Goal: Task Accomplishment & Management: Use online tool/utility

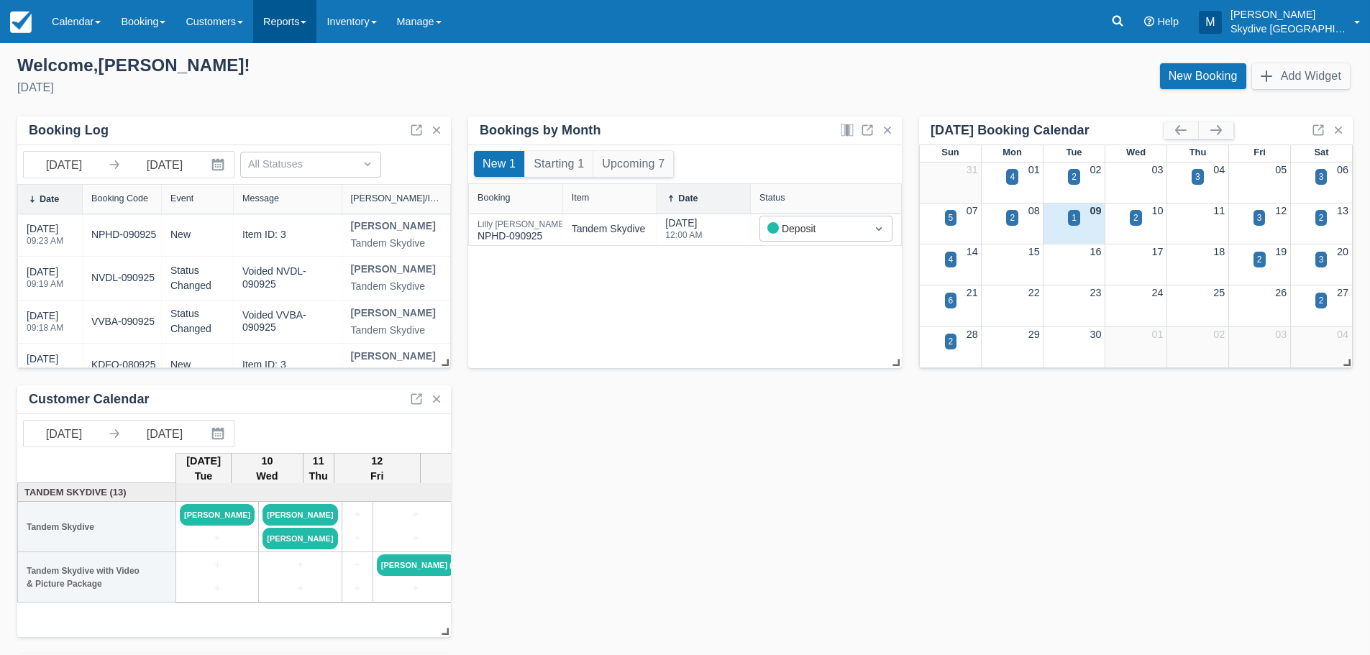
click at [316, 17] on link "Reports" at bounding box center [284, 21] width 63 height 43
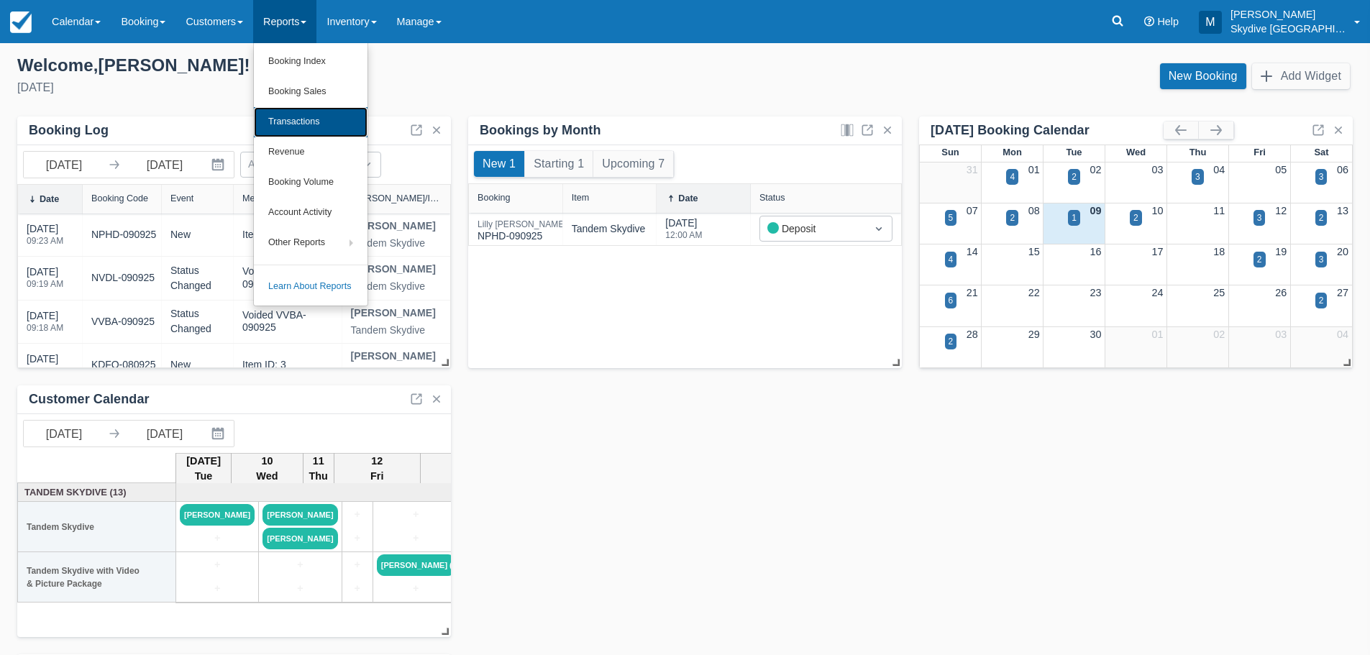
click at [315, 119] on link "Transactions" at bounding box center [311, 122] width 114 height 30
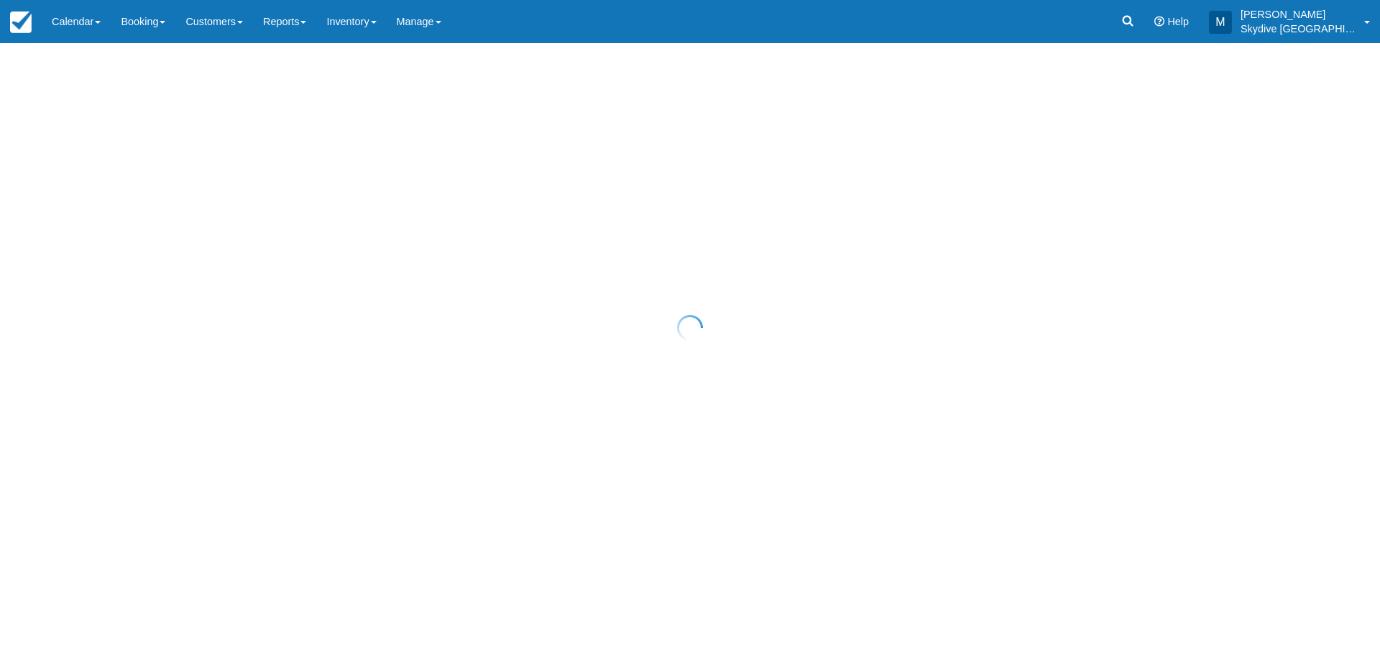
select select "10"
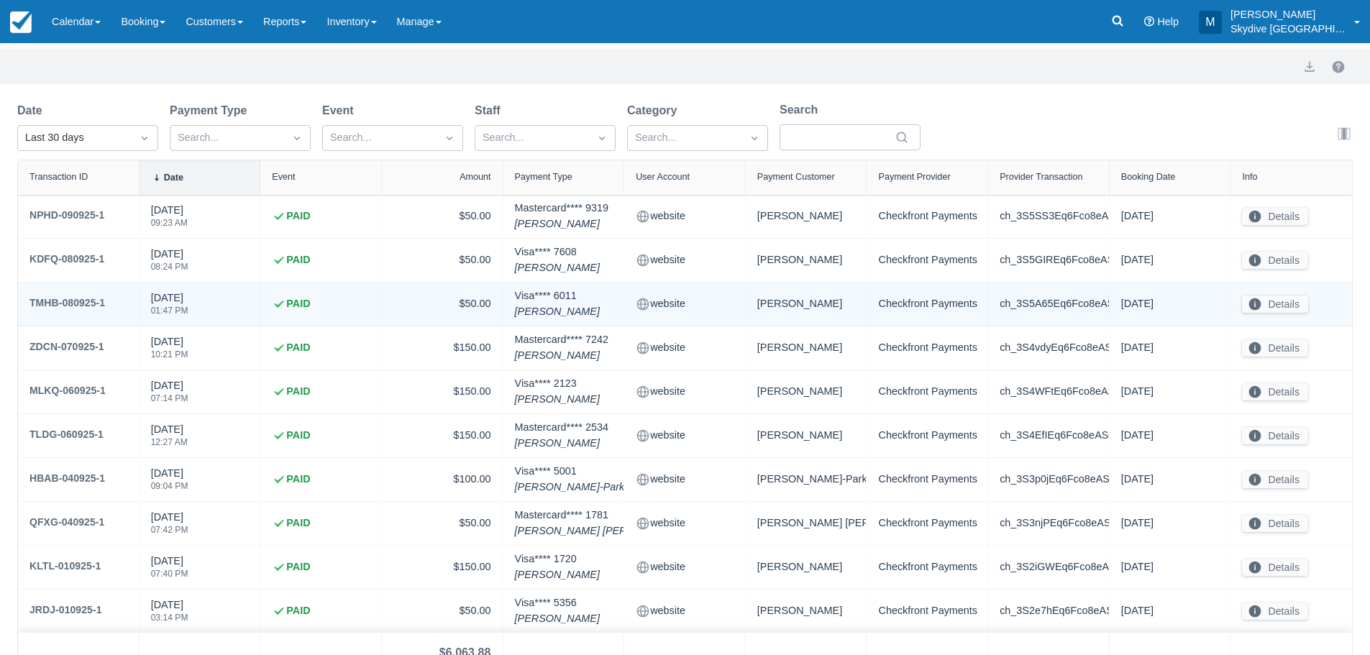
scroll to position [120, 0]
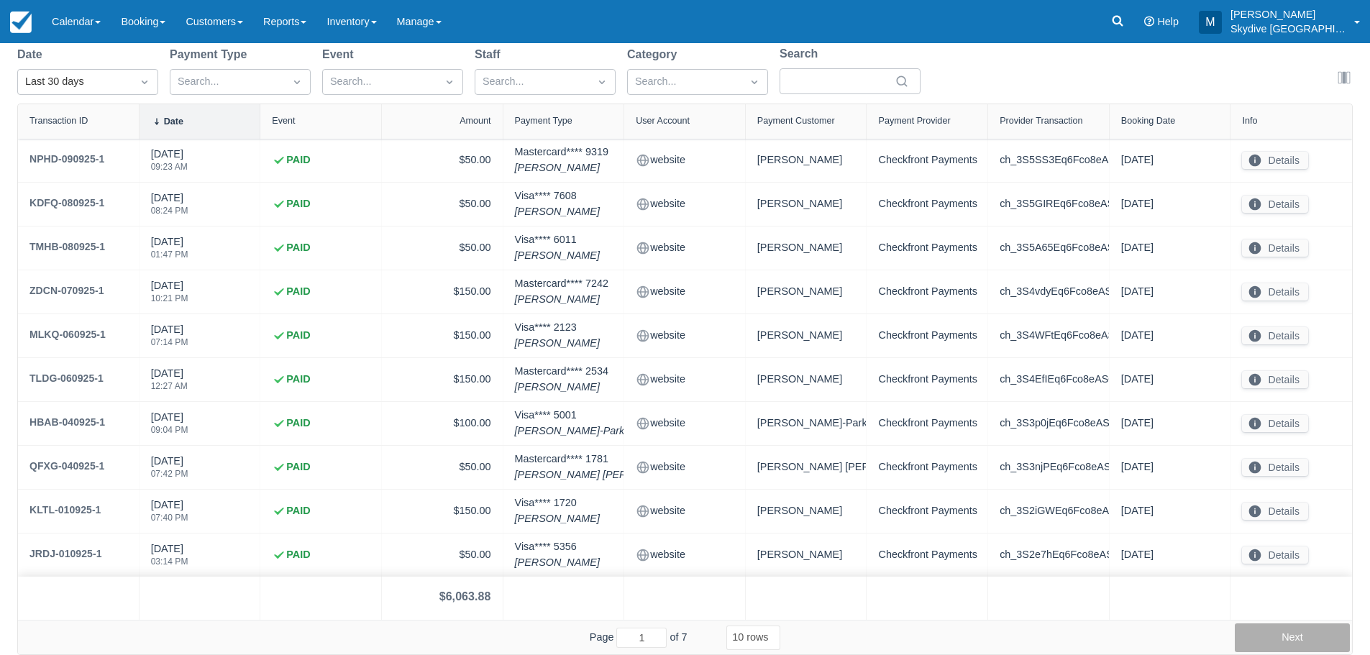
click at [1309, 638] on button "Next" at bounding box center [1291, 637] width 115 height 29
click at [1310, 636] on button "Next" at bounding box center [1291, 637] width 115 height 29
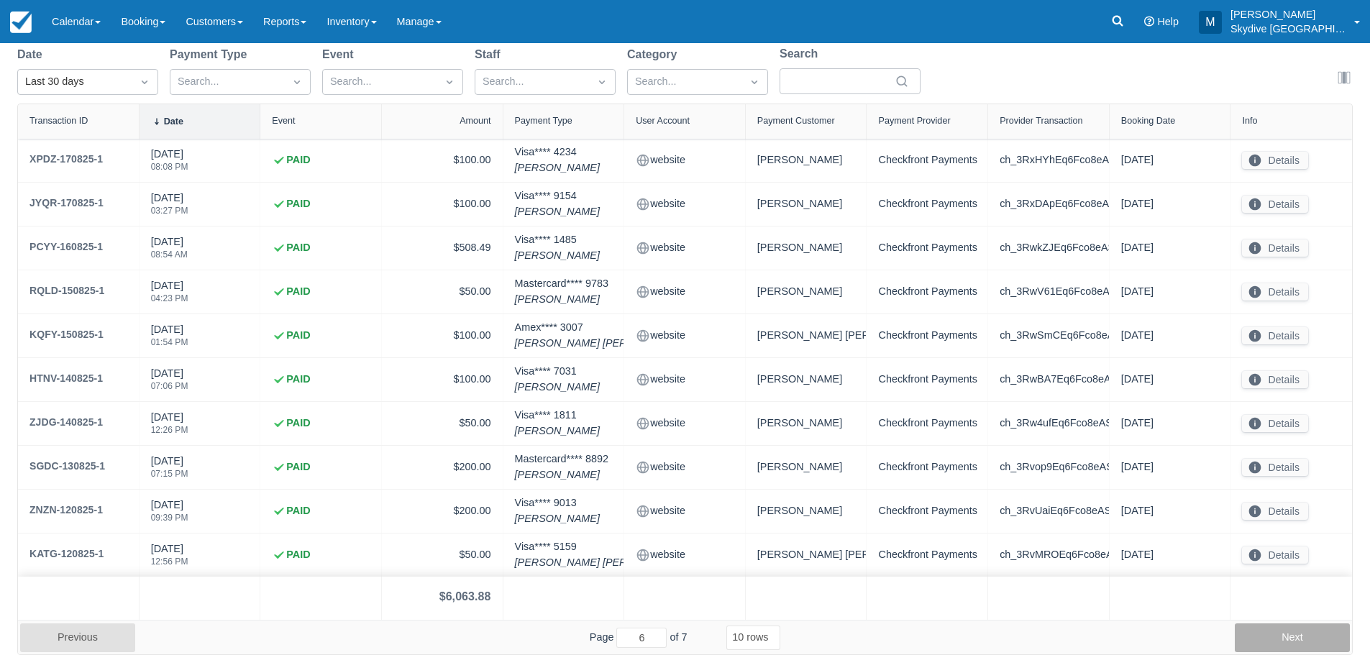
click at [1310, 636] on button "Next" at bounding box center [1291, 637] width 115 height 29
type input "7"
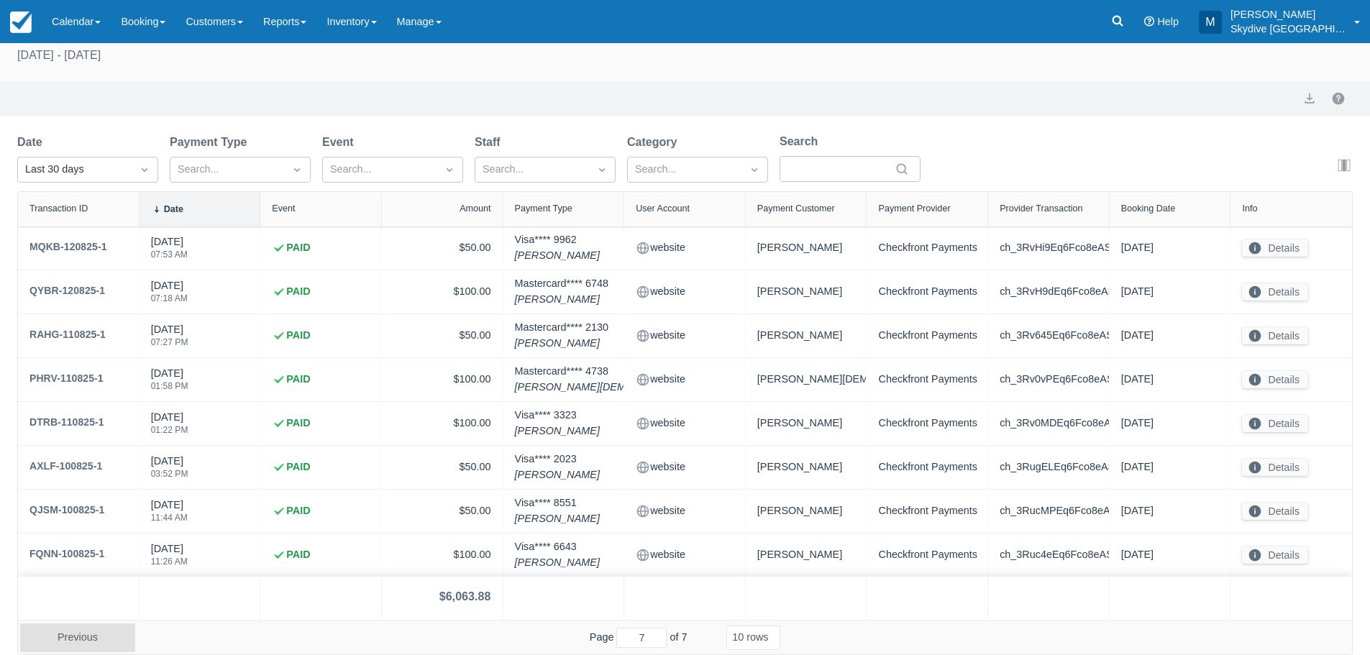
click at [1310, 636] on div "Next" at bounding box center [1291, 637] width 115 height 29
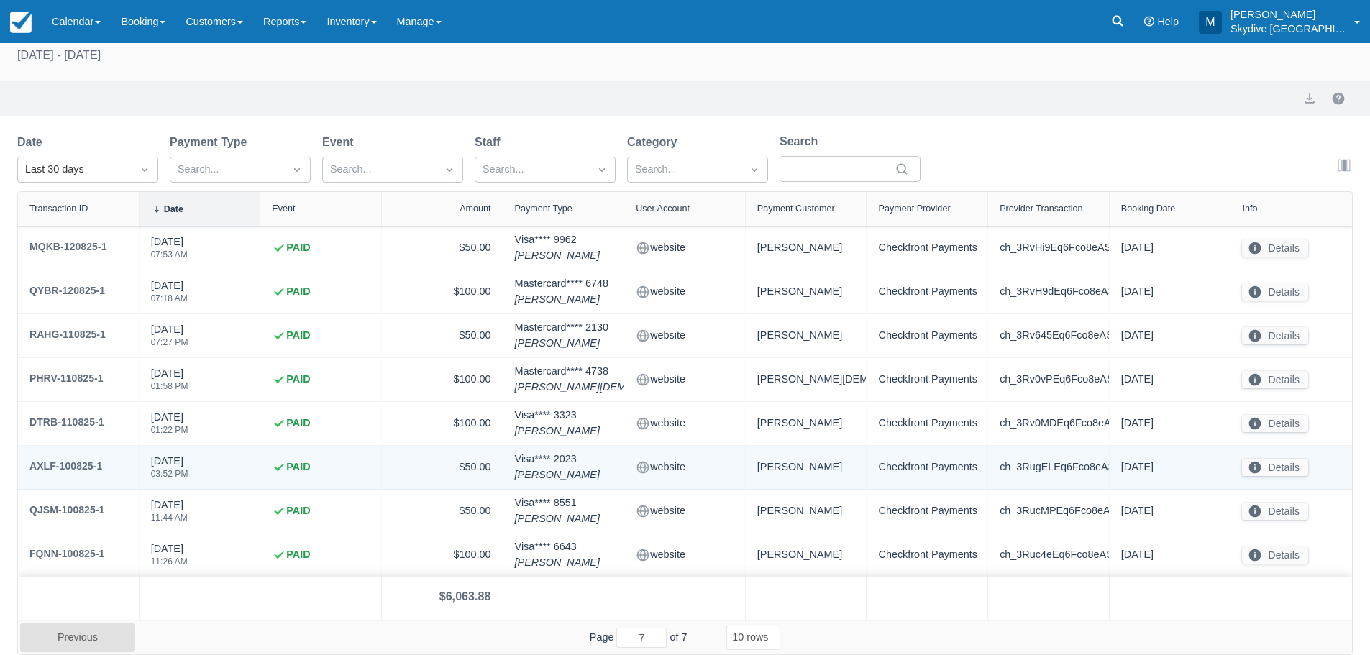
scroll to position [0, 0]
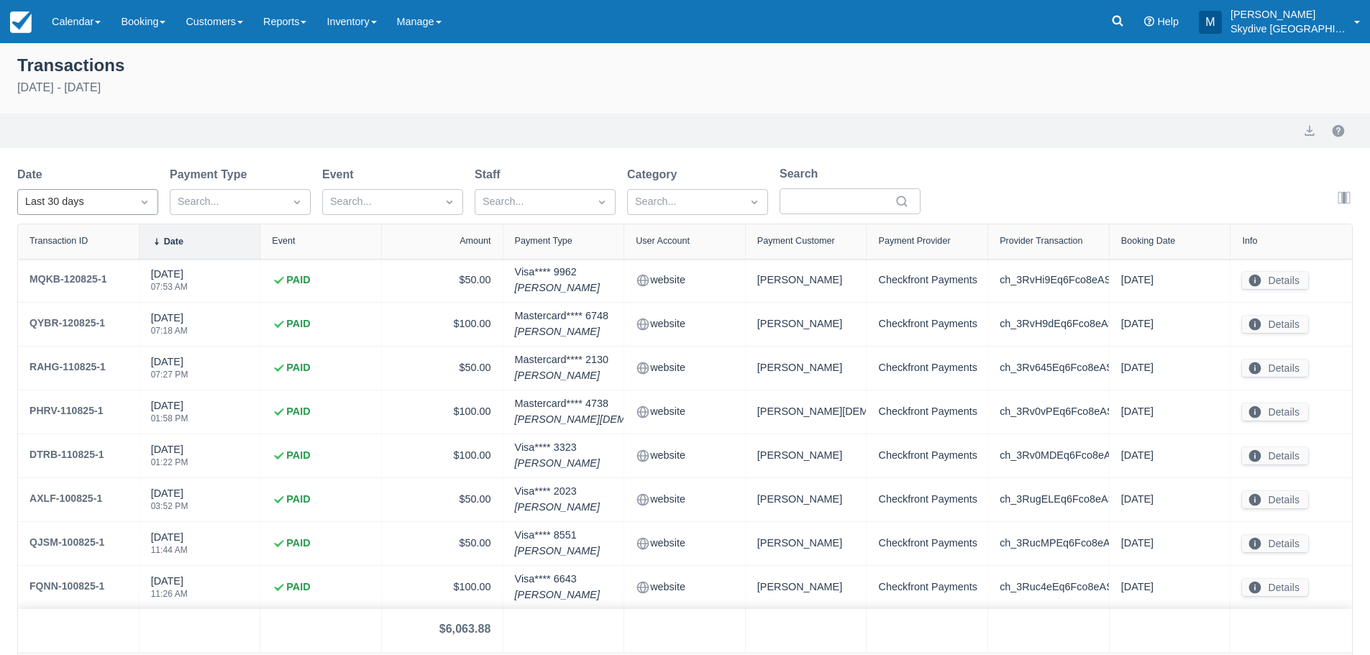
click at [142, 204] on icon "Dropdown icon" at bounding box center [144, 202] width 14 height 14
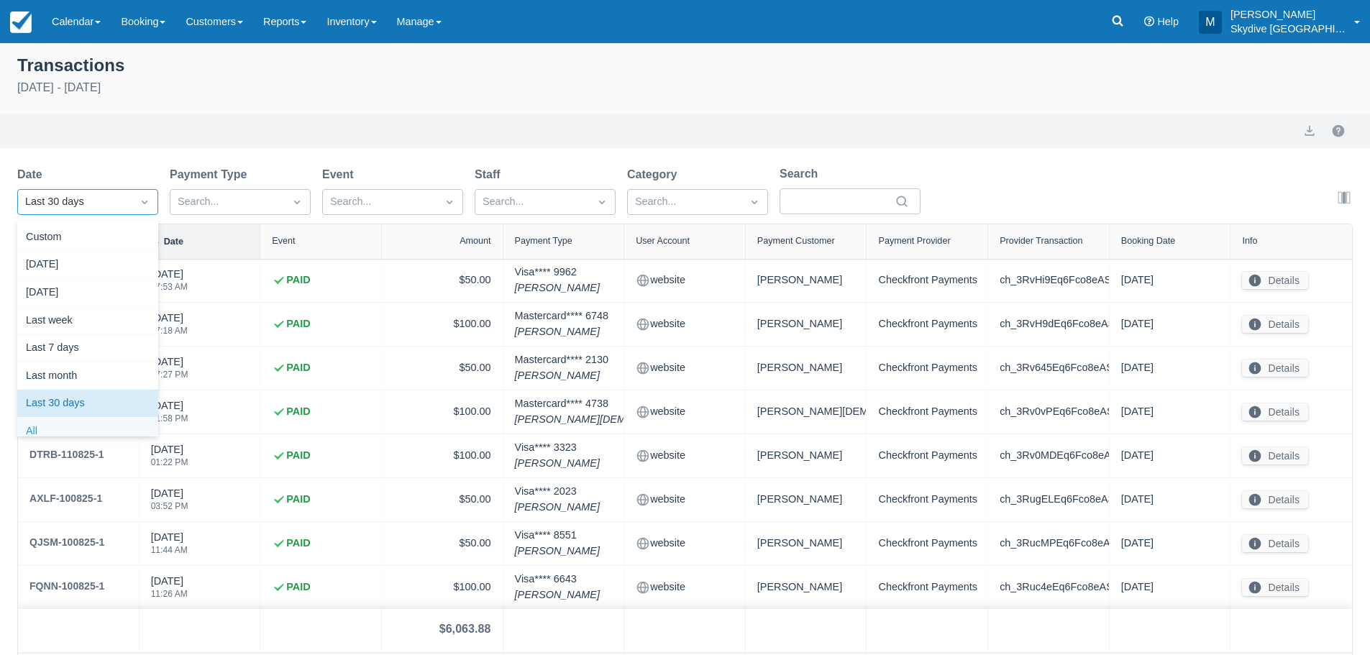
click at [50, 423] on div "All" at bounding box center [87, 432] width 141 height 28
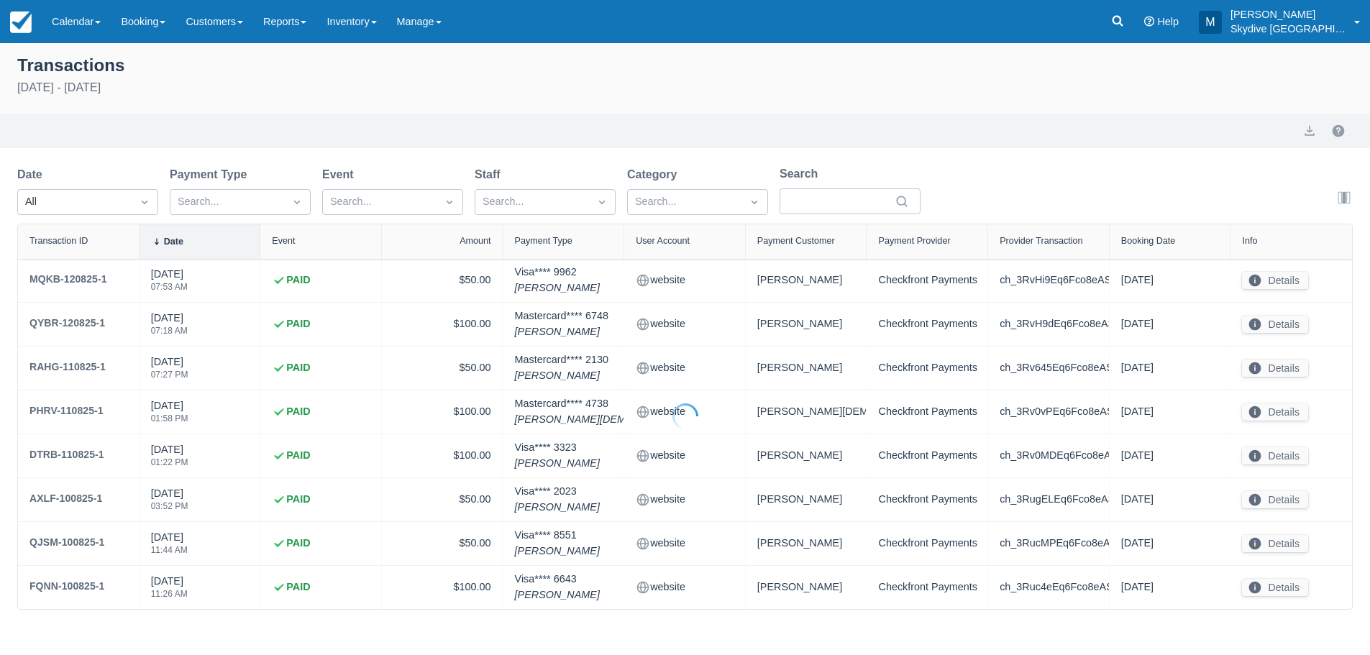
select select "10"
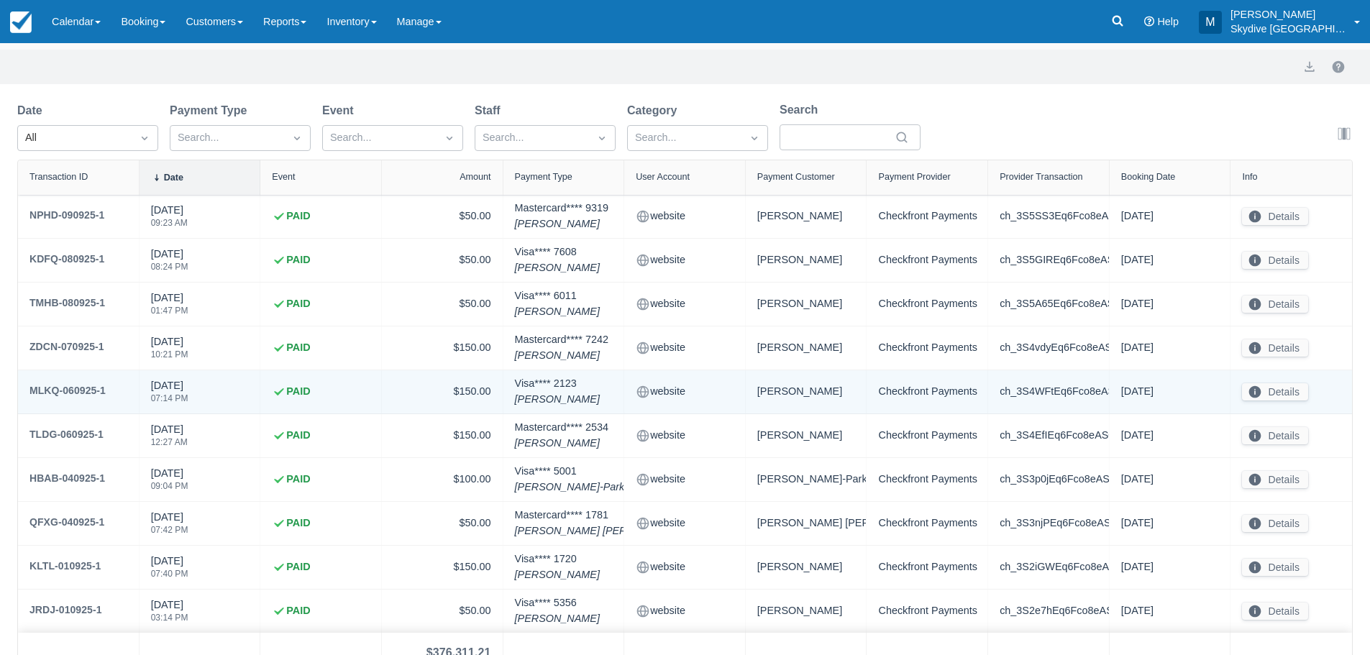
scroll to position [120, 0]
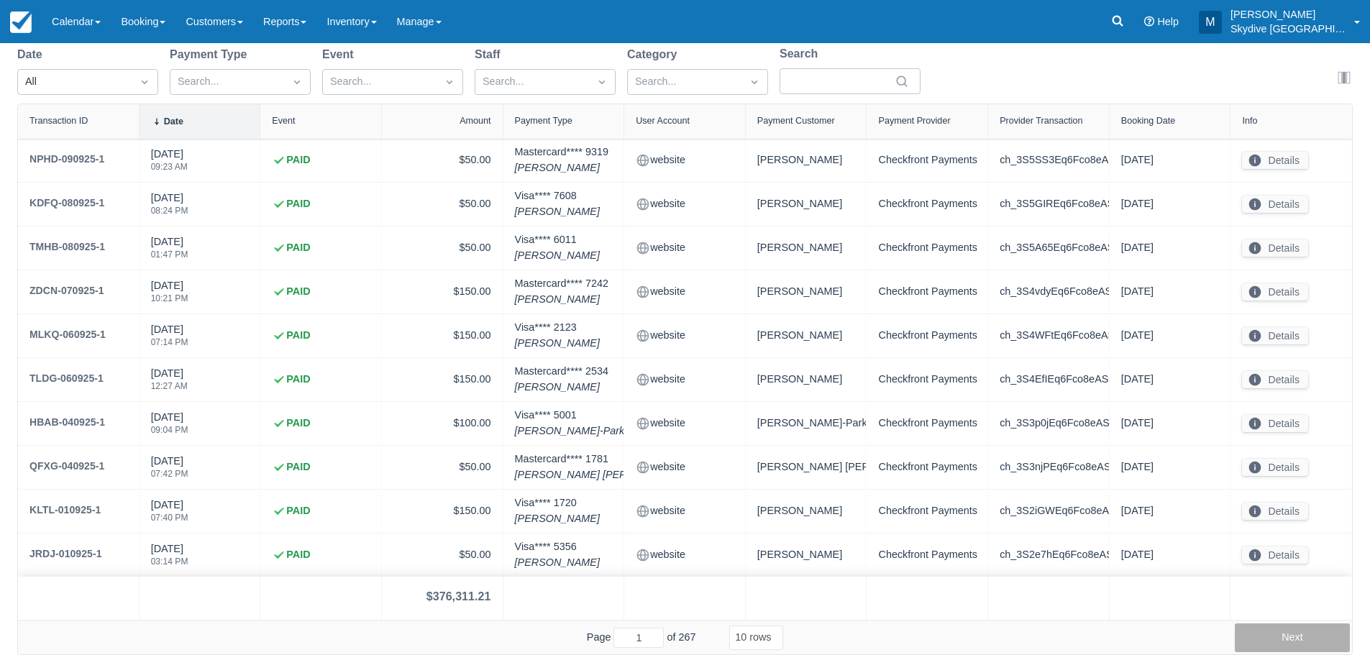
click at [1295, 638] on button "Next" at bounding box center [1291, 637] width 115 height 29
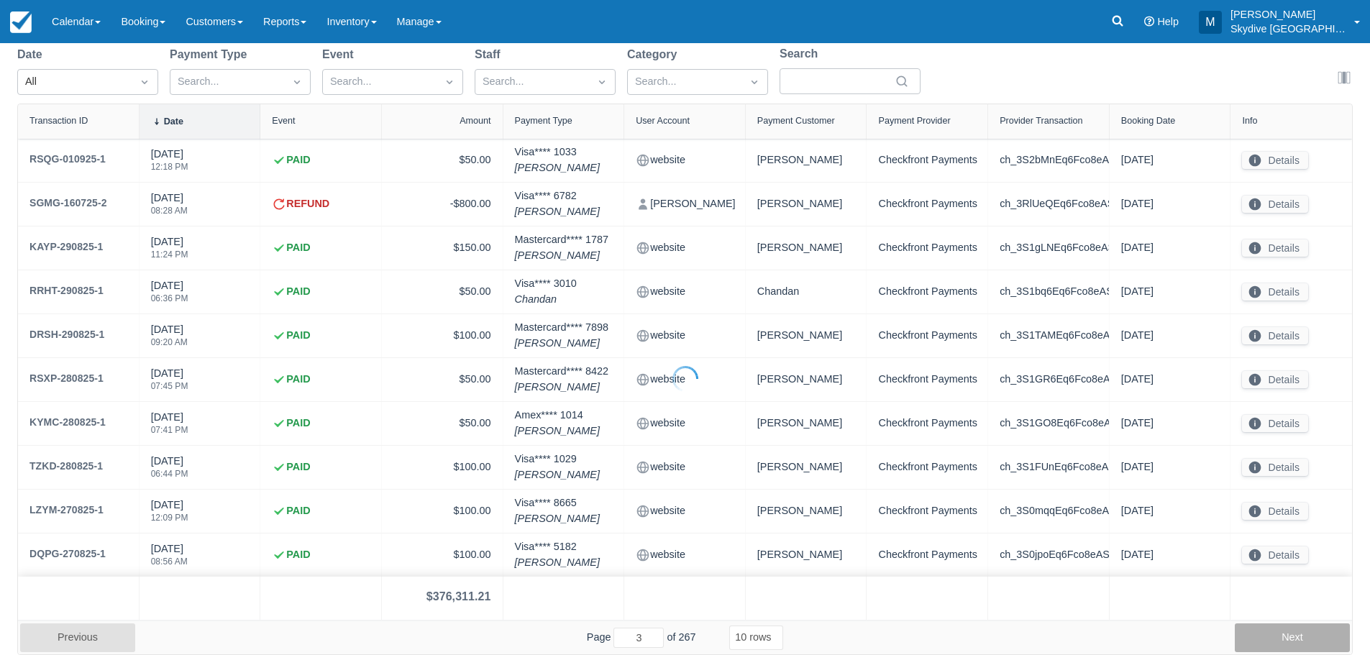
click at [1295, 638] on button "Next" at bounding box center [1291, 637] width 115 height 29
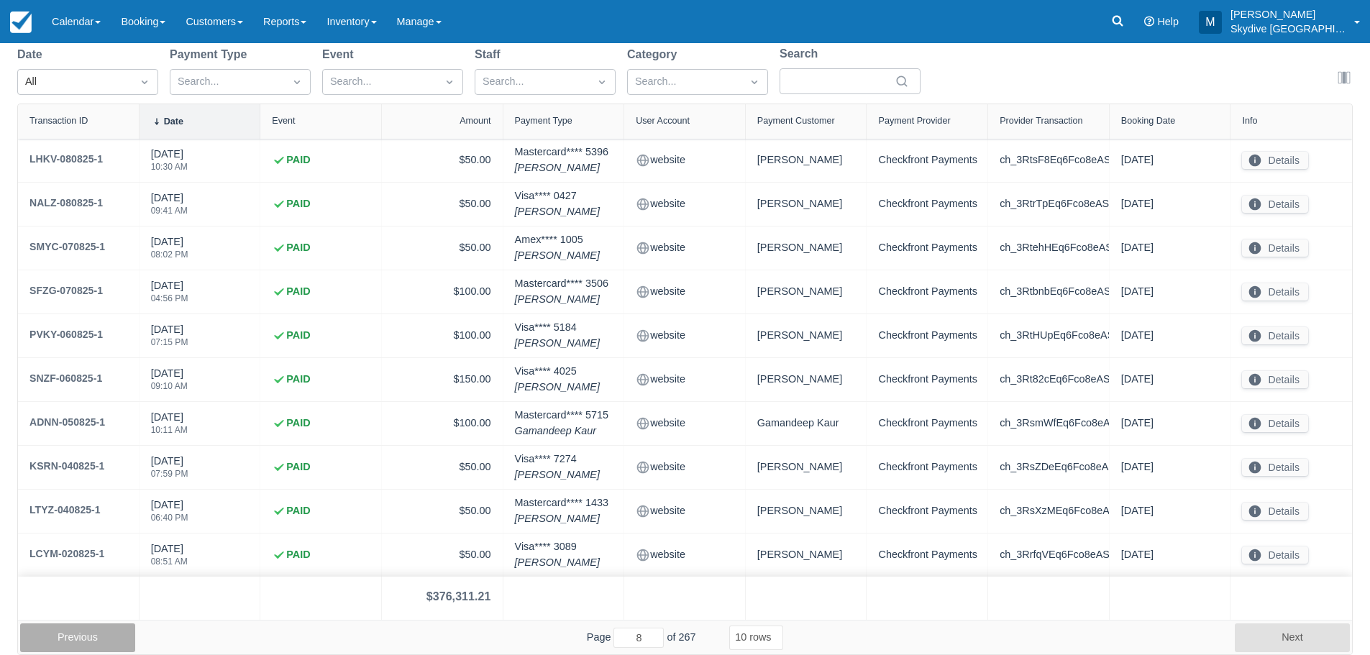
click at [96, 636] on button "Previous" at bounding box center [77, 637] width 115 height 29
type input "7"
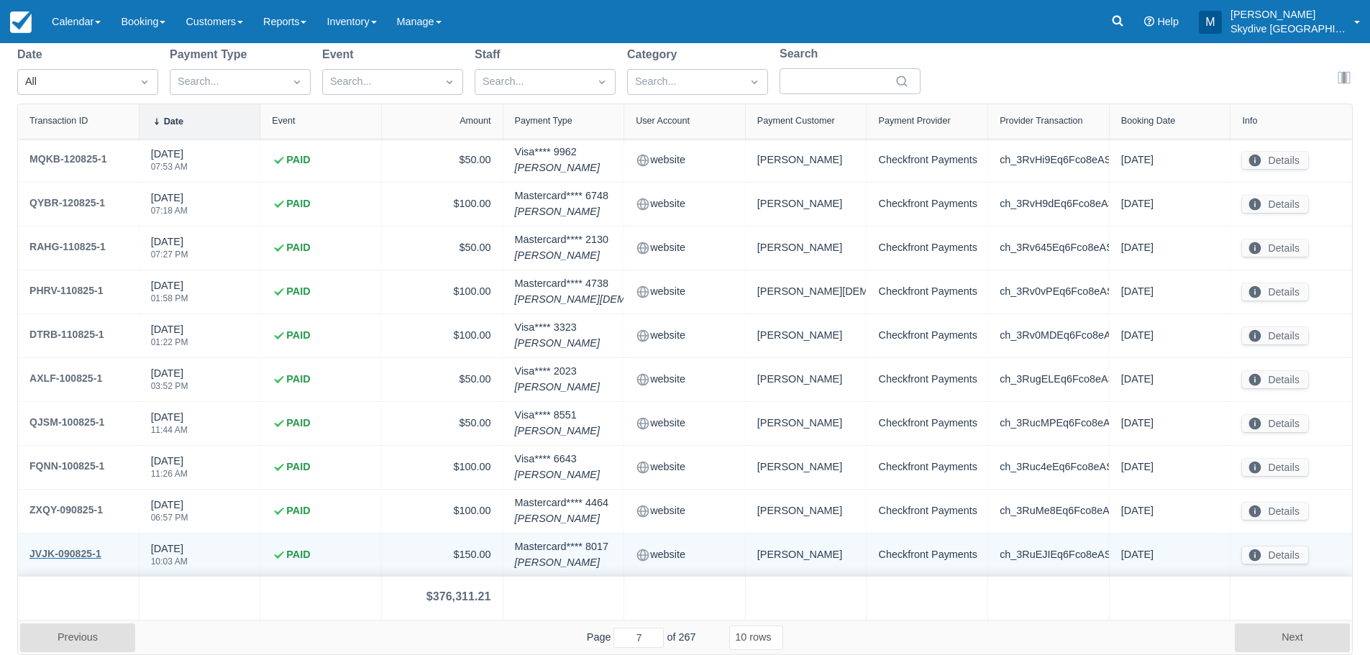
click at [58, 553] on div "JVJK-090825-1" at bounding box center [65, 553] width 72 height 17
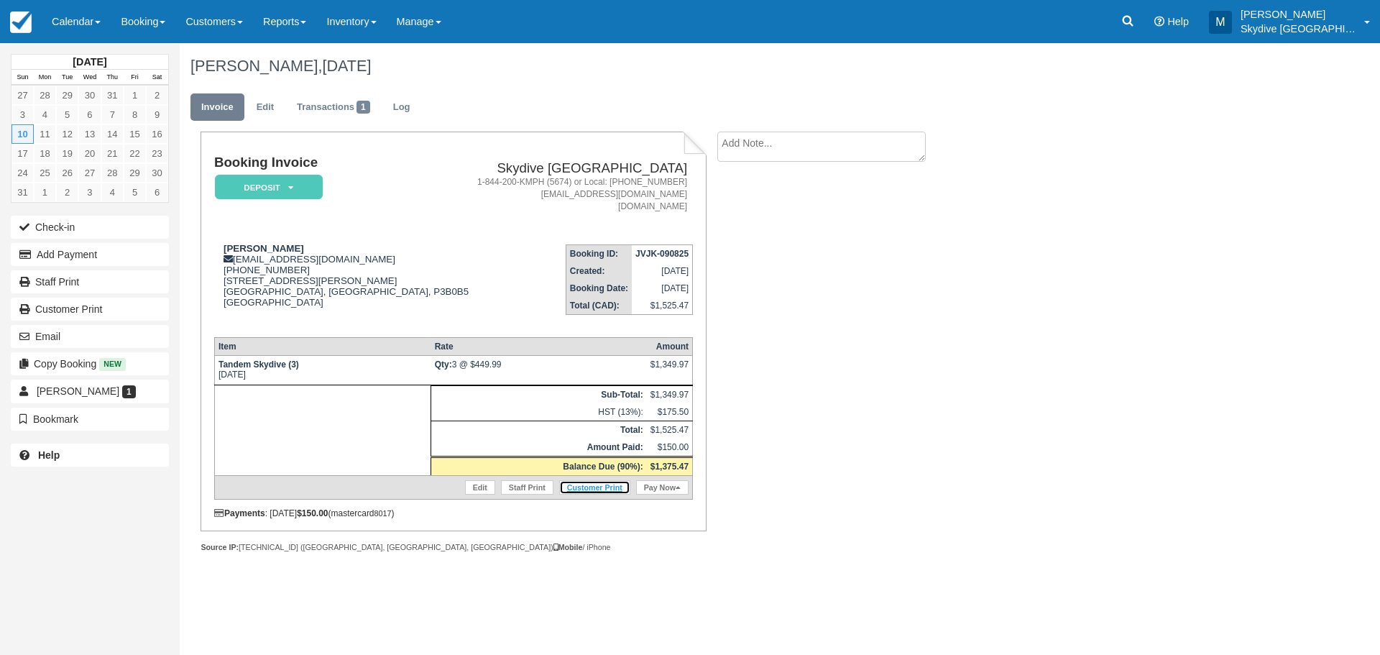
click at [608, 487] on link "Customer Print" at bounding box center [594, 487] width 71 height 14
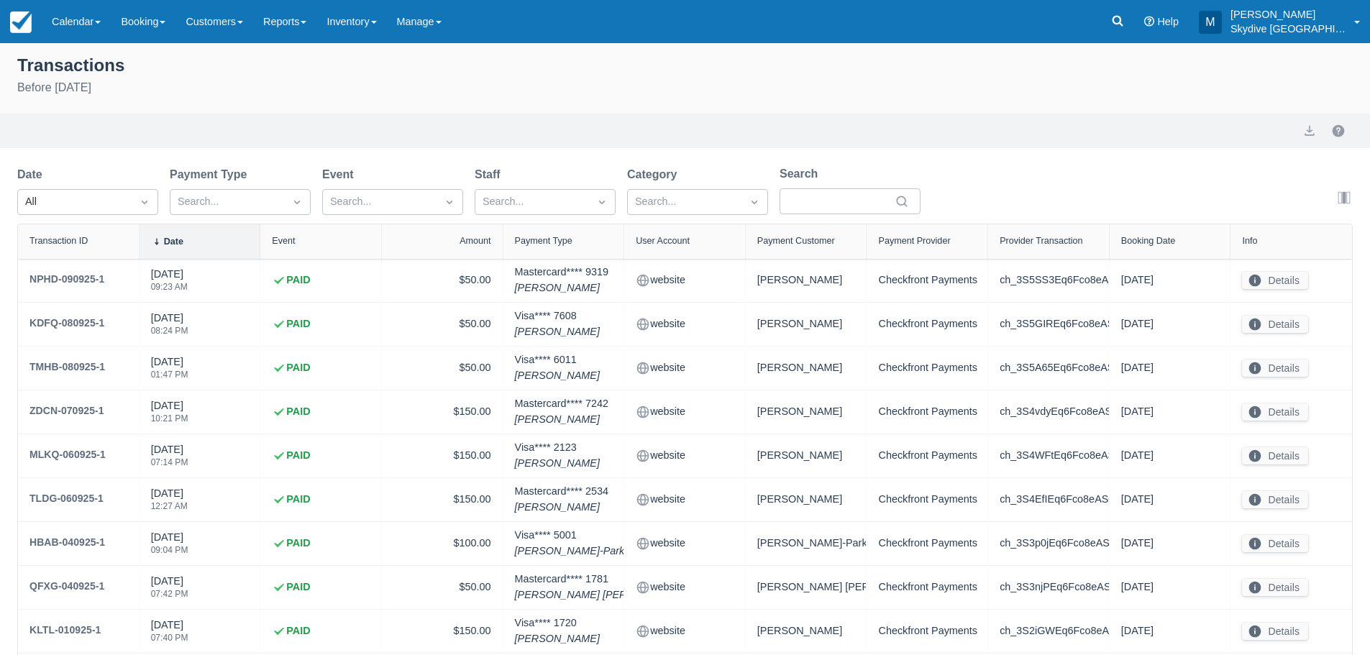
select select "10"
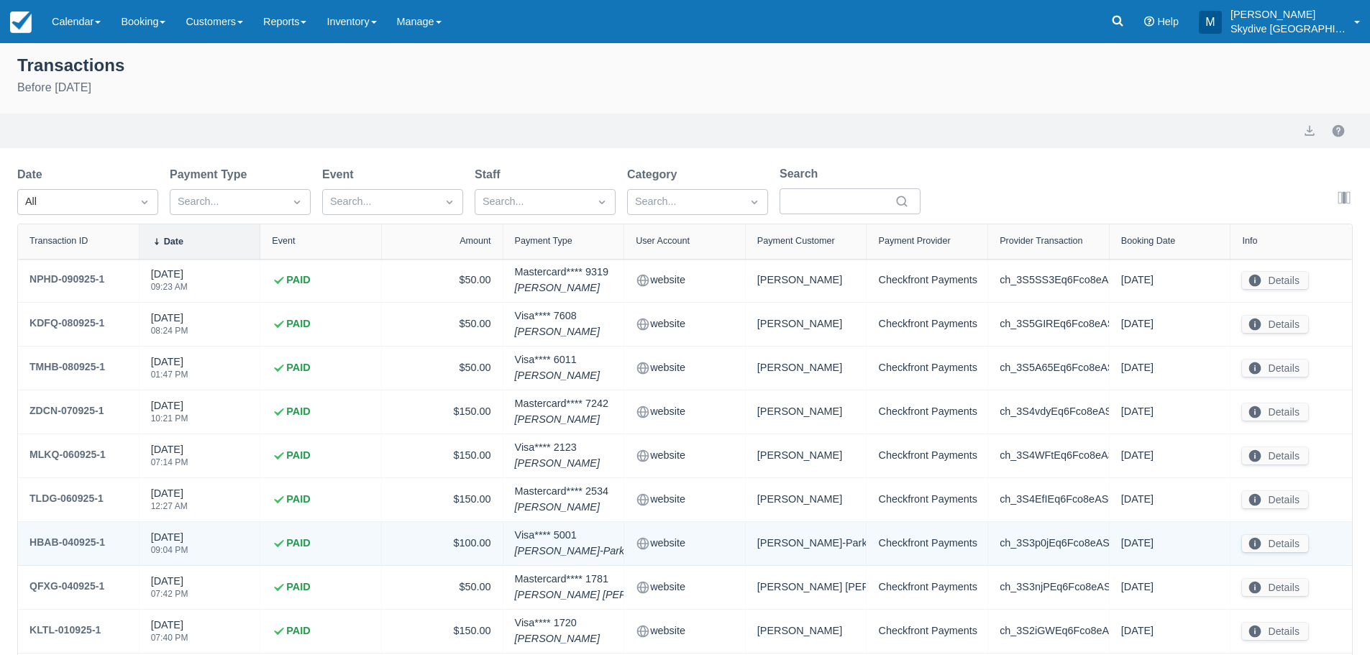
scroll to position [120, 0]
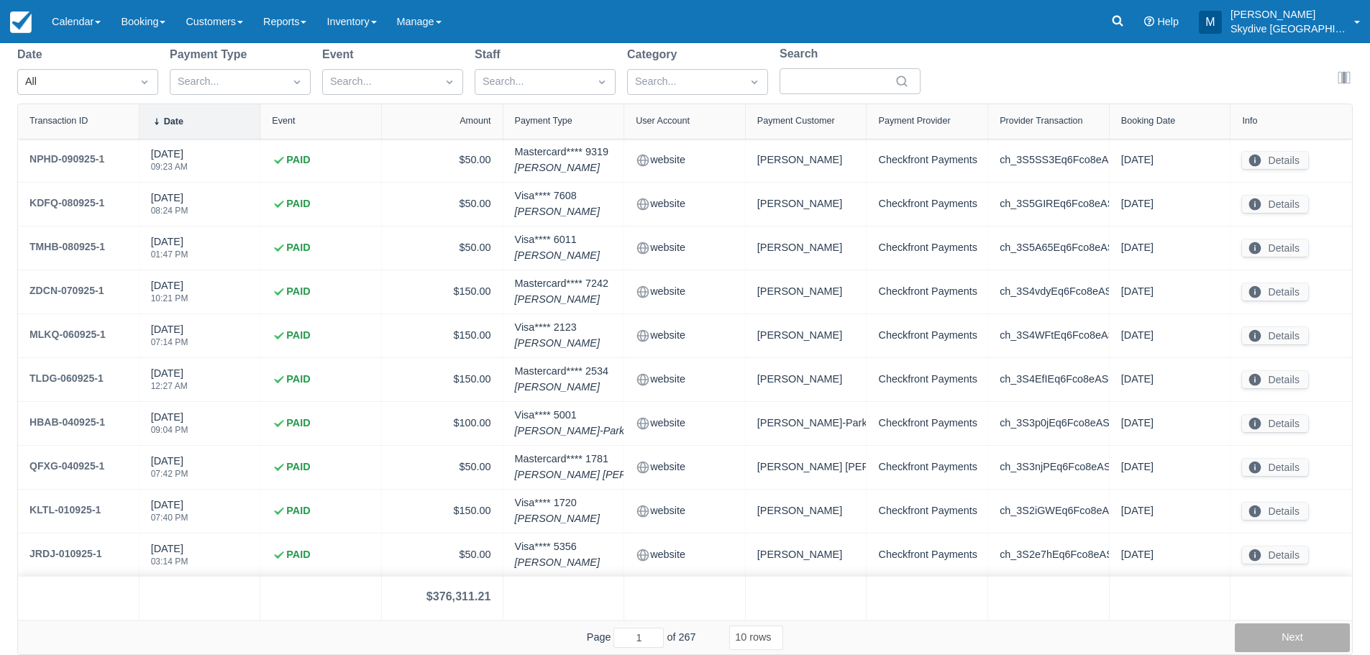
click at [1287, 636] on button "Next" at bounding box center [1291, 637] width 115 height 29
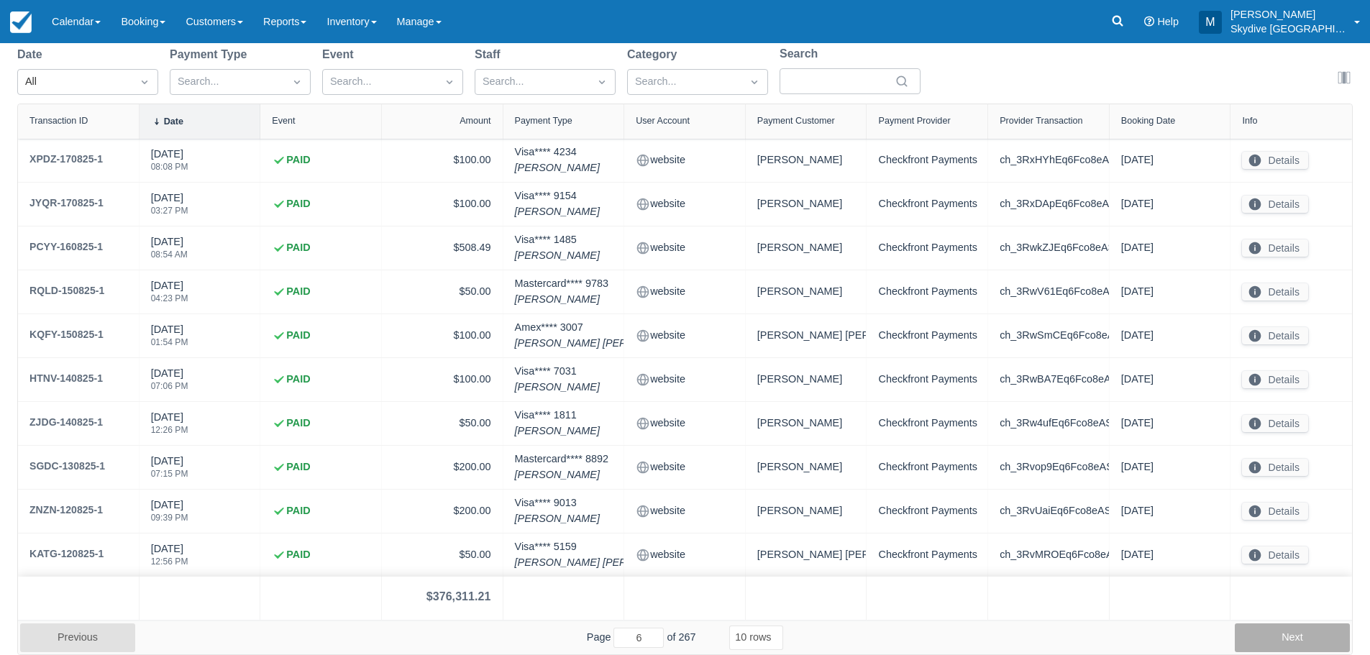
click at [1304, 640] on button "Next" at bounding box center [1291, 637] width 115 height 29
type input "7"
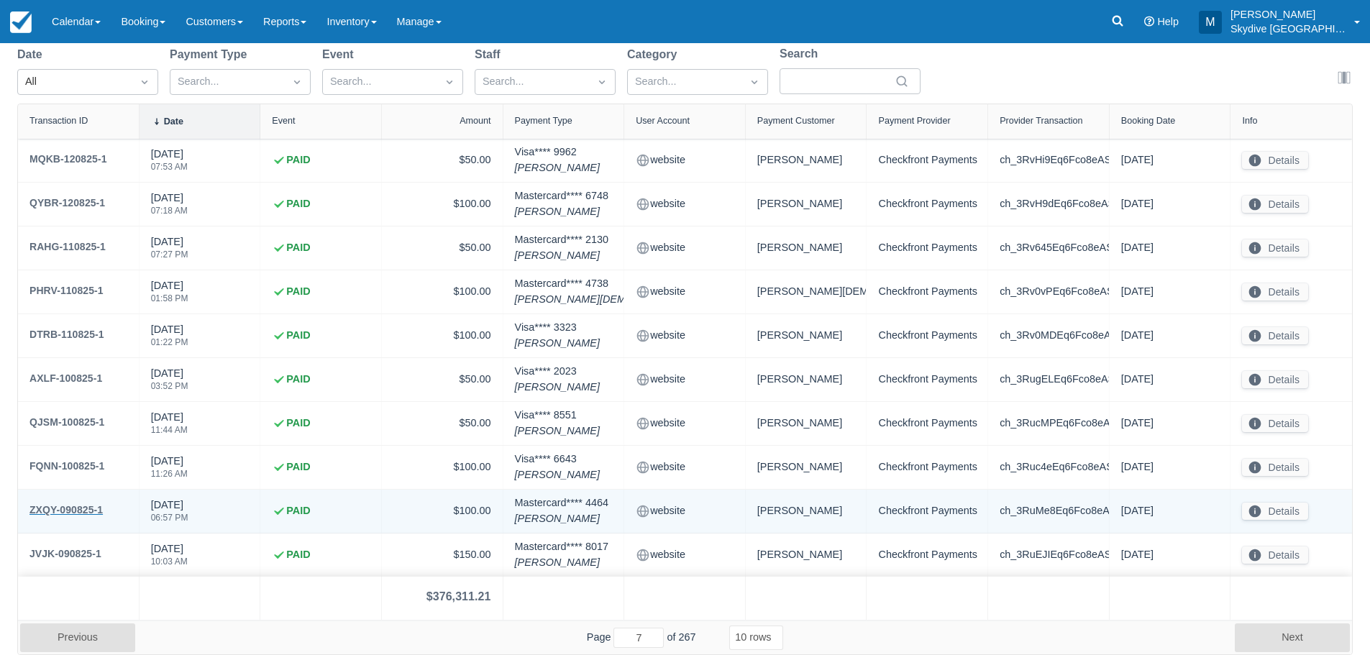
click at [55, 508] on div "ZXQY-090825-1" at bounding box center [65, 509] width 73 height 17
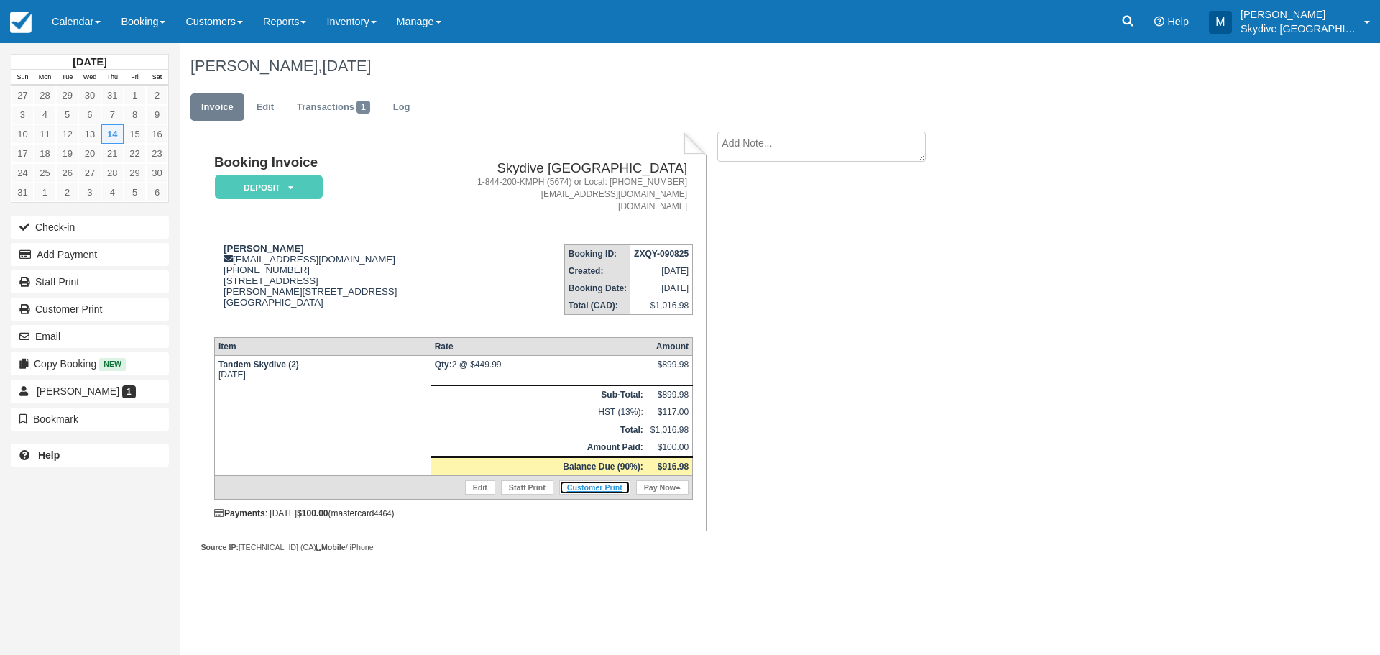
click at [600, 487] on link "Customer Print" at bounding box center [594, 487] width 71 height 14
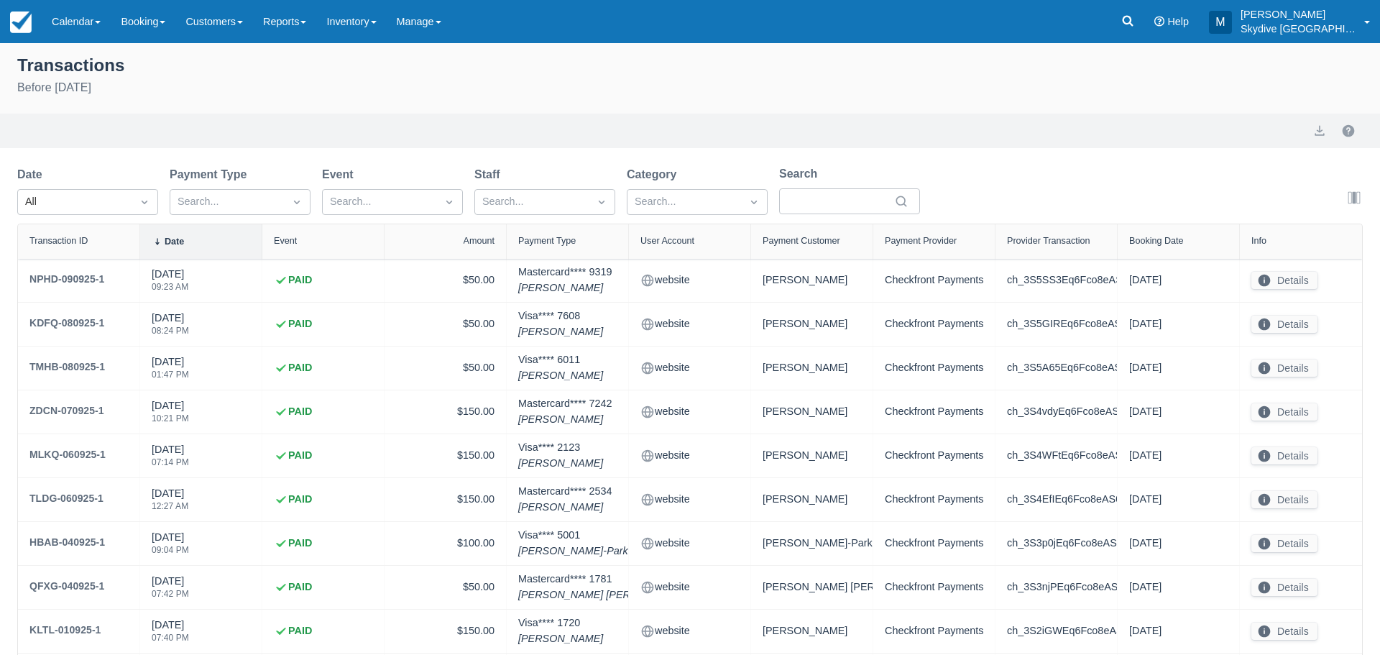
select select "10"
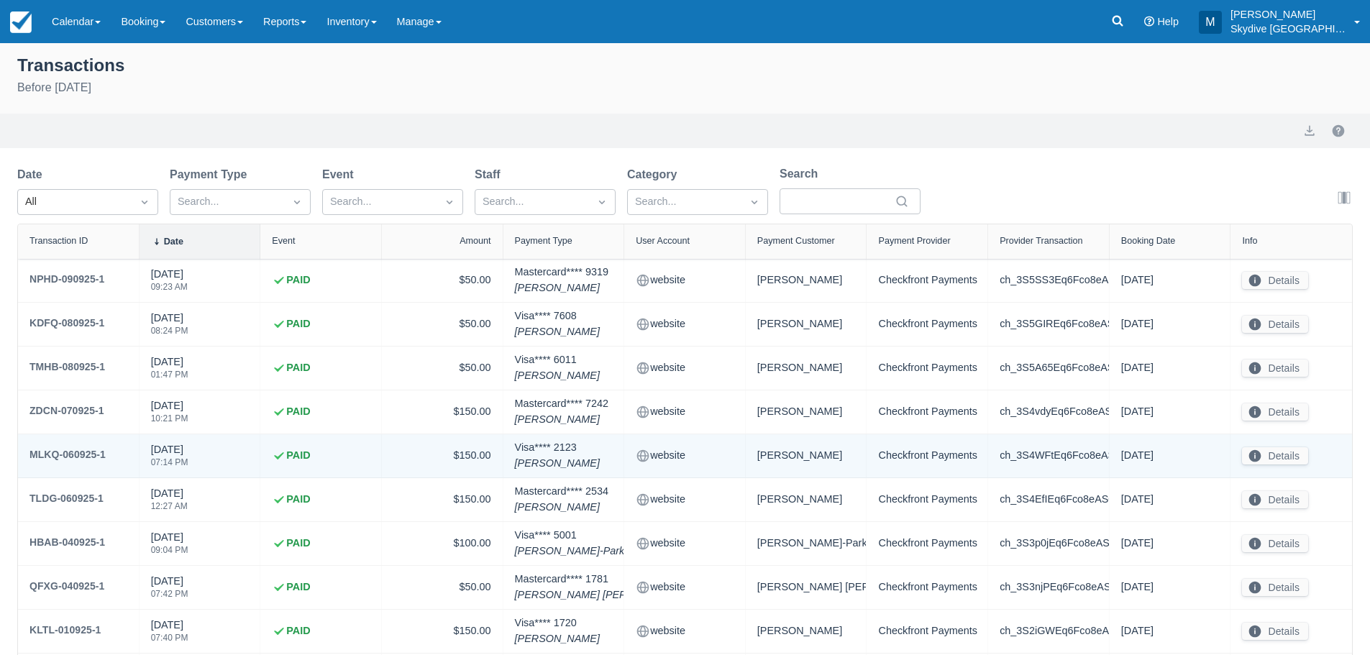
scroll to position [120, 0]
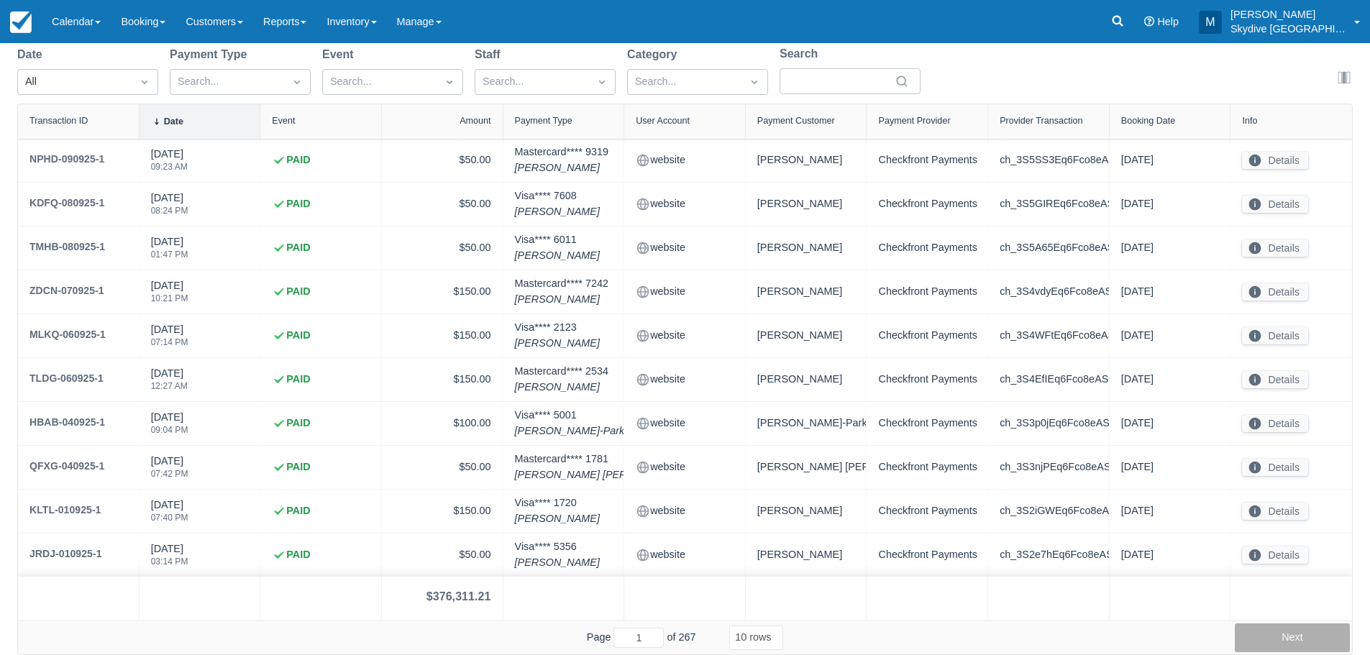
click at [1295, 642] on button "Next" at bounding box center [1291, 637] width 115 height 29
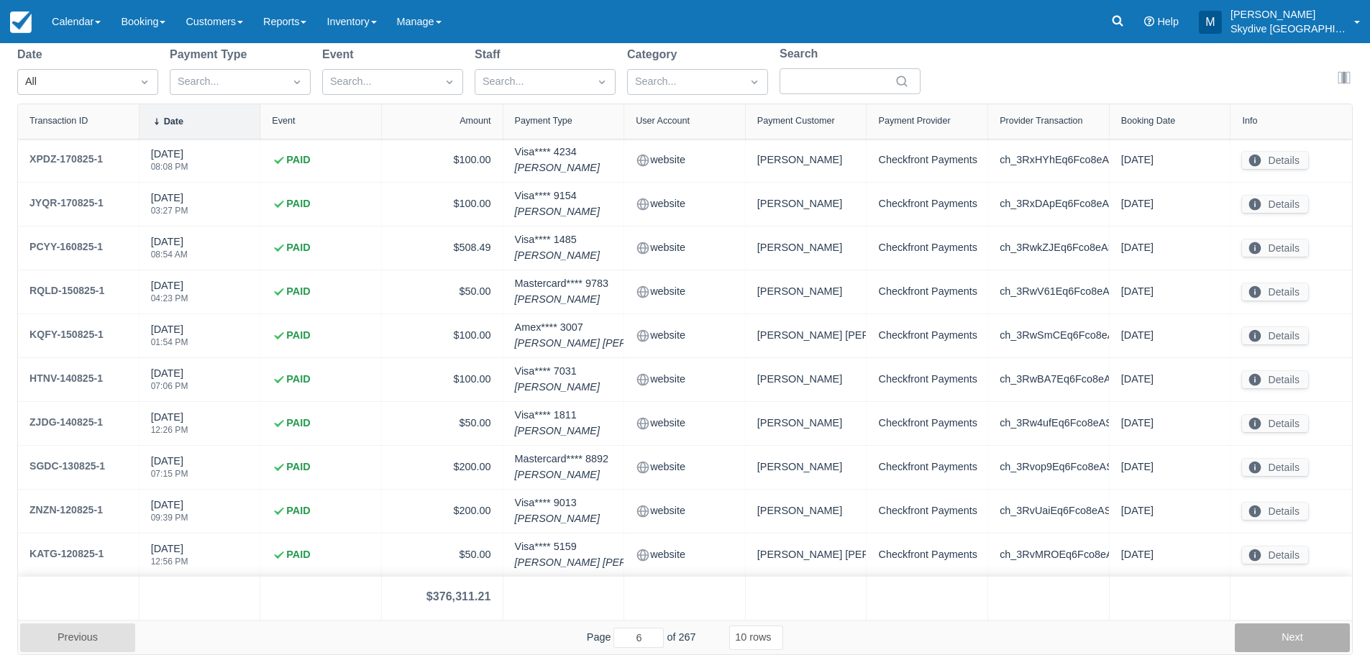
click at [1295, 642] on button "Next" at bounding box center [1291, 637] width 115 height 29
type input "7"
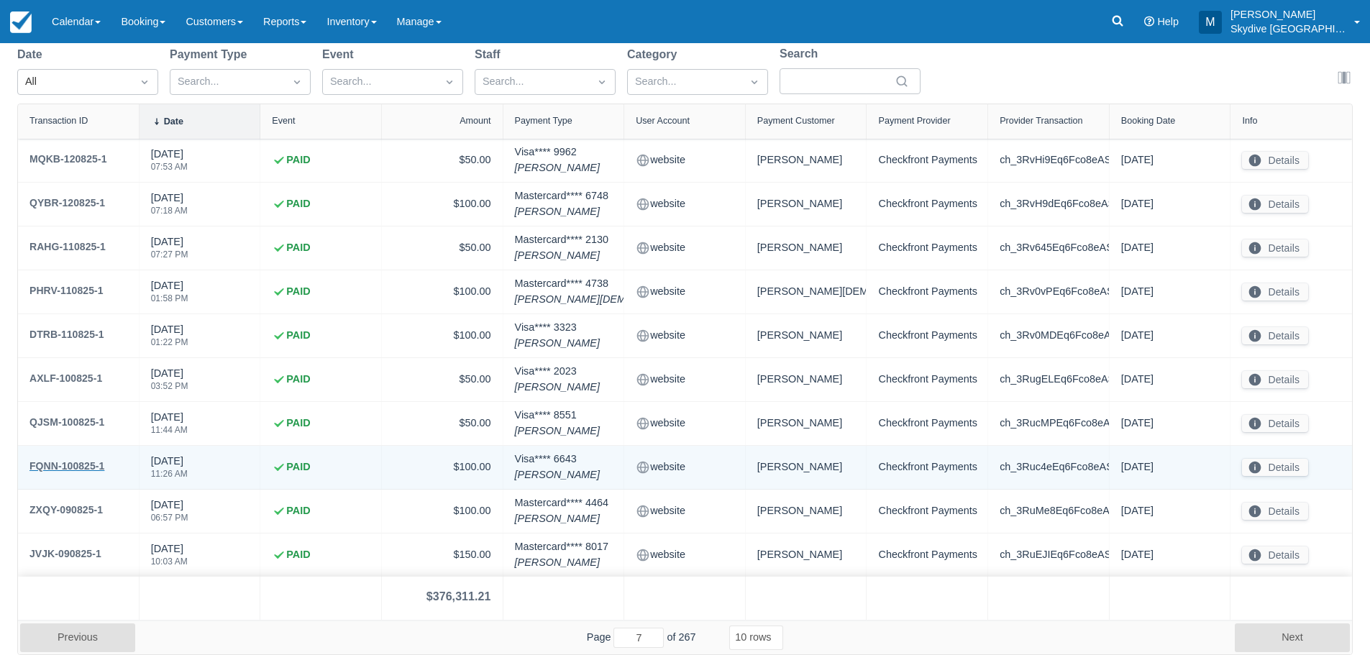
click at [48, 467] on div "FQNN-100825-1" at bounding box center [66, 465] width 75 height 17
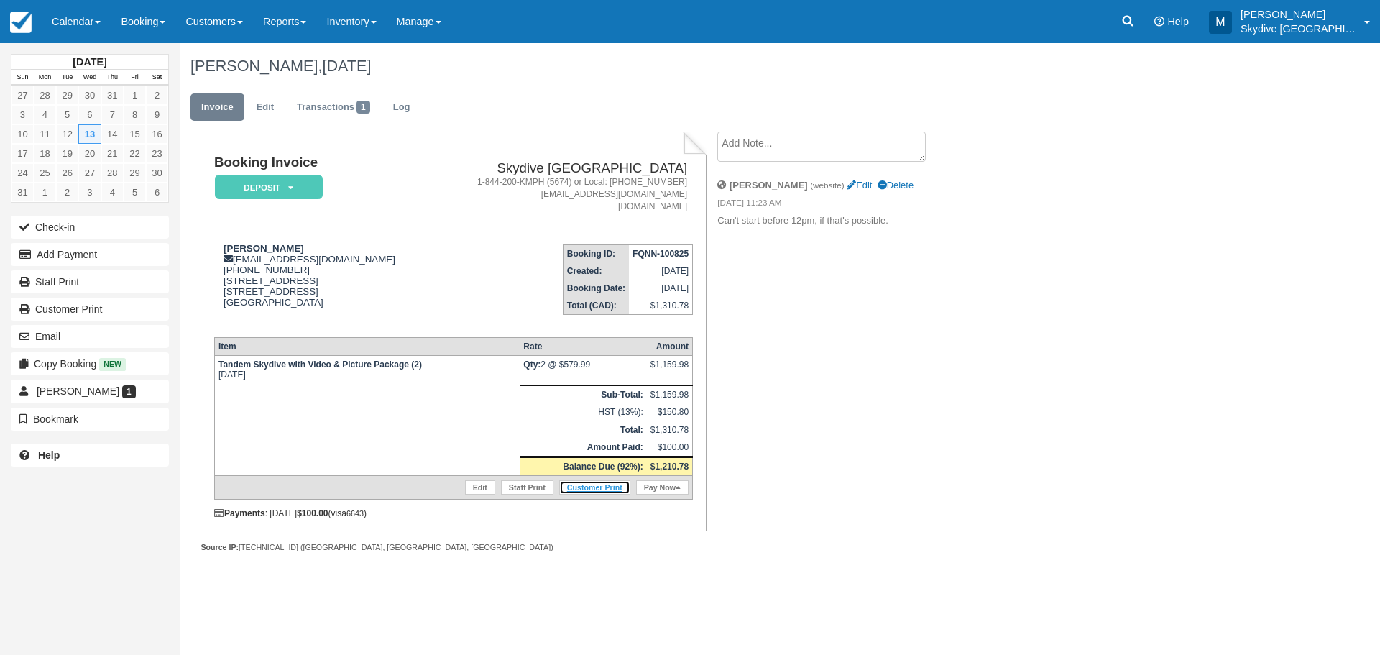
click at [605, 480] on link "Customer Print" at bounding box center [594, 487] width 71 height 14
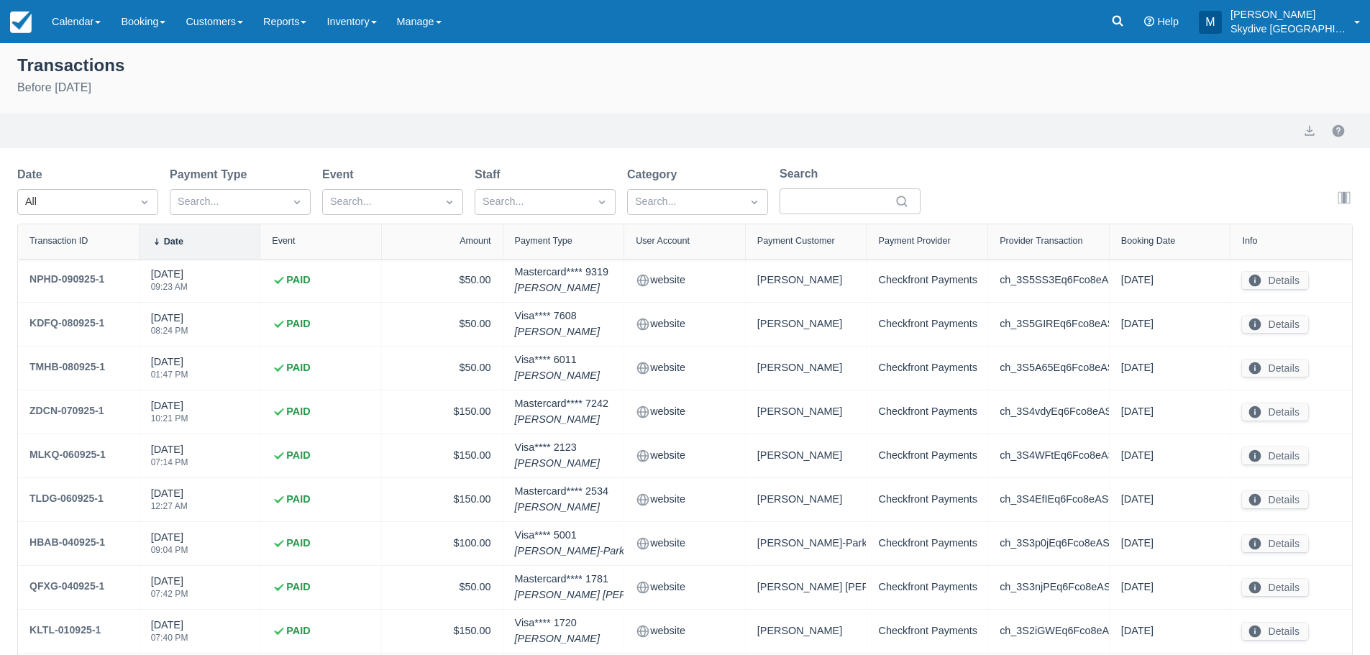
select select "10"
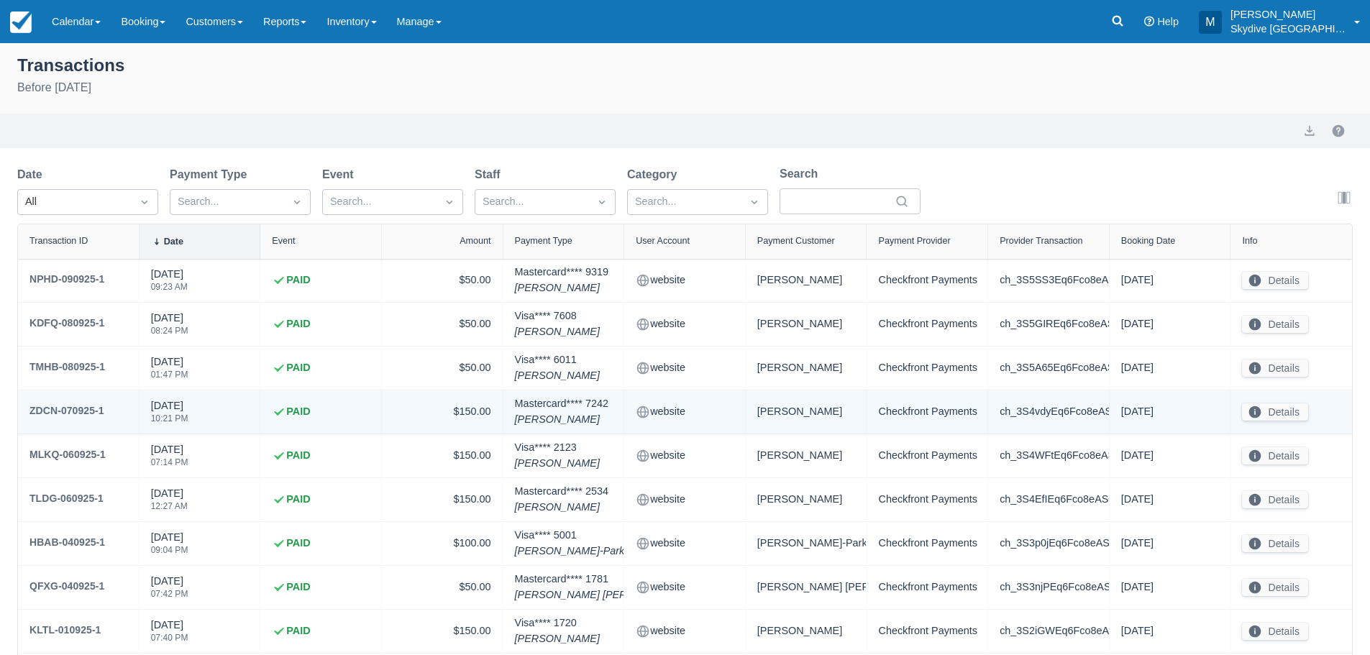
scroll to position [120, 0]
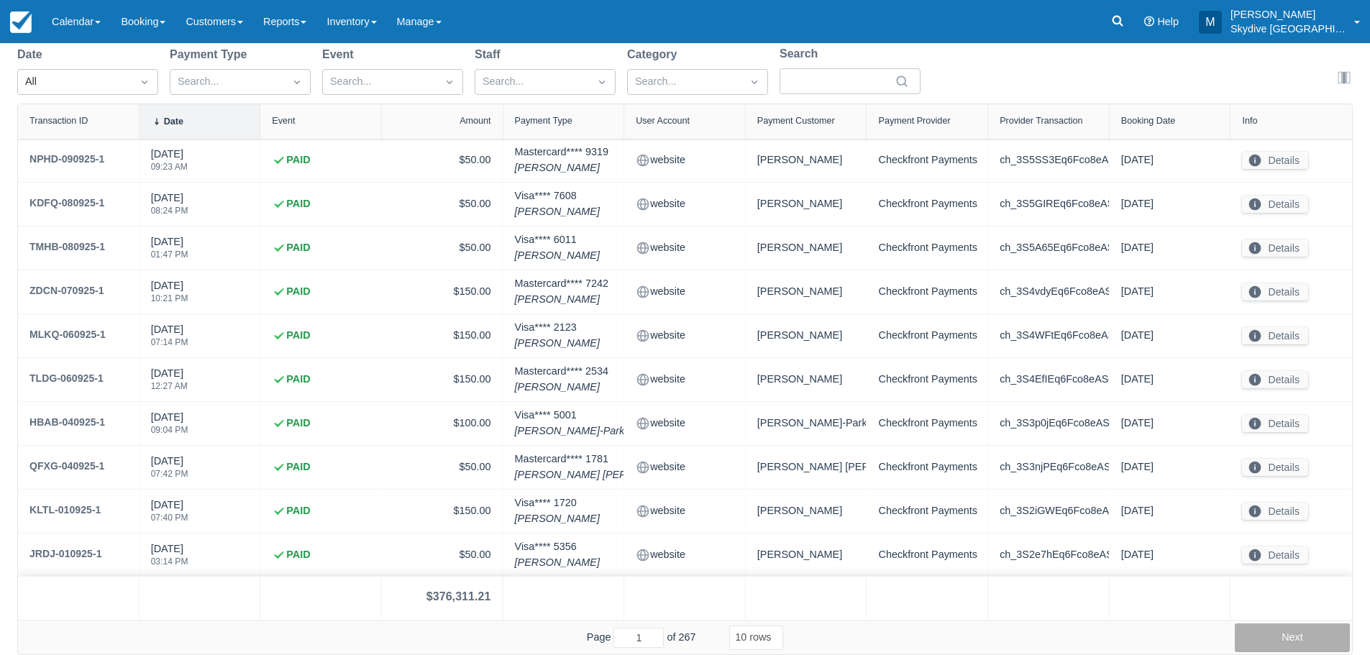
click at [1284, 633] on button "Next" at bounding box center [1291, 637] width 115 height 29
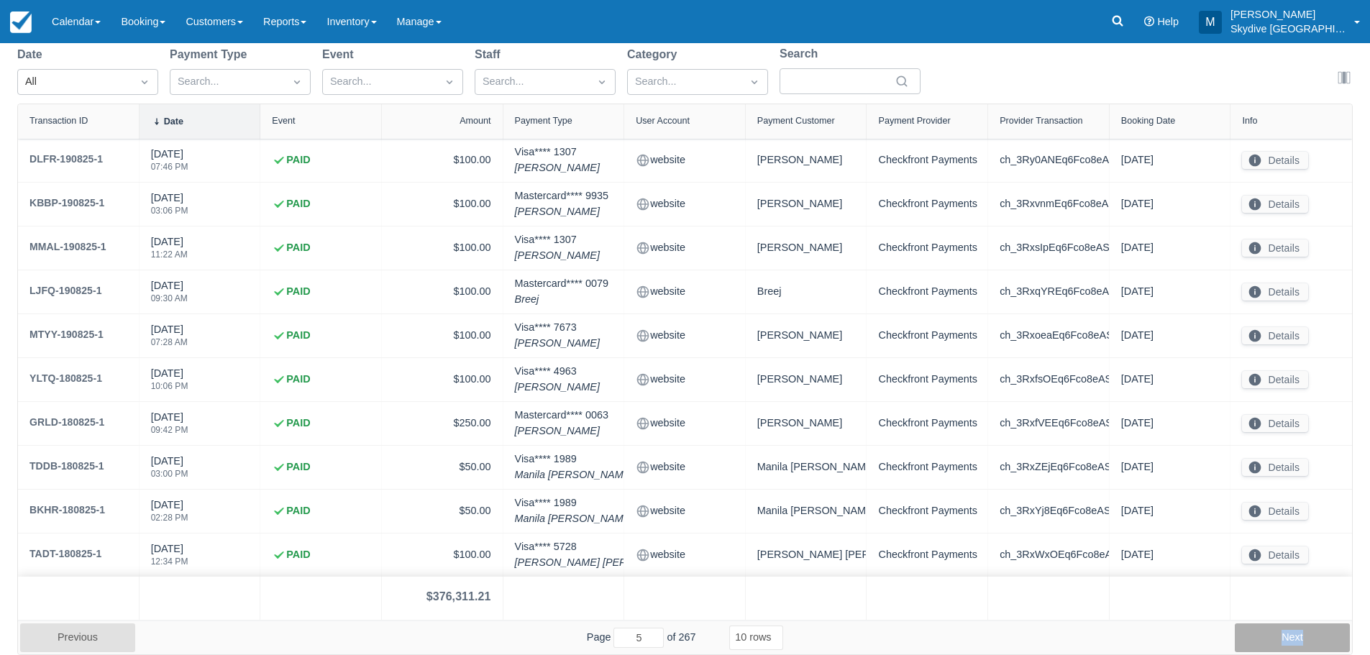
click at [1284, 633] on button "Next" at bounding box center [1291, 637] width 115 height 29
type input "7"
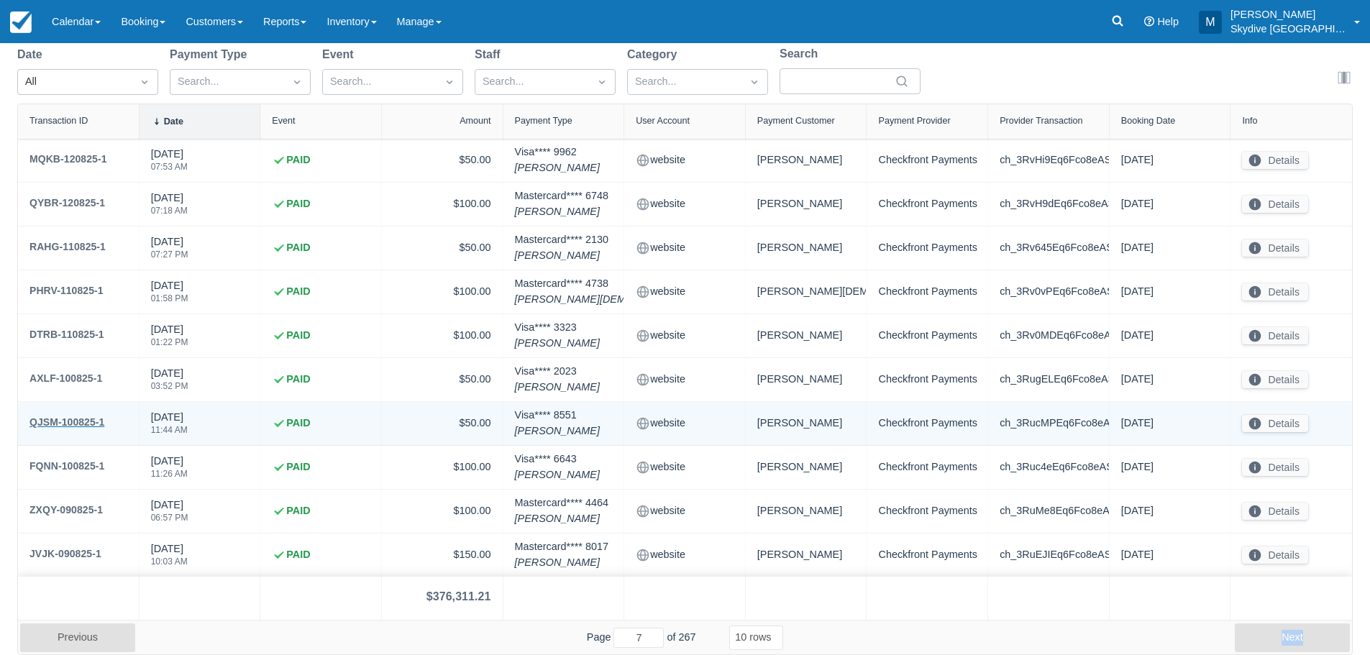
click at [75, 418] on div "QJSM-100825-1" at bounding box center [66, 421] width 75 height 17
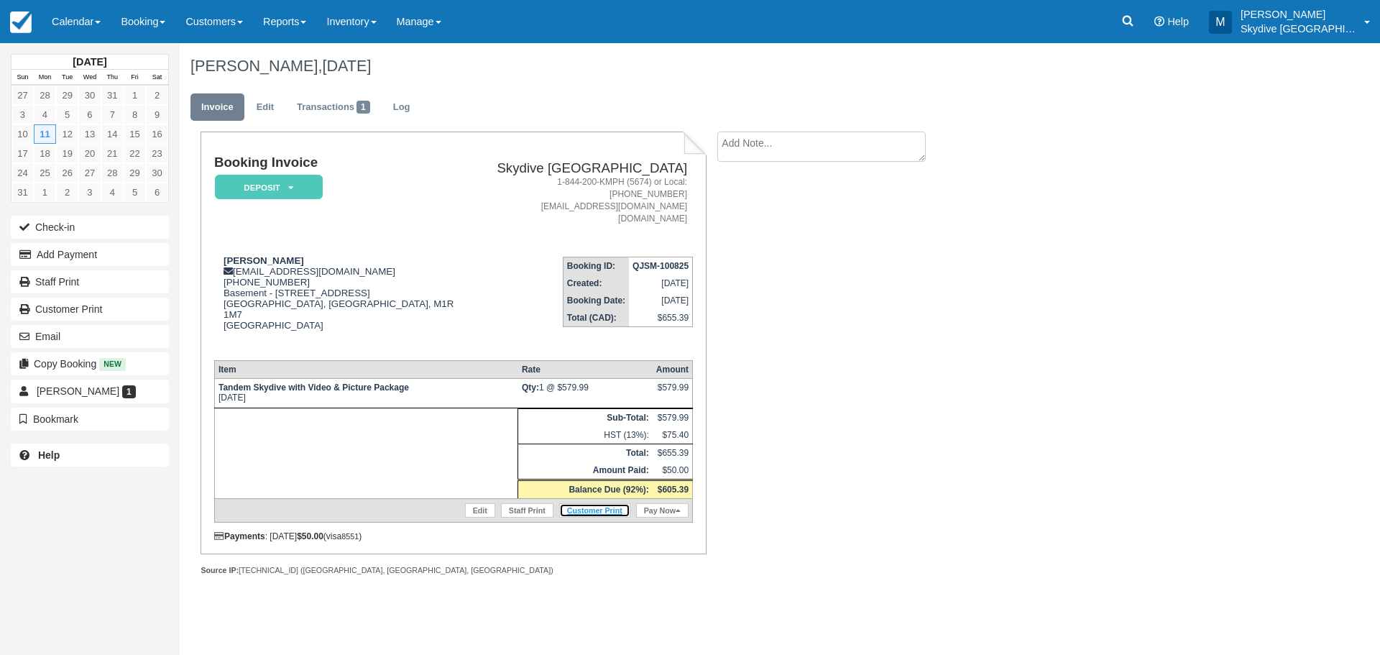
click at [597, 503] on link "Customer Print" at bounding box center [594, 510] width 71 height 14
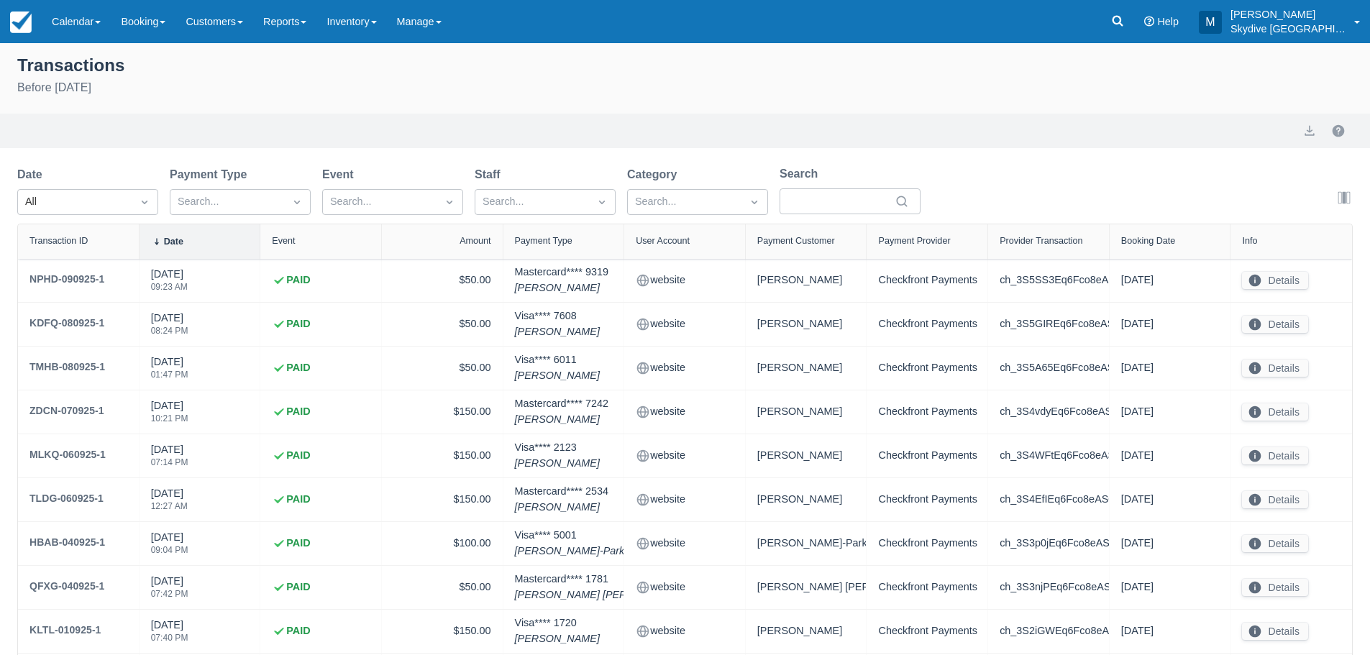
select select "10"
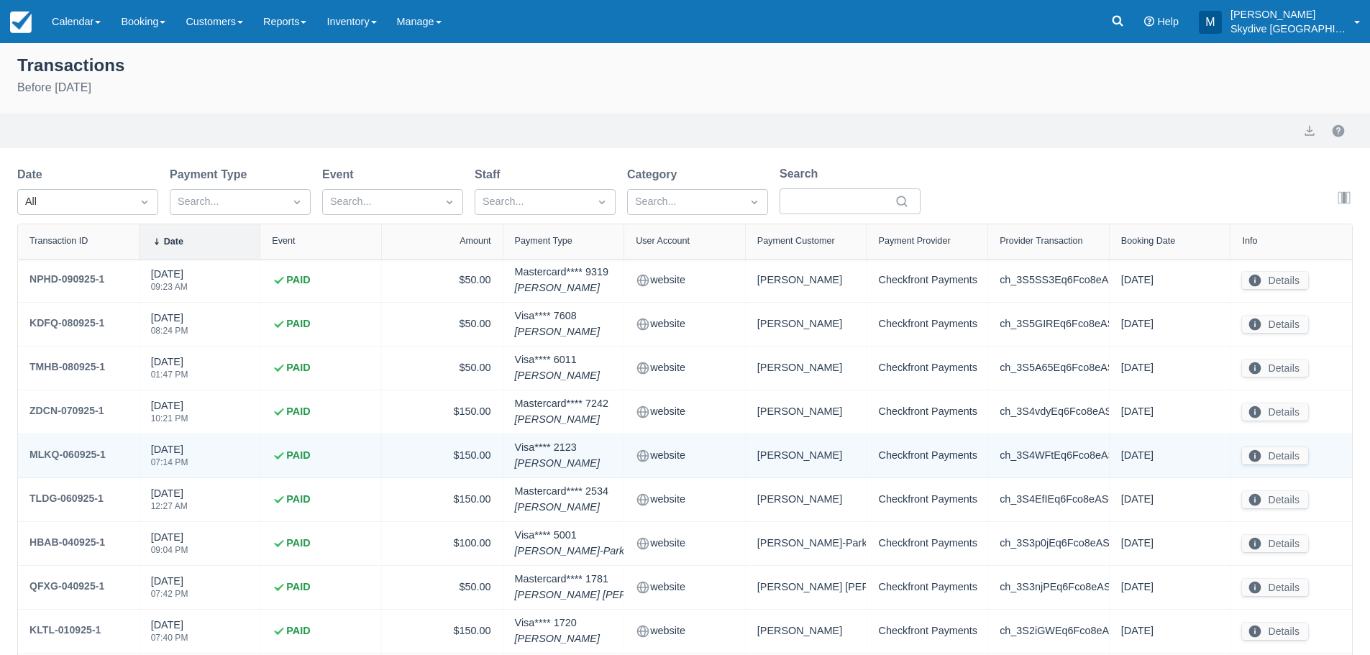
scroll to position [120, 0]
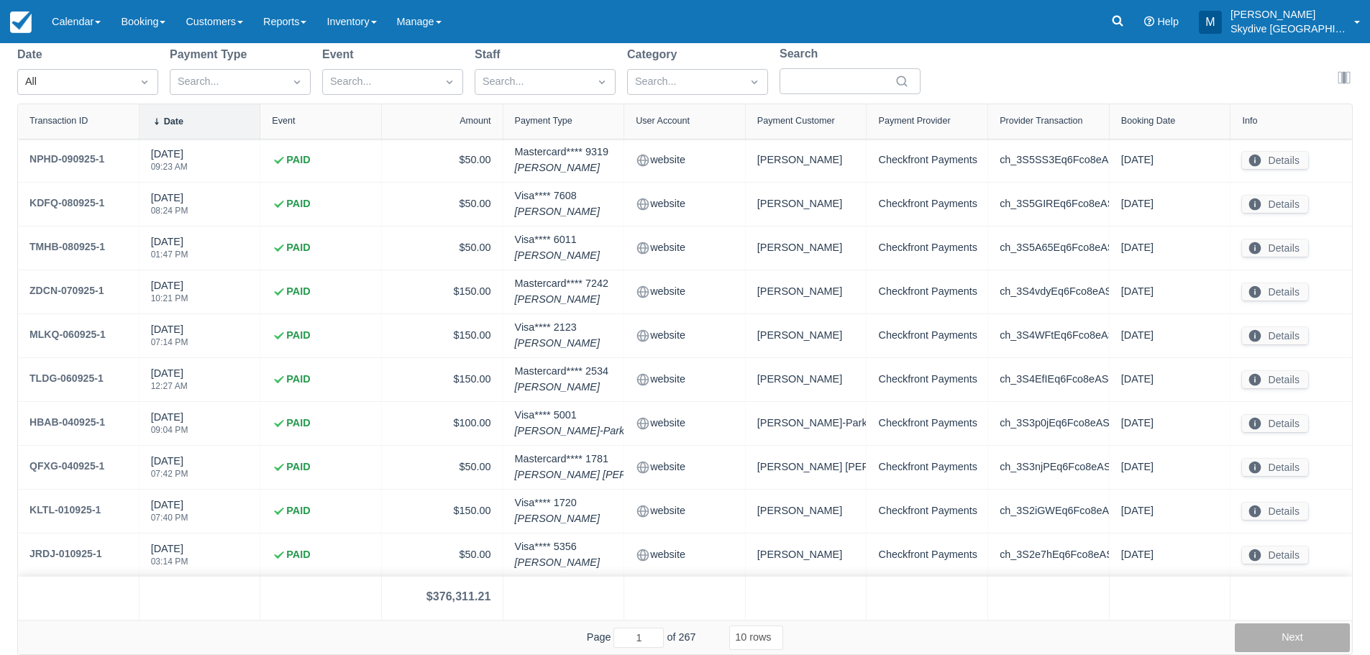
click at [1297, 641] on button "Next" at bounding box center [1291, 637] width 115 height 29
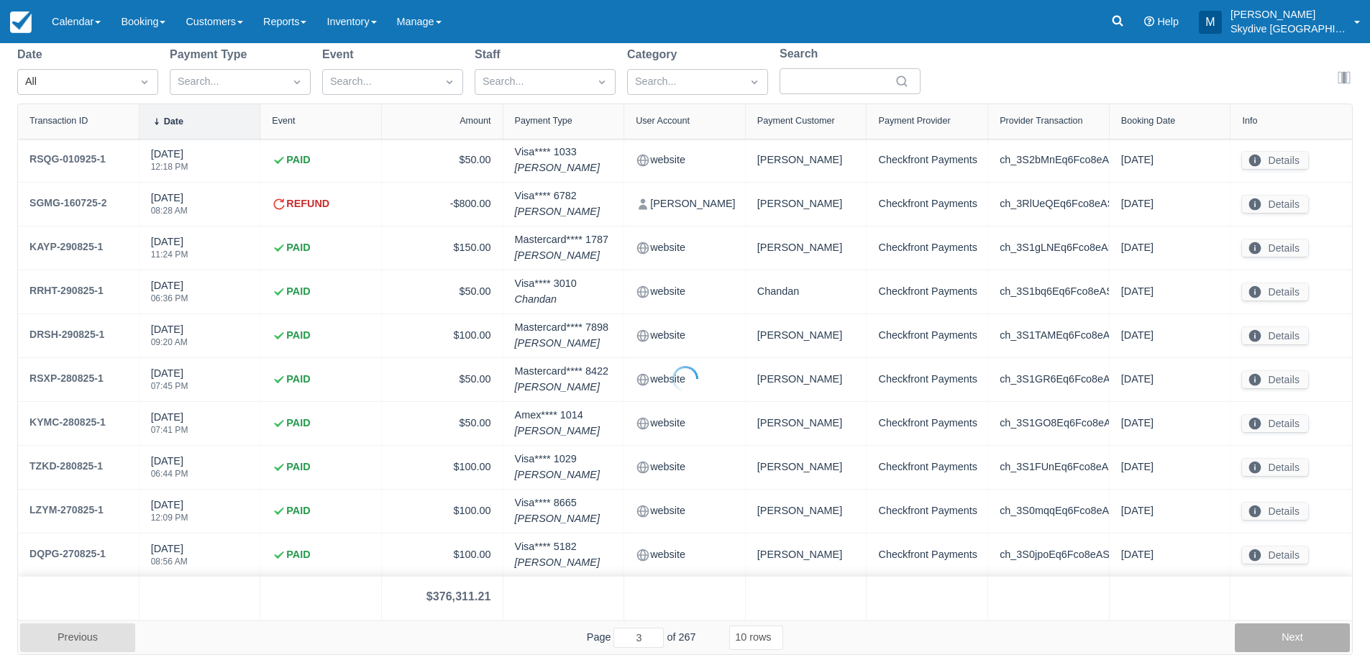
click at [1297, 641] on button "Next" at bounding box center [1291, 637] width 115 height 29
type input "7"
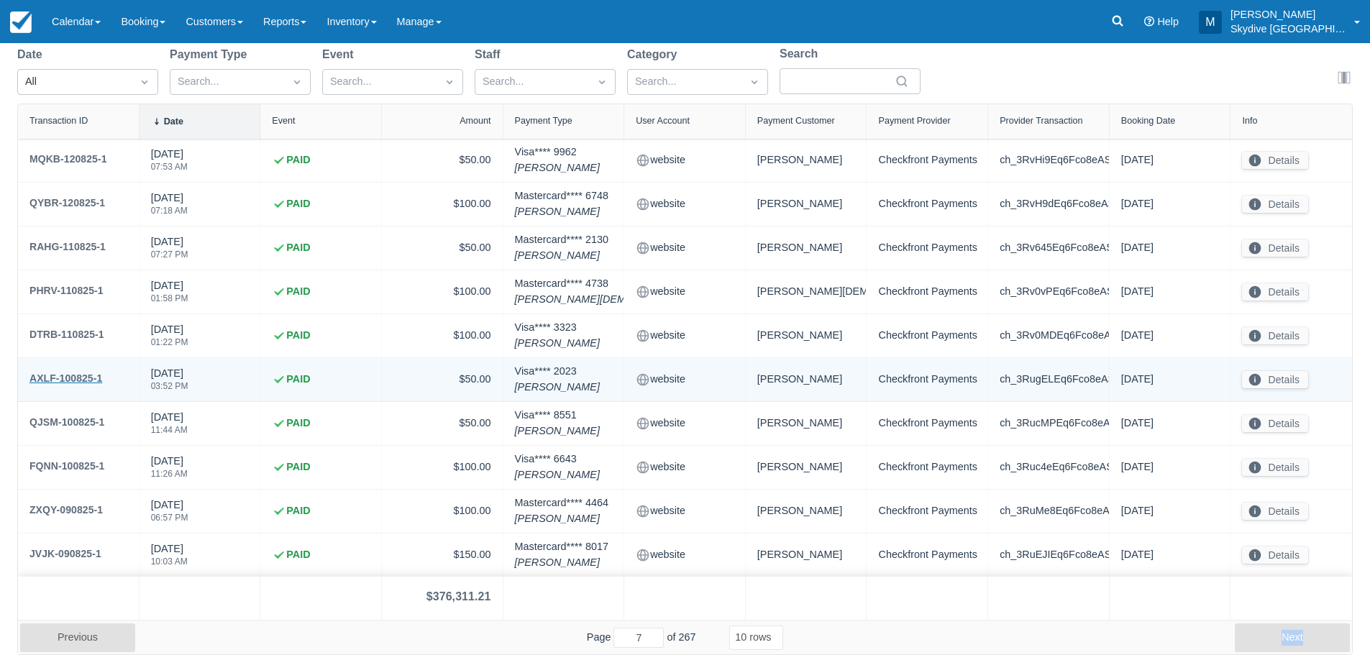
click at [68, 376] on div "AXLF-100825-1" at bounding box center [65, 378] width 73 height 17
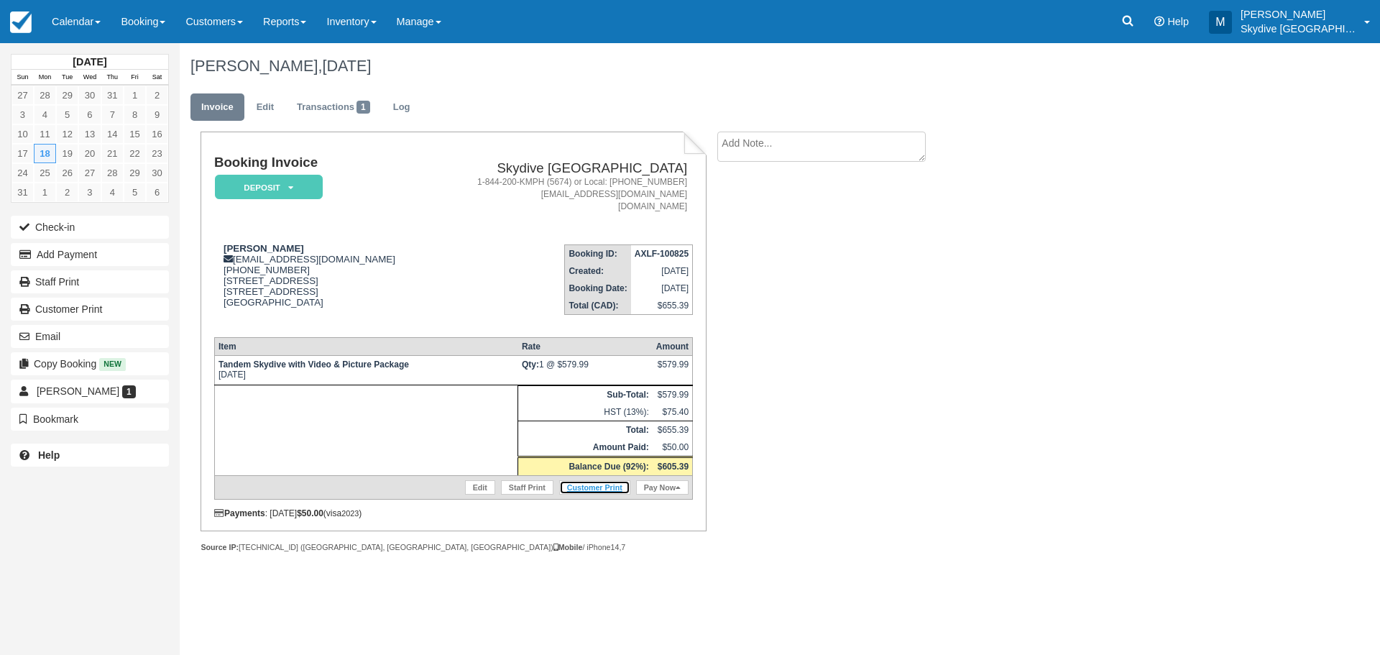
click at [609, 484] on link "Customer Print" at bounding box center [594, 487] width 71 height 14
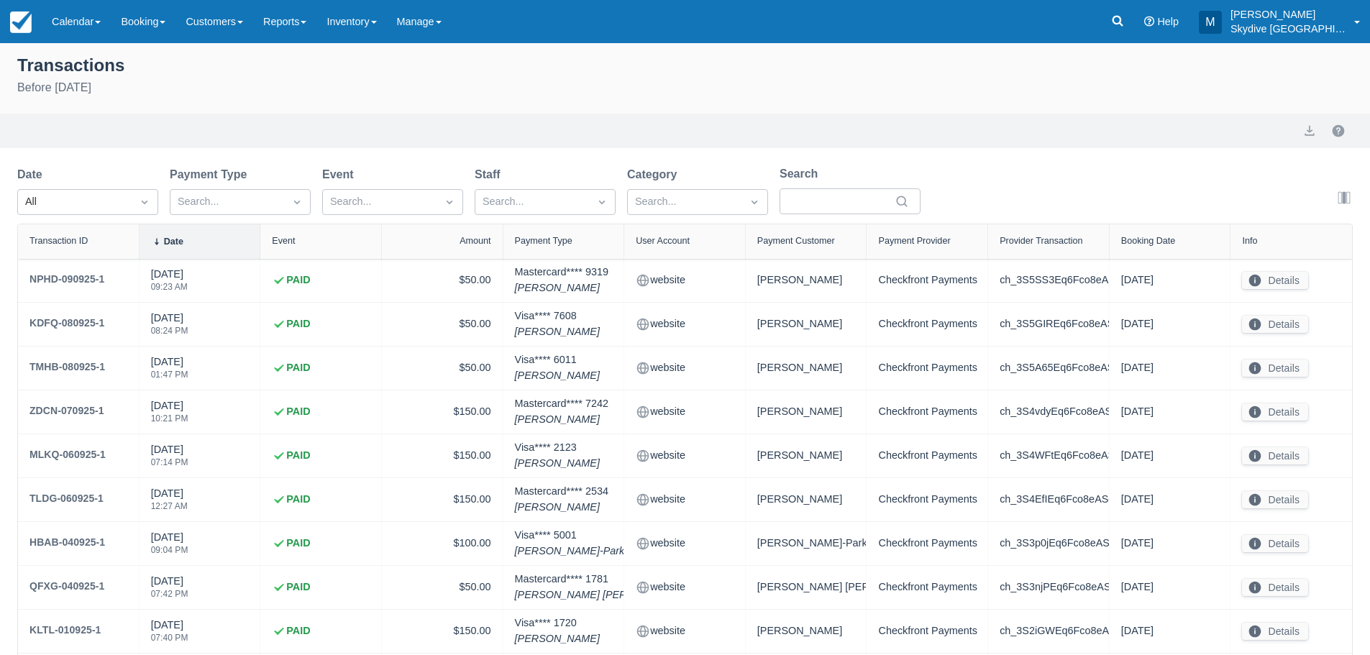
select select "10"
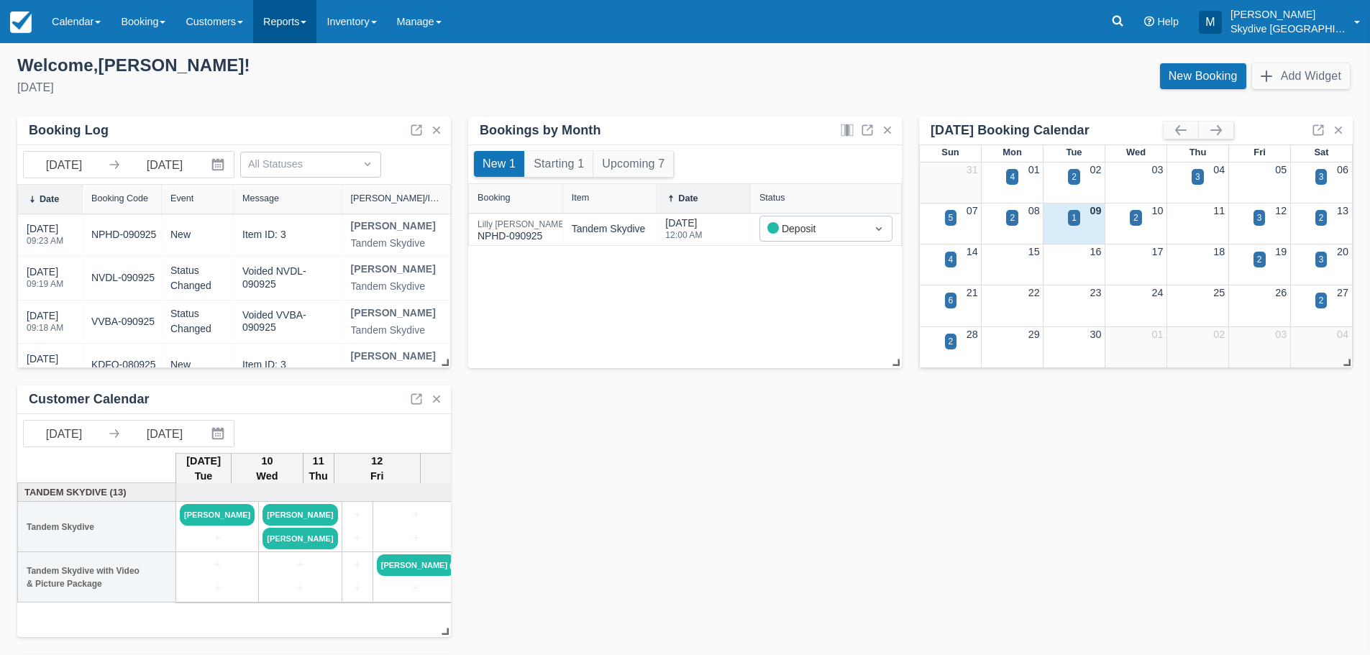
click at [314, 18] on link "Reports" at bounding box center [284, 21] width 63 height 43
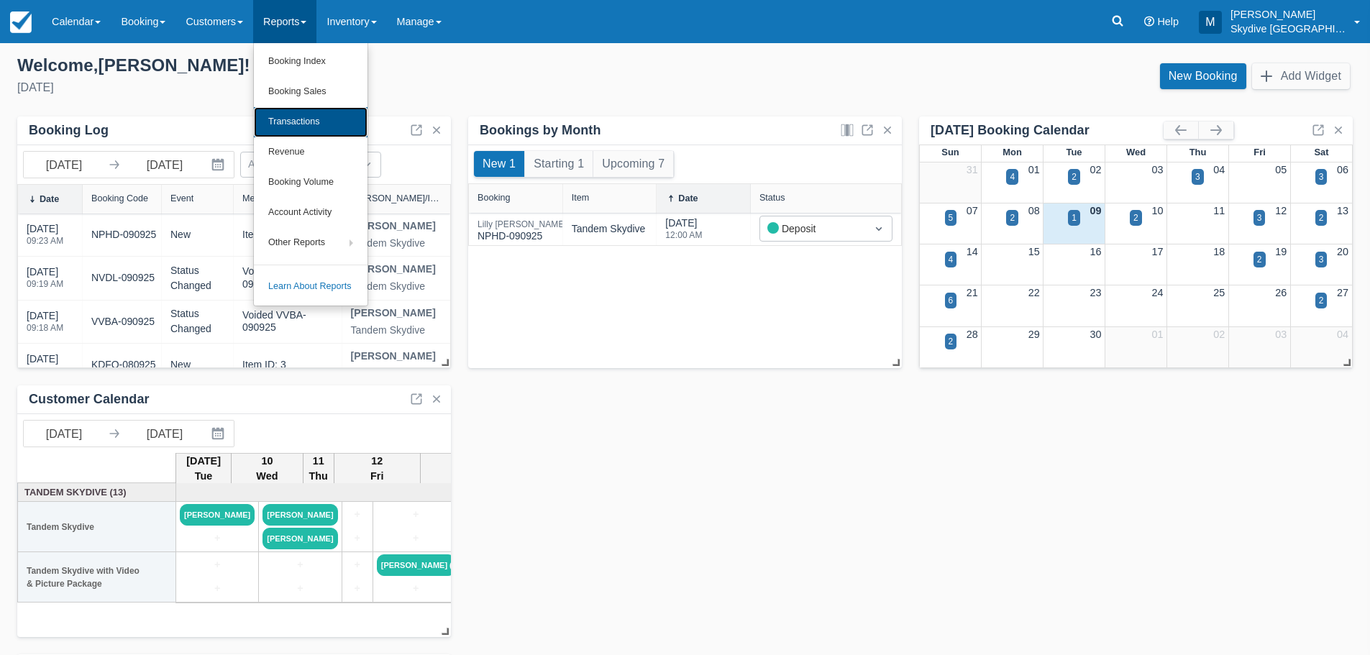
click at [308, 121] on link "Transactions" at bounding box center [311, 122] width 114 height 30
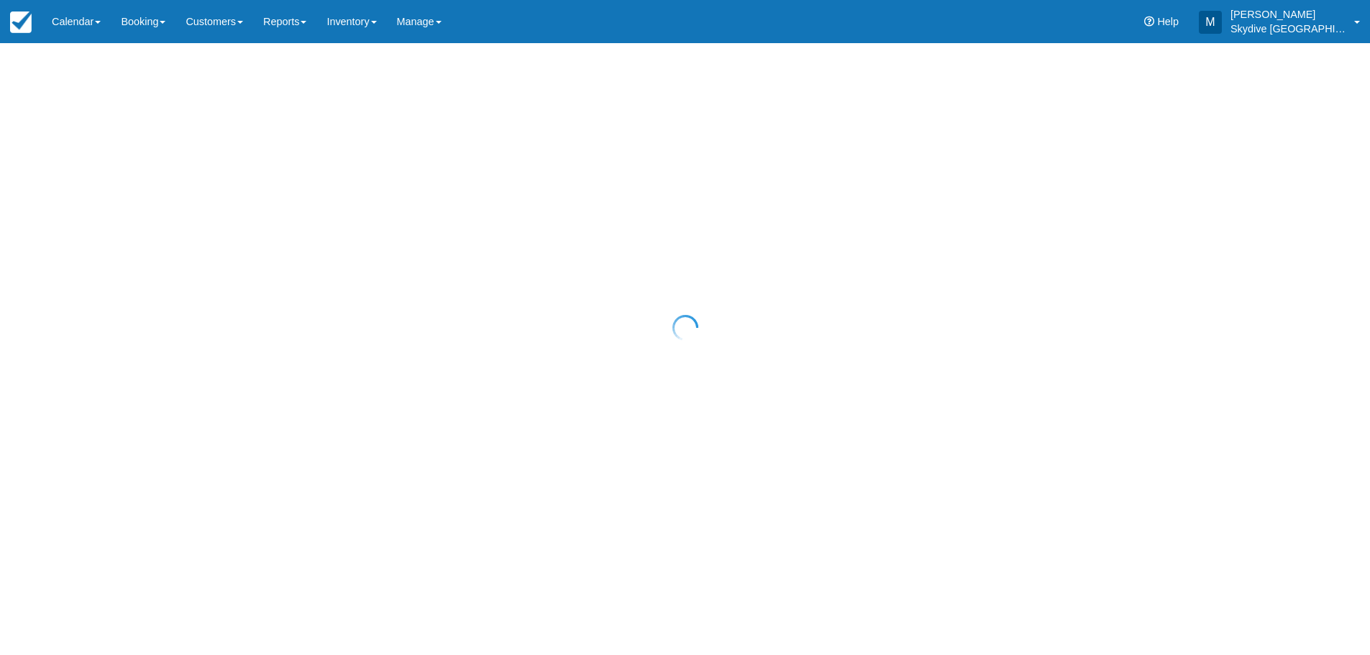
select select "10"
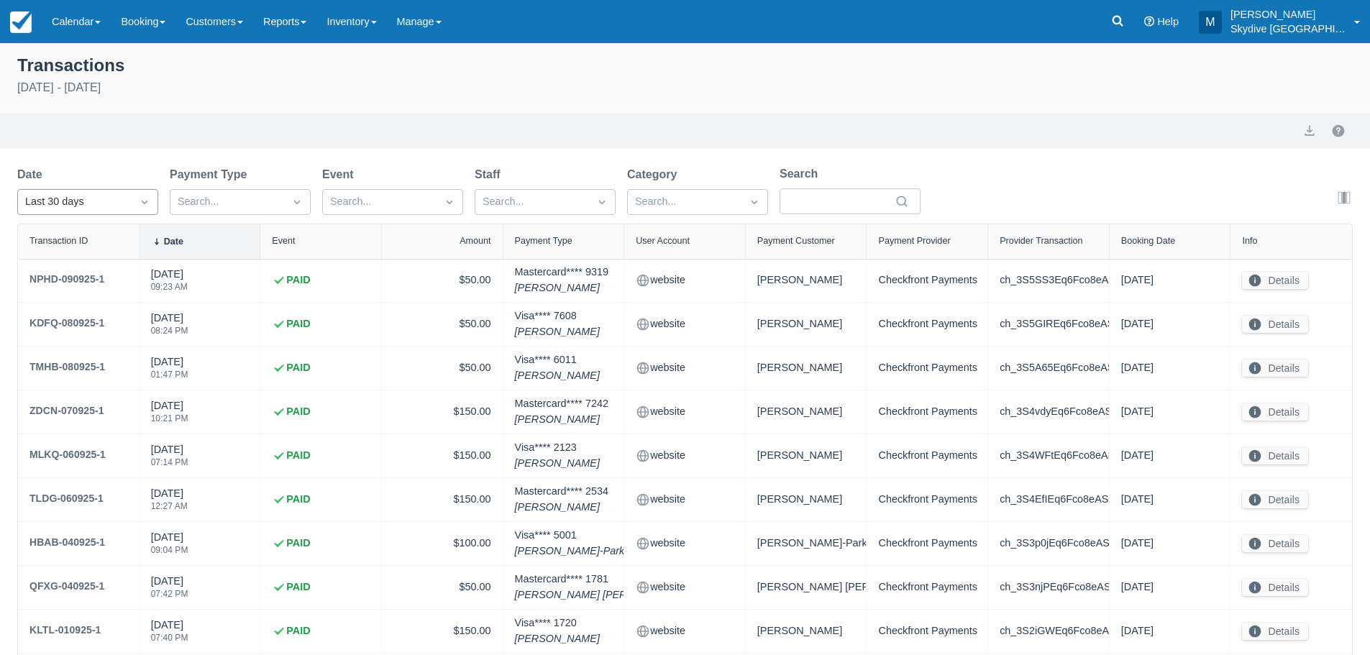
click at [149, 203] on icon "Dropdown icon" at bounding box center [144, 202] width 14 height 14
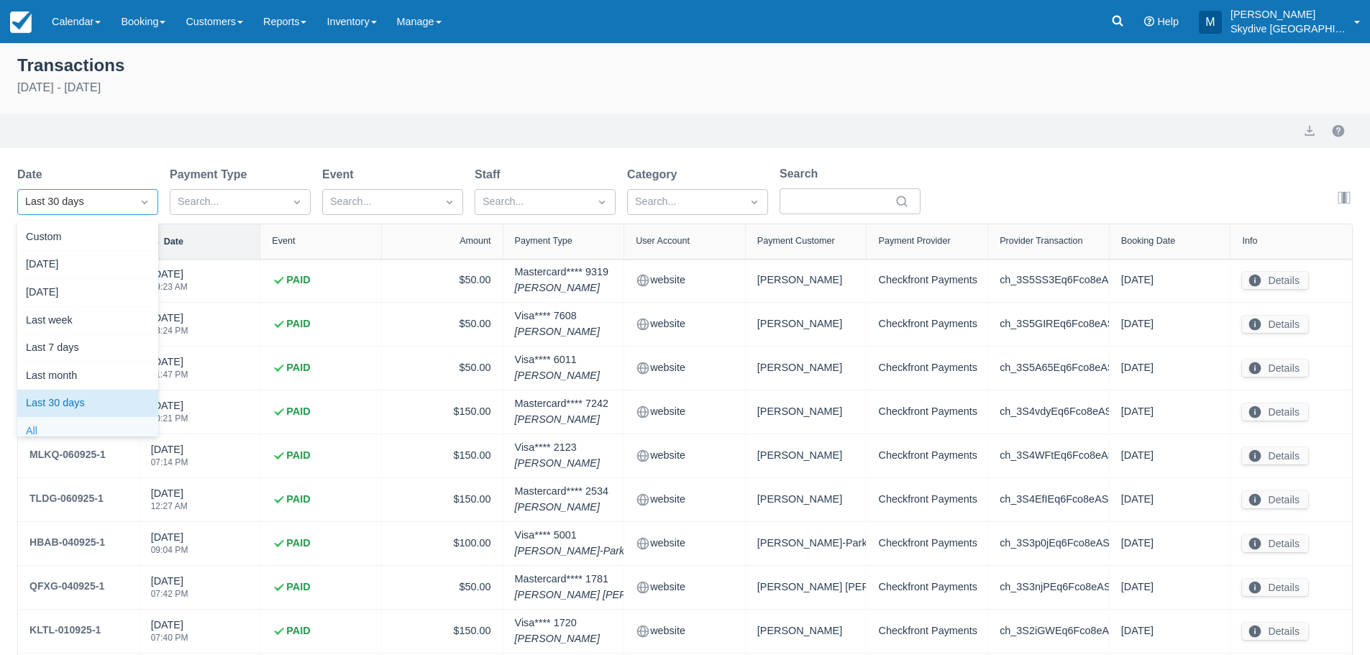
click at [75, 423] on div "All" at bounding box center [87, 432] width 141 height 28
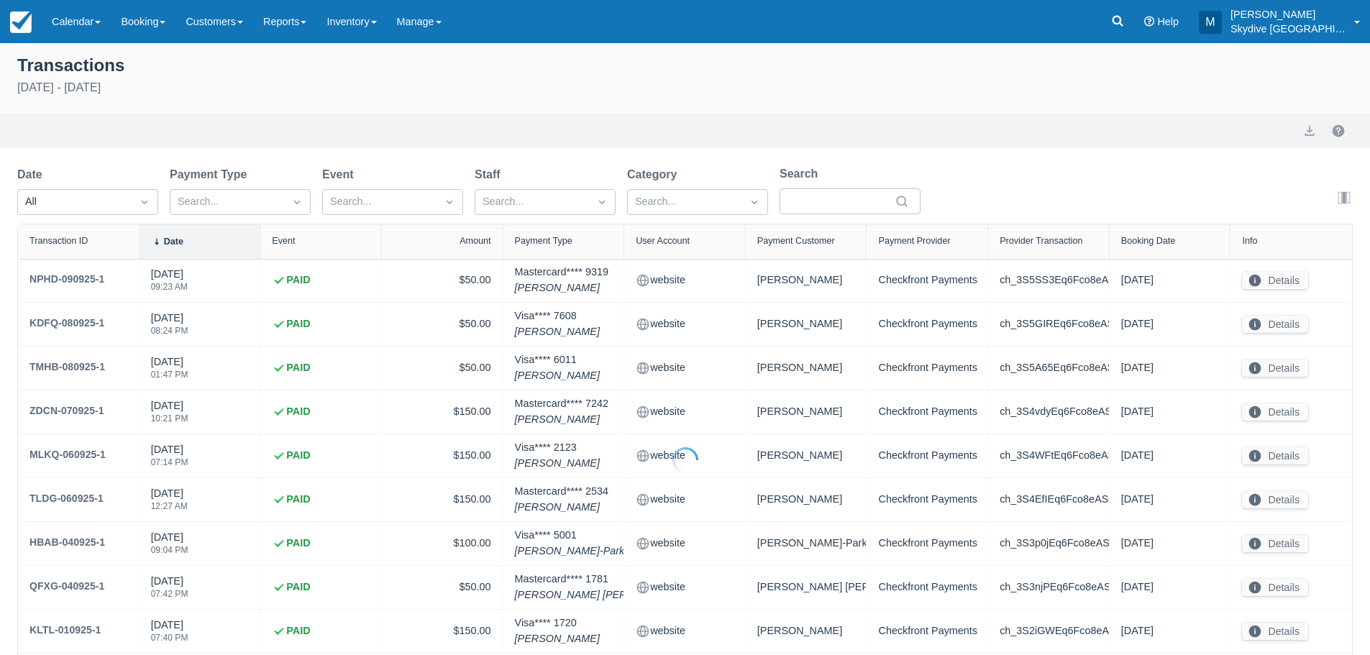
select select "10"
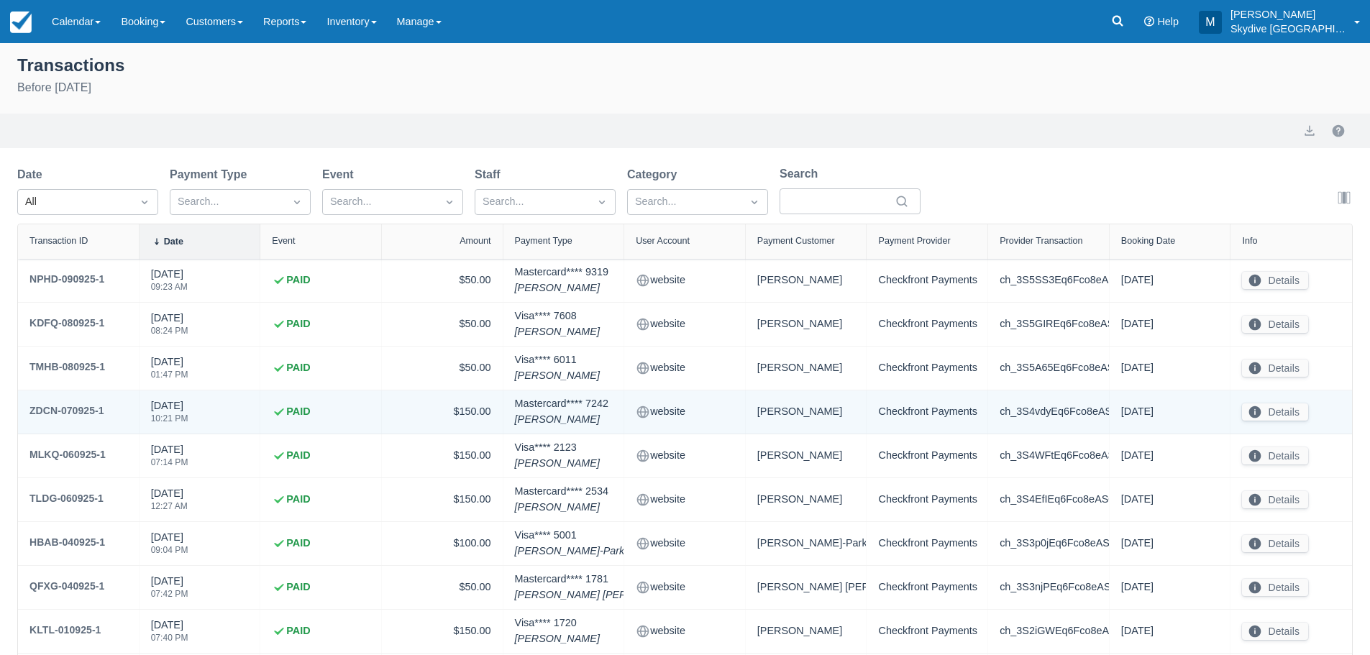
scroll to position [120, 0]
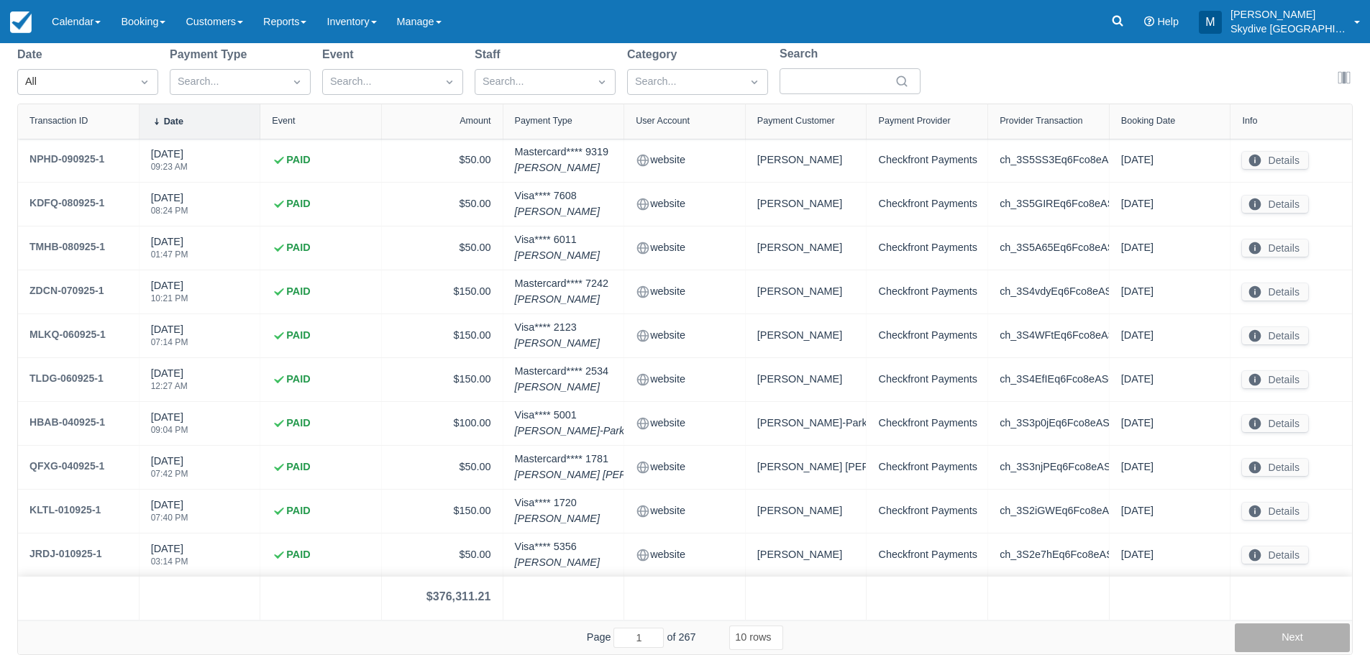
click at [1277, 633] on button "Next" at bounding box center [1291, 637] width 115 height 29
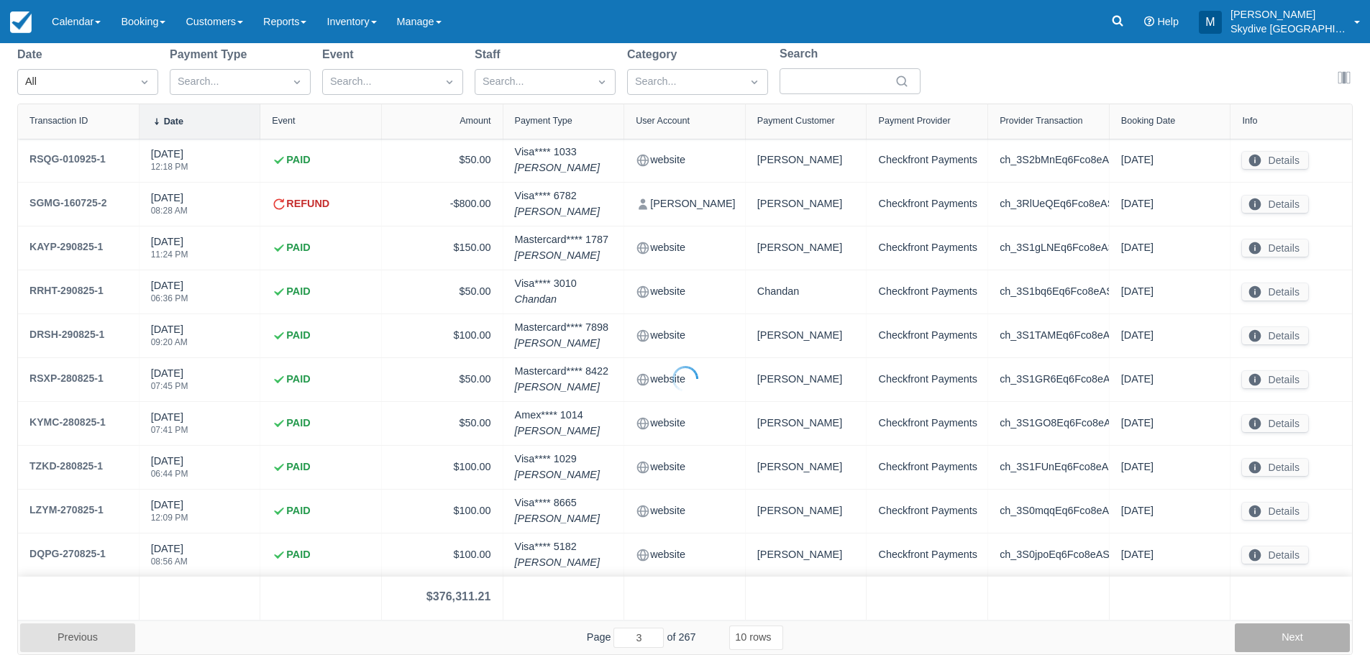
click at [1277, 633] on button "Next" at bounding box center [1291, 637] width 115 height 29
type input "7"
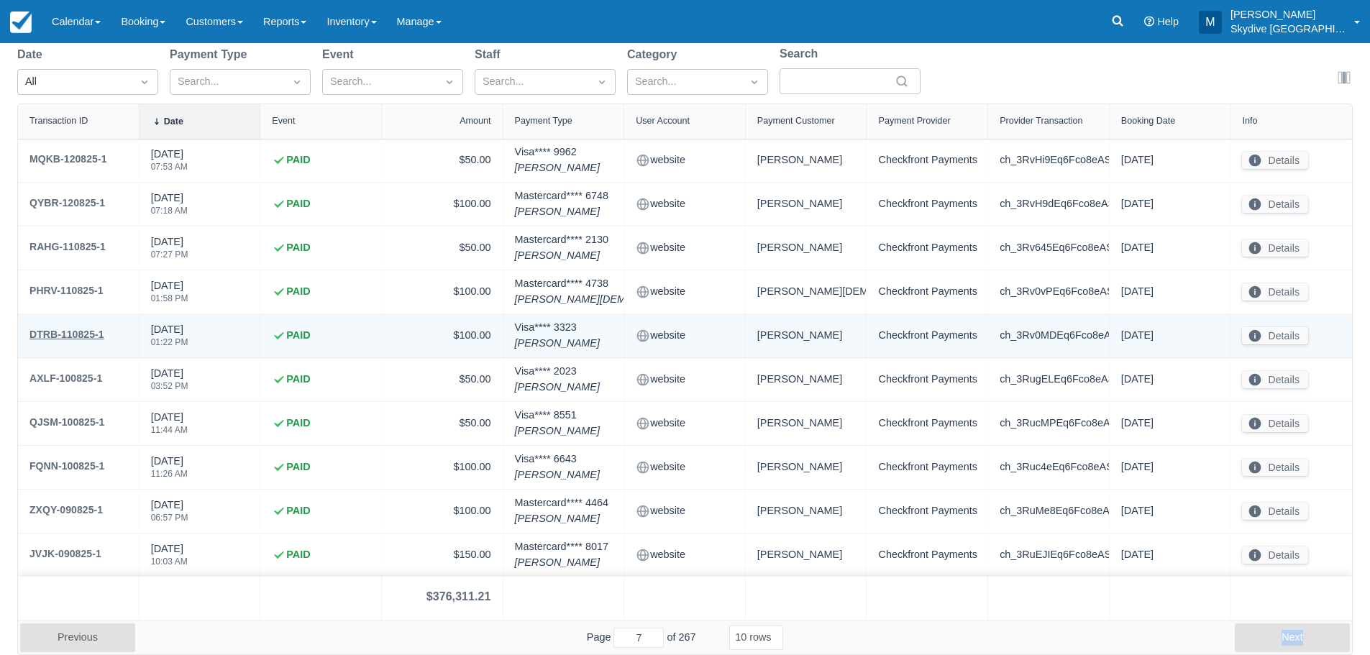
click at [77, 334] on div "DTRB-110825-1" at bounding box center [66, 334] width 75 height 17
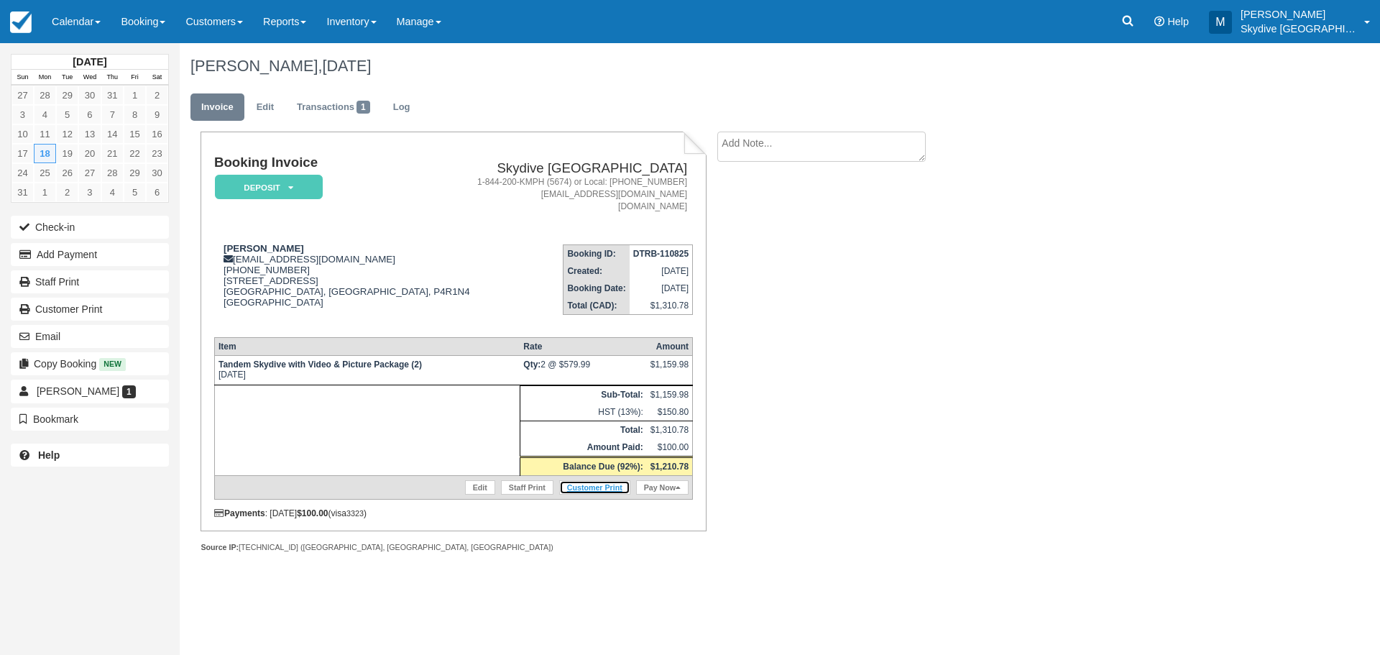
click at [607, 485] on link "Customer Print" at bounding box center [594, 487] width 71 height 14
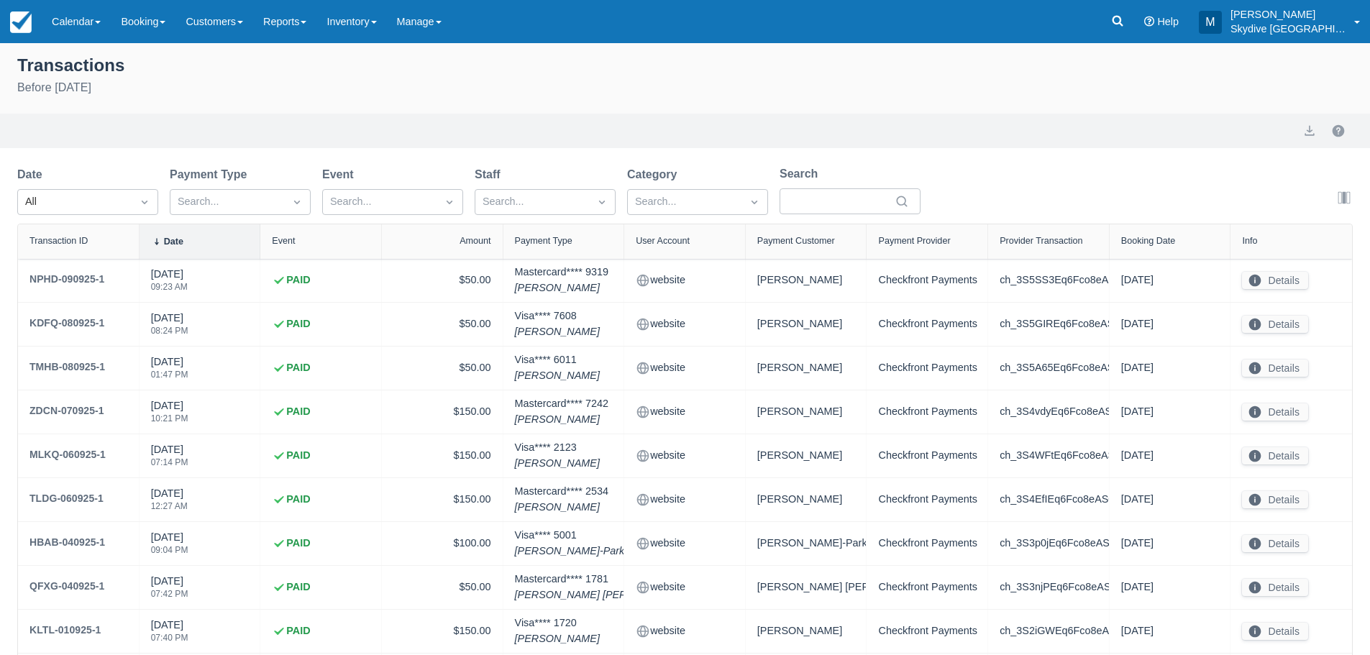
select select "10"
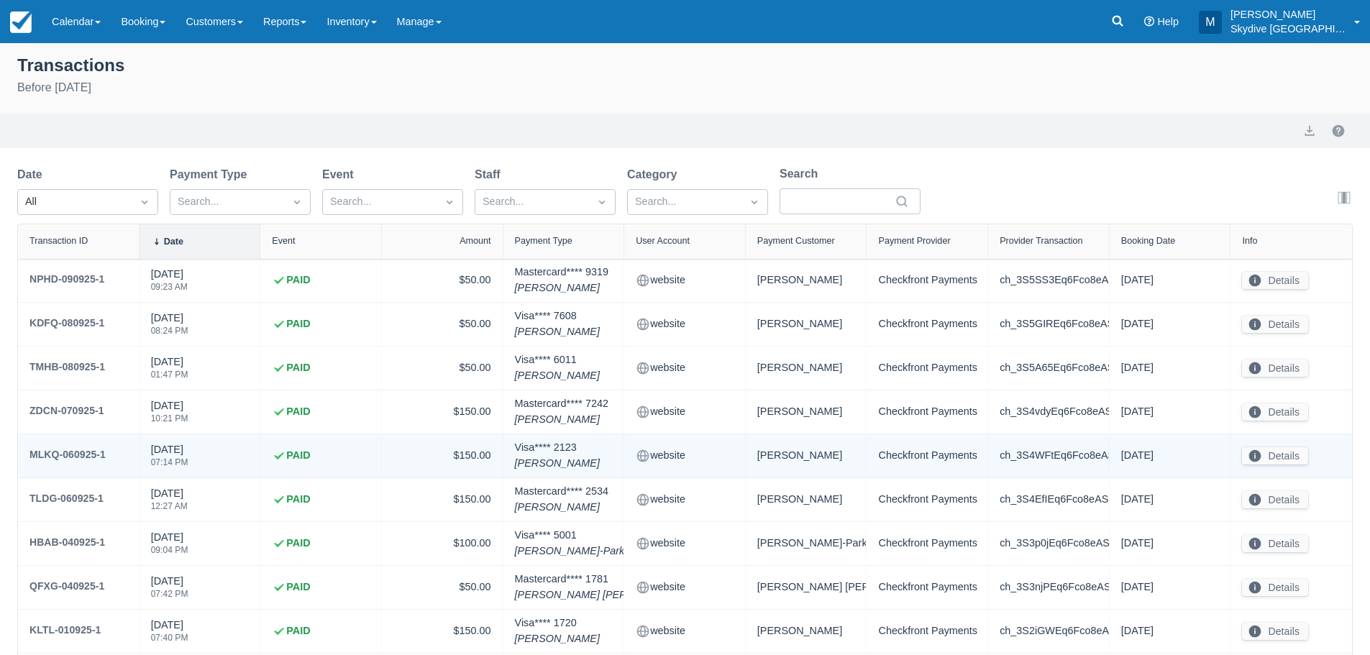
scroll to position [120, 0]
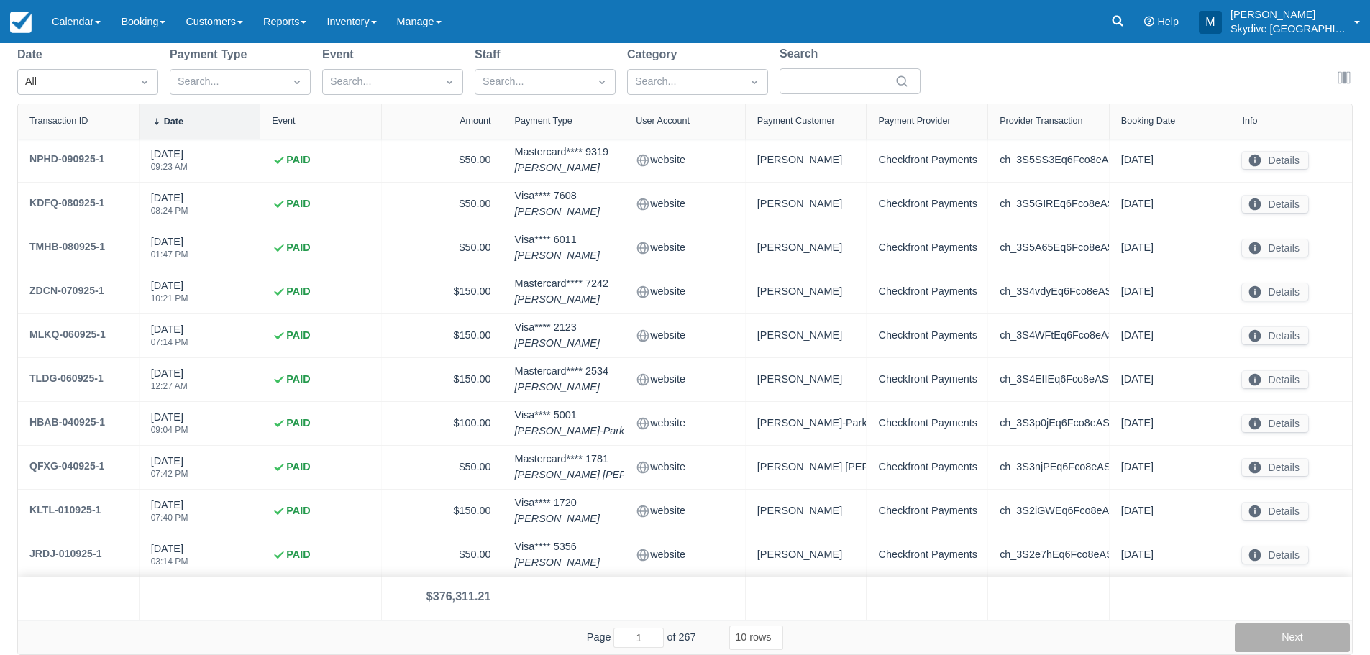
click at [1306, 637] on button "Next" at bounding box center [1291, 637] width 115 height 29
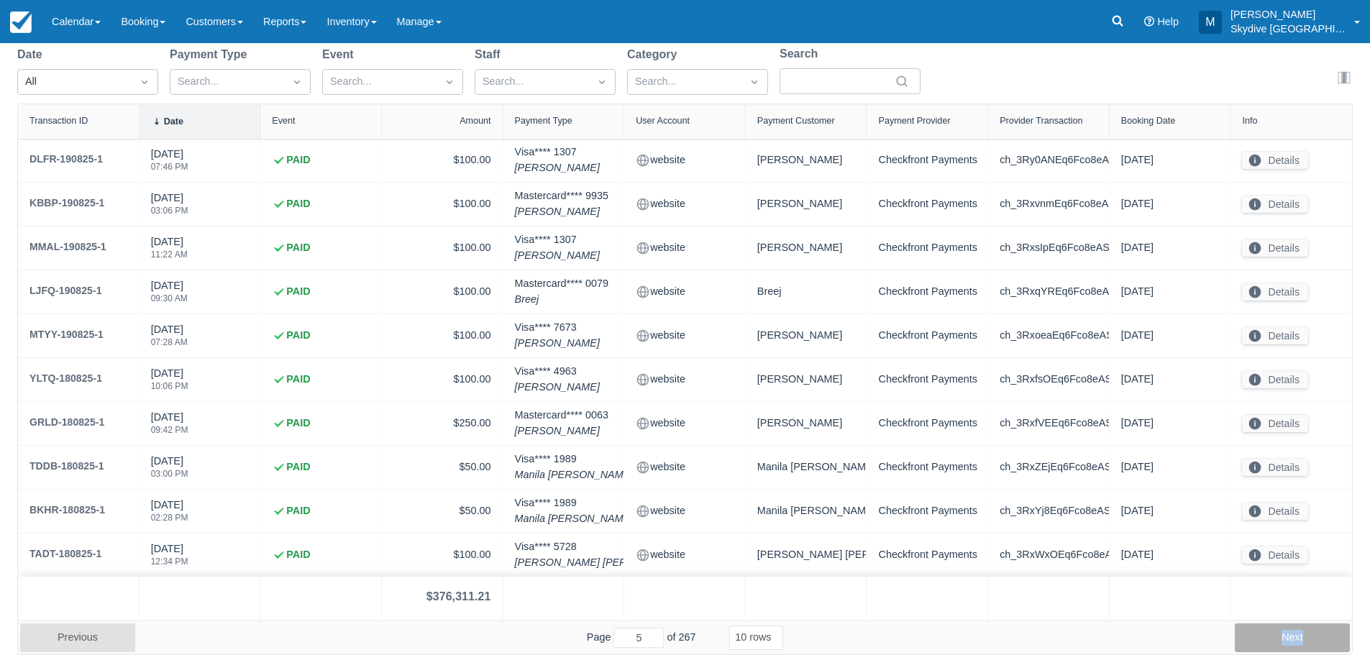
click at [1306, 637] on button "Next" at bounding box center [1291, 637] width 115 height 29
type input "7"
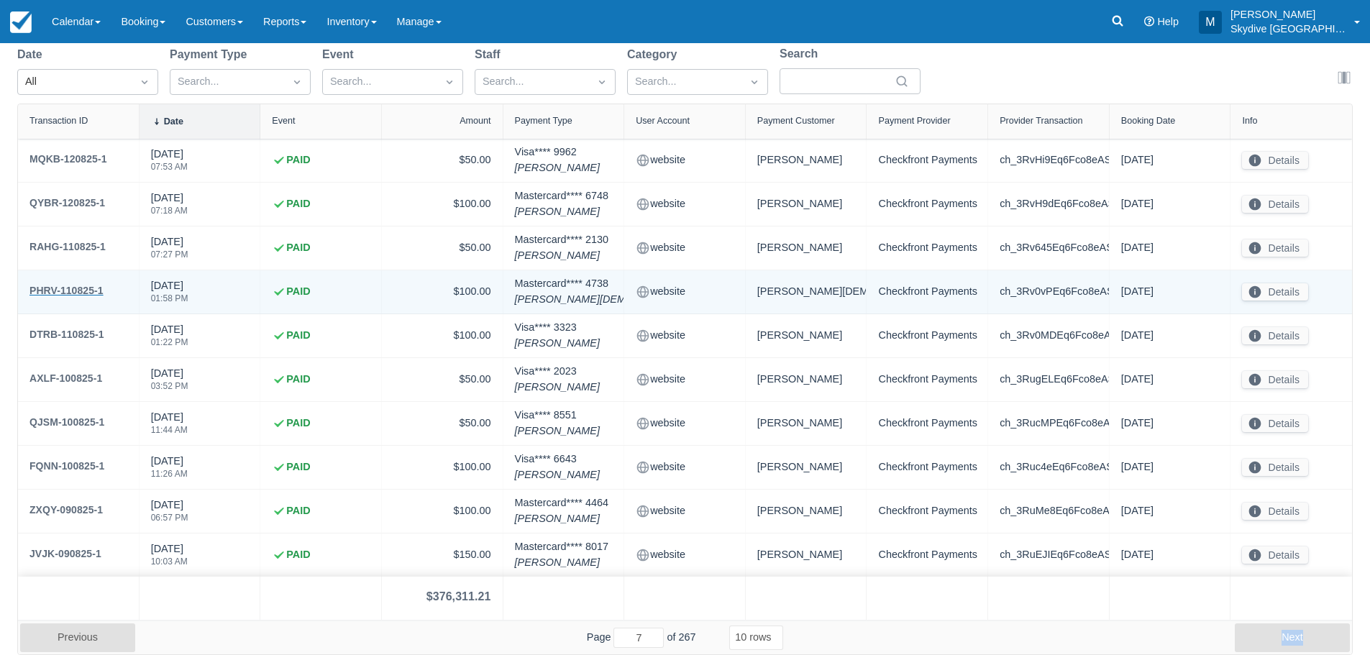
click at [51, 290] on div "PHRV-110825-1" at bounding box center [66, 290] width 74 height 17
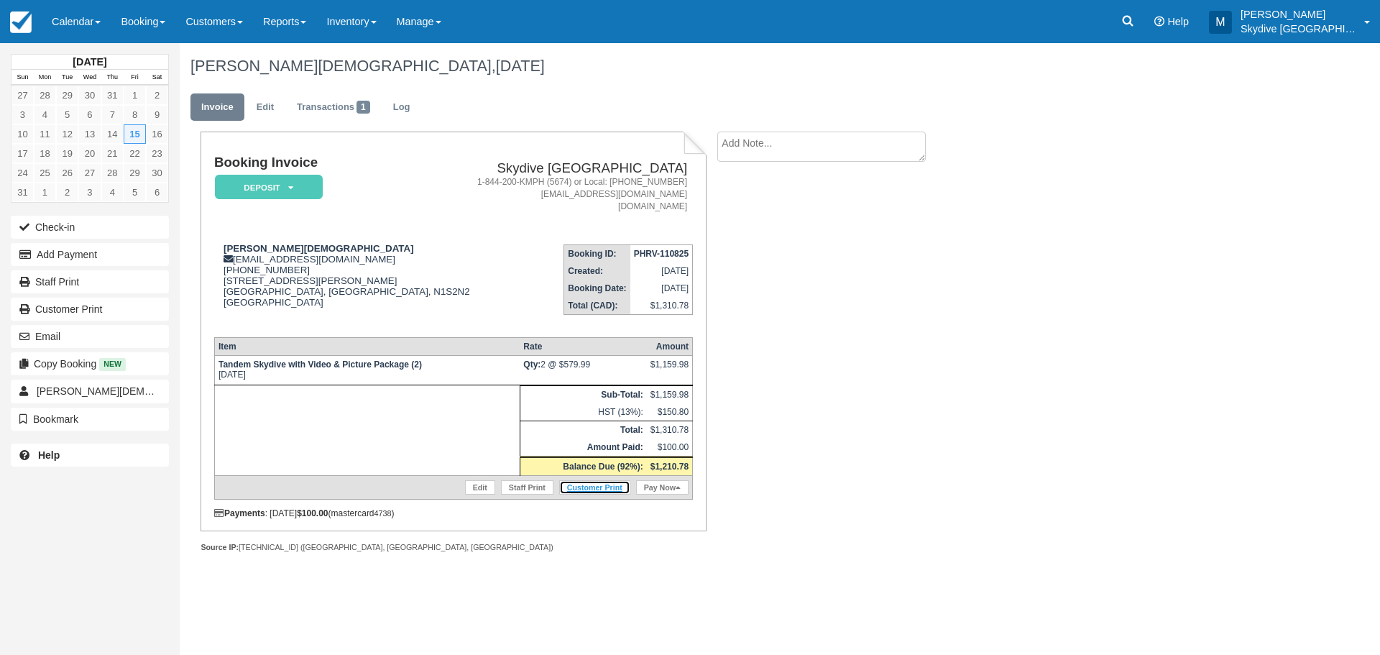
click at [599, 486] on link "Customer Print" at bounding box center [594, 487] width 71 height 14
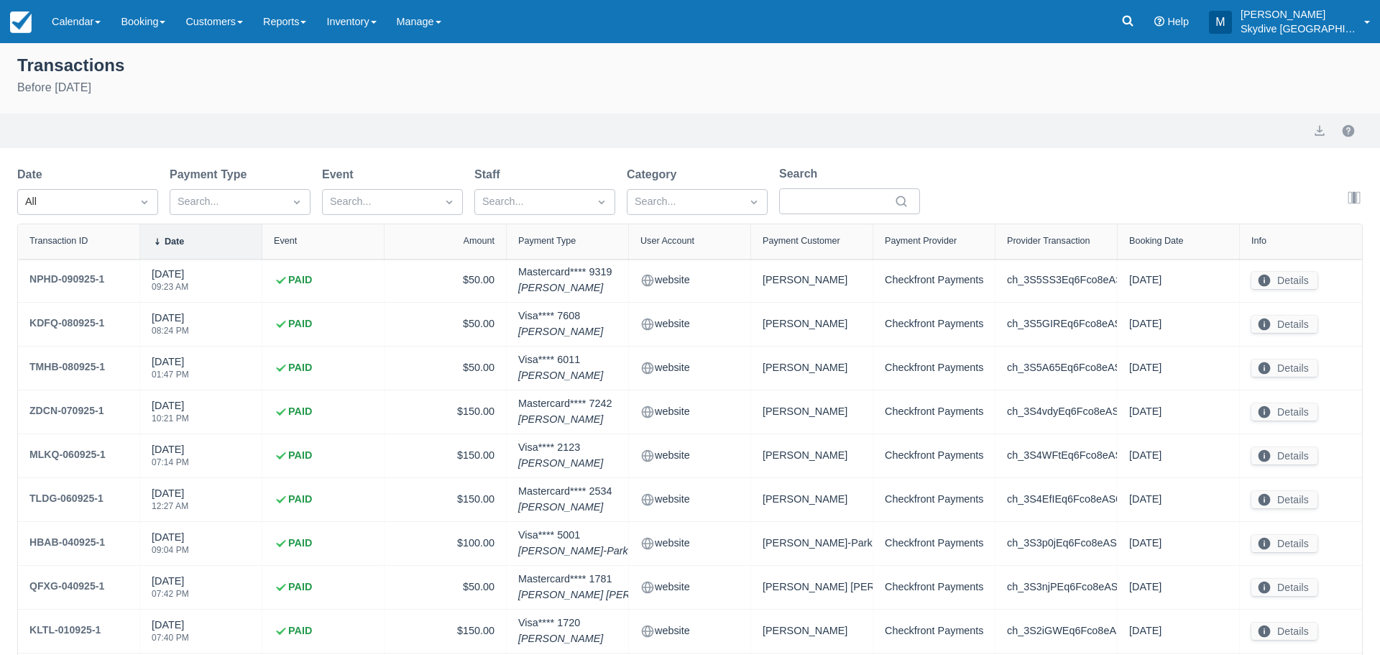
select select "10"
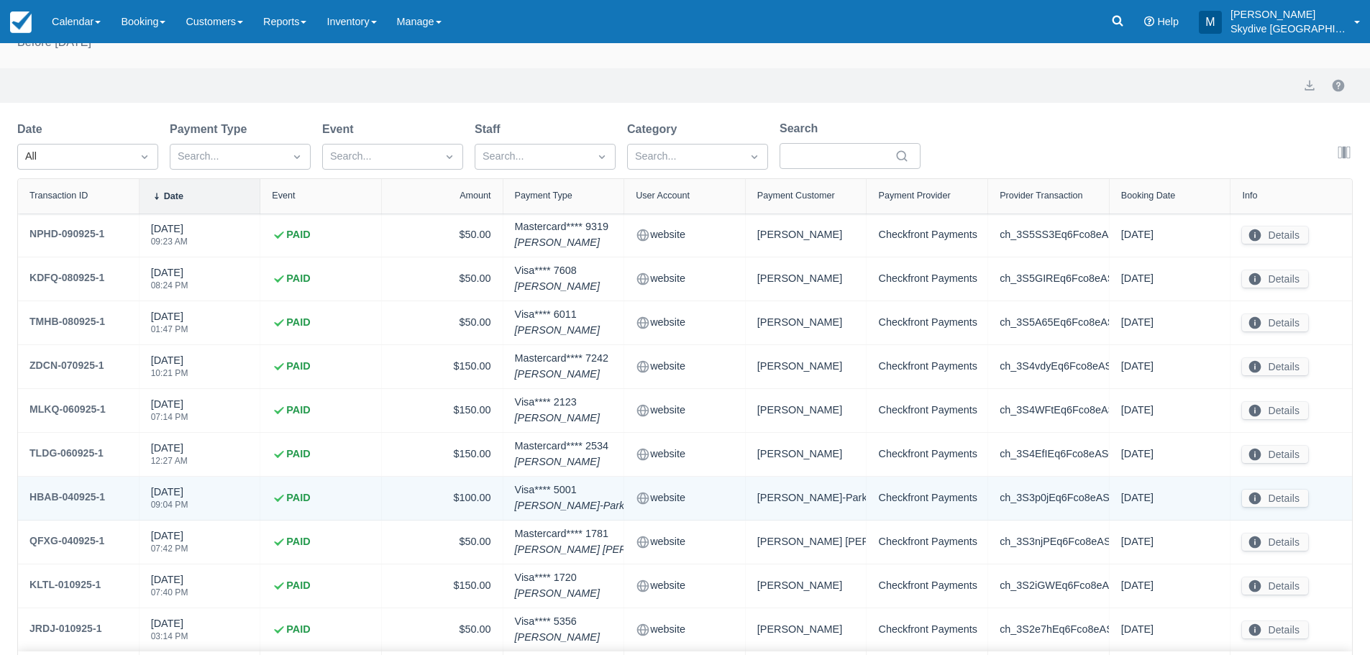
scroll to position [120, 0]
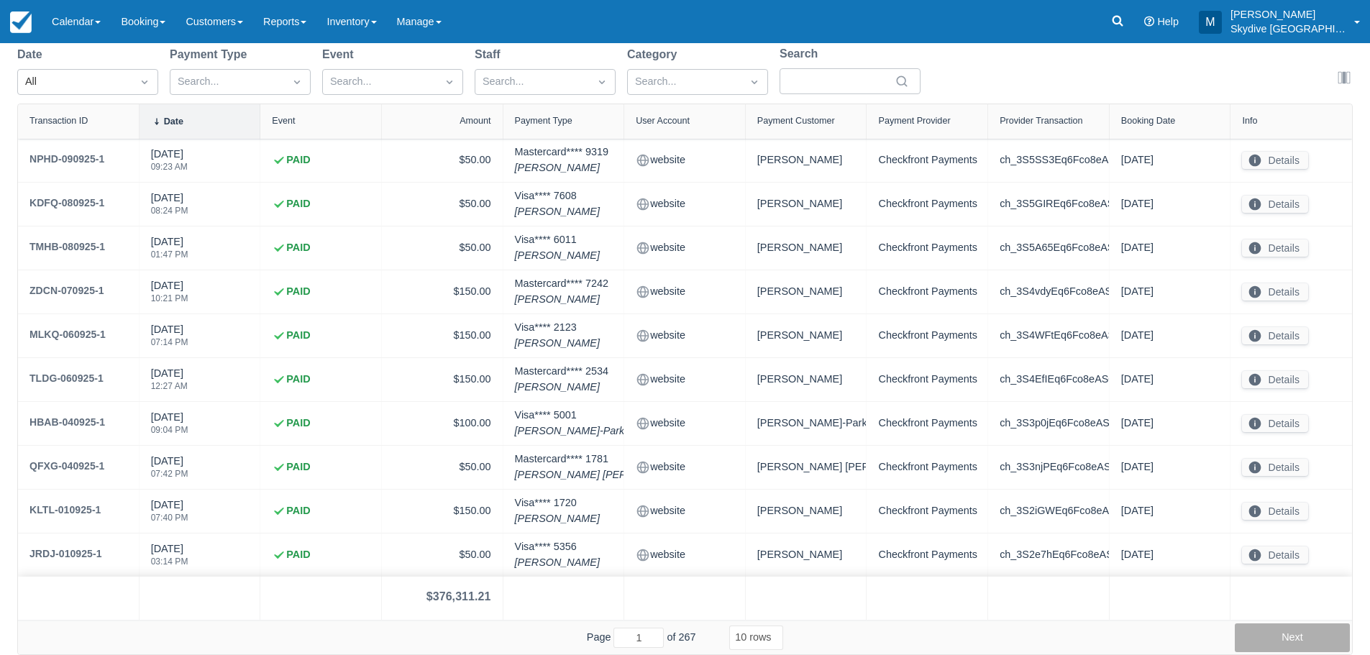
click at [1283, 631] on button "Next" at bounding box center [1291, 637] width 115 height 29
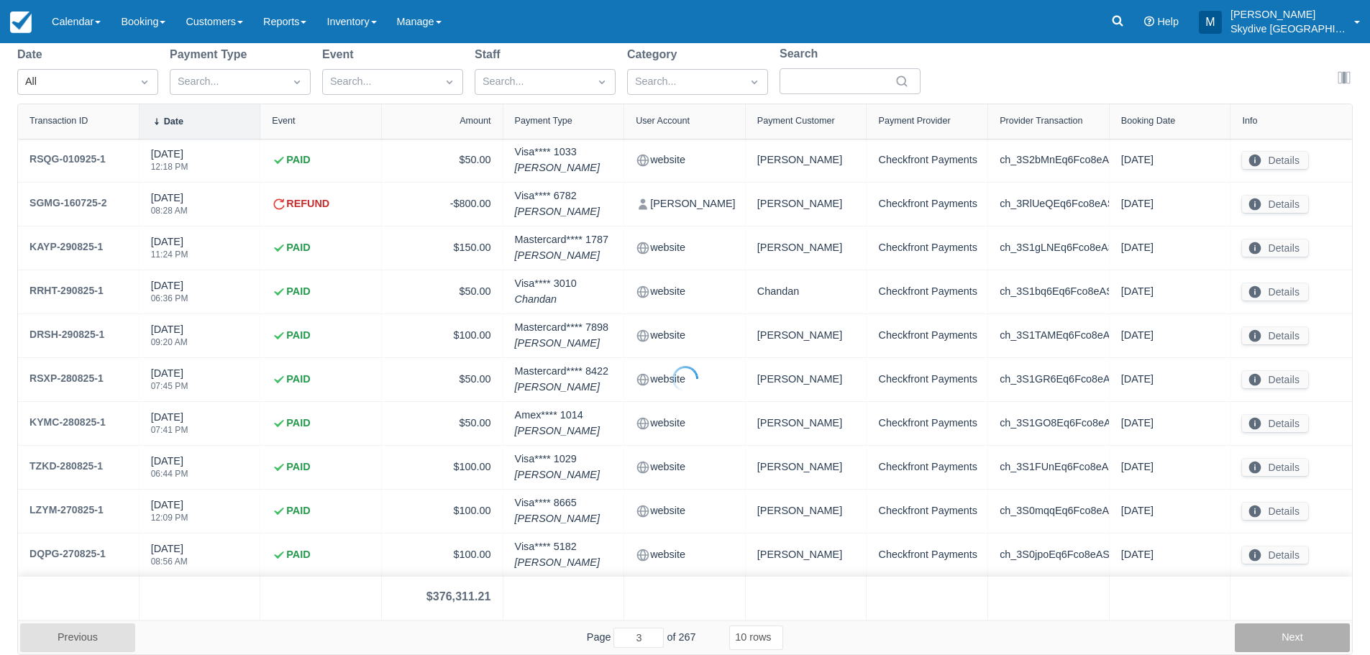
click at [1283, 631] on button "Next" at bounding box center [1291, 637] width 115 height 29
type input "7"
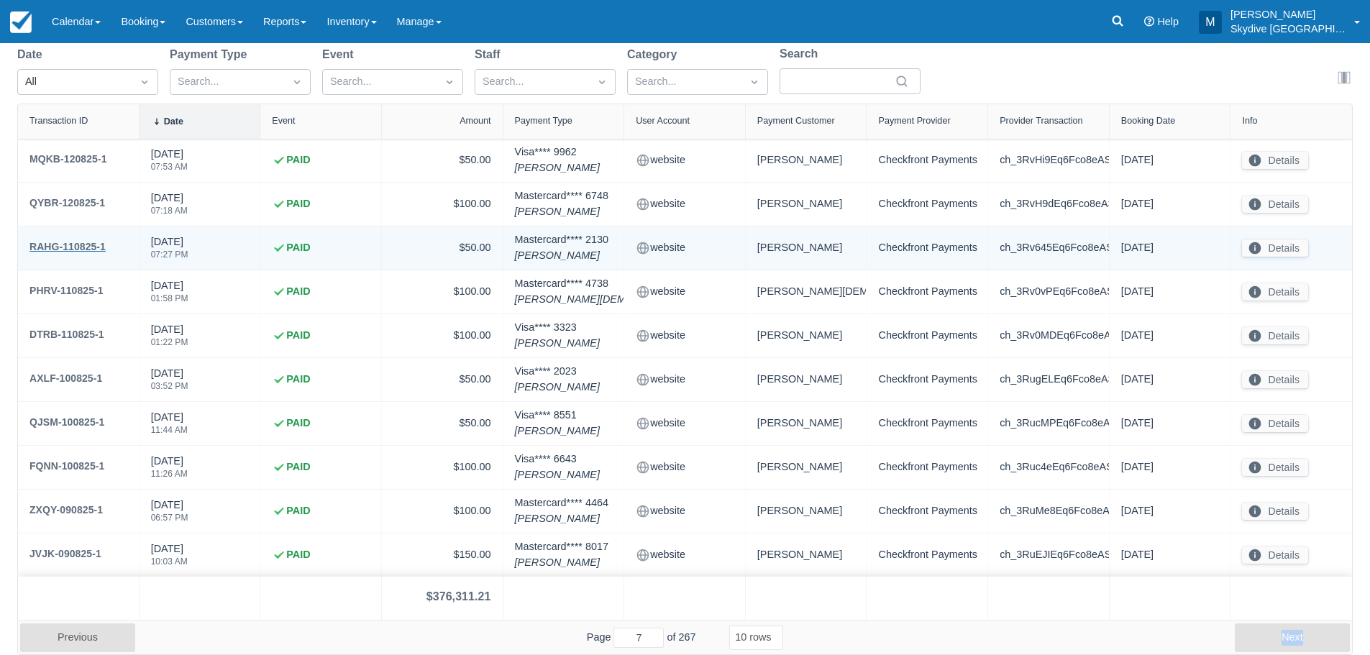
click at [62, 244] on div "RAHG-110825-1" at bounding box center [67, 246] width 76 height 17
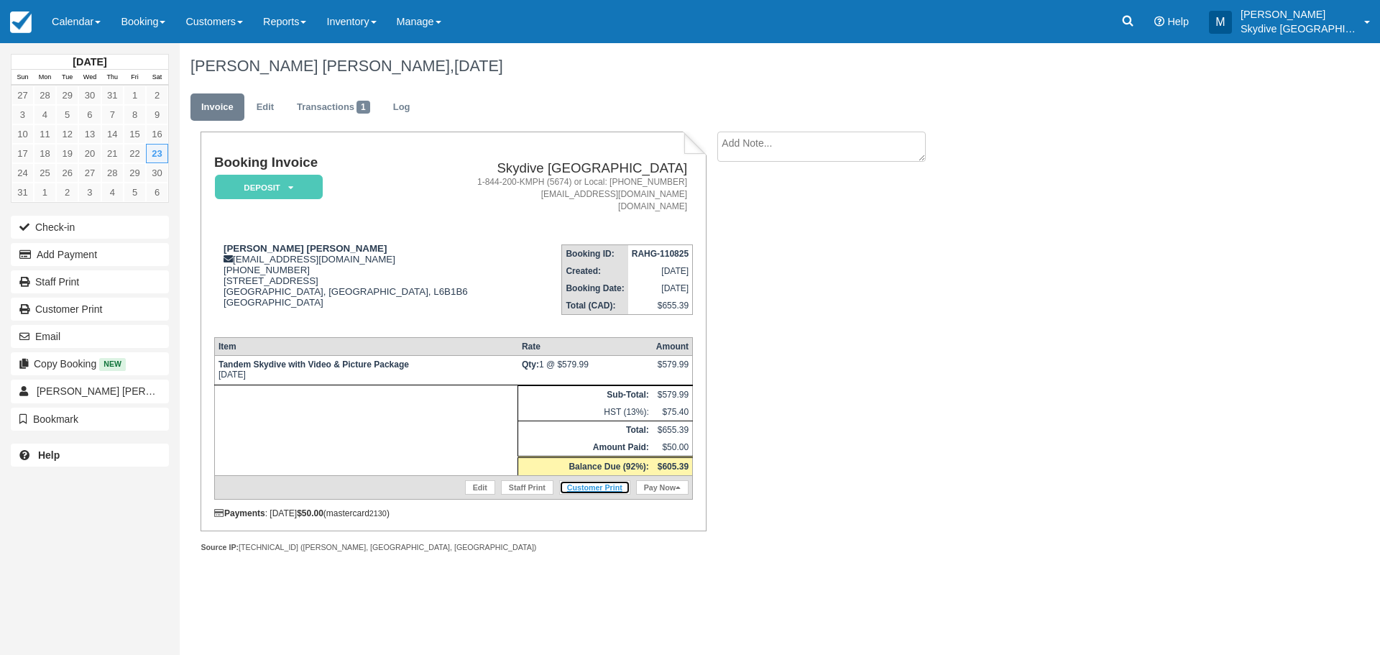
click at [610, 484] on link "Customer Print" at bounding box center [594, 487] width 71 height 14
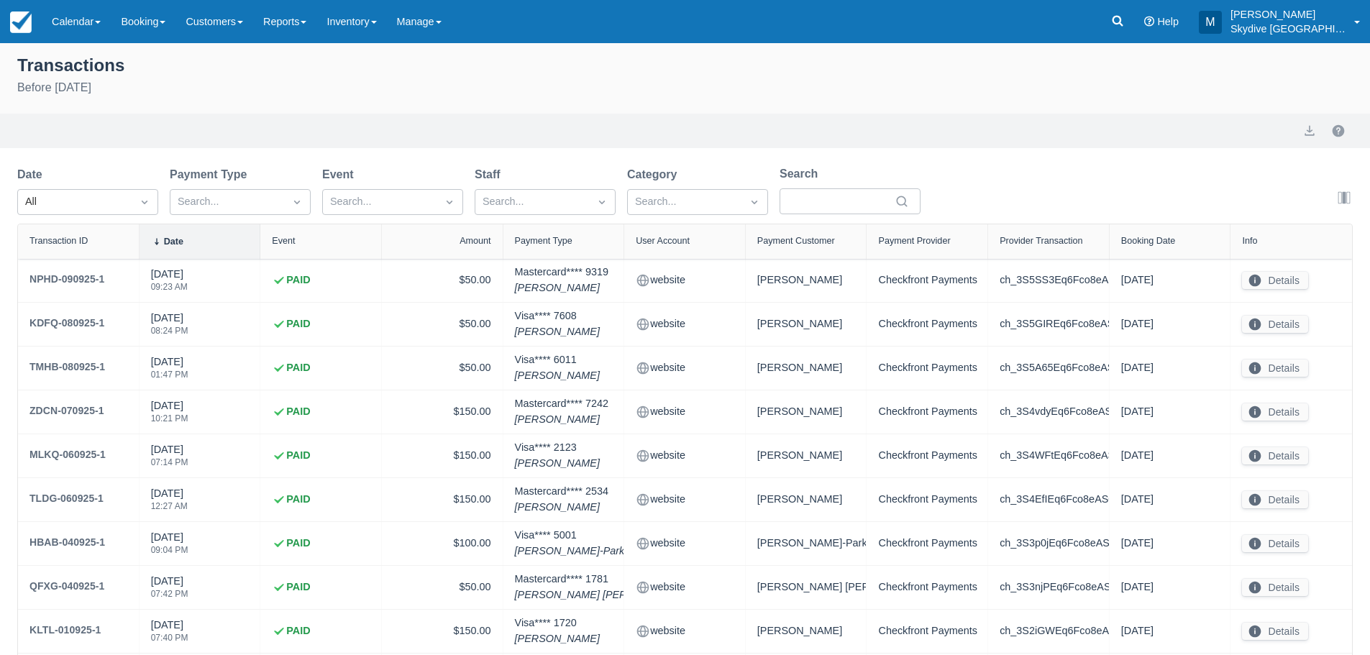
select select "10"
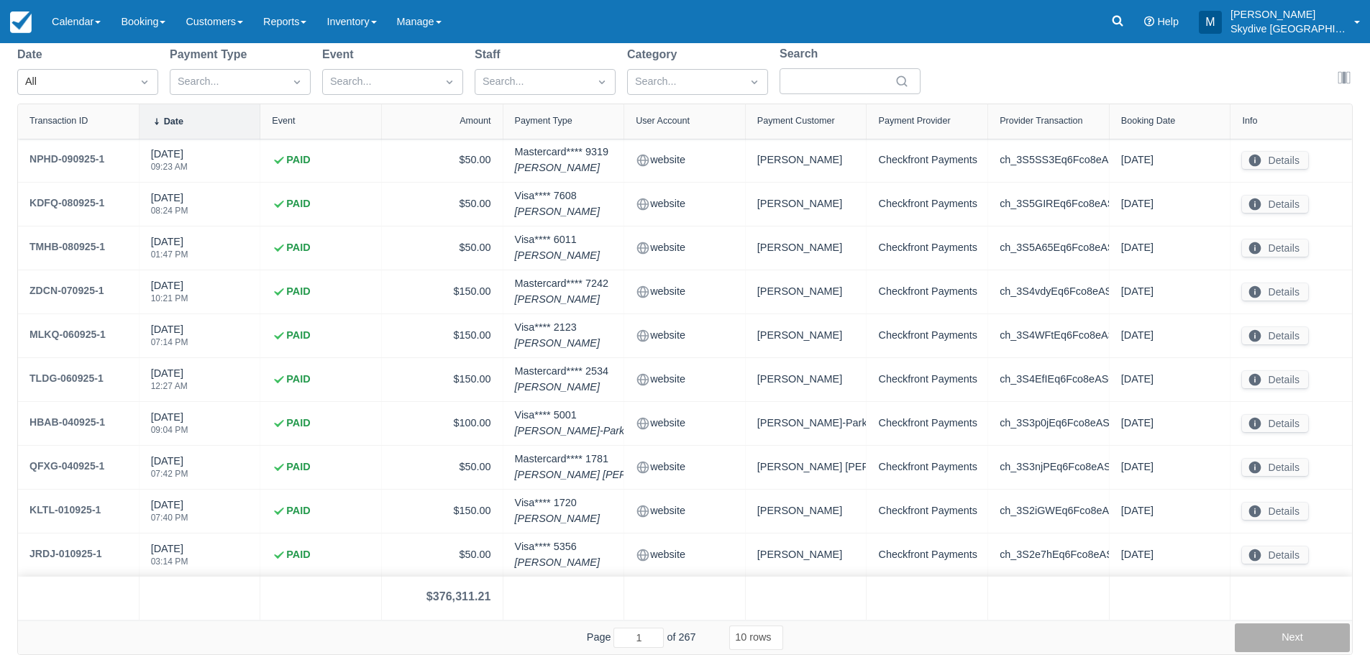
click at [1285, 634] on button "Next" at bounding box center [1291, 637] width 115 height 29
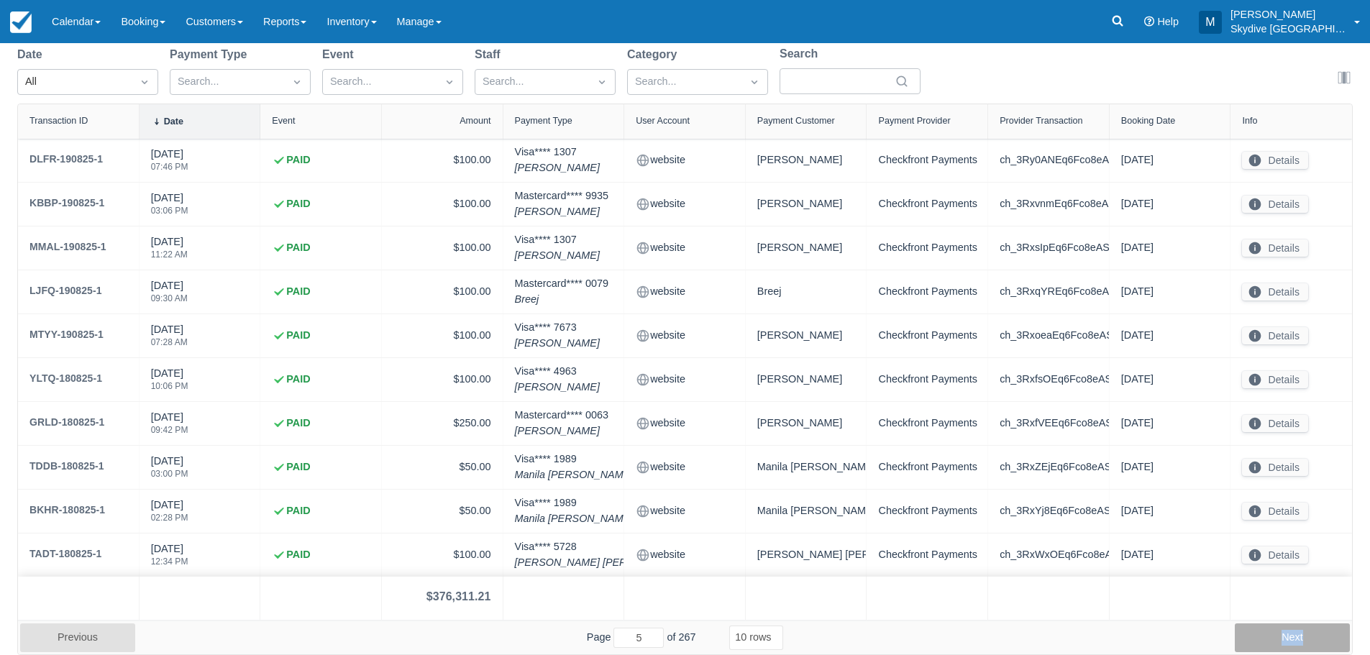
click at [1285, 634] on button "Next" at bounding box center [1291, 637] width 115 height 29
type input "7"
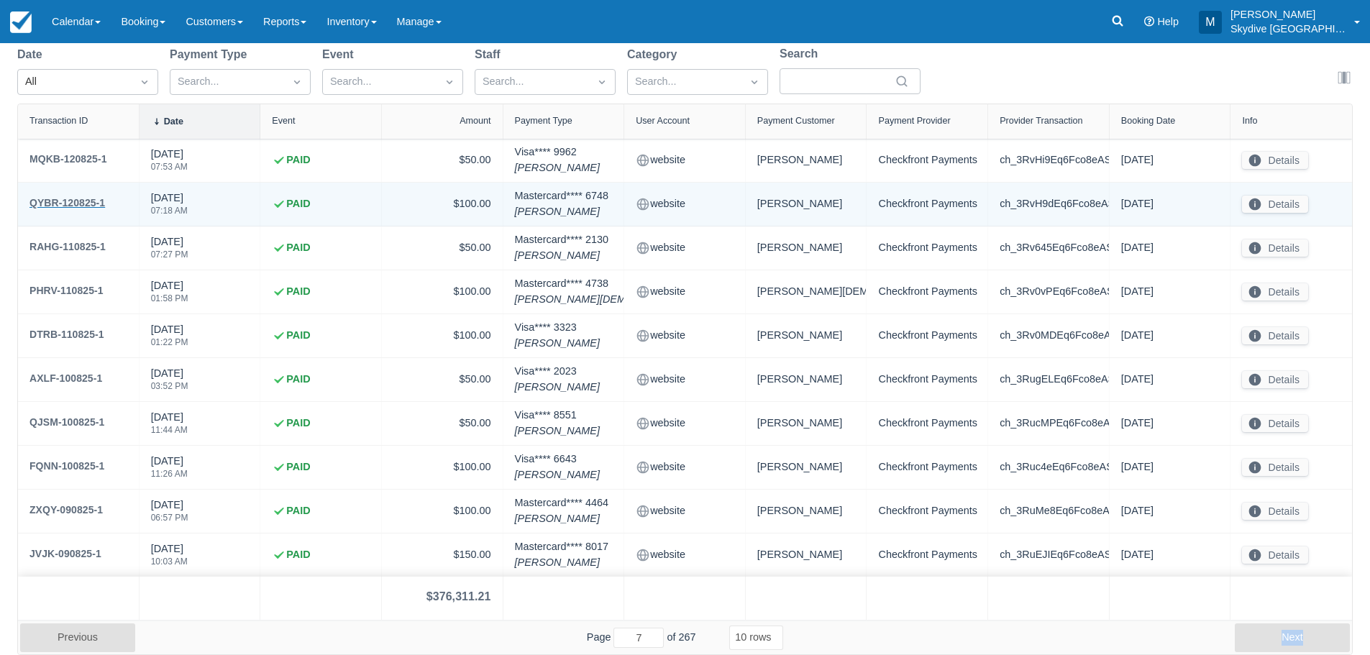
click at [60, 202] on div "QYBR-120825-1" at bounding box center [66, 202] width 75 height 17
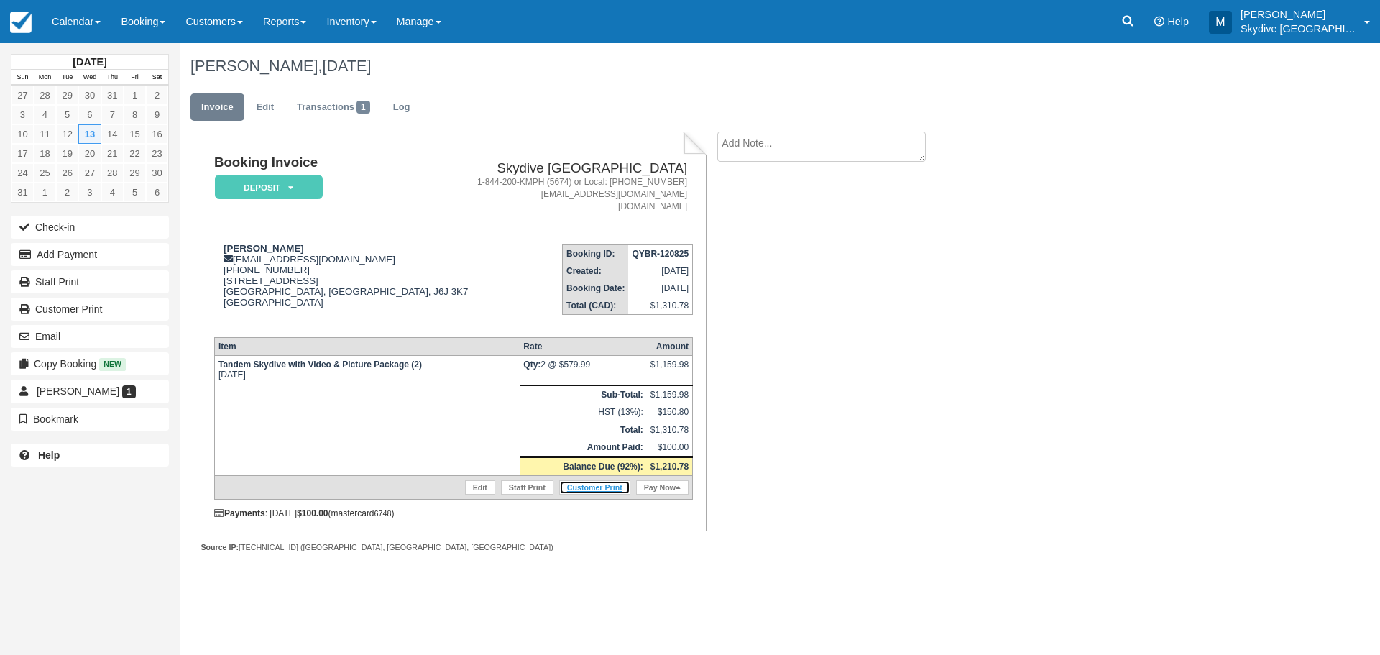
click at [605, 487] on link "Customer Print" at bounding box center [594, 487] width 71 height 14
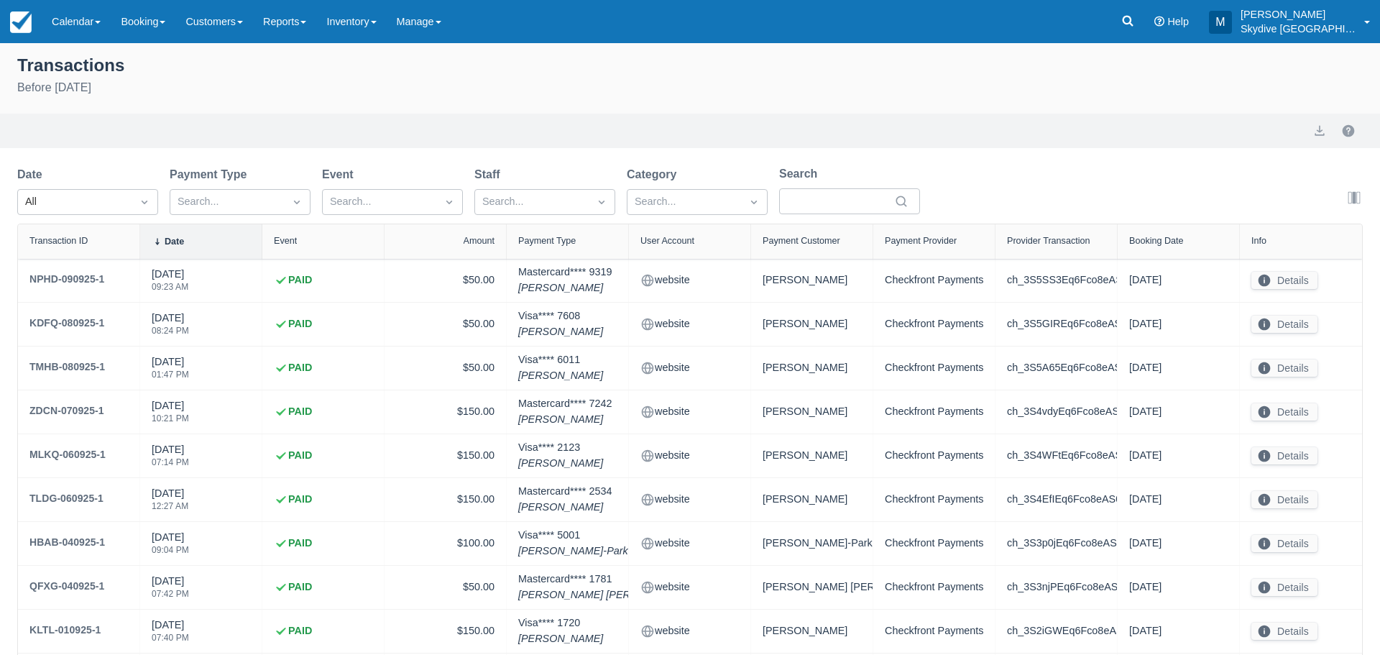
select select "10"
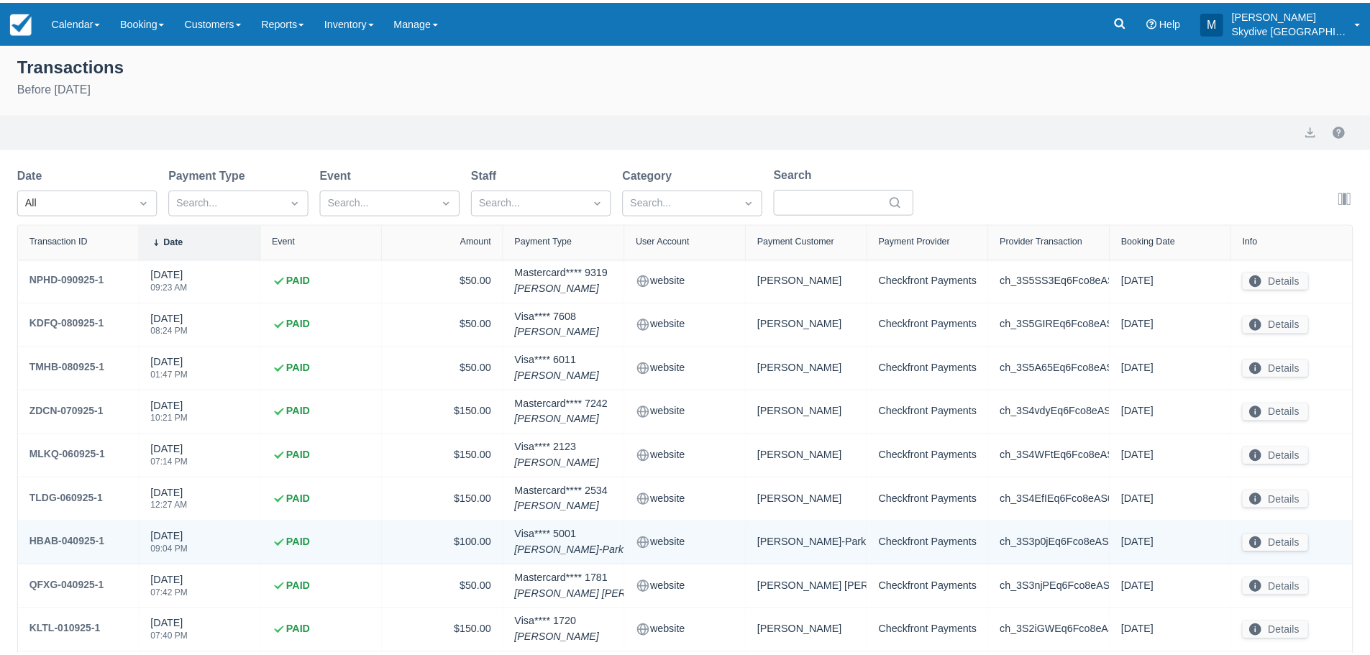
scroll to position [120, 0]
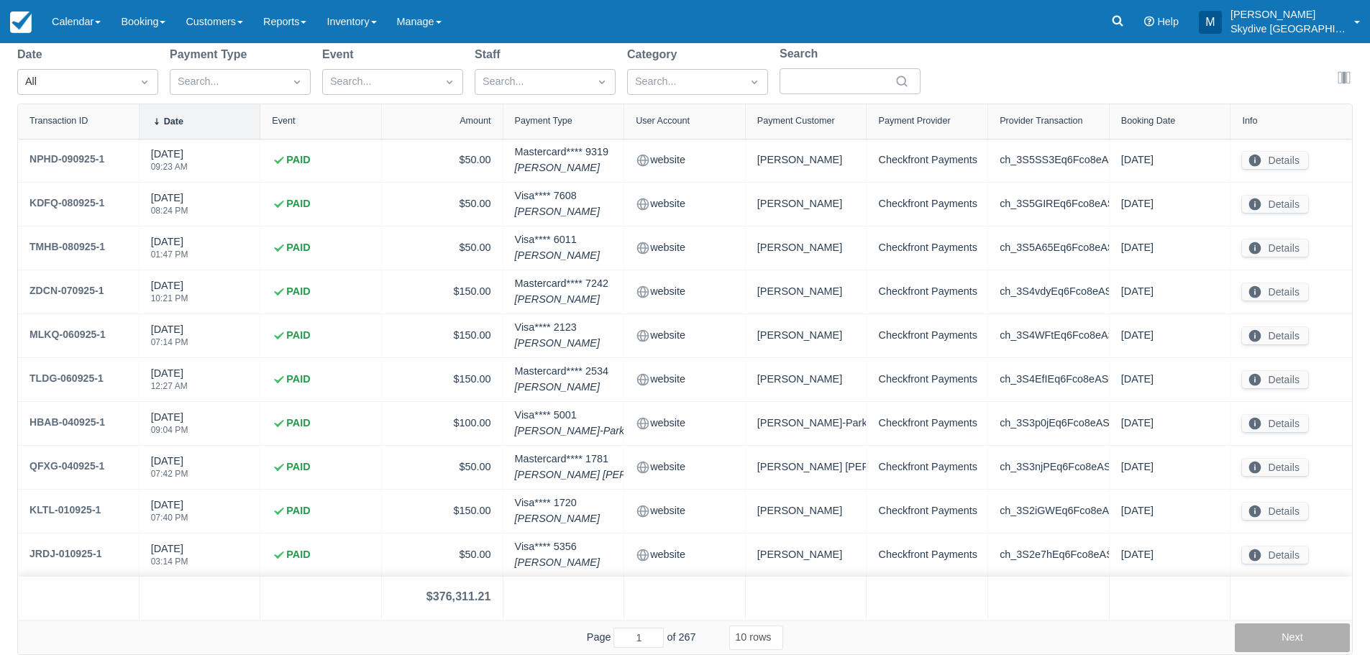
click at [1282, 630] on button "Next" at bounding box center [1291, 637] width 115 height 29
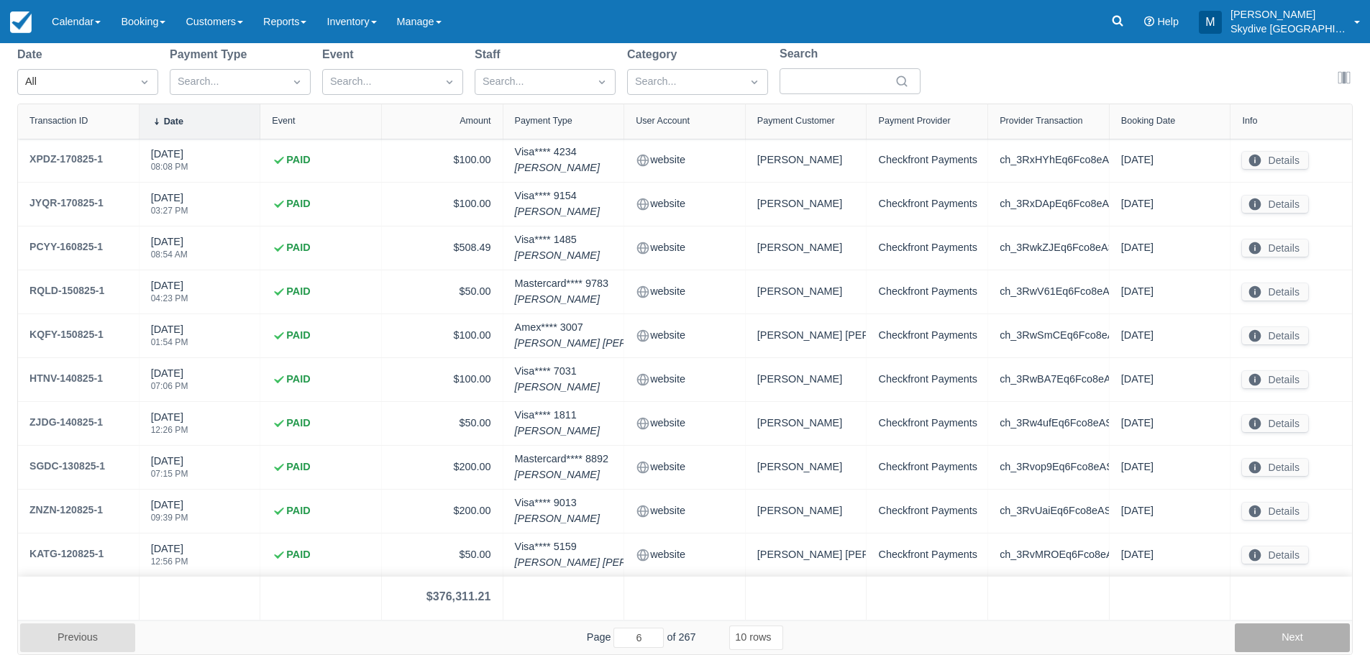
click at [1282, 630] on button "Next" at bounding box center [1291, 637] width 115 height 29
type input "7"
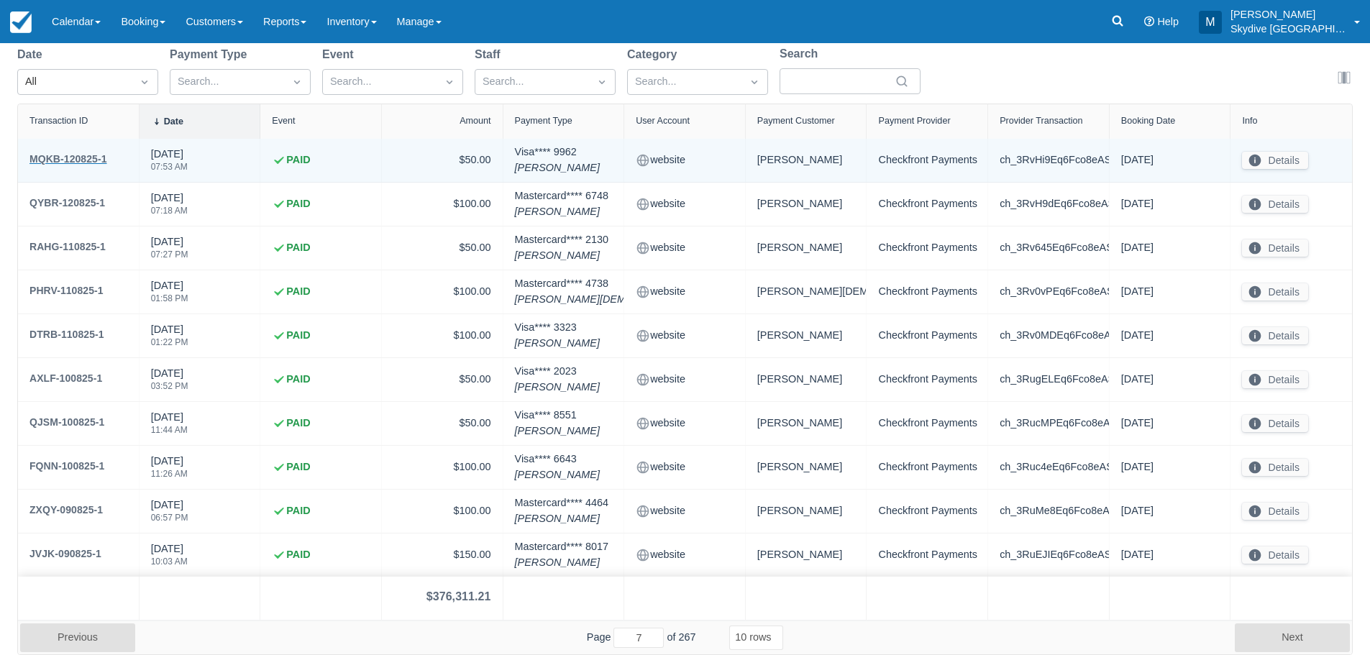
click at [64, 154] on div "MQKB-120825-1" at bounding box center [68, 158] width 78 height 17
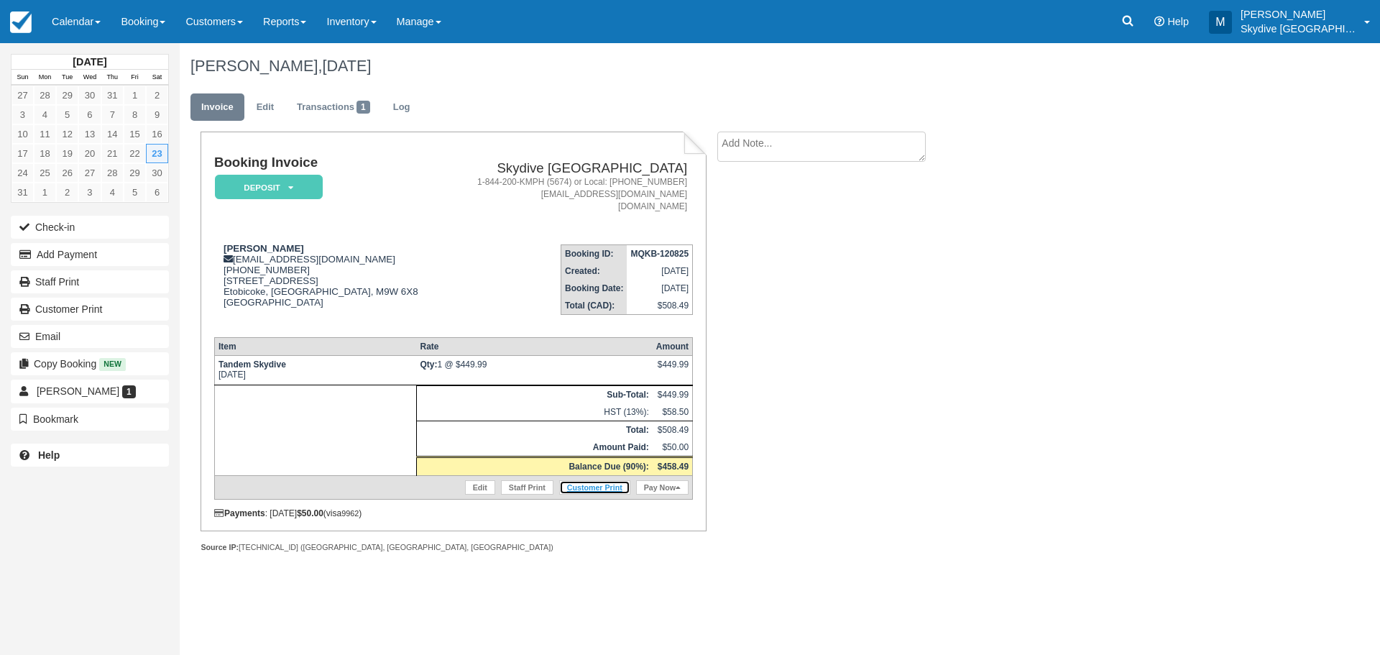
click at [601, 485] on link "Customer Print" at bounding box center [594, 487] width 71 height 14
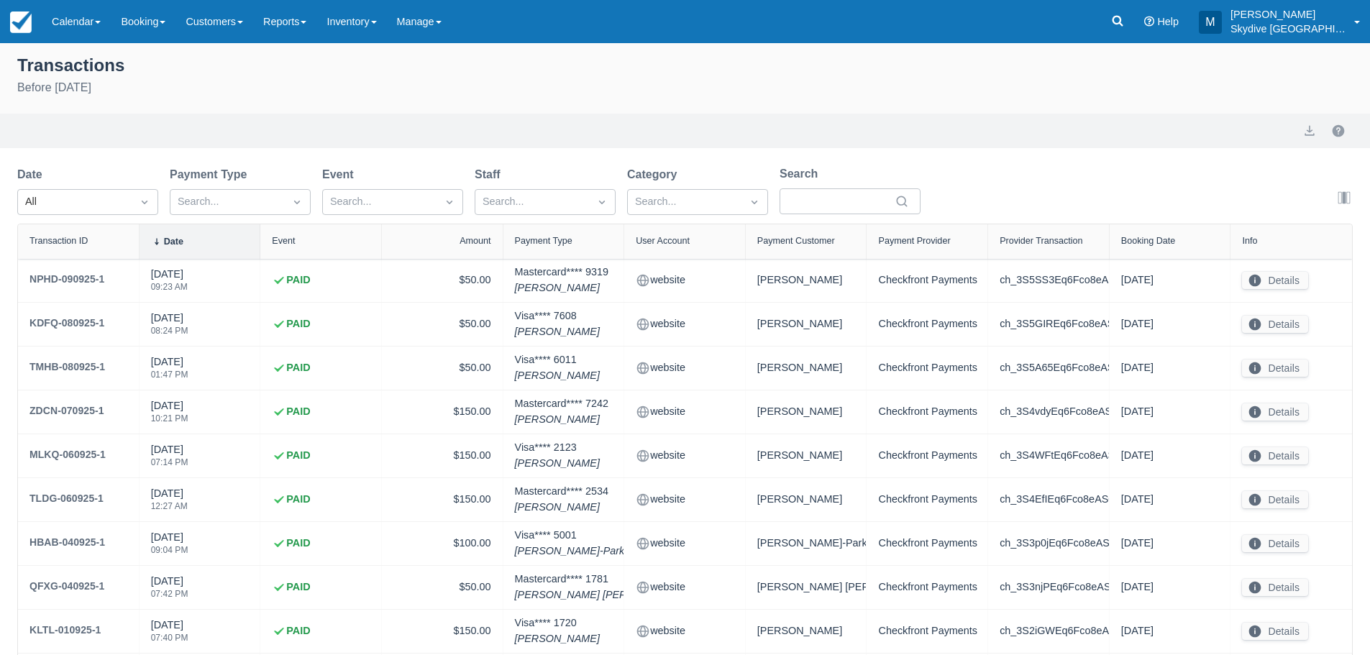
select select "10"
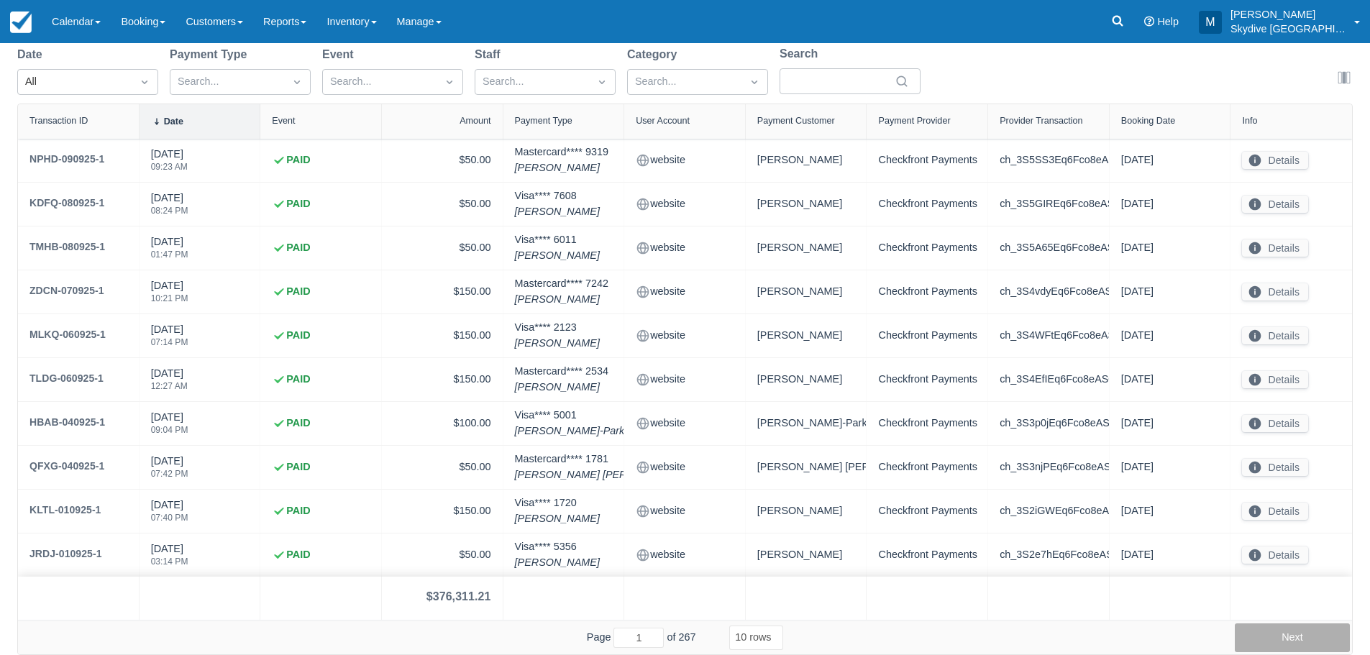
click at [1296, 633] on button "Next" at bounding box center [1291, 637] width 115 height 29
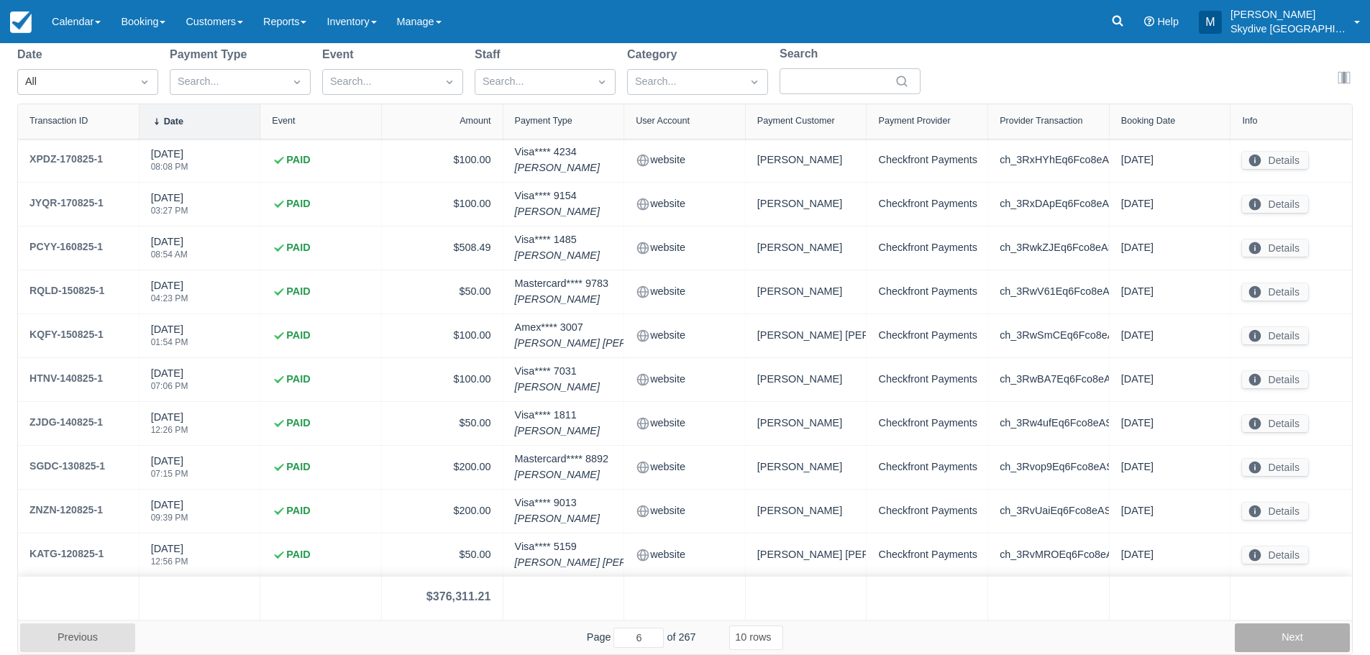
click at [1296, 633] on button "Next" at bounding box center [1291, 637] width 115 height 29
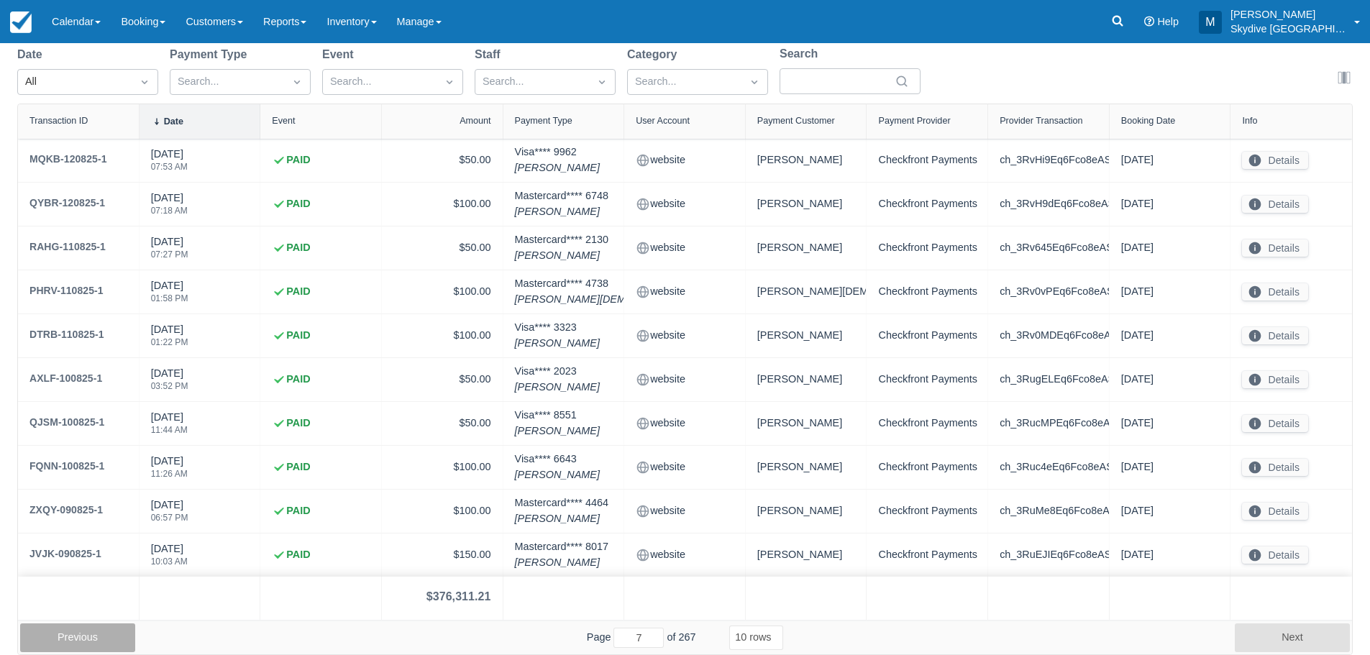
click at [77, 638] on button "Previous" at bounding box center [77, 637] width 115 height 29
type input "6"
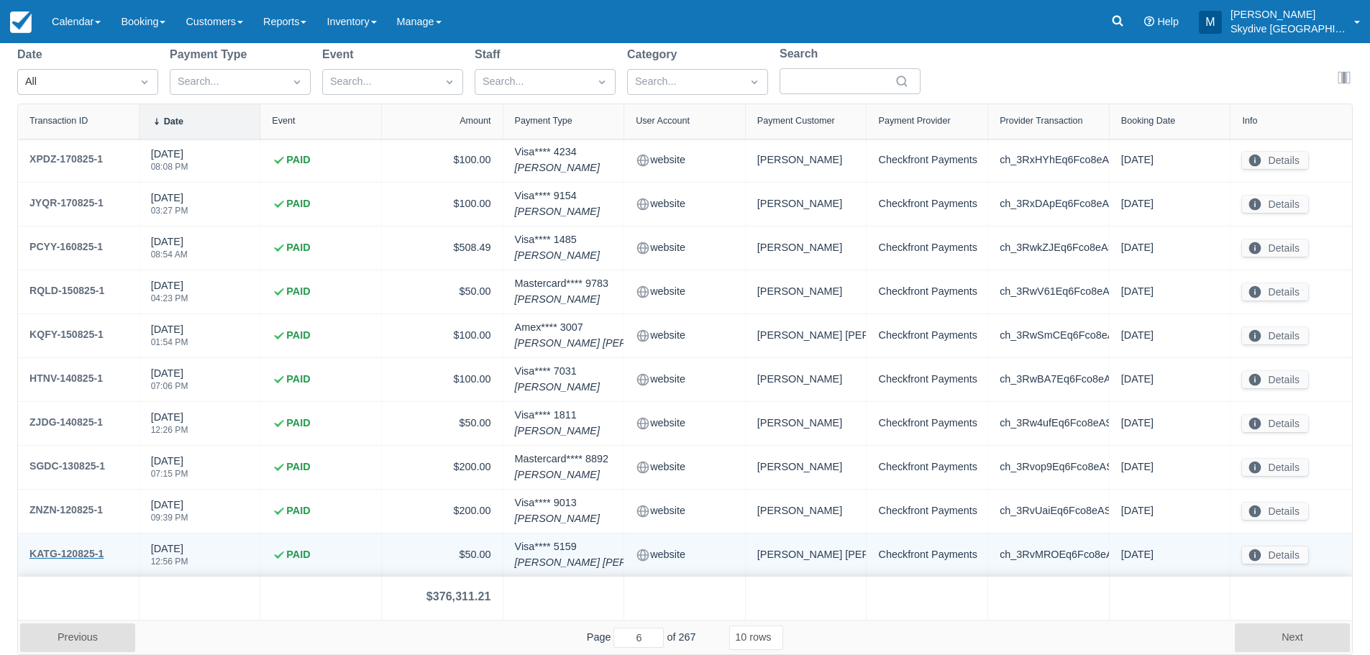
click at [58, 552] on div "KATG-120825-1" at bounding box center [66, 553] width 74 height 17
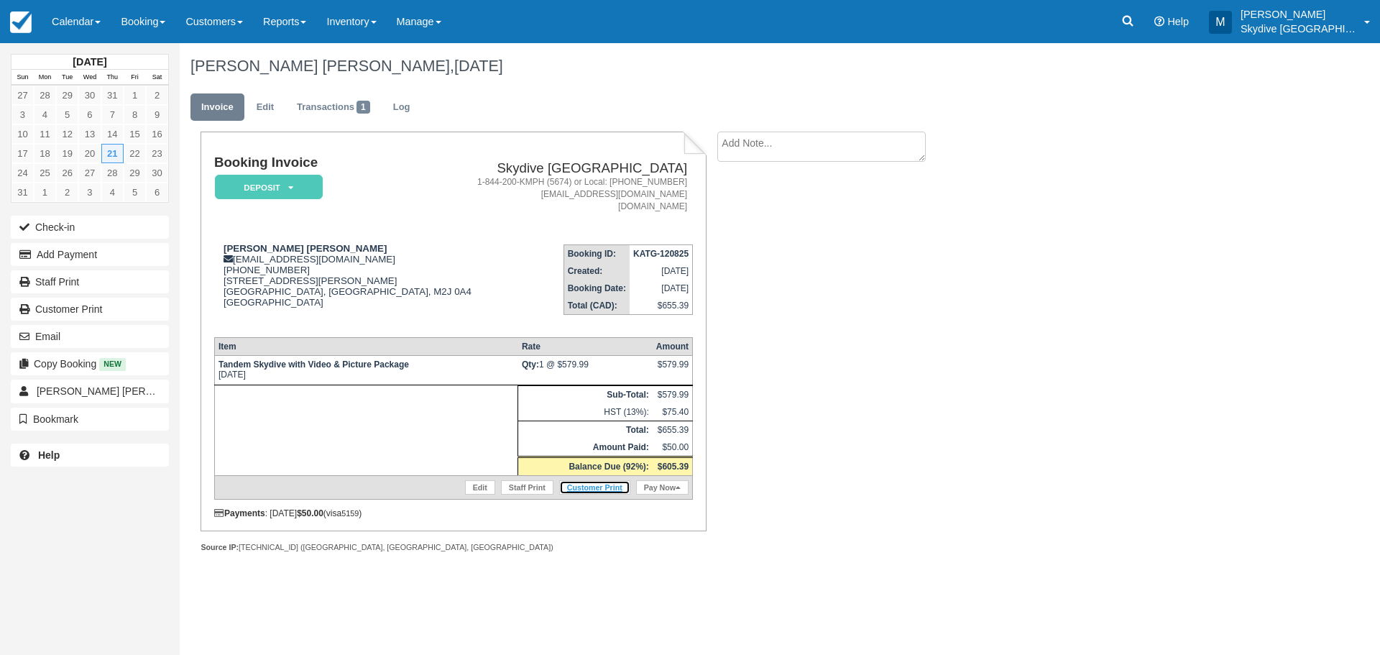
click at [603, 488] on link "Customer Print" at bounding box center [594, 487] width 71 height 14
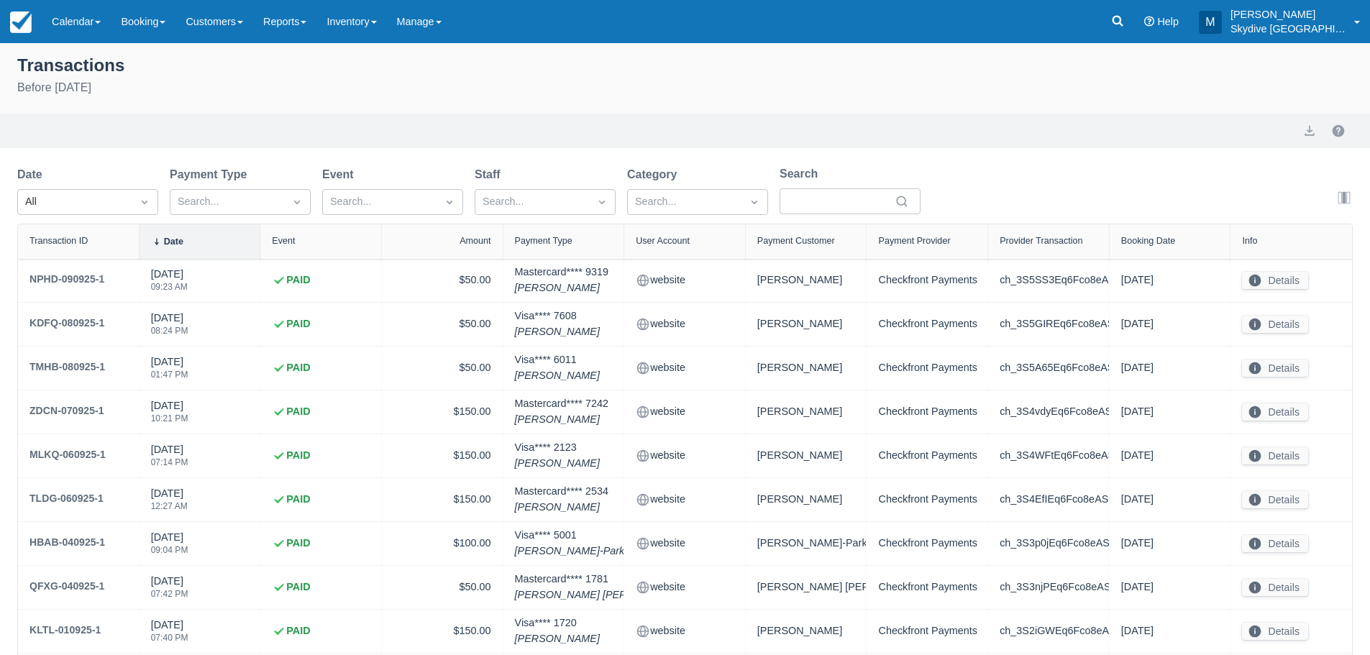
select select "10"
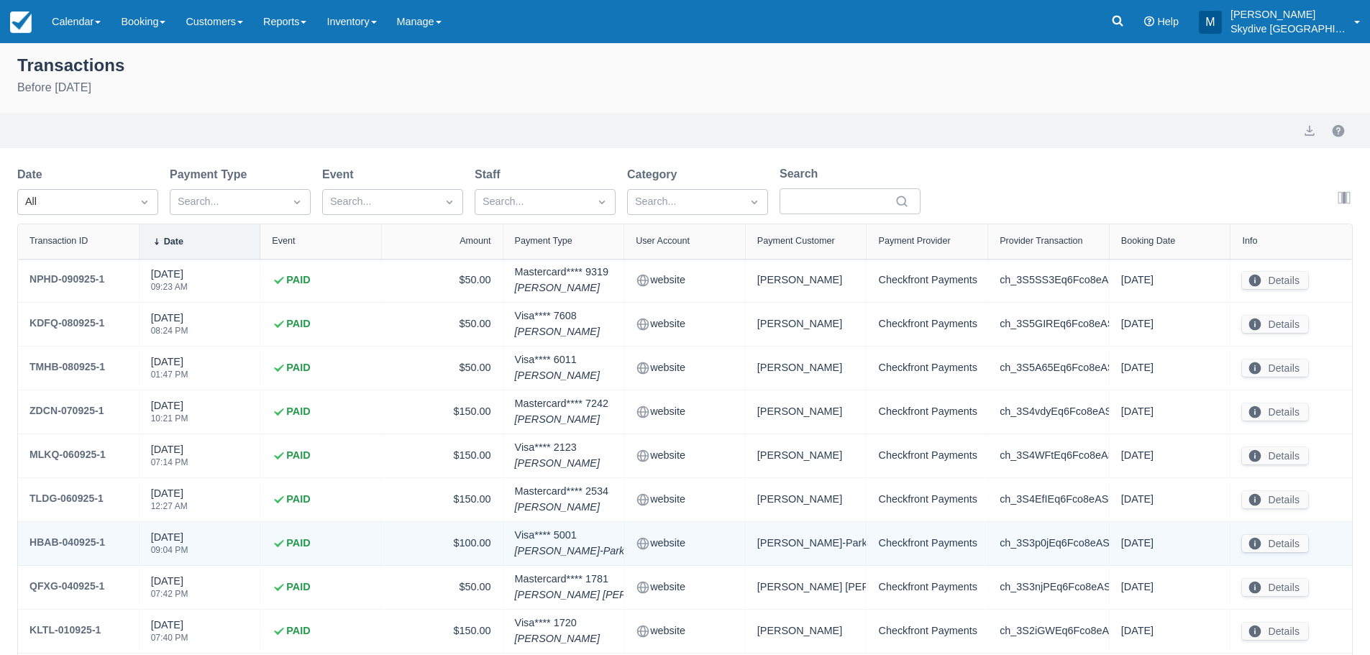
scroll to position [120, 0]
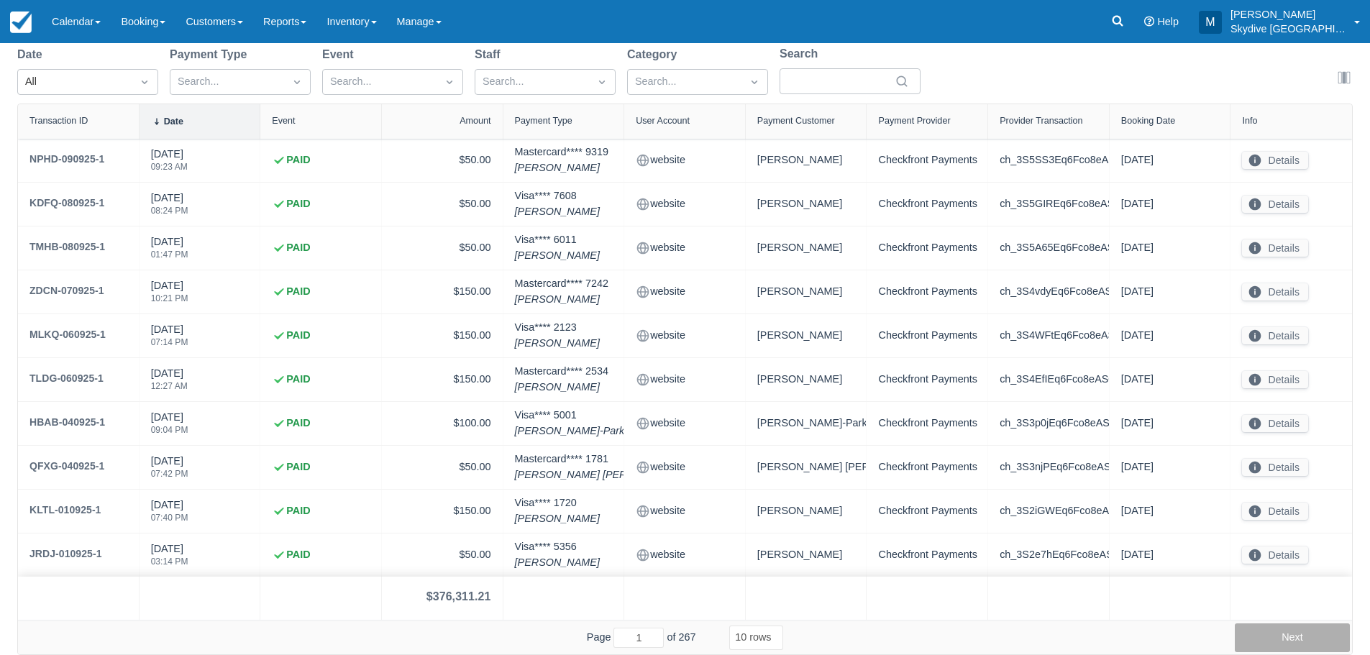
click at [1283, 633] on button "Next" at bounding box center [1291, 637] width 115 height 29
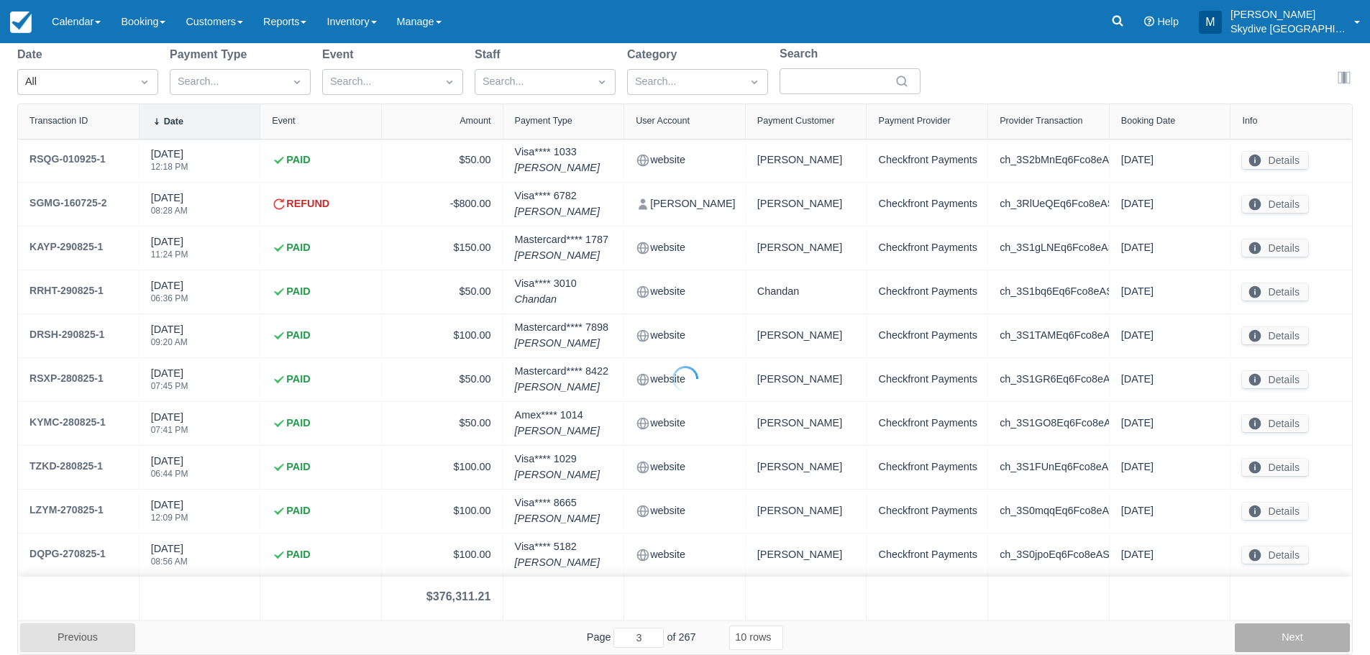
click at [1283, 633] on button "Next" at bounding box center [1291, 637] width 115 height 29
type input "6"
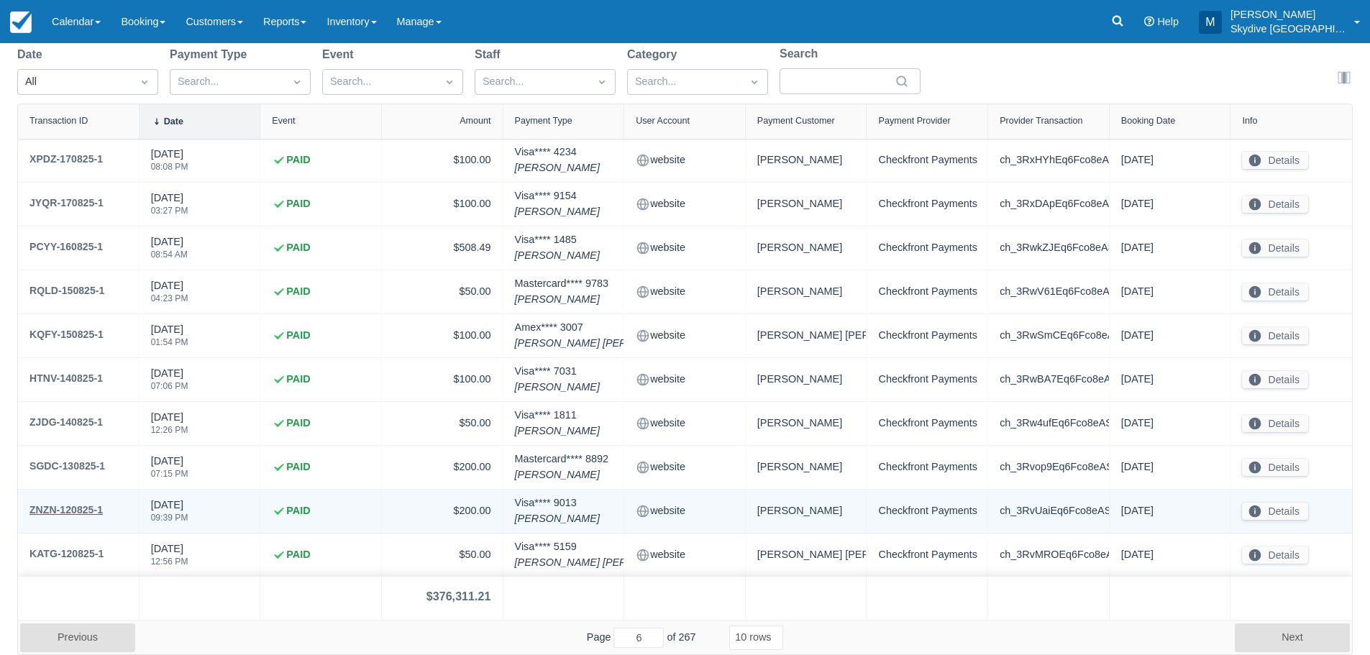
click at [50, 510] on div "ZNZN-120825-1" at bounding box center [65, 509] width 73 height 17
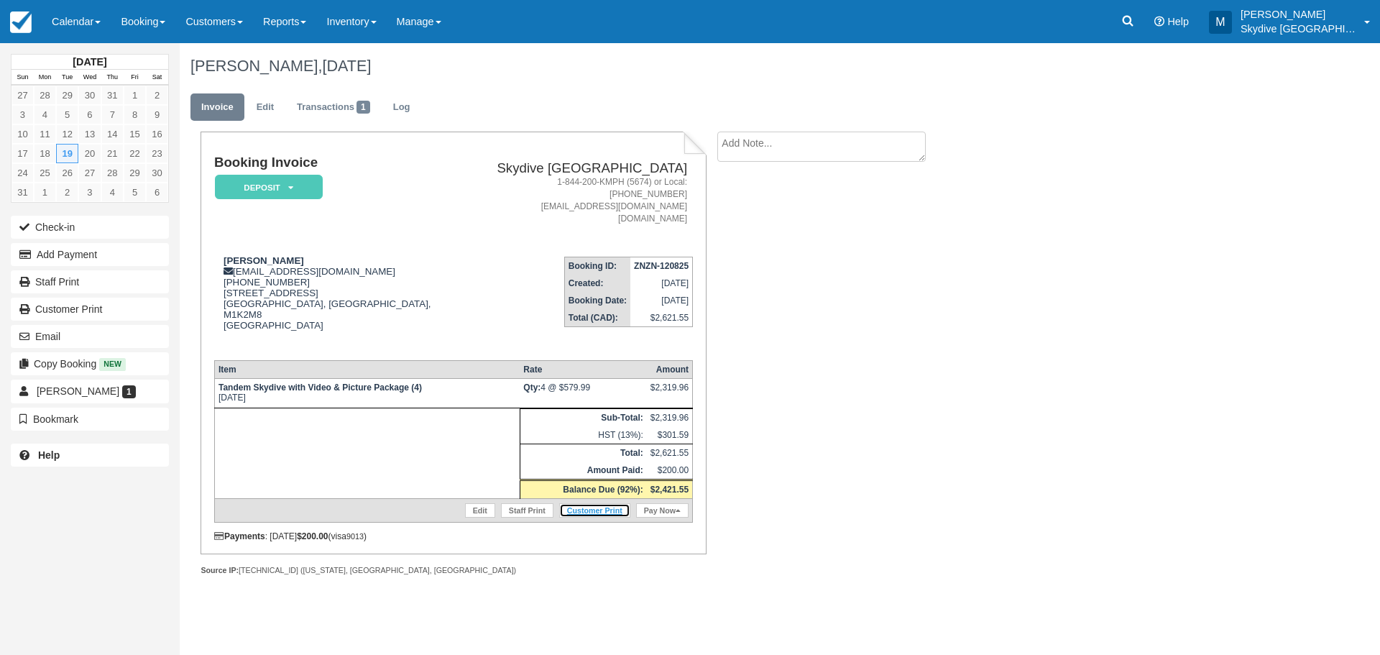
click at [587, 503] on link "Customer Print" at bounding box center [594, 510] width 71 height 14
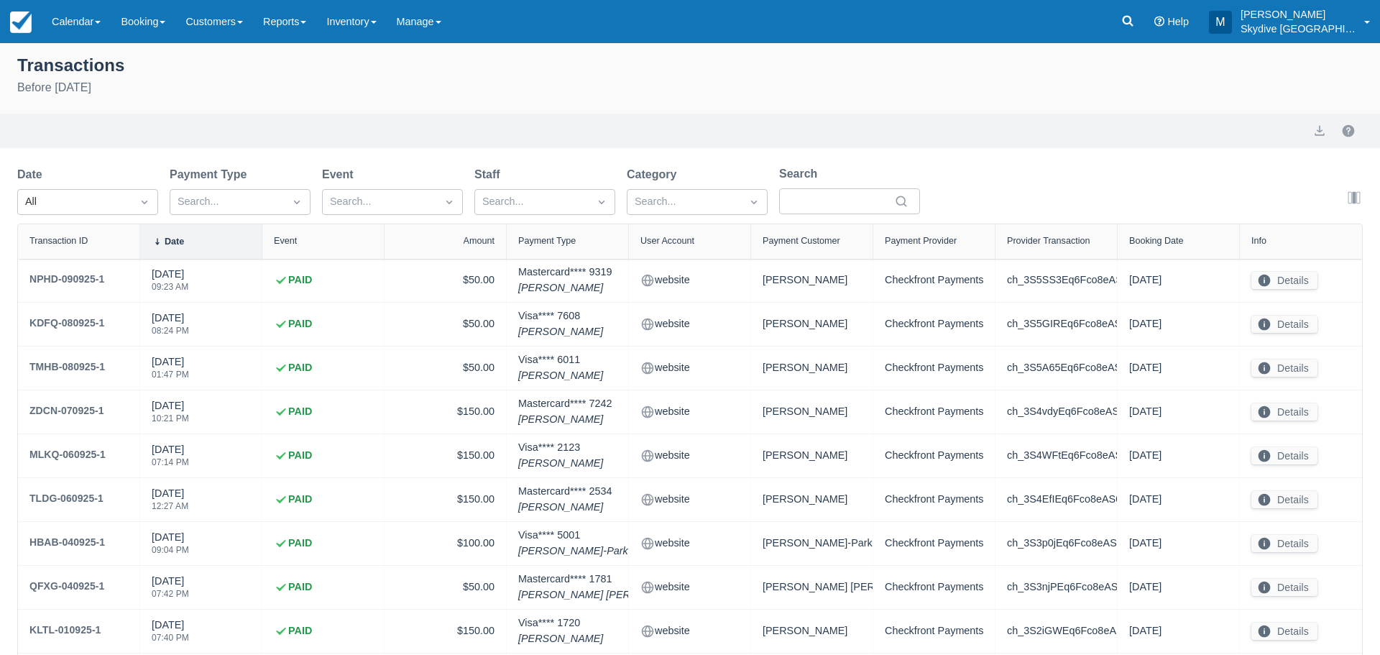
select select "10"
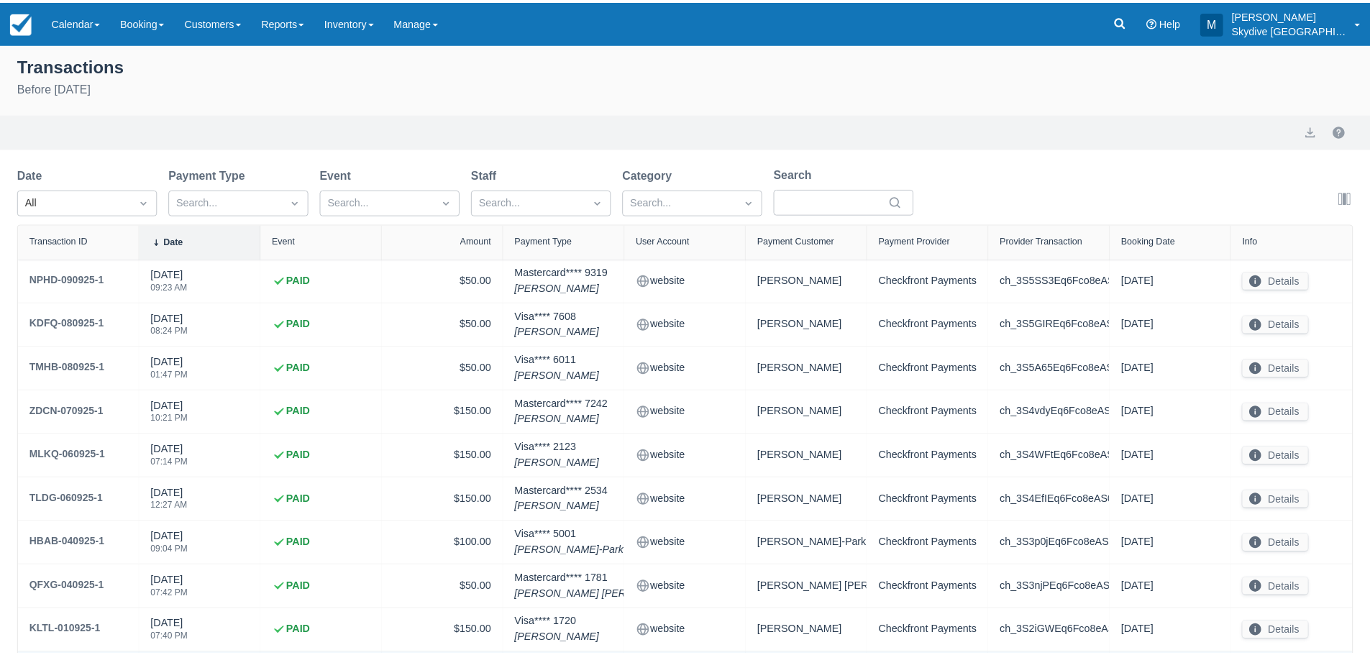
scroll to position [120, 0]
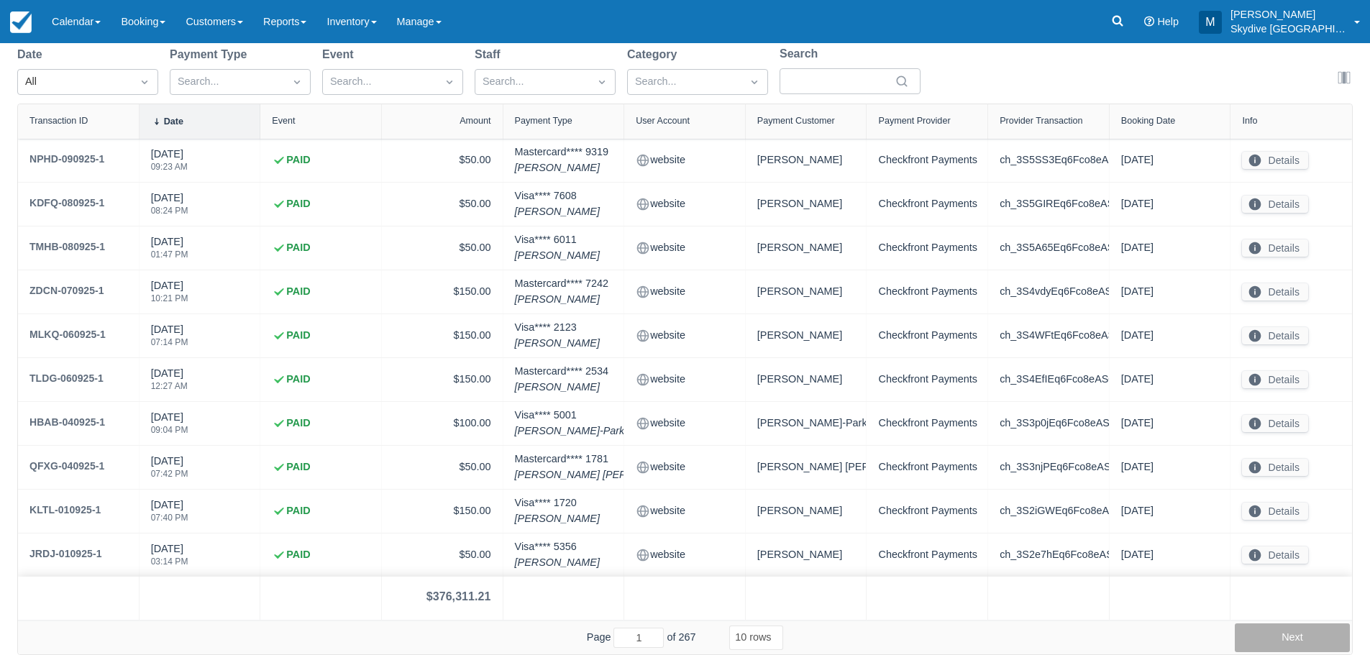
click at [1272, 627] on button "Next" at bounding box center [1291, 637] width 115 height 29
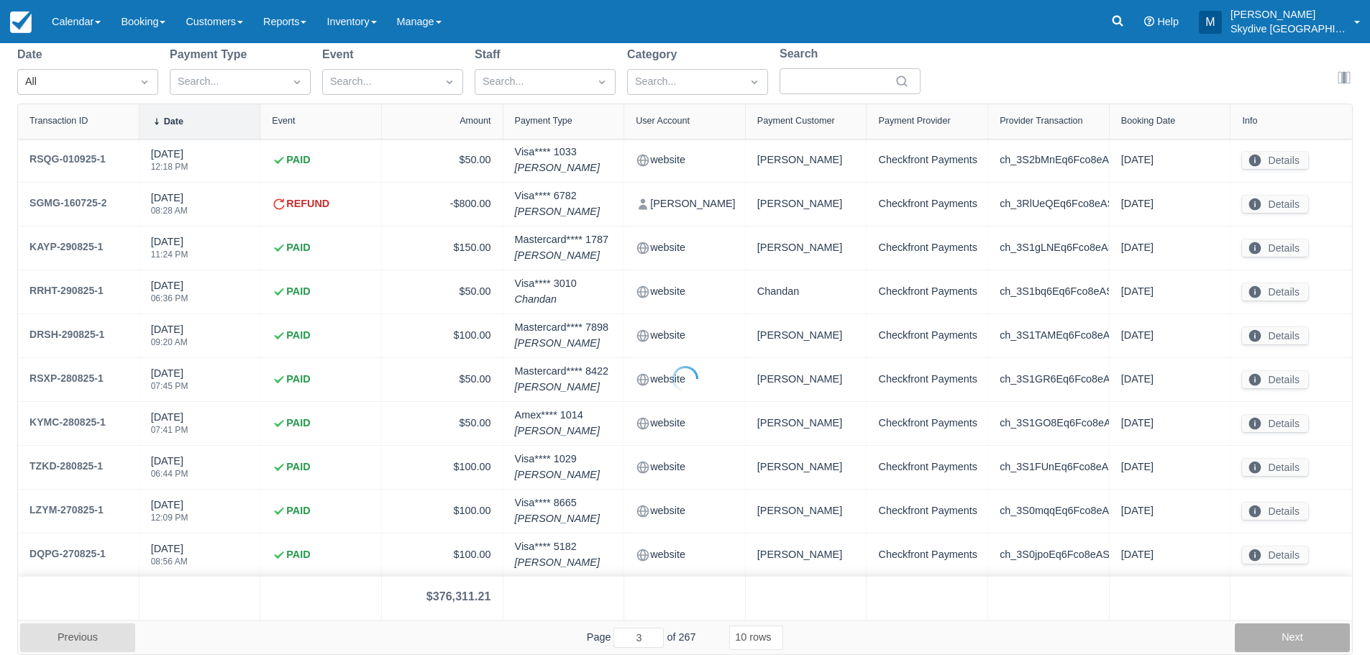
click at [1272, 627] on button "Next" at bounding box center [1291, 637] width 115 height 29
type input "6"
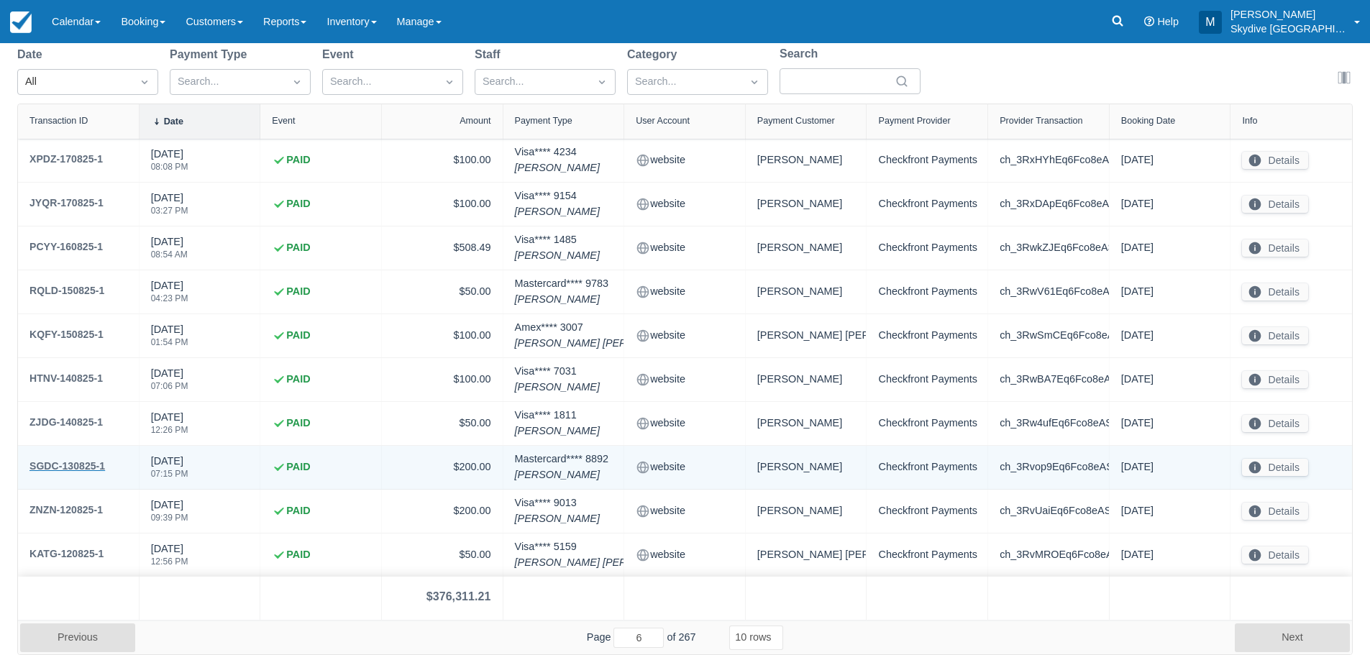
click at [75, 467] on div "SGDC-130825-1" at bounding box center [66, 465] width 75 height 17
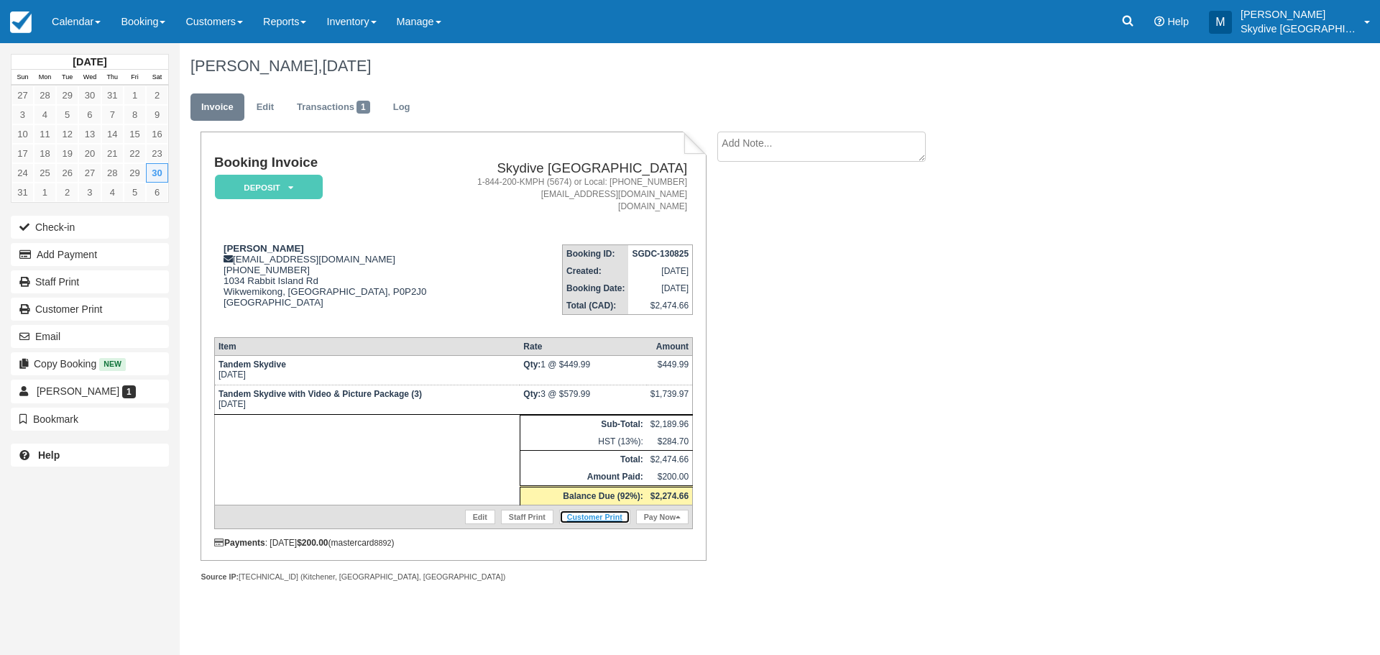
click at [600, 516] on link "Customer Print" at bounding box center [594, 517] width 71 height 14
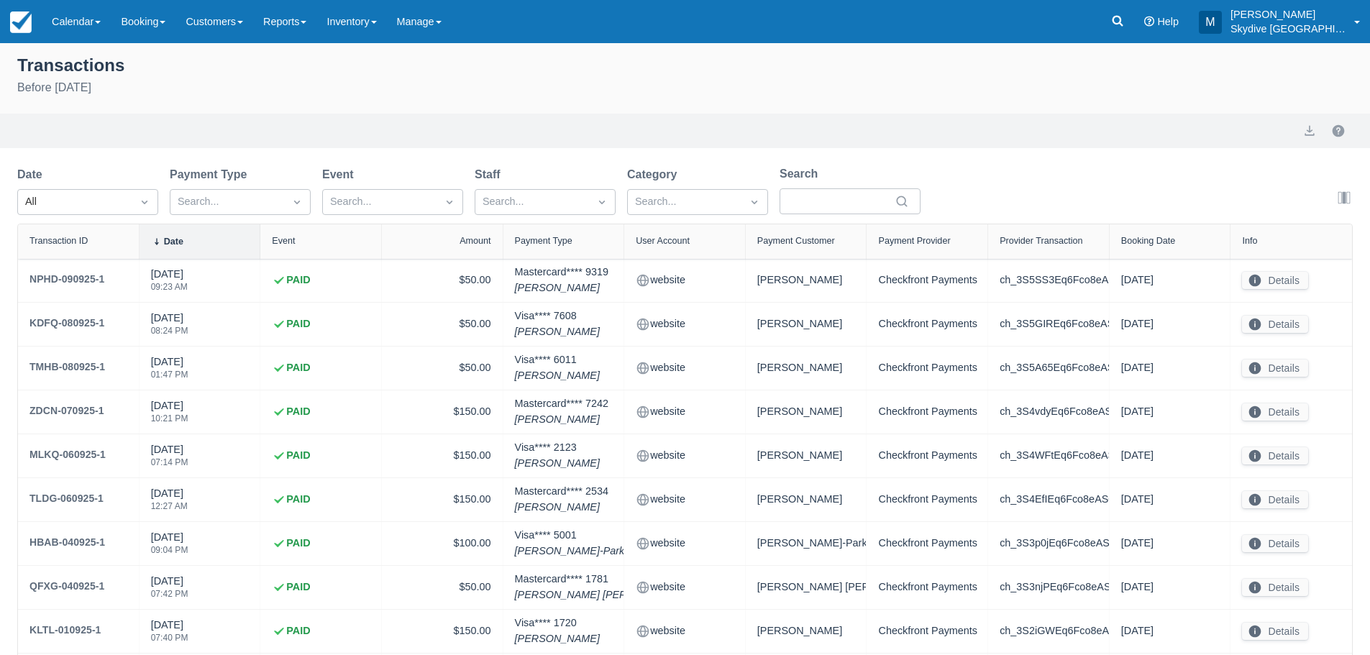
select select "10"
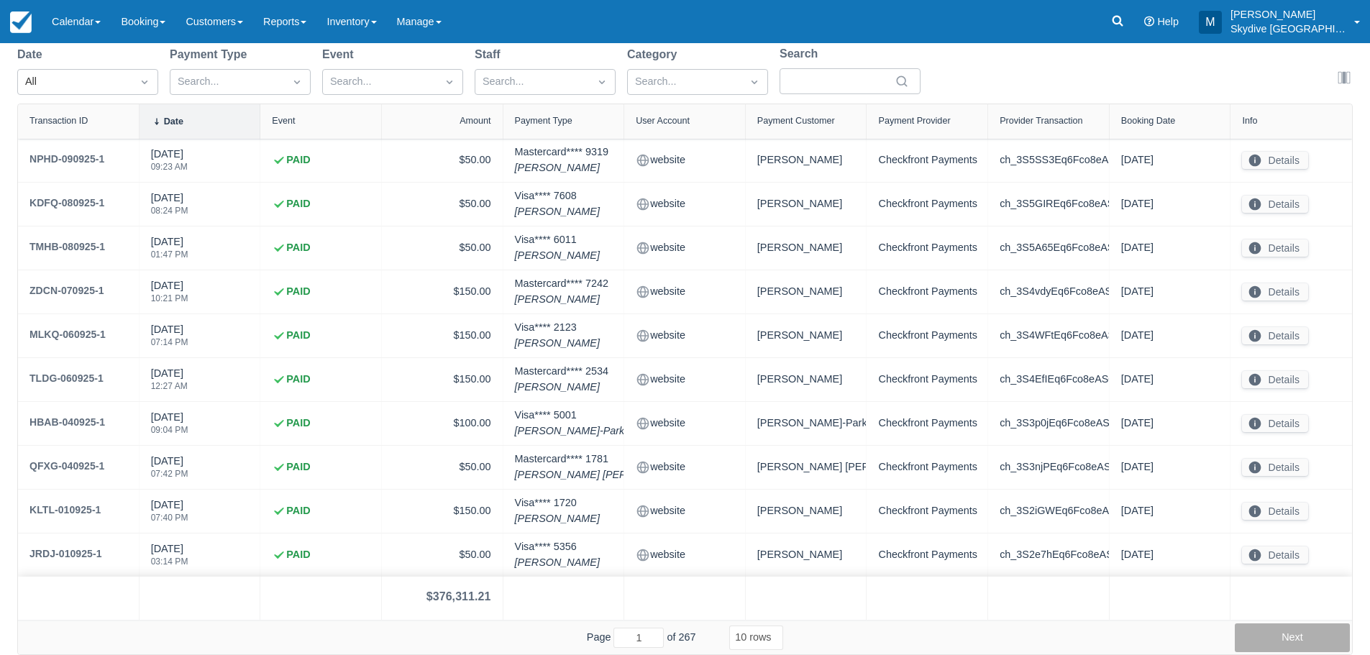
click at [1281, 632] on button "Next" at bounding box center [1291, 637] width 115 height 29
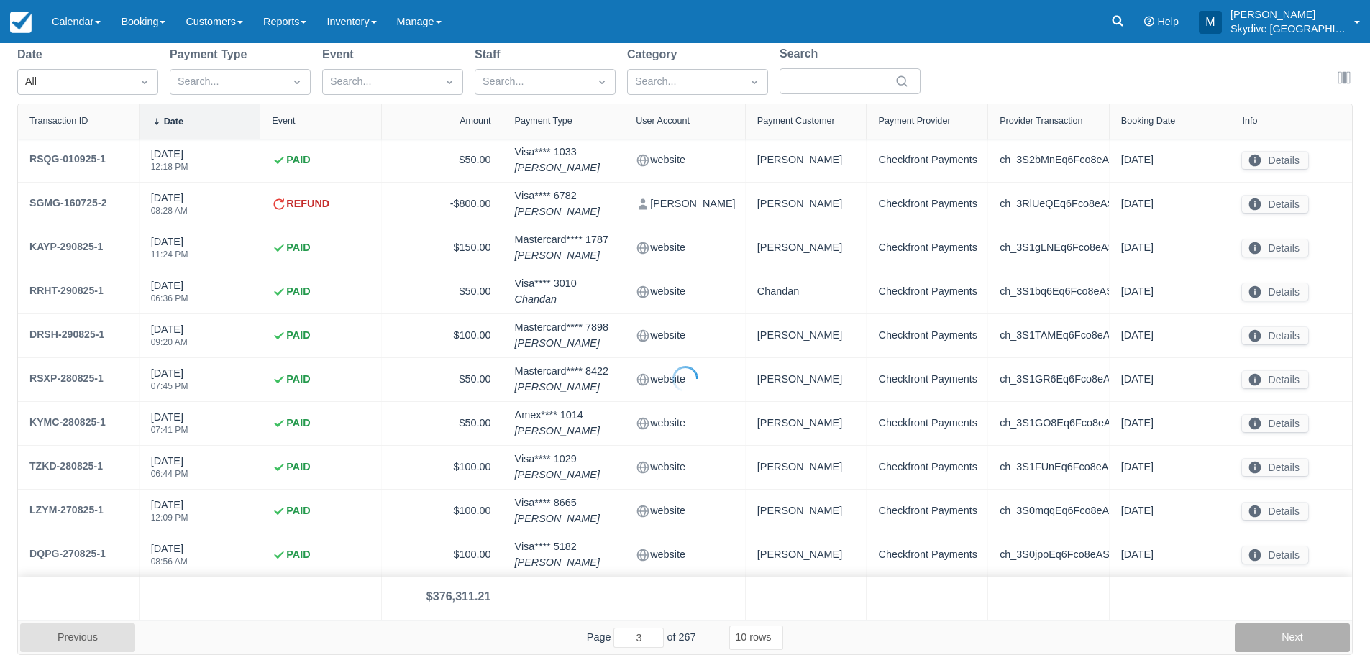
click at [1281, 632] on button "Next" at bounding box center [1291, 637] width 115 height 29
click at [1268, 642] on button "Next" at bounding box center [1291, 637] width 115 height 29
type input "6"
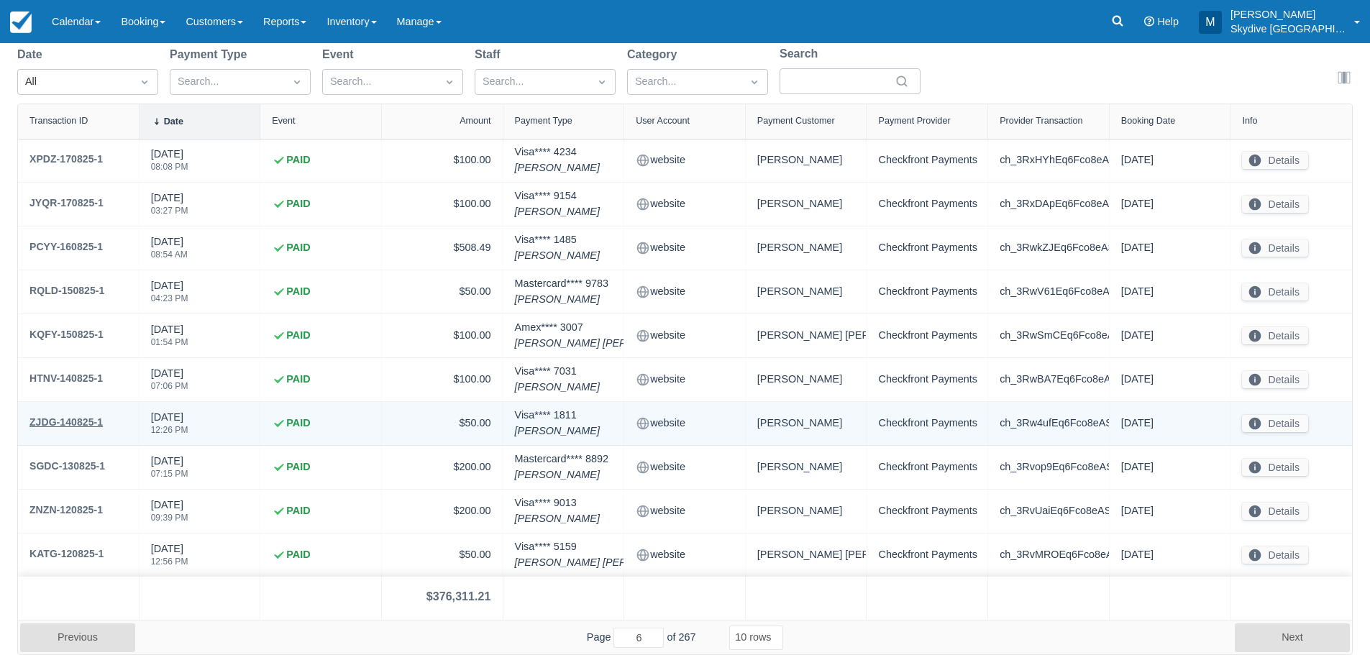
click at [57, 418] on div "ZJDG-140825-1" at bounding box center [65, 421] width 73 height 17
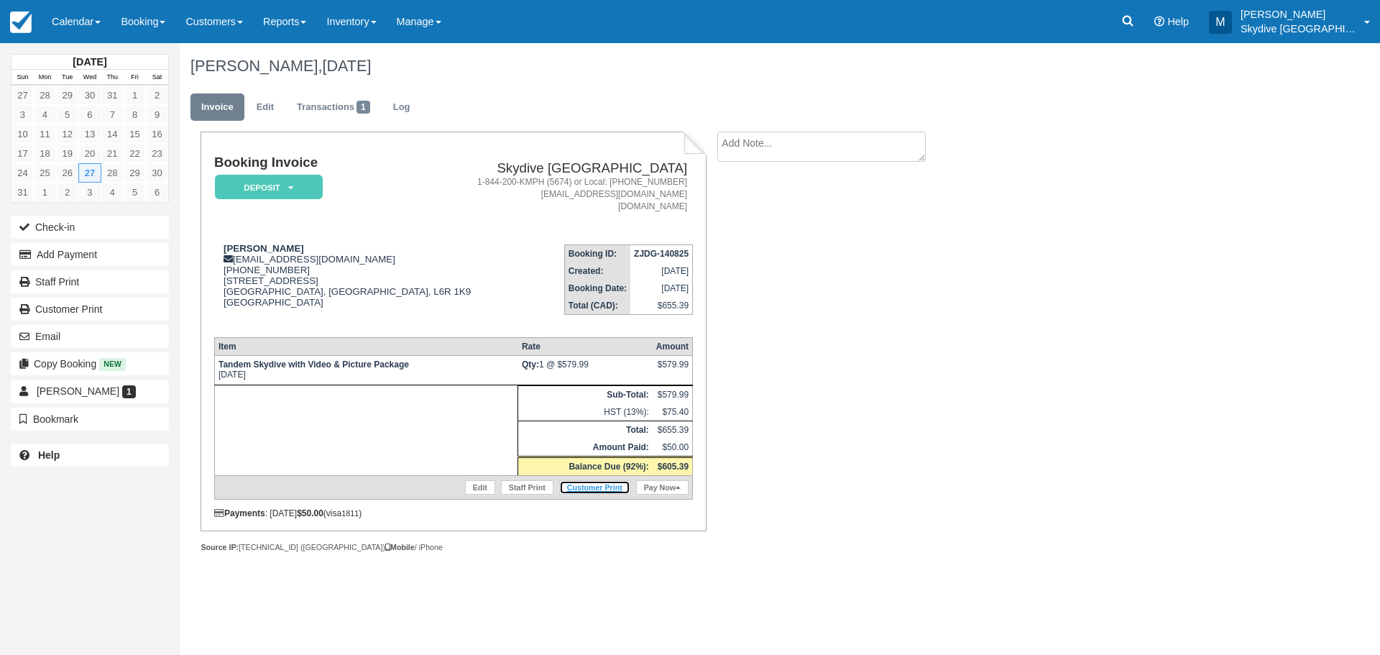
click at [605, 486] on link "Customer Print" at bounding box center [594, 487] width 71 height 14
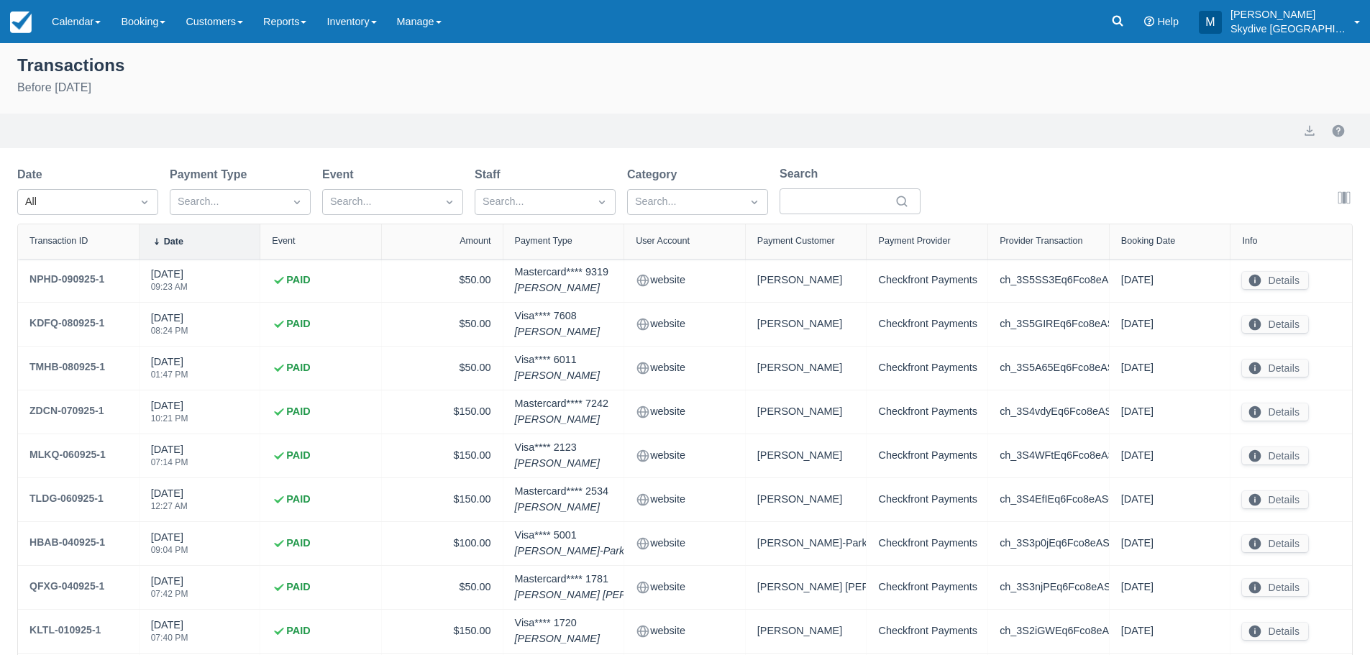
select select "10"
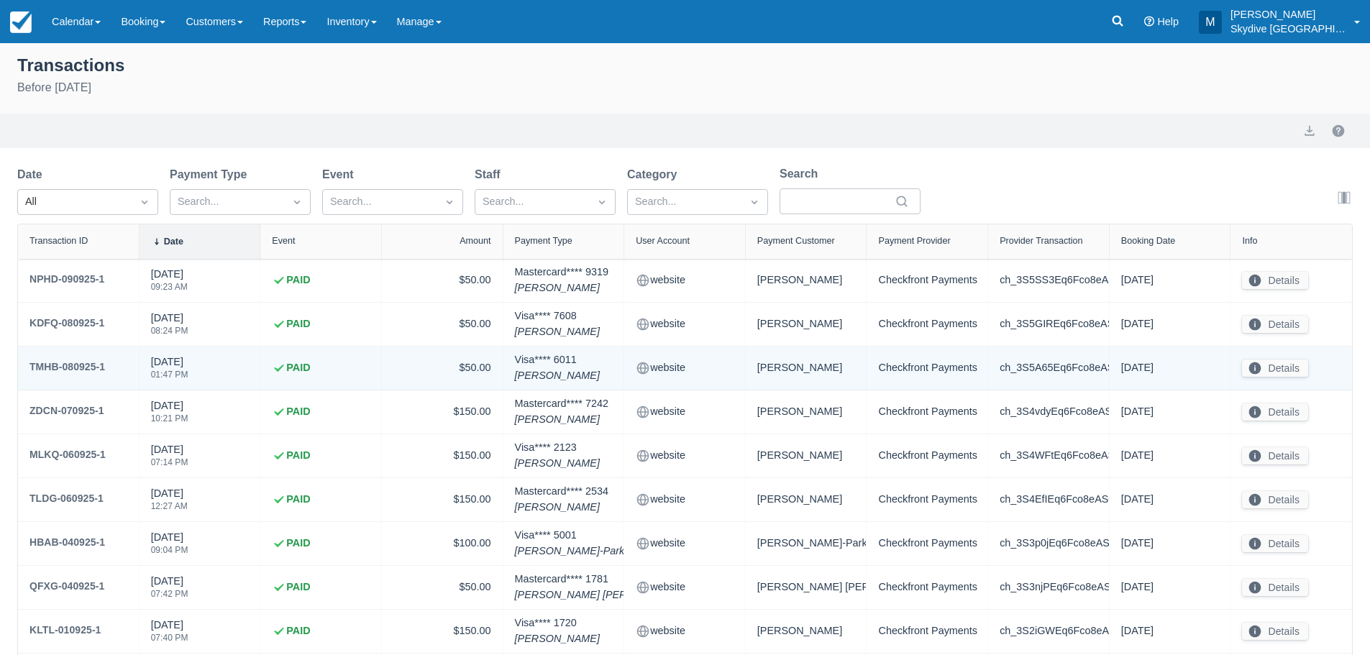
scroll to position [120, 0]
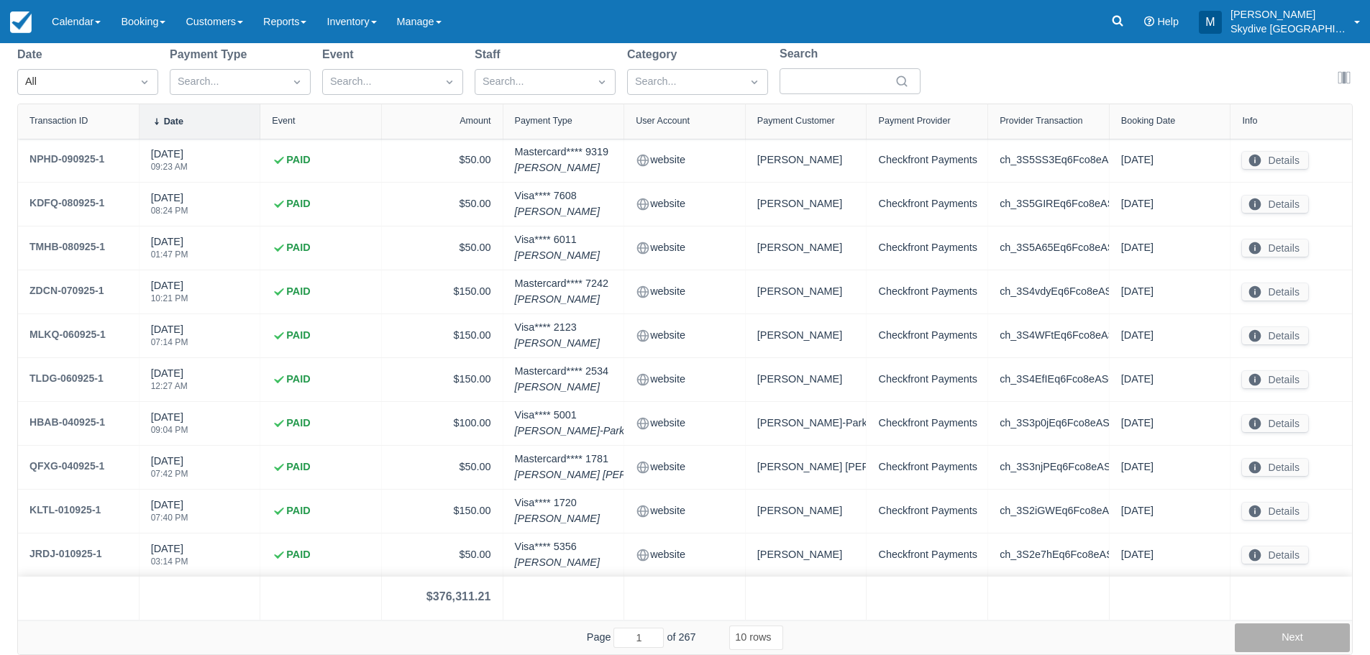
click at [1278, 638] on button "Next" at bounding box center [1291, 637] width 115 height 29
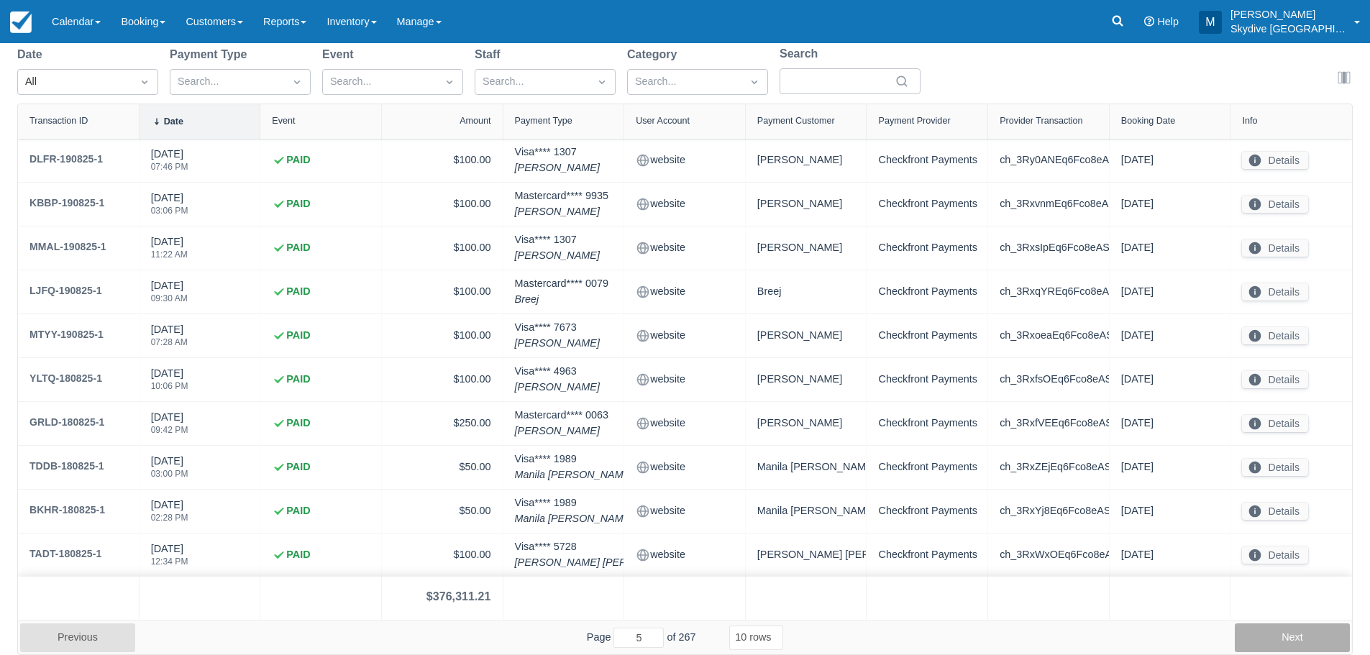
type input "6"
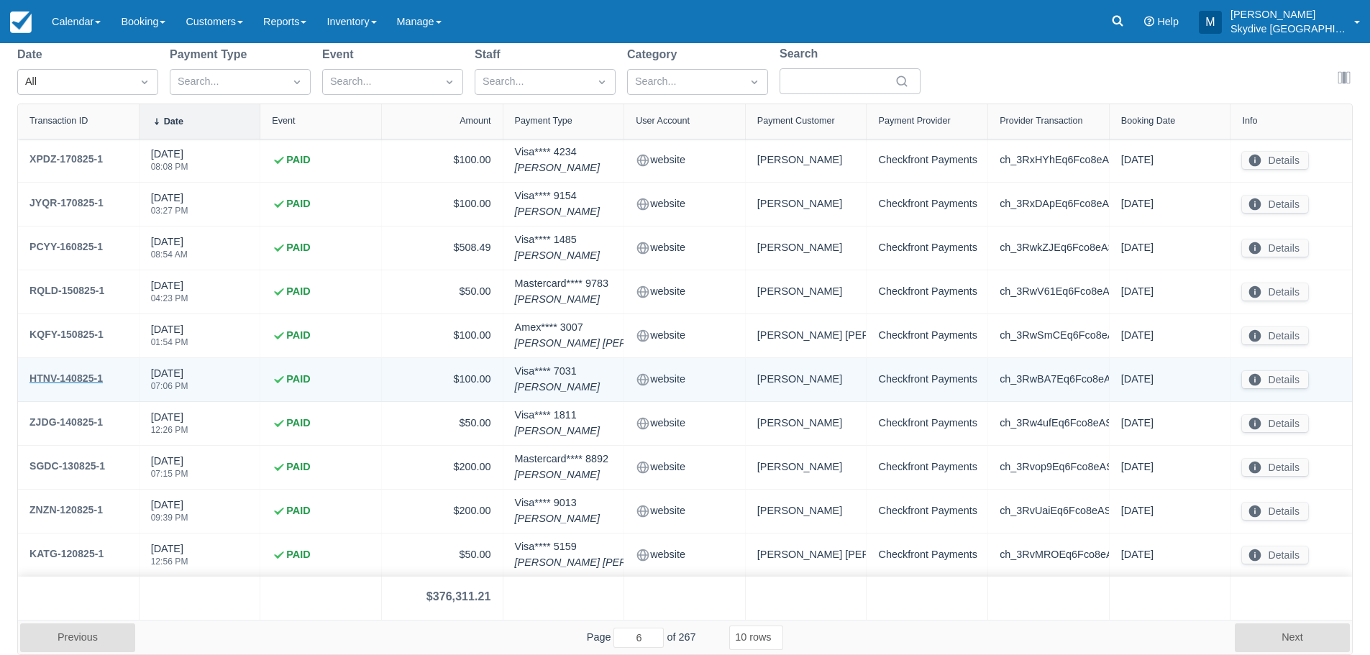
click at [65, 371] on div "HTNV-140825-1" at bounding box center [65, 378] width 73 height 17
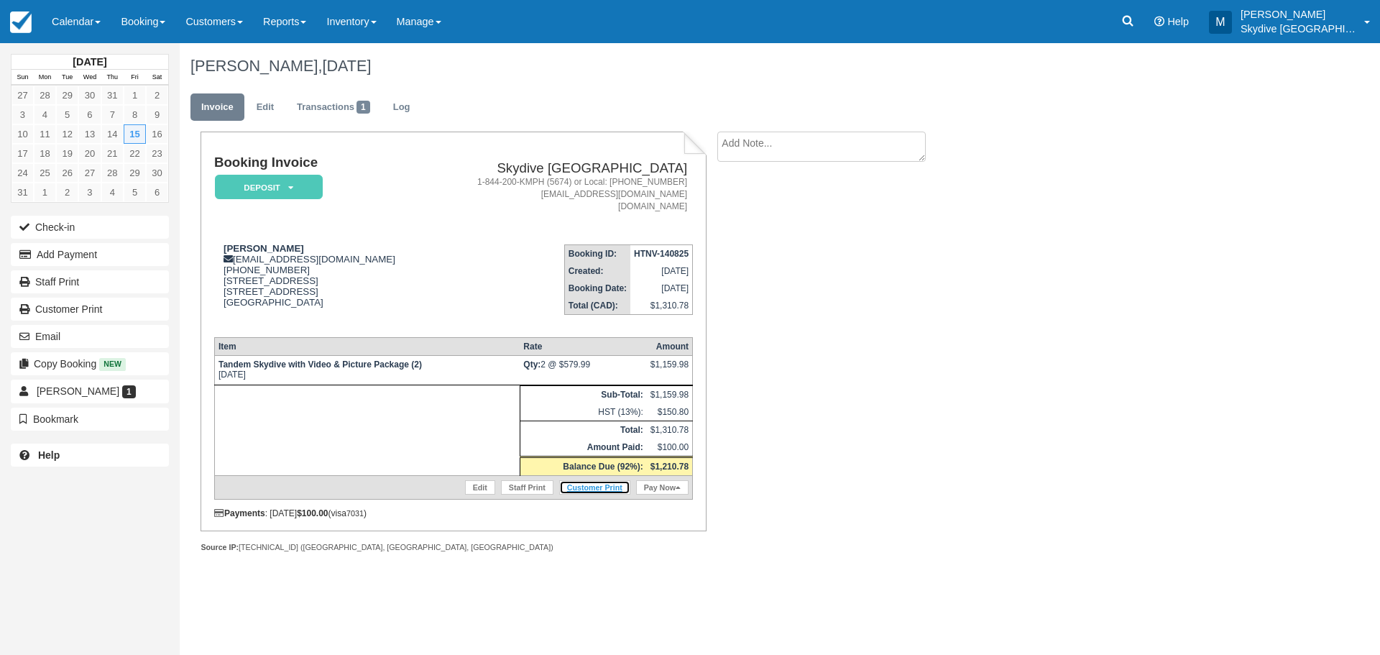
click at [590, 488] on link "Customer Print" at bounding box center [594, 487] width 71 height 14
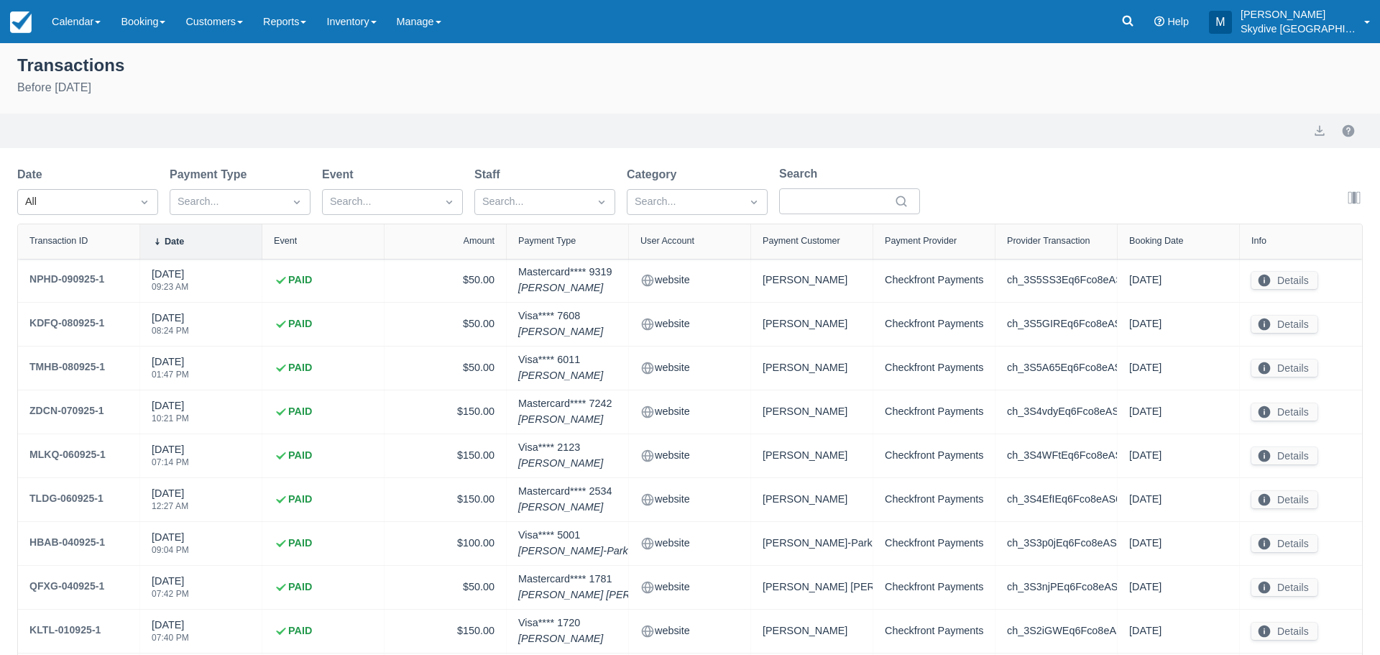
select select "10"
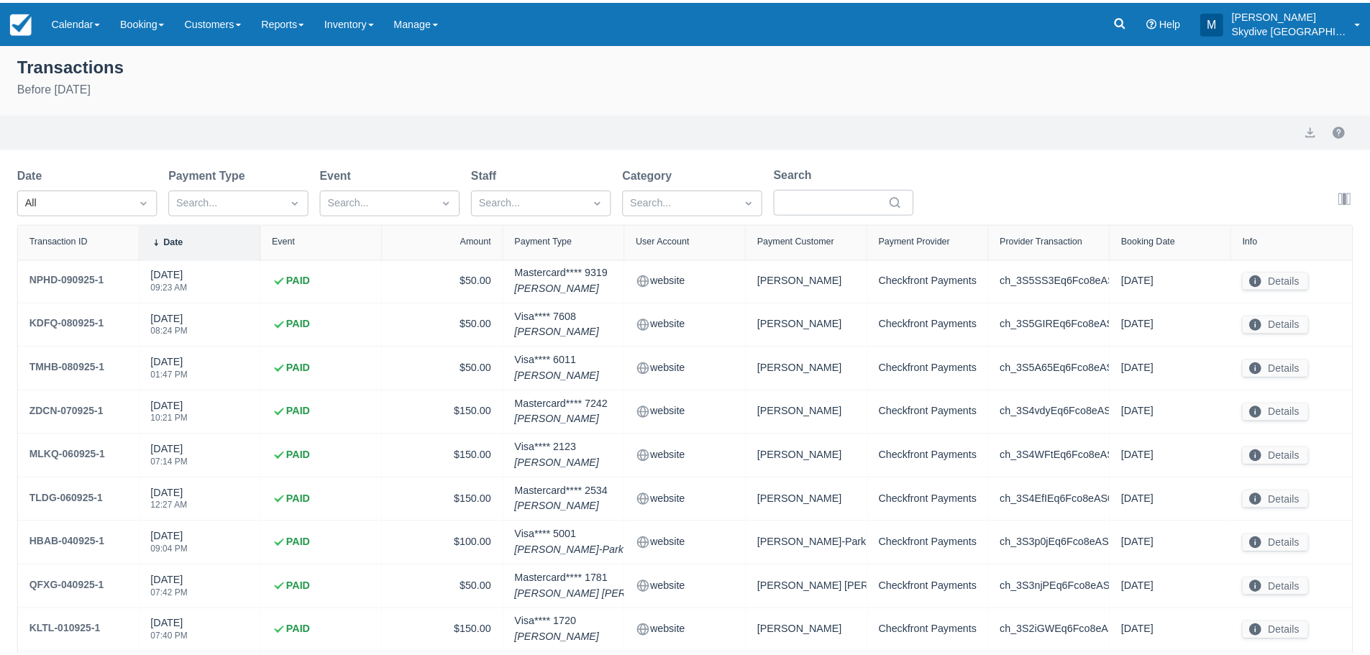
scroll to position [120, 0]
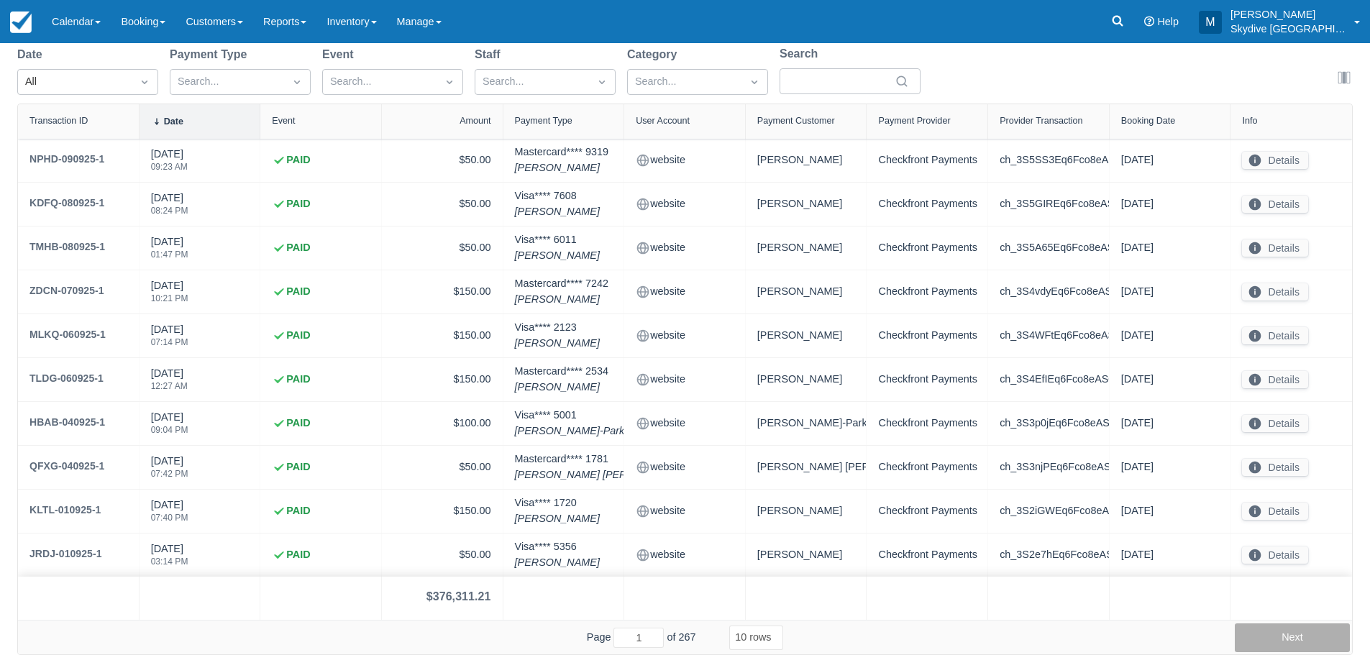
click at [1283, 636] on button "Next" at bounding box center [1291, 637] width 115 height 29
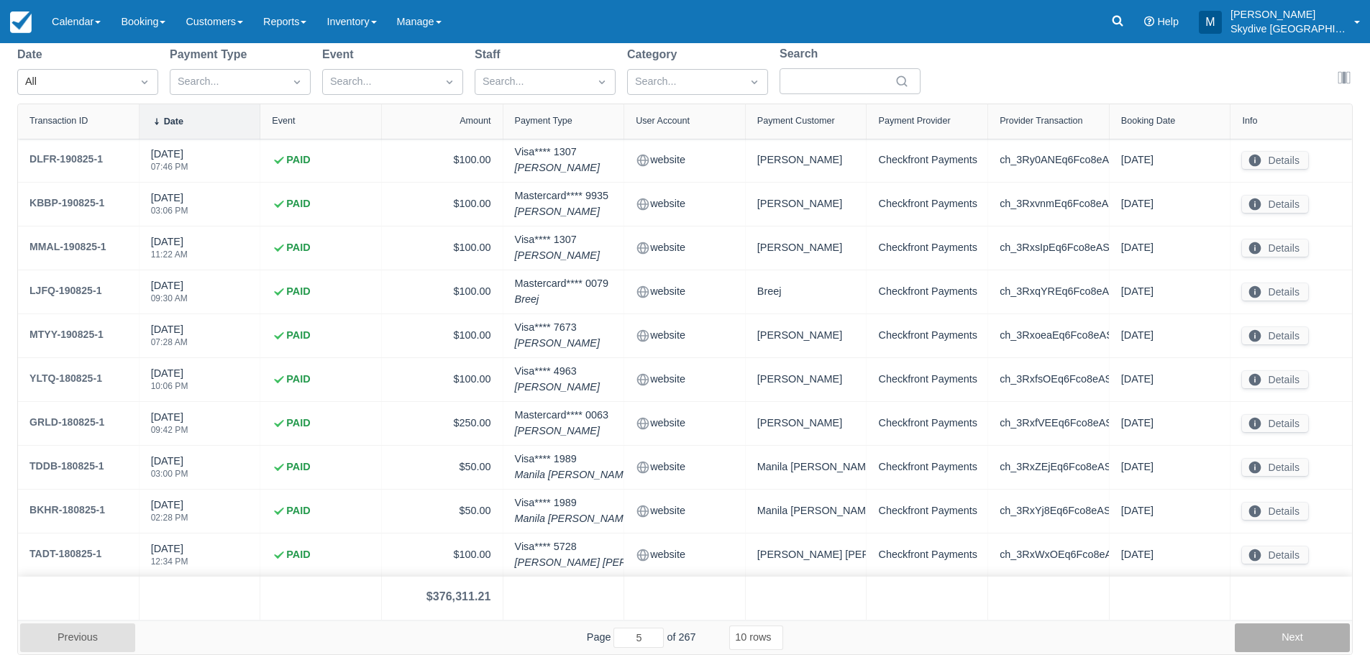
type input "6"
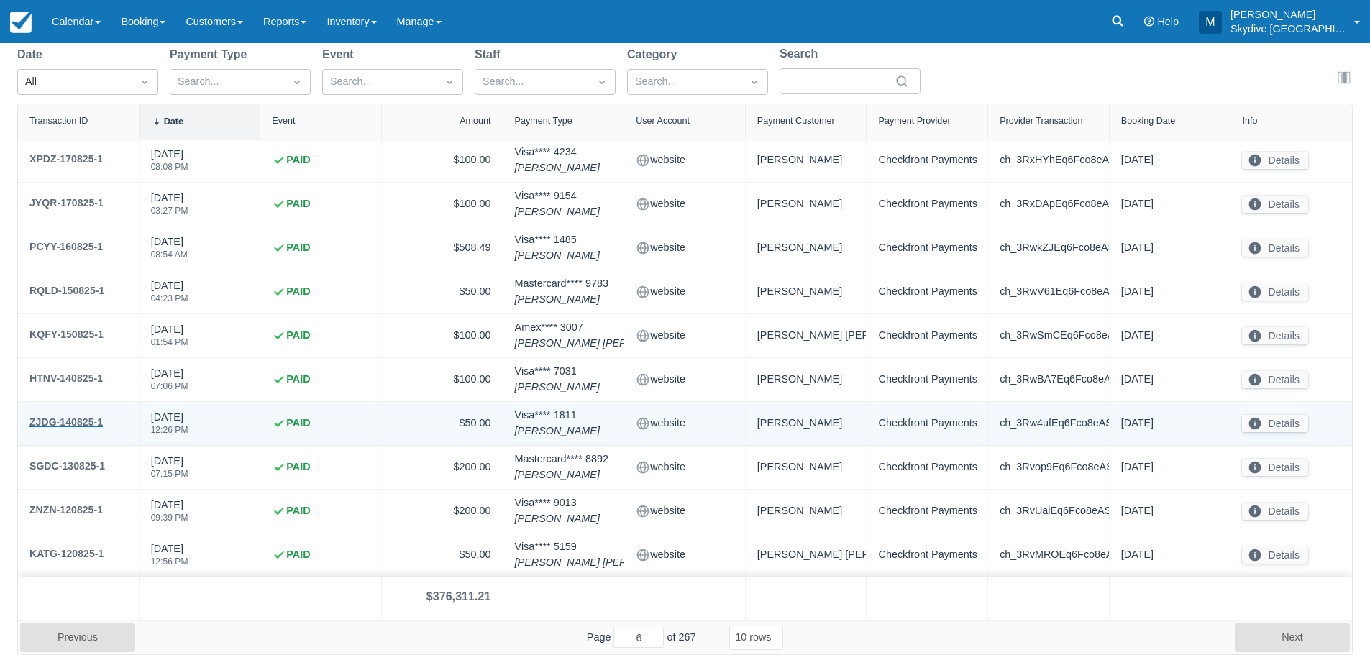
click at [85, 418] on div "ZJDG-140825-1" at bounding box center [65, 421] width 73 height 17
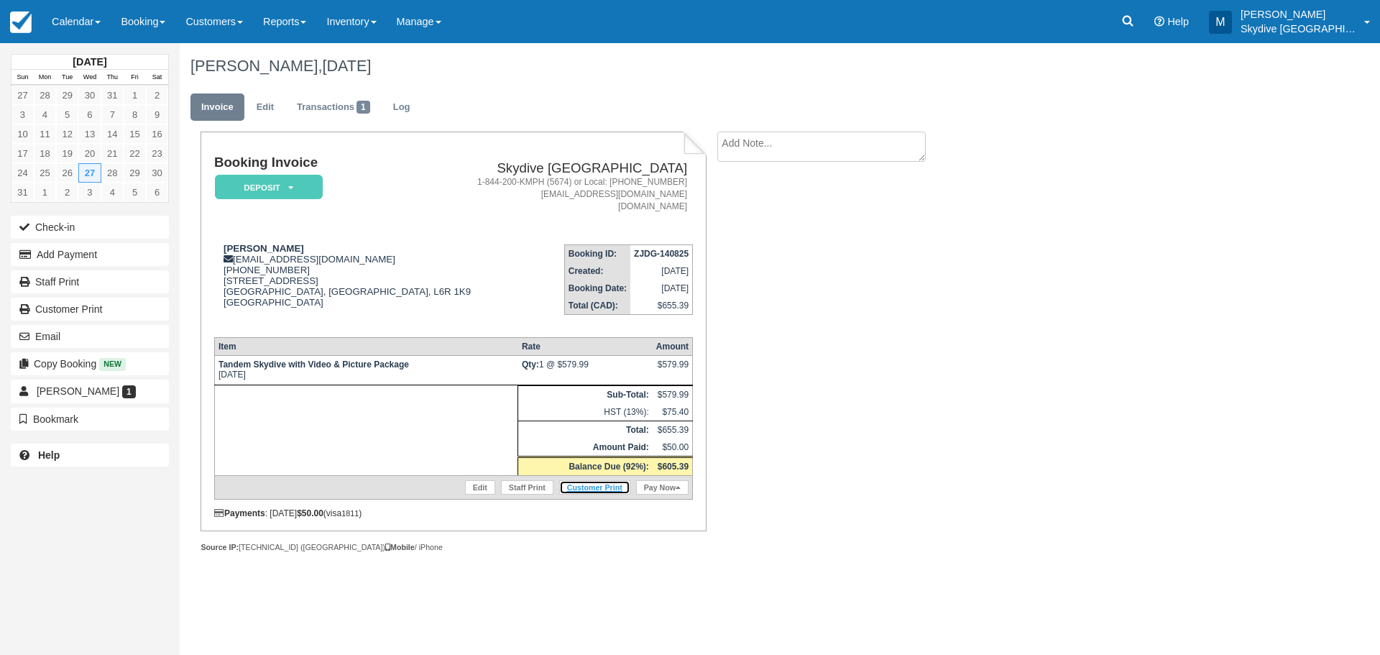
click at [598, 483] on link "Customer Print" at bounding box center [594, 487] width 71 height 14
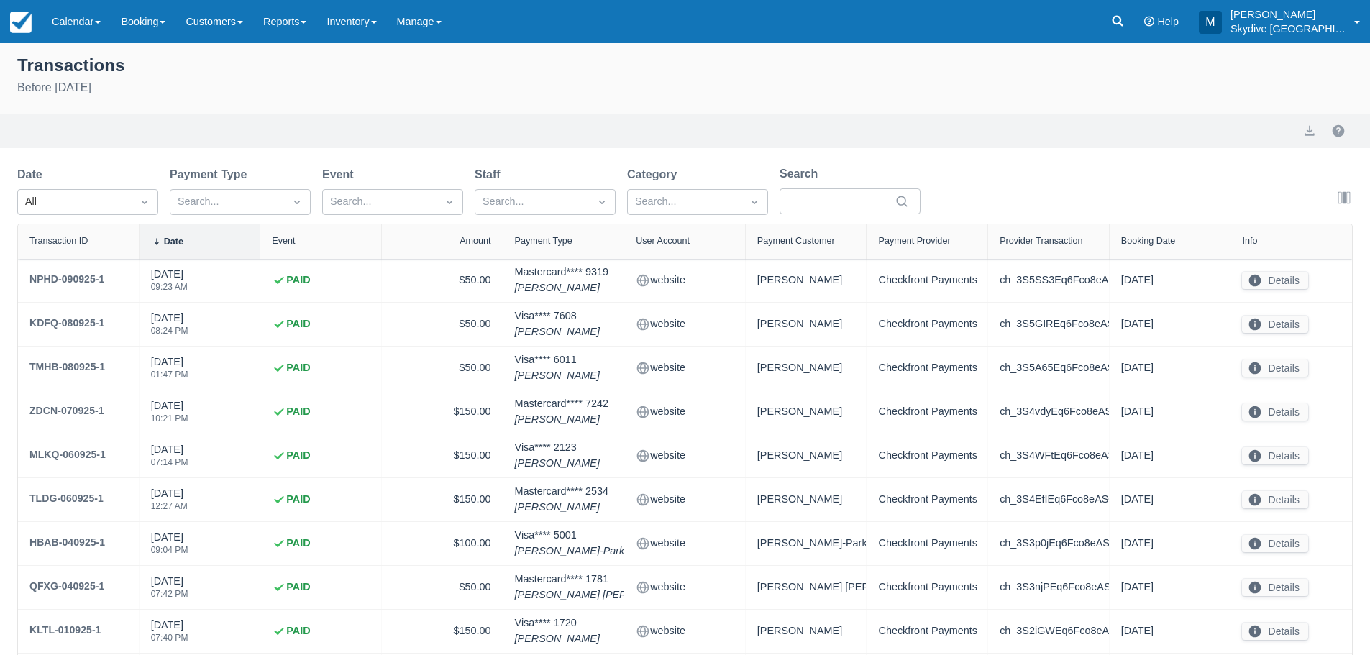
select select "10"
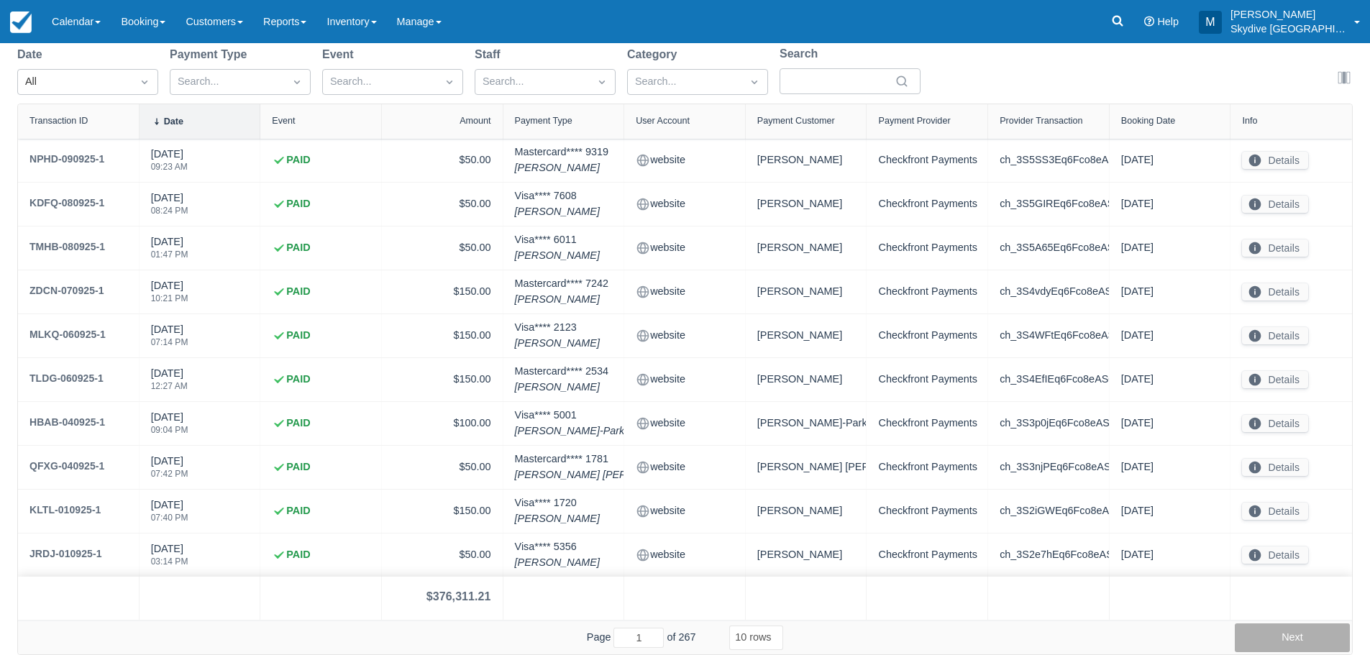
click at [1302, 641] on button "Next" at bounding box center [1291, 637] width 115 height 29
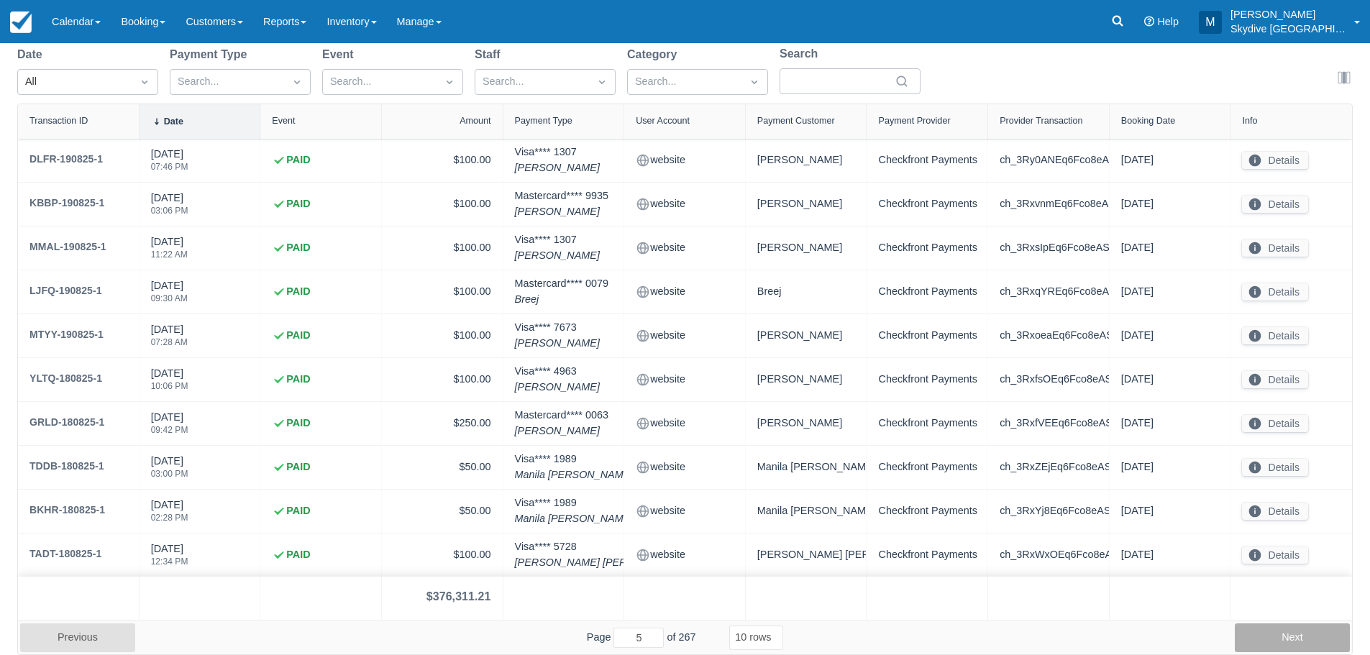
type input "6"
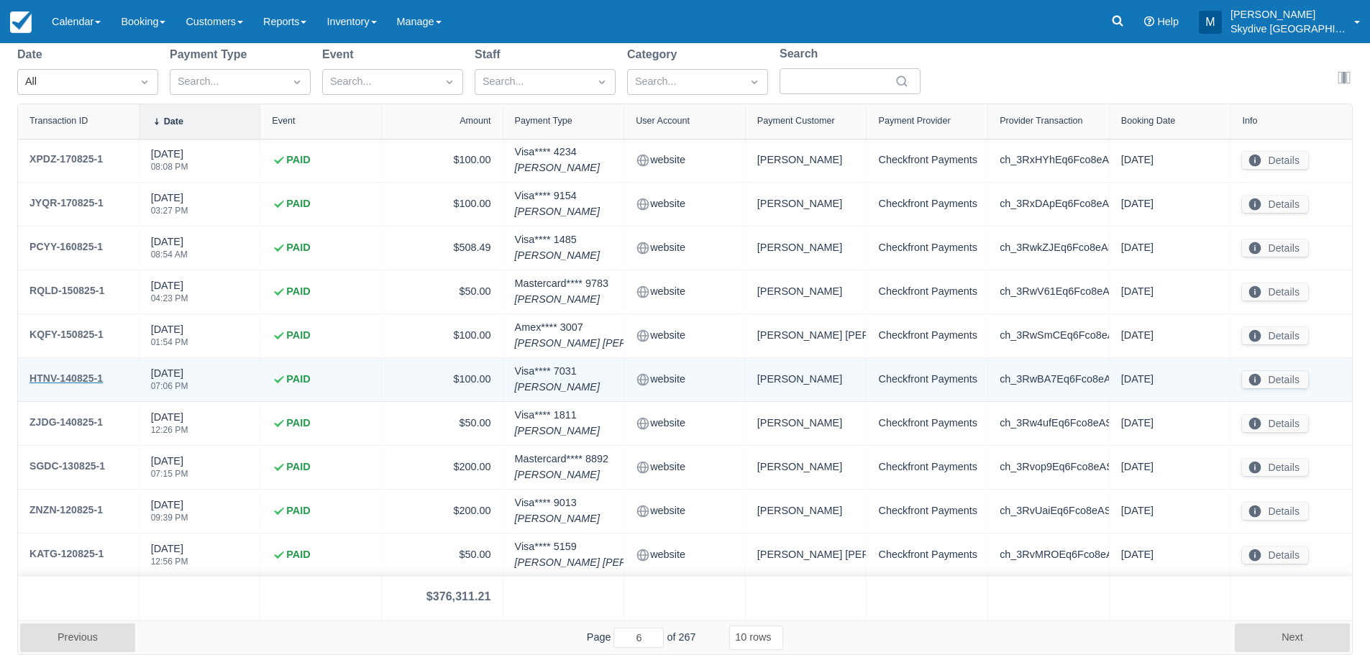
click at [60, 375] on div "HTNV-140825-1" at bounding box center [65, 378] width 73 height 17
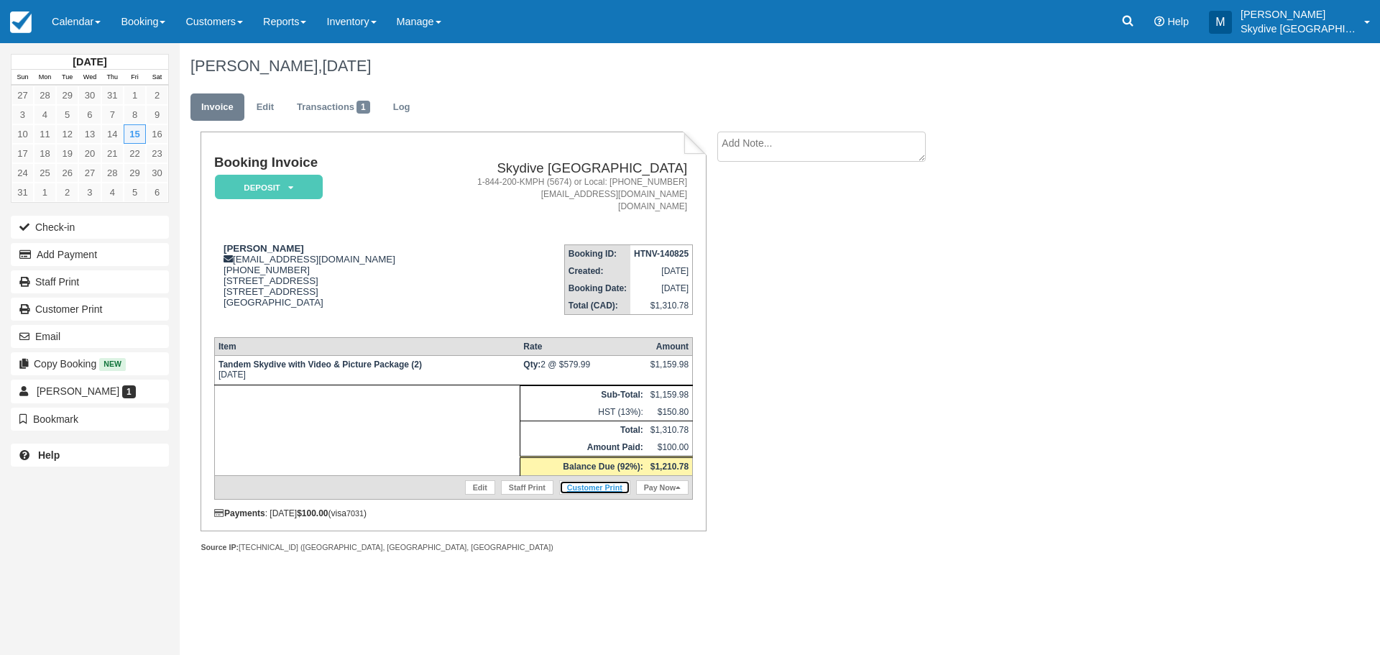
click at [598, 486] on link "Customer Print" at bounding box center [594, 487] width 71 height 14
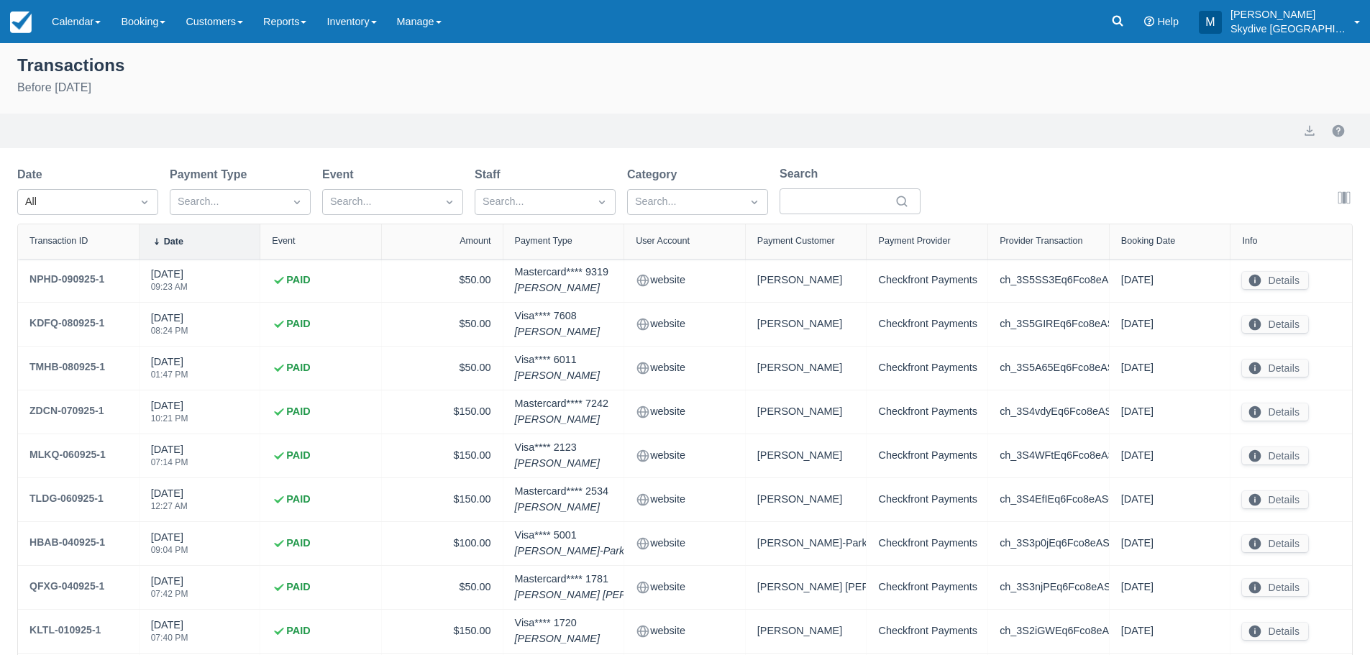
select select "10"
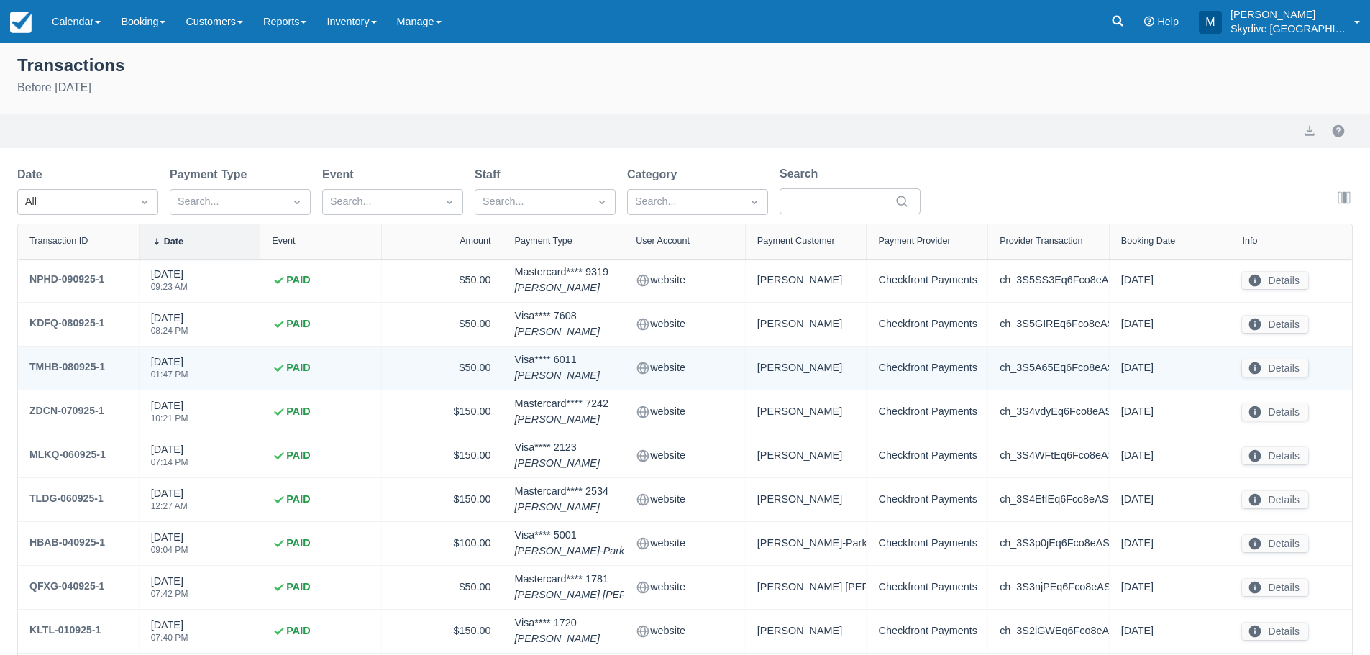
scroll to position [120, 0]
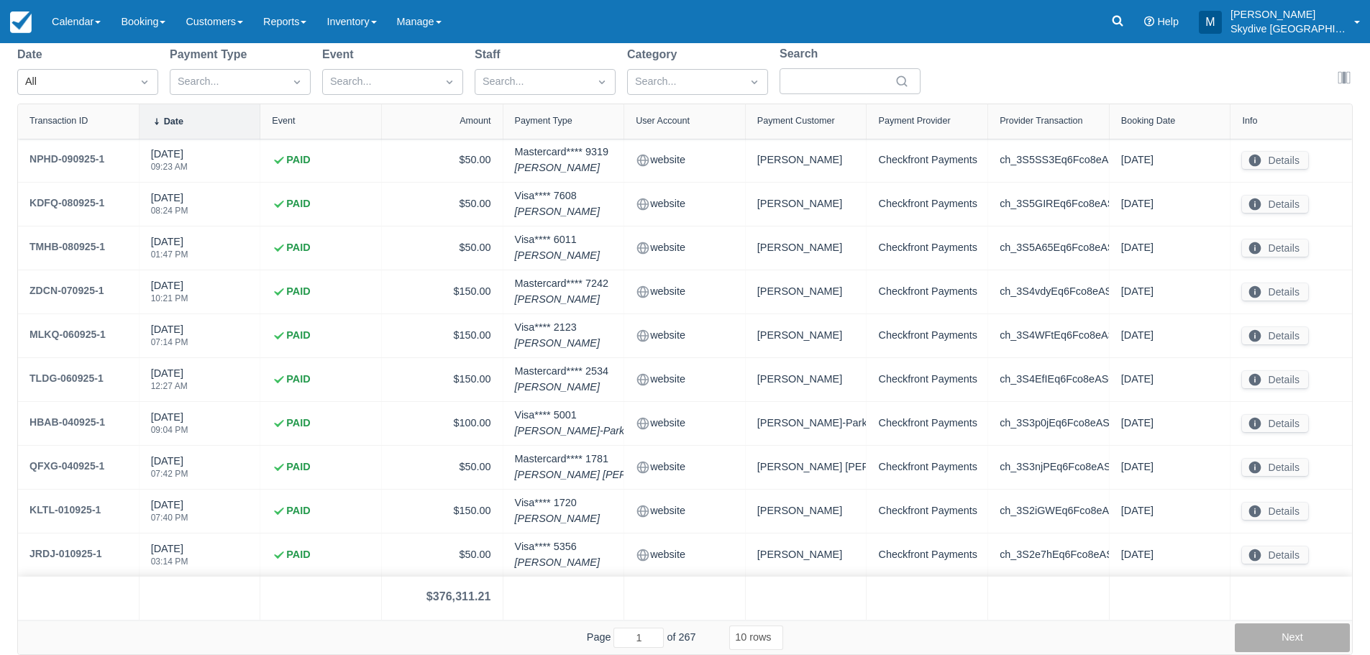
click at [1273, 641] on button "Next" at bounding box center [1291, 637] width 115 height 29
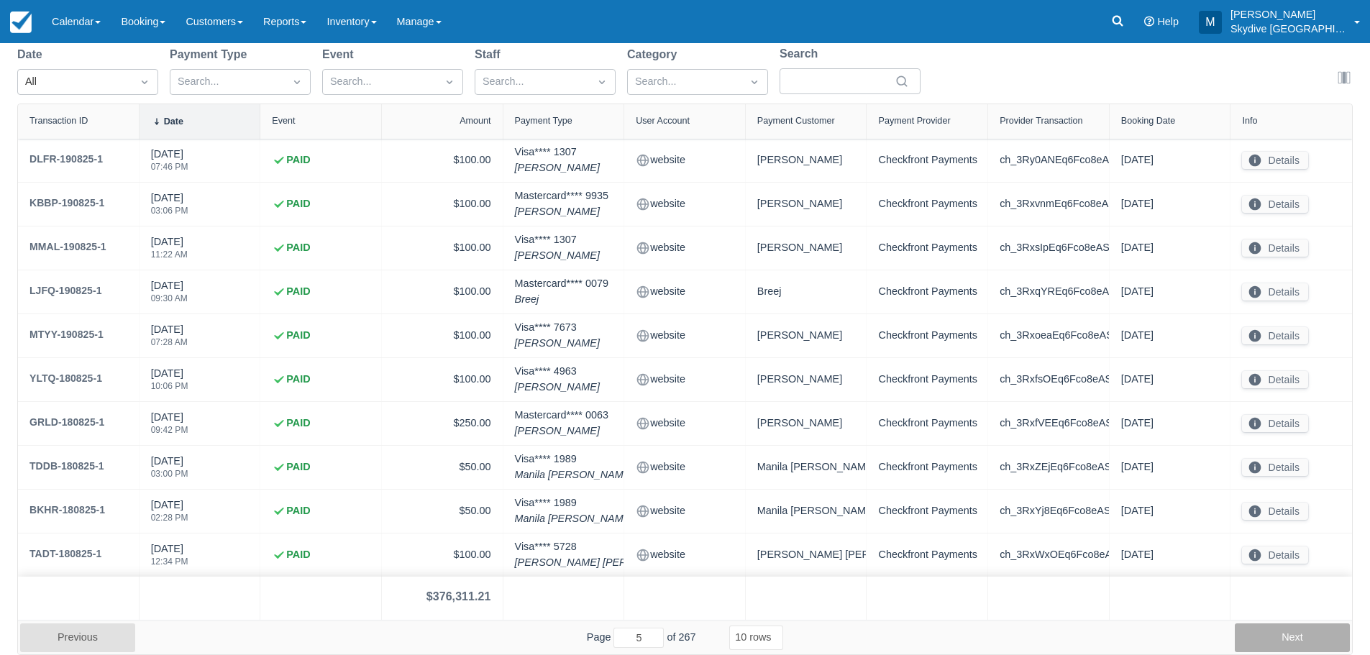
type input "6"
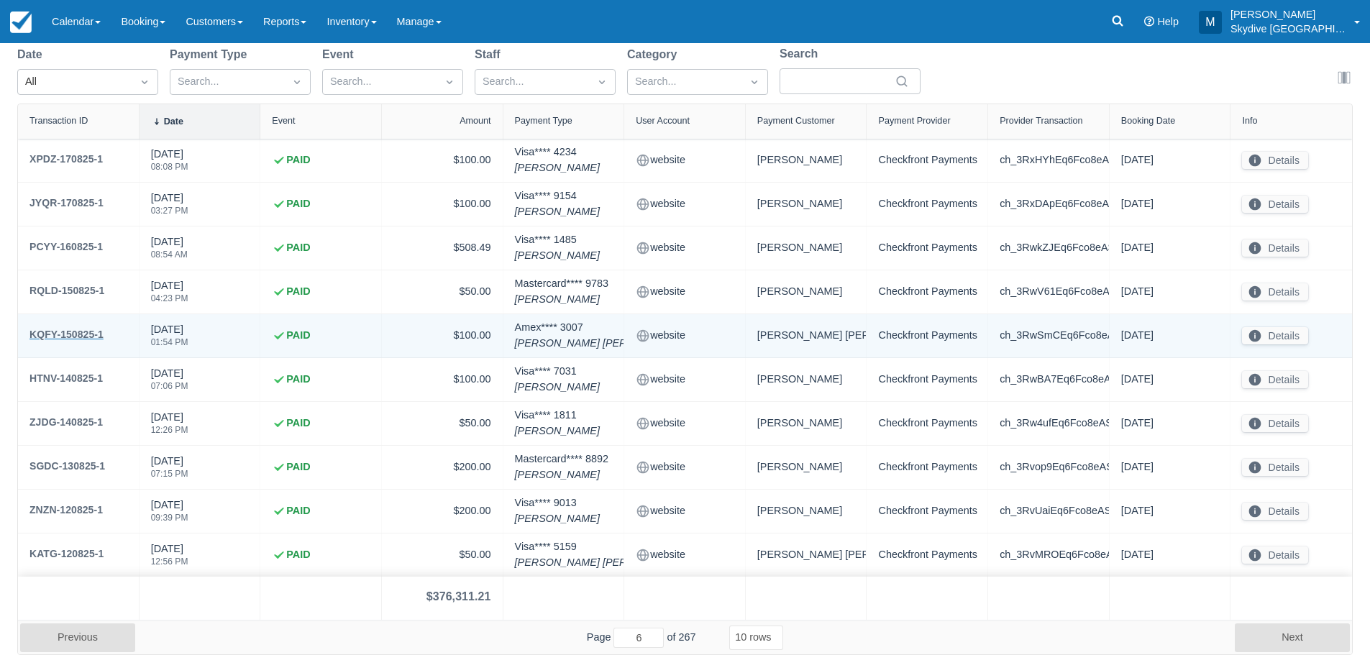
click at [52, 332] on div "KQFY-150825-1" at bounding box center [66, 334] width 74 height 17
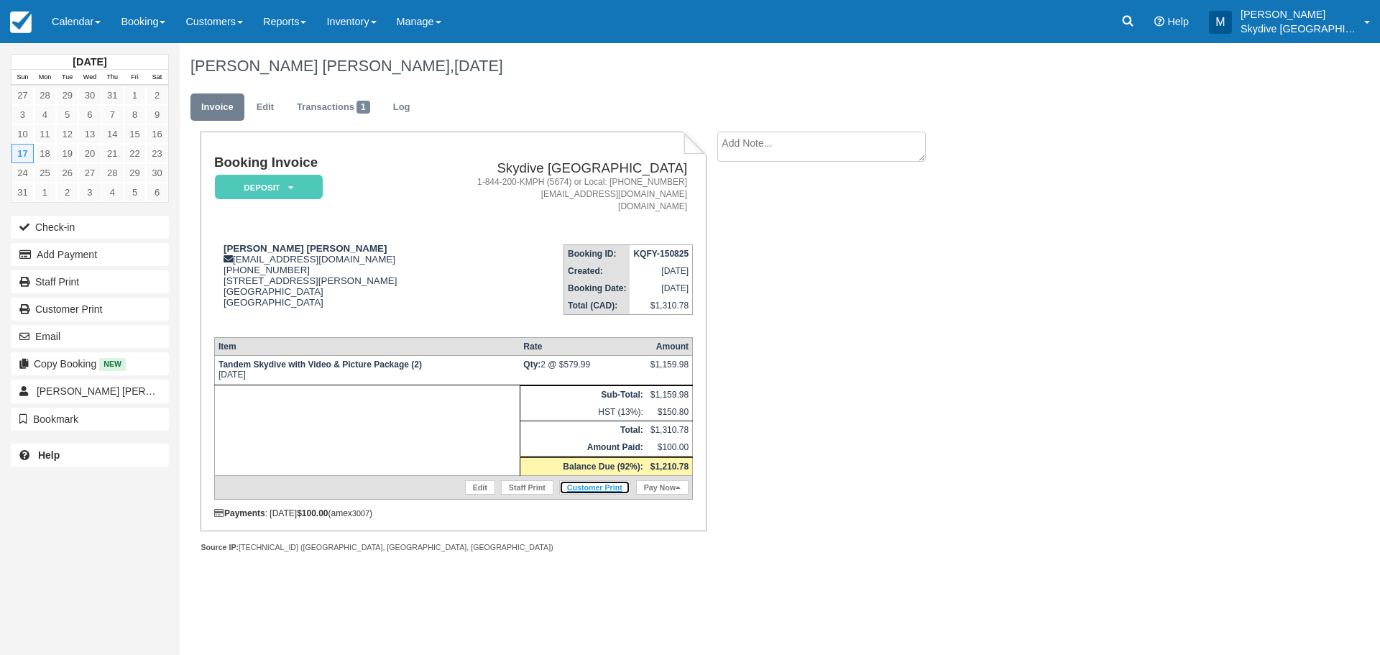
click at [606, 488] on link "Customer Print" at bounding box center [594, 487] width 71 height 14
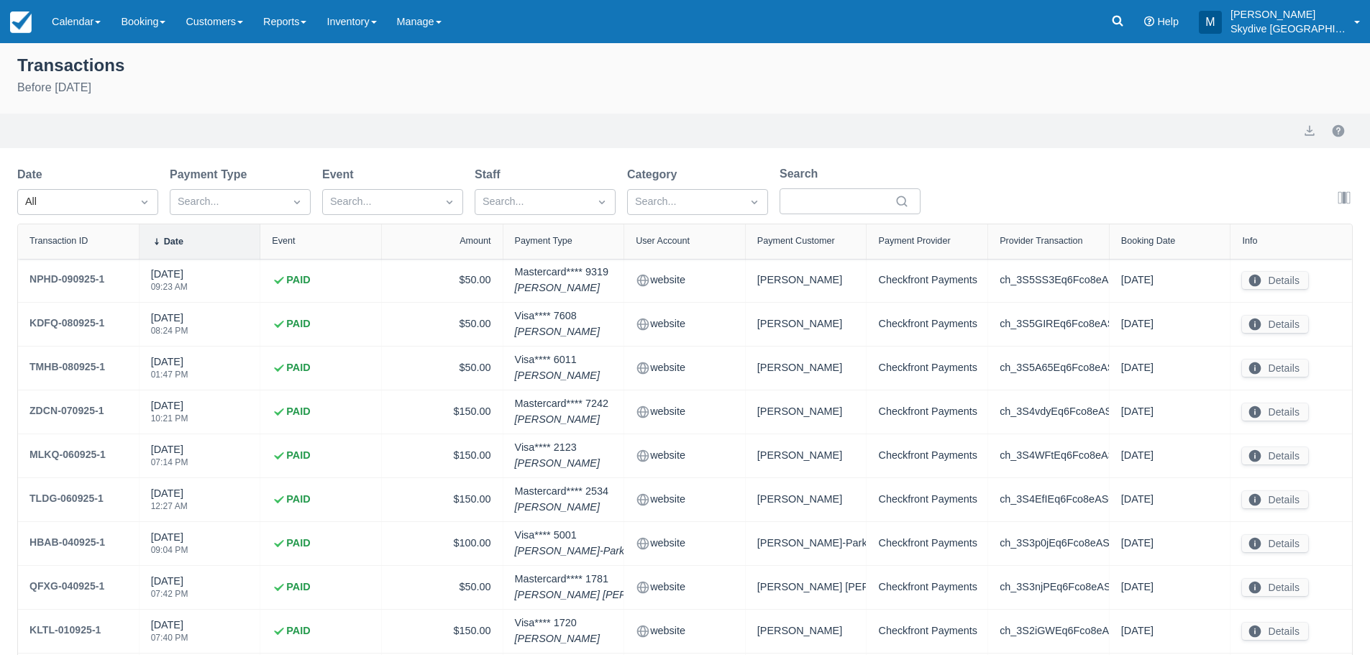
select select "10"
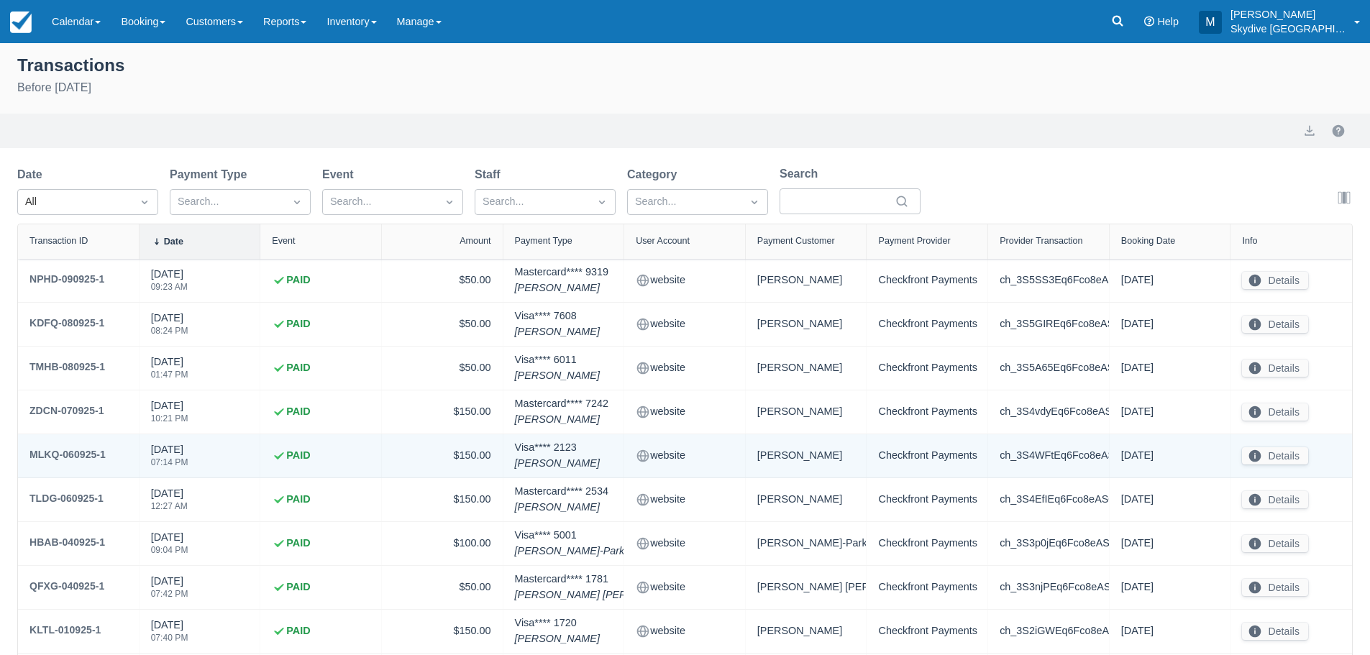
scroll to position [120, 0]
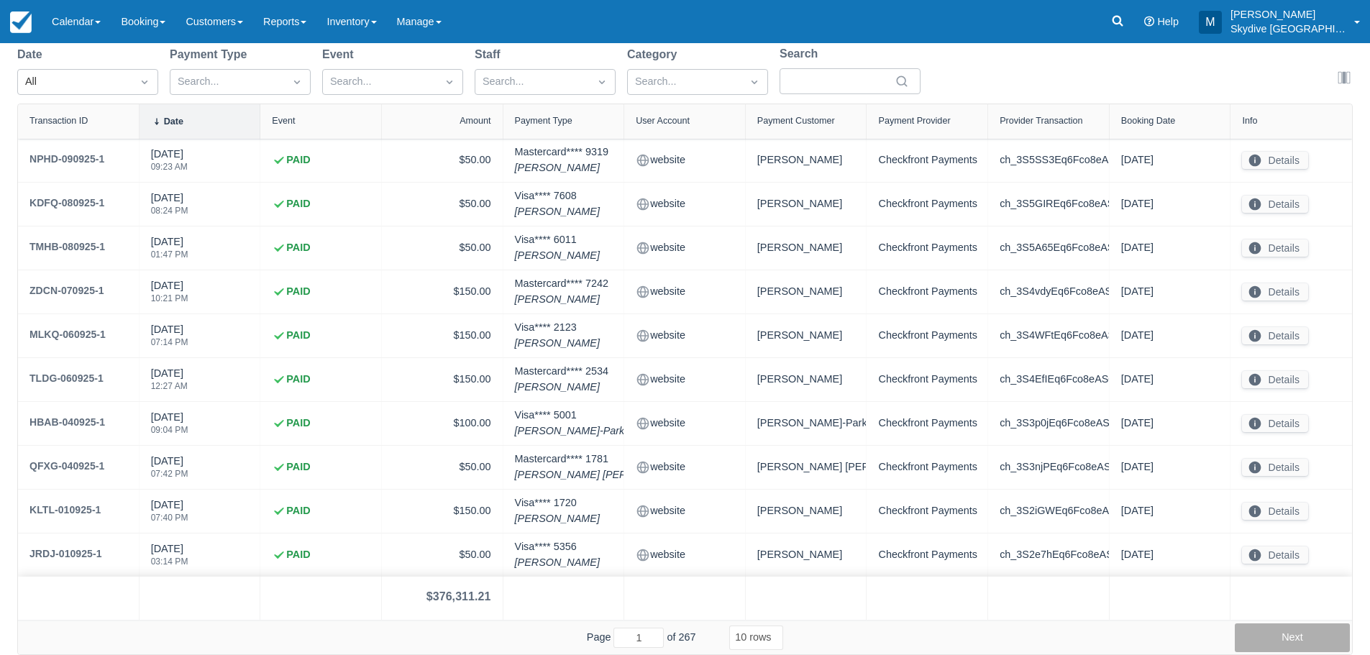
click at [1319, 645] on button "Next" at bounding box center [1291, 637] width 115 height 29
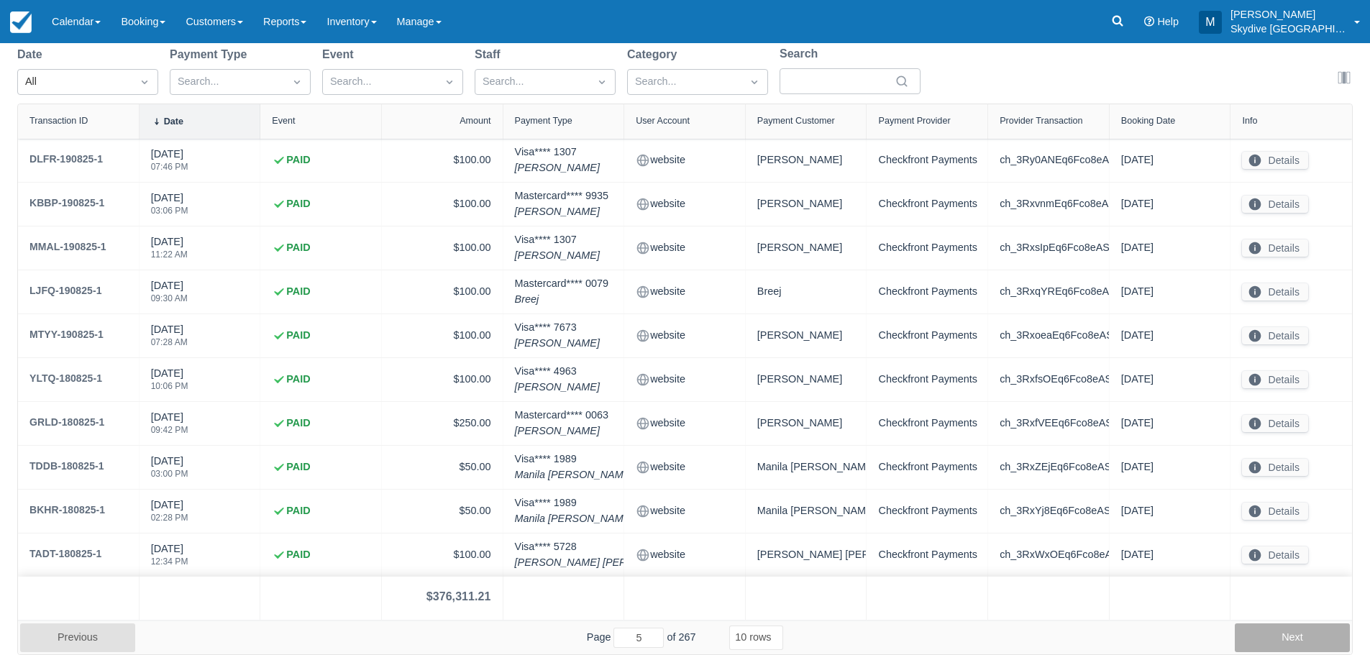
type input "6"
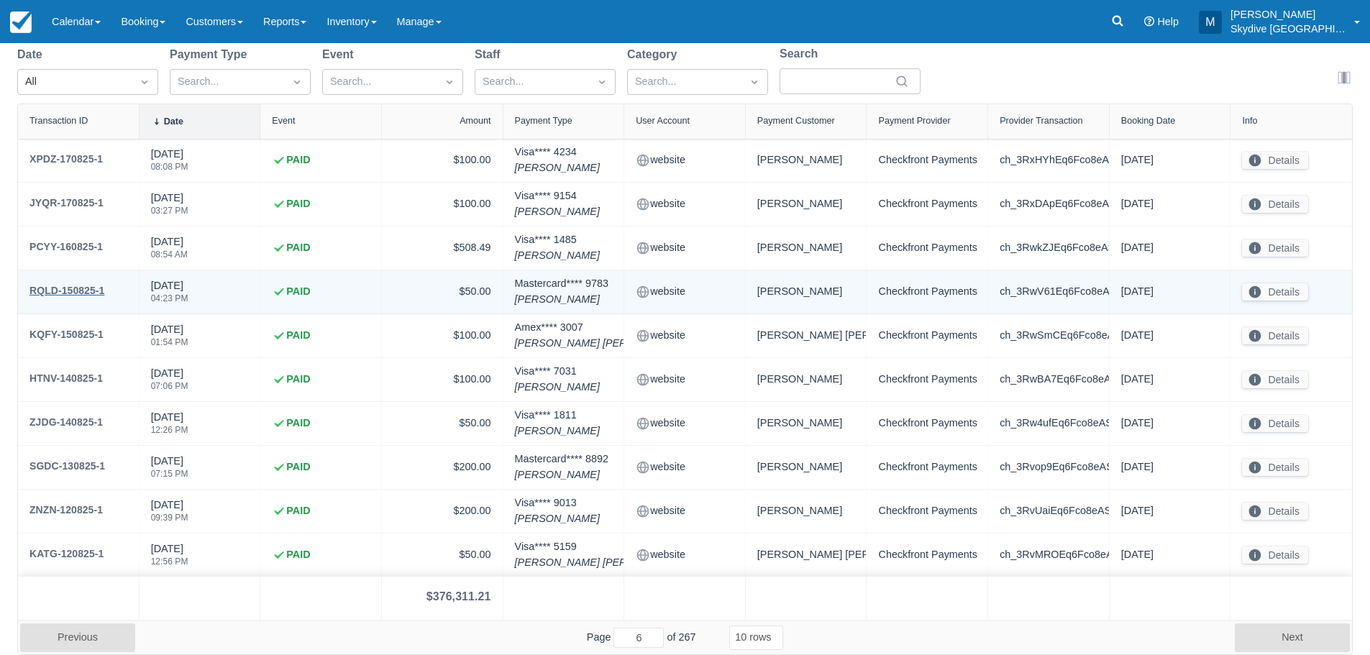
click at [65, 288] on div "RQLD-150825-1" at bounding box center [66, 290] width 75 height 17
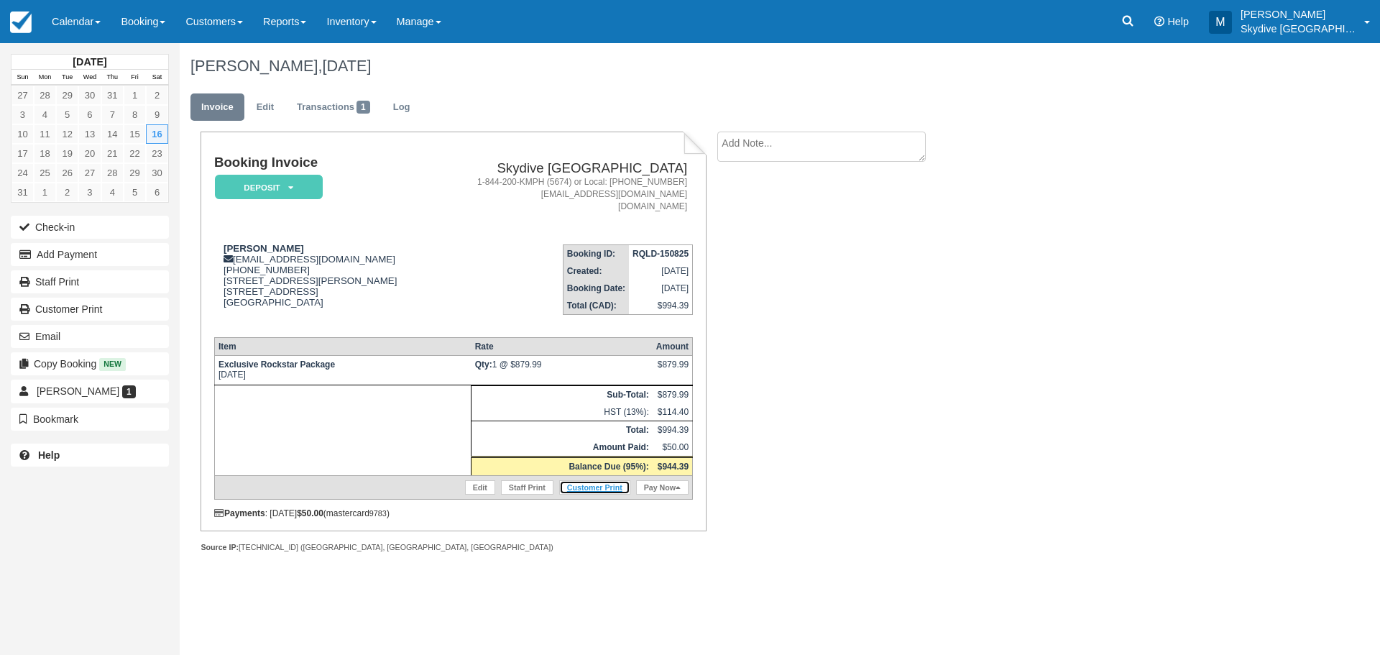
click at [608, 488] on link "Customer Print" at bounding box center [594, 487] width 71 height 14
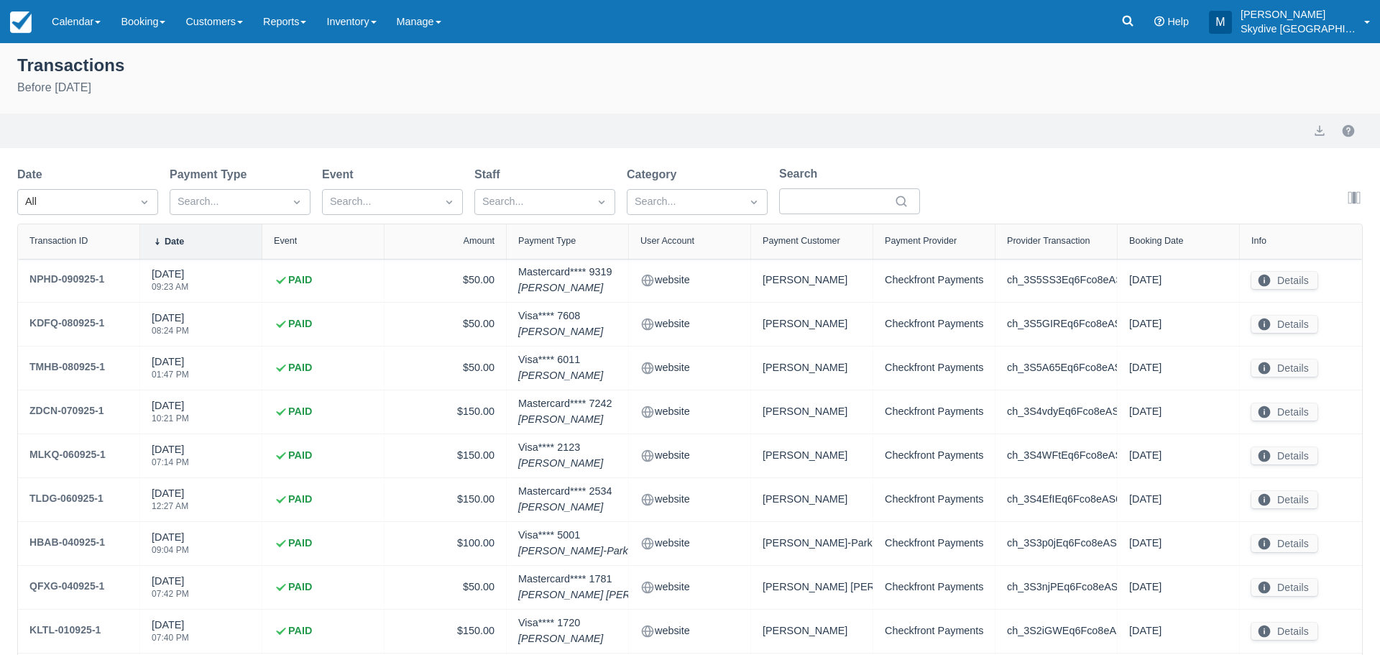
select select "10"
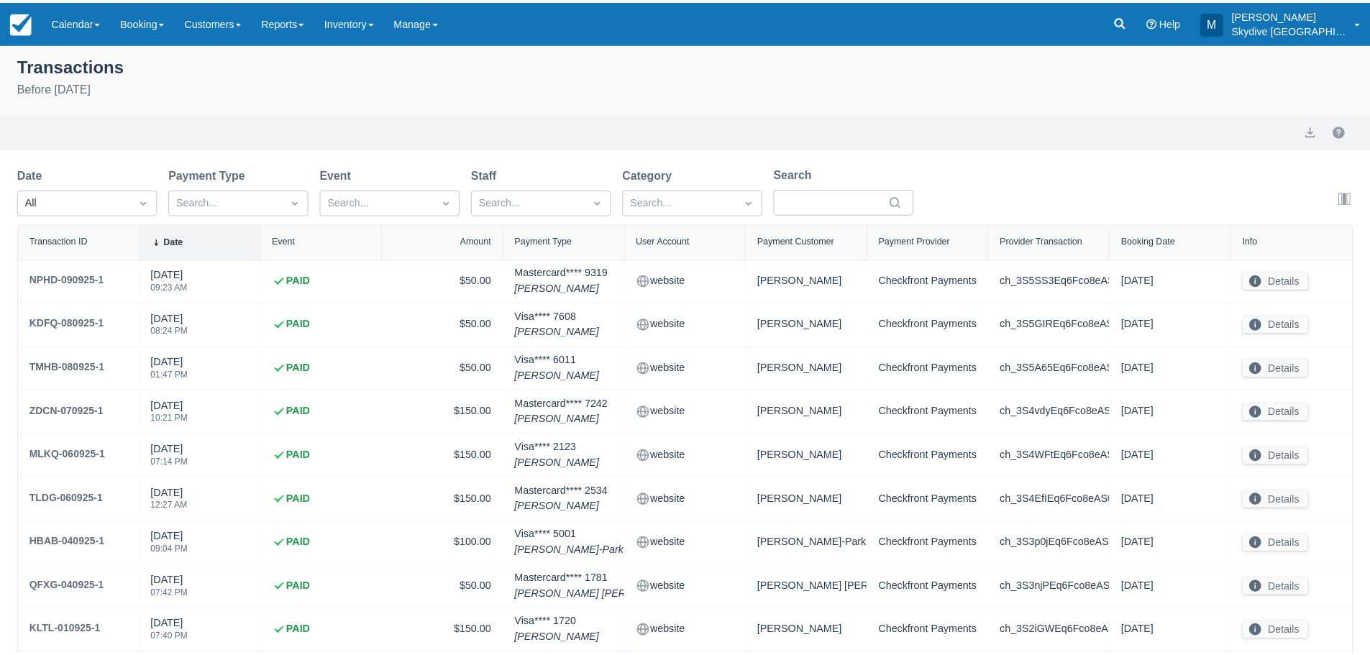
scroll to position [120, 0]
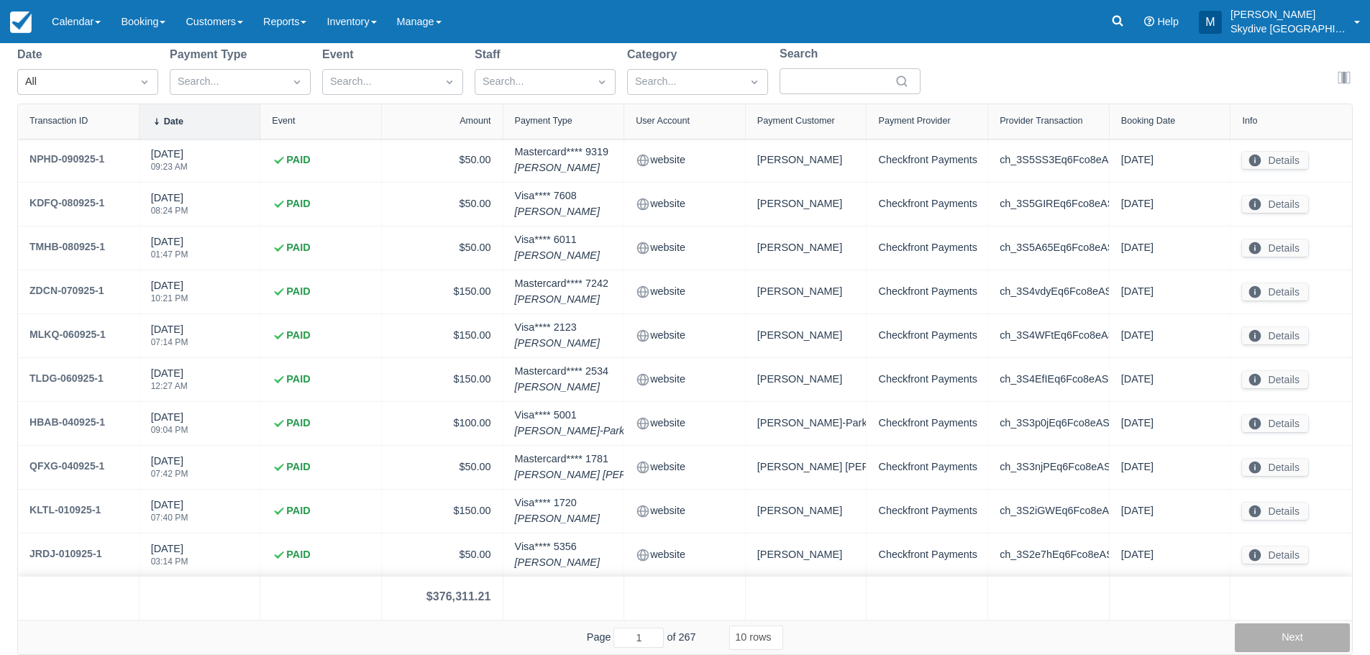
click at [1268, 639] on button "Next" at bounding box center [1291, 637] width 115 height 29
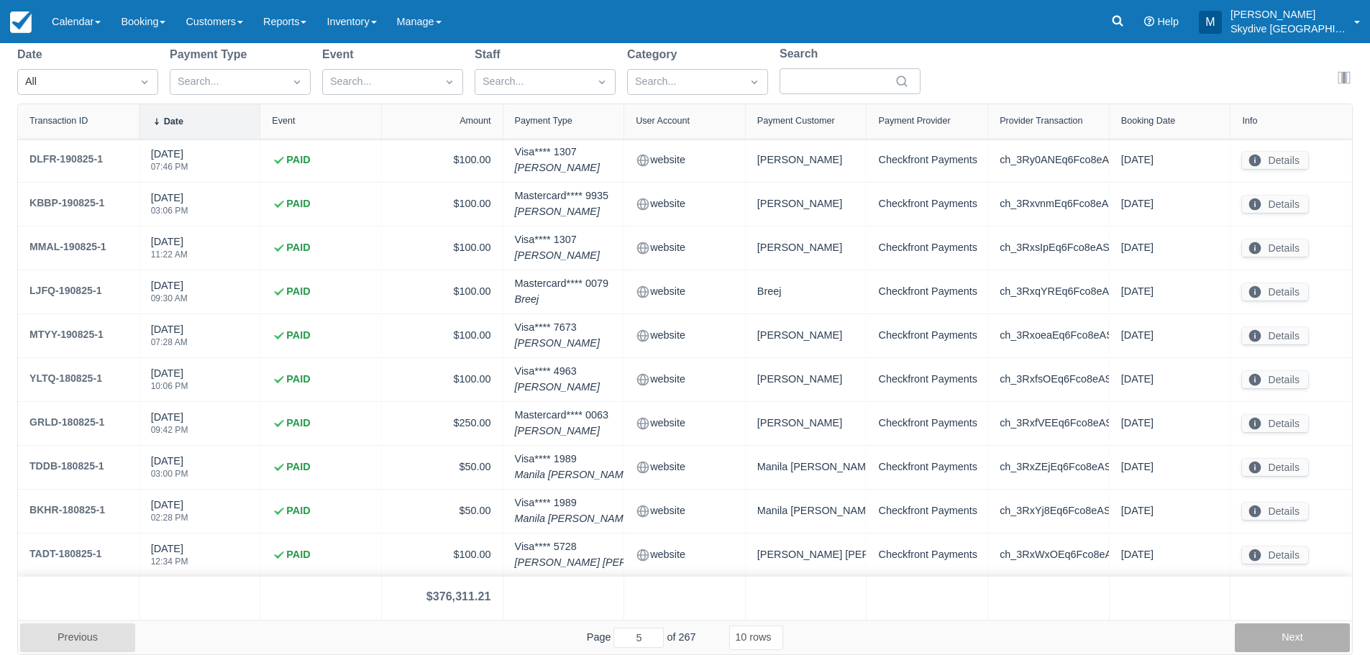
type input "6"
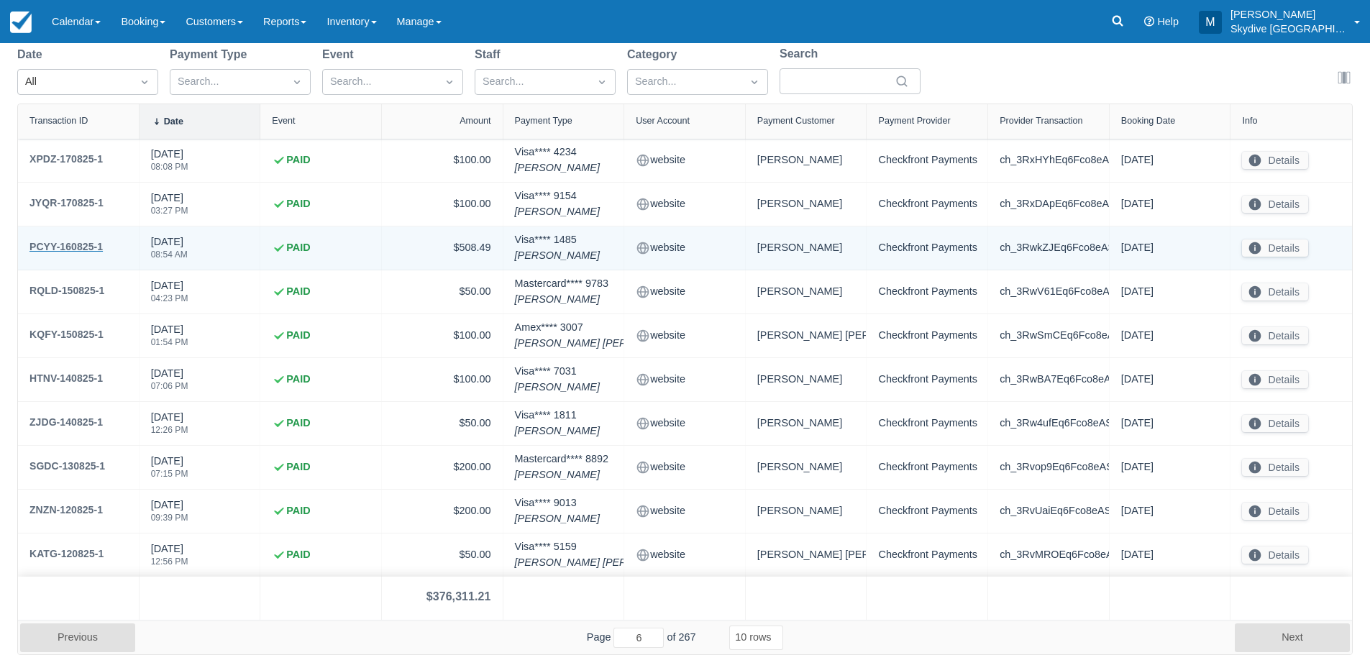
click at [69, 245] on div "PCYY-160825-1" at bounding box center [65, 246] width 73 height 17
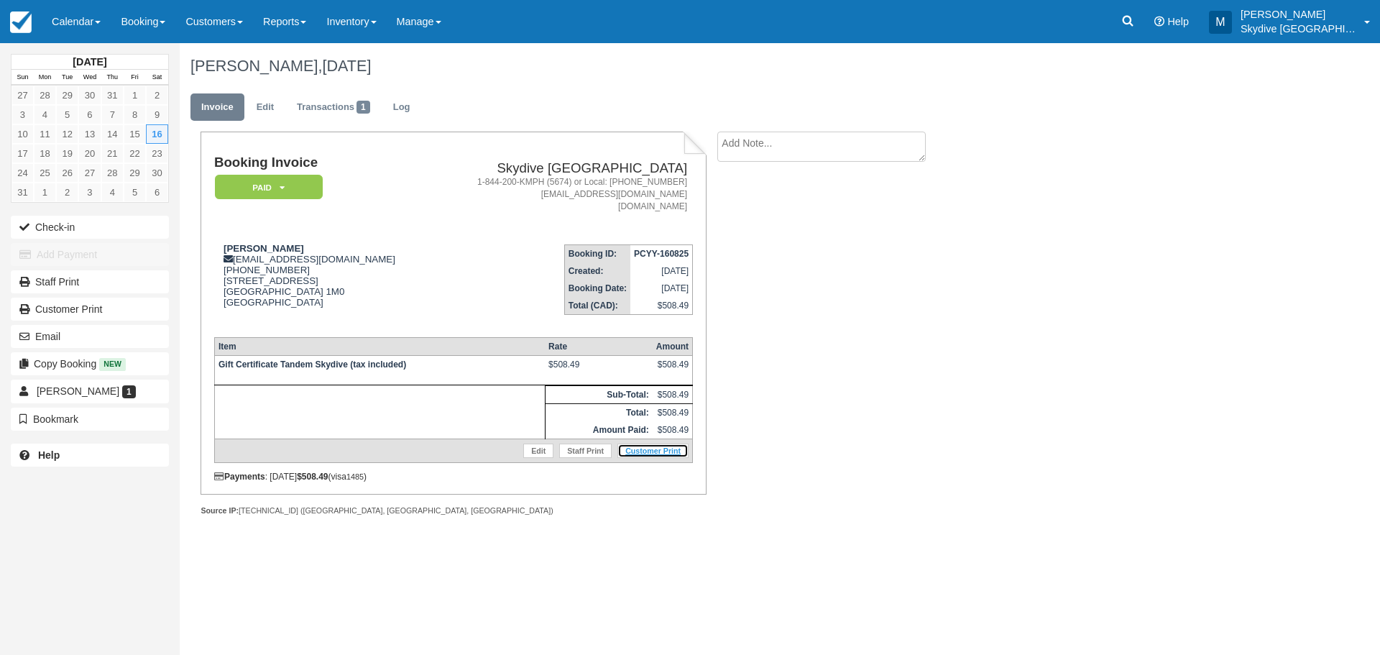
click at [653, 449] on link "Customer Print" at bounding box center [653, 451] width 71 height 14
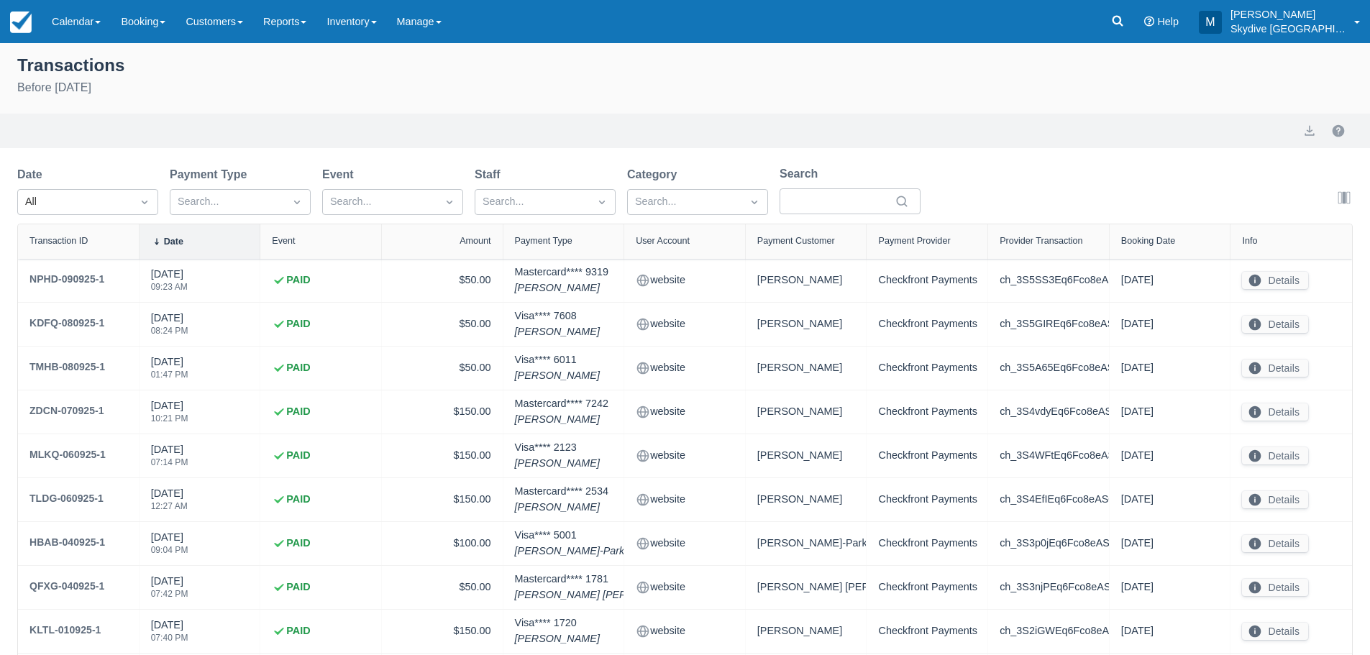
select select "10"
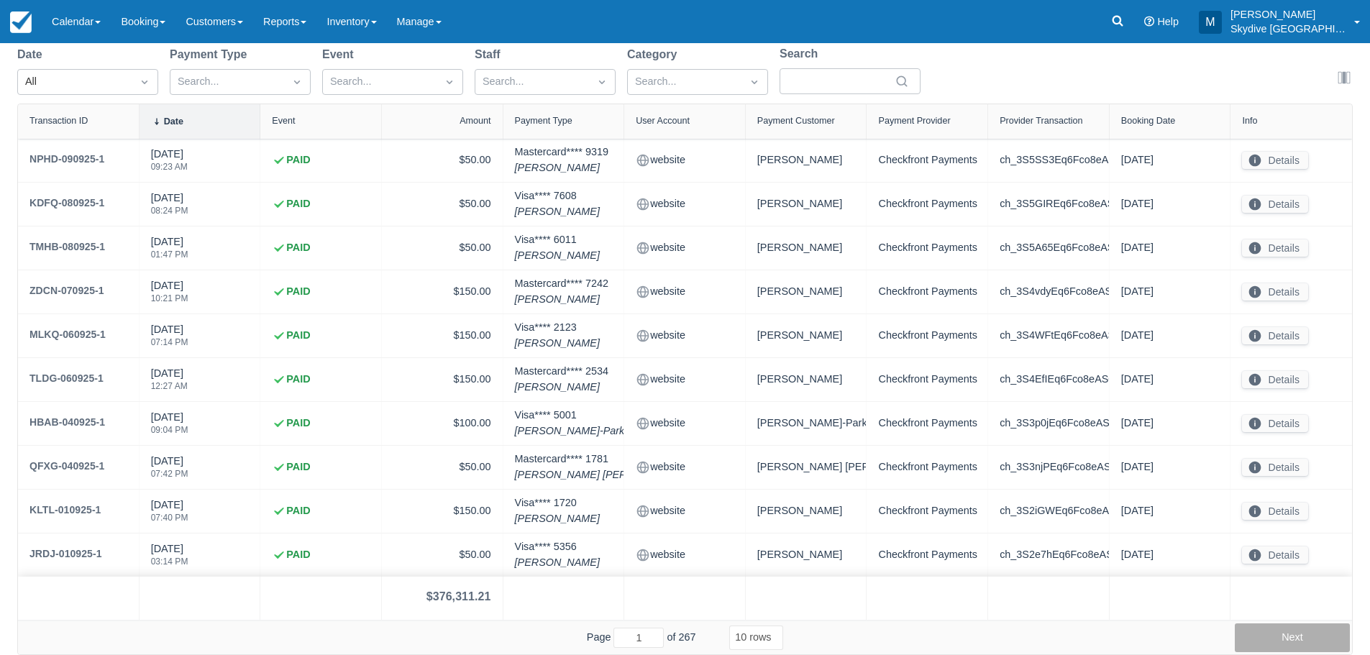
click at [1278, 631] on button "Next" at bounding box center [1291, 637] width 115 height 29
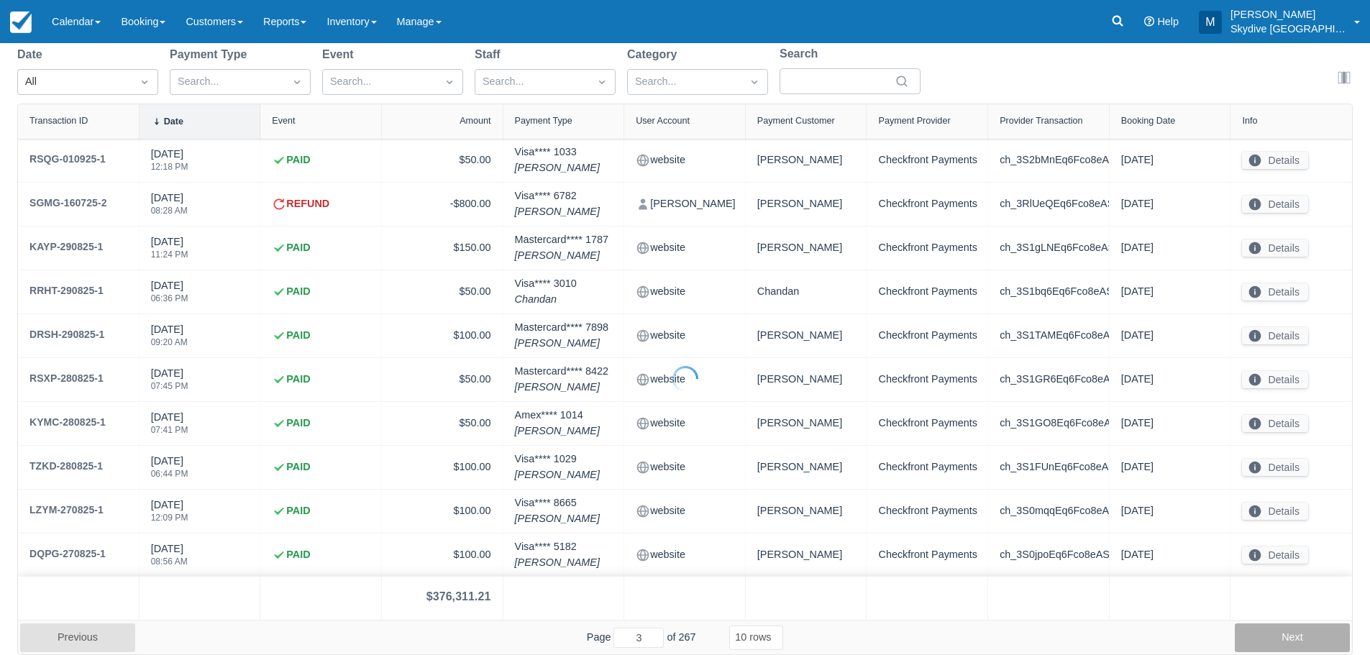
click at [1278, 631] on button "Next" at bounding box center [1291, 637] width 115 height 29
type input "6"
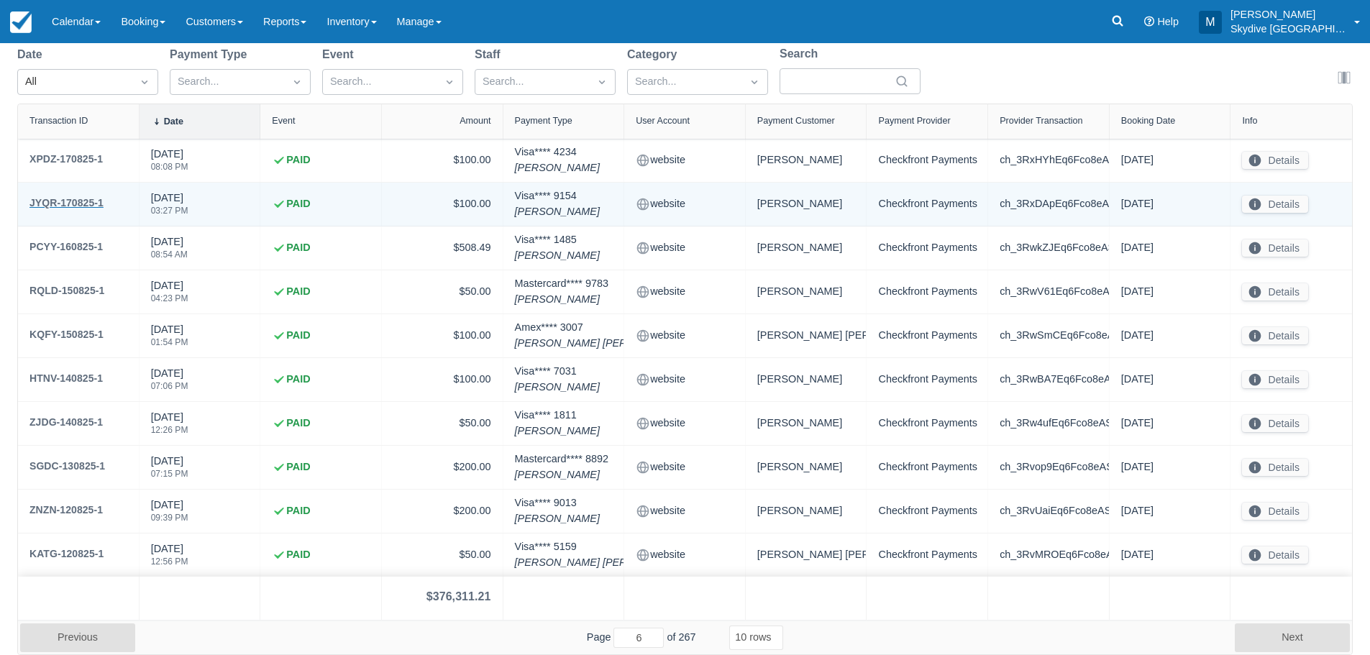
click at [62, 203] on div "JYQR-170825-1" at bounding box center [66, 202] width 74 height 17
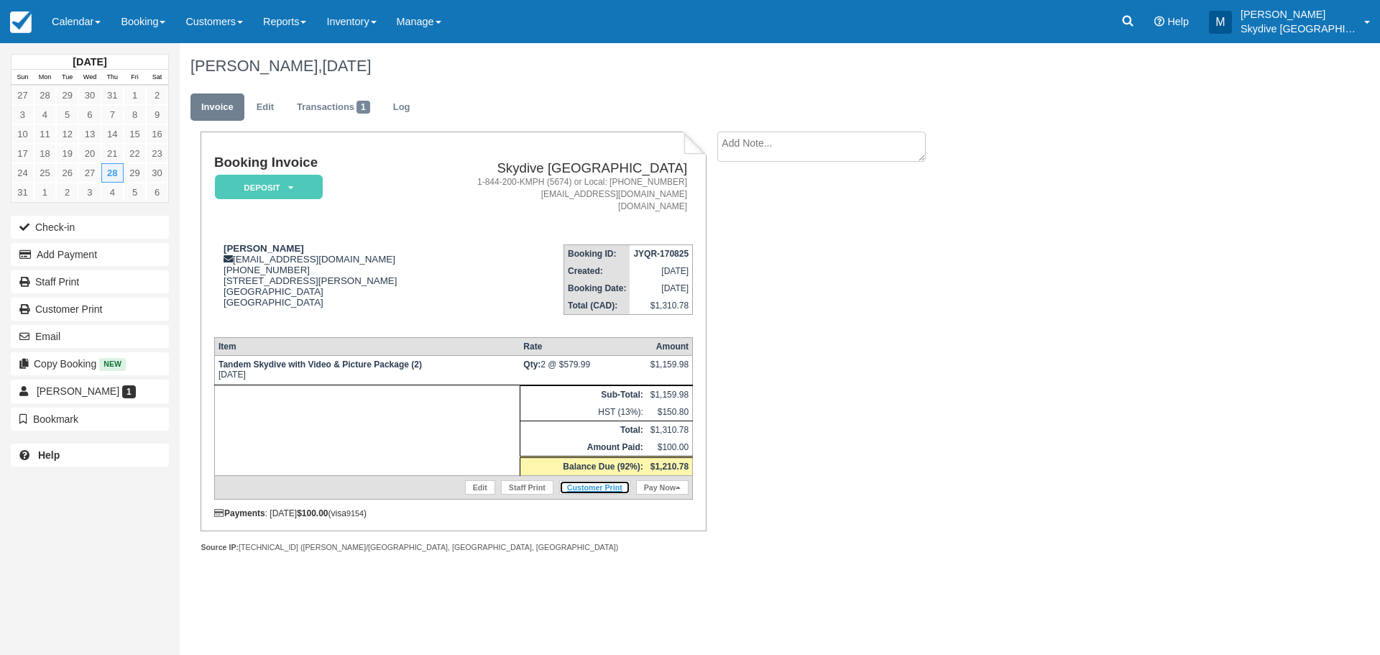
click at [609, 489] on link "Customer Print" at bounding box center [594, 487] width 71 height 14
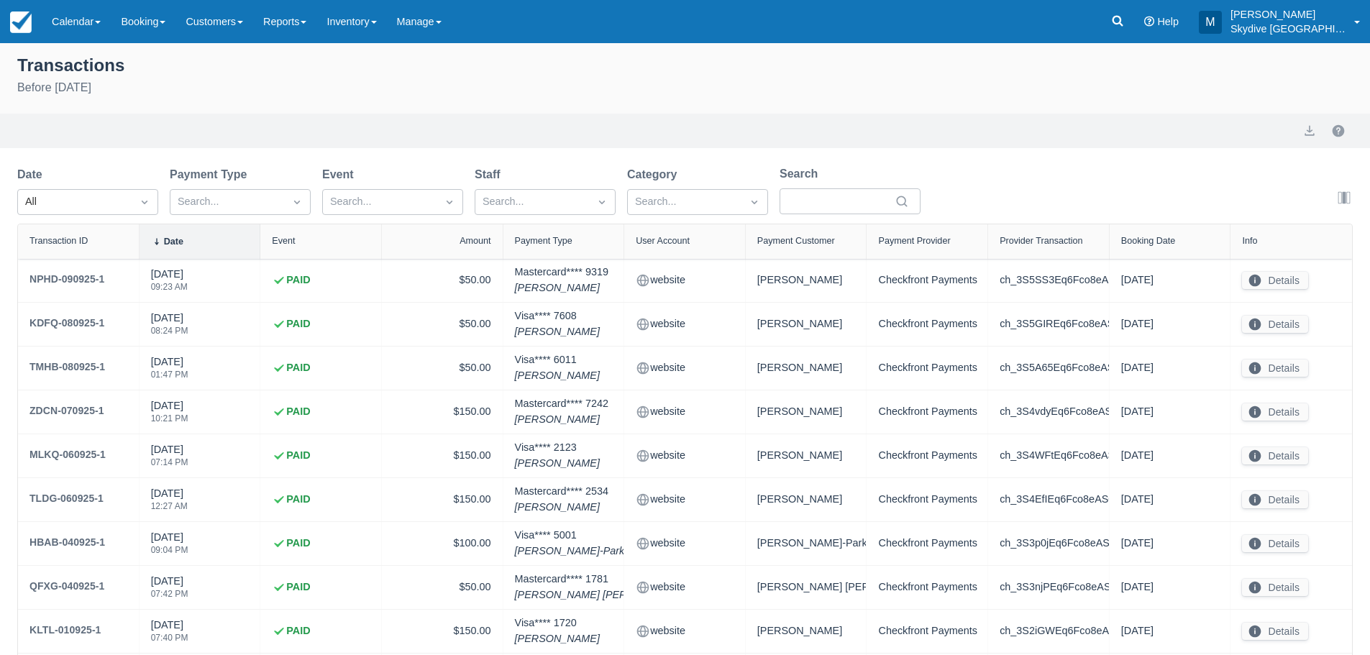
select select "10"
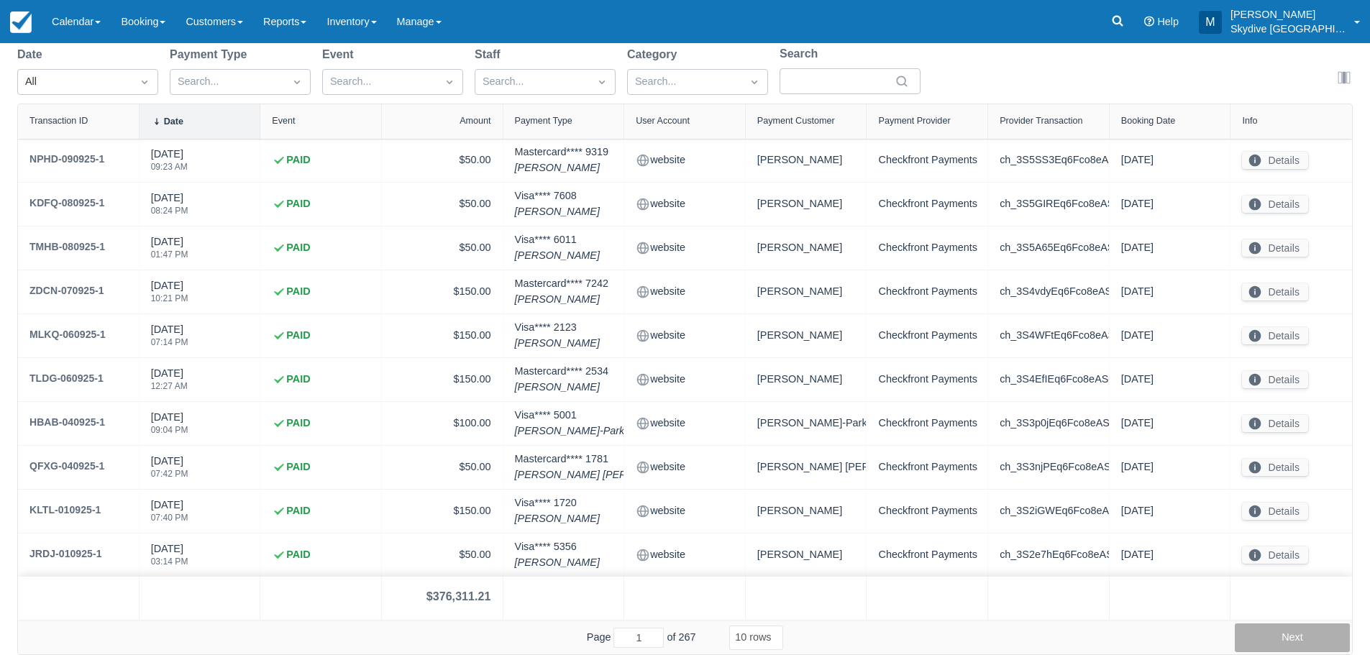
click at [1288, 635] on button "Next" at bounding box center [1291, 637] width 115 height 29
click at [1289, 635] on button "Next" at bounding box center [1291, 637] width 115 height 29
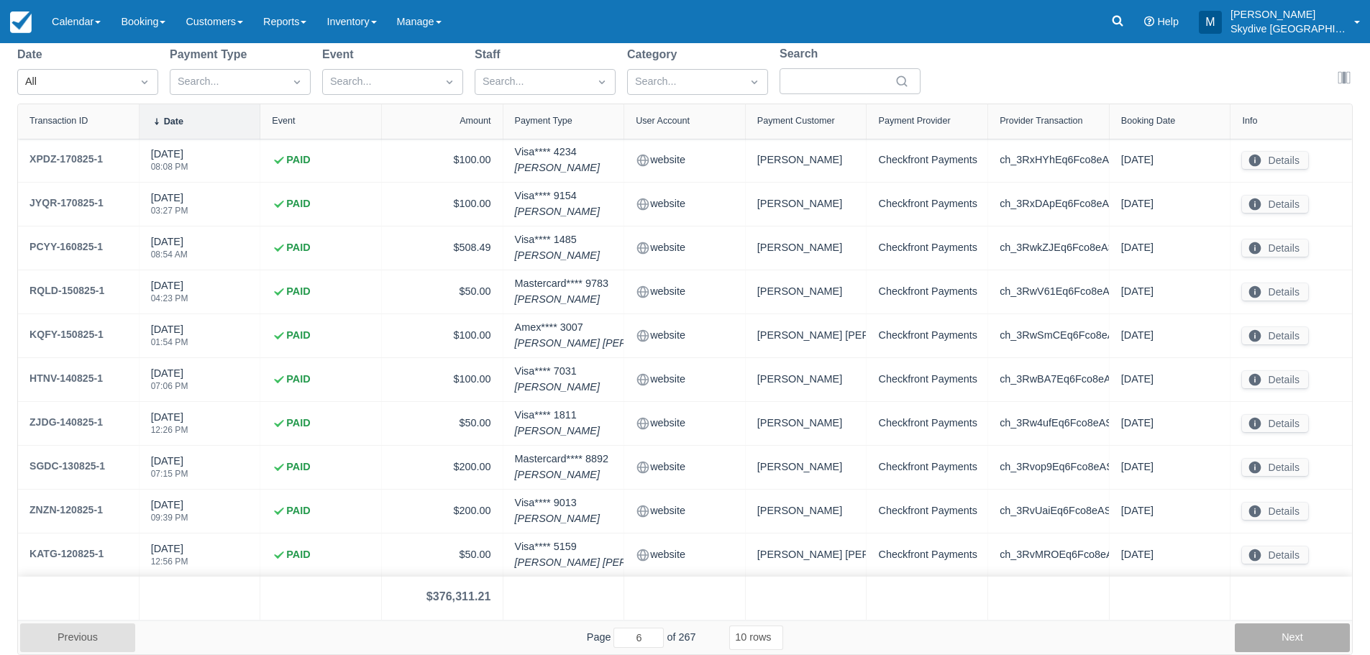
click at [1289, 635] on button "Next" at bounding box center [1291, 637] width 115 height 29
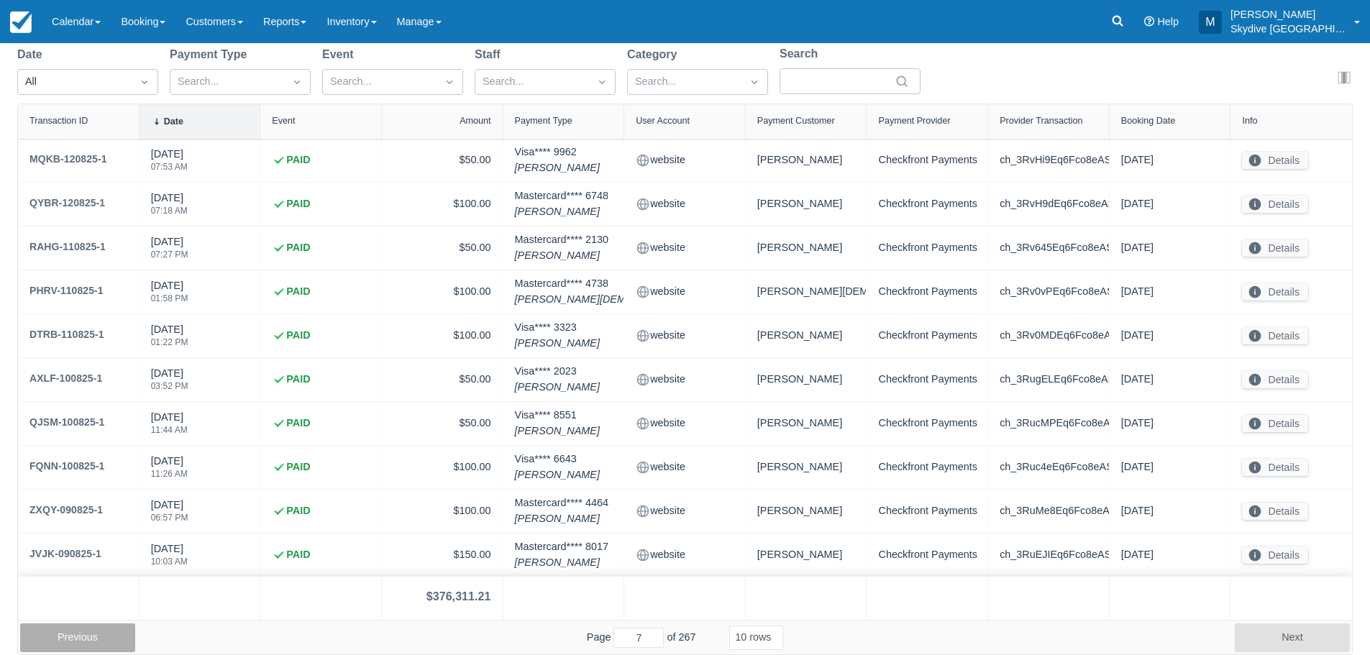
click at [63, 636] on button "Previous" at bounding box center [77, 637] width 115 height 29
type input "6"
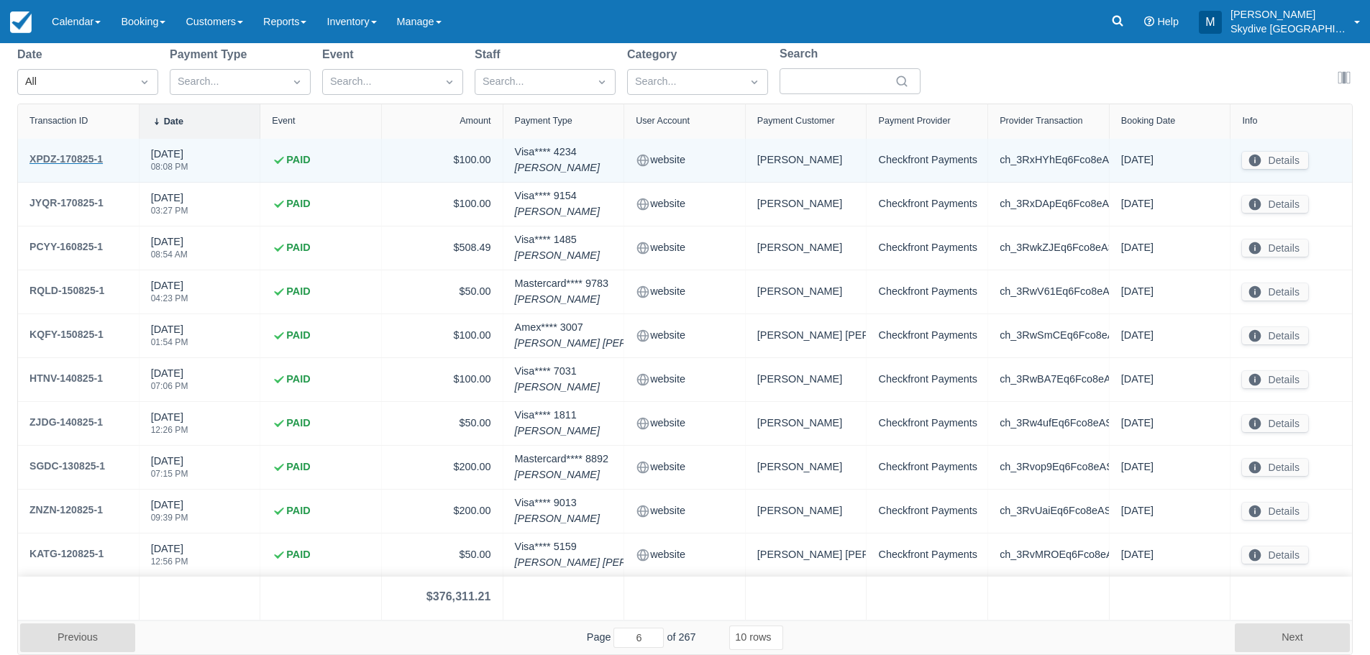
click at [63, 156] on div "XPDZ-170825-1" at bounding box center [65, 158] width 73 height 17
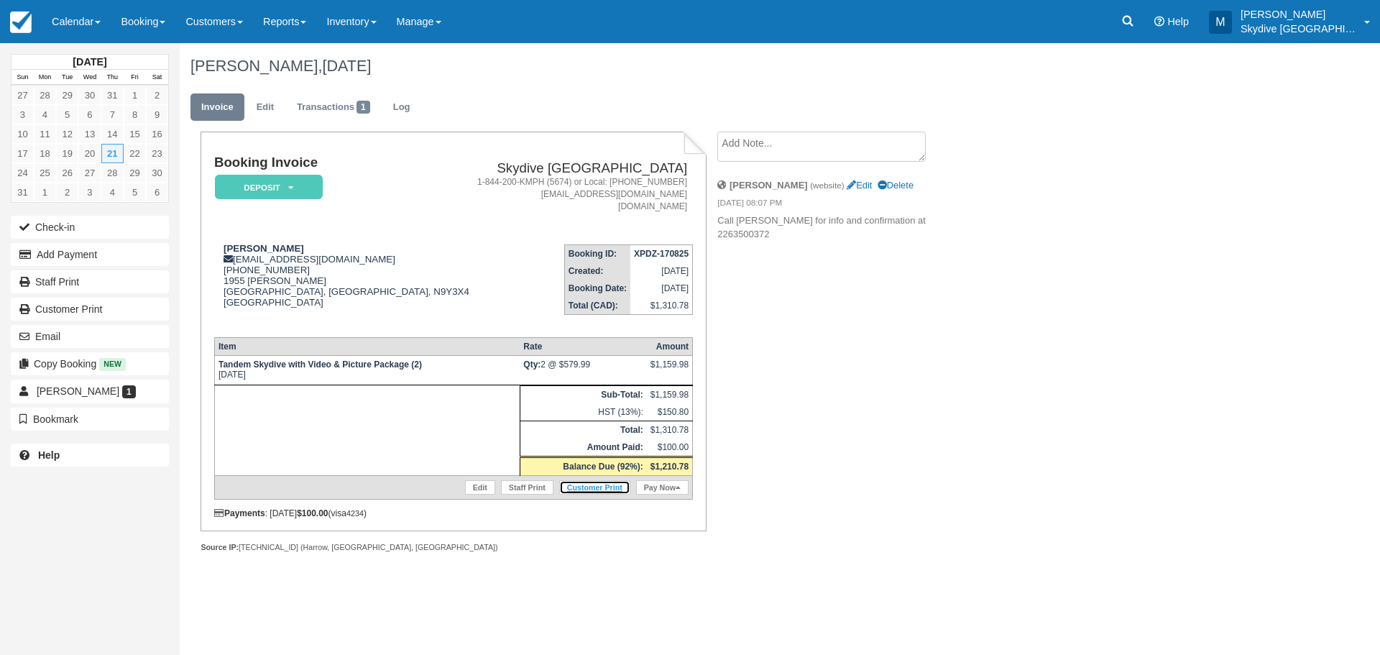
click at [610, 487] on link "Customer Print" at bounding box center [594, 487] width 71 height 14
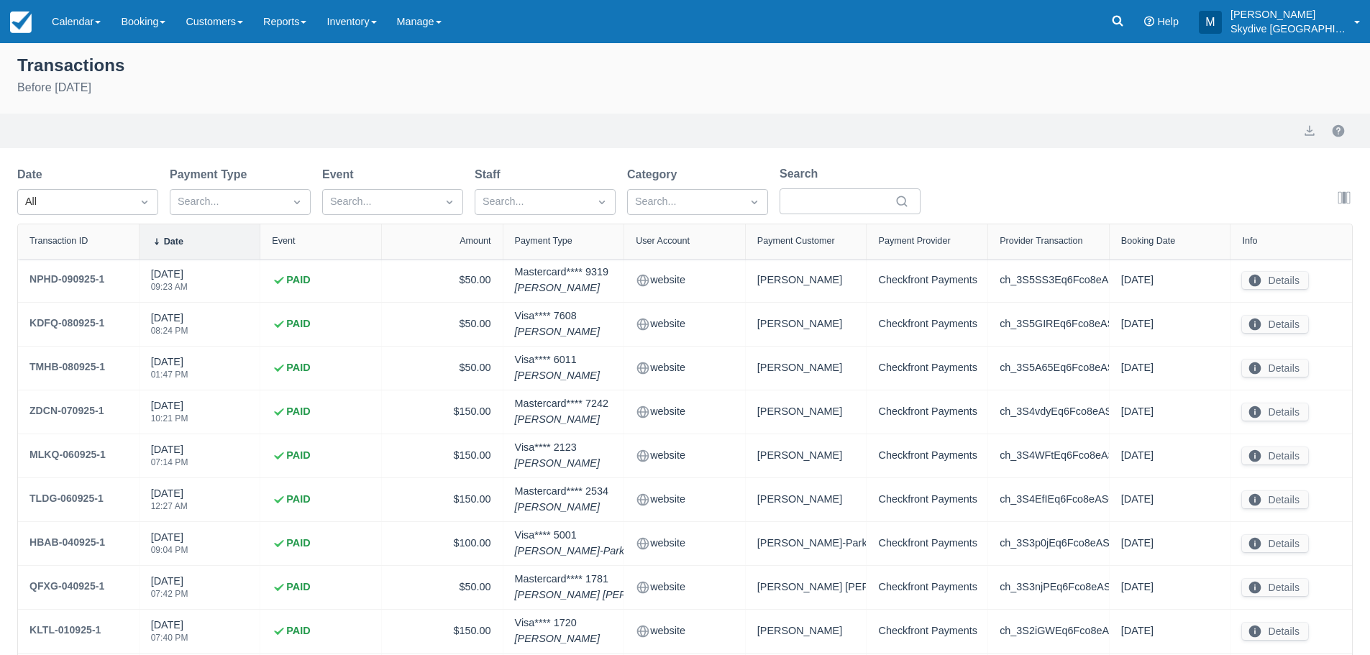
select select "10"
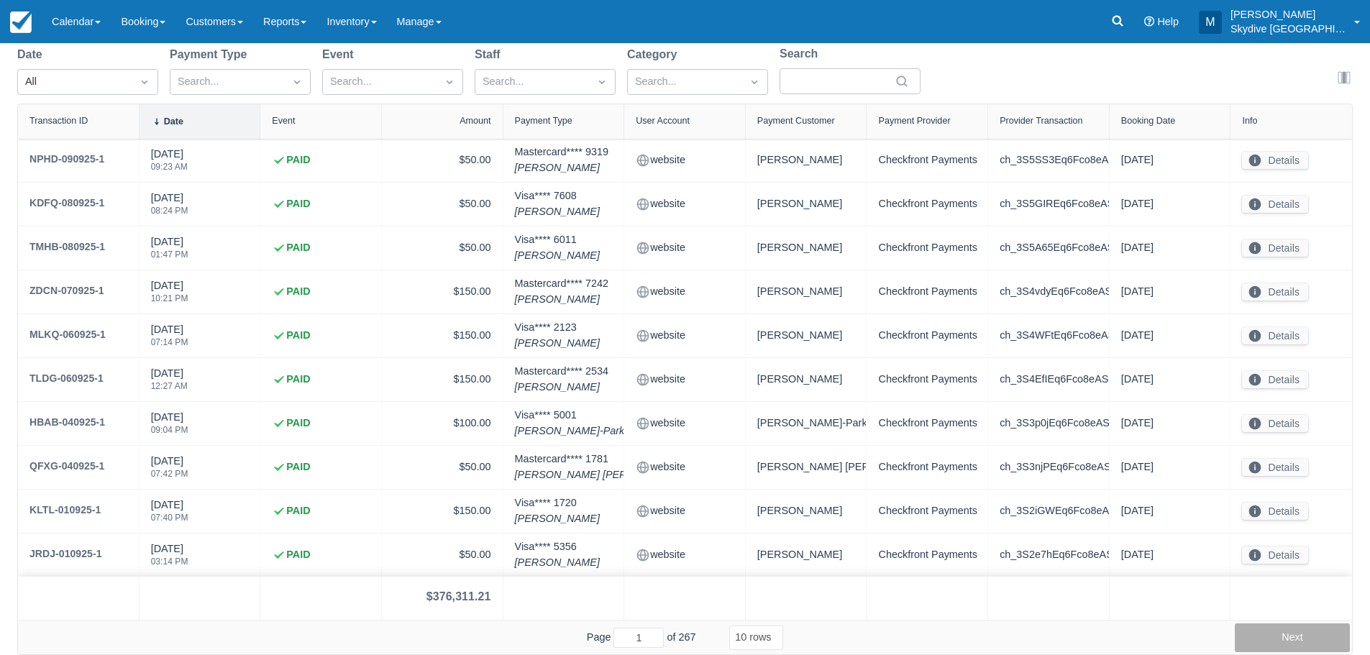
click at [1282, 639] on button "Next" at bounding box center [1291, 637] width 115 height 29
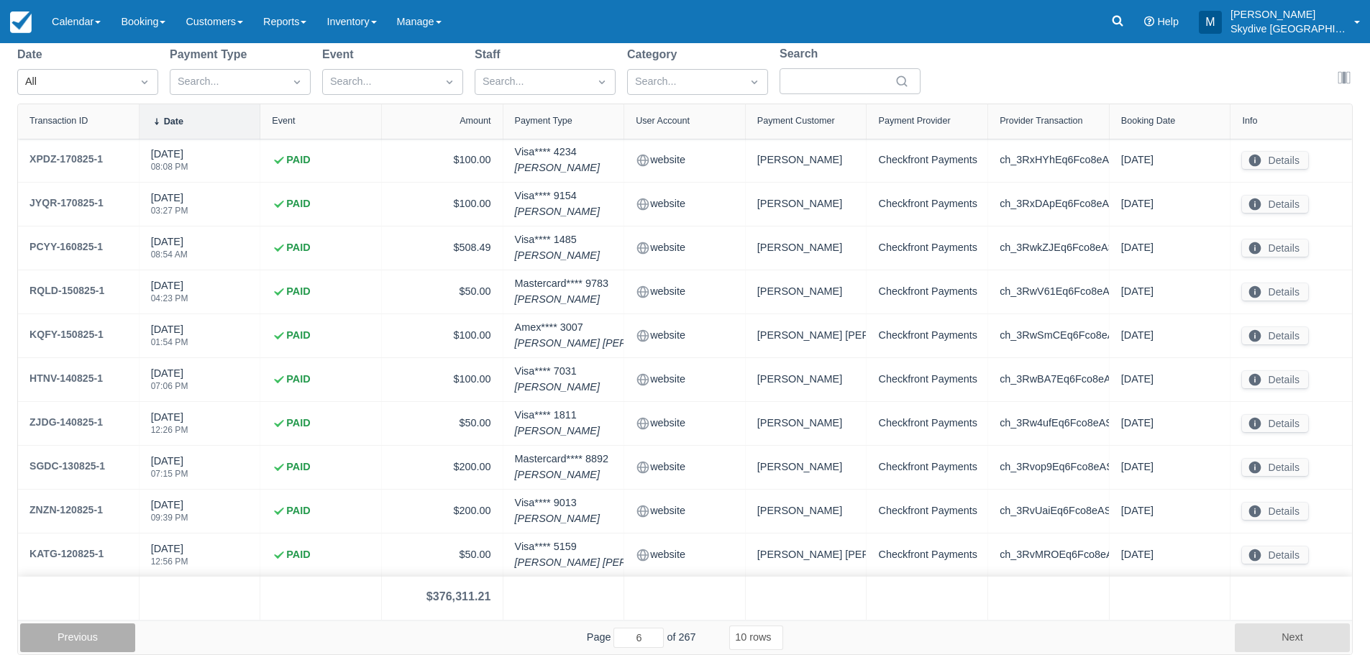
click at [70, 631] on button "Previous" at bounding box center [77, 637] width 115 height 29
type input "5"
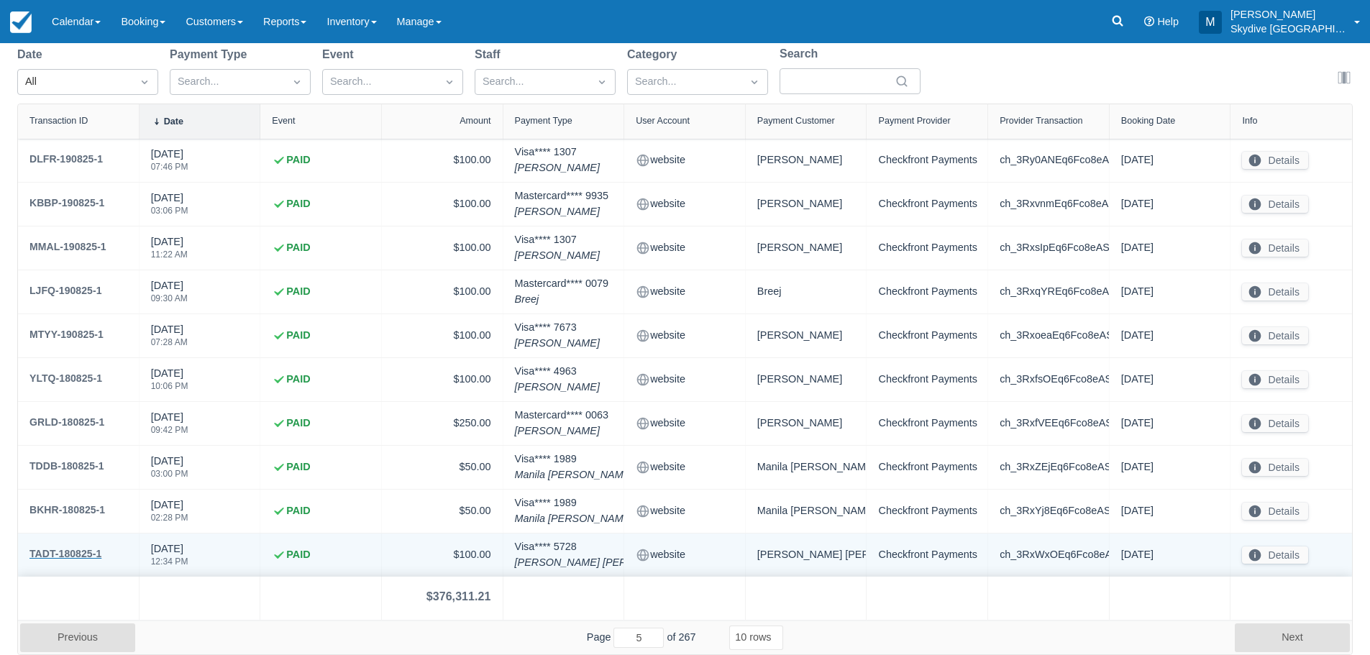
click at [55, 551] on div "TADT-180825-1" at bounding box center [65, 553] width 72 height 17
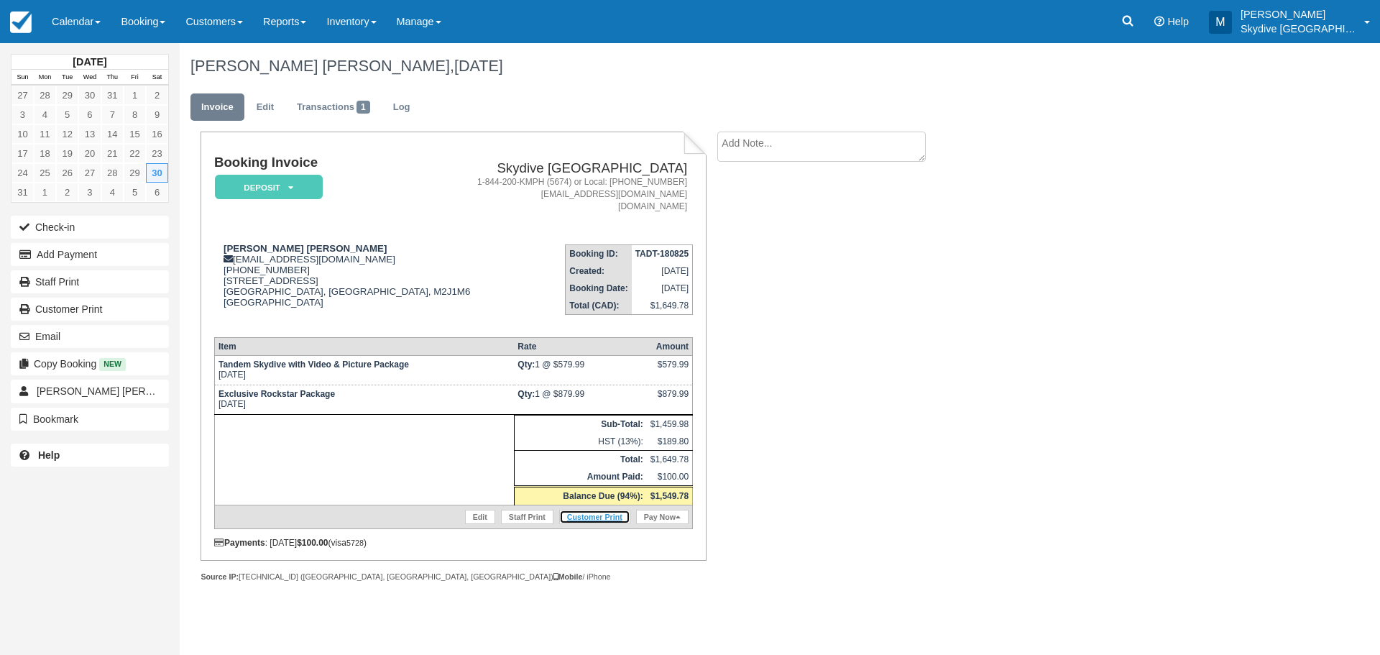
click at [600, 516] on link "Customer Print" at bounding box center [594, 517] width 71 height 14
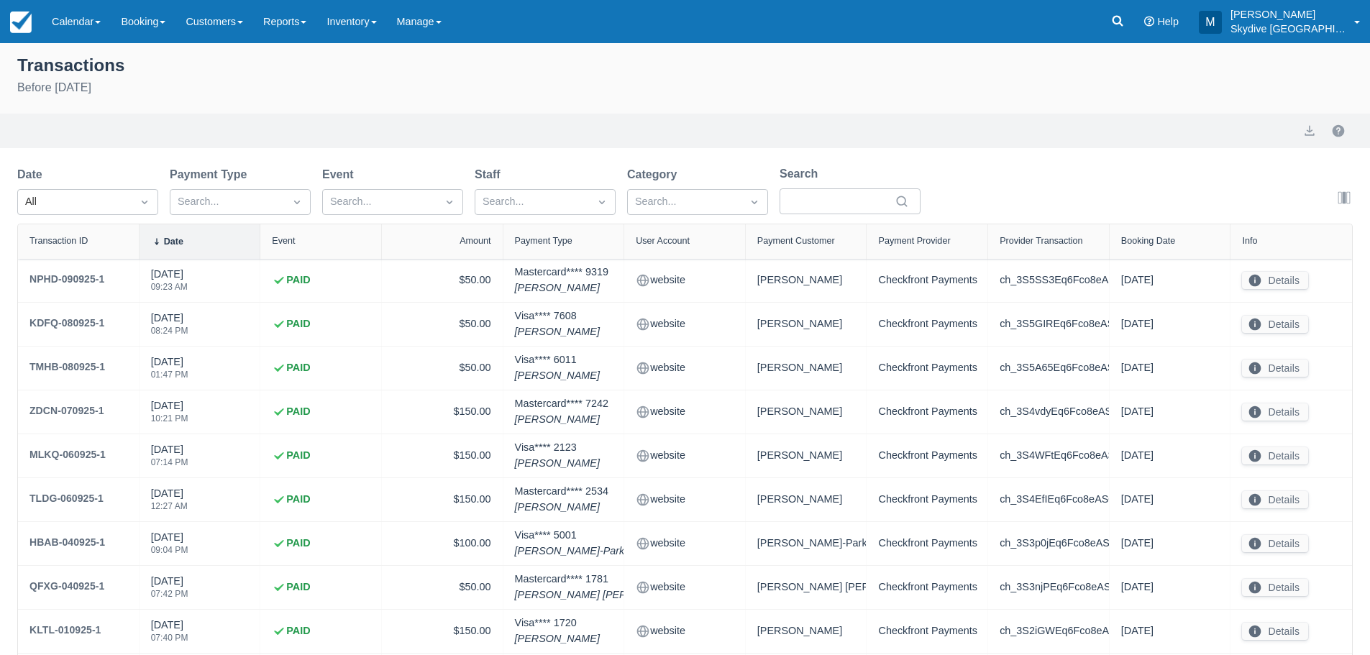
select select "10"
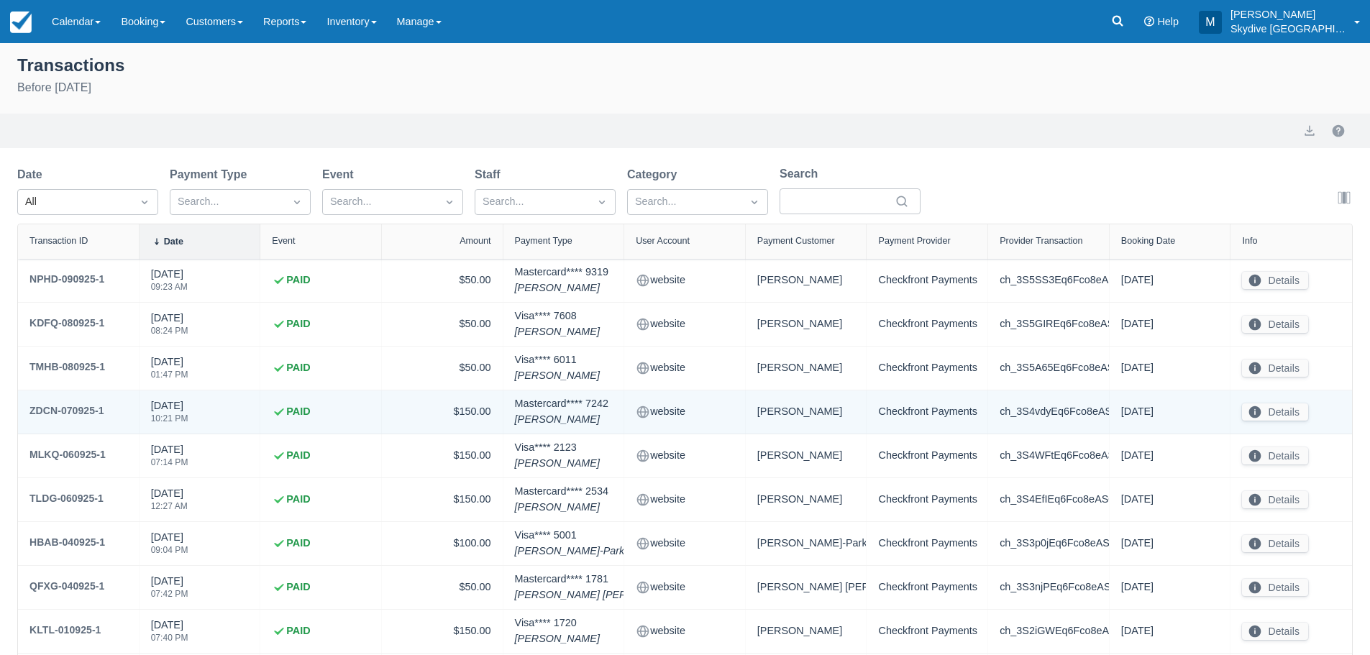
scroll to position [120, 0]
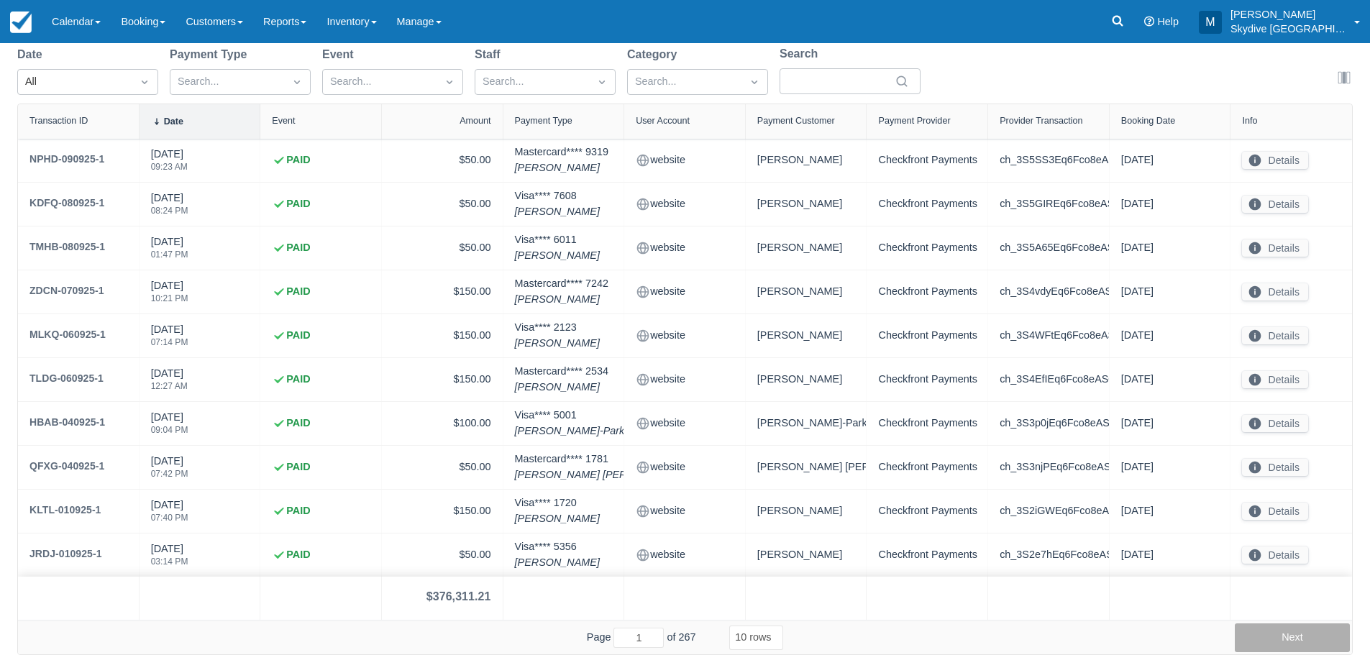
click at [1269, 632] on button "Next" at bounding box center [1291, 637] width 115 height 29
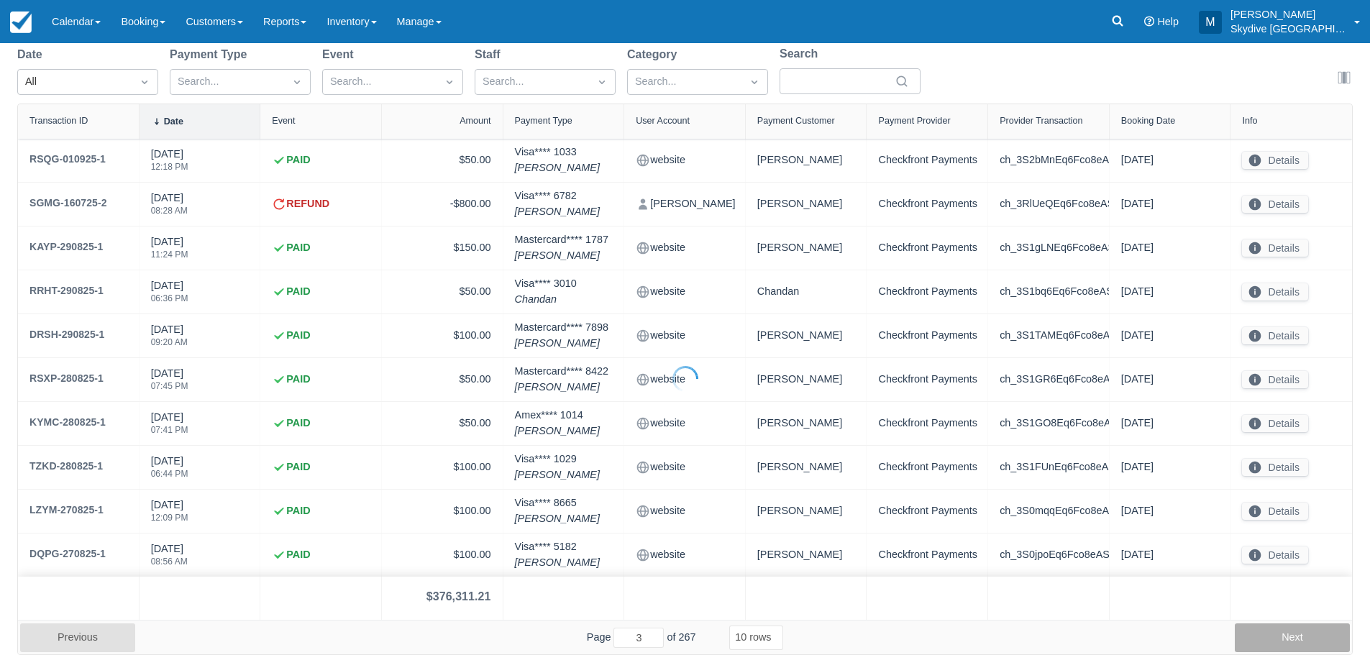
click at [1269, 632] on button "Next" at bounding box center [1291, 637] width 115 height 29
type input "5"
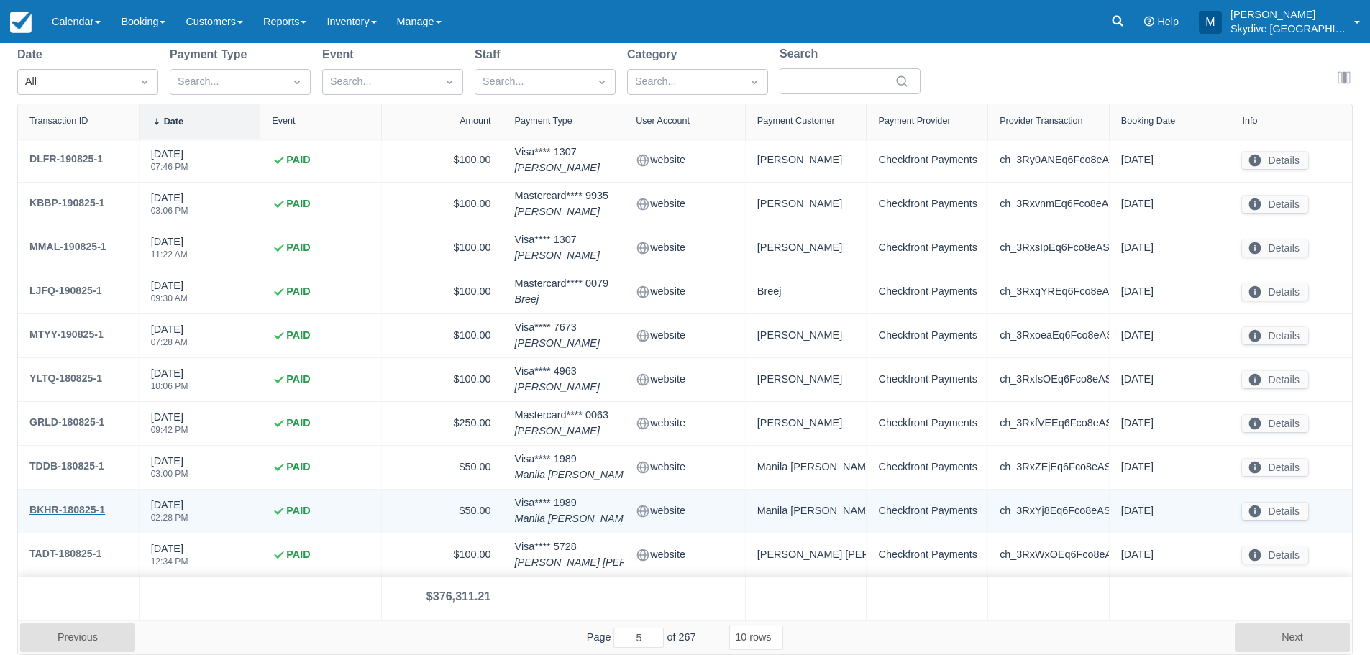
click at [65, 510] on div "BKHR-180825-1" at bounding box center [66, 509] width 75 height 17
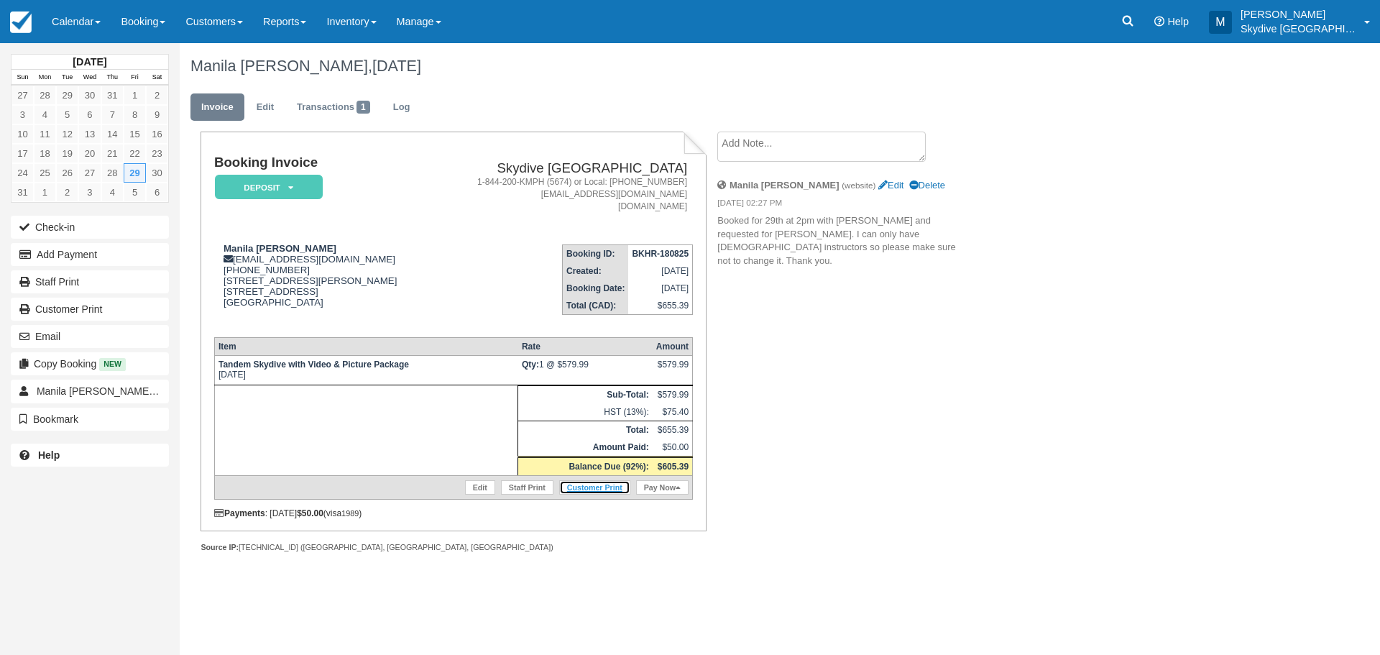
click at [592, 488] on link "Customer Print" at bounding box center [594, 487] width 71 height 14
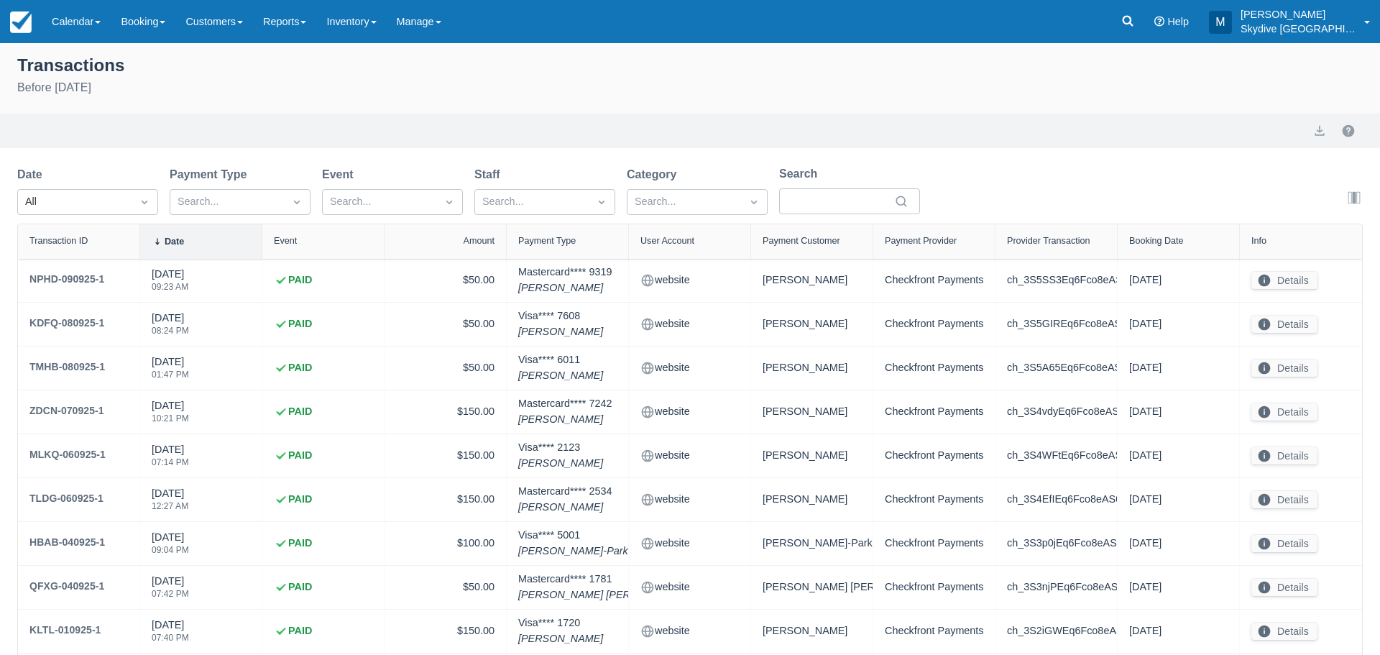
select select "10"
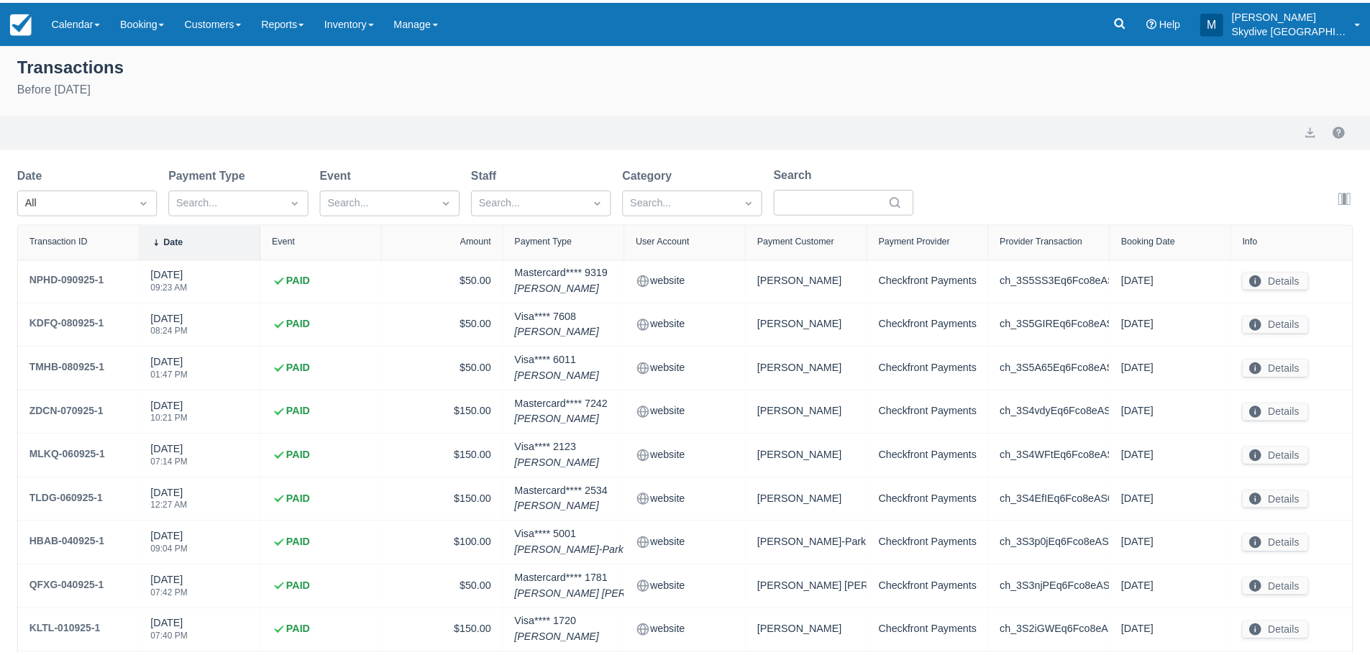
scroll to position [120, 0]
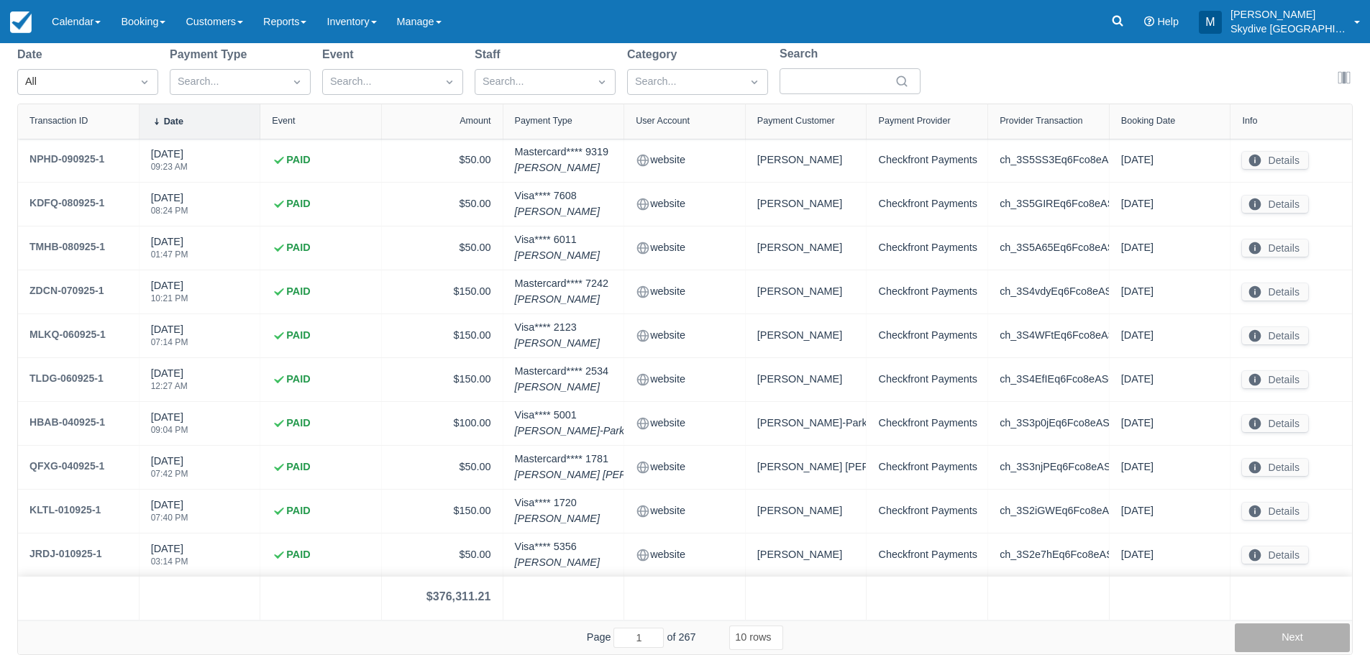
click at [1323, 639] on button "Next" at bounding box center [1291, 637] width 115 height 29
type input "5"
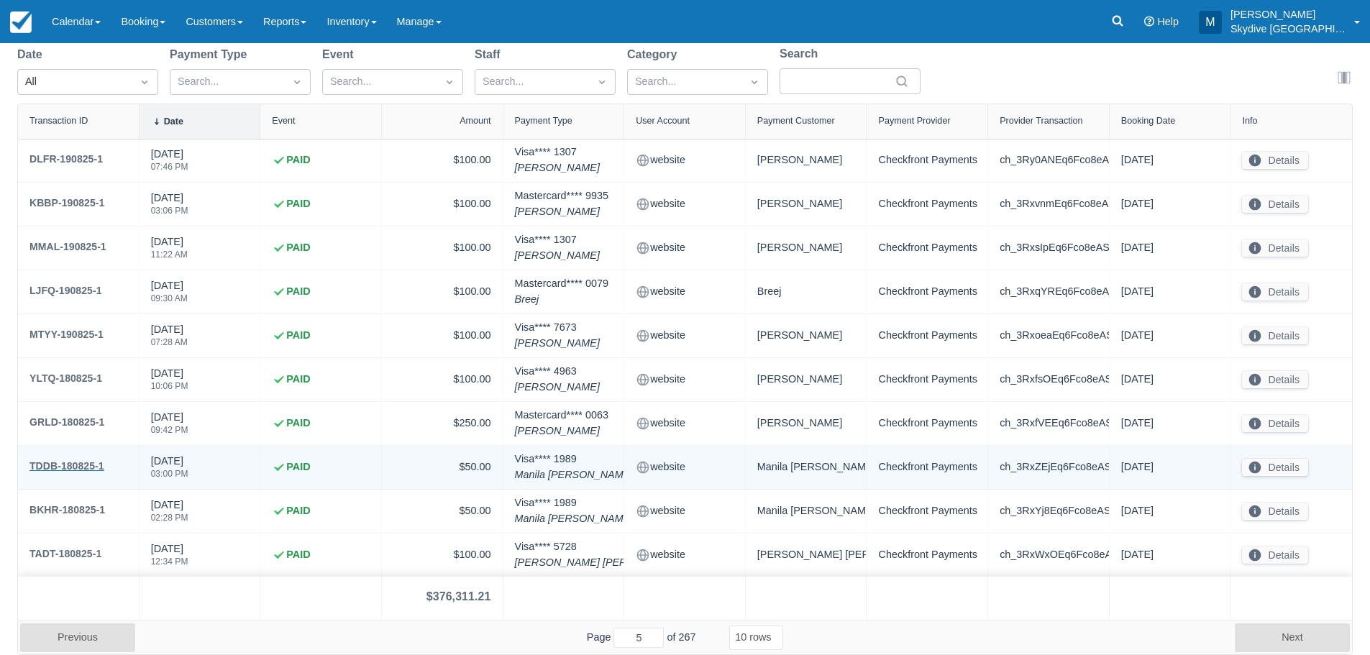
click at [64, 465] on div "TDDB-180825-1" at bounding box center [66, 465] width 75 height 17
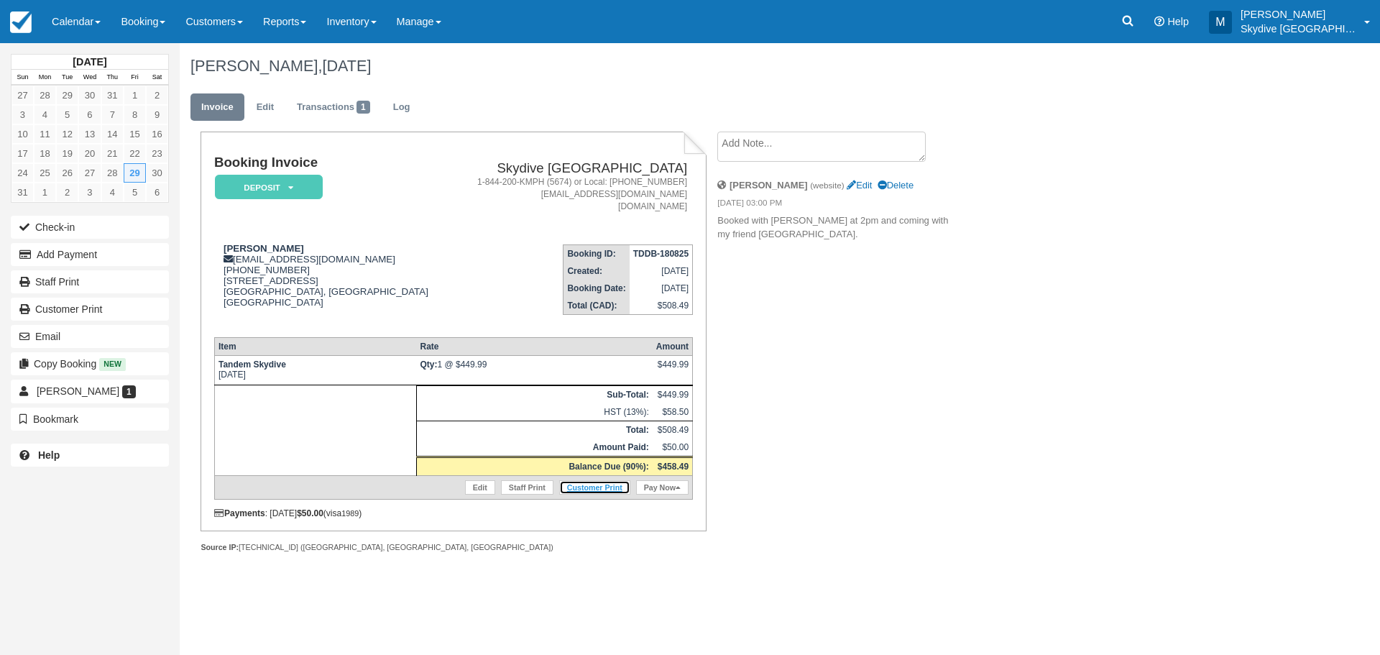
click at [604, 487] on link "Customer Print" at bounding box center [594, 487] width 71 height 14
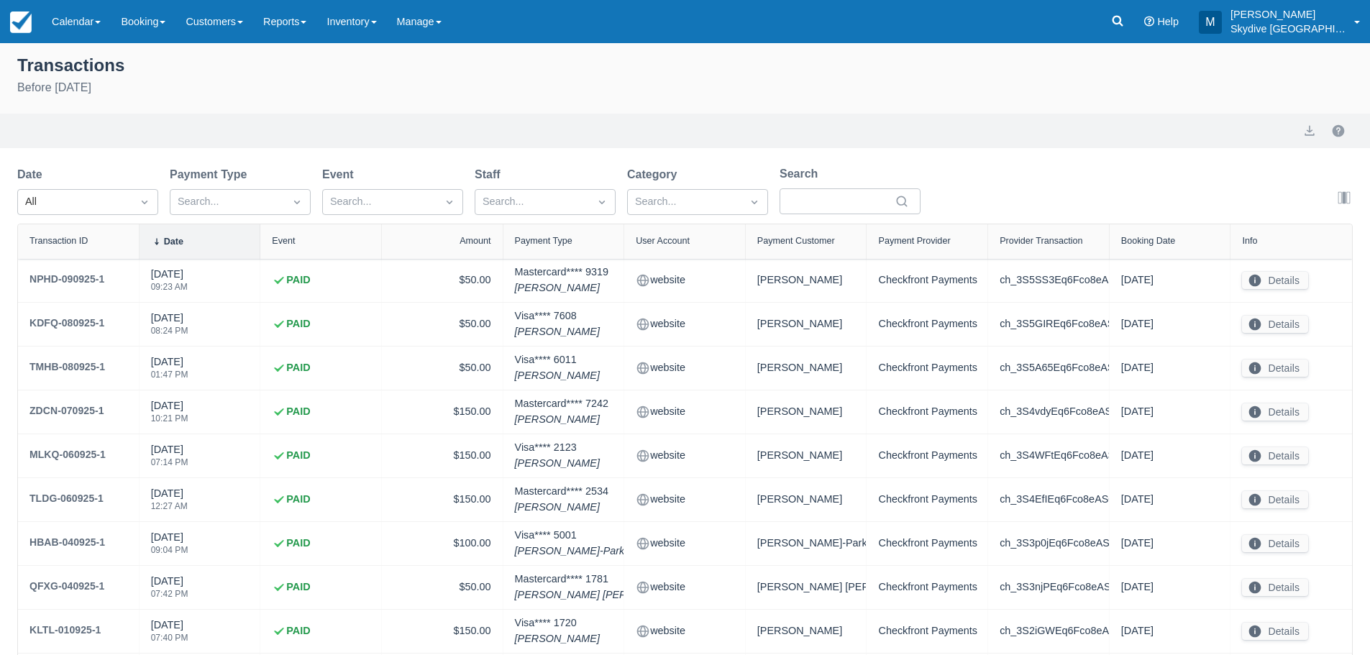
select select "10"
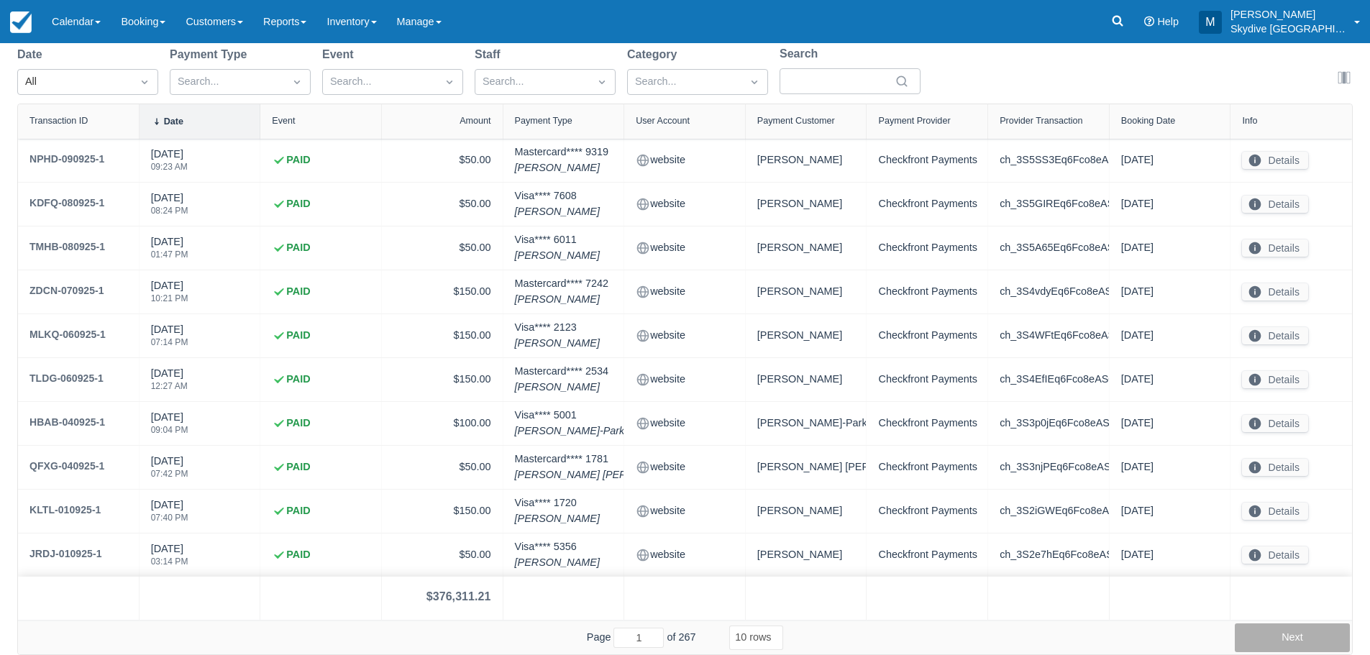
click at [1324, 639] on button "Next" at bounding box center [1291, 637] width 115 height 29
type input "5"
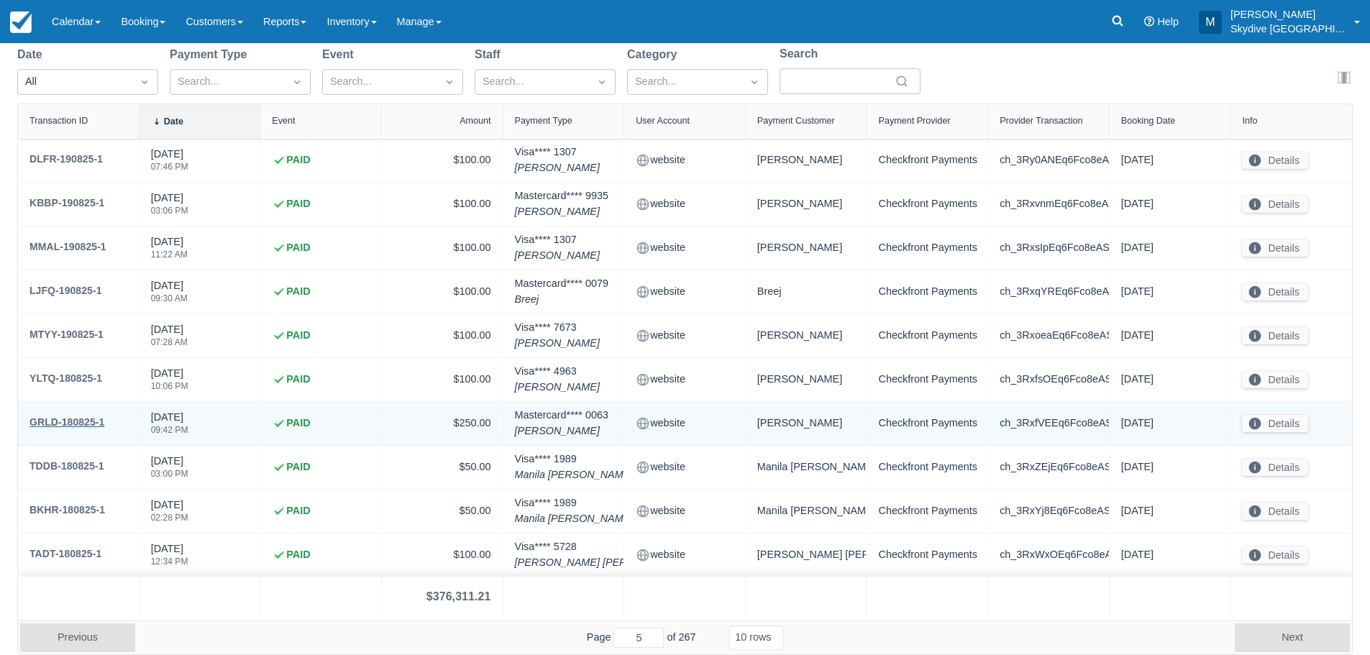
click at [68, 420] on div "GRLD-180825-1" at bounding box center [66, 421] width 75 height 17
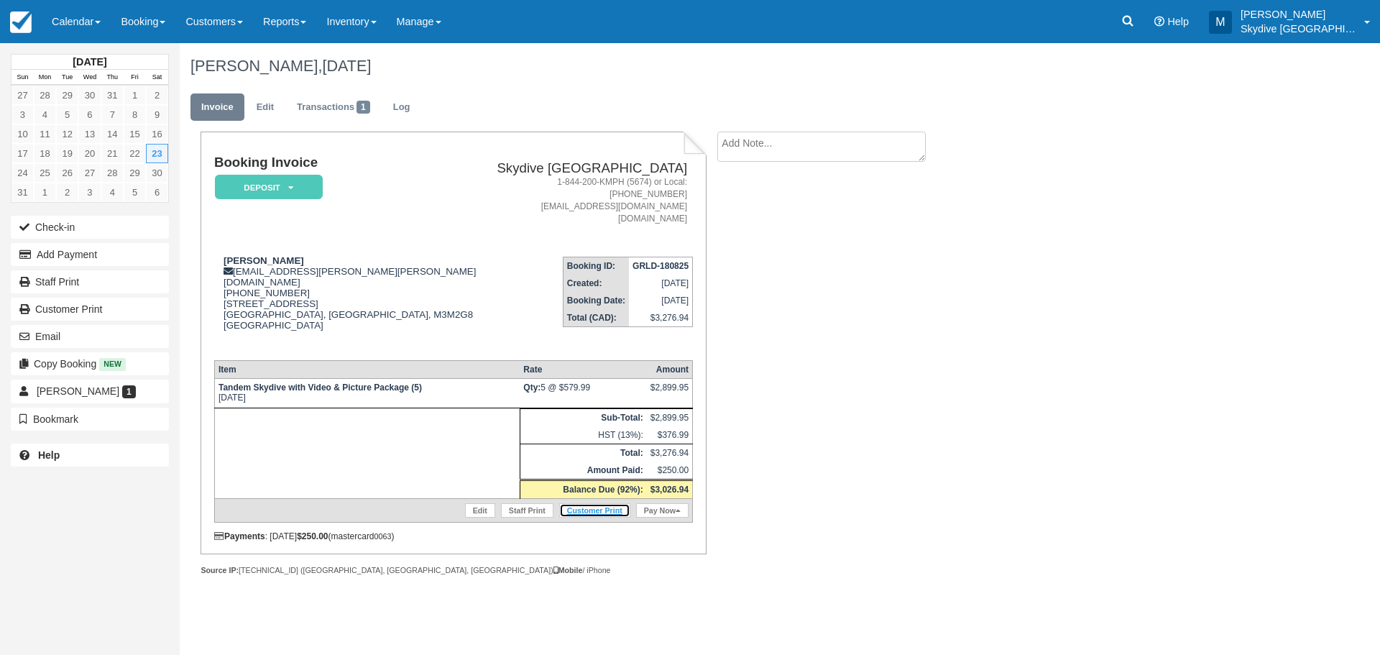
click at [596, 503] on link "Customer Print" at bounding box center [594, 510] width 71 height 14
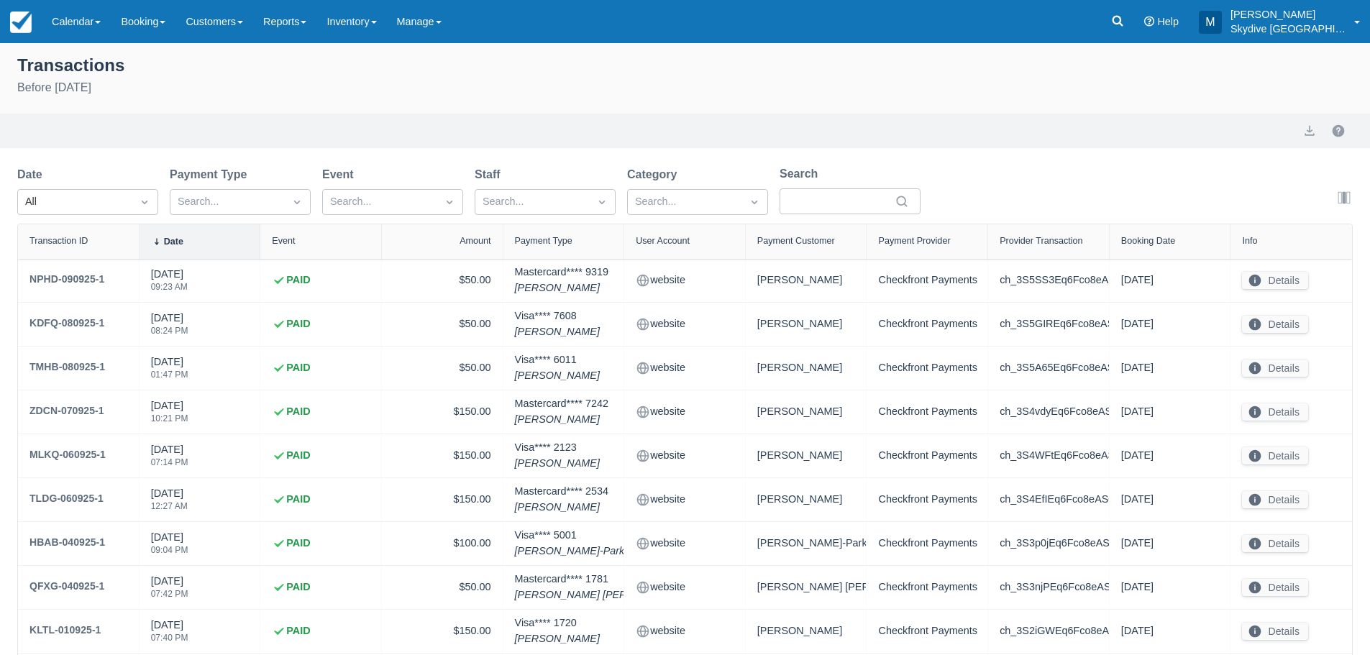
select select "10"
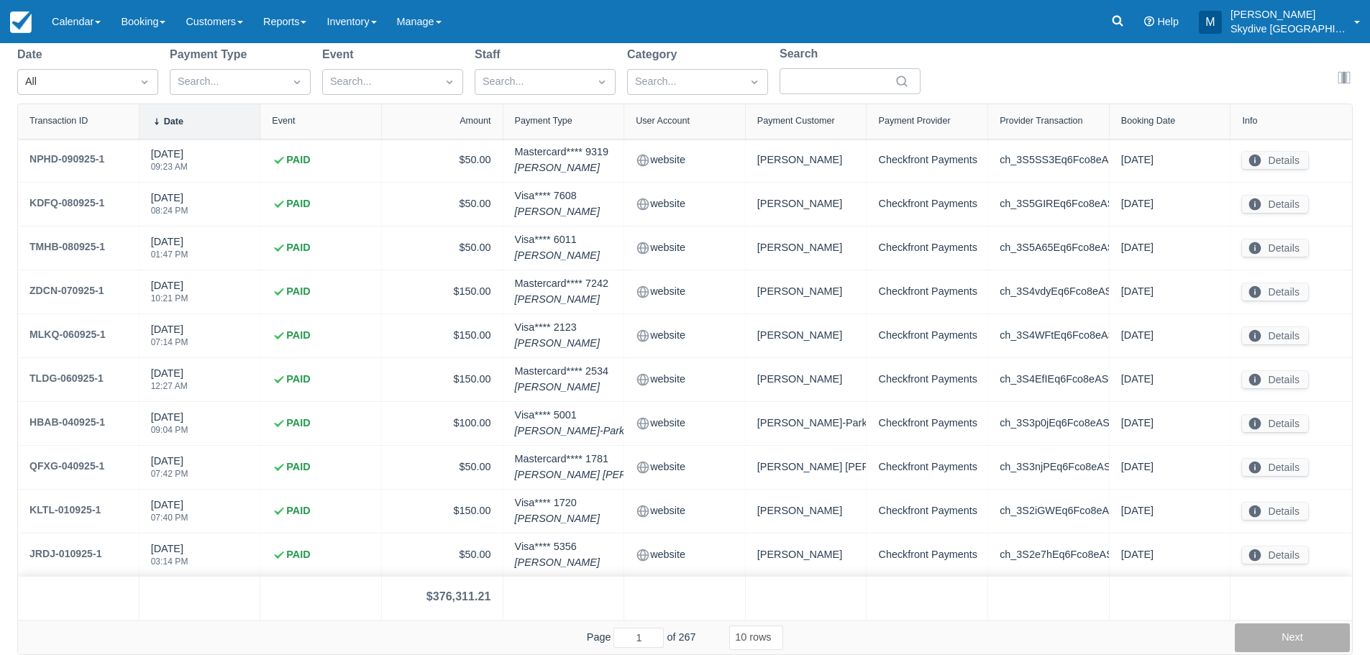
click at [1285, 628] on button "Next" at bounding box center [1291, 637] width 115 height 29
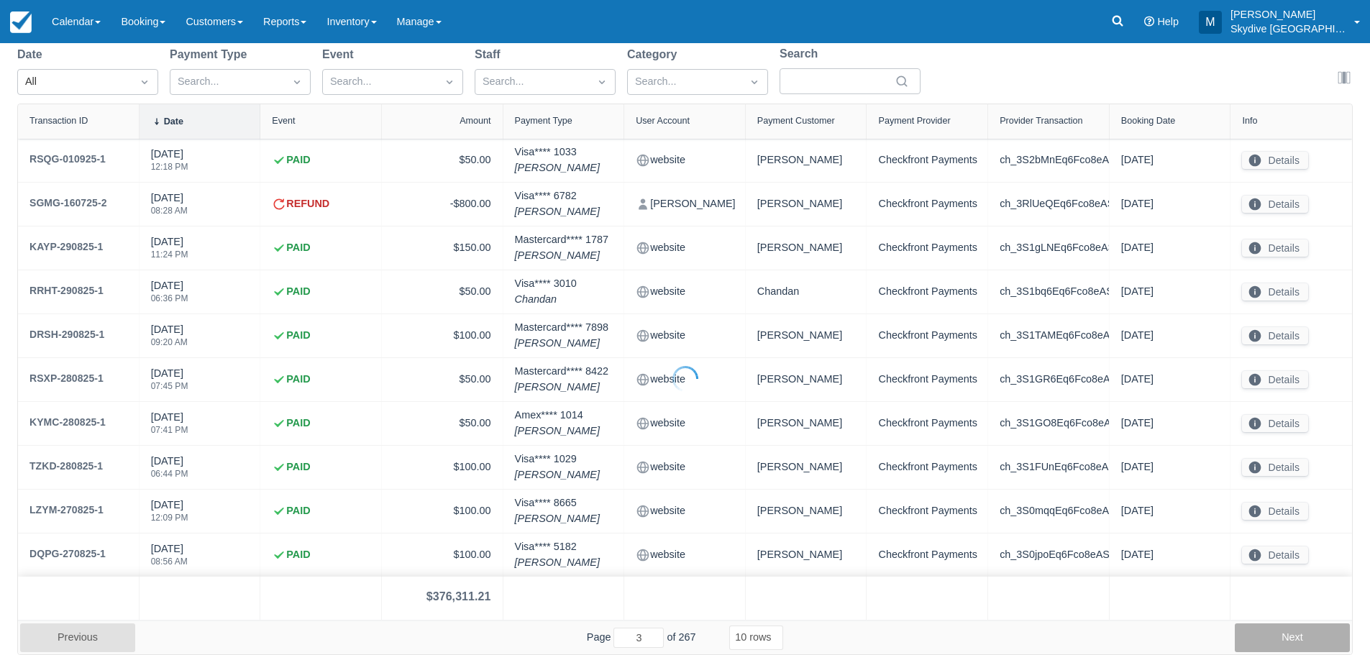
click at [1285, 628] on button "Next" at bounding box center [1291, 637] width 115 height 29
type input "5"
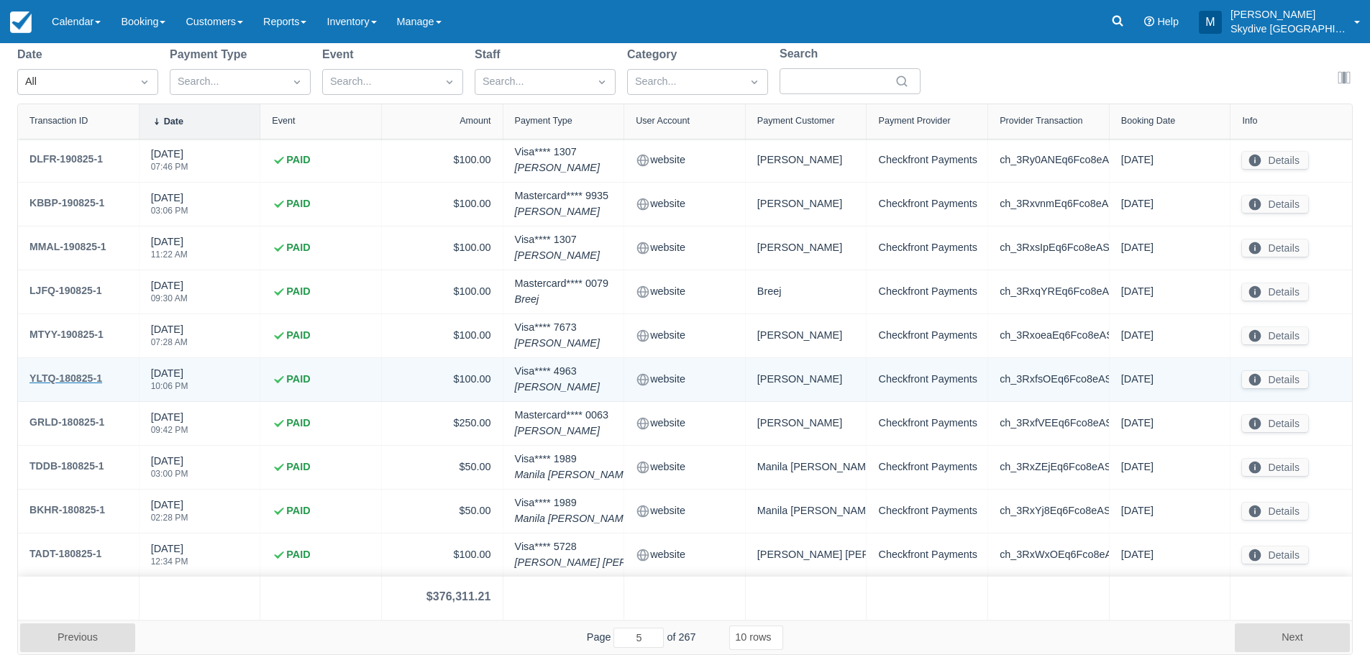
click at [66, 380] on div "YLTQ-180825-1" at bounding box center [65, 378] width 73 height 17
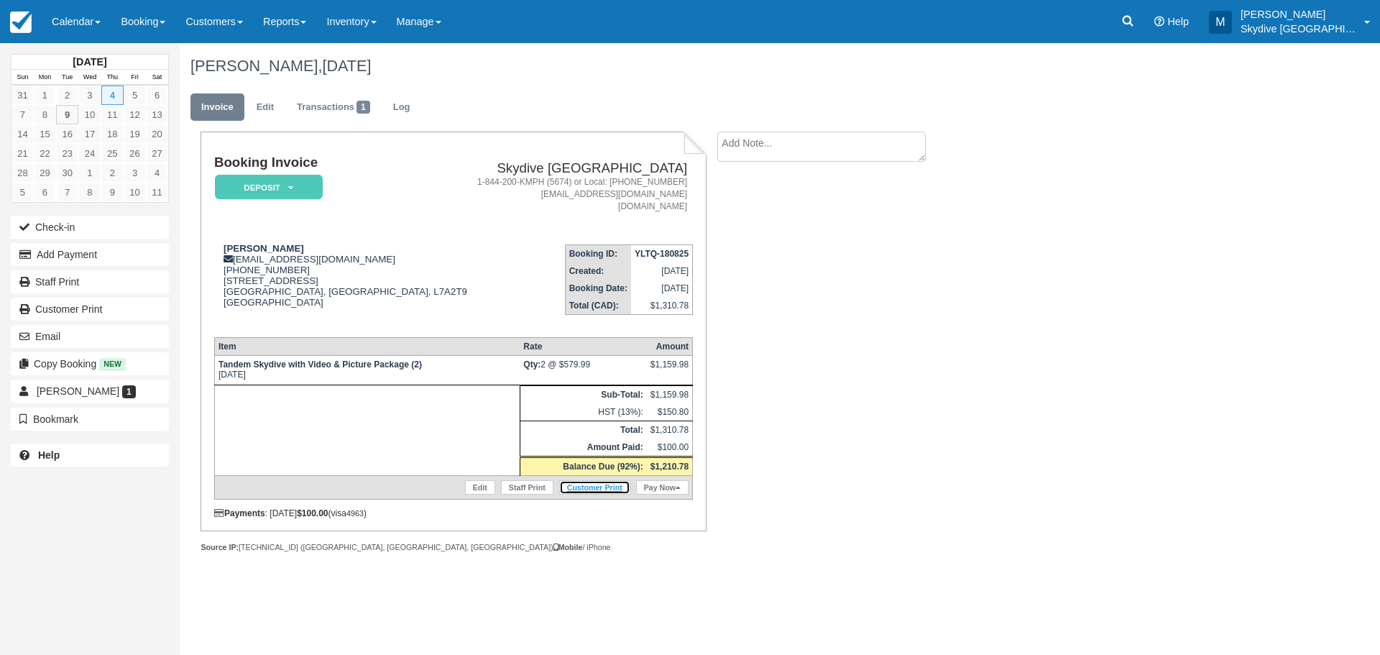
click at [600, 487] on link "Customer Print" at bounding box center [594, 487] width 71 height 14
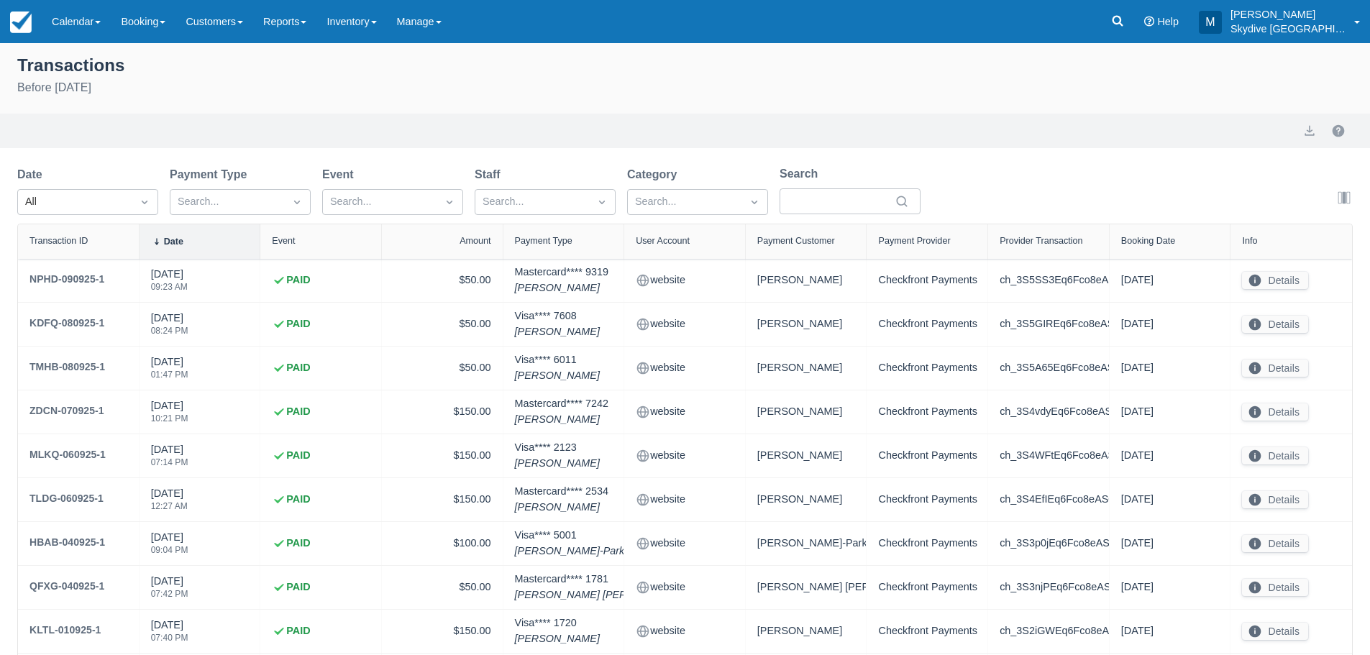
select select "10"
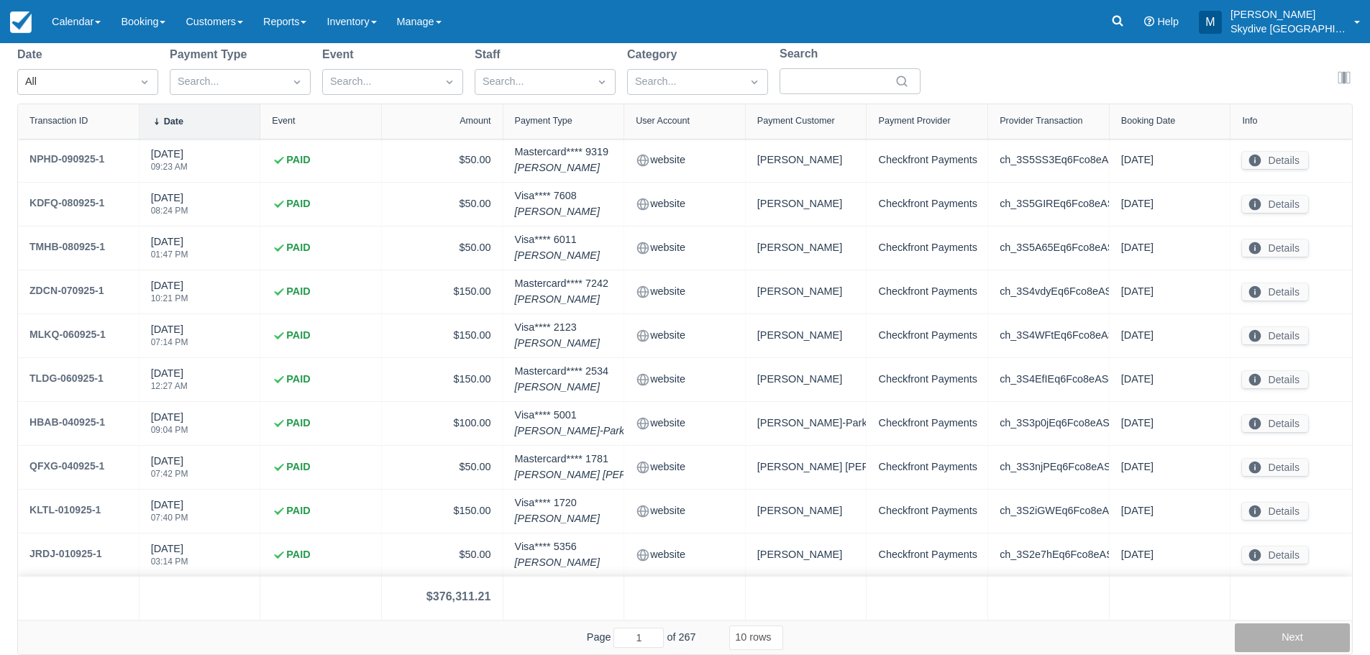
click at [1289, 636] on button "Next" at bounding box center [1291, 637] width 115 height 29
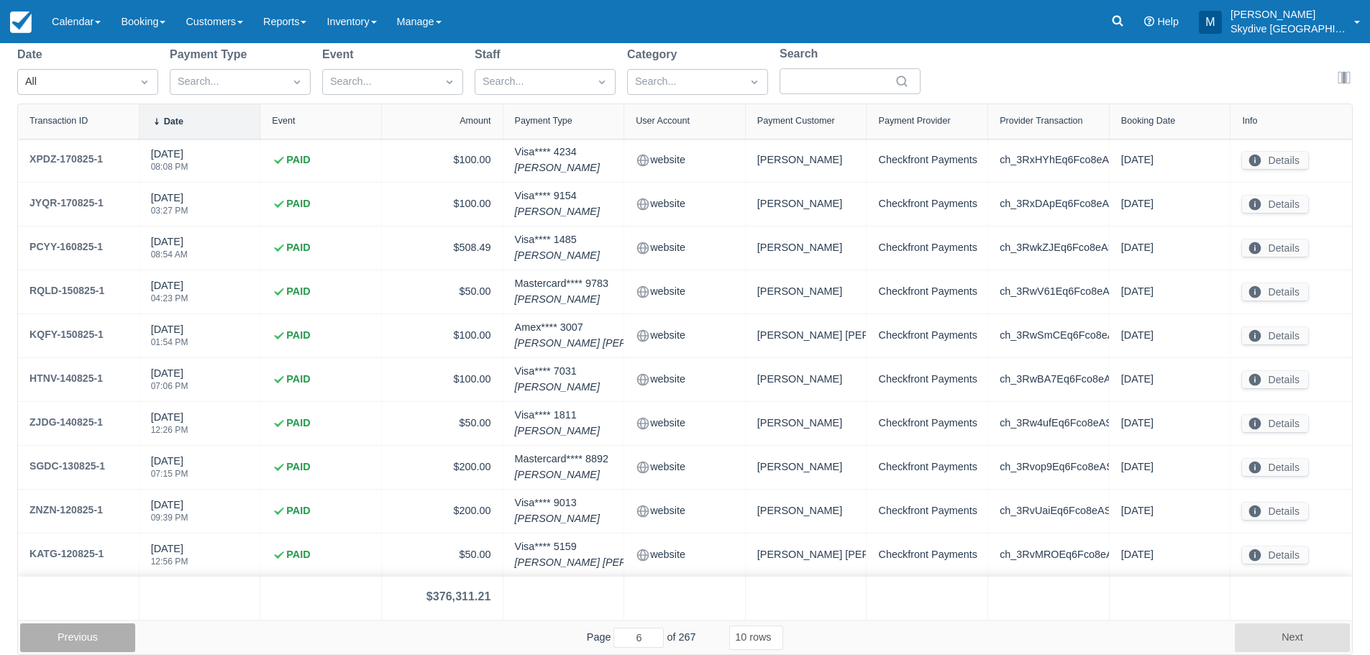
click at [75, 641] on button "Previous" at bounding box center [77, 637] width 115 height 29
type input "5"
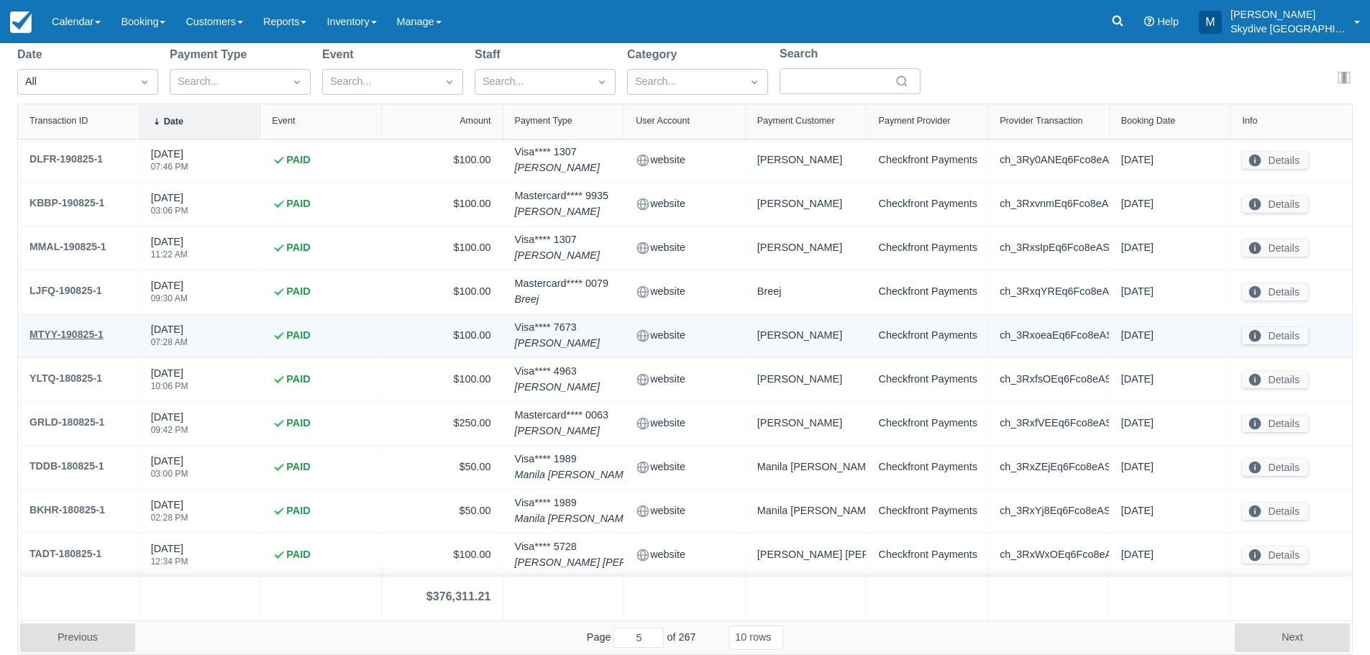
click at [81, 333] on div "MTYY-190825-1" at bounding box center [66, 334] width 74 height 17
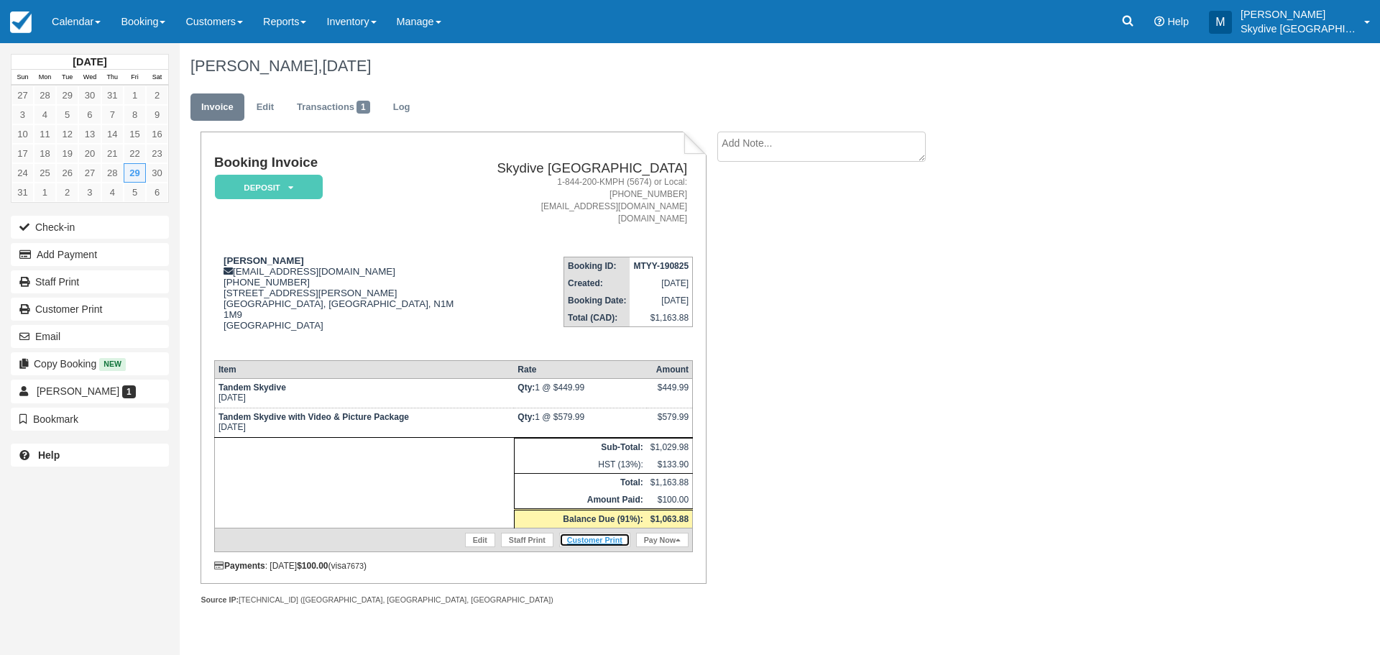
click at [581, 533] on link "Customer Print" at bounding box center [594, 540] width 71 height 14
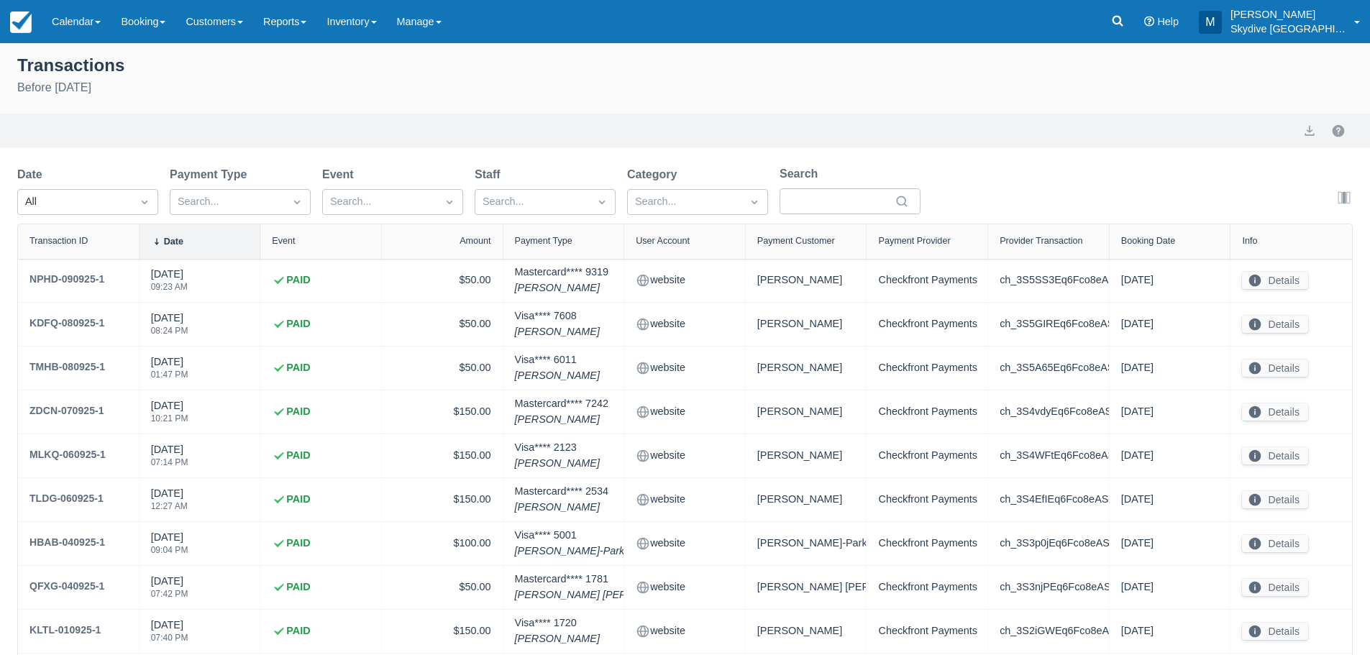
select select "10"
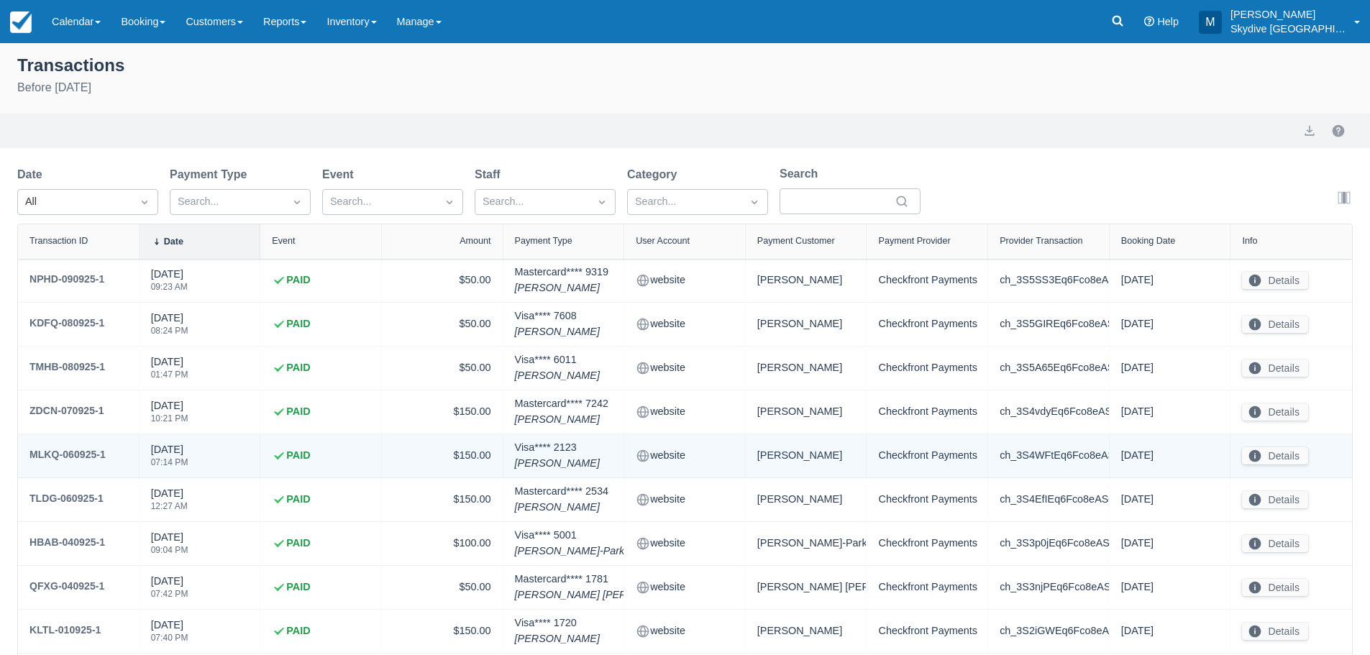
scroll to position [120, 0]
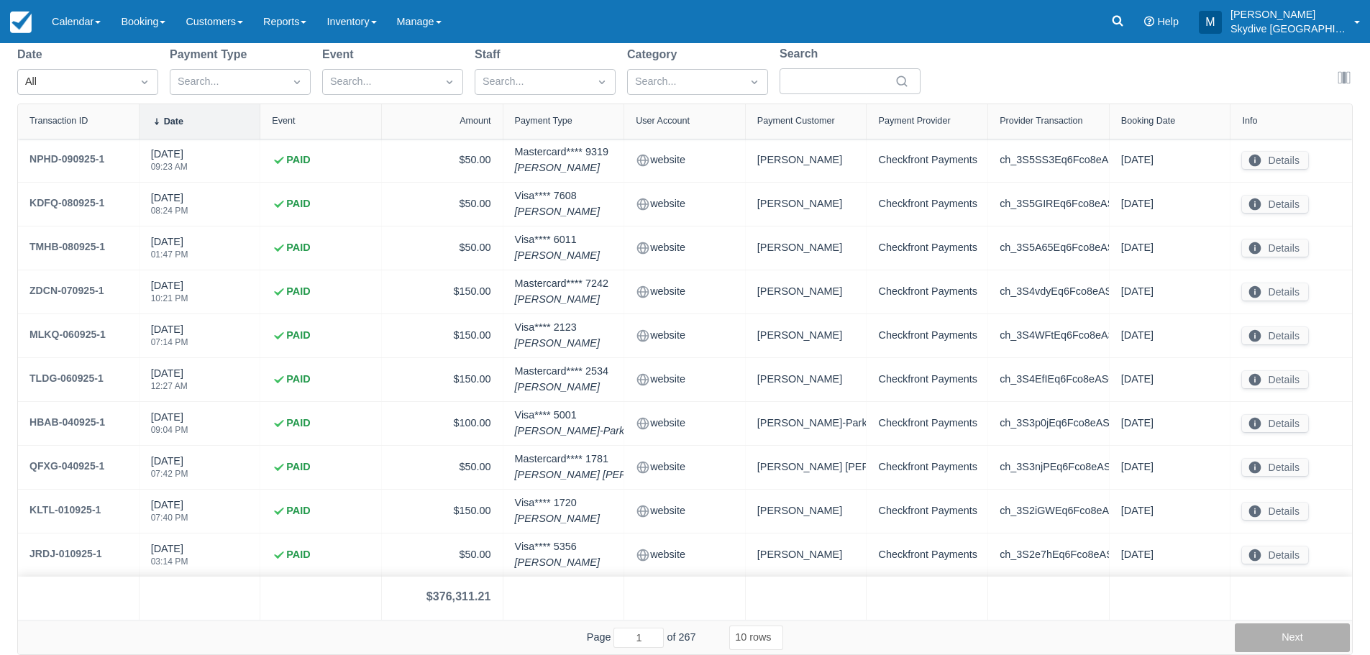
click at [1288, 636] on button "Next" at bounding box center [1291, 637] width 115 height 29
type input "5"
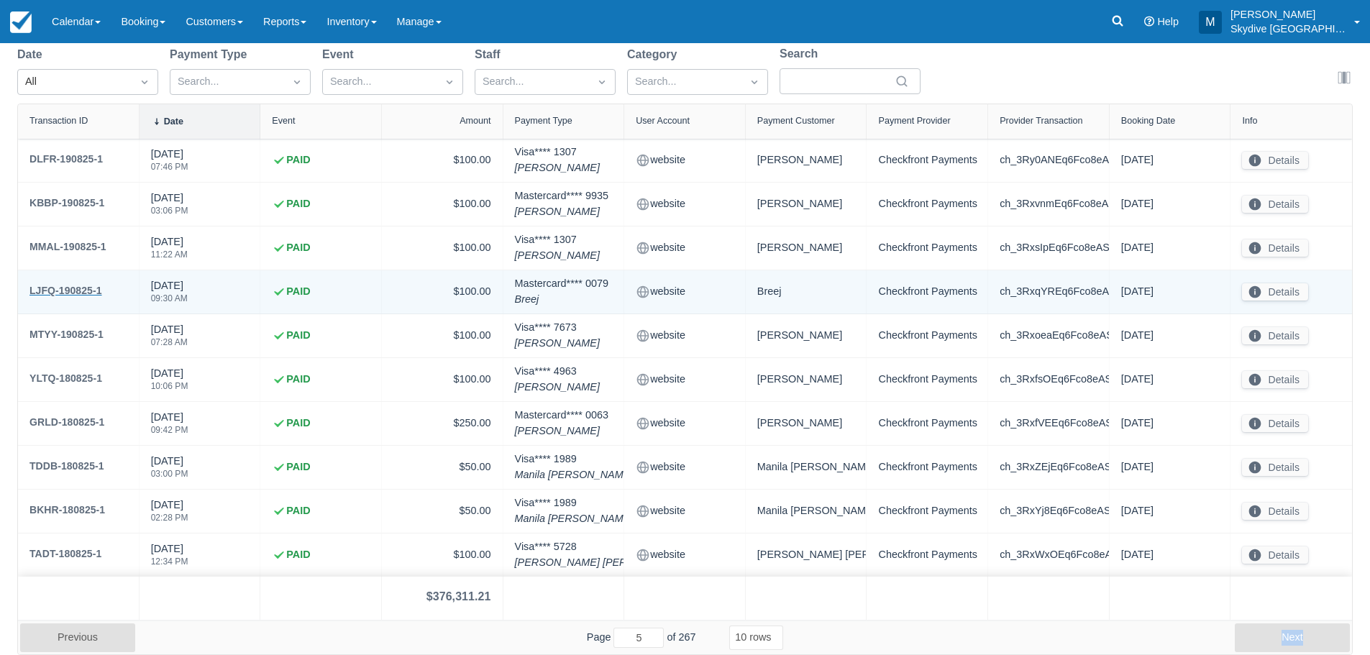
click at [63, 285] on div "LJFQ-190825-1" at bounding box center [65, 290] width 73 height 17
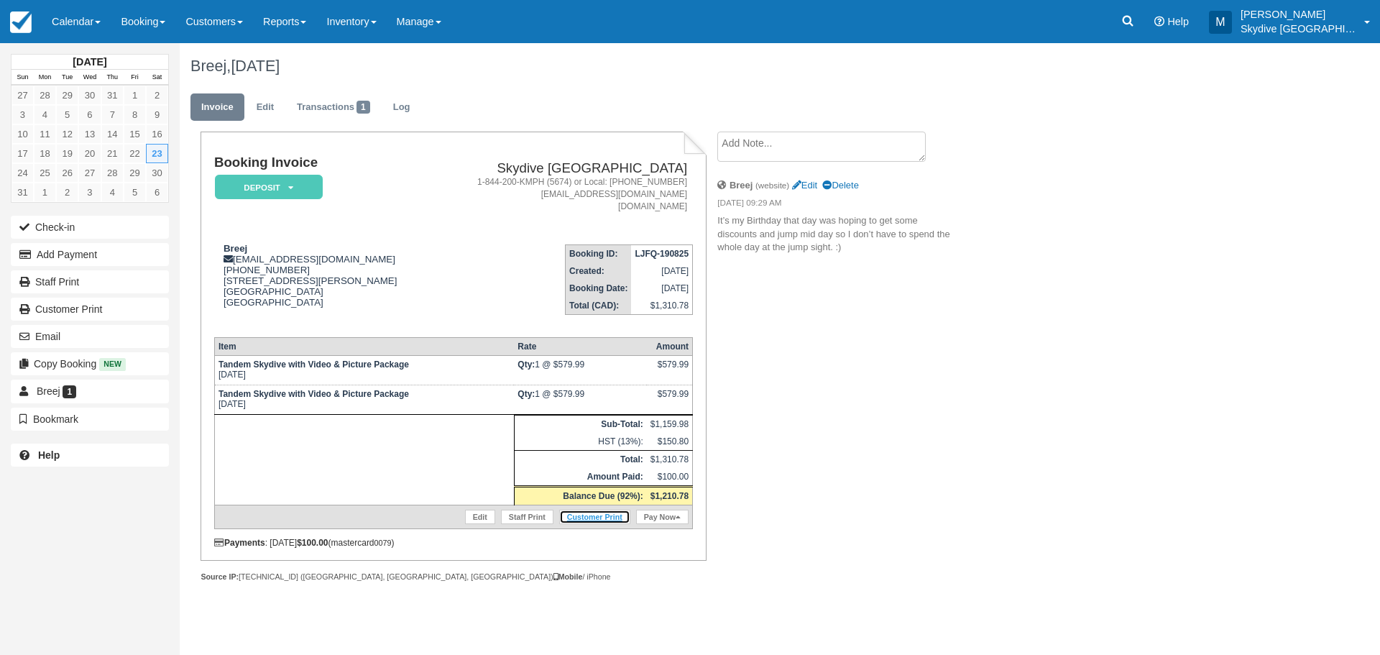
click at [608, 518] on link "Customer Print" at bounding box center [594, 517] width 71 height 14
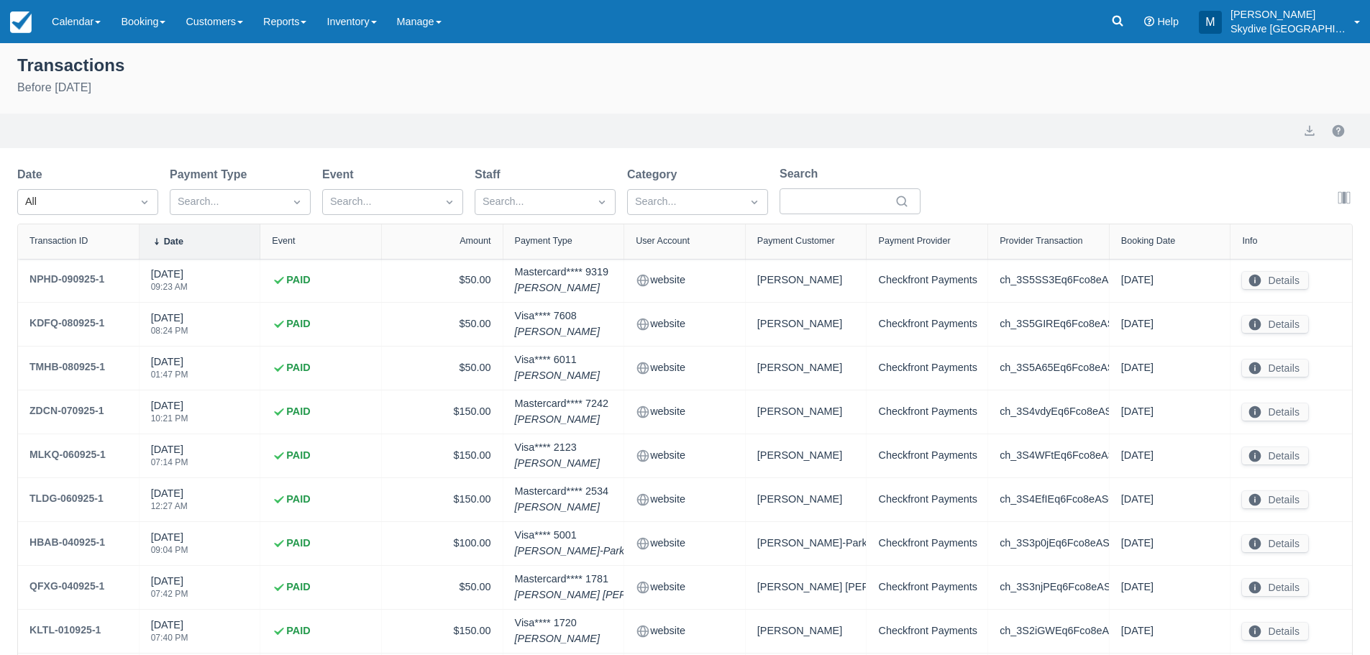
select select "10"
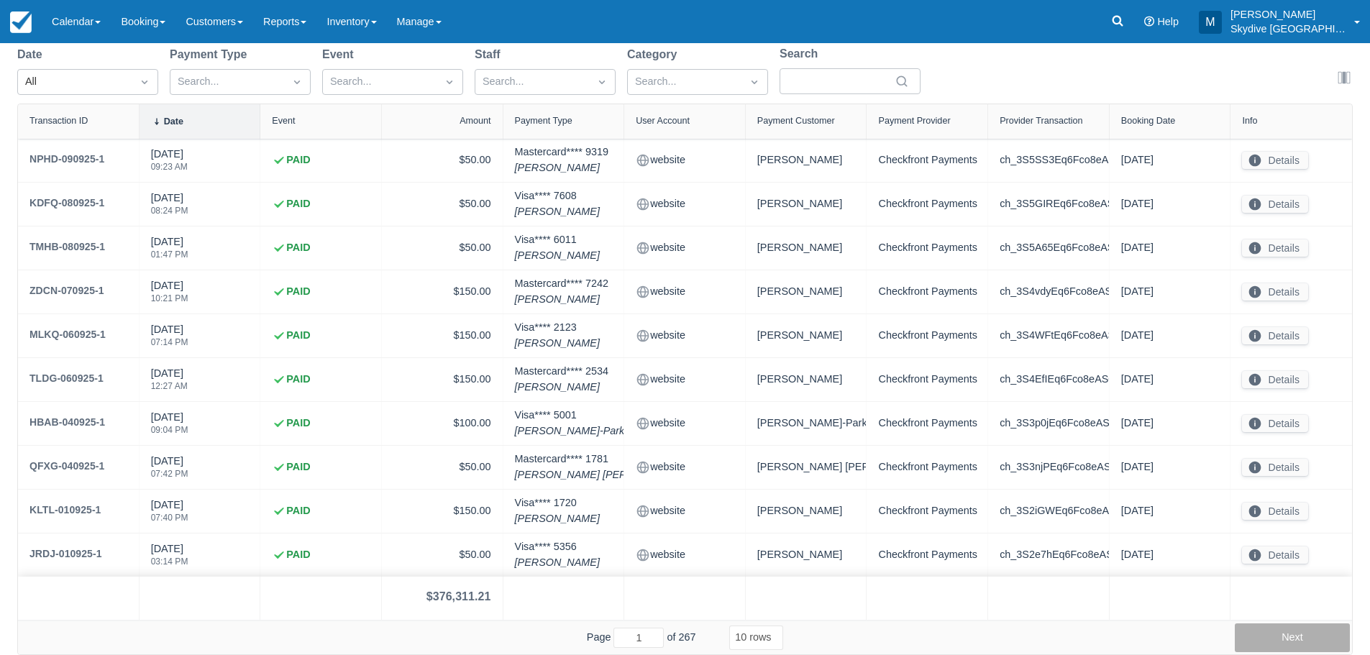
click at [1311, 640] on button "Next" at bounding box center [1291, 637] width 115 height 29
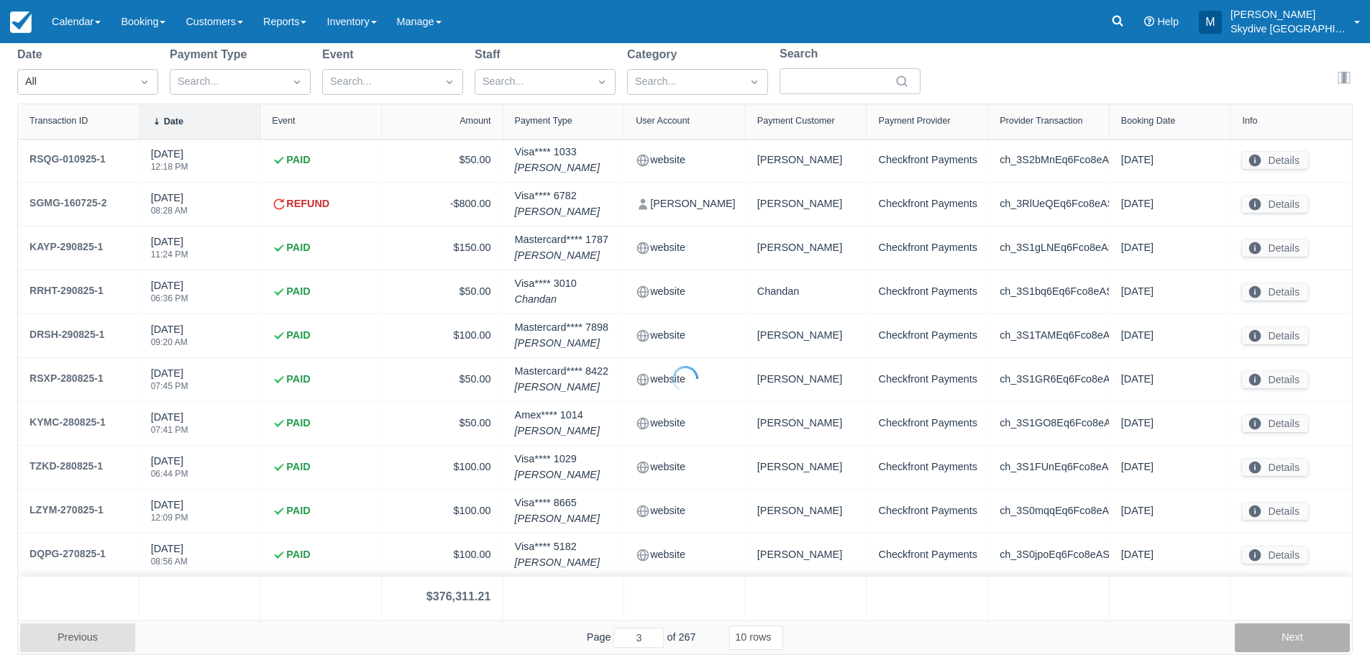
click at [1311, 640] on button "Next" at bounding box center [1291, 637] width 115 height 29
type input "5"
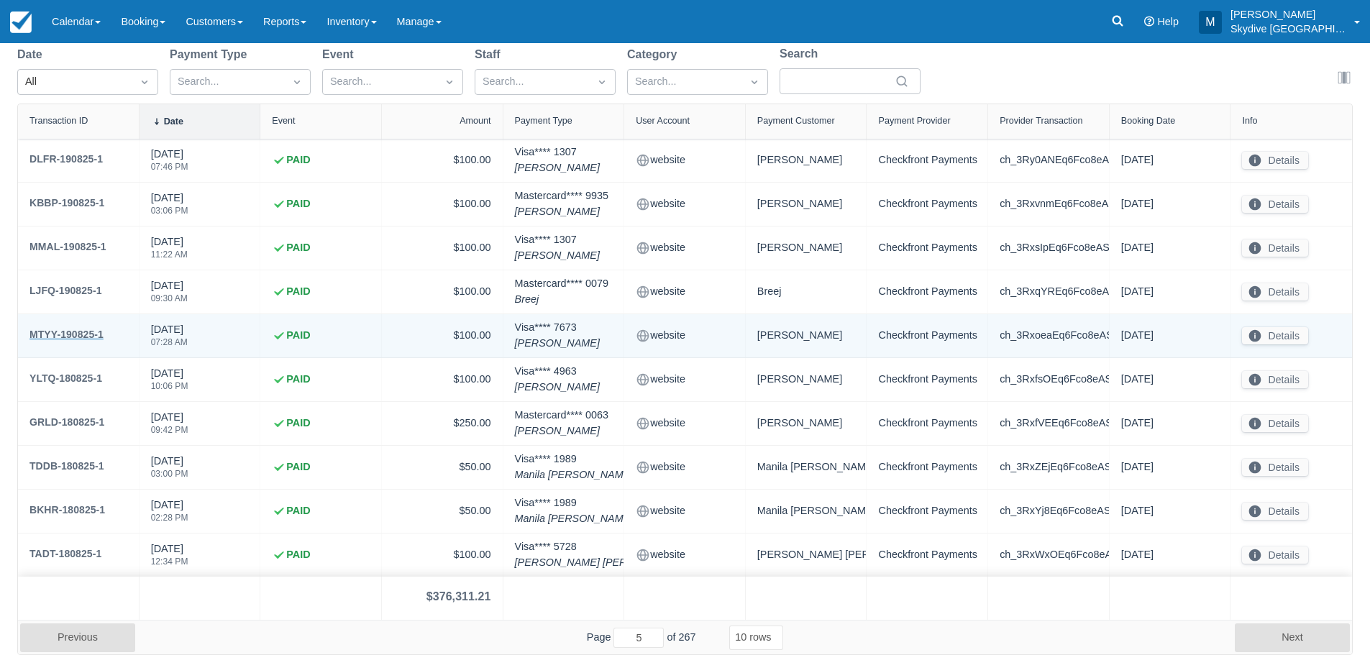
click at [68, 335] on div "MTYY-190825-1" at bounding box center [66, 334] width 74 height 17
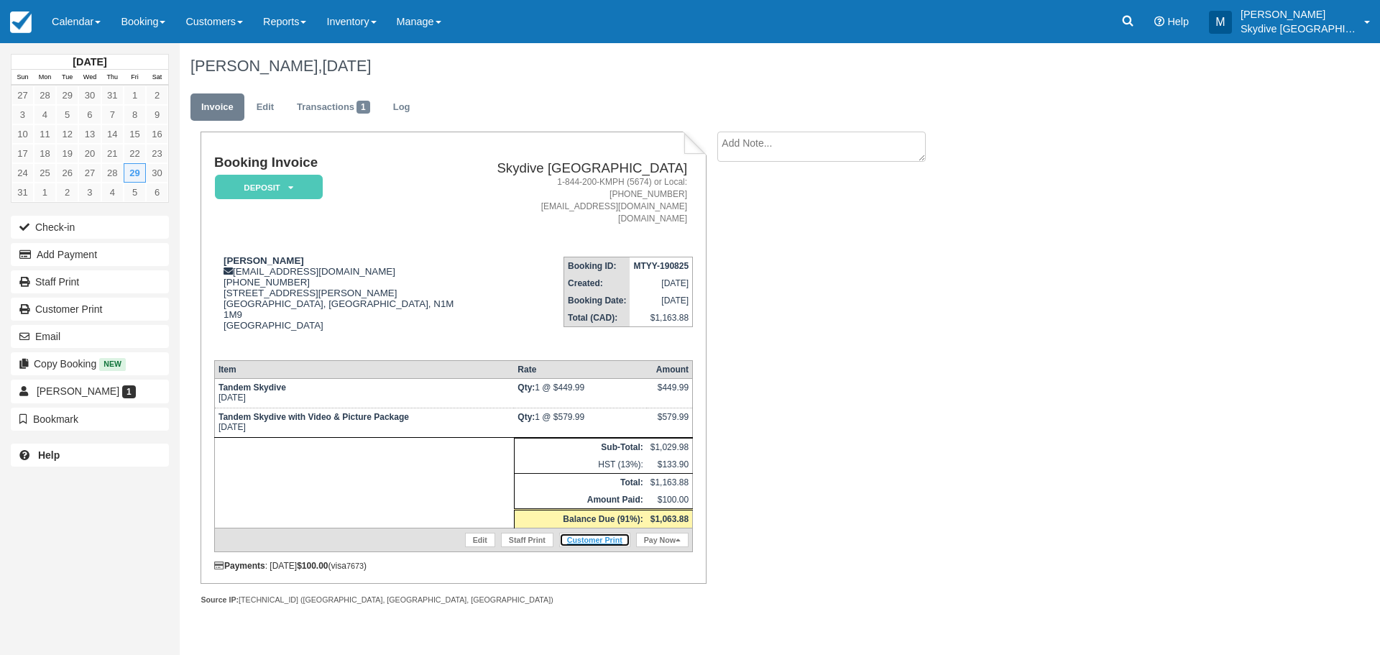
click at [601, 533] on link "Customer Print" at bounding box center [594, 540] width 71 height 14
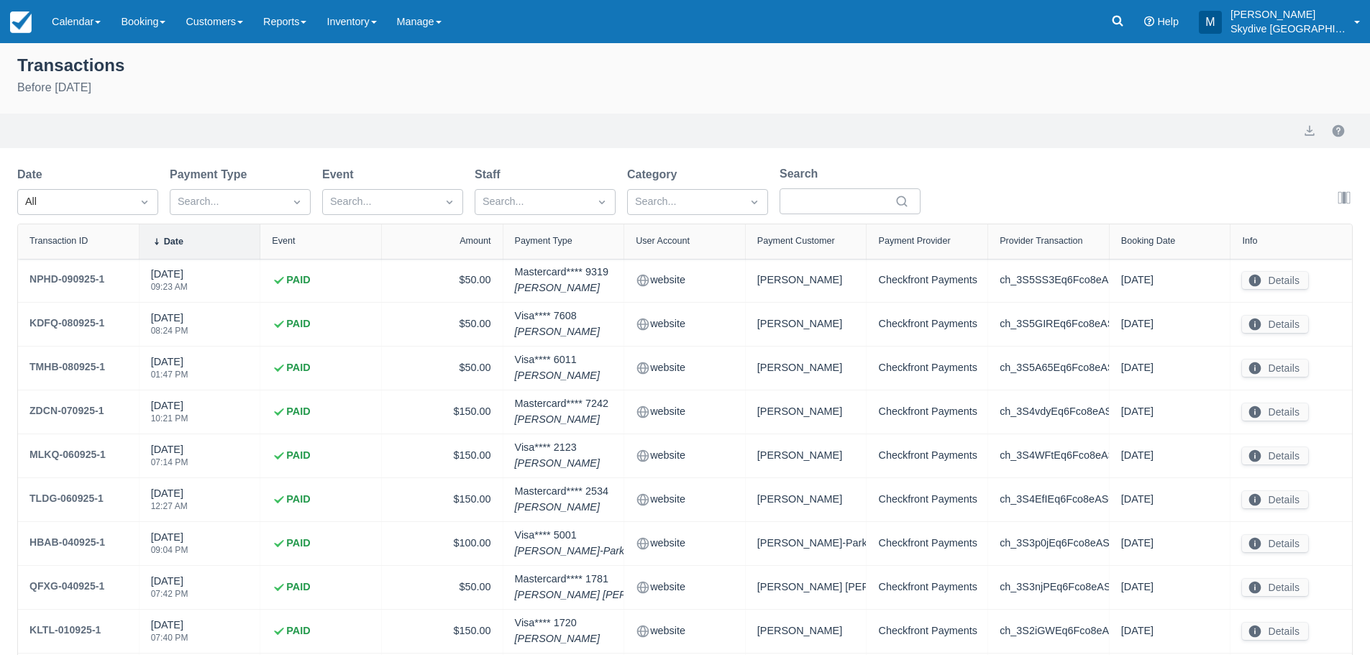
select select "10"
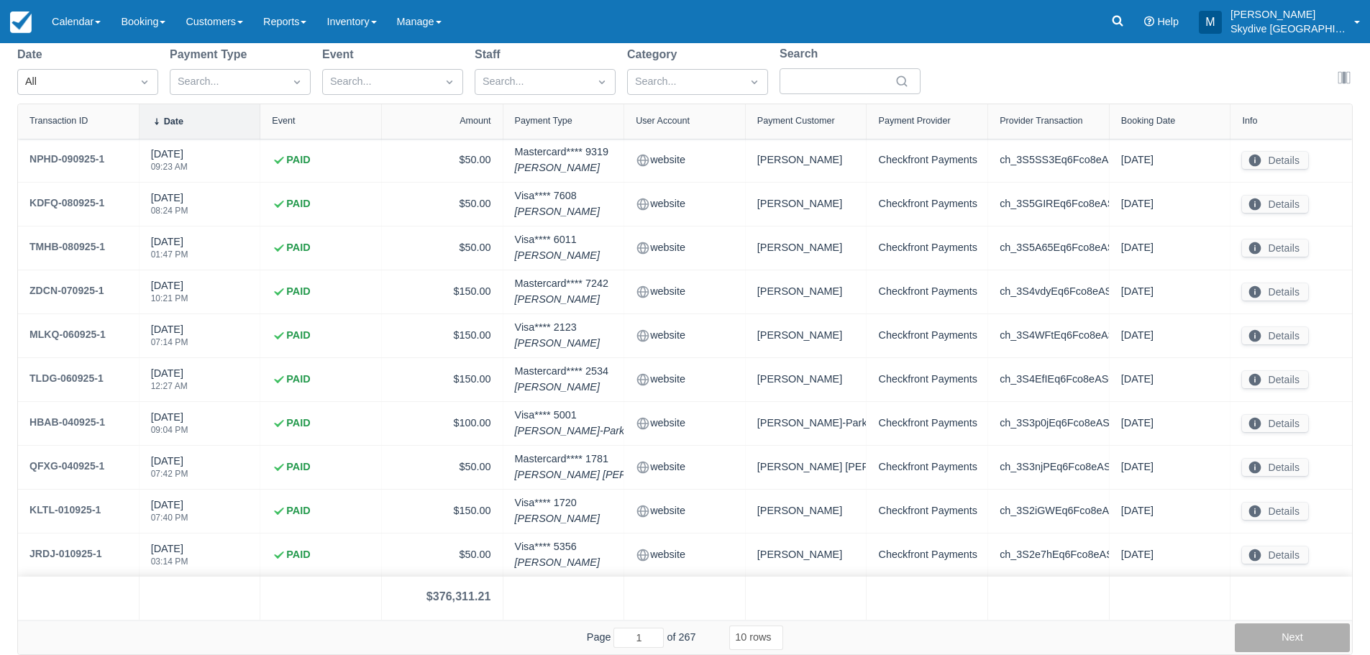
click at [1303, 634] on button "Next" at bounding box center [1291, 637] width 115 height 29
type input "5"
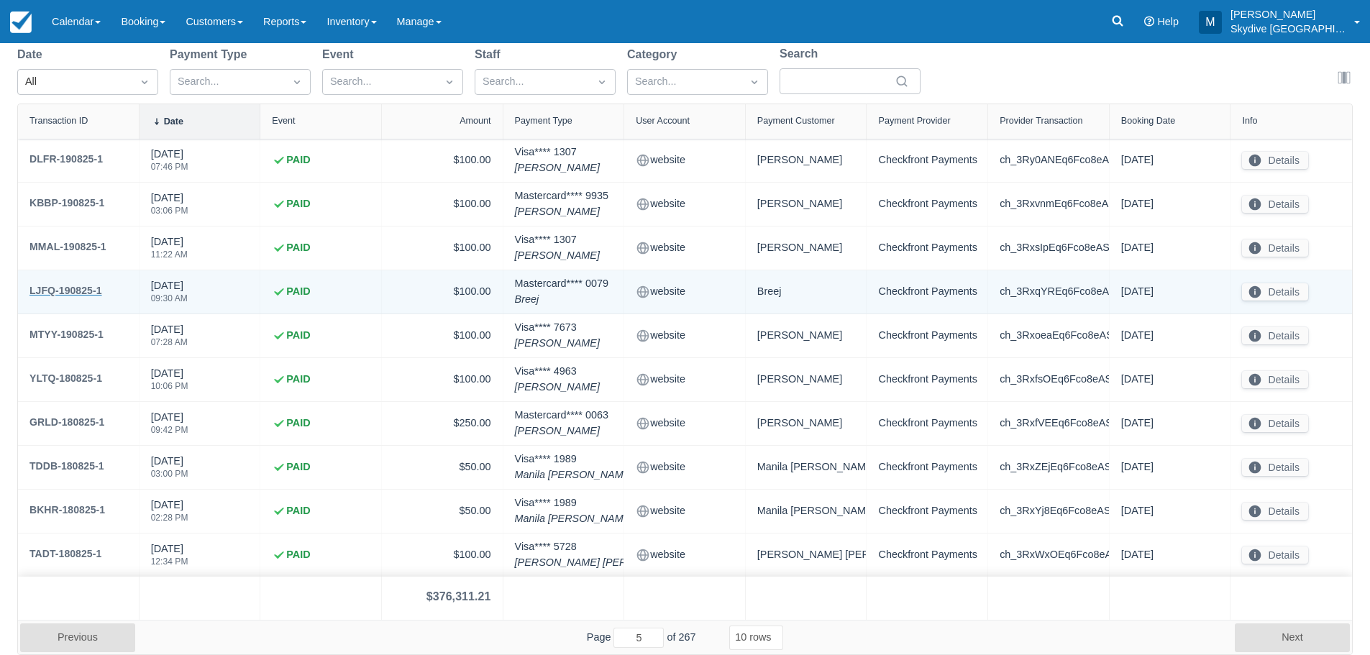
click at [68, 287] on div "LJFQ-190825-1" at bounding box center [65, 290] width 73 height 17
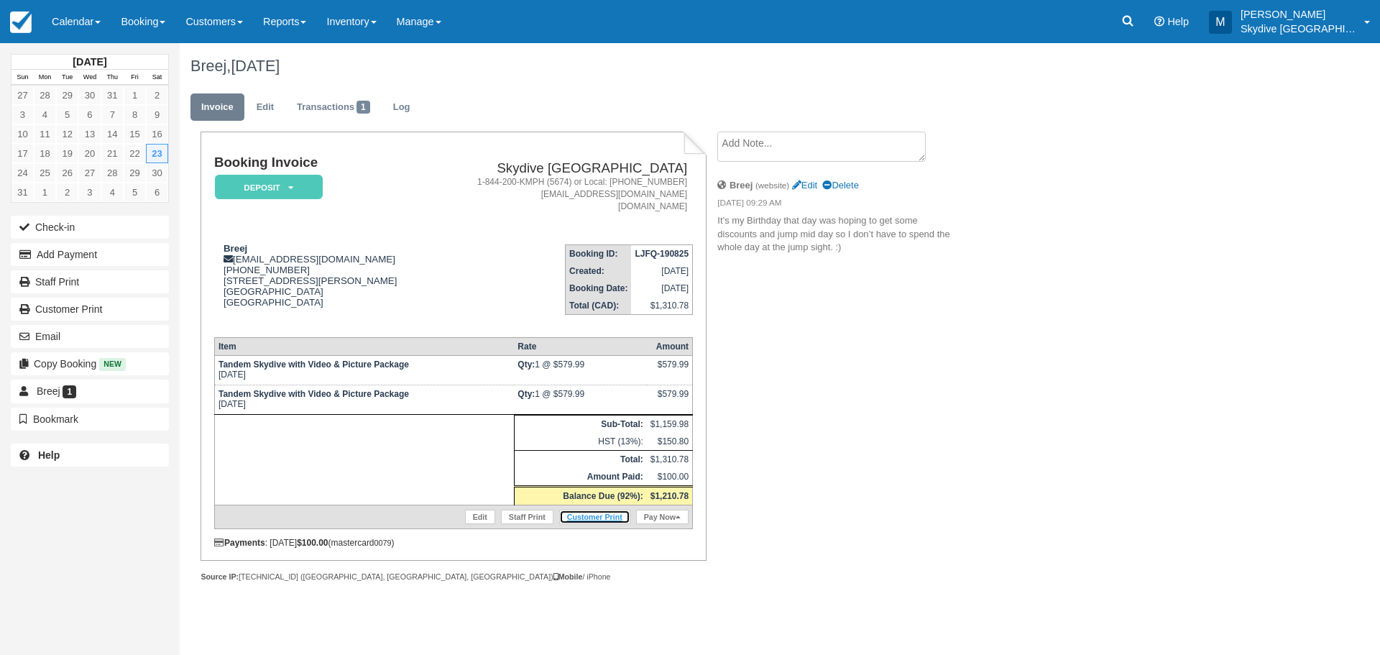
click at [605, 517] on link "Customer Print" at bounding box center [594, 517] width 71 height 14
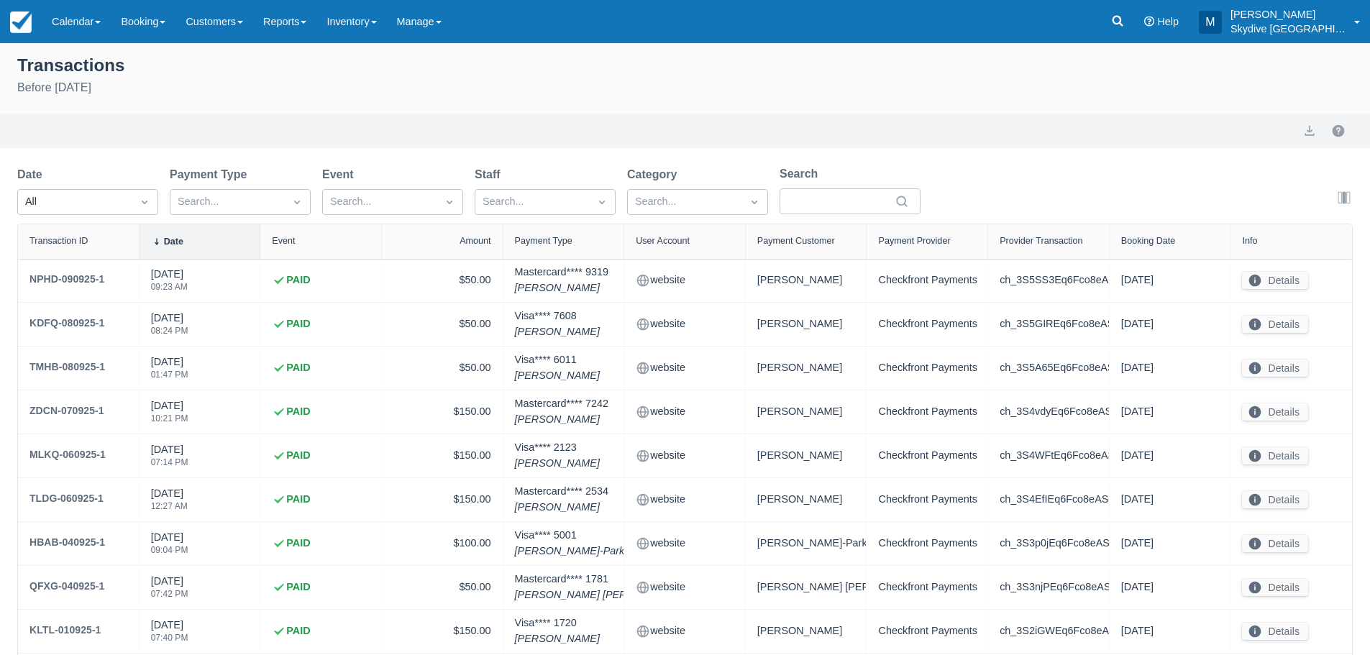
select select "10"
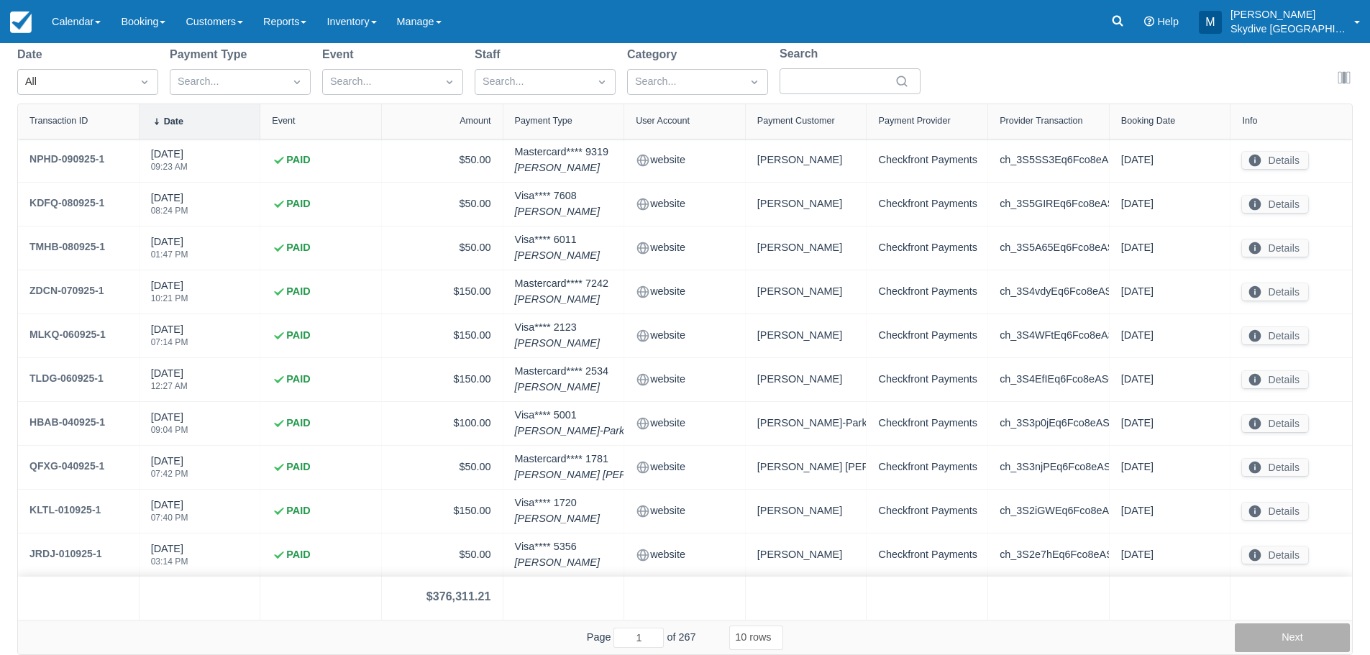
click at [1307, 634] on button "Next" at bounding box center [1291, 637] width 115 height 29
type input "5"
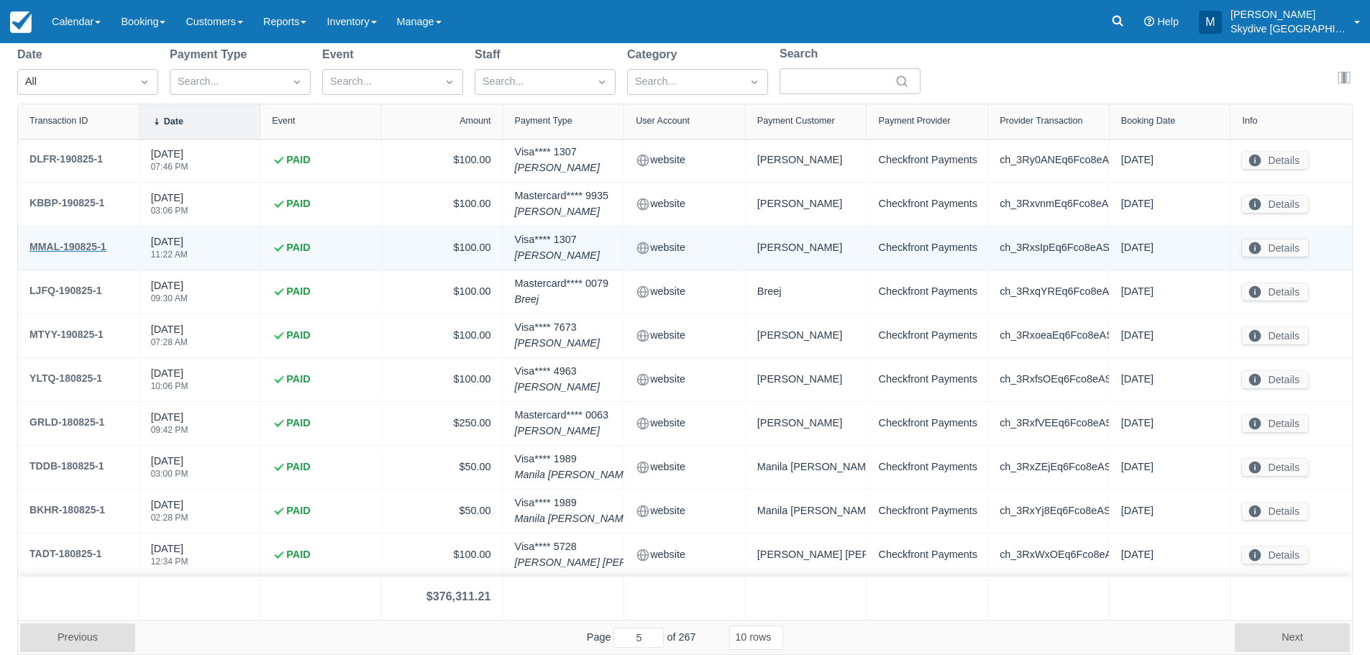
click at [86, 247] on div "MMAL-190825-1" at bounding box center [67, 246] width 77 height 17
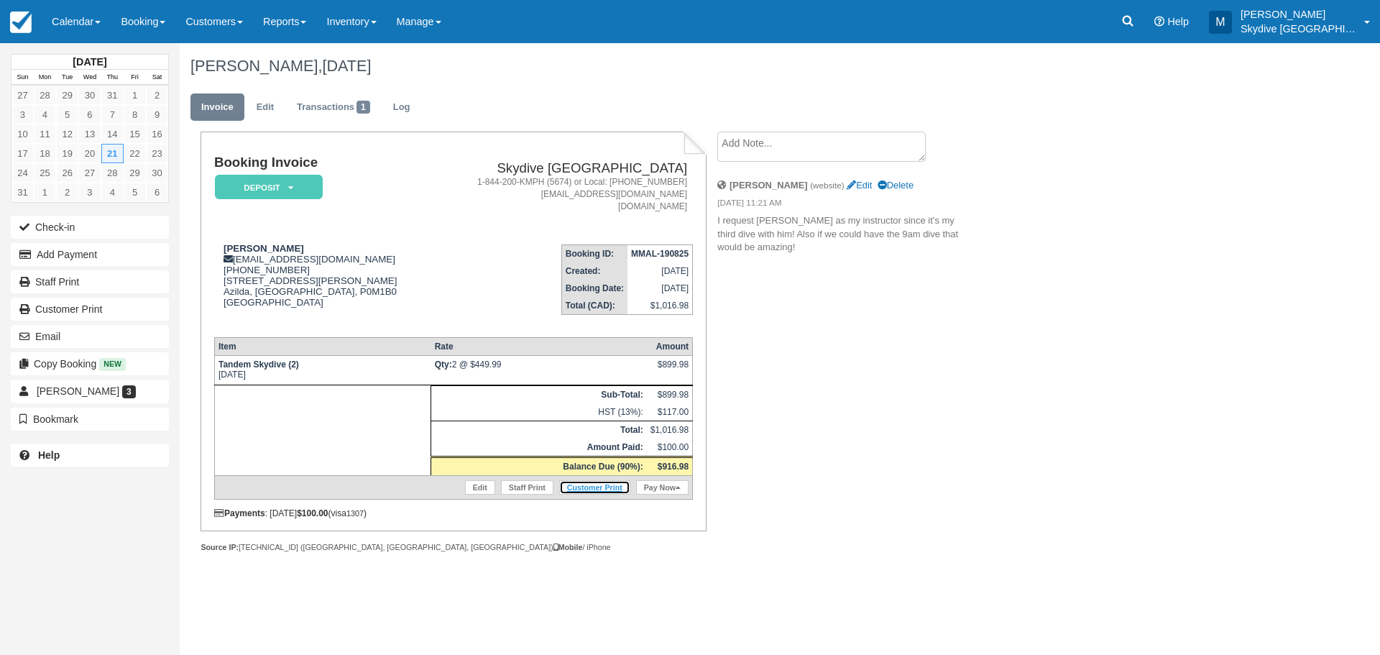
click at [605, 489] on link "Customer Print" at bounding box center [594, 487] width 71 height 14
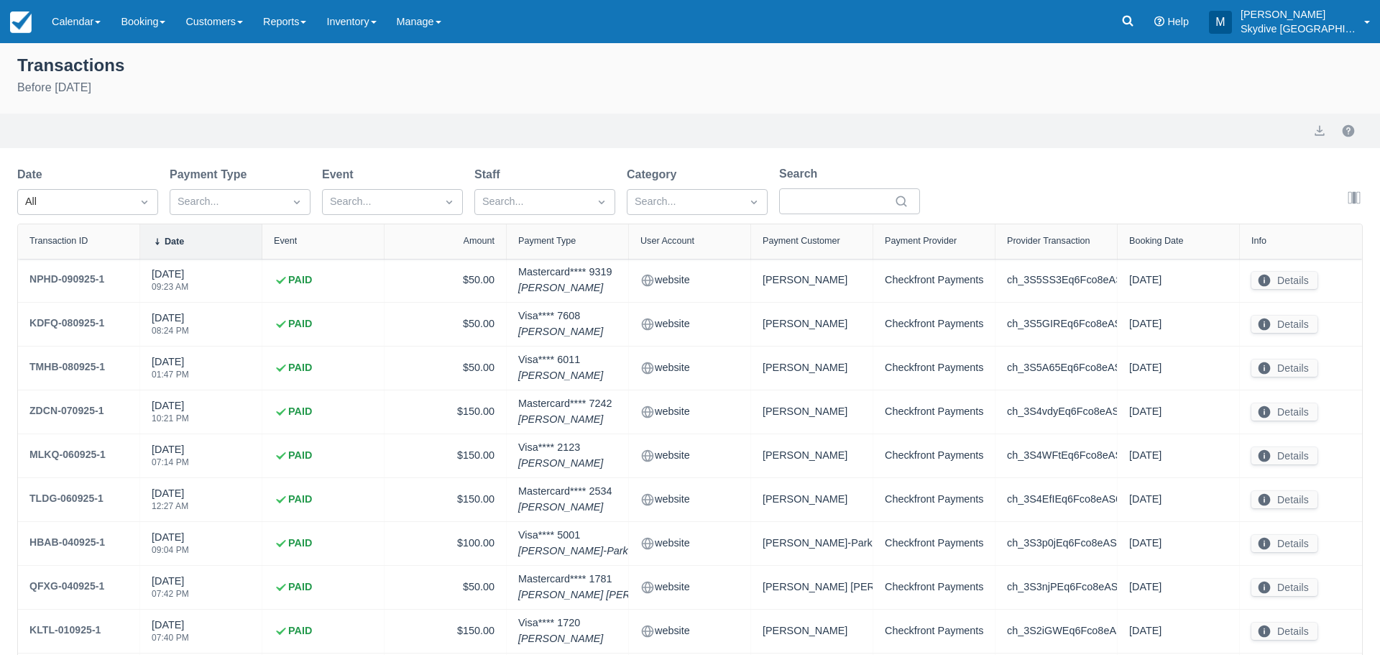
select select "10"
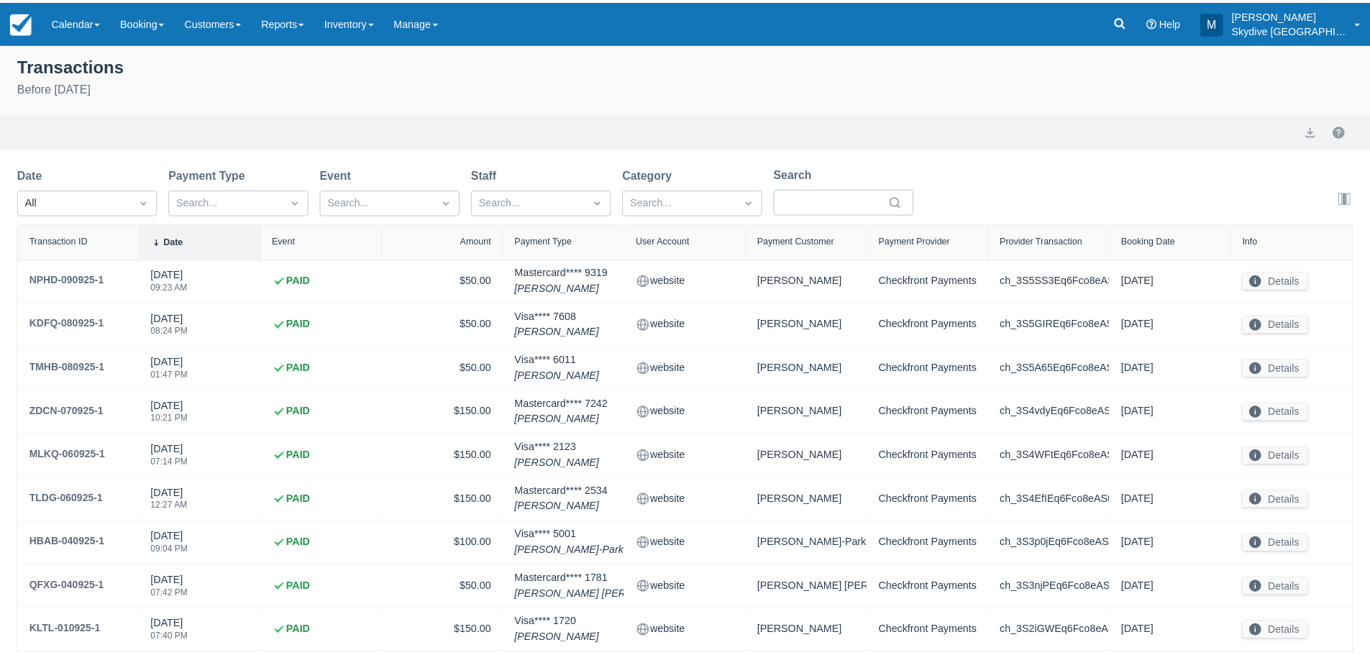
scroll to position [120, 0]
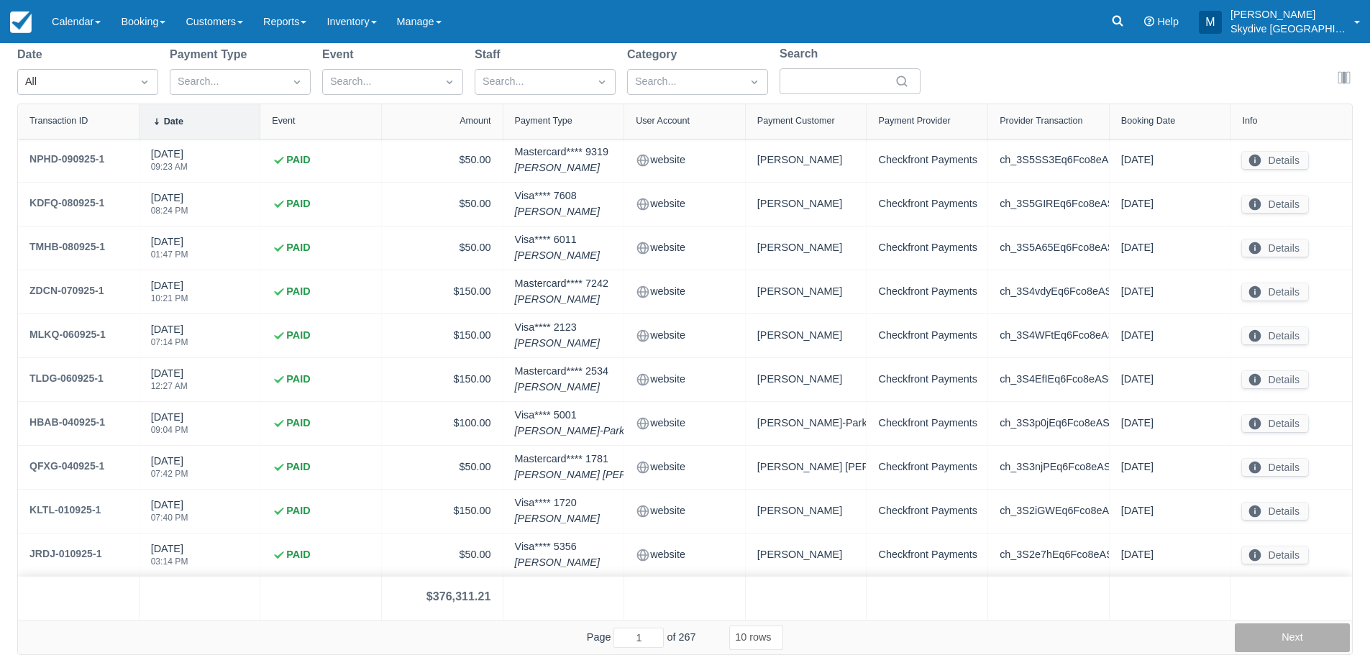
click at [1289, 638] on button "Next" at bounding box center [1291, 637] width 115 height 29
type input "5"
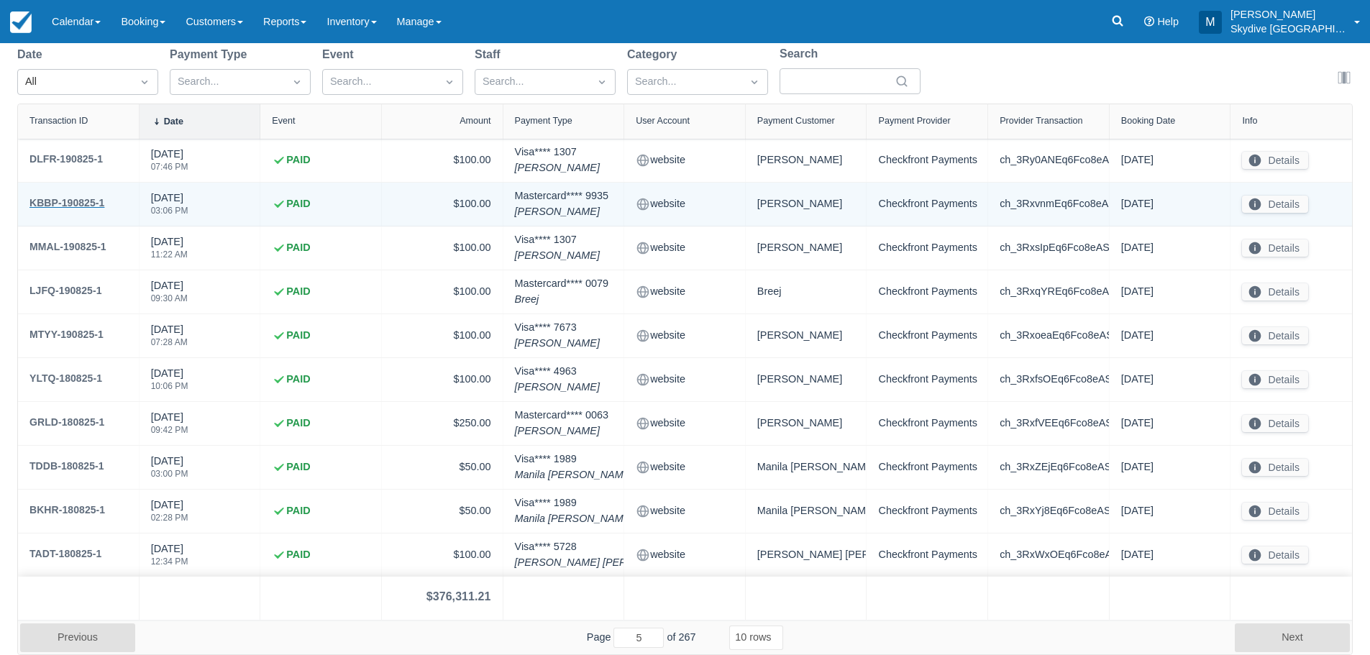
click at [55, 199] on div "KBBP-190825-1" at bounding box center [66, 202] width 75 height 17
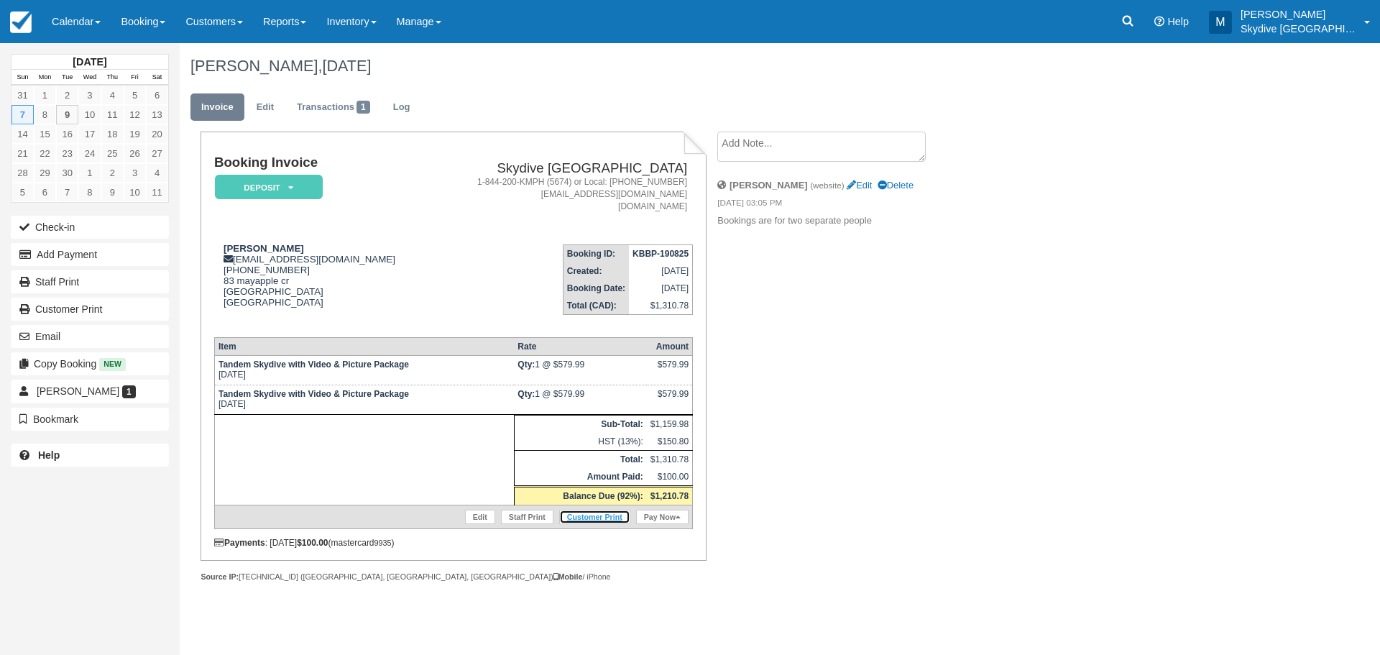
click at [599, 516] on link "Customer Print" at bounding box center [594, 517] width 71 height 14
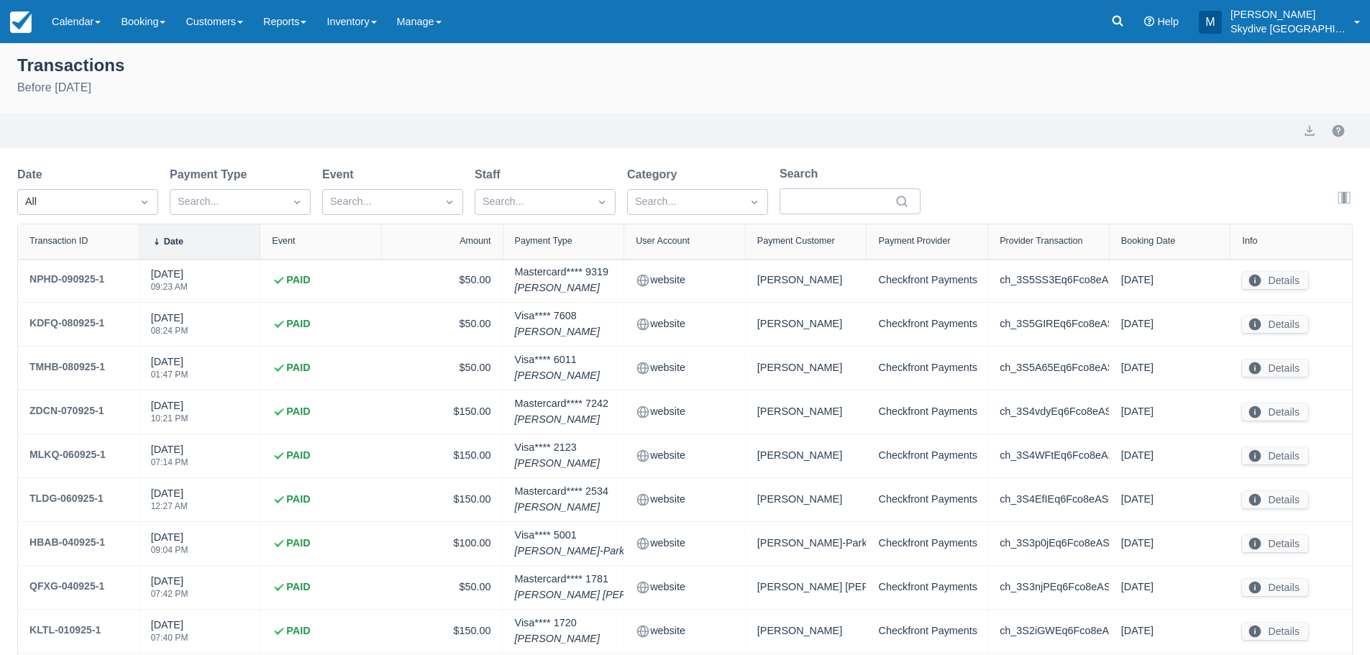
select select "10"
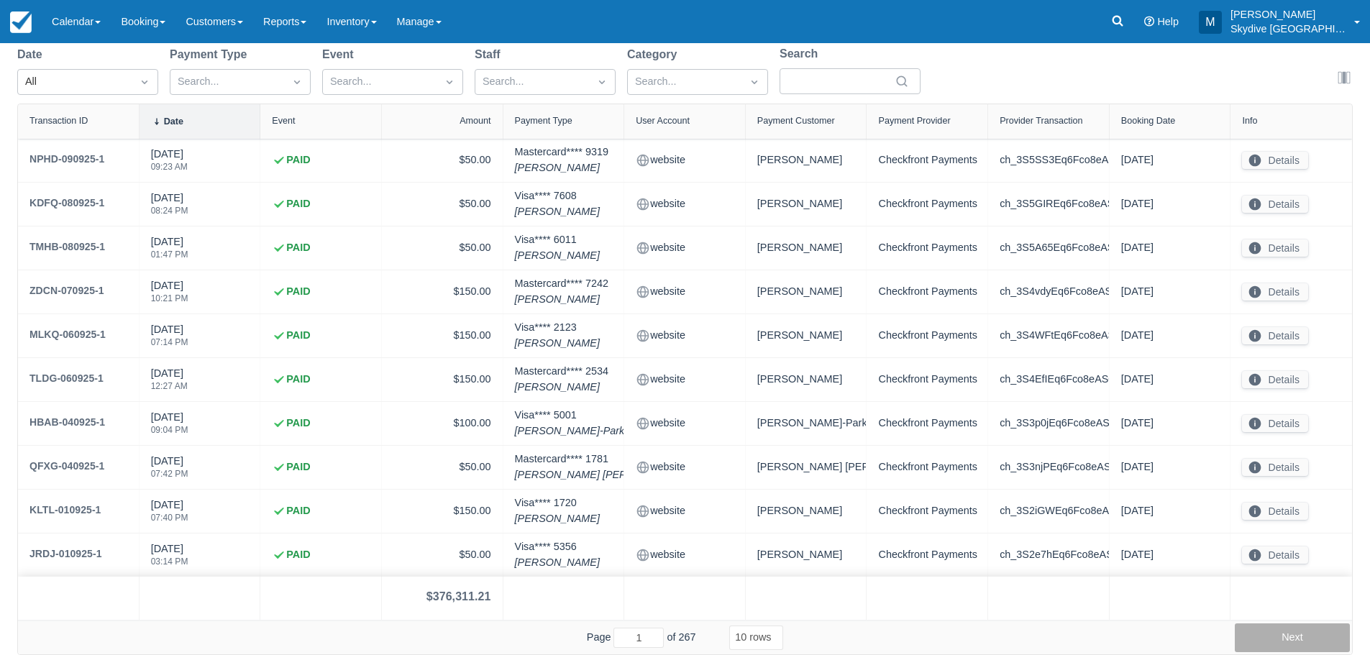
click at [1298, 638] on button "Next" at bounding box center [1291, 637] width 115 height 29
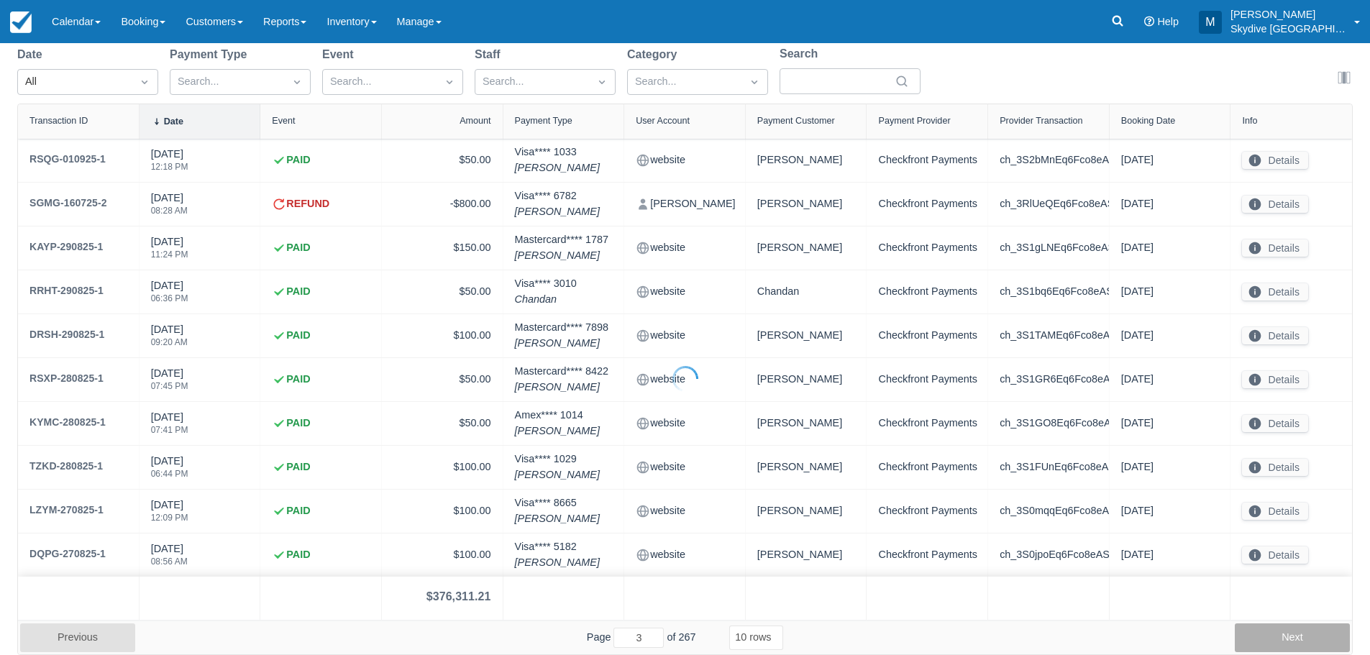
click at [1298, 638] on button "Next" at bounding box center [1291, 637] width 115 height 29
type input "5"
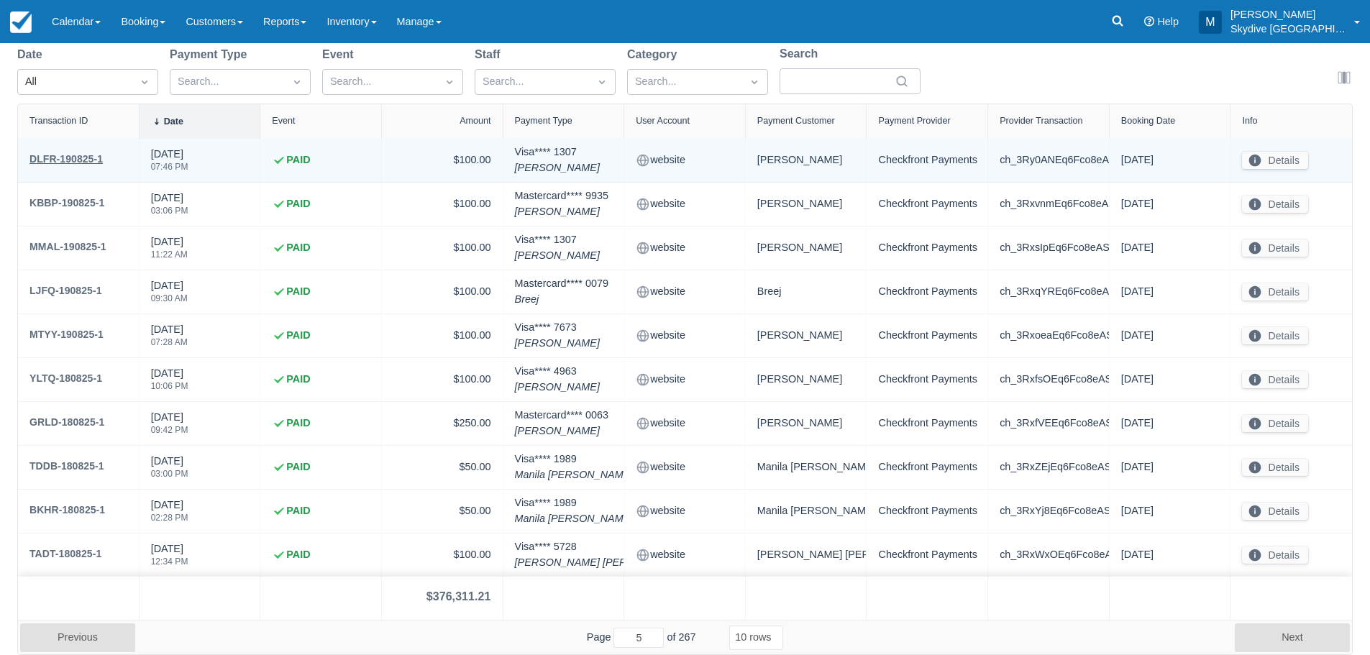
click at [77, 156] on div "DLFR-190825-1" at bounding box center [65, 158] width 73 height 17
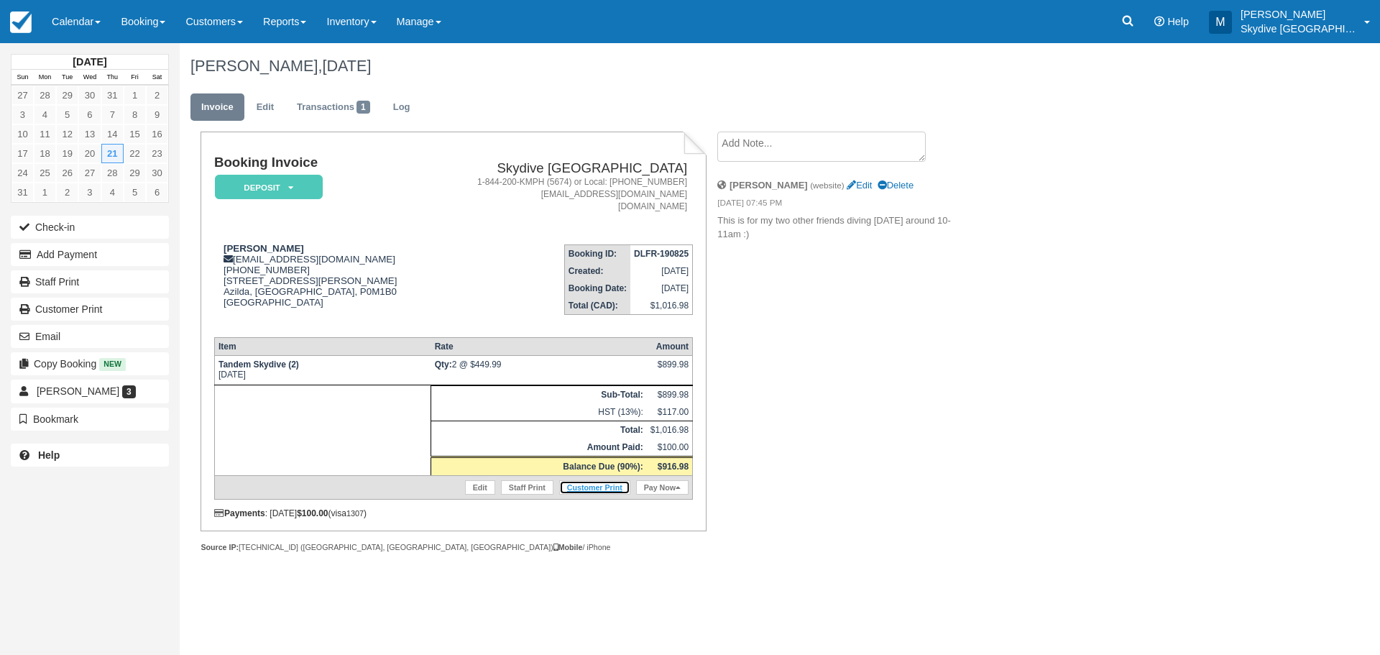
click at [622, 487] on link "Customer Print" at bounding box center [594, 487] width 71 height 14
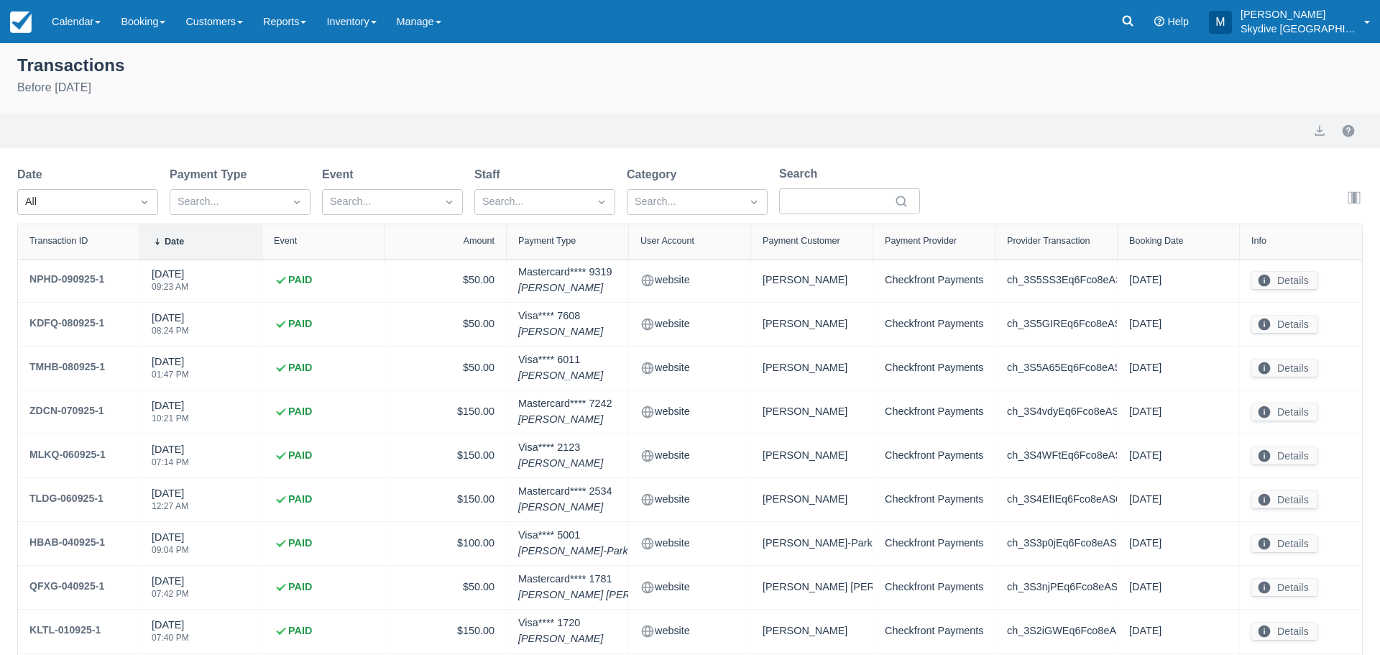
select select "10"
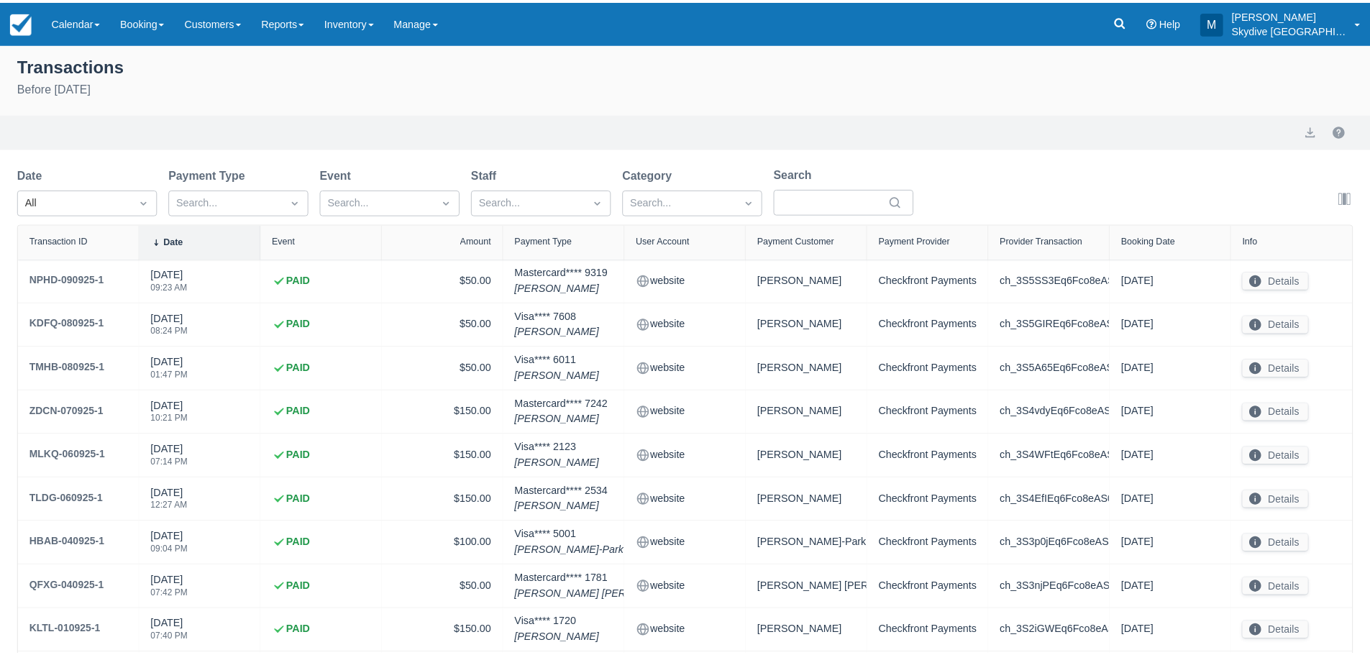
scroll to position [120, 0]
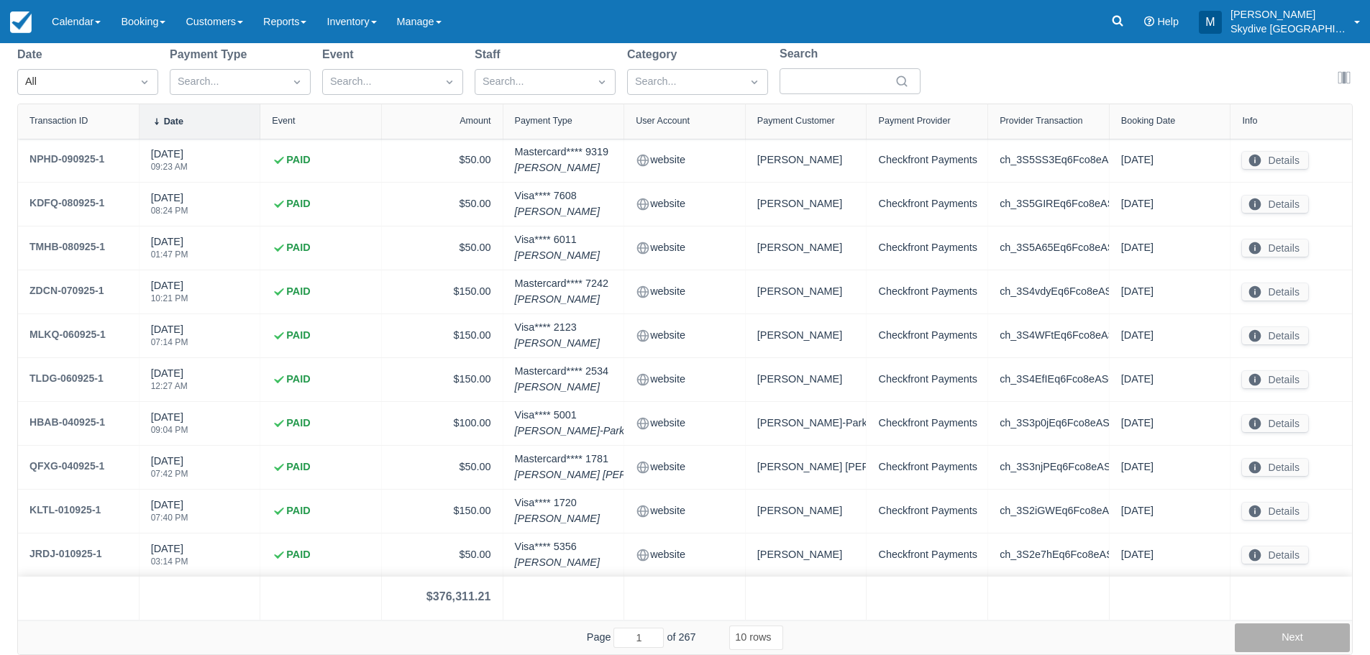
click at [1304, 639] on button "Next" at bounding box center [1291, 637] width 115 height 29
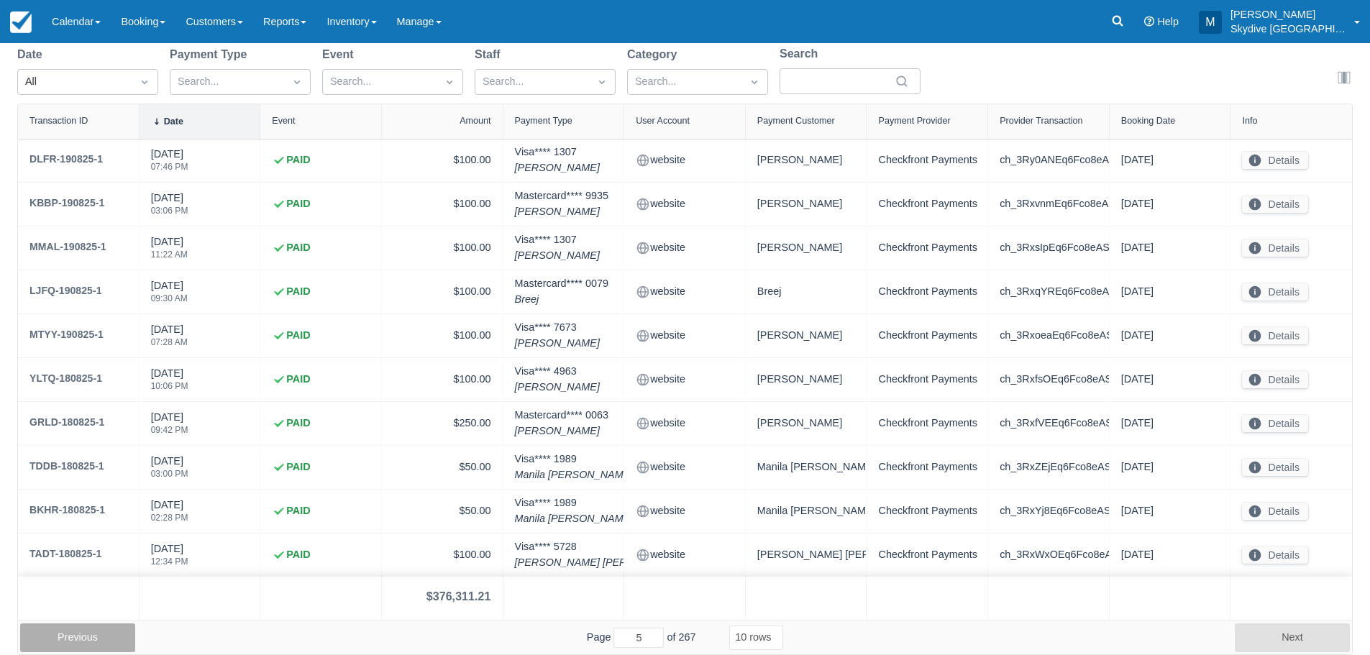
click at [87, 636] on button "Previous" at bounding box center [77, 637] width 115 height 29
type input "4"
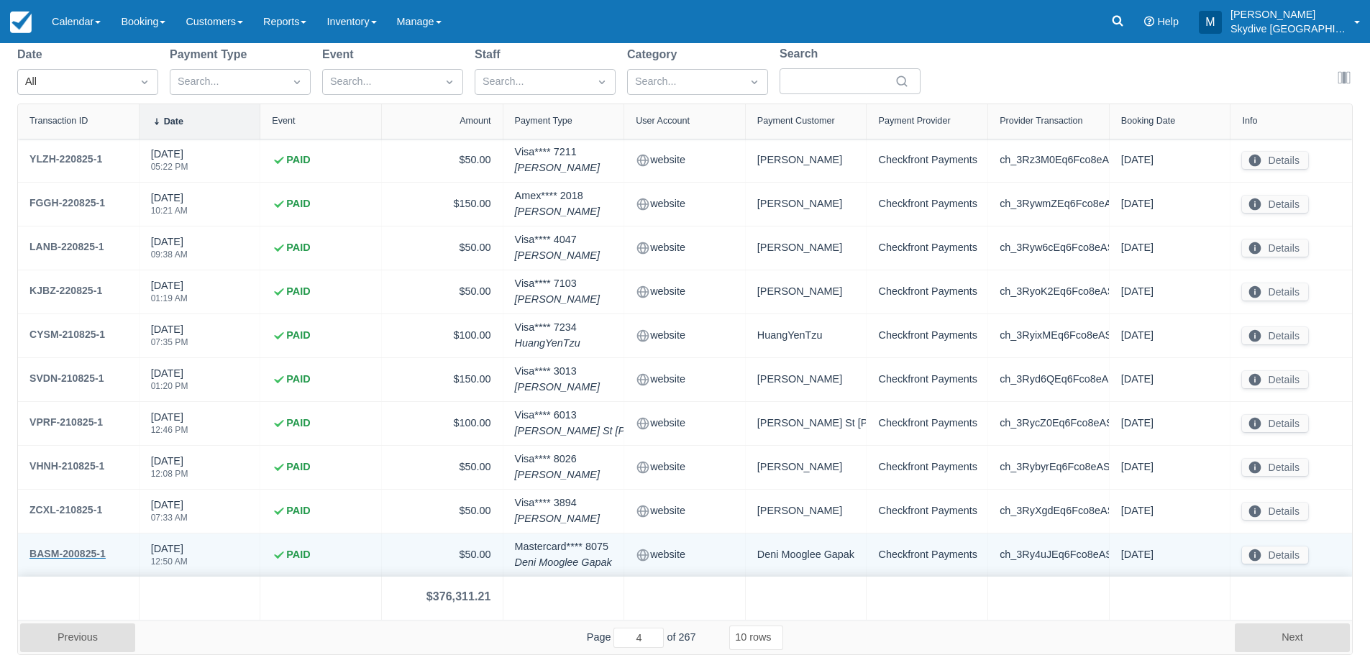
click at [78, 553] on div "BASM-200825-1" at bounding box center [67, 553] width 76 height 17
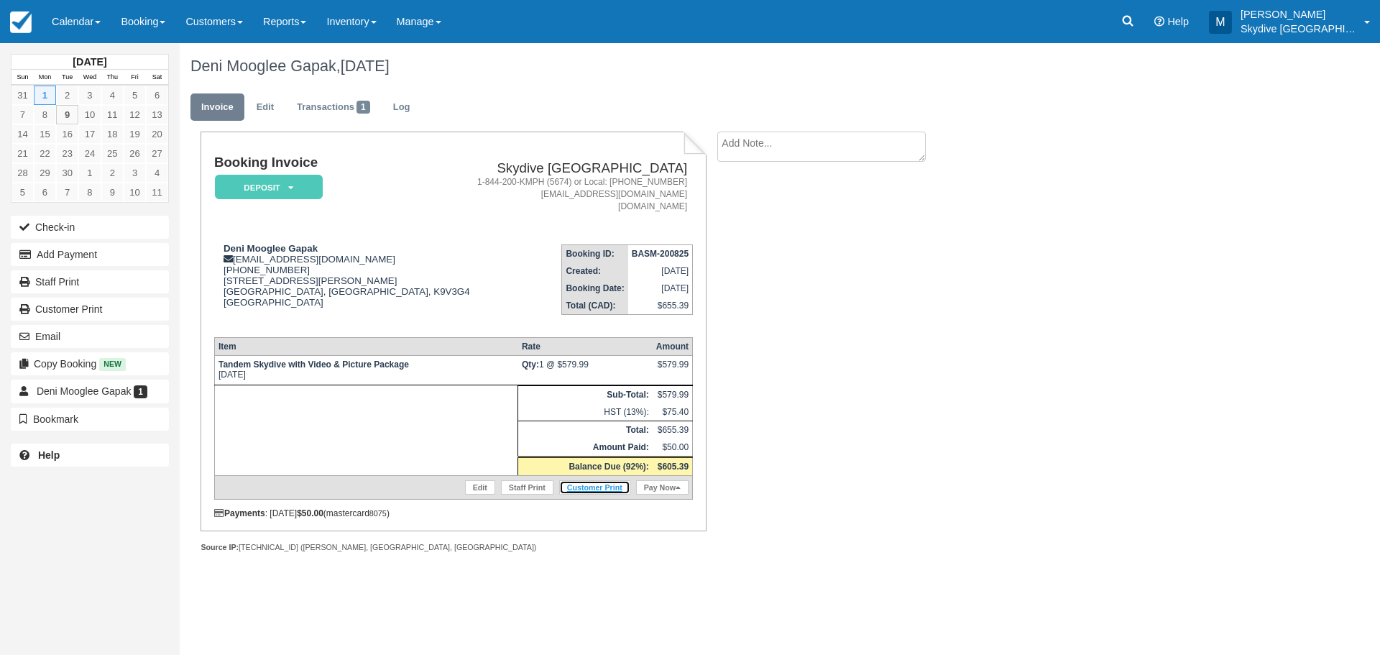
click at [585, 486] on link "Customer Print" at bounding box center [594, 487] width 71 height 14
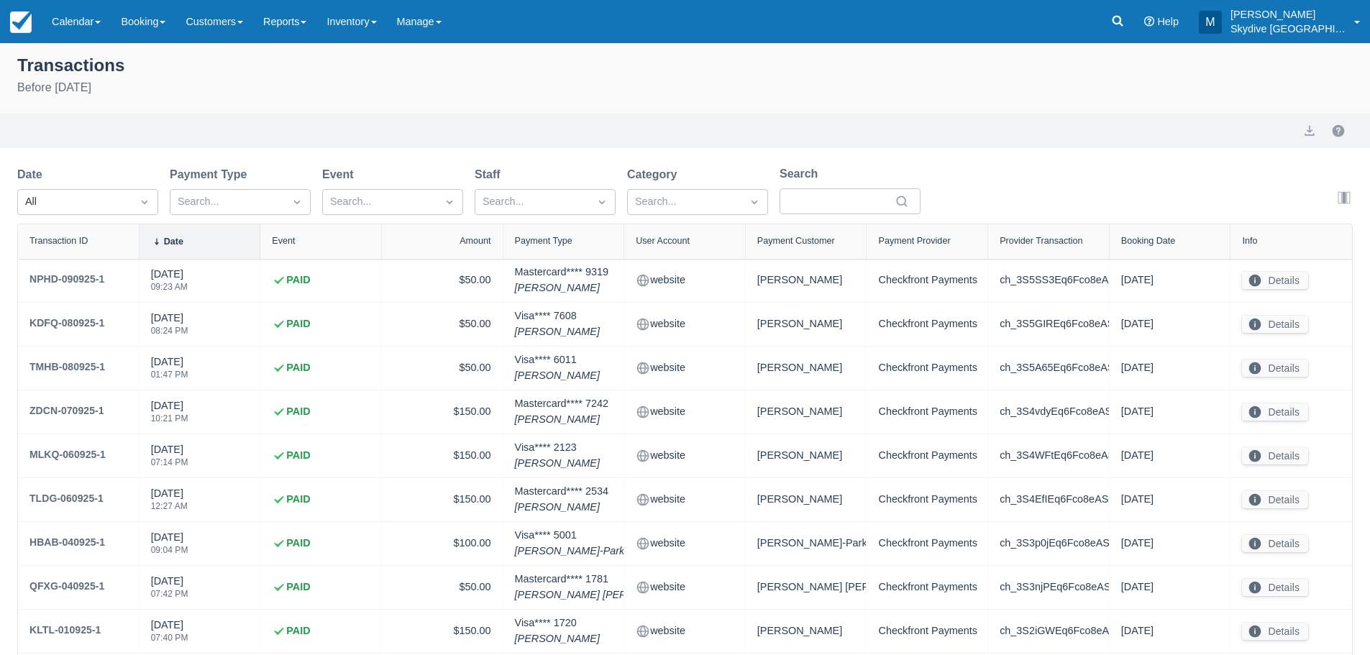
select select "10"
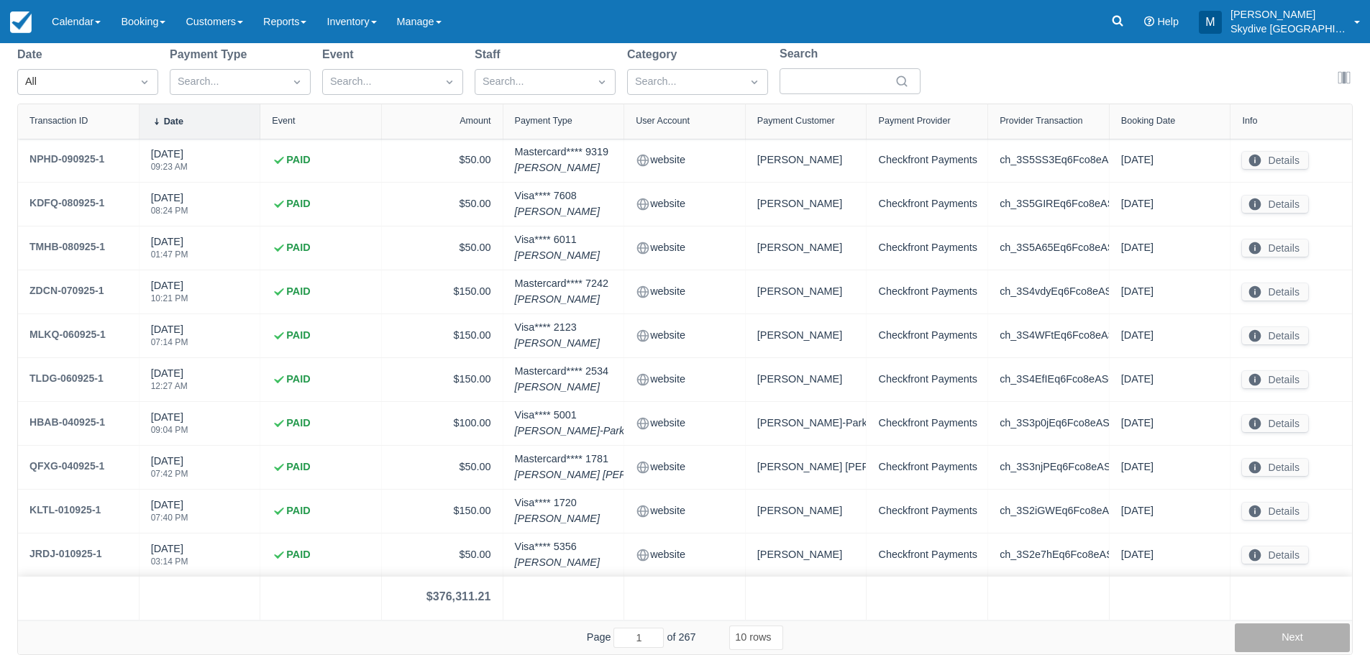
click at [1293, 641] on button "Next" at bounding box center [1291, 637] width 115 height 29
type input "4"
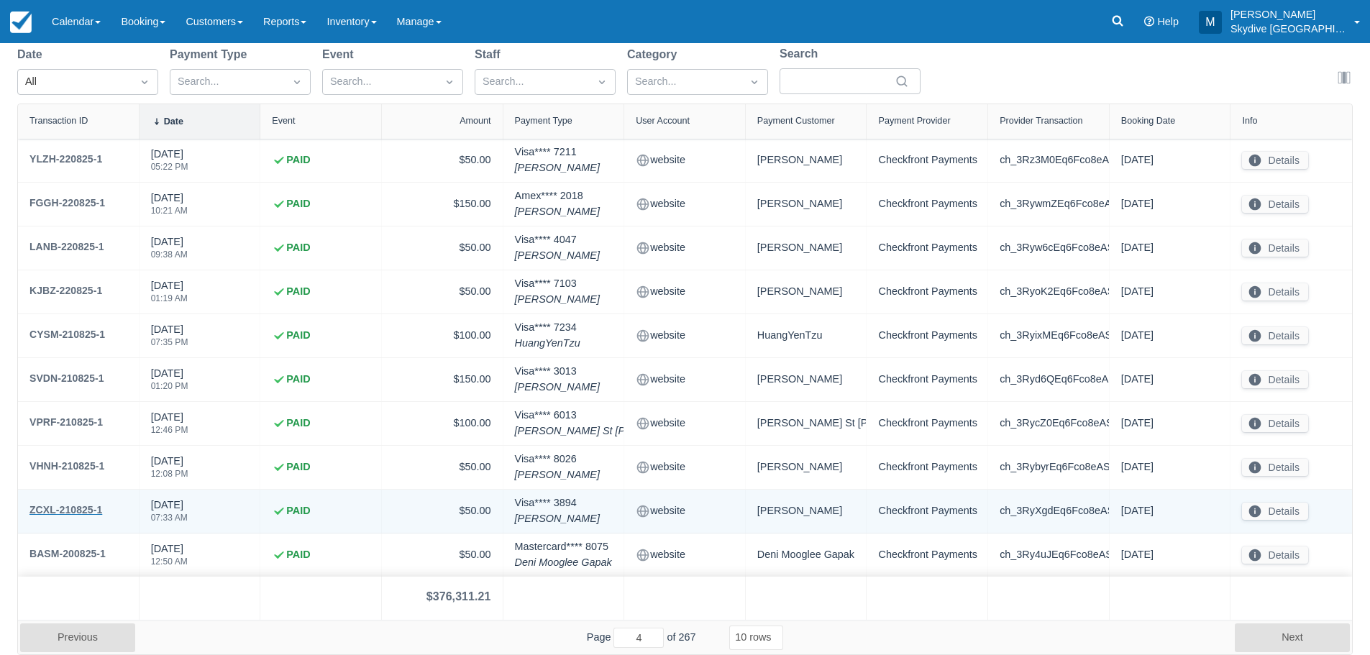
click at [52, 508] on div "ZCXL-210825-1" at bounding box center [65, 509] width 73 height 17
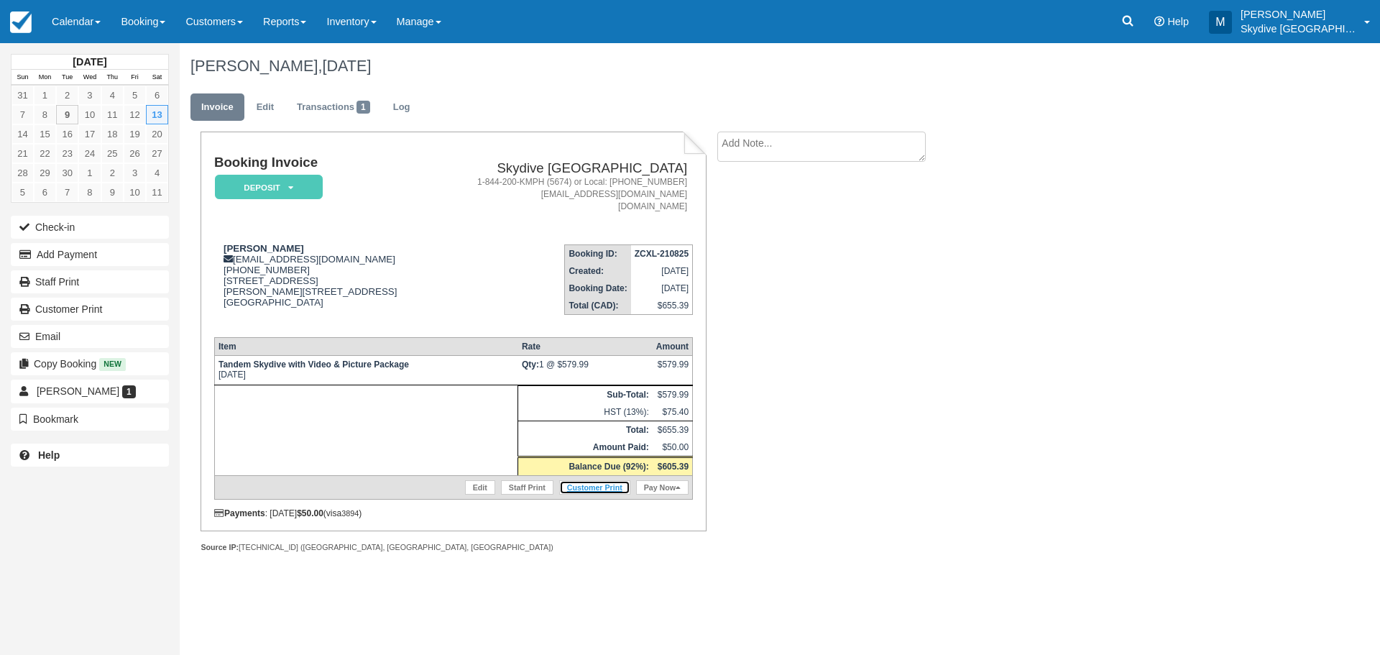
click at [596, 487] on link "Customer Print" at bounding box center [594, 487] width 71 height 14
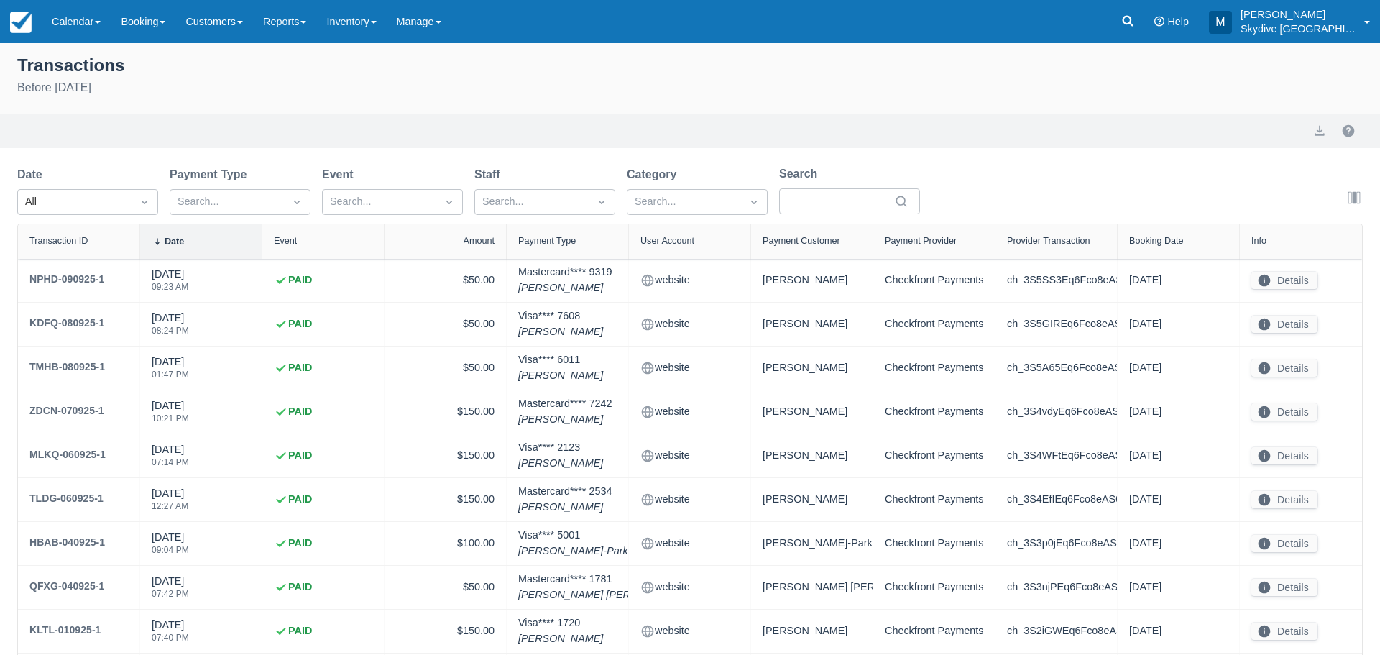
select select "10"
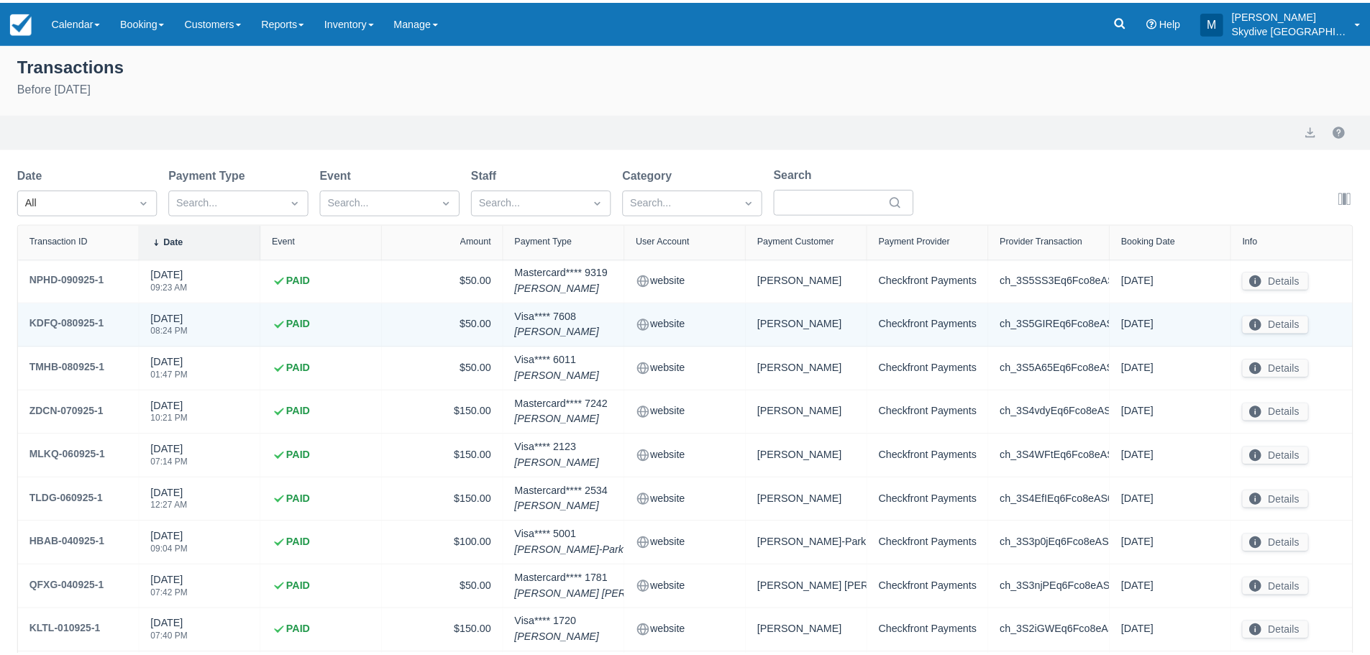
scroll to position [120, 0]
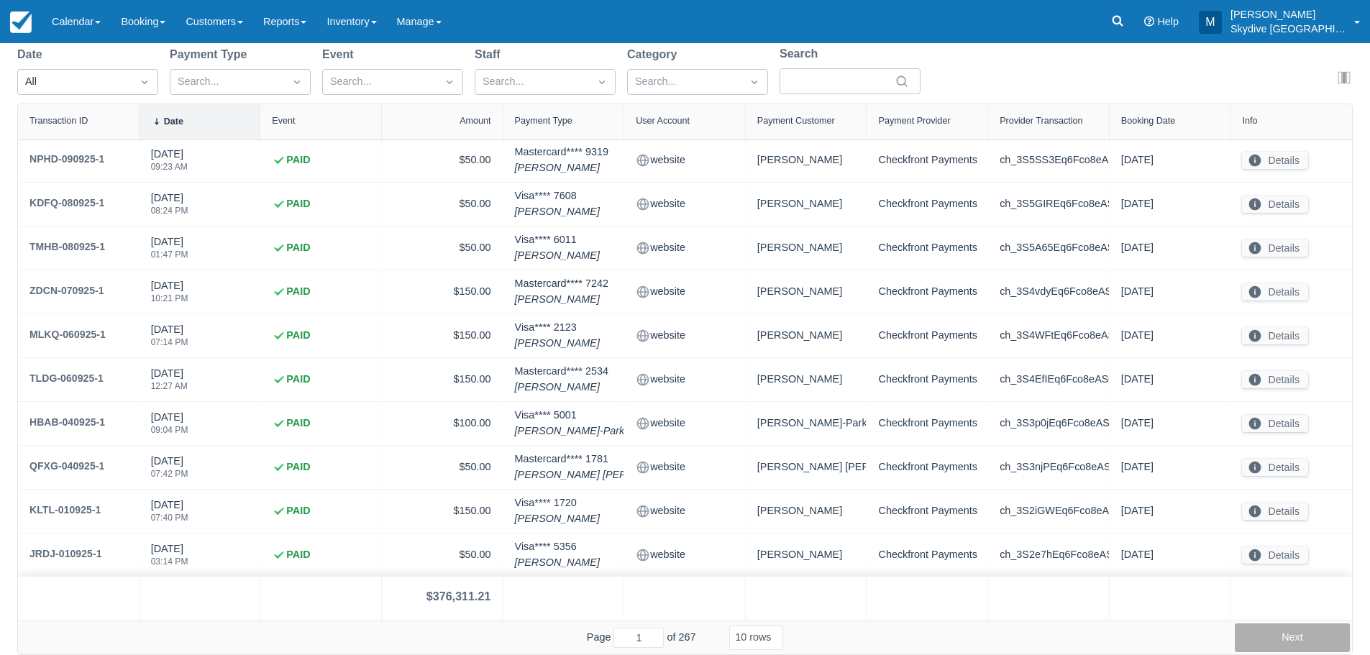
click at [1269, 627] on button "Next" at bounding box center [1291, 637] width 115 height 29
click at [1270, 629] on button "Next" at bounding box center [1291, 637] width 115 height 29
type input "4"
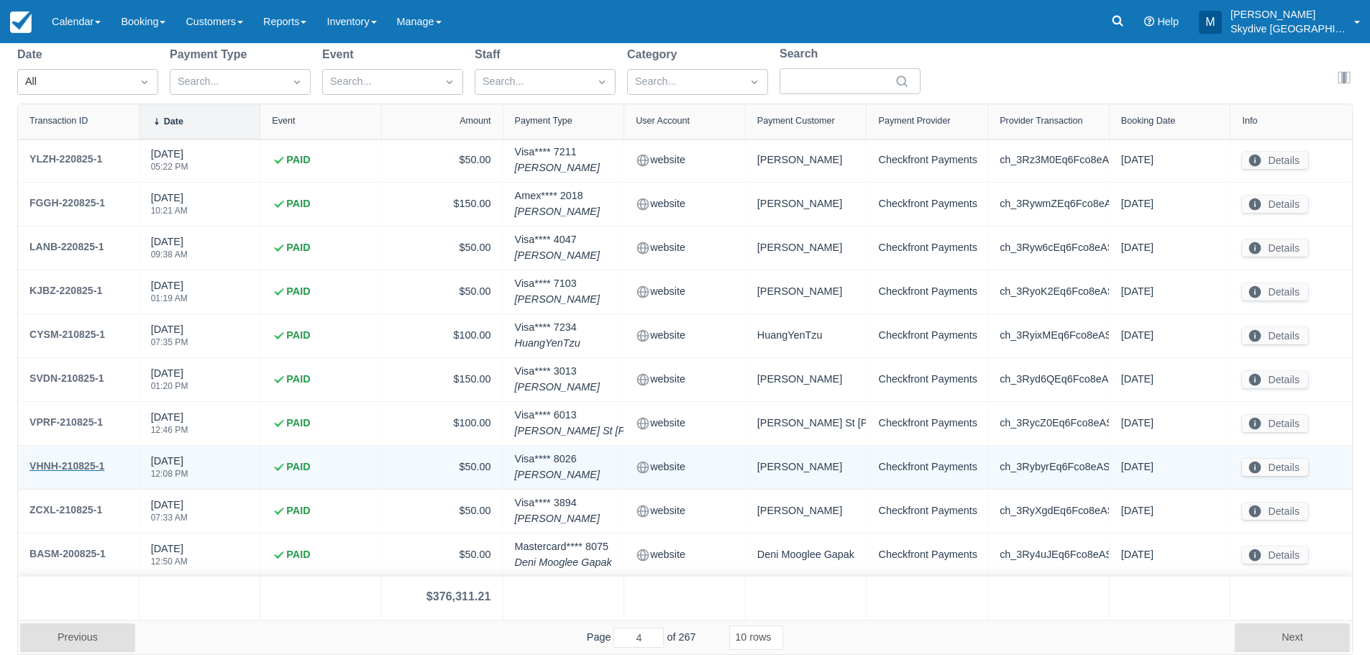
click at [72, 463] on div "VHNH-210825-1" at bounding box center [66, 465] width 75 height 17
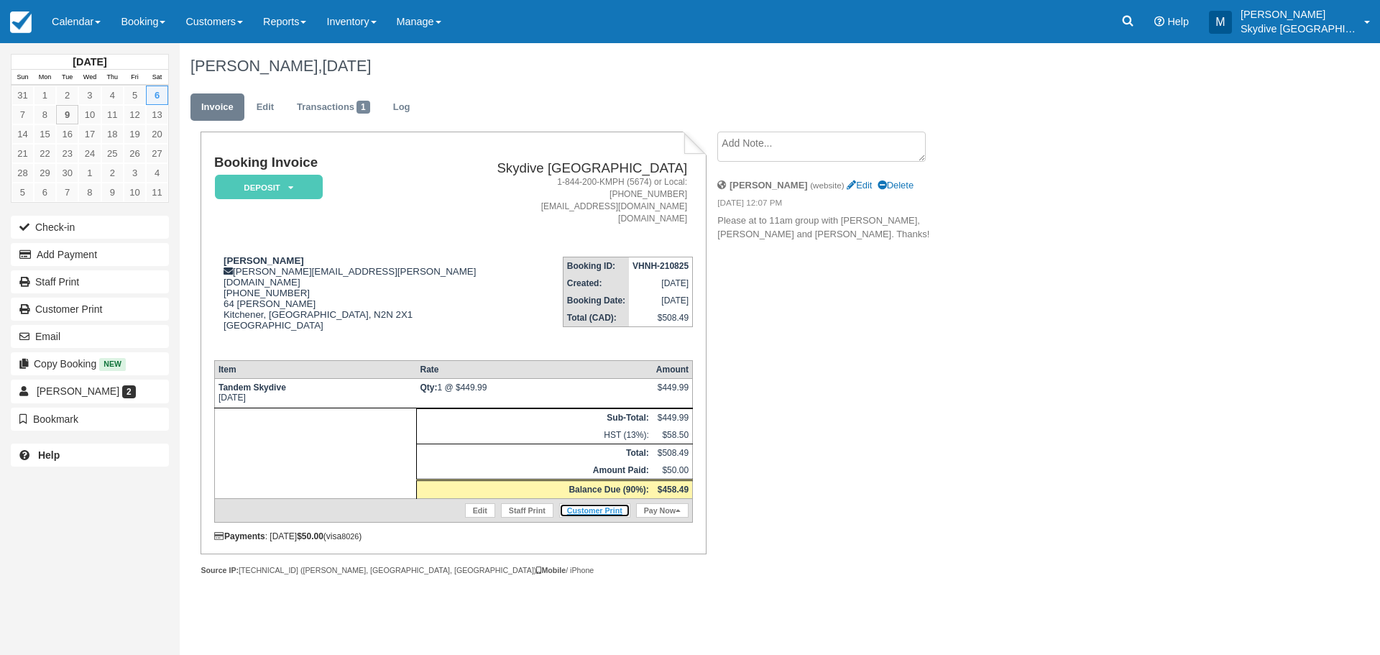
click at [594, 503] on link "Customer Print" at bounding box center [594, 510] width 71 height 14
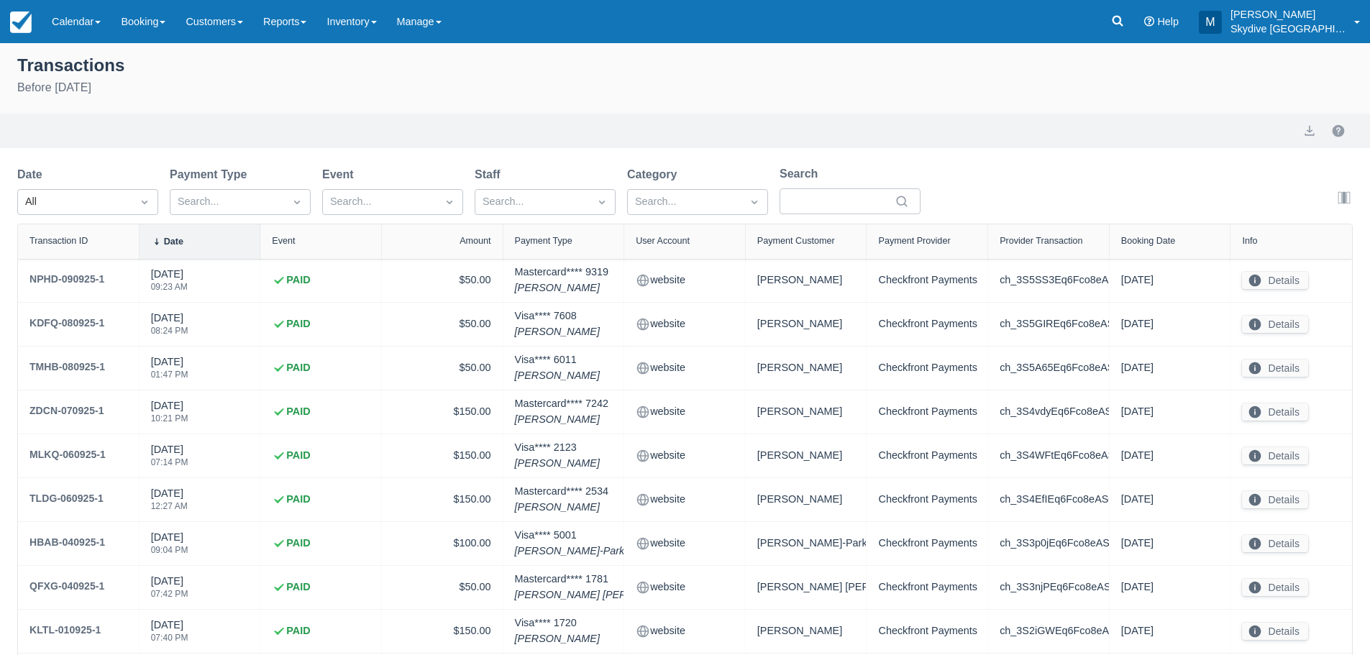
select select "10"
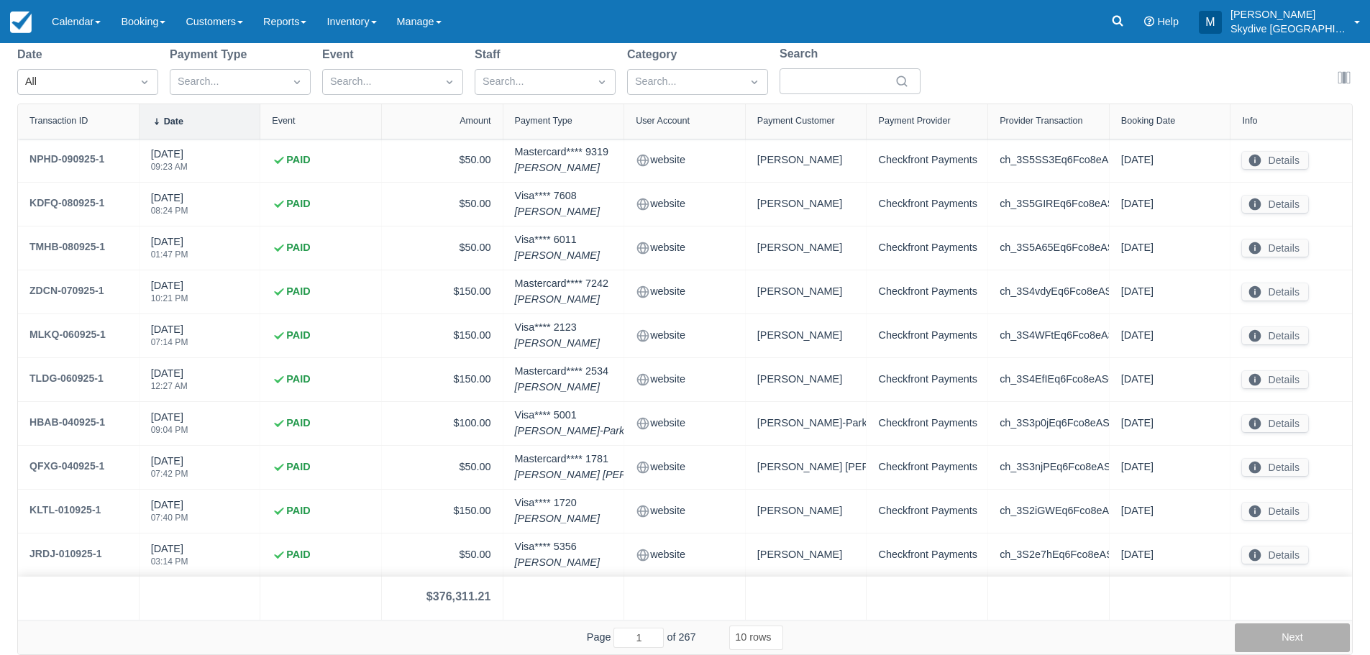
click at [1306, 638] on button "Next" at bounding box center [1291, 637] width 115 height 29
type input "4"
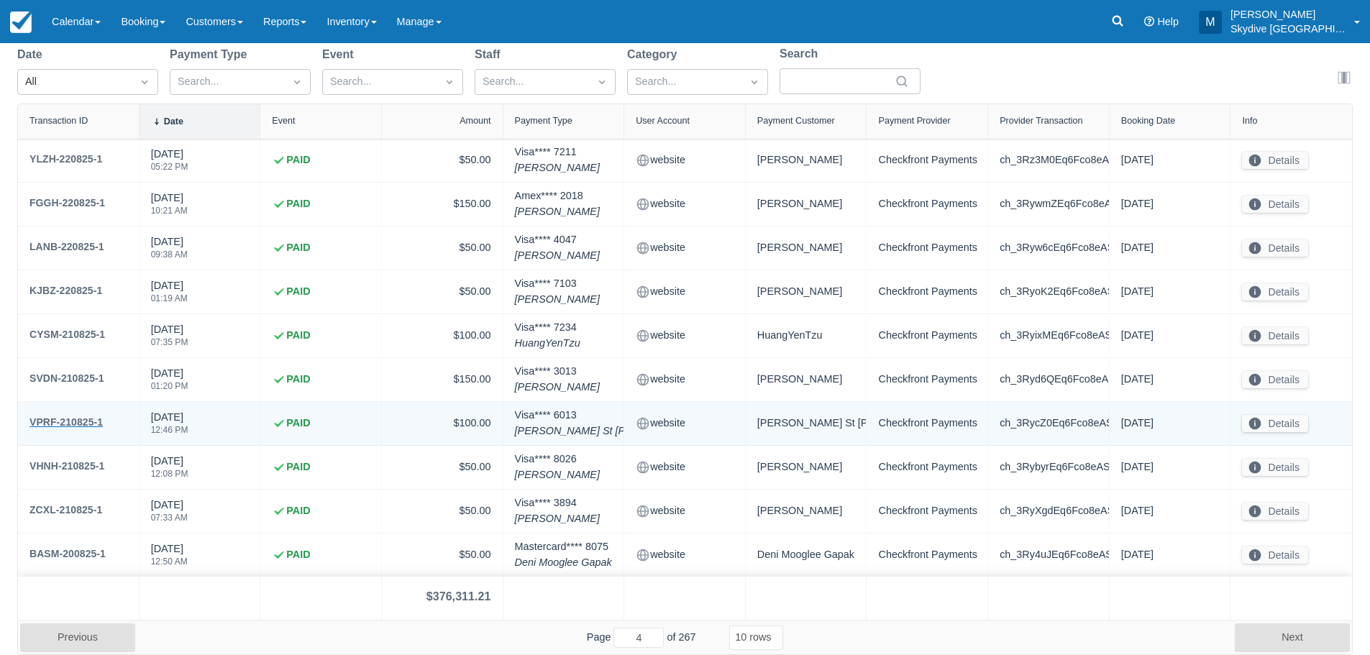
click at [59, 420] on div "VPRF-210825-1" at bounding box center [65, 421] width 73 height 17
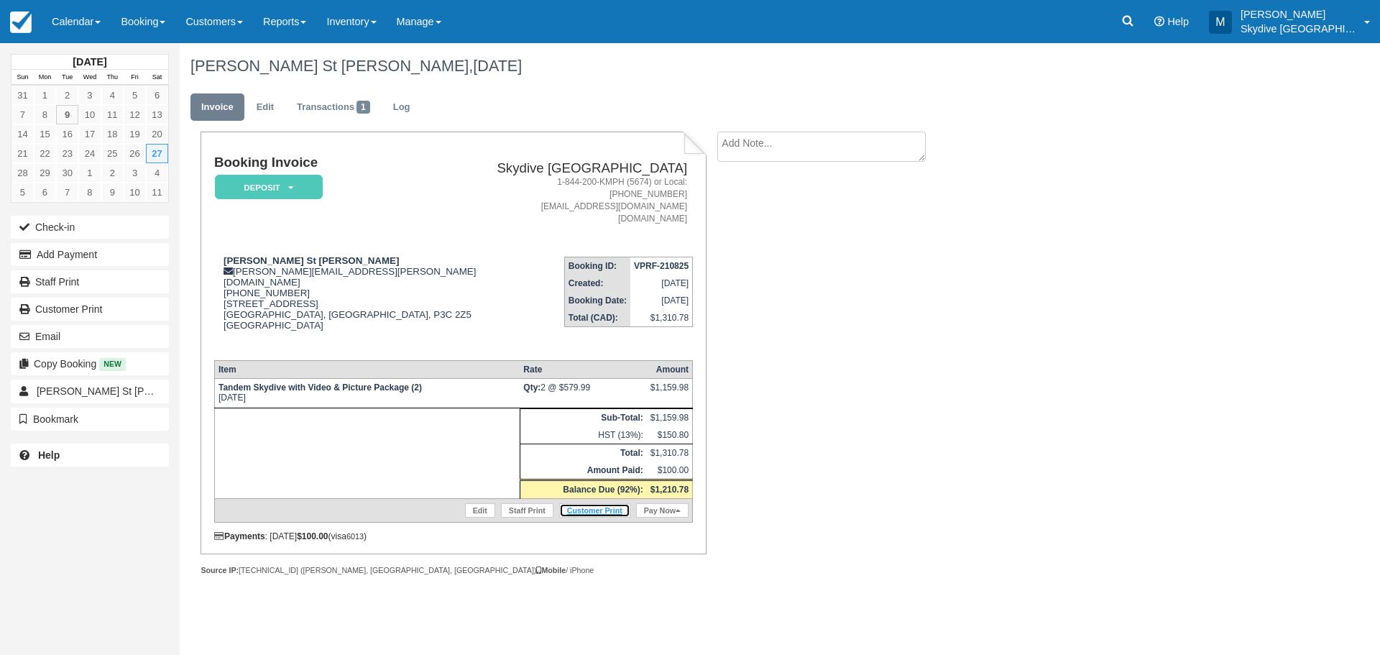
click at [611, 503] on link "Customer Print" at bounding box center [594, 510] width 71 height 14
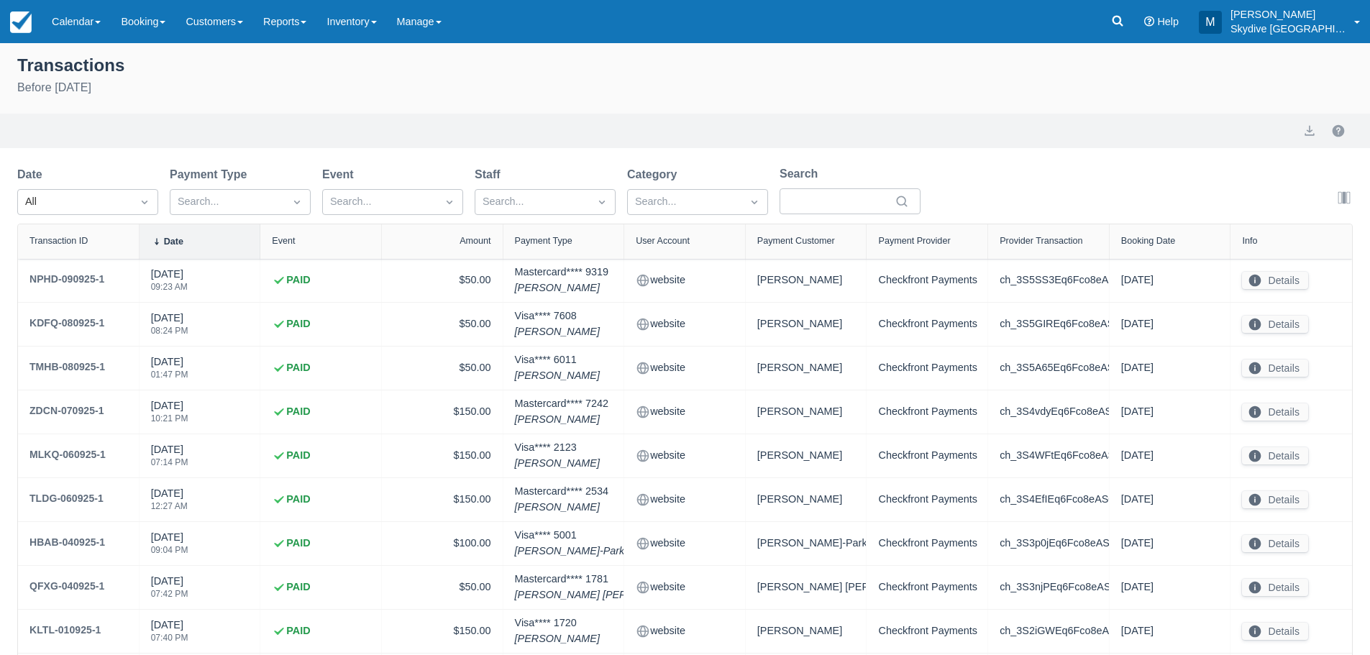
select select "10"
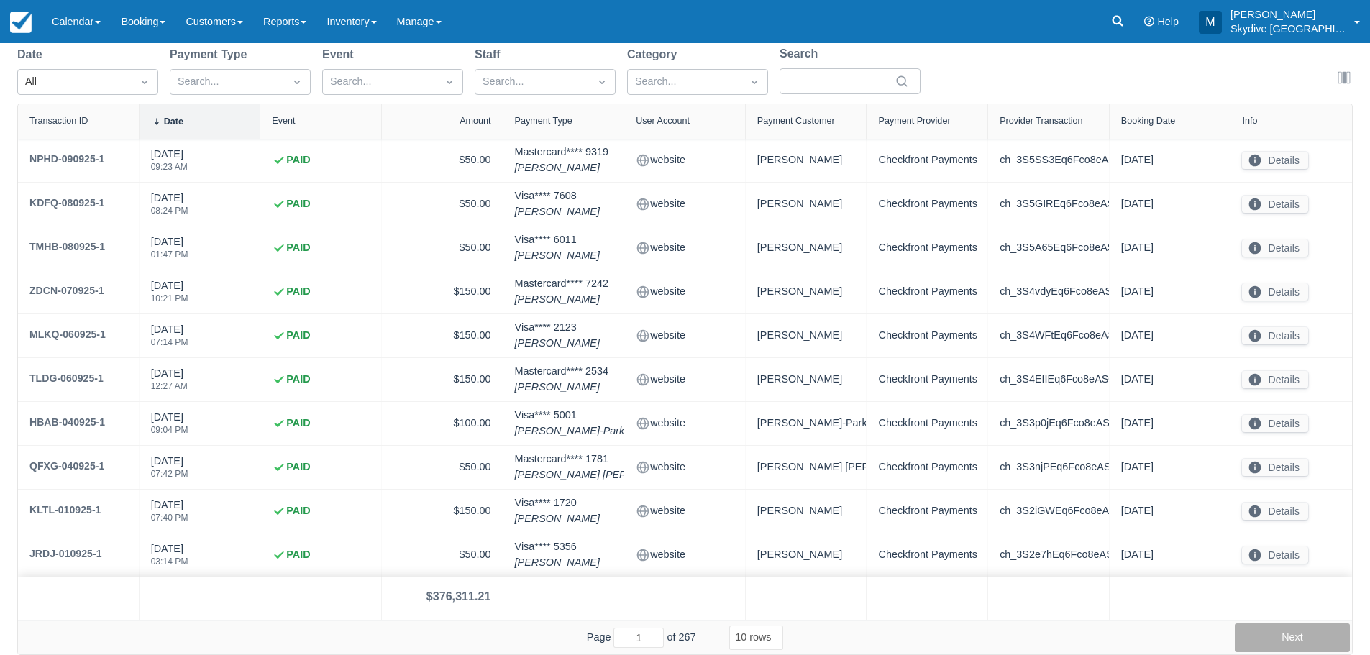
click at [1313, 628] on button "Next" at bounding box center [1291, 637] width 115 height 29
type input "4"
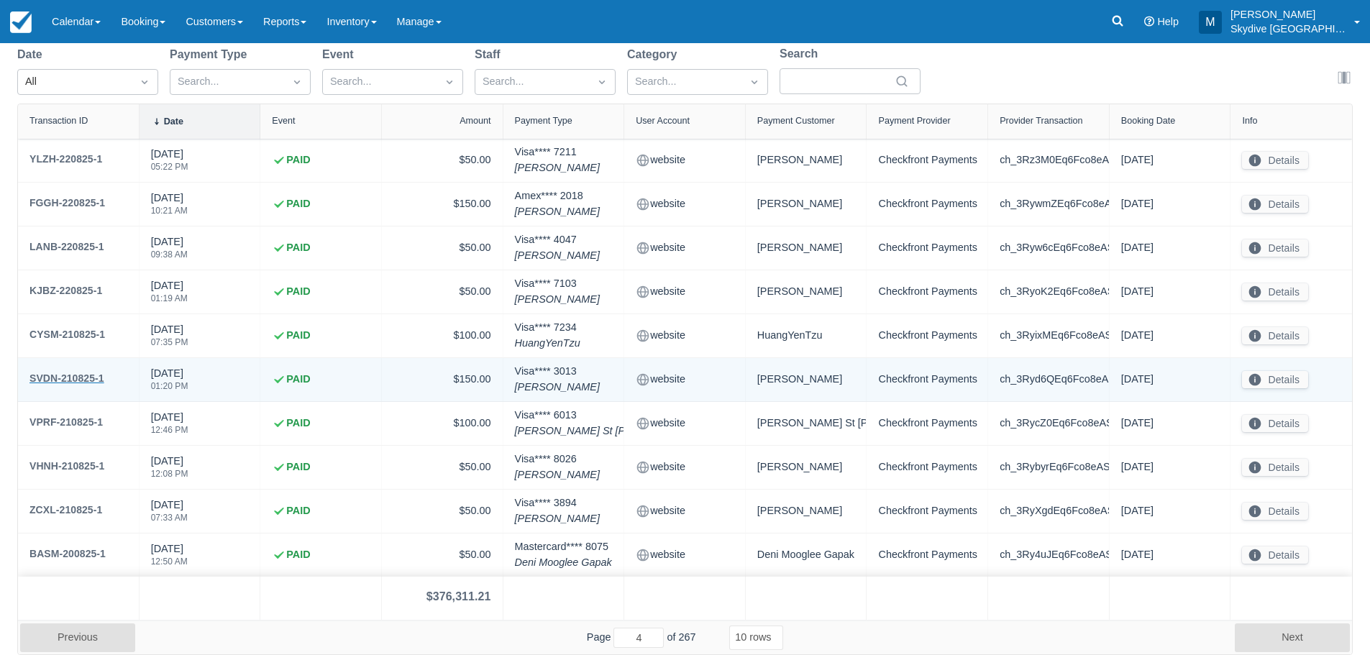
click at [86, 376] on div "SVDN-210825-1" at bounding box center [66, 378] width 75 height 17
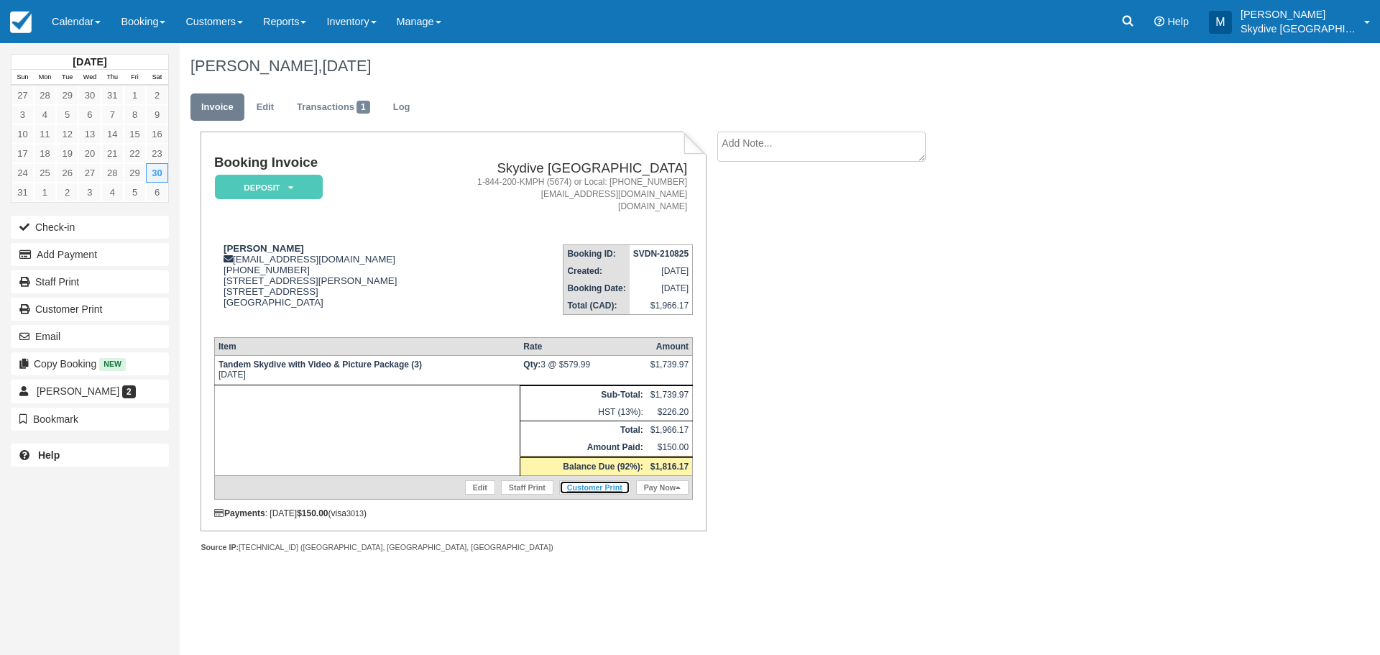
click at [598, 490] on link "Customer Print" at bounding box center [594, 487] width 71 height 14
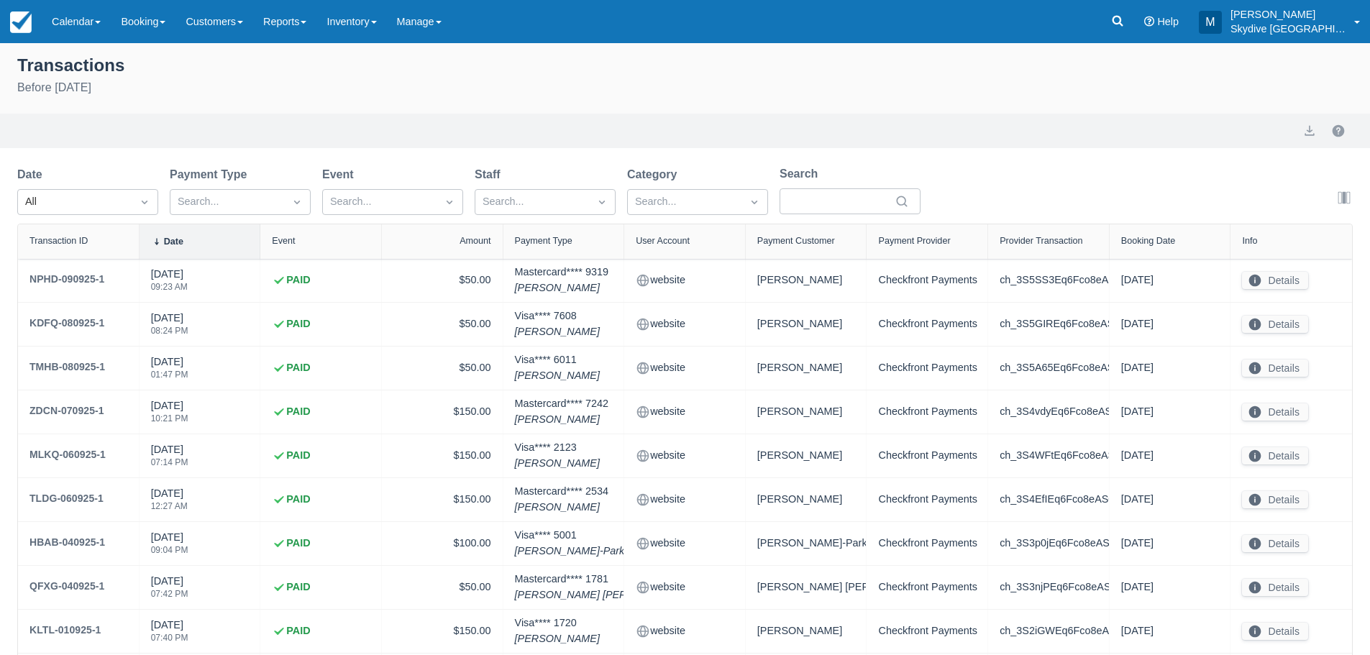
select select "10"
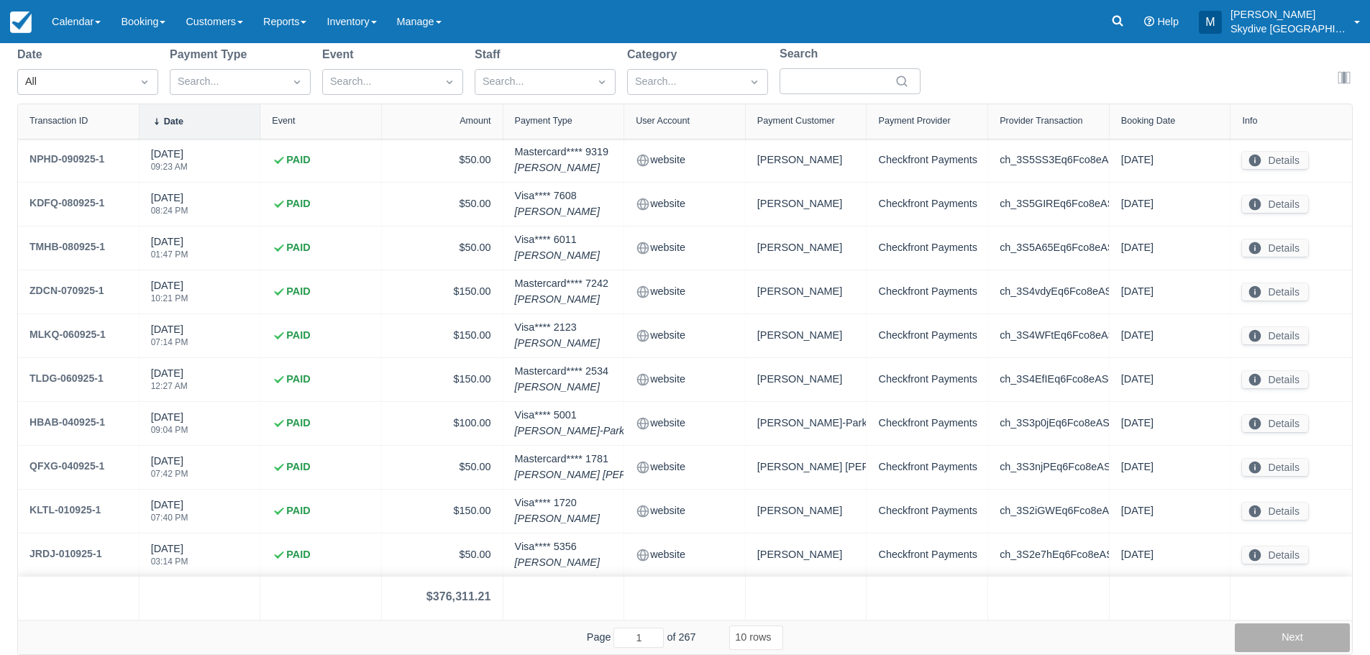
click at [1271, 637] on button "Next" at bounding box center [1291, 637] width 115 height 29
type input "4"
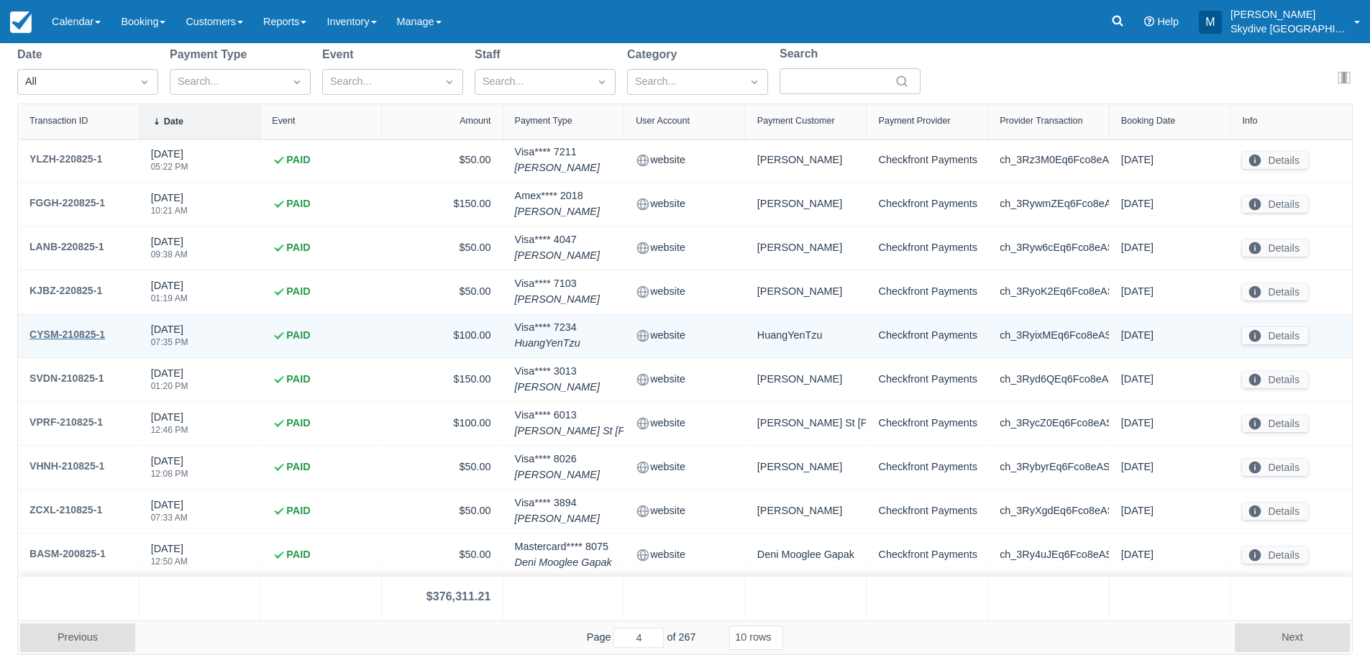
click at [61, 334] on div "CYSM-210825-1" at bounding box center [66, 334] width 75 height 17
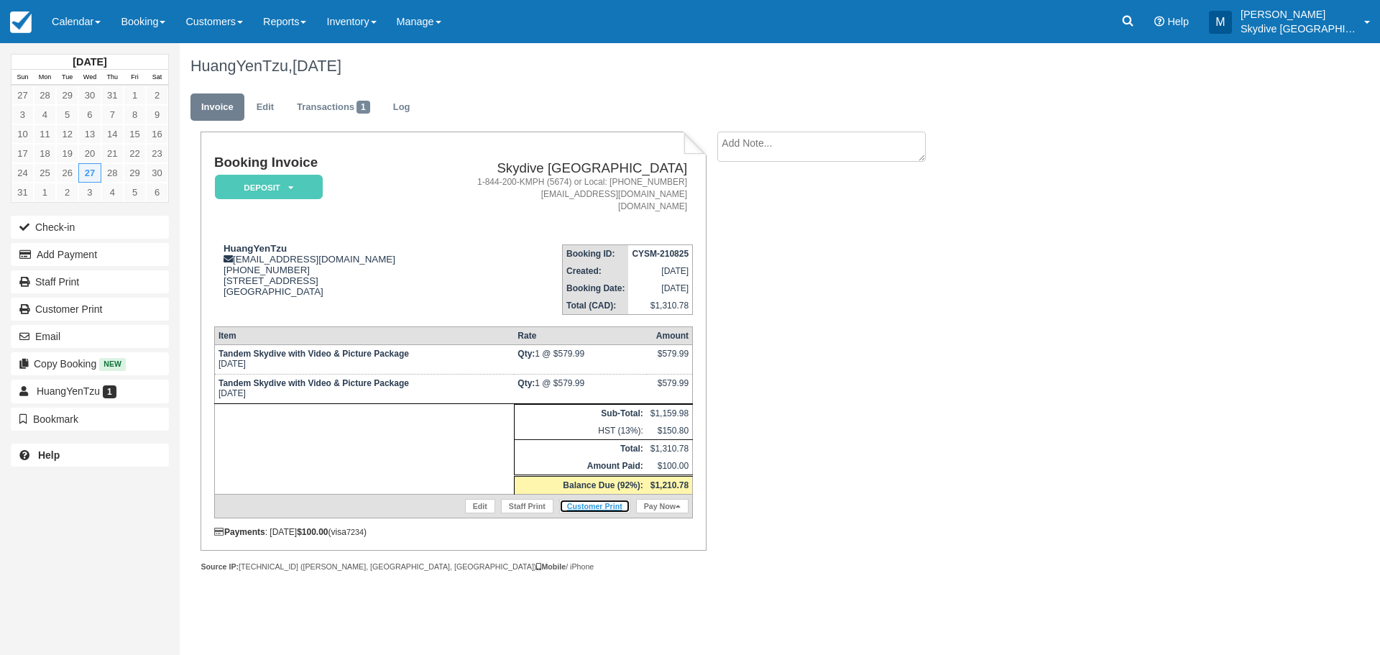
click at [597, 508] on link "Customer Print" at bounding box center [594, 506] width 71 height 14
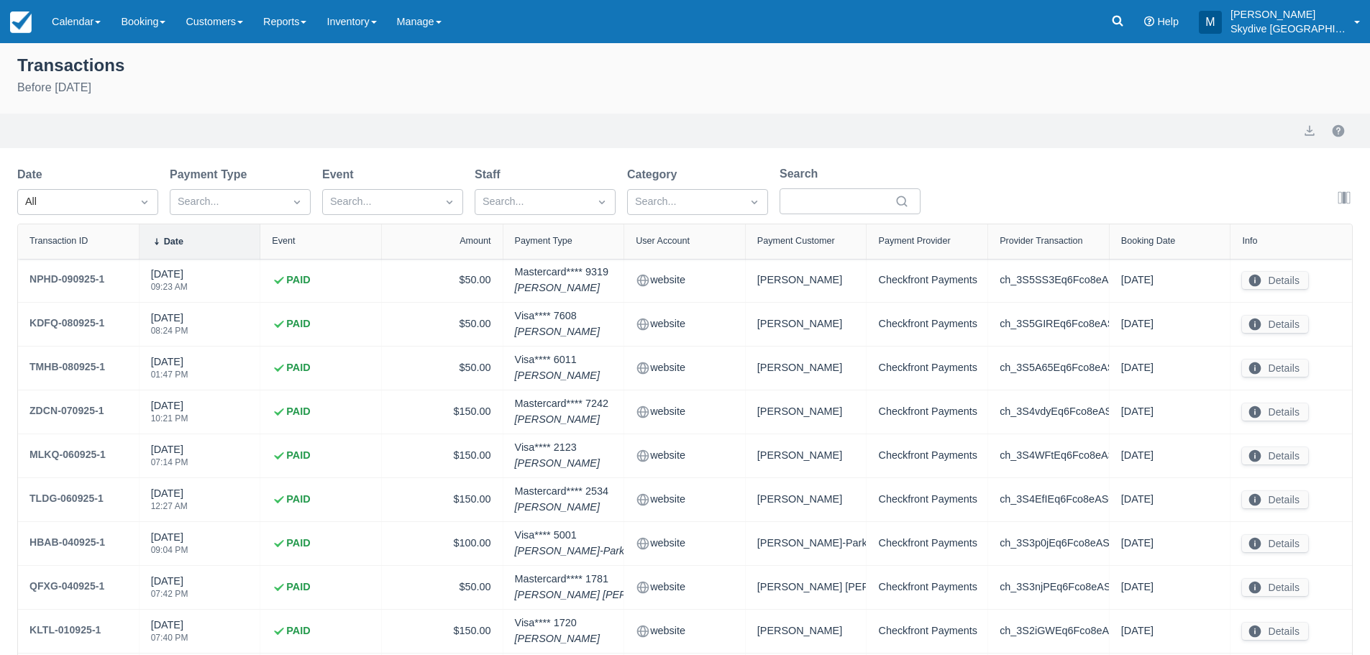
select select "10"
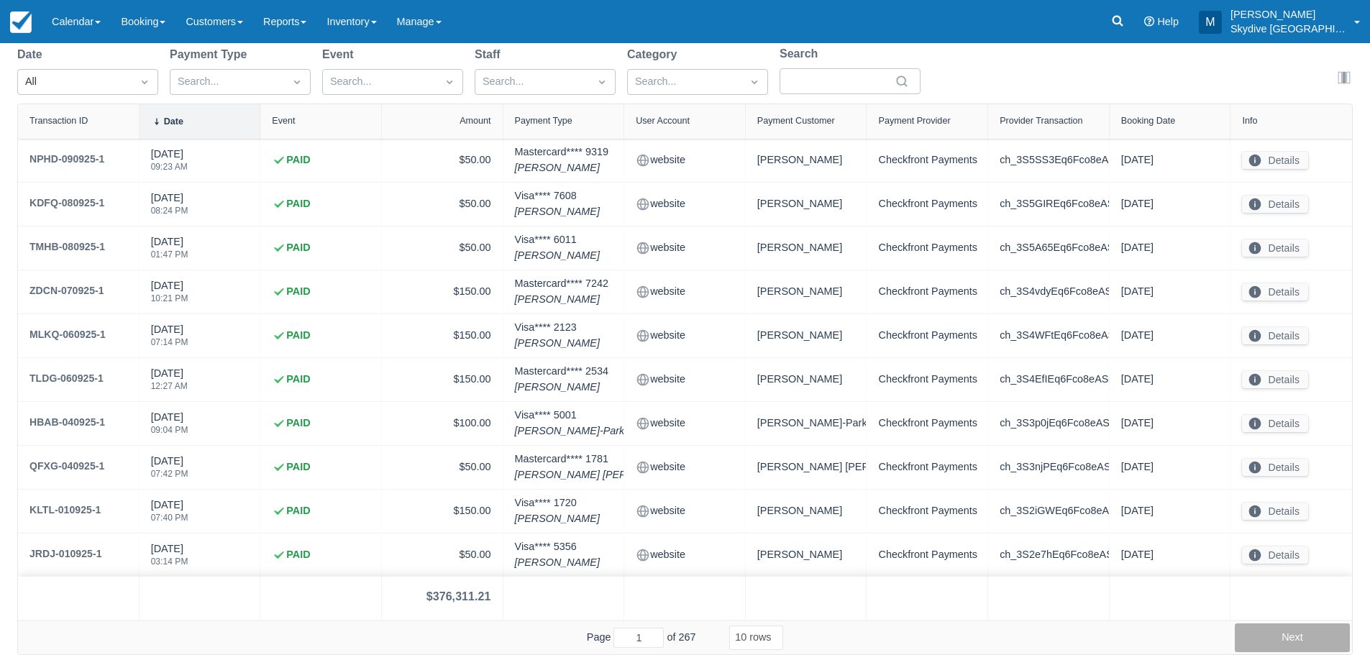
click at [1294, 631] on button "Next" at bounding box center [1291, 637] width 115 height 29
type input "4"
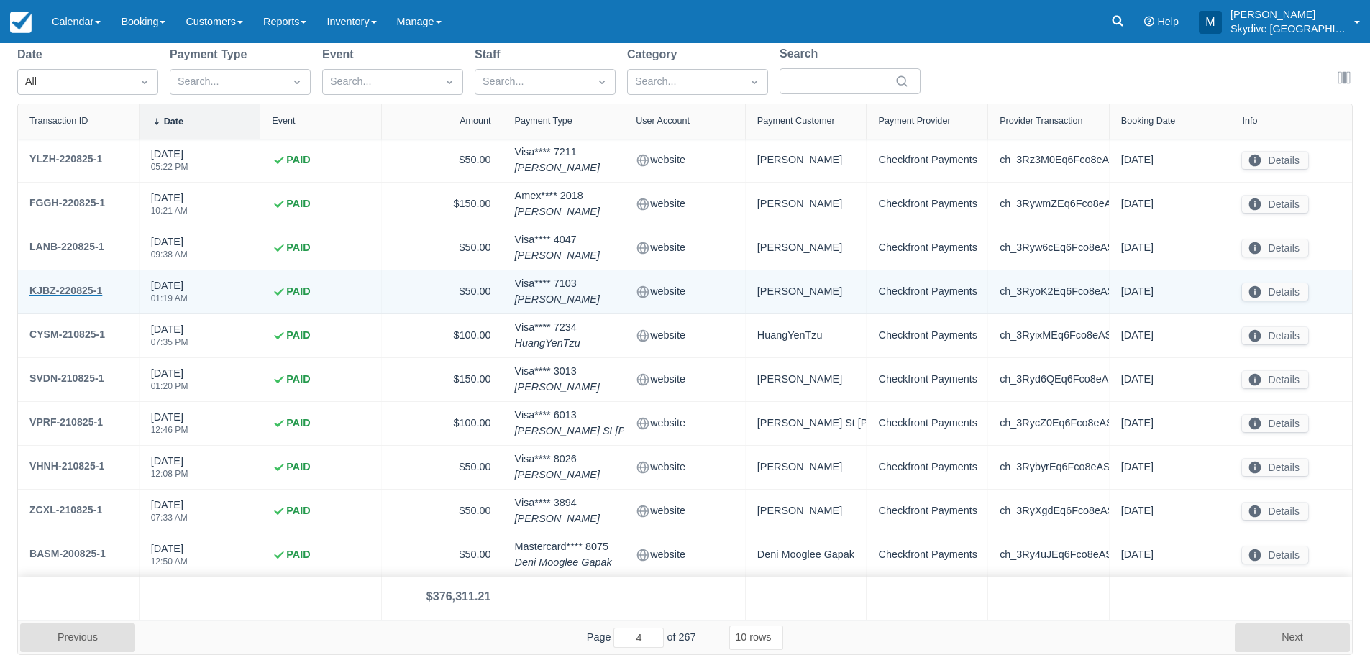
click at [71, 290] on div "KJBZ-220825-1" at bounding box center [65, 290] width 73 height 17
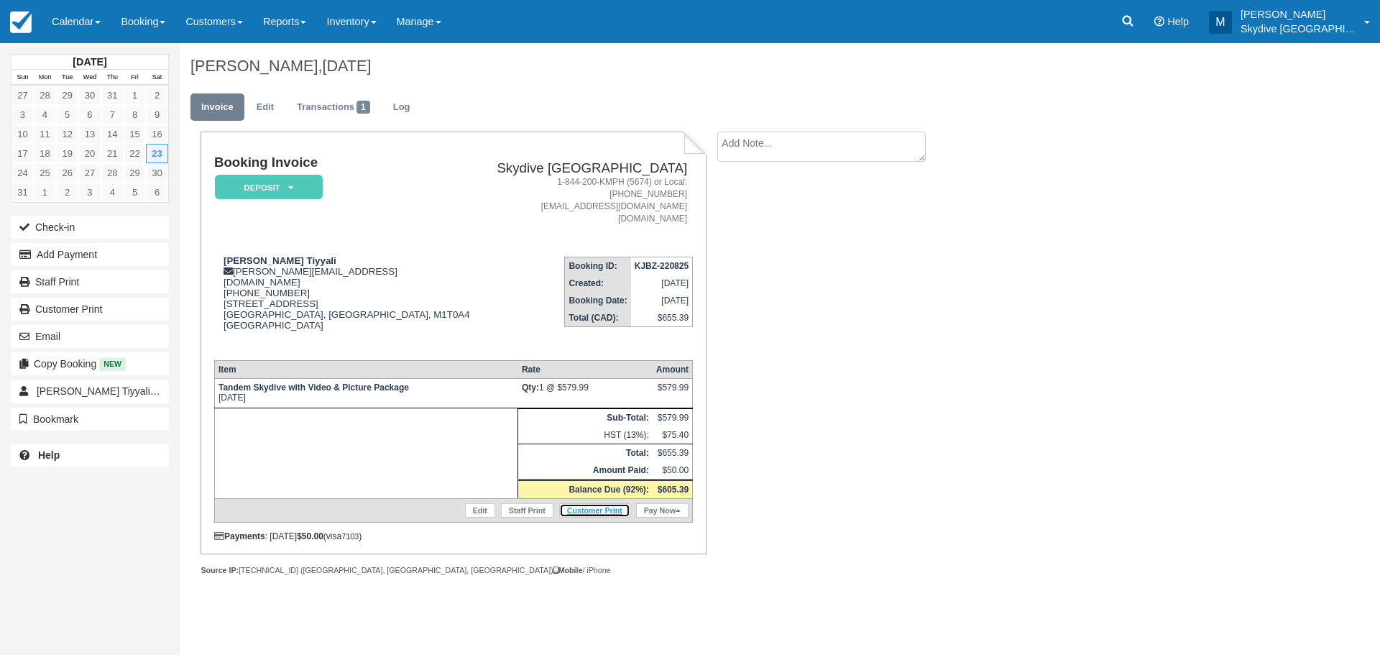
click at [608, 503] on link "Customer Print" at bounding box center [594, 510] width 71 height 14
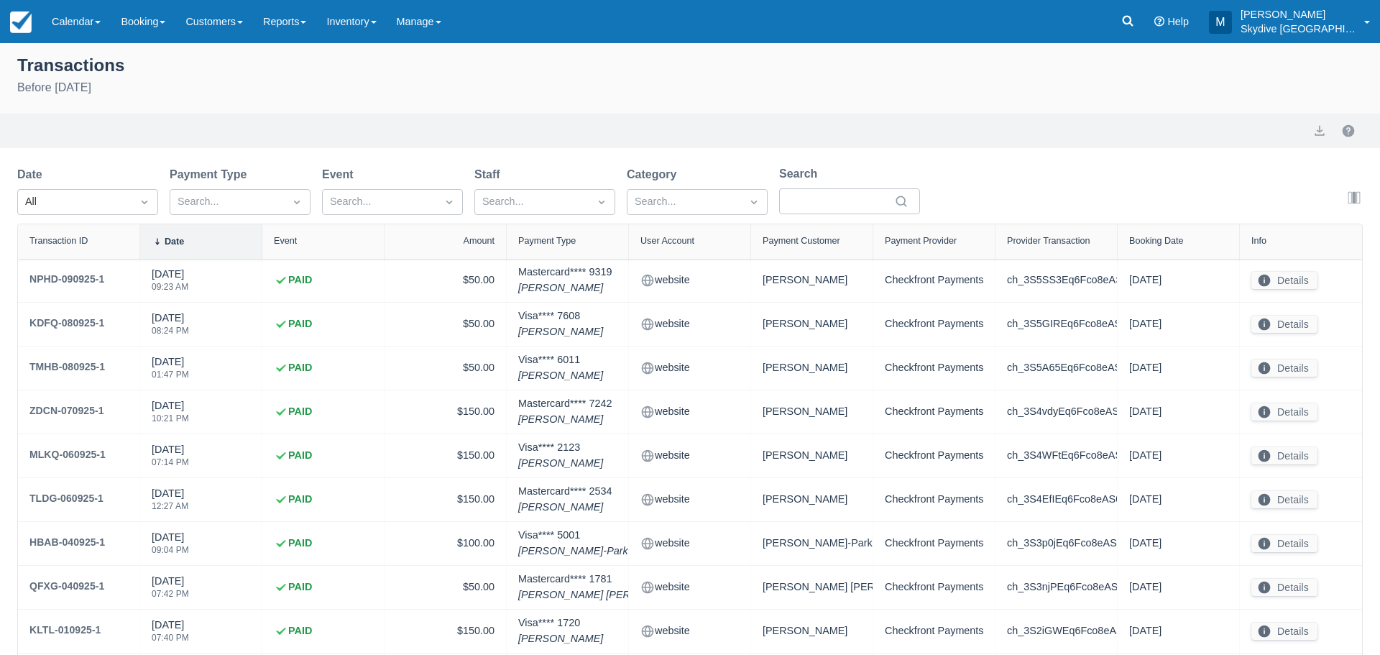
select select "10"
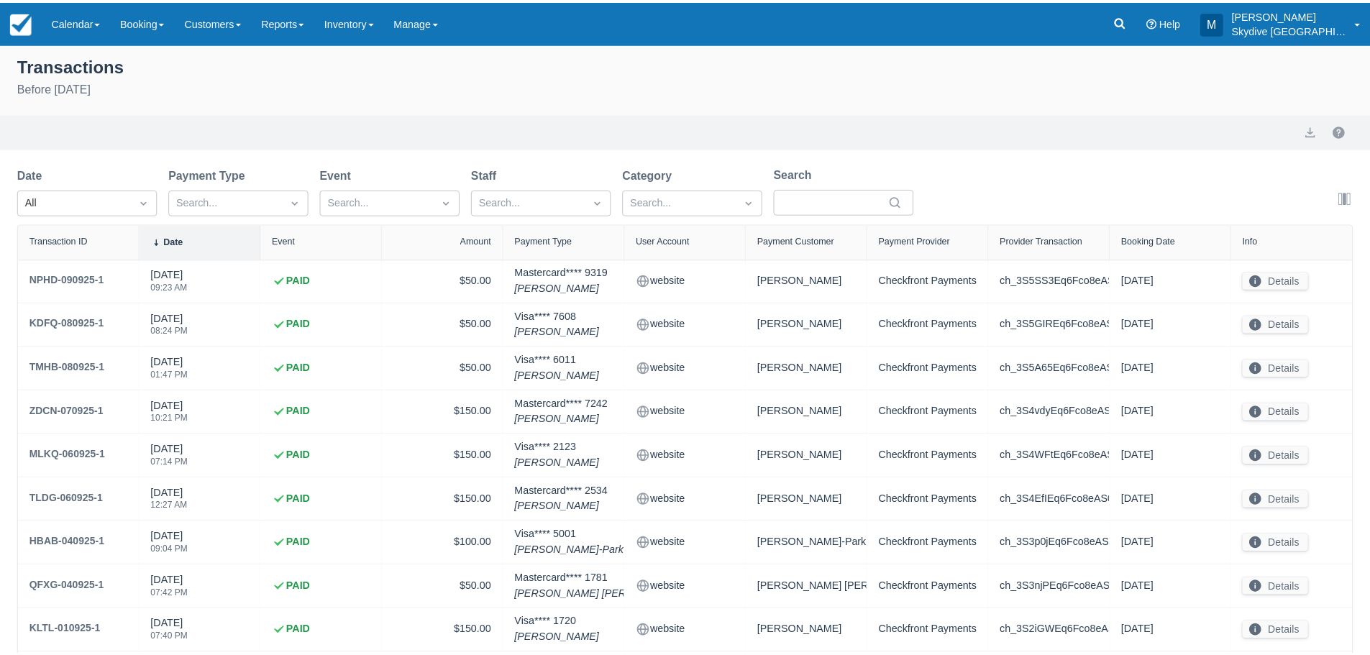
scroll to position [120, 0]
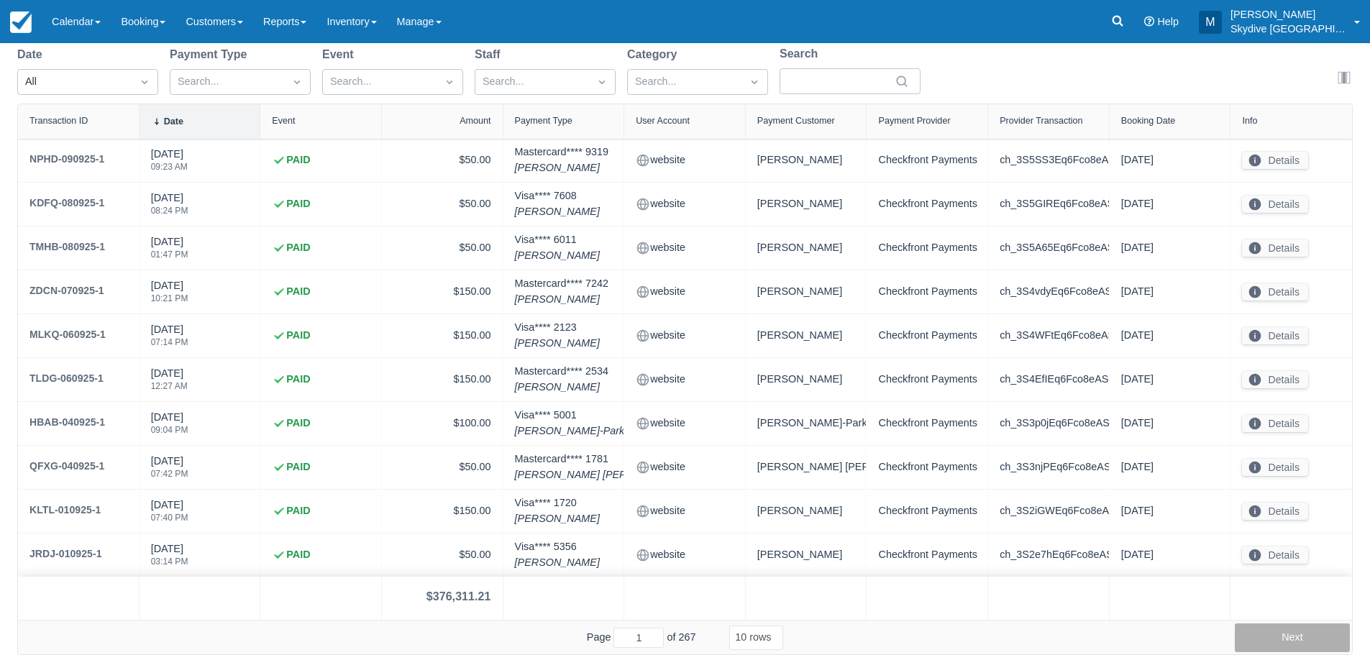
click at [1275, 635] on button "Next" at bounding box center [1291, 637] width 115 height 29
type input "4"
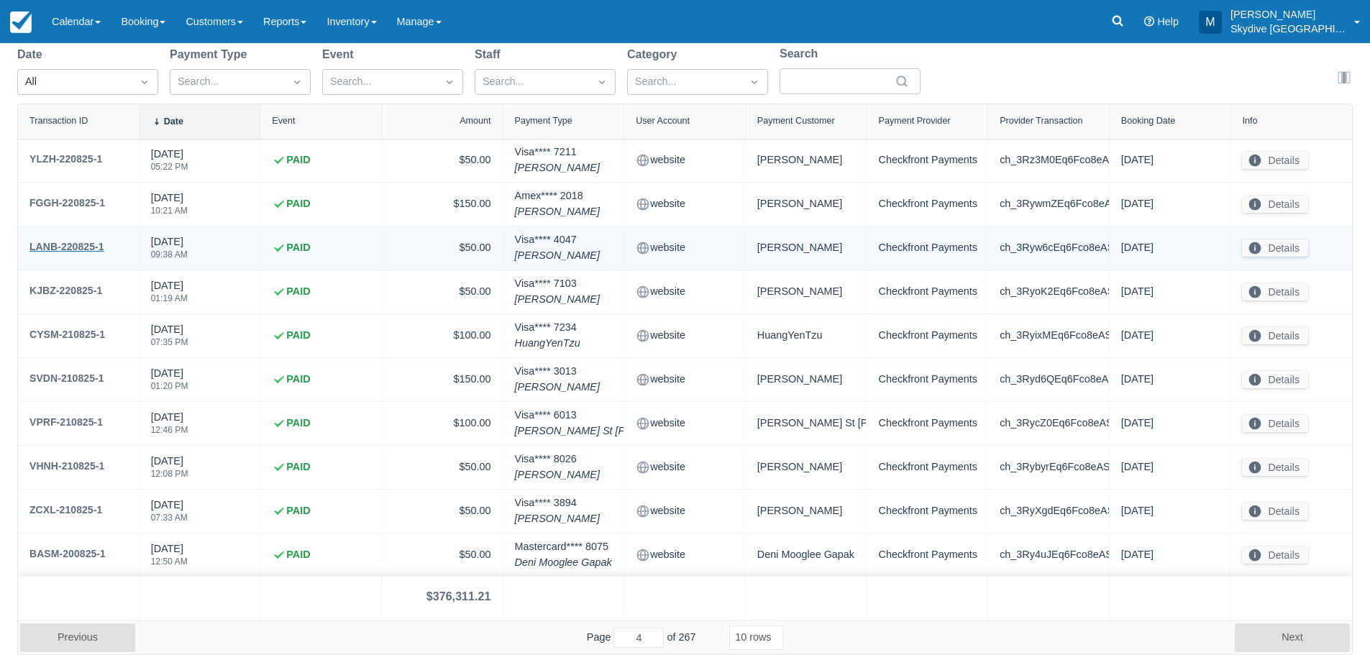
click at [66, 244] on div "LANB-220825-1" at bounding box center [66, 246] width 75 height 17
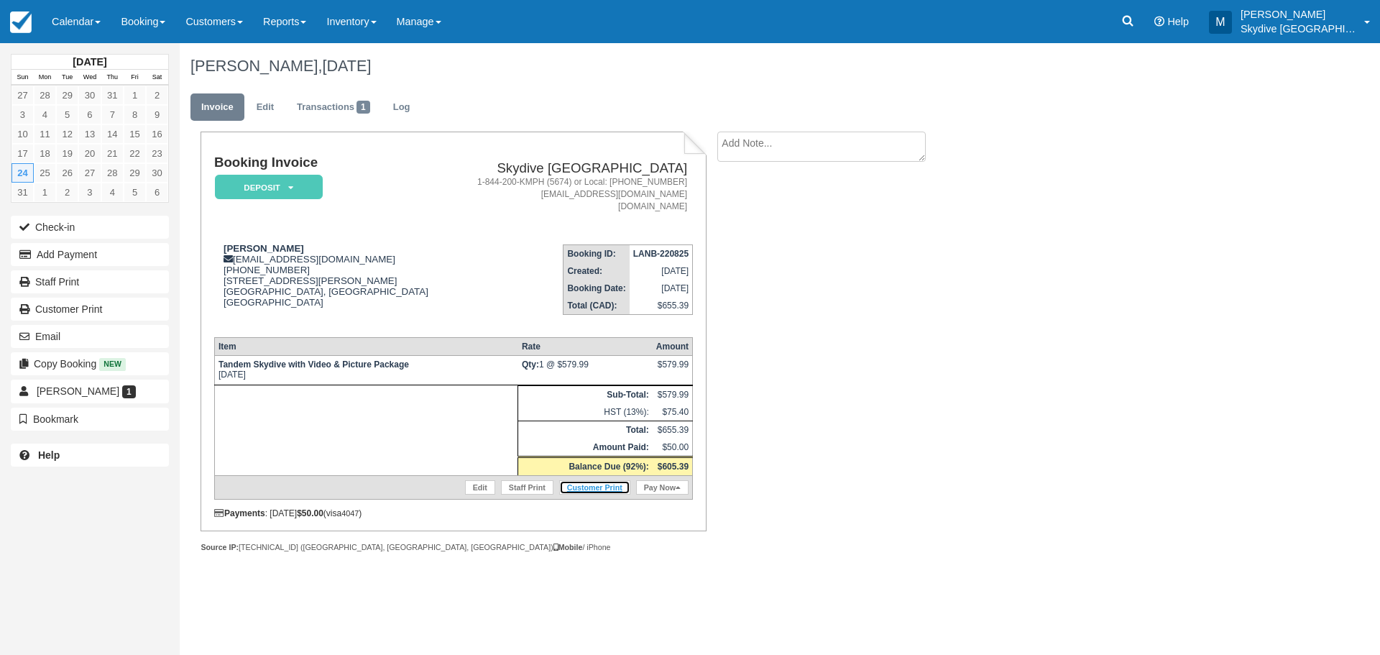
click at [607, 487] on link "Customer Print" at bounding box center [594, 487] width 71 height 14
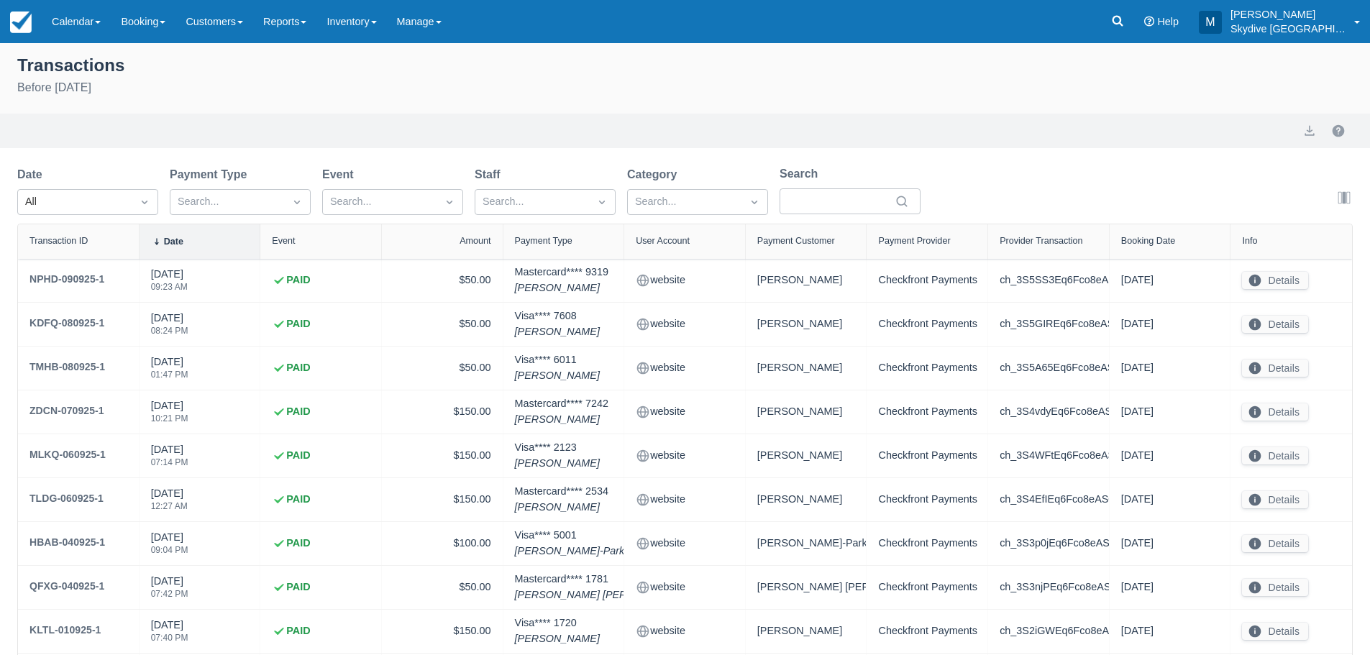
select select "10"
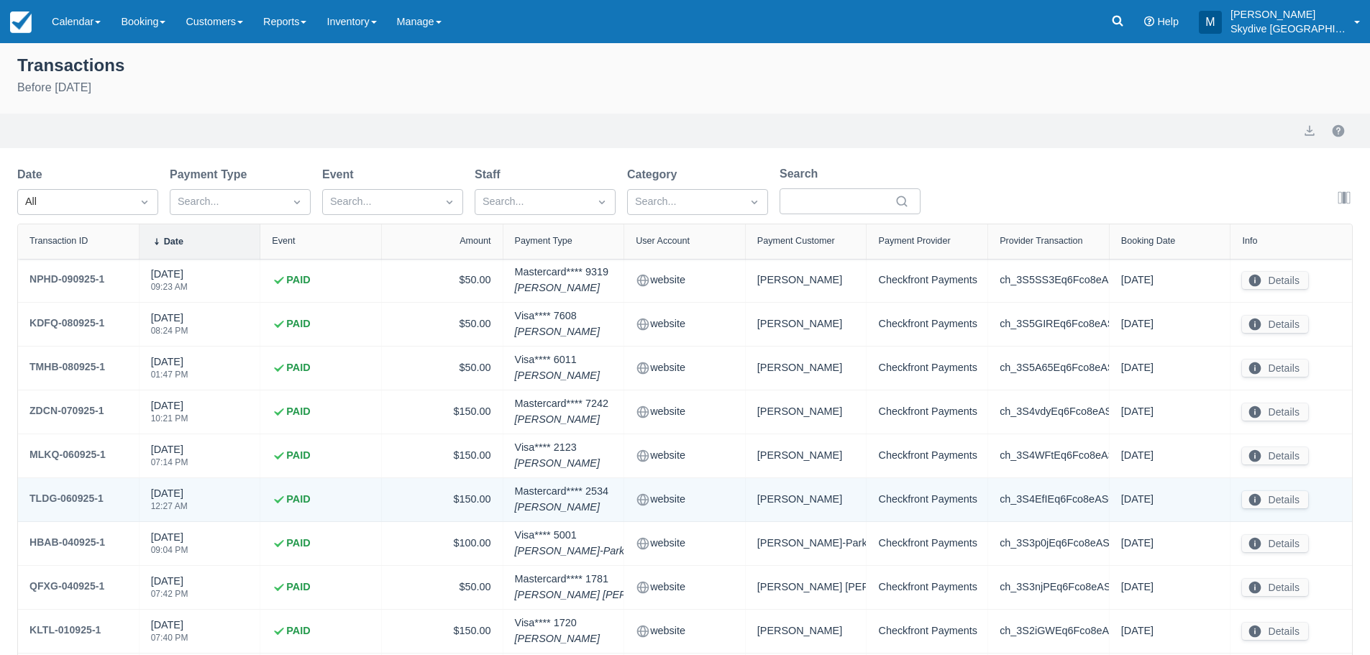
scroll to position [120, 0]
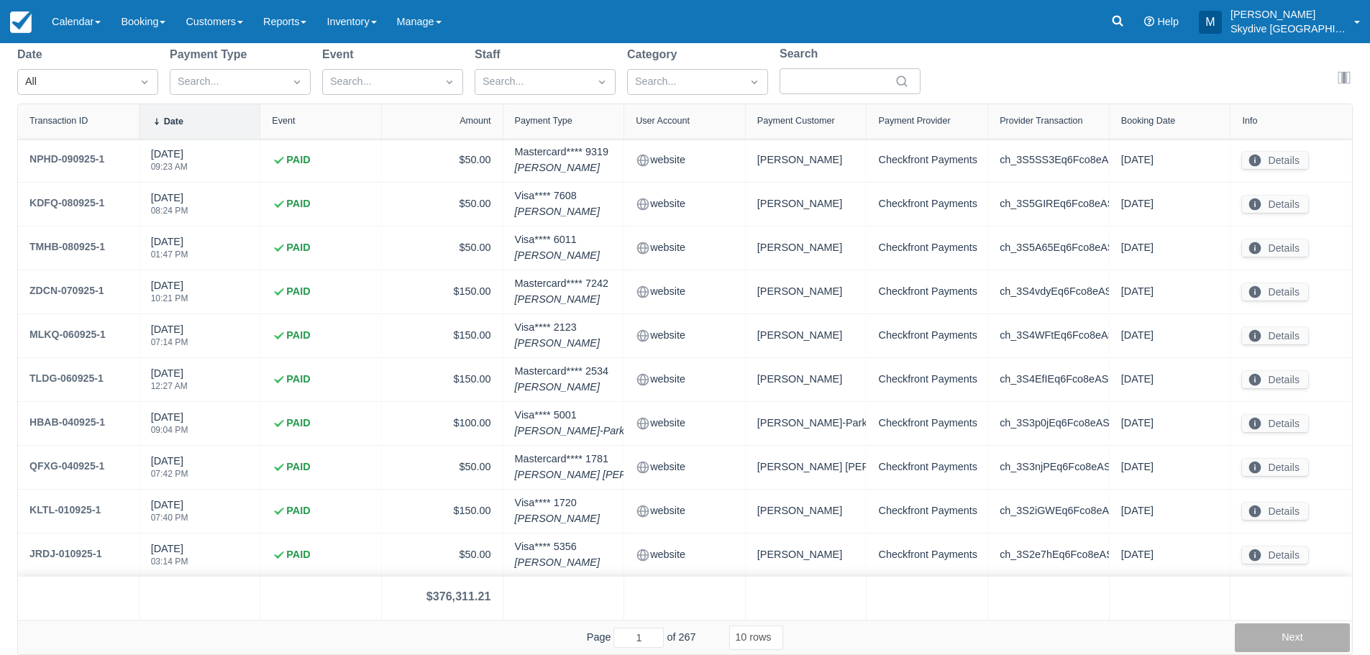
click at [1281, 641] on button "Next" at bounding box center [1291, 637] width 115 height 29
type input "4"
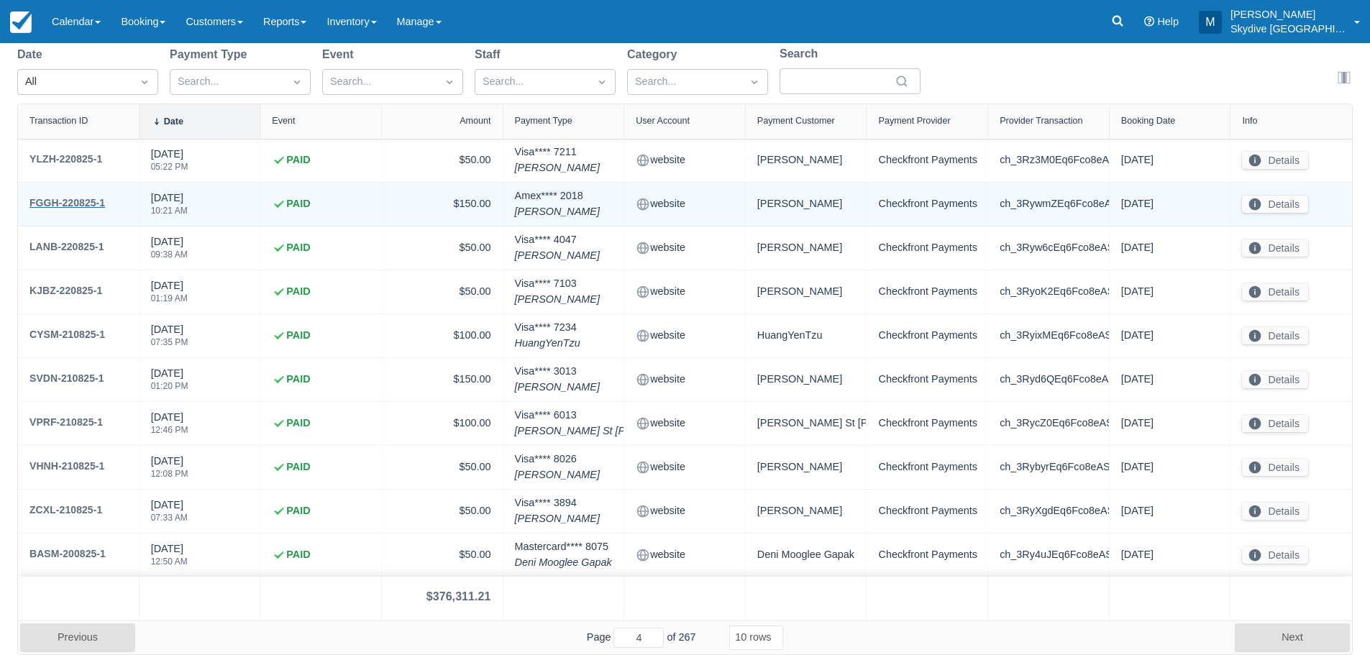
click at [42, 199] on div "FGGH-220825-1" at bounding box center [66, 202] width 75 height 17
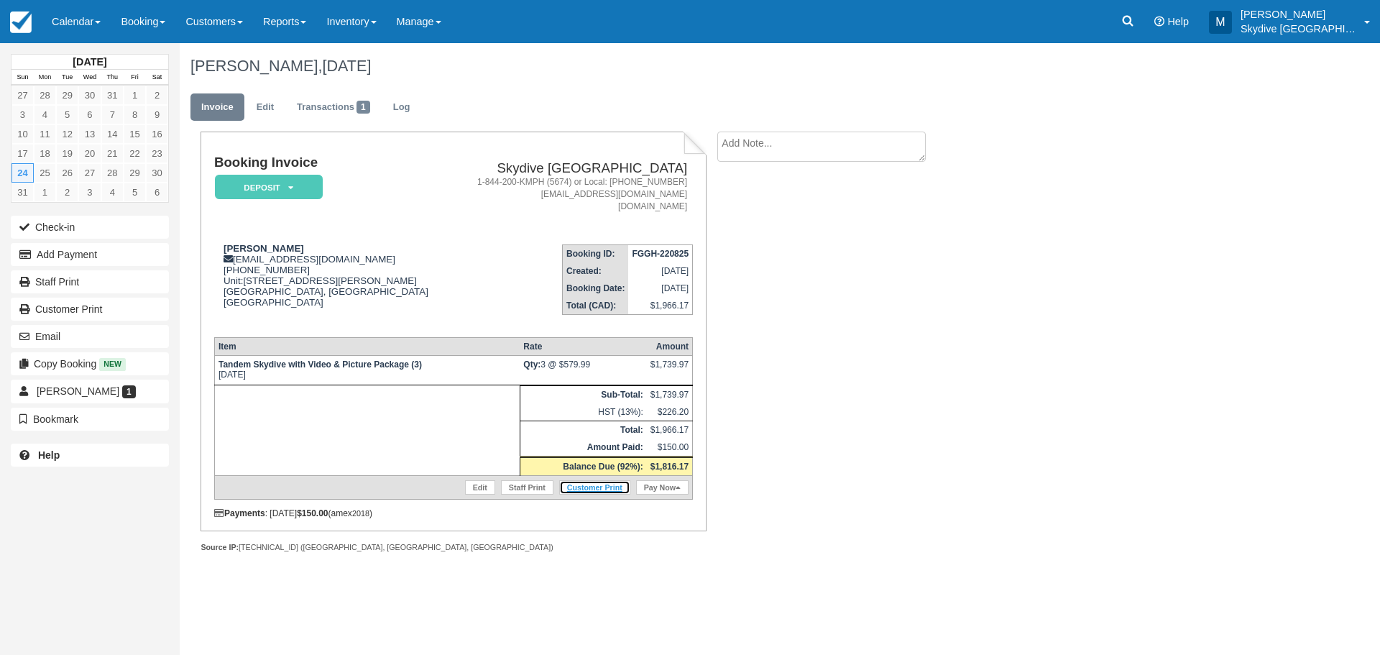
click at [594, 492] on link "Customer Print" at bounding box center [594, 487] width 71 height 14
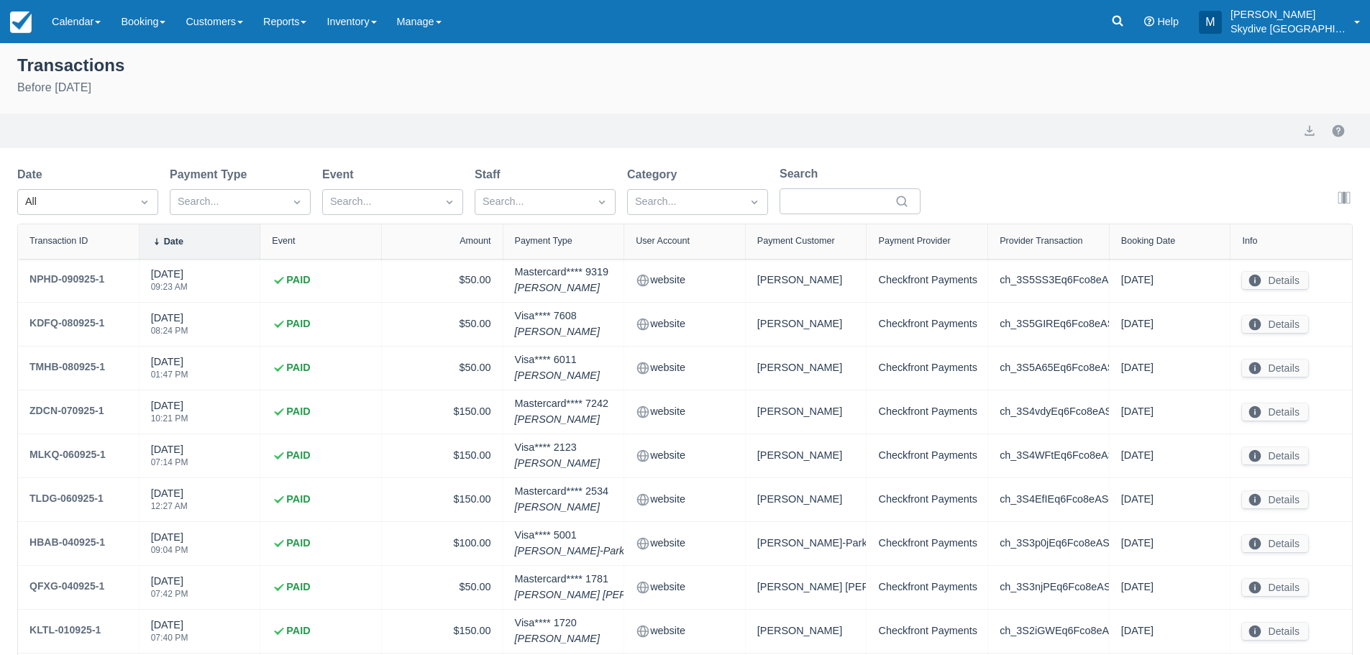
select select "10"
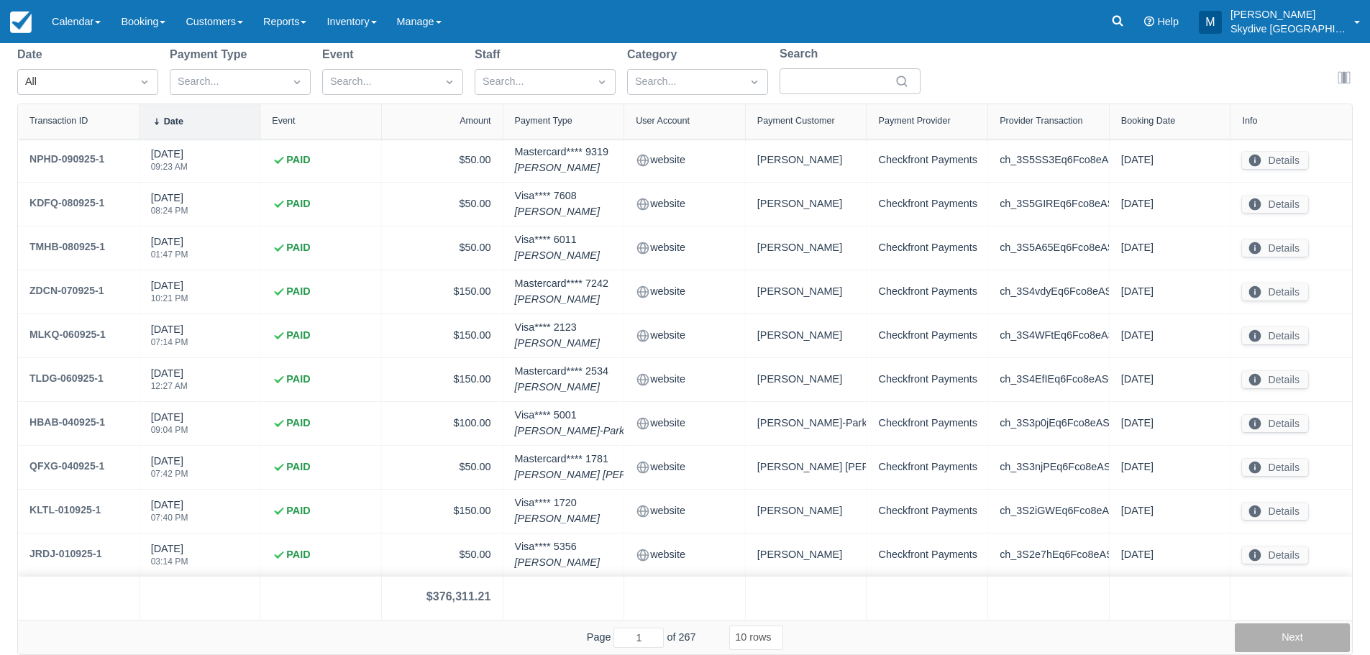
click at [1287, 633] on button "Next" at bounding box center [1291, 637] width 115 height 29
click at [1271, 633] on button "Next" at bounding box center [1291, 637] width 115 height 29
type input "4"
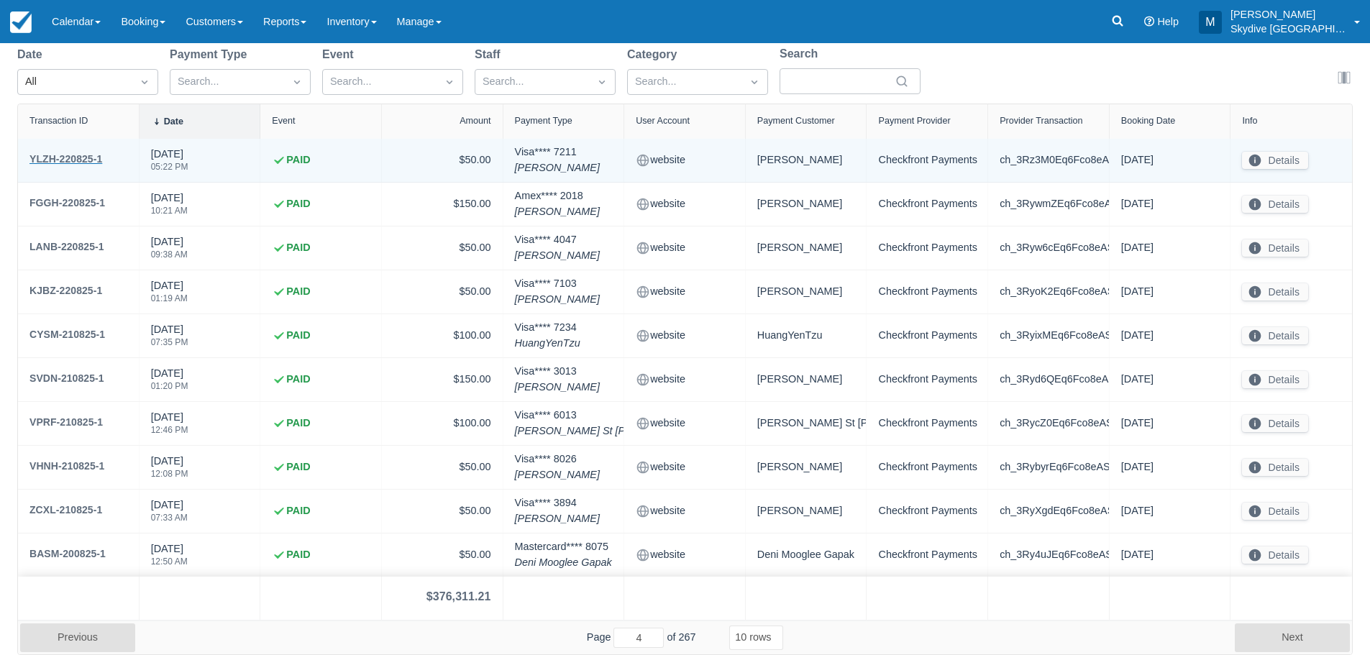
click at [65, 157] on div "YLZH-220825-1" at bounding box center [65, 158] width 73 height 17
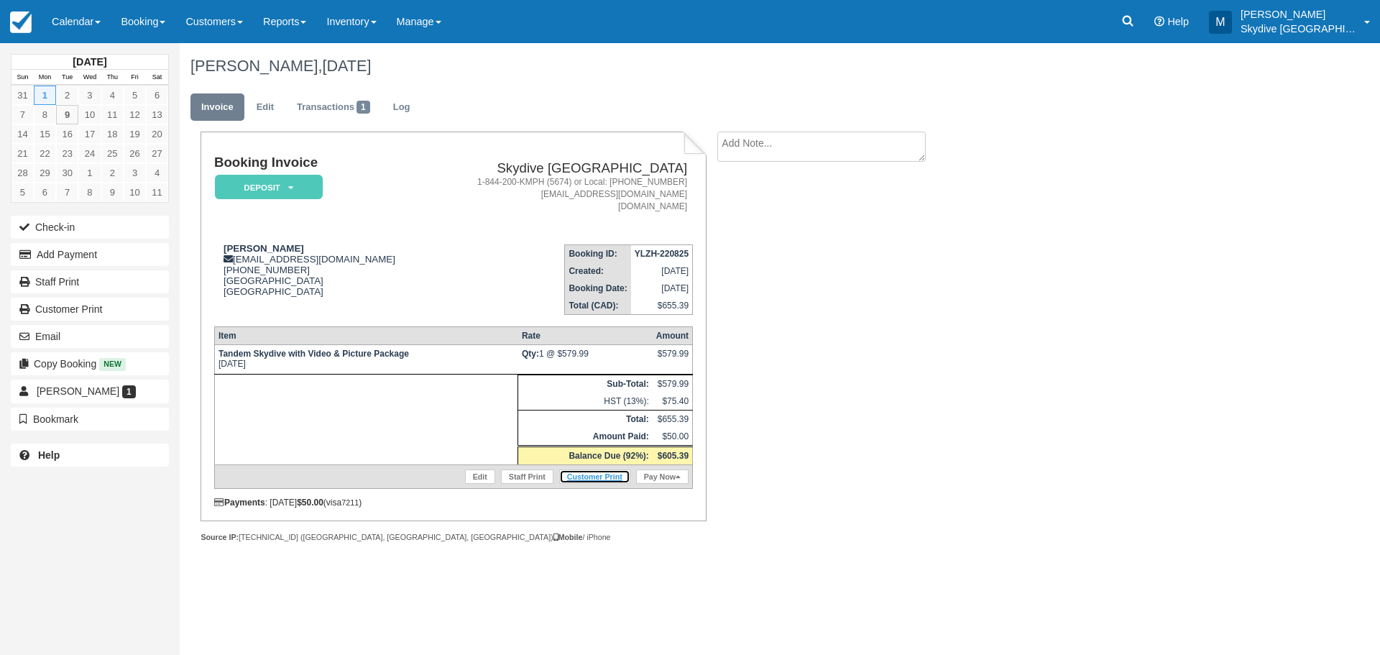
click at [595, 475] on link "Customer Print" at bounding box center [594, 476] width 71 height 14
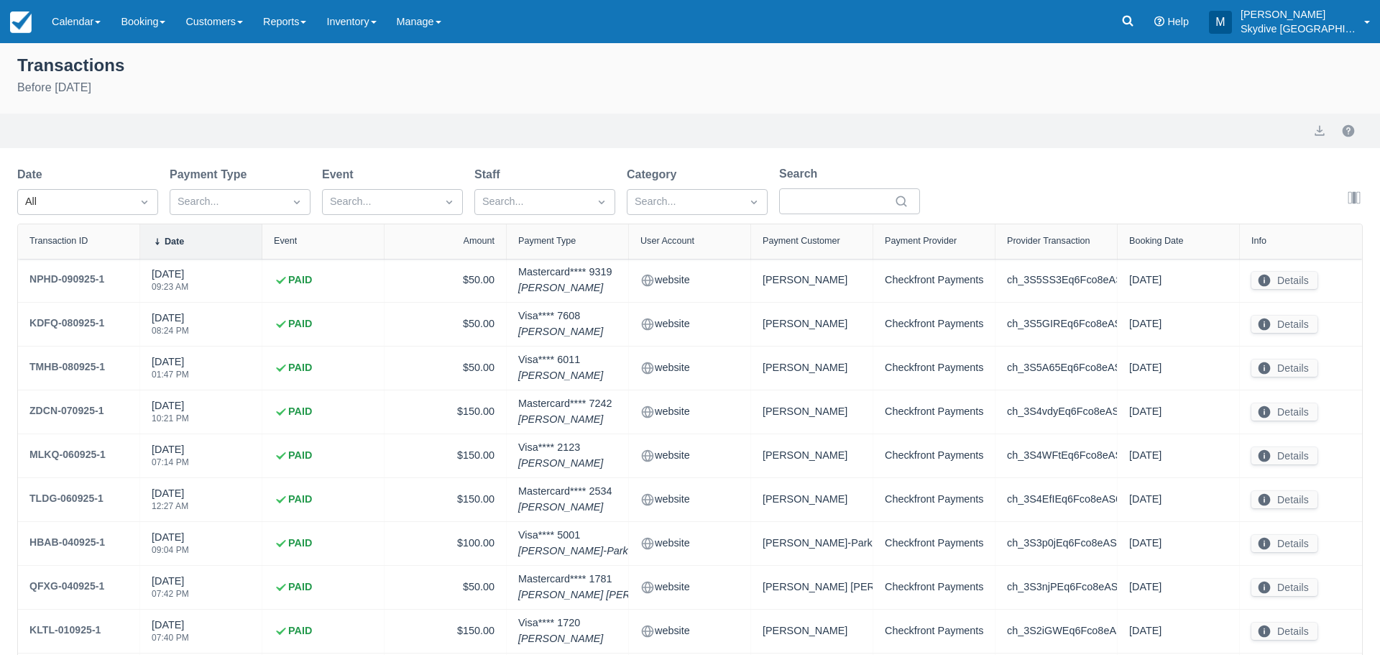
select select "10"
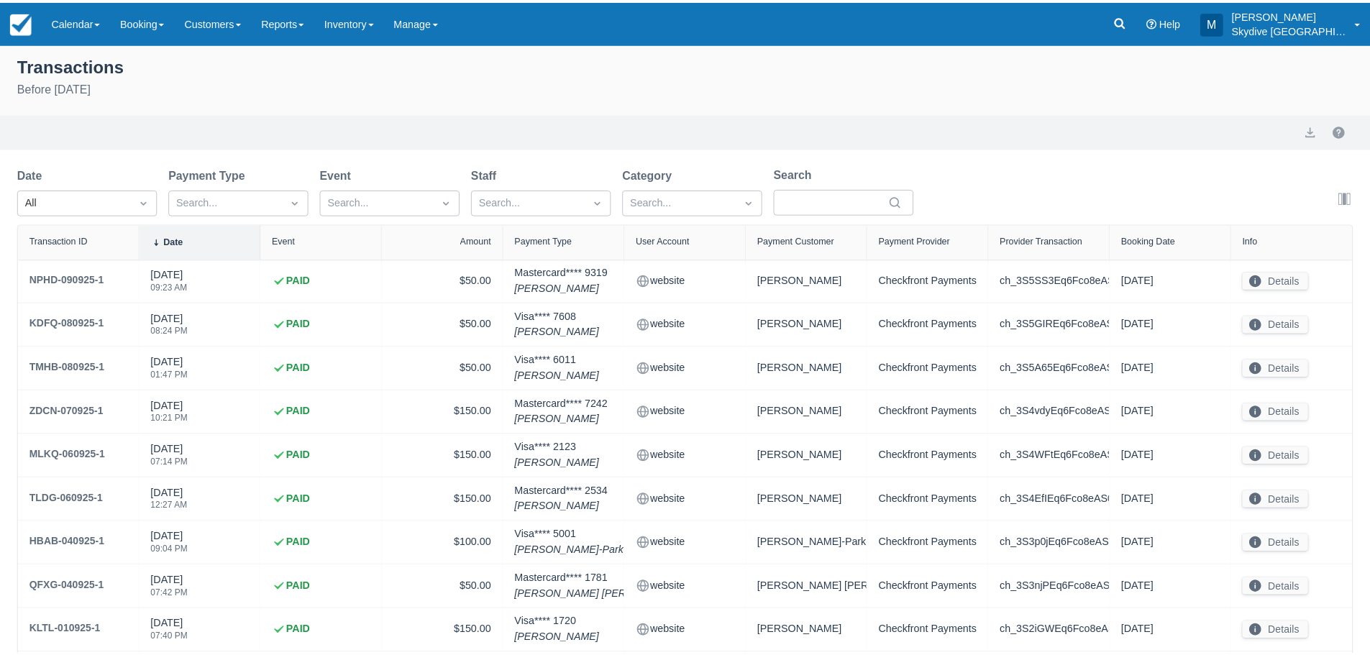
scroll to position [120, 0]
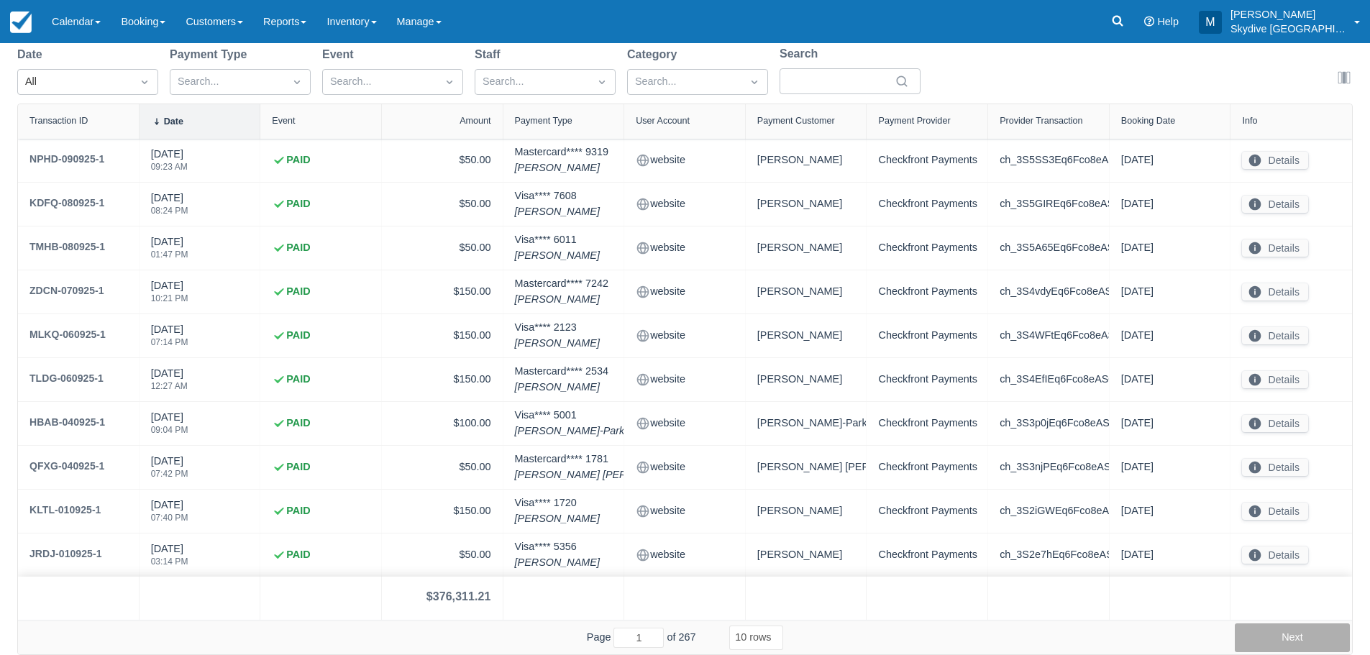
click at [1310, 638] on button "Next" at bounding box center [1291, 637] width 115 height 29
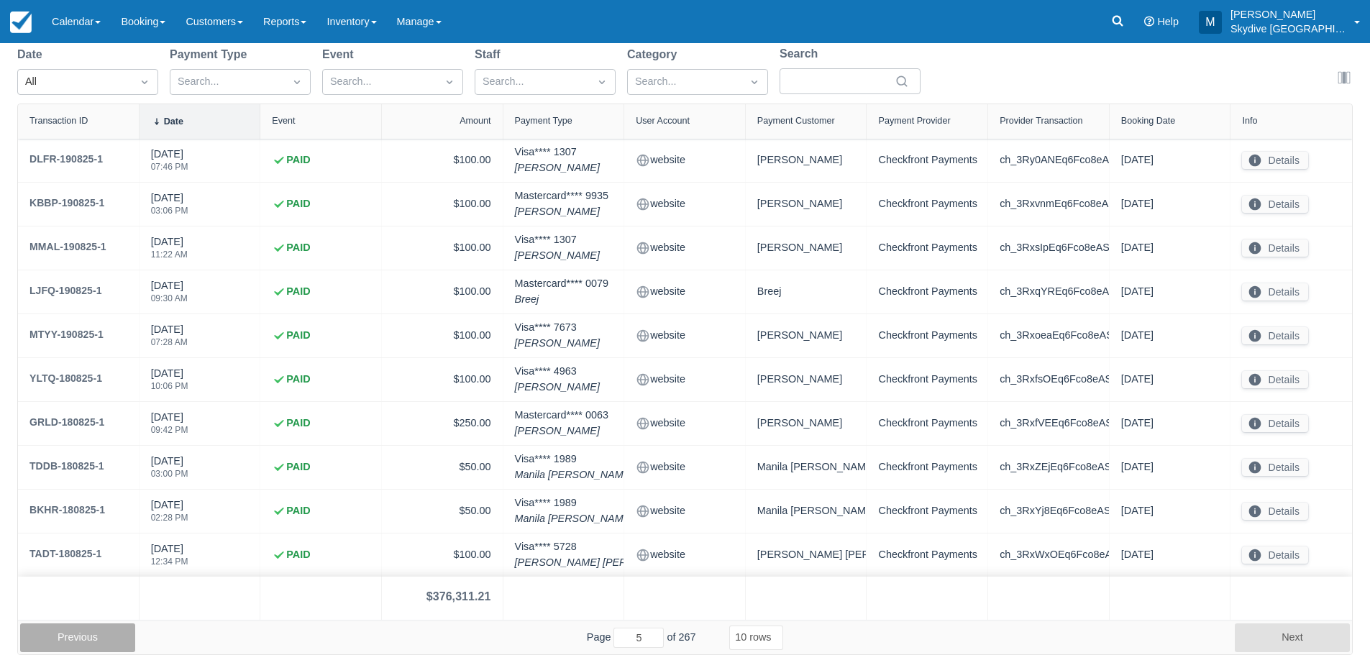
click at [45, 633] on button "Previous" at bounding box center [77, 637] width 115 height 29
click at [37, 631] on button "Previous" at bounding box center [77, 637] width 115 height 29
type input "3"
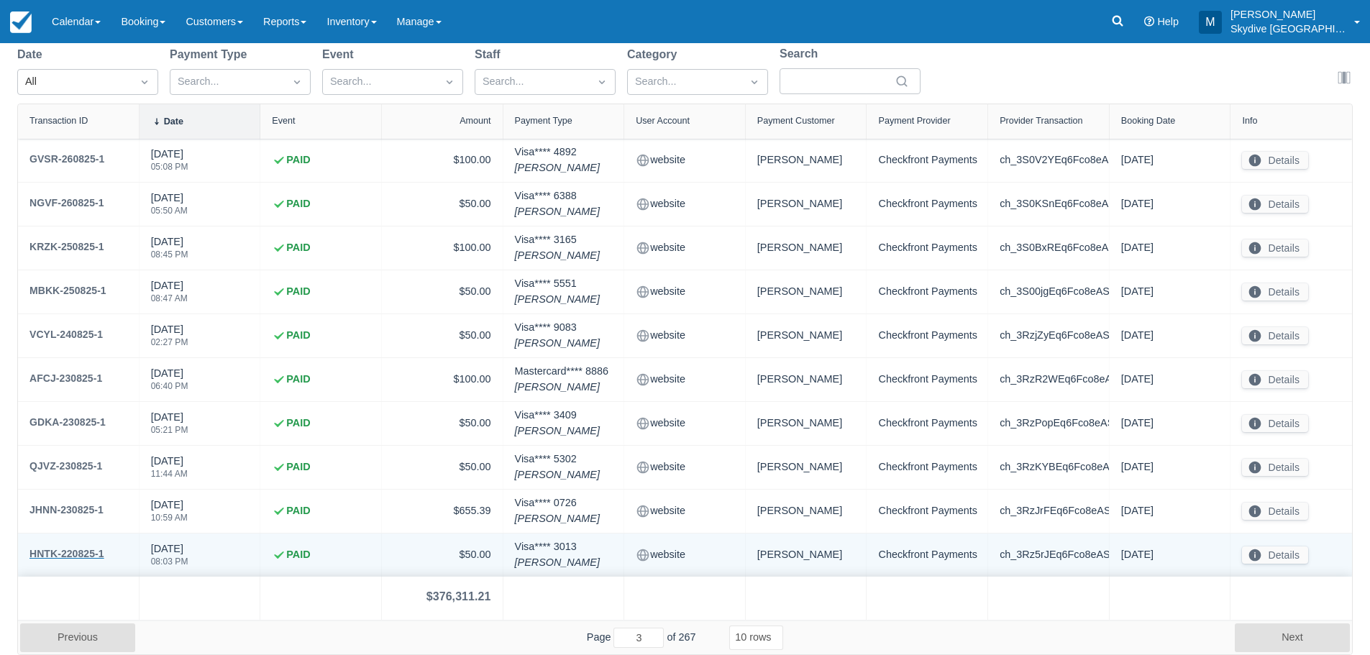
click at [56, 551] on div "HNTK-220825-1" at bounding box center [66, 553] width 75 height 17
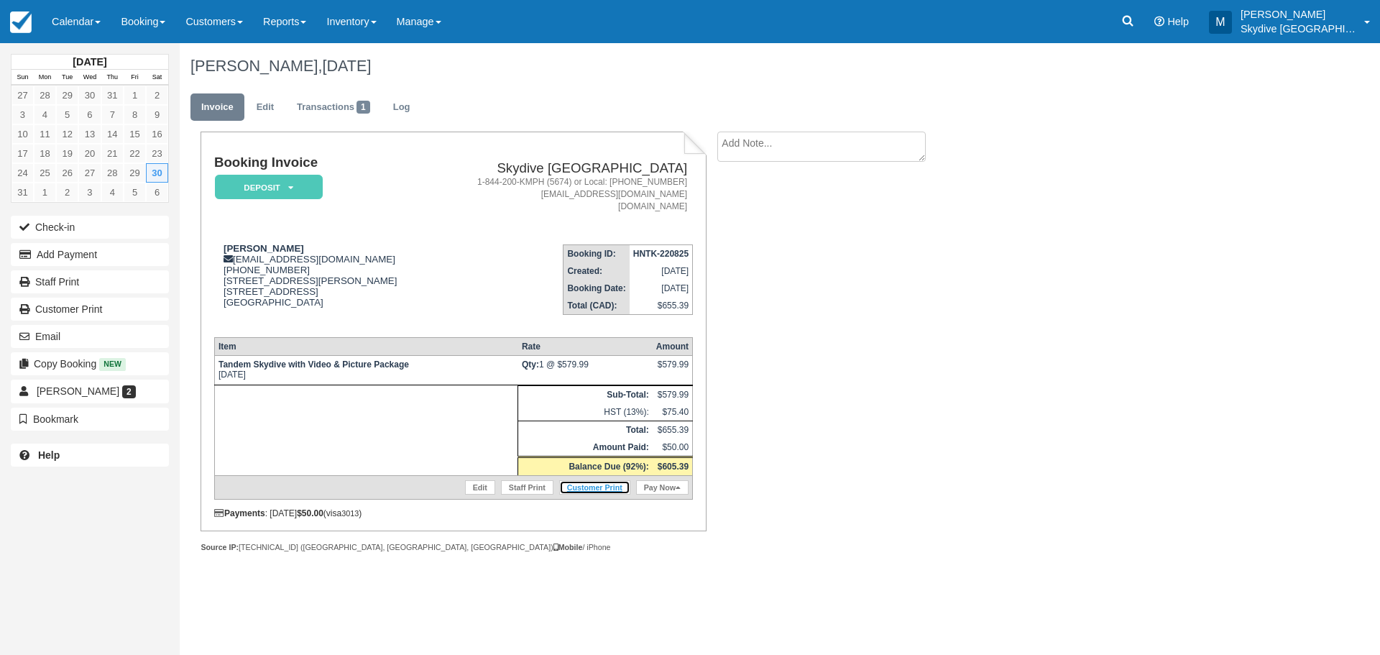
click at [606, 482] on link "Customer Print" at bounding box center [594, 487] width 71 height 14
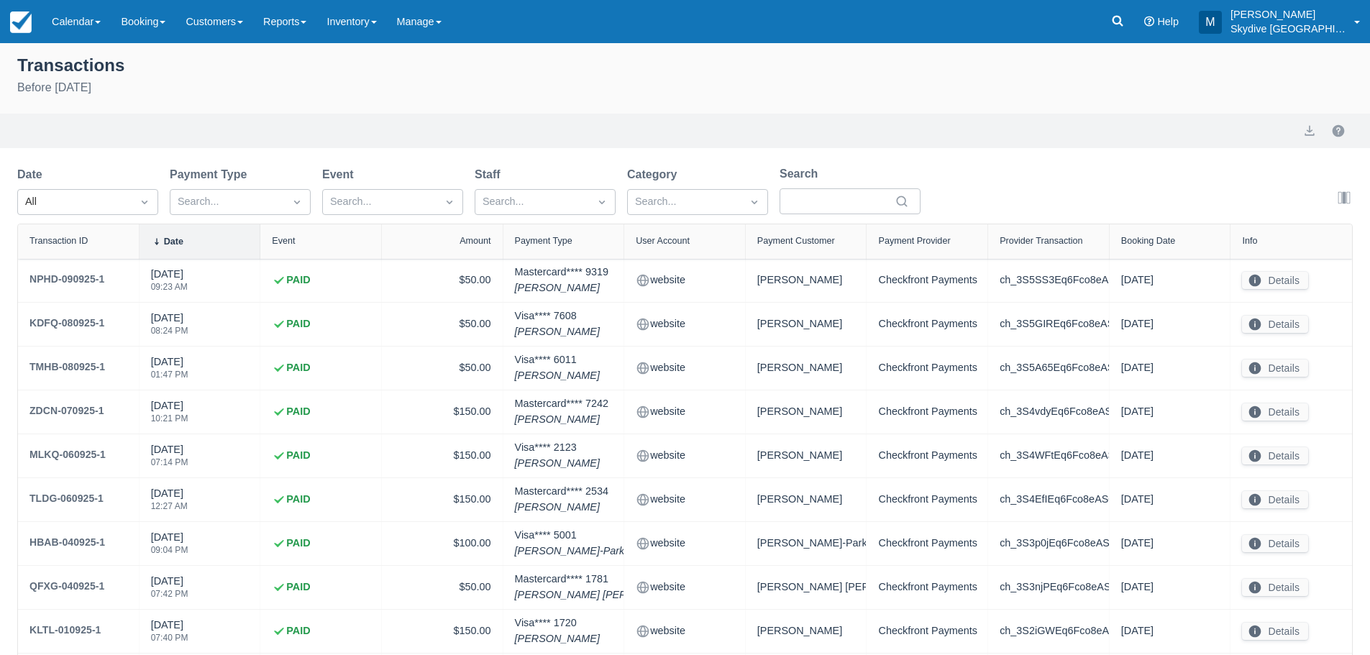
select select "10"
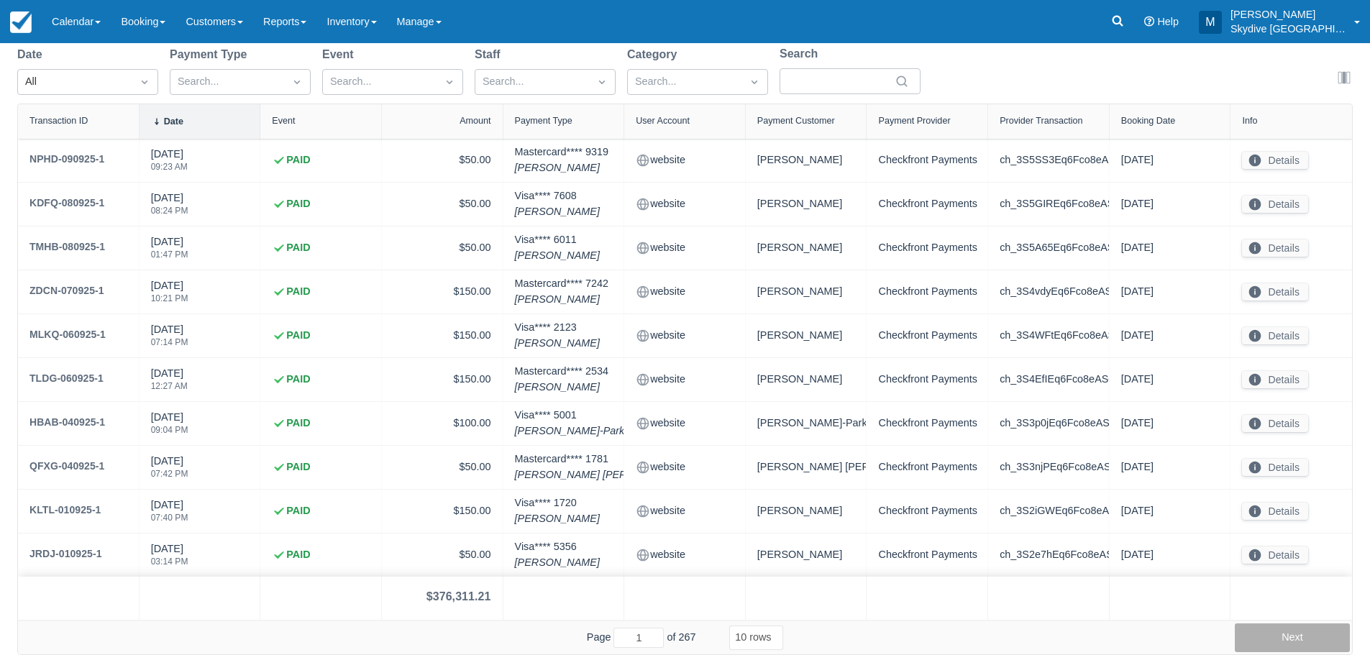
click at [1306, 636] on button "Next" at bounding box center [1291, 637] width 115 height 29
type input "3"
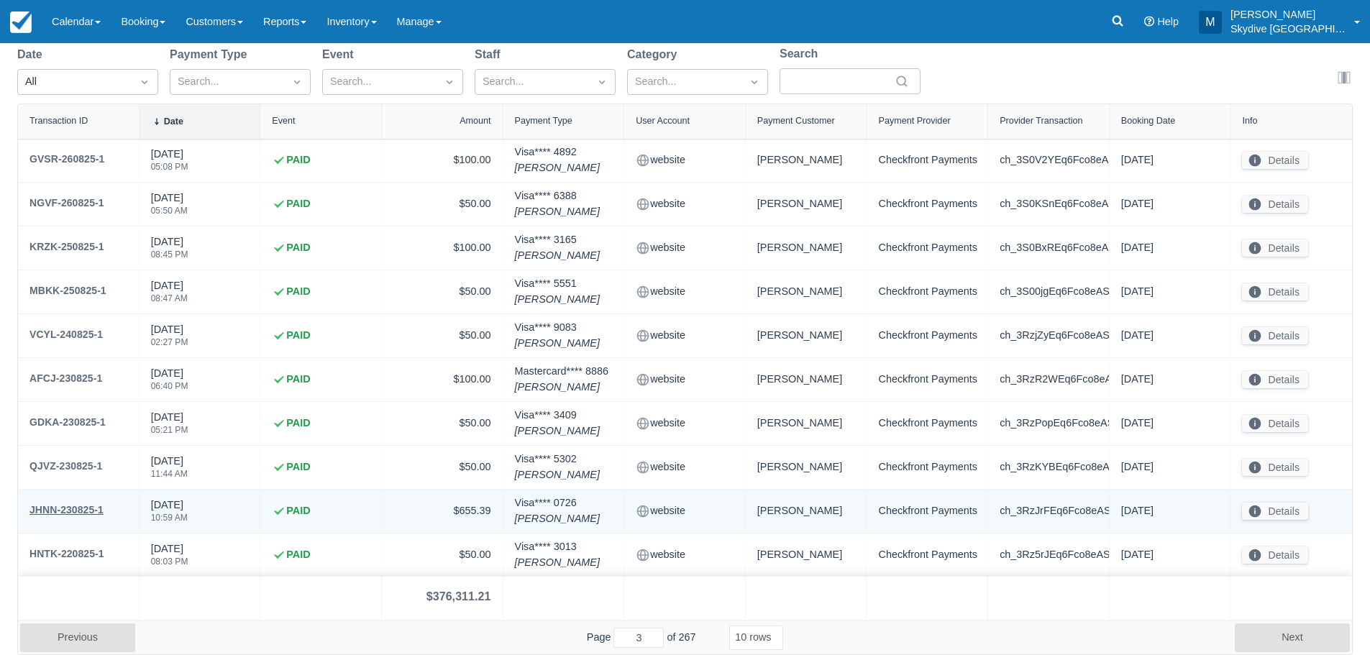
click at [71, 507] on div "JHNN-230825-1" at bounding box center [66, 509] width 74 height 17
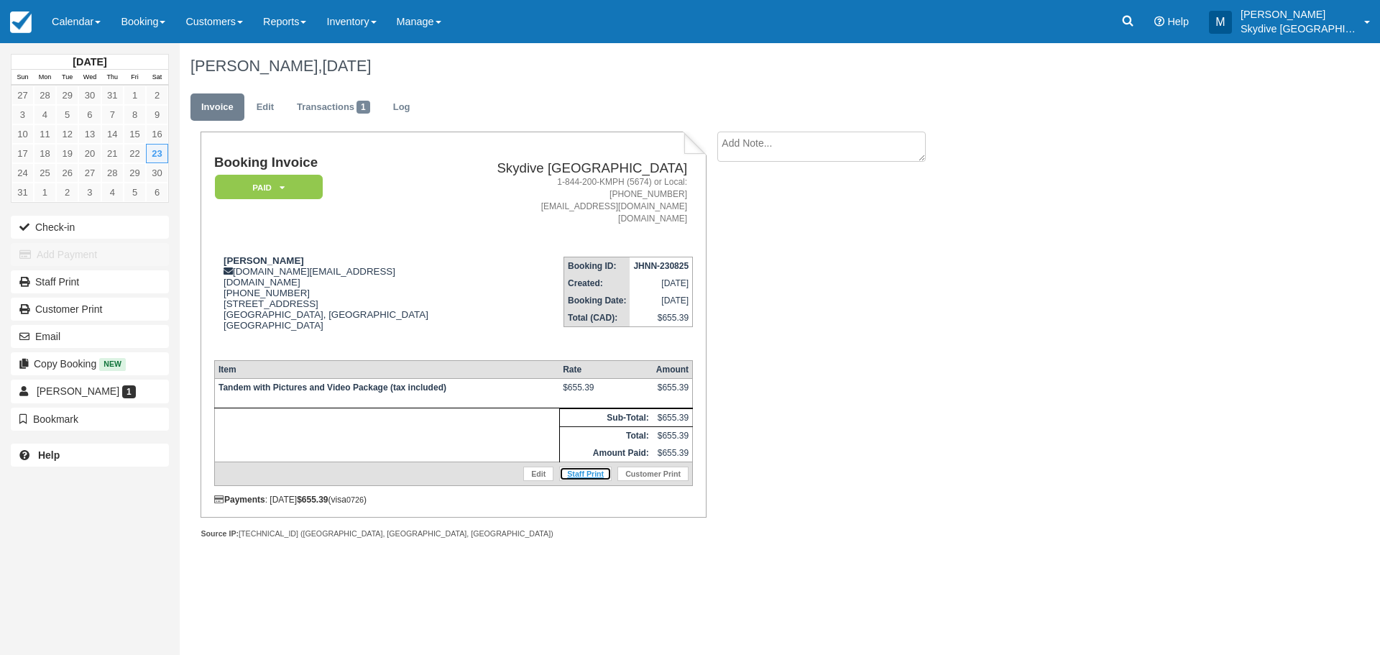
click at [592, 467] on link "Staff Print" at bounding box center [585, 474] width 52 height 14
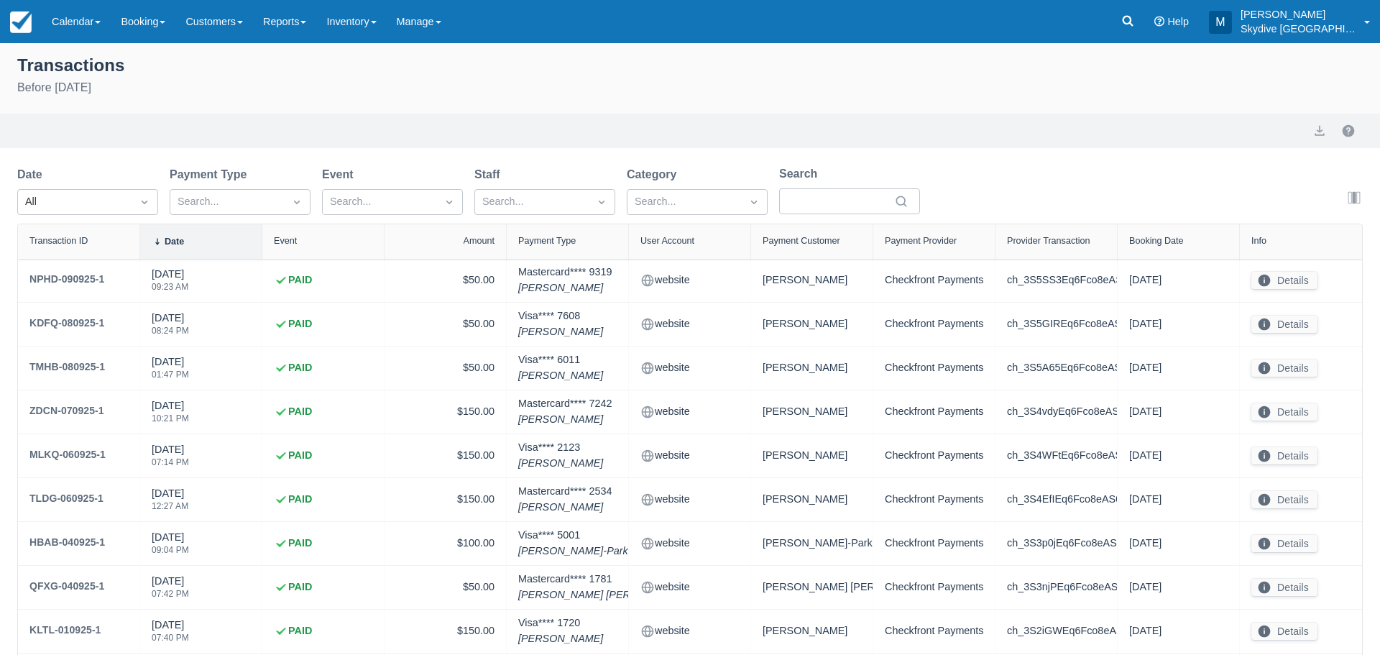
select select "10"
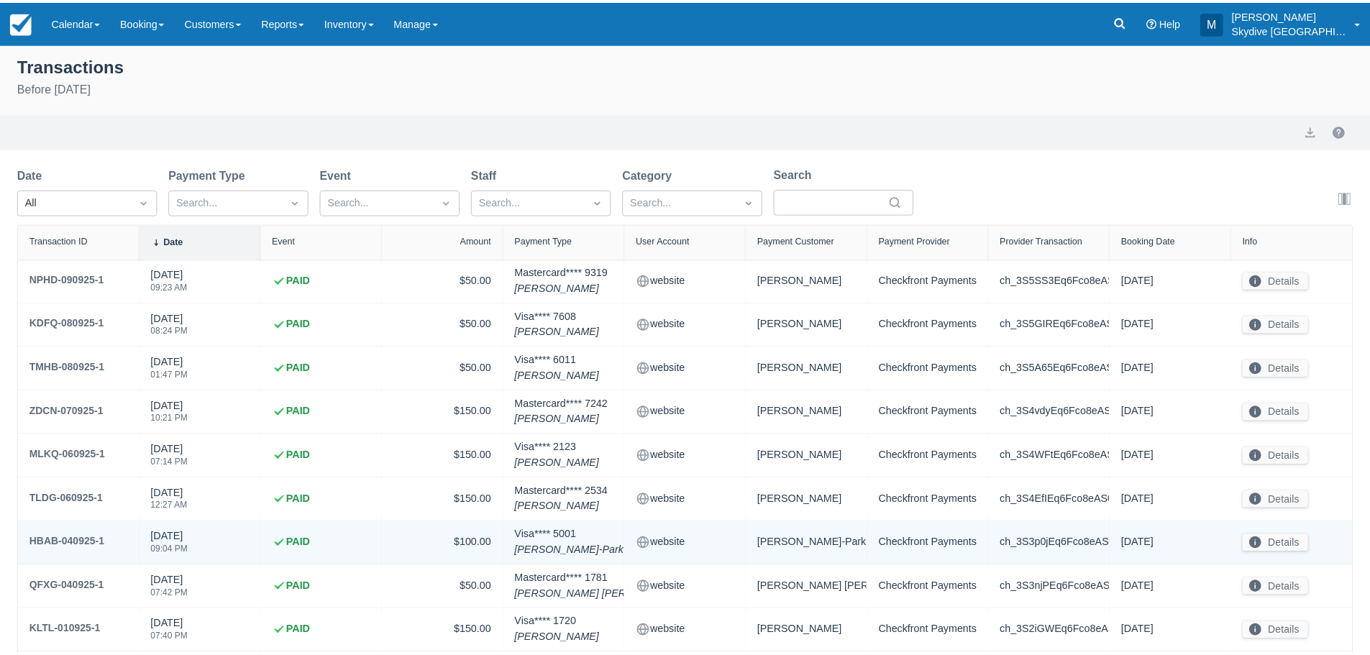
scroll to position [120, 0]
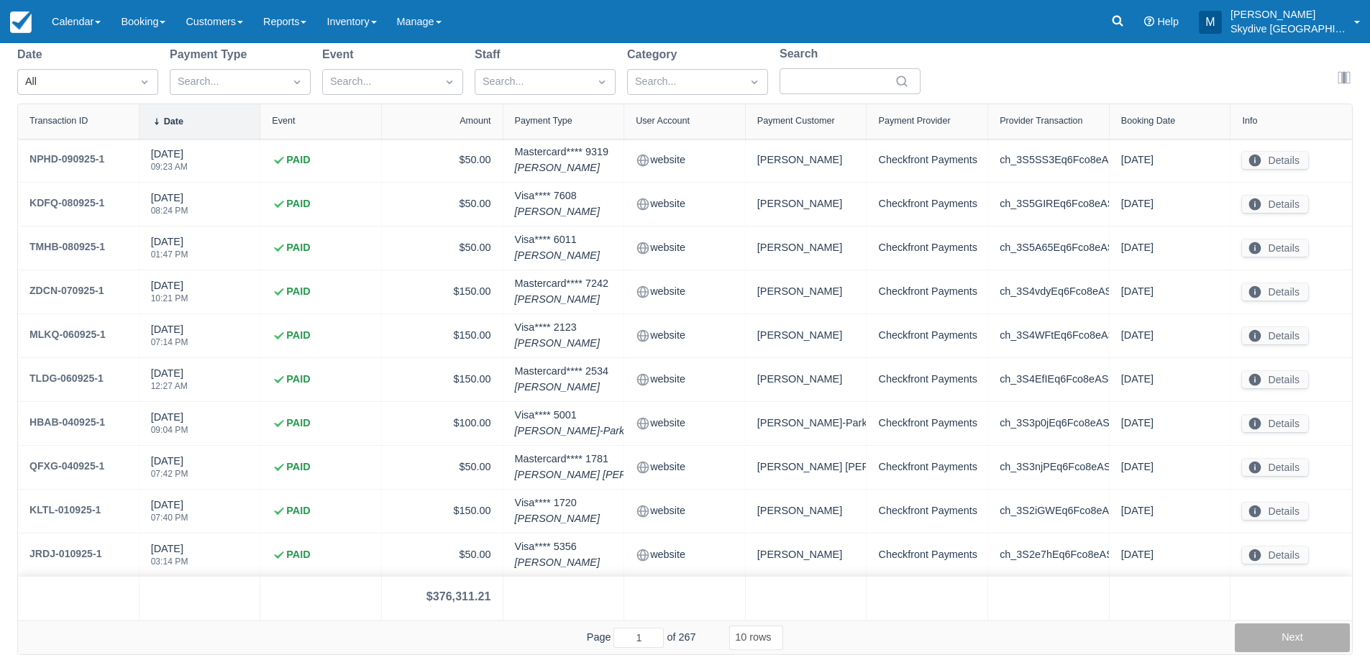
click at [1291, 636] on button "Next" at bounding box center [1291, 637] width 115 height 29
type input "3"
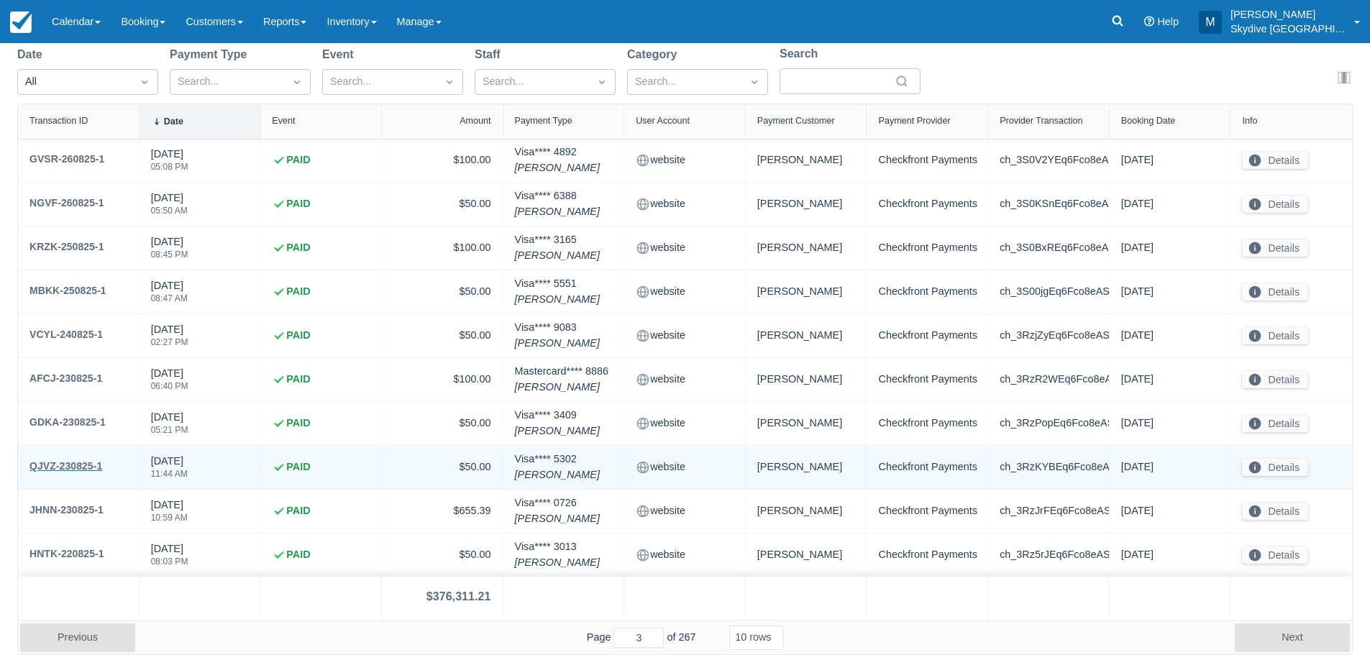
click at [68, 461] on div "QJVZ-230825-1" at bounding box center [65, 465] width 73 height 17
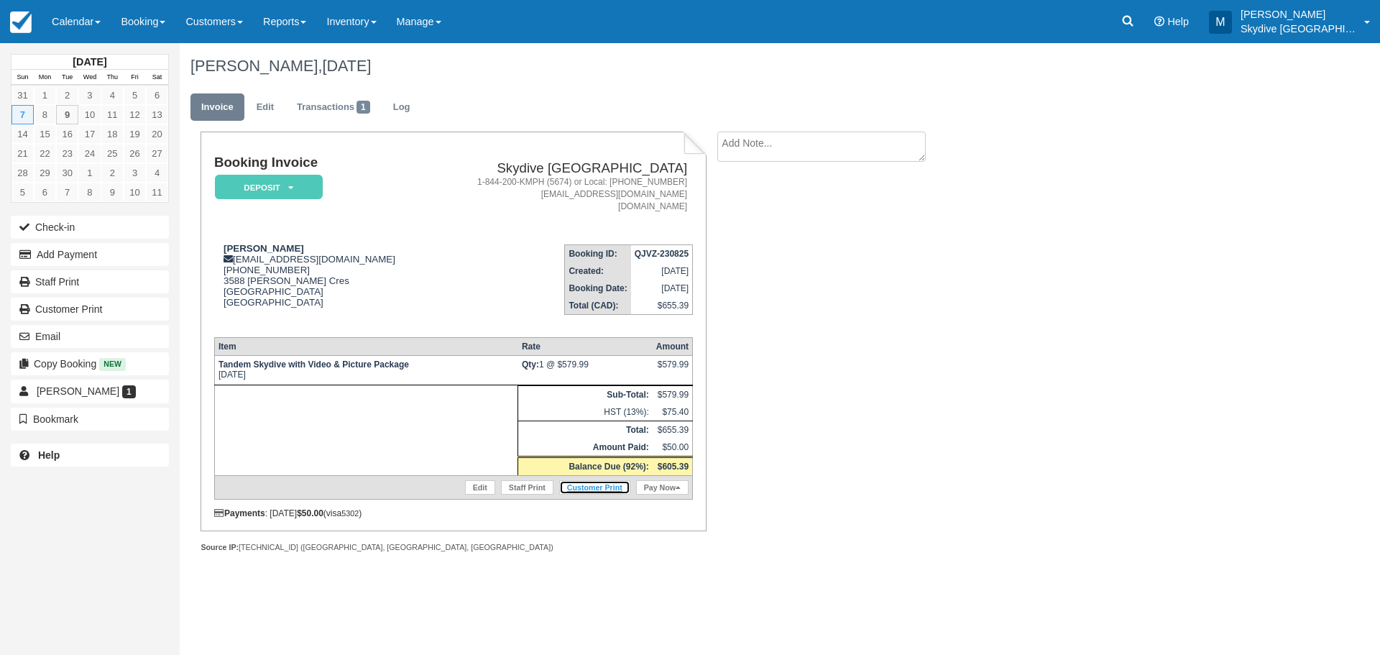
click at [606, 486] on link "Customer Print" at bounding box center [594, 487] width 71 height 14
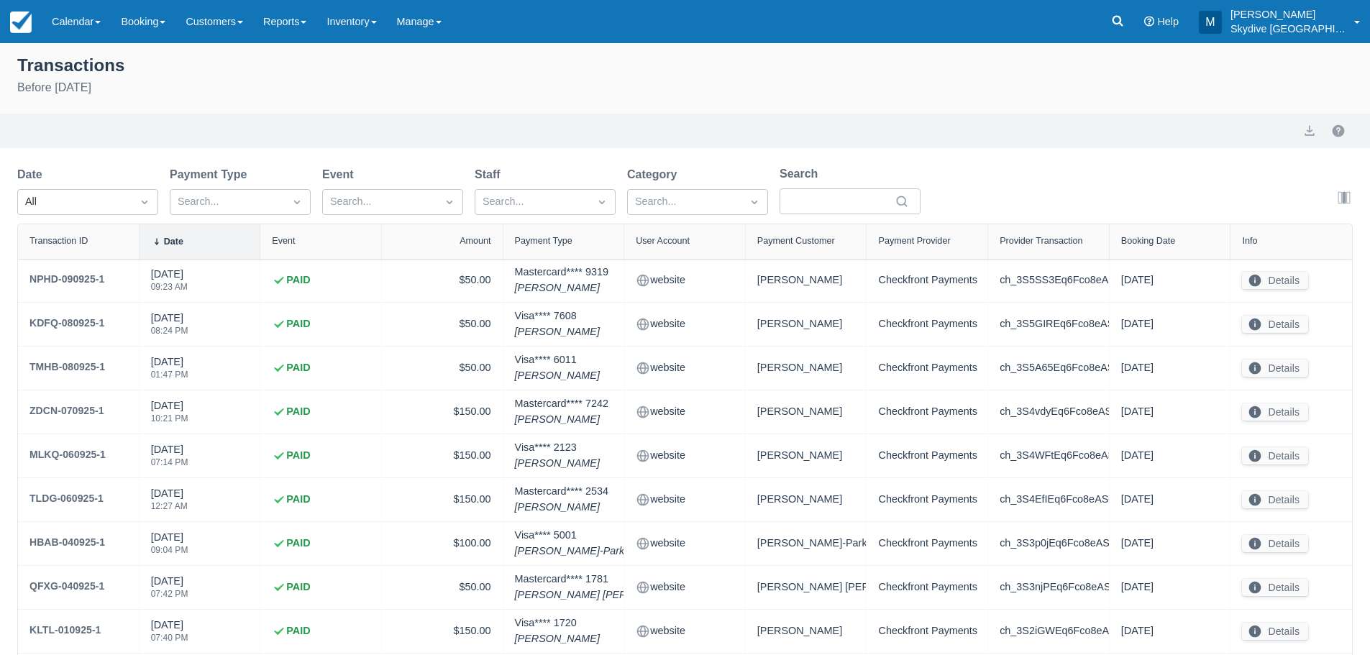
select select "10"
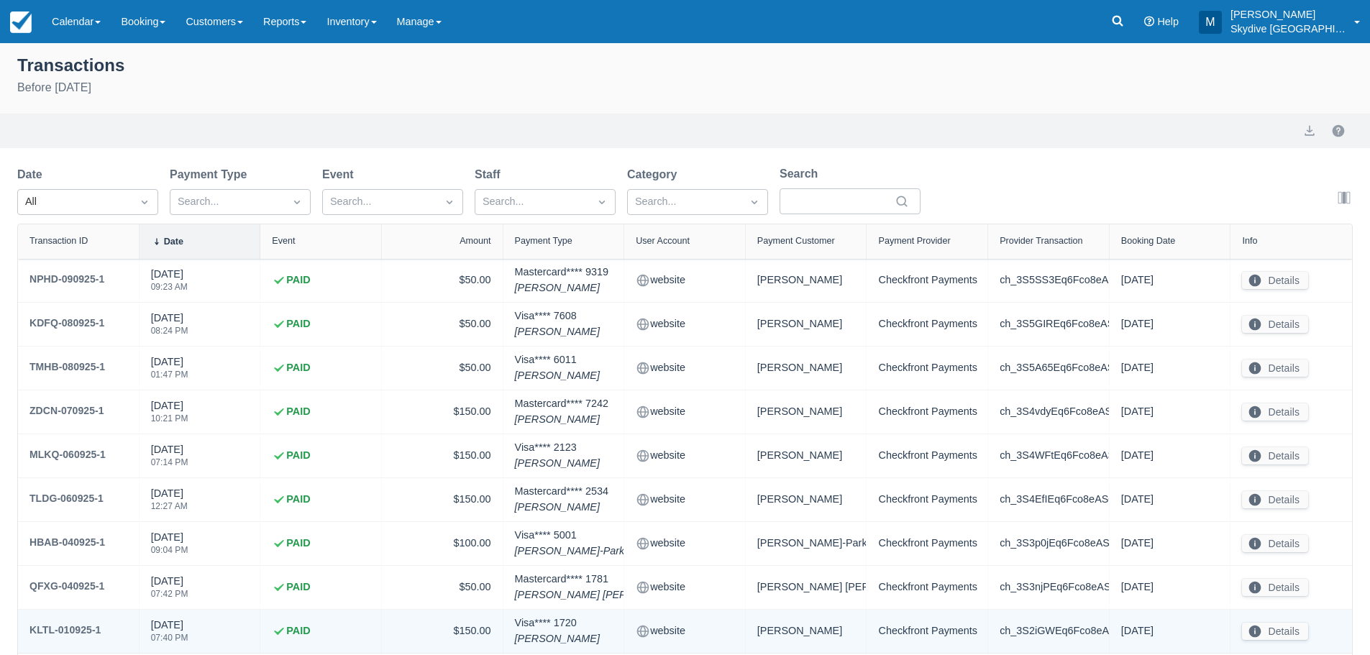
scroll to position [120, 0]
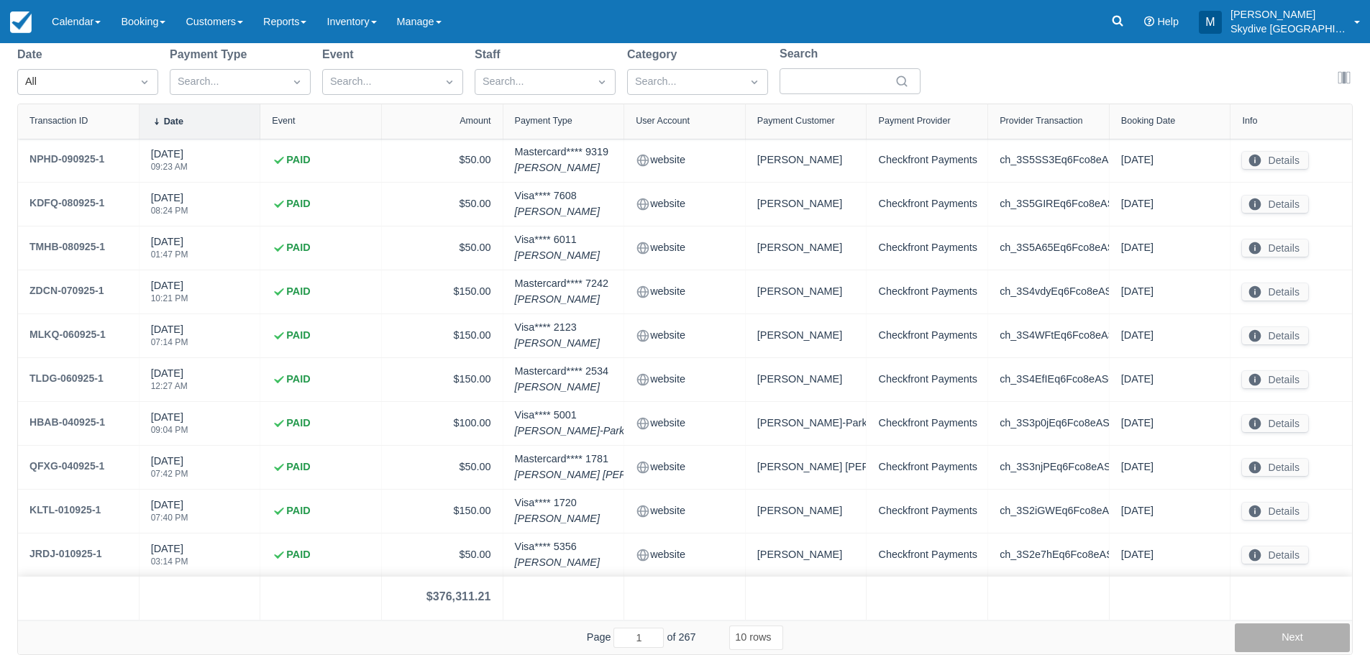
click at [1279, 633] on button "Next" at bounding box center [1291, 637] width 115 height 29
type input "3"
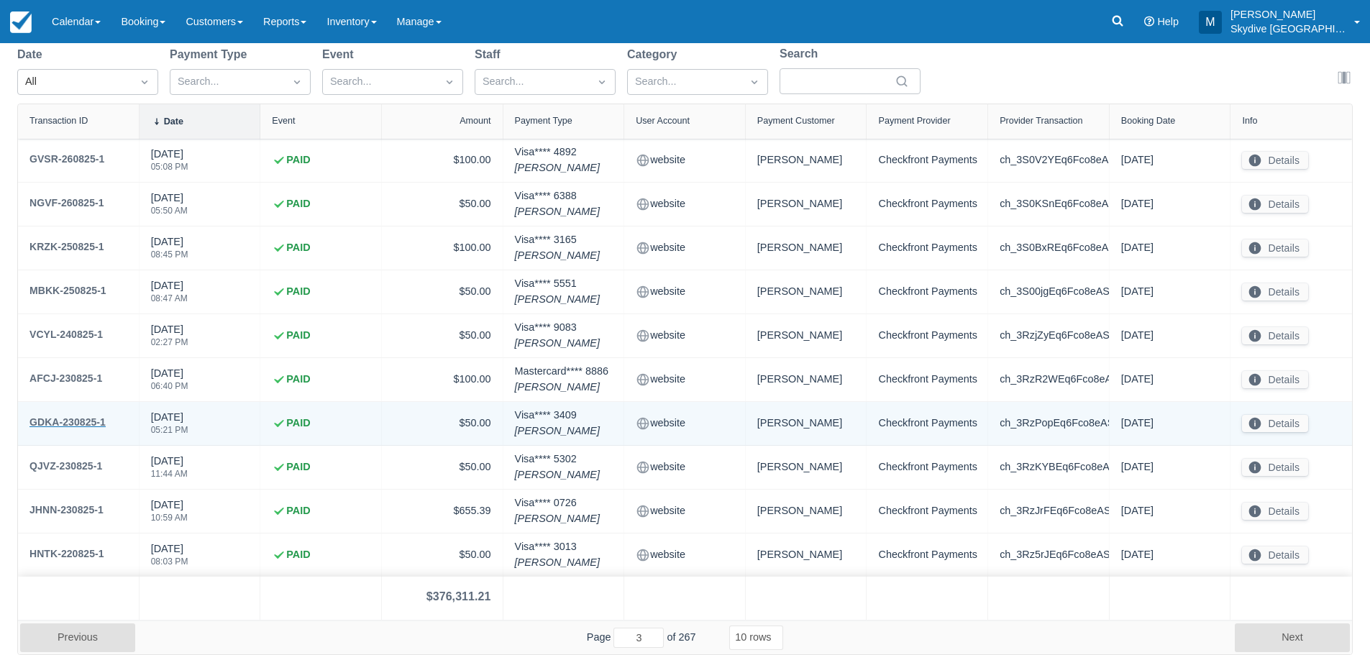
click at [65, 419] on div "GDKA-230825-1" at bounding box center [67, 421] width 76 height 17
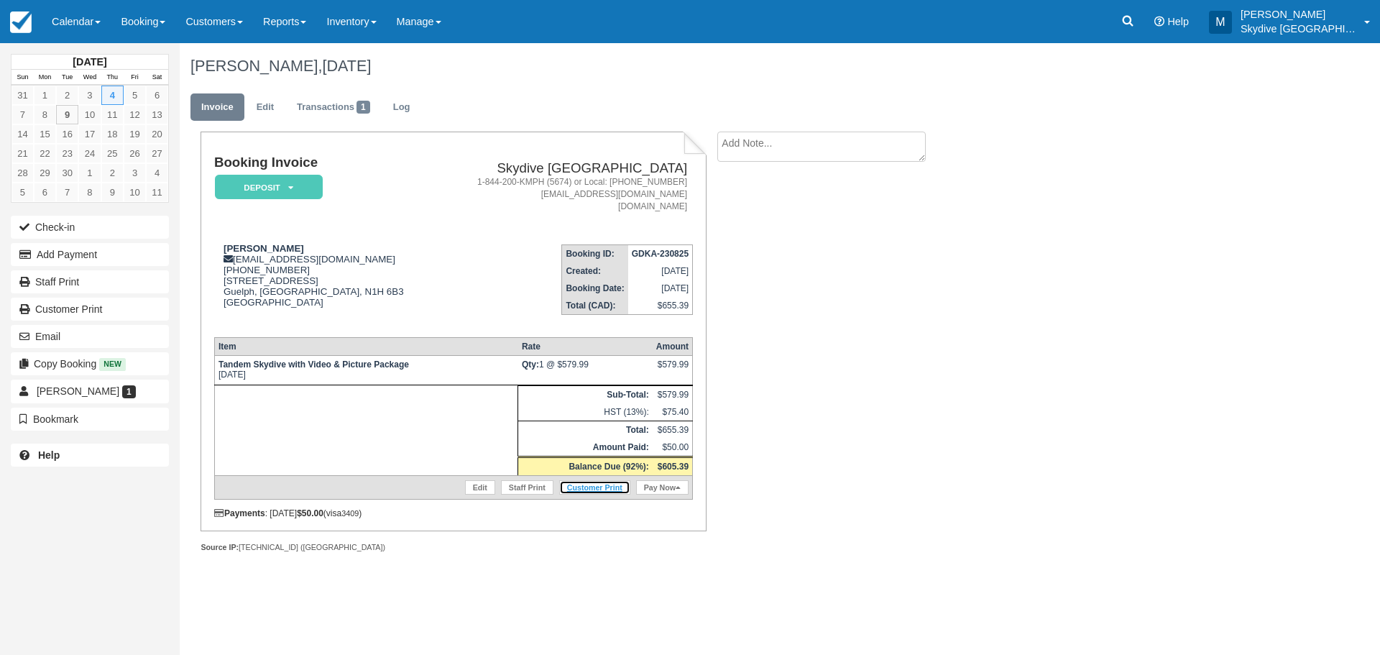
click at [602, 485] on link "Customer Print" at bounding box center [594, 487] width 71 height 14
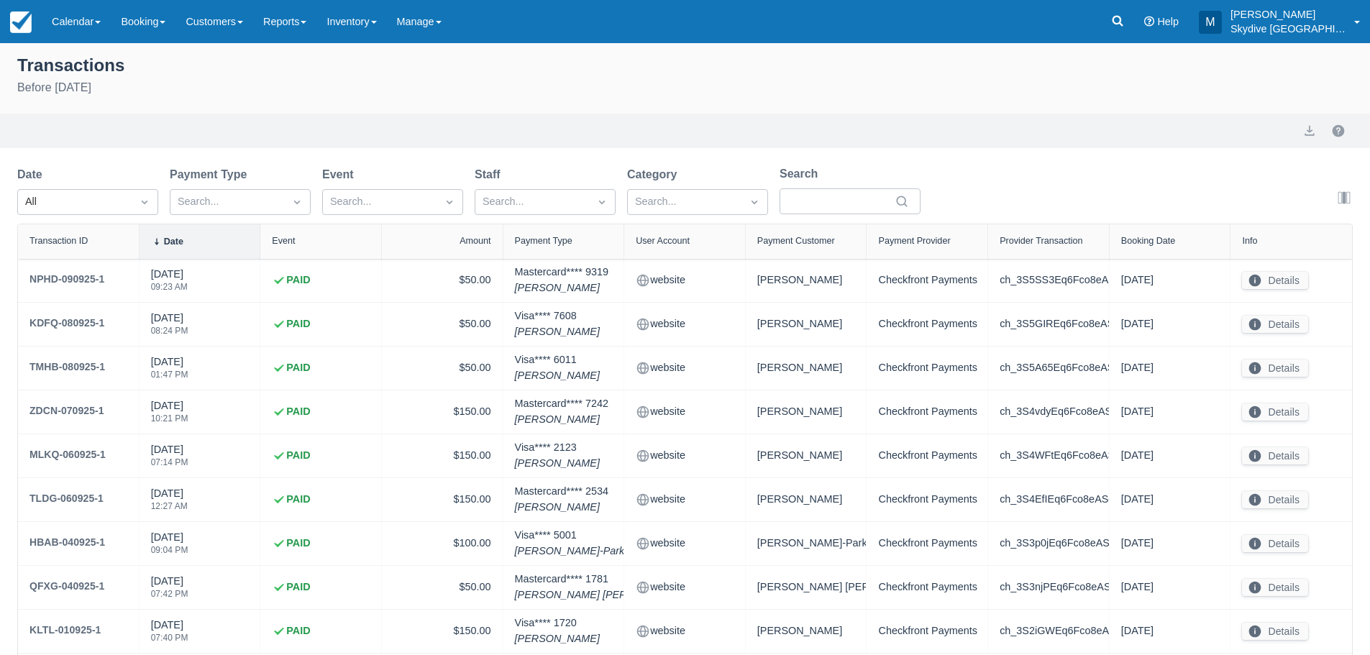
select select "10"
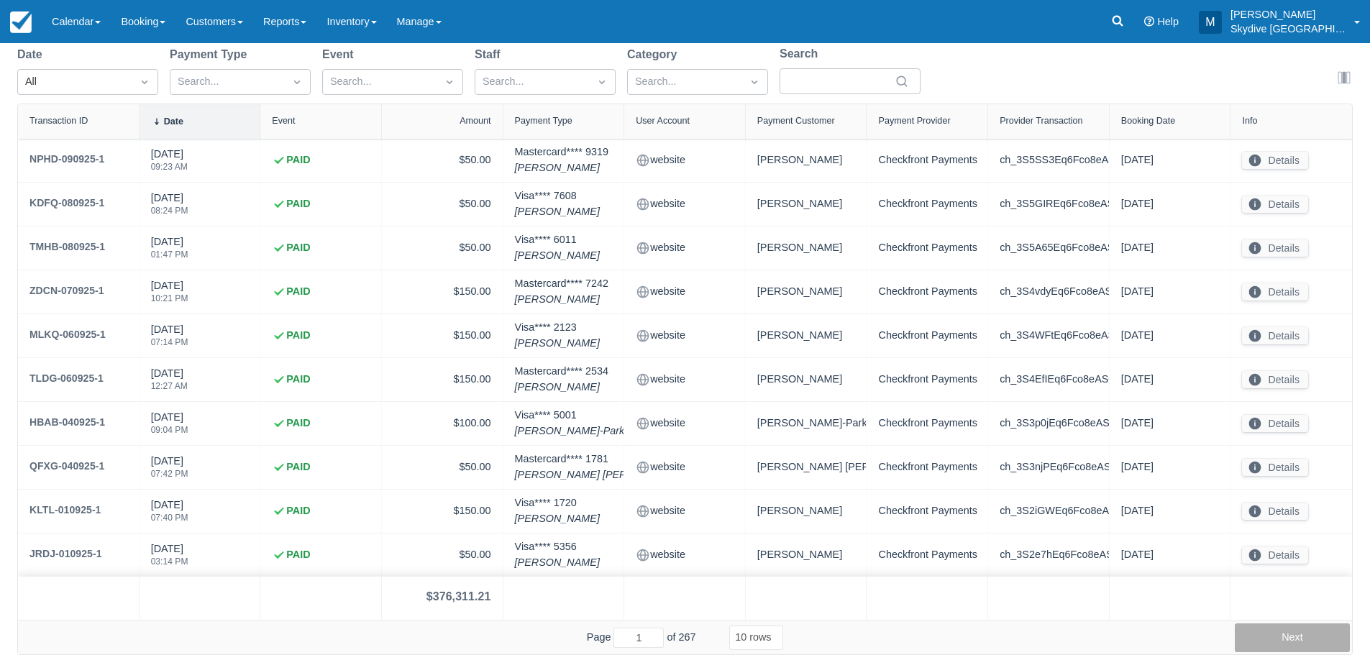
click at [1323, 641] on button "Next" at bounding box center [1291, 637] width 115 height 29
type input "3"
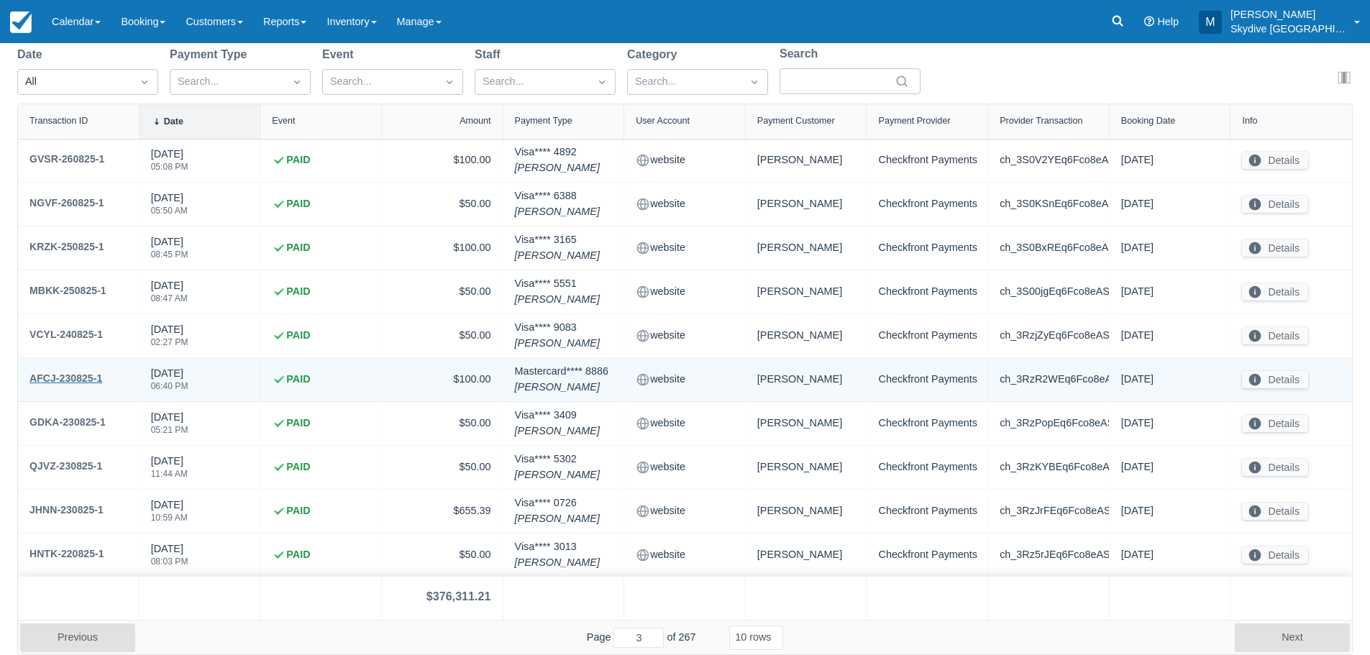
click at [64, 380] on div "AFCJ-230825-1" at bounding box center [65, 378] width 73 height 17
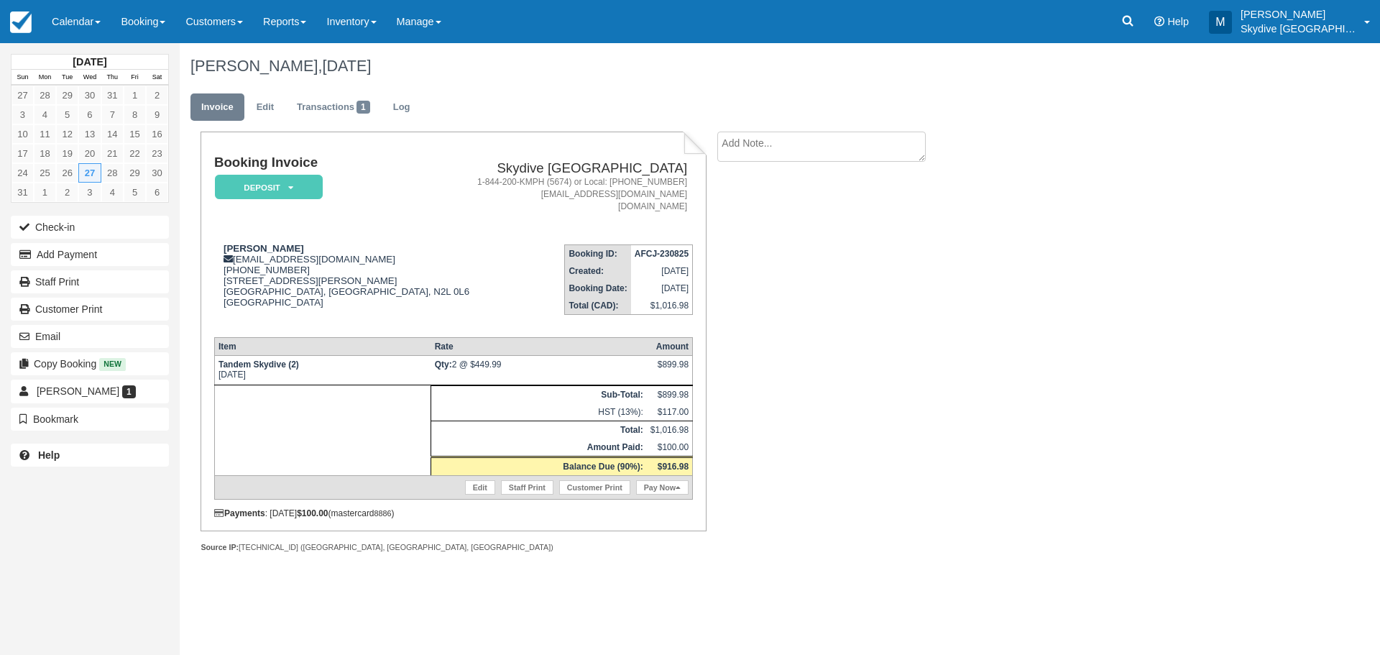
click at [594, 480] on div "Edit Staff Print Customer Print Pay Now" at bounding box center [456, 488] width 474 height 16
click at [595, 483] on link "Customer Print" at bounding box center [594, 487] width 71 height 14
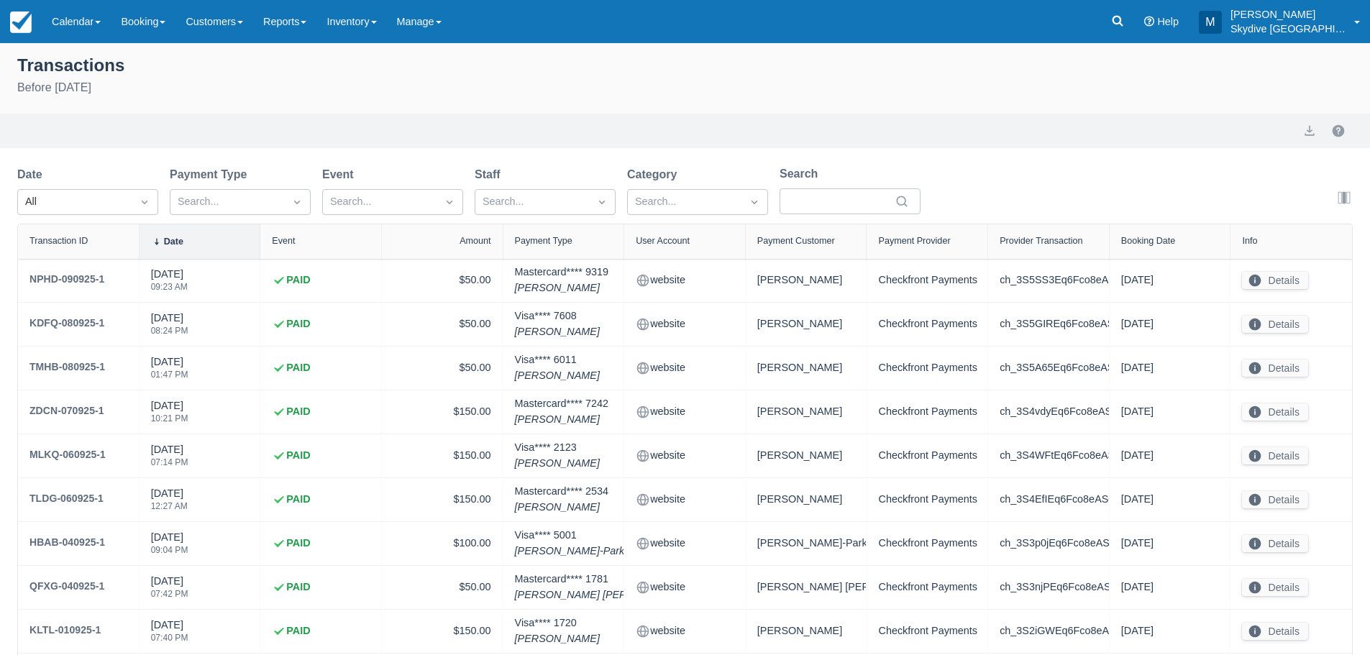
select select "10"
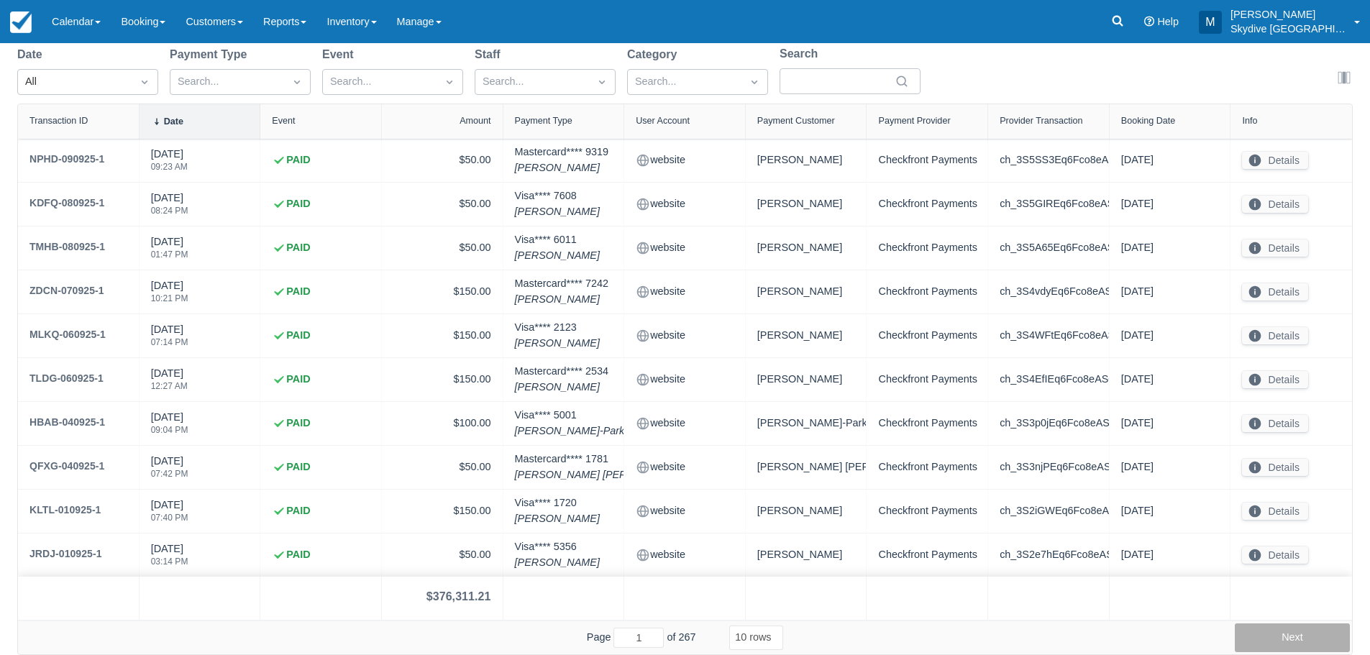
click at [1297, 638] on button "Next" at bounding box center [1291, 637] width 115 height 29
type input "3"
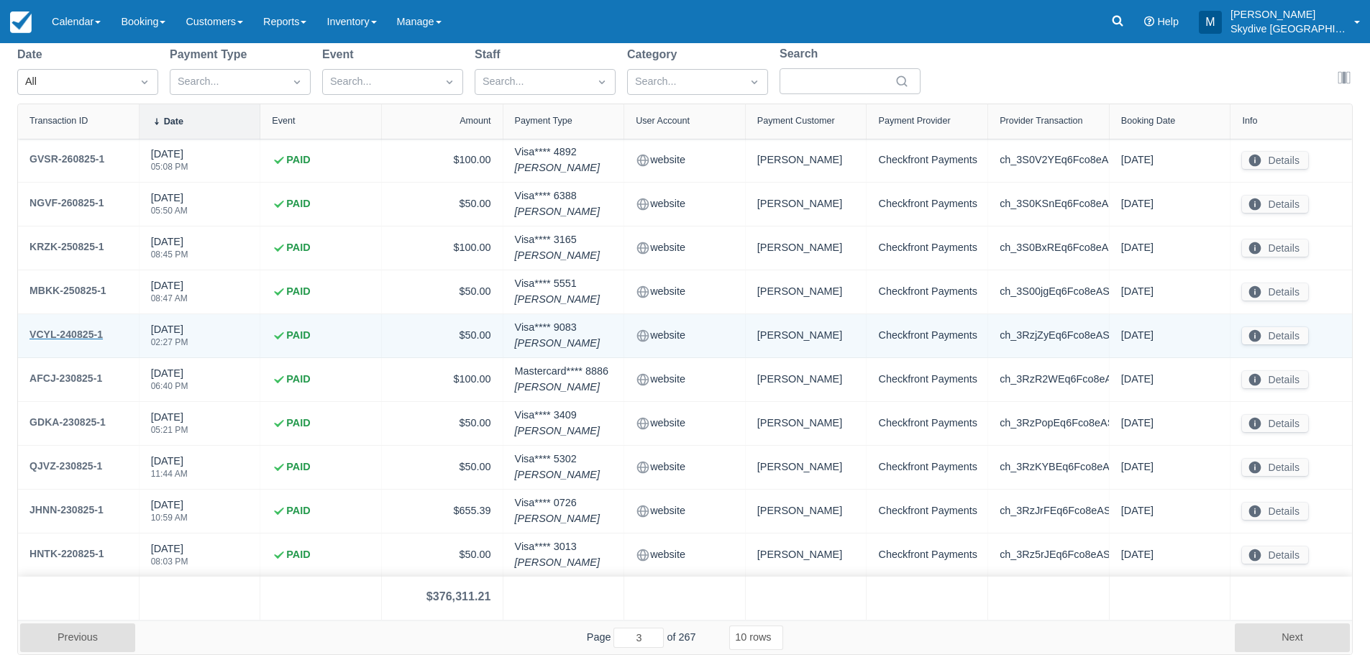
click at [63, 332] on div "VCYL-240825-1" at bounding box center [65, 334] width 73 height 17
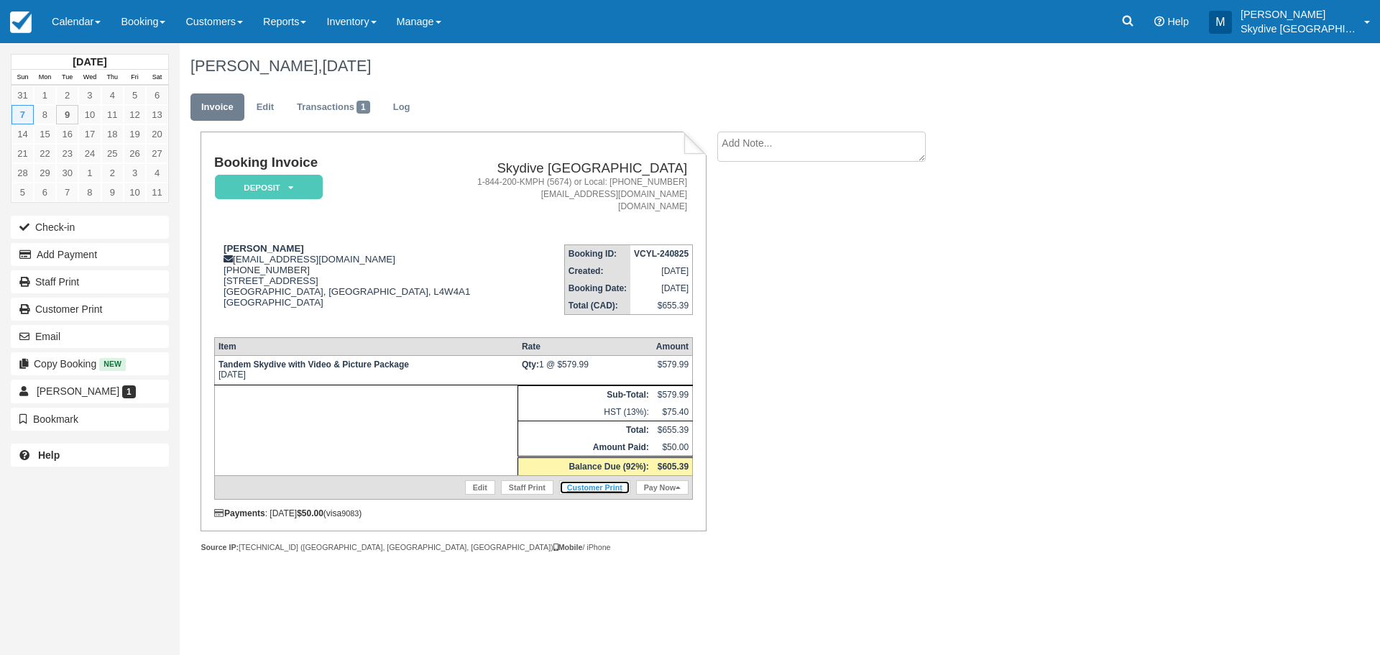
click at [600, 486] on link "Customer Print" at bounding box center [594, 487] width 71 height 14
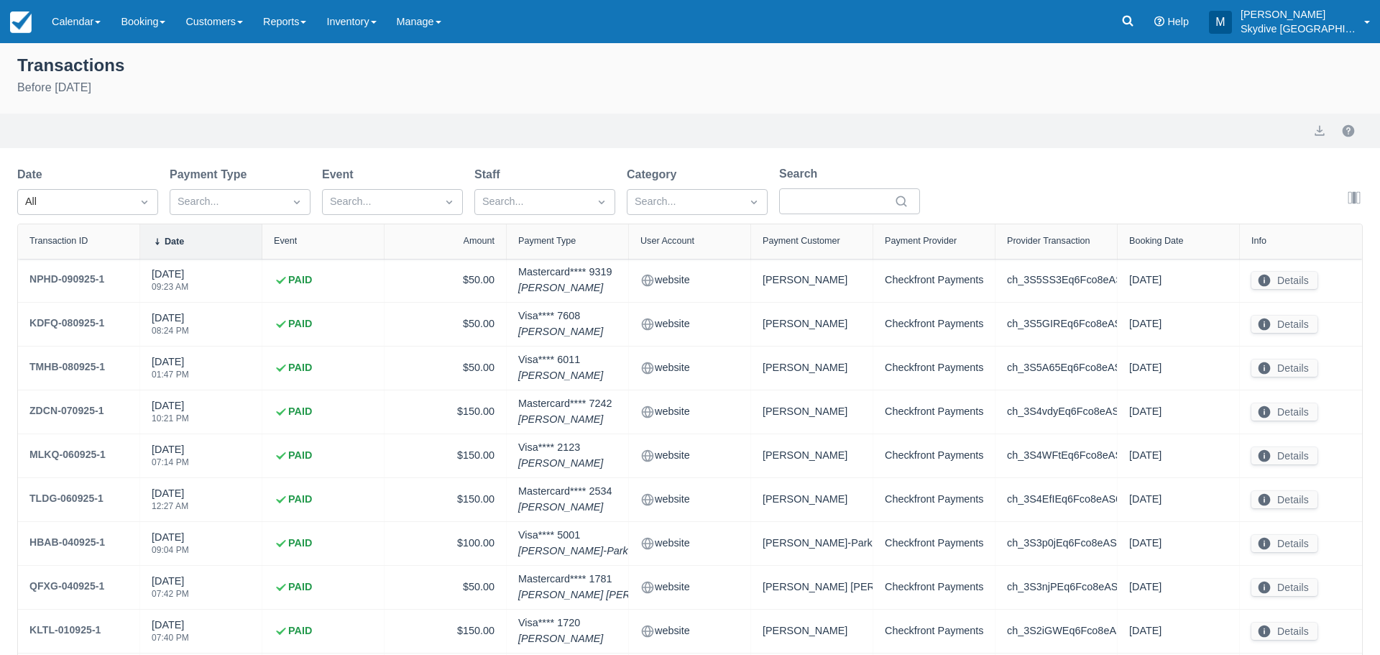
select select "10"
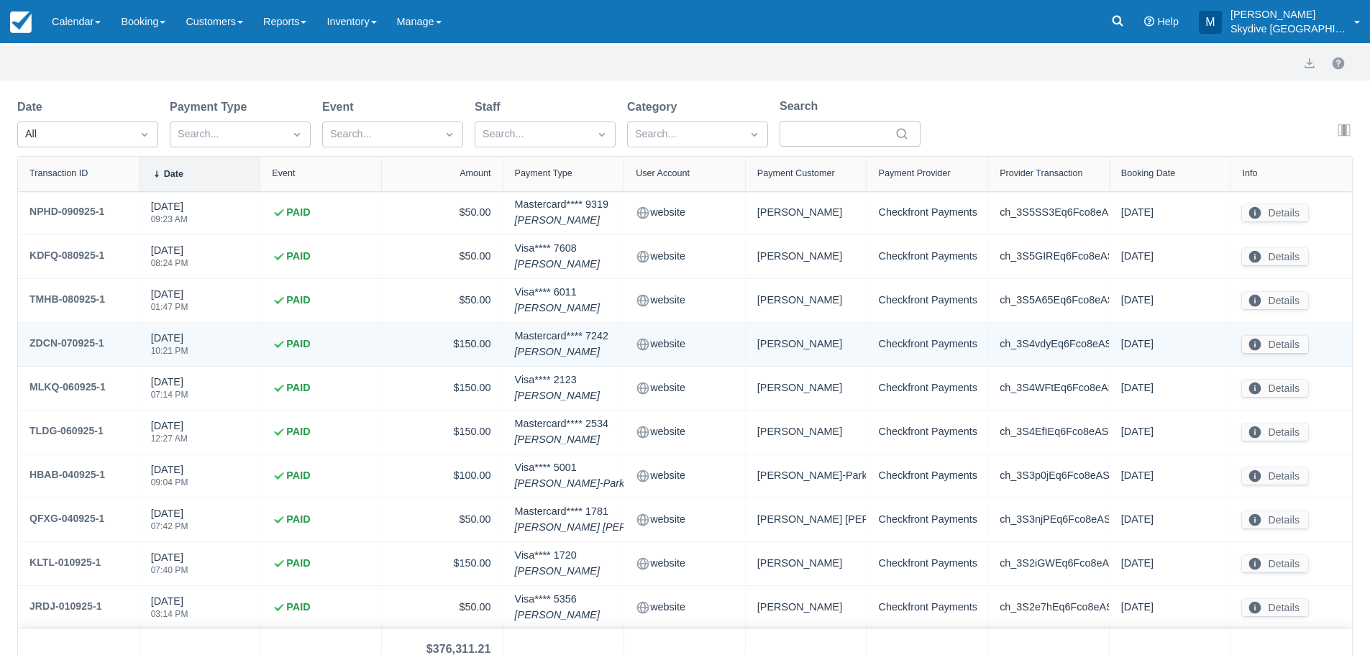
scroll to position [120, 0]
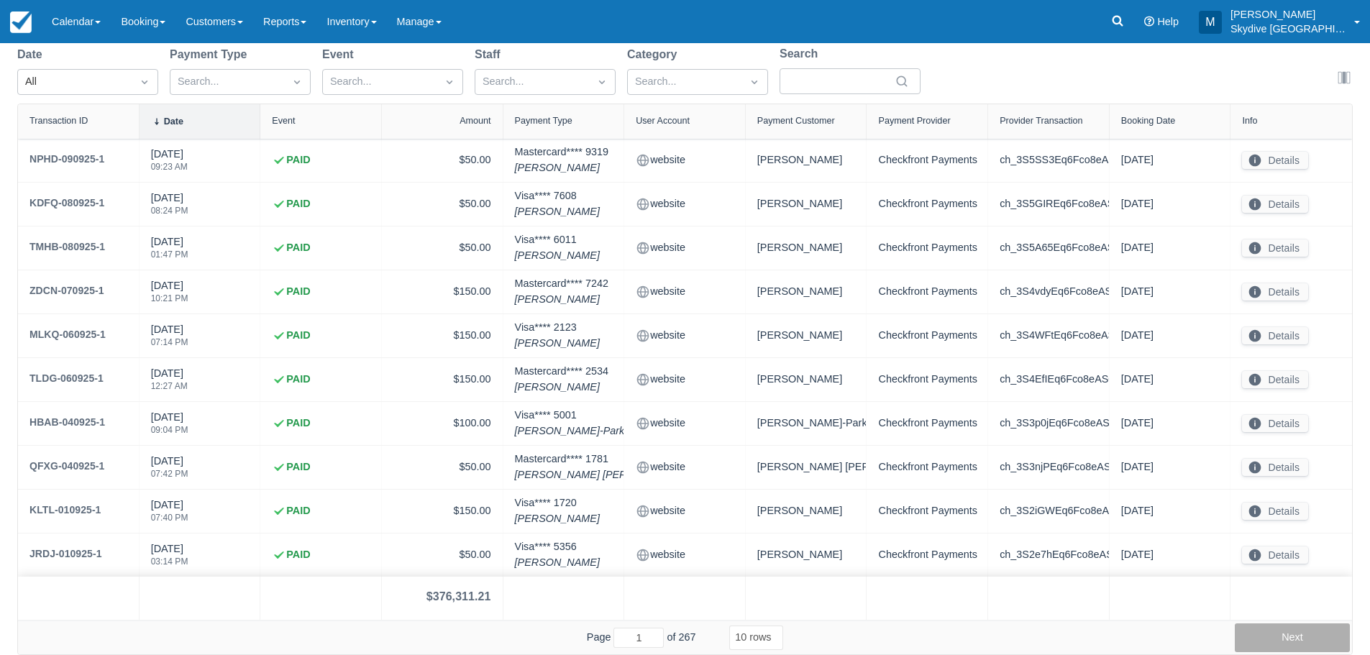
click at [1298, 638] on button "Next" at bounding box center [1291, 637] width 115 height 29
type input "3"
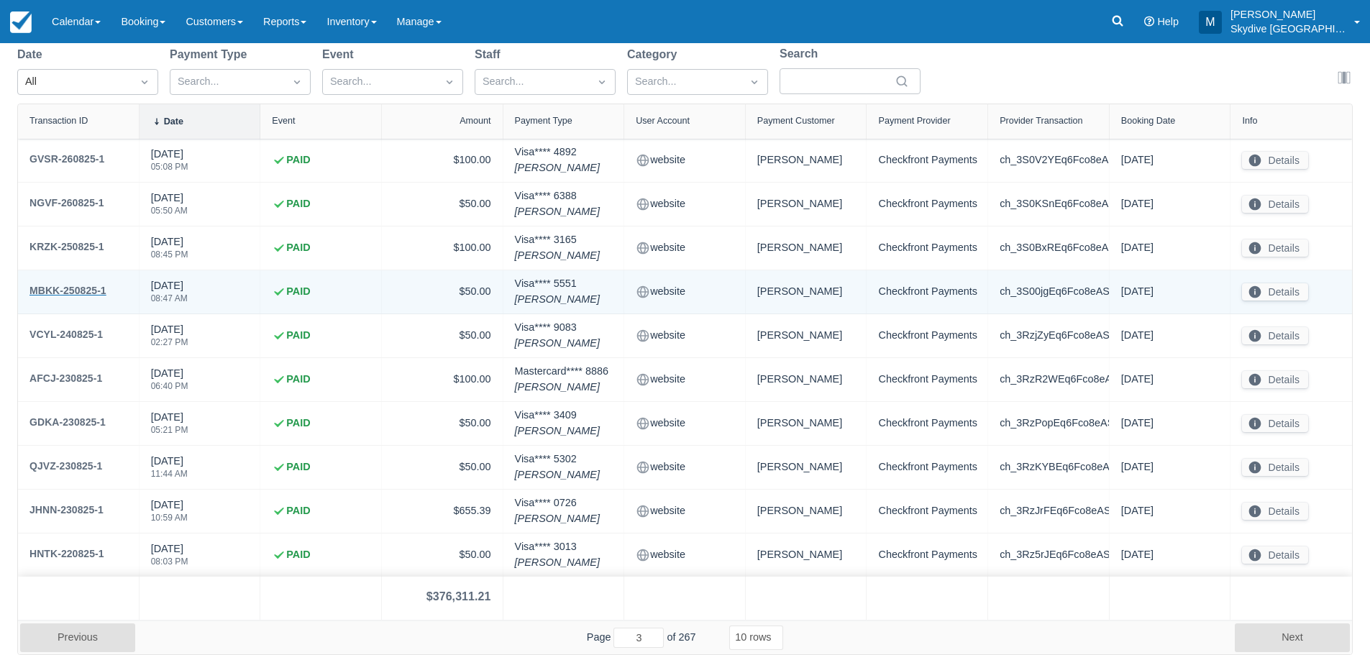
click at [62, 283] on div "MBKK-250825-1" at bounding box center [67, 290] width 77 height 17
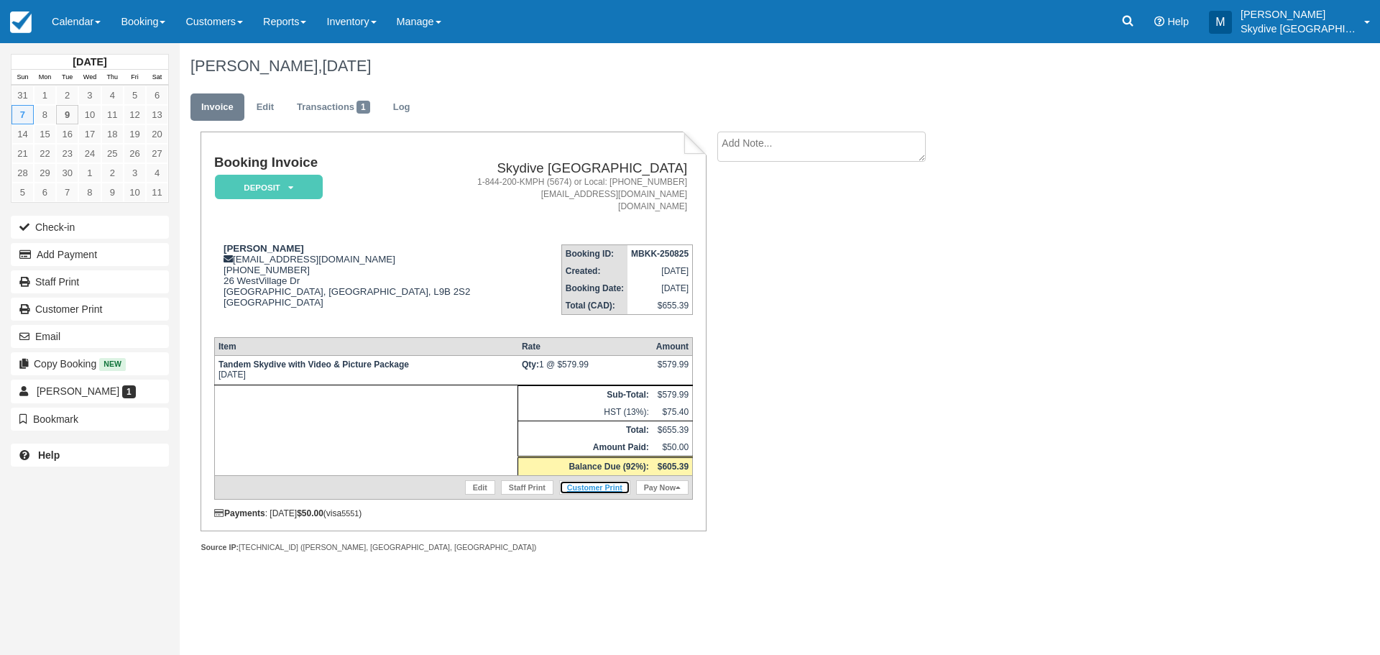
click at [595, 487] on link "Customer Print" at bounding box center [594, 487] width 71 height 14
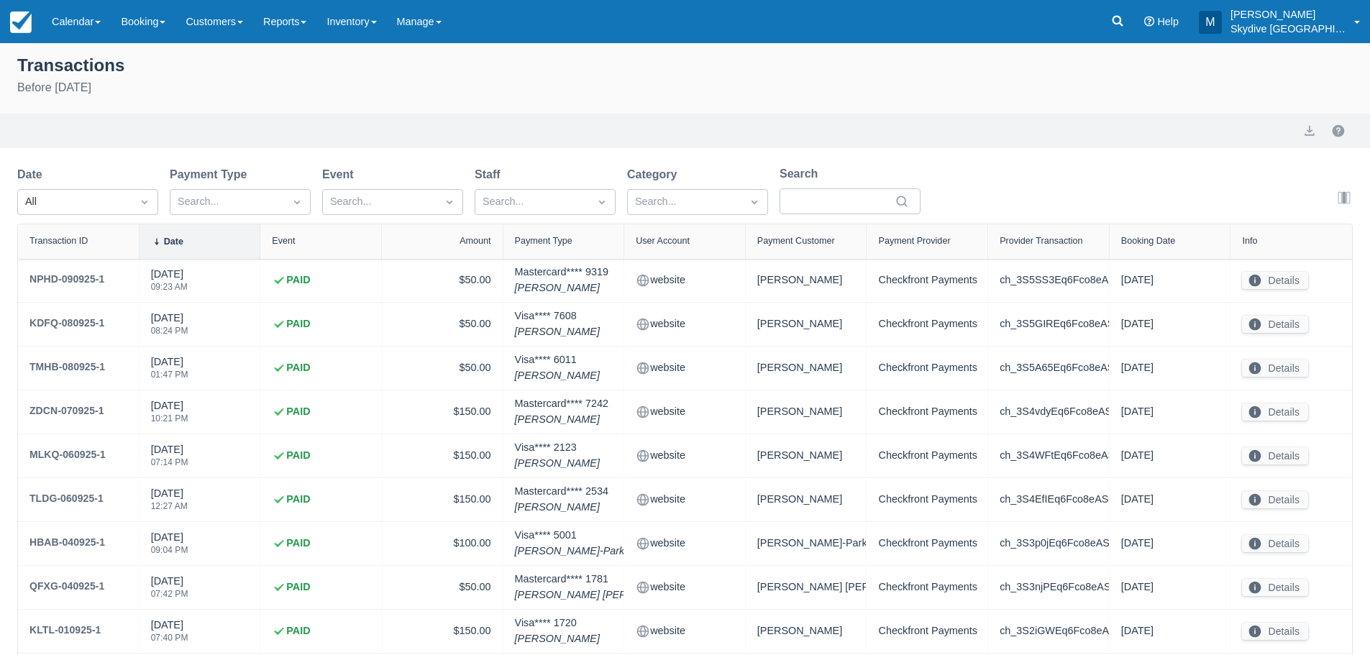
select select "10"
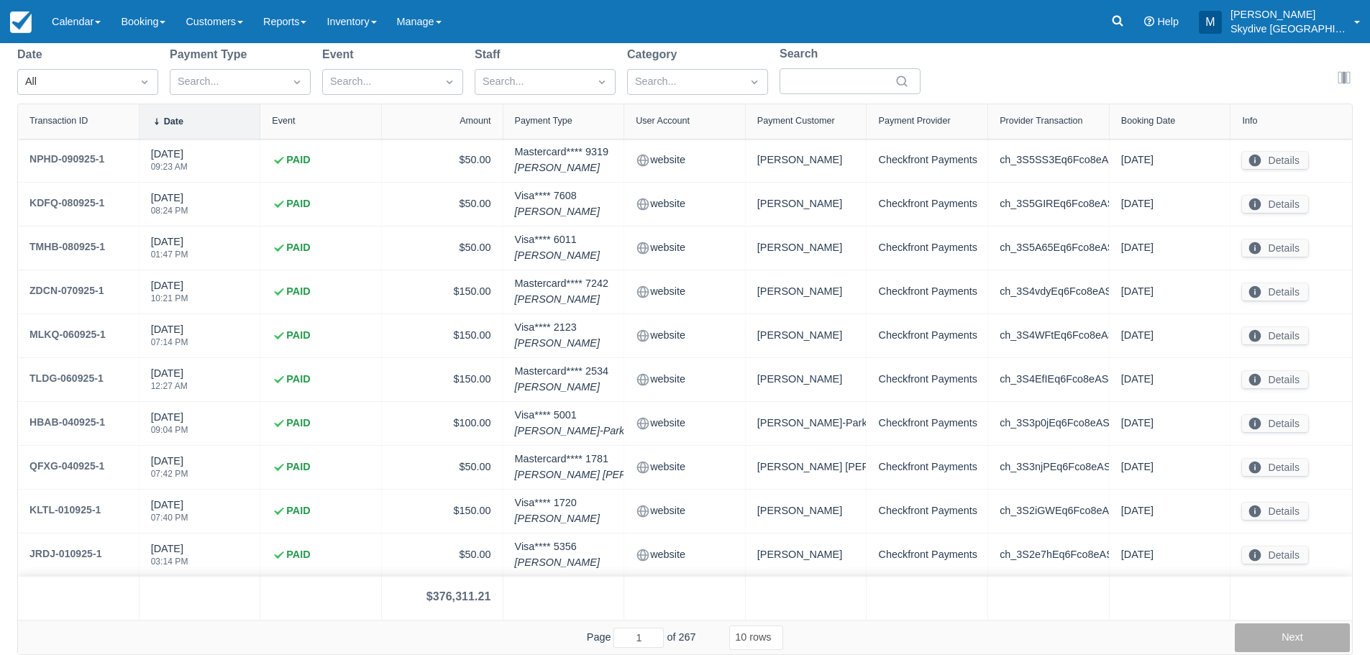
click at [1302, 642] on button "Next" at bounding box center [1291, 637] width 115 height 29
click at [1303, 642] on button "Next" at bounding box center [1291, 637] width 115 height 29
type input "3"
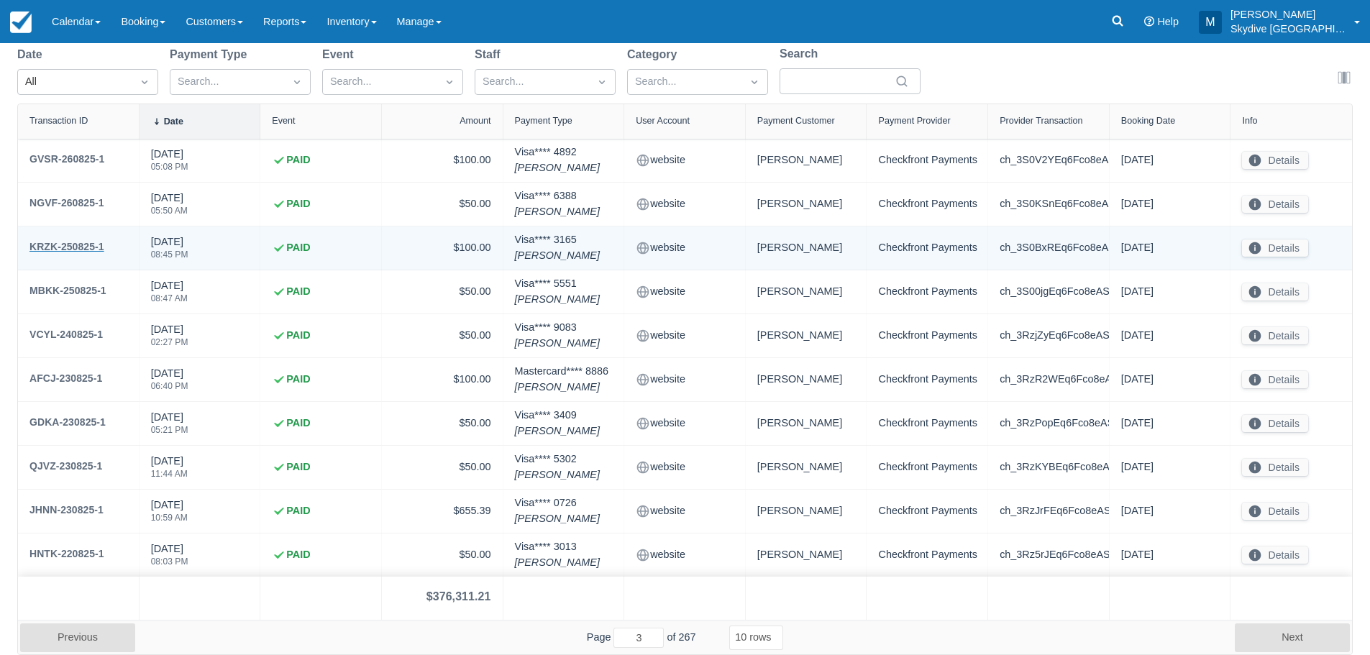
click at [64, 245] on div "KRZK-250825-1" at bounding box center [66, 246] width 75 height 17
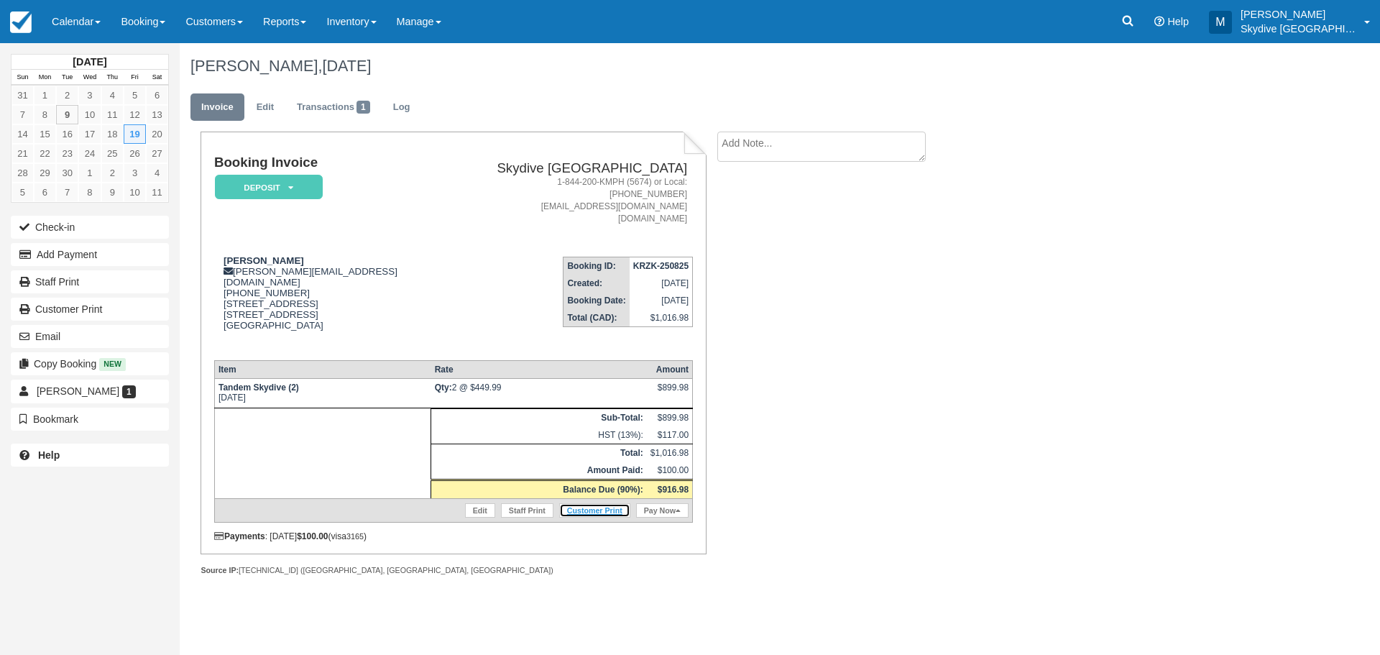
click at [599, 503] on link "Customer Print" at bounding box center [594, 510] width 71 height 14
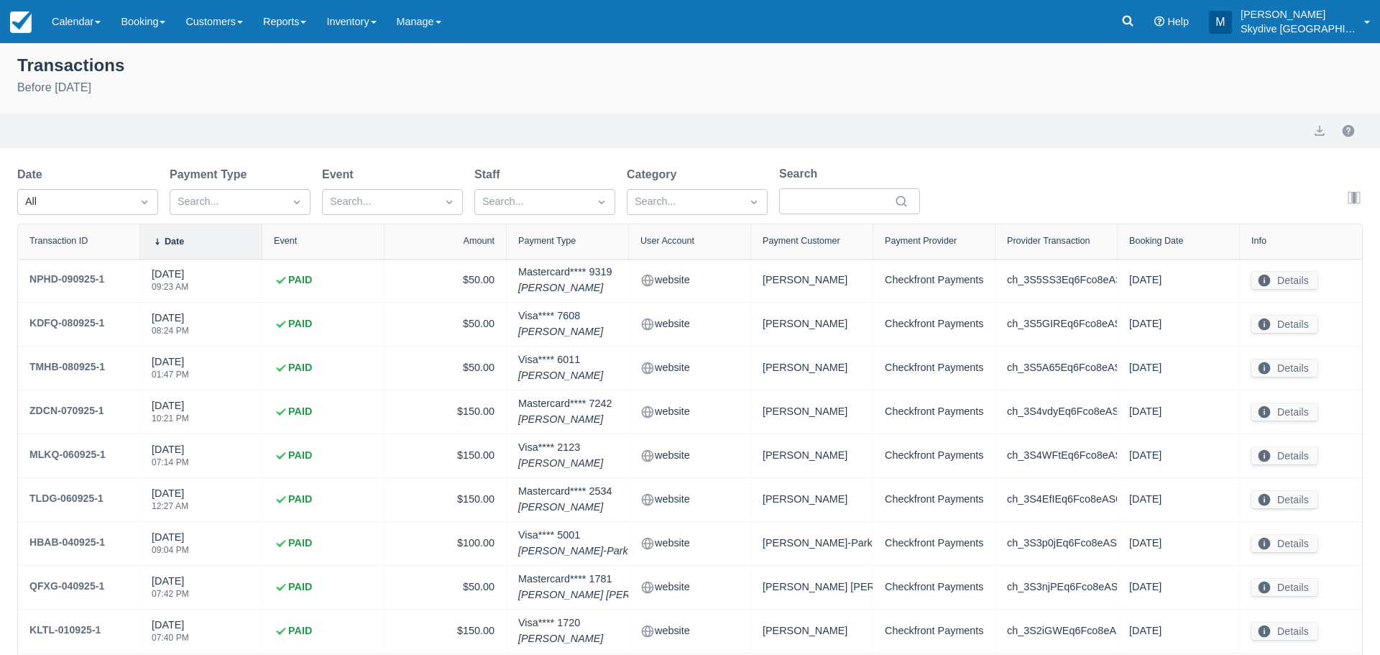
select select "10"
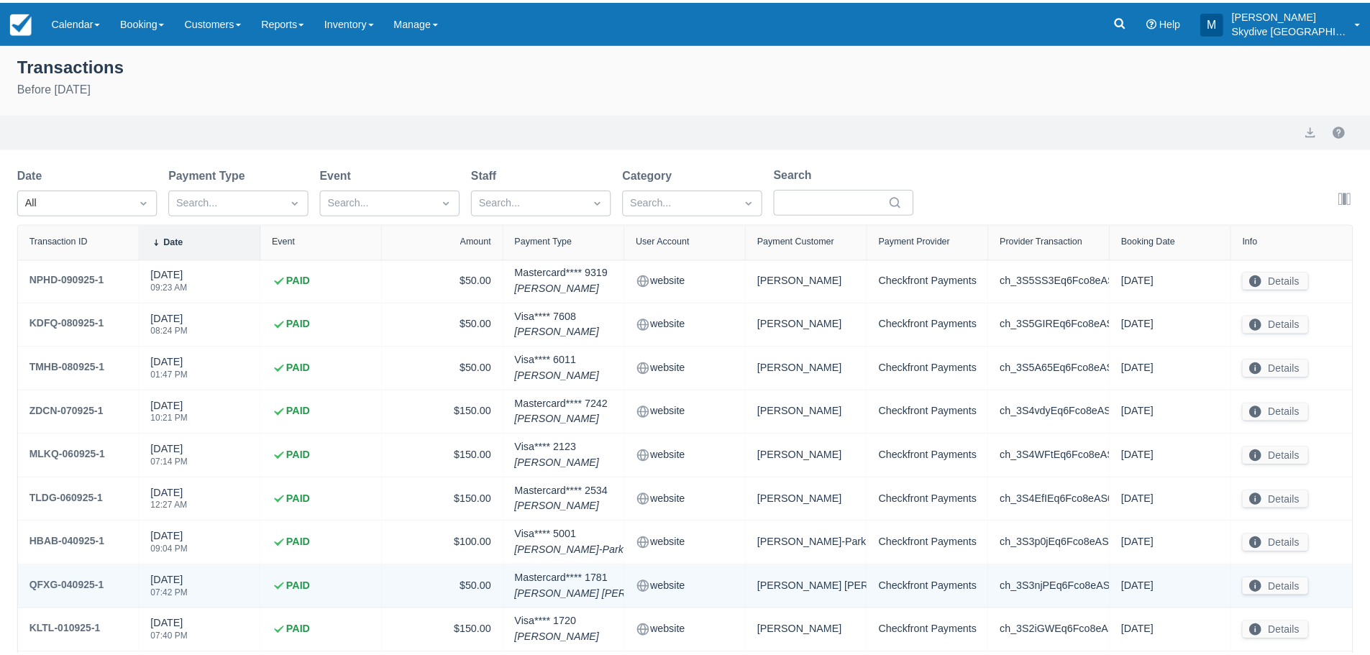
scroll to position [120, 0]
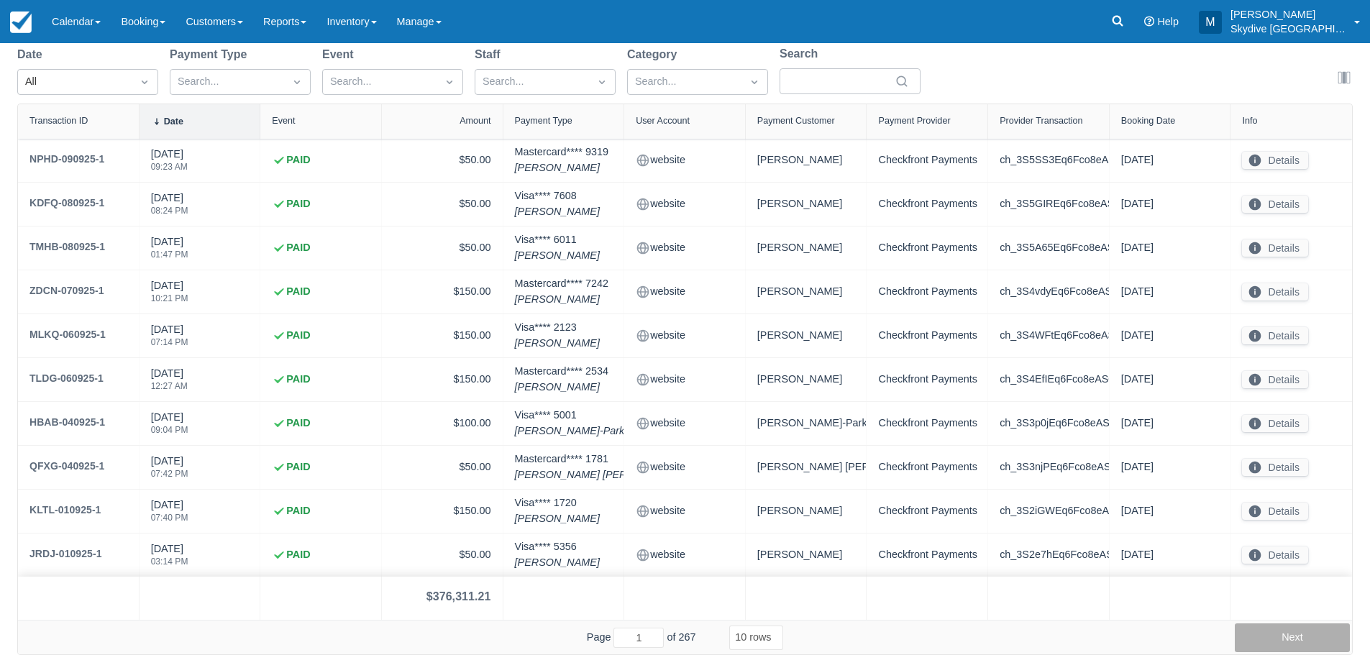
click at [1300, 636] on button "Next" at bounding box center [1291, 637] width 115 height 29
type input "3"
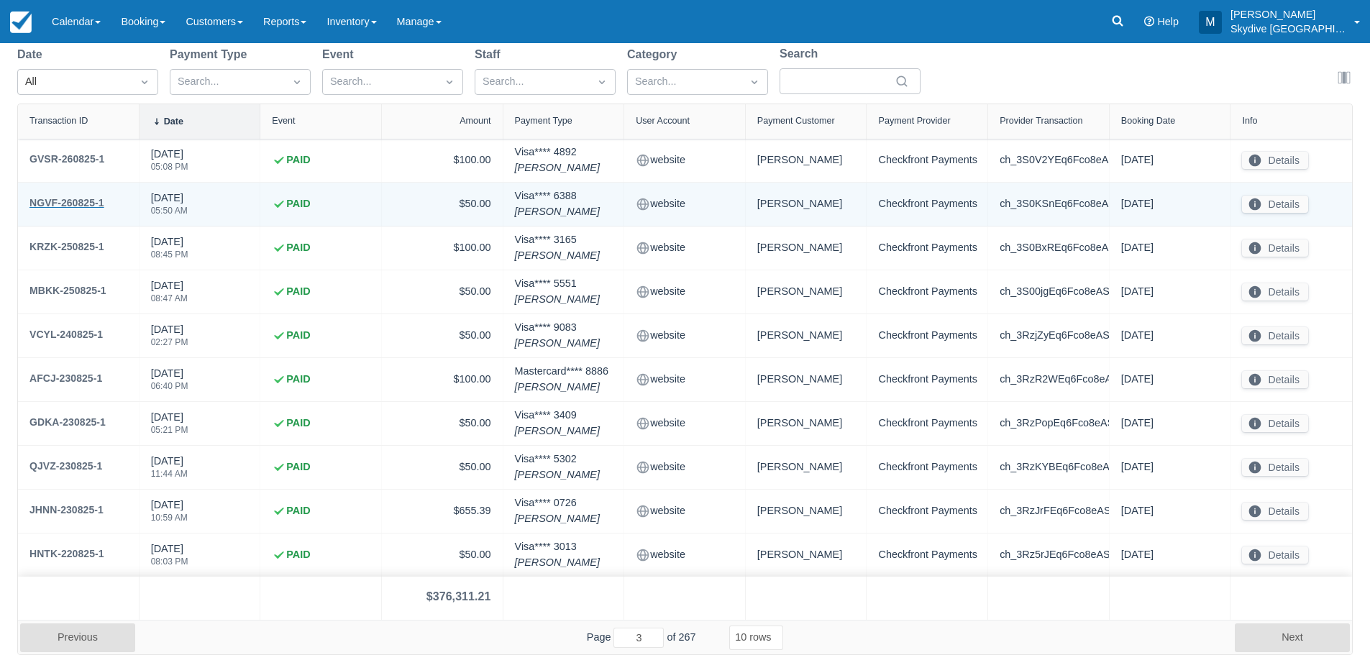
click at [64, 201] on div "NGVF-260825-1" at bounding box center [66, 202] width 75 height 17
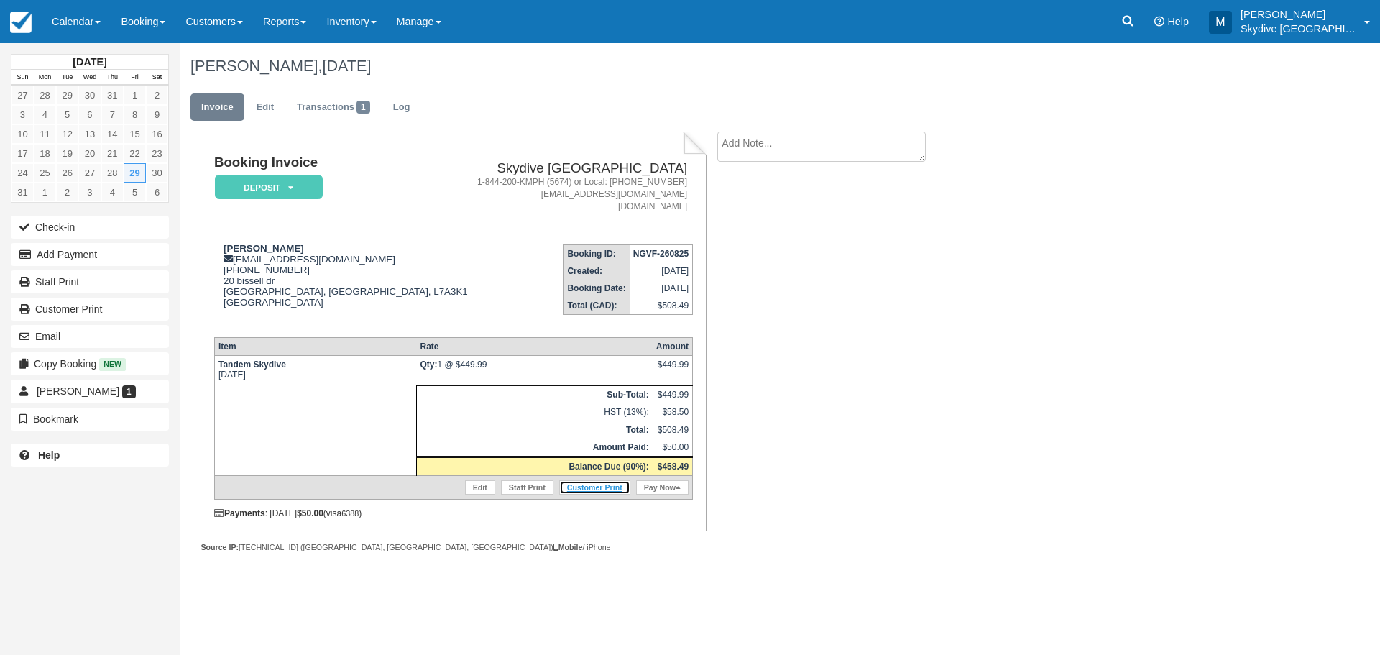
click at [600, 487] on link "Customer Print" at bounding box center [594, 487] width 71 height 14
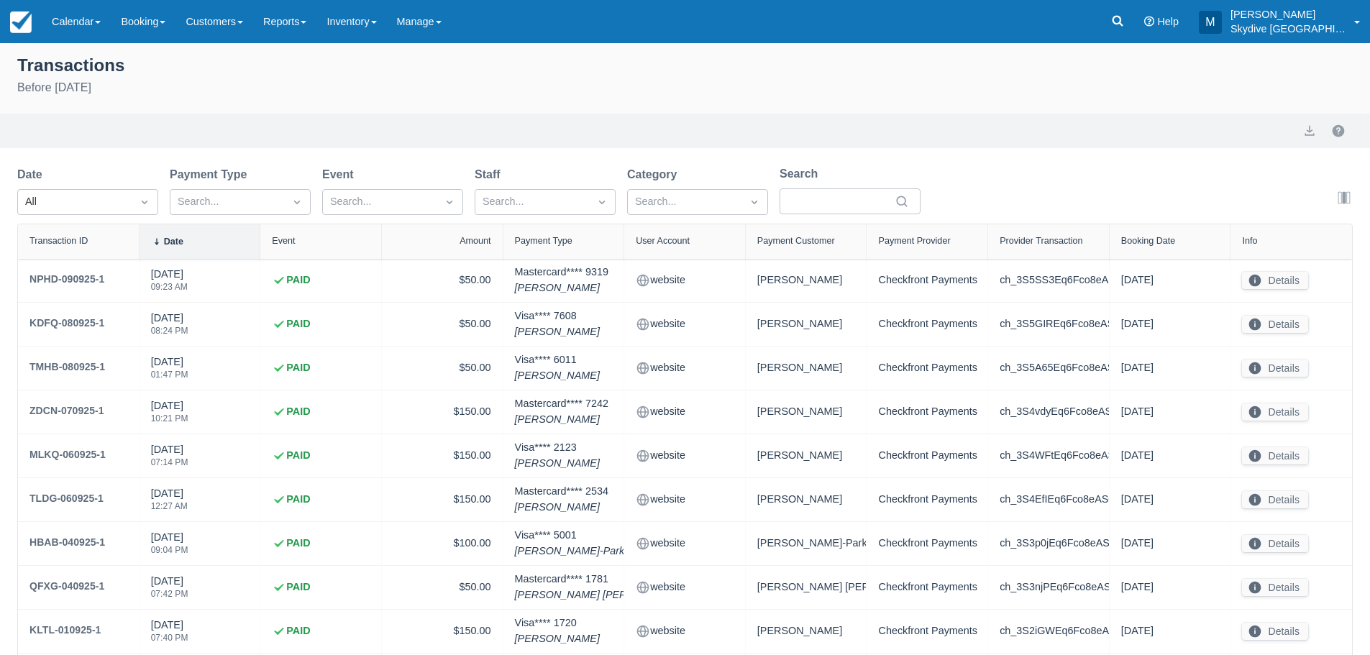
select select "10"
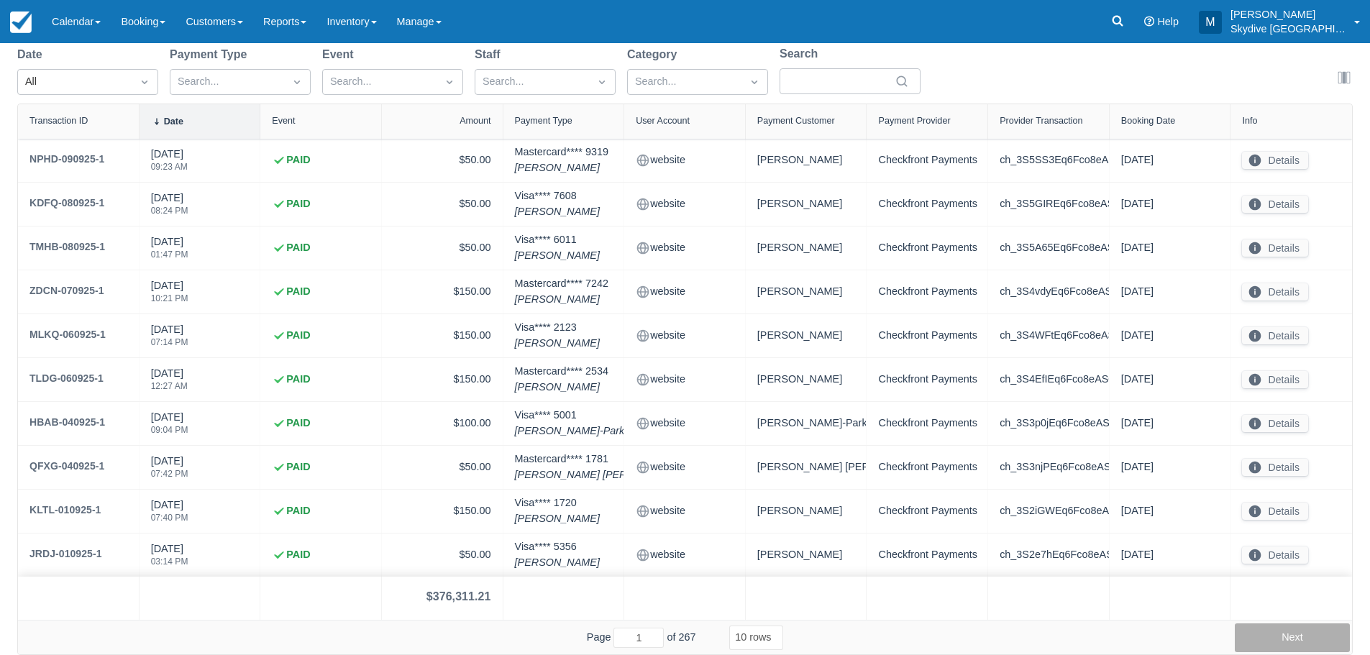
click at [1298, 639] on button "Next" at bounding box center [1291, 637] width 115 height 29
type input "3"
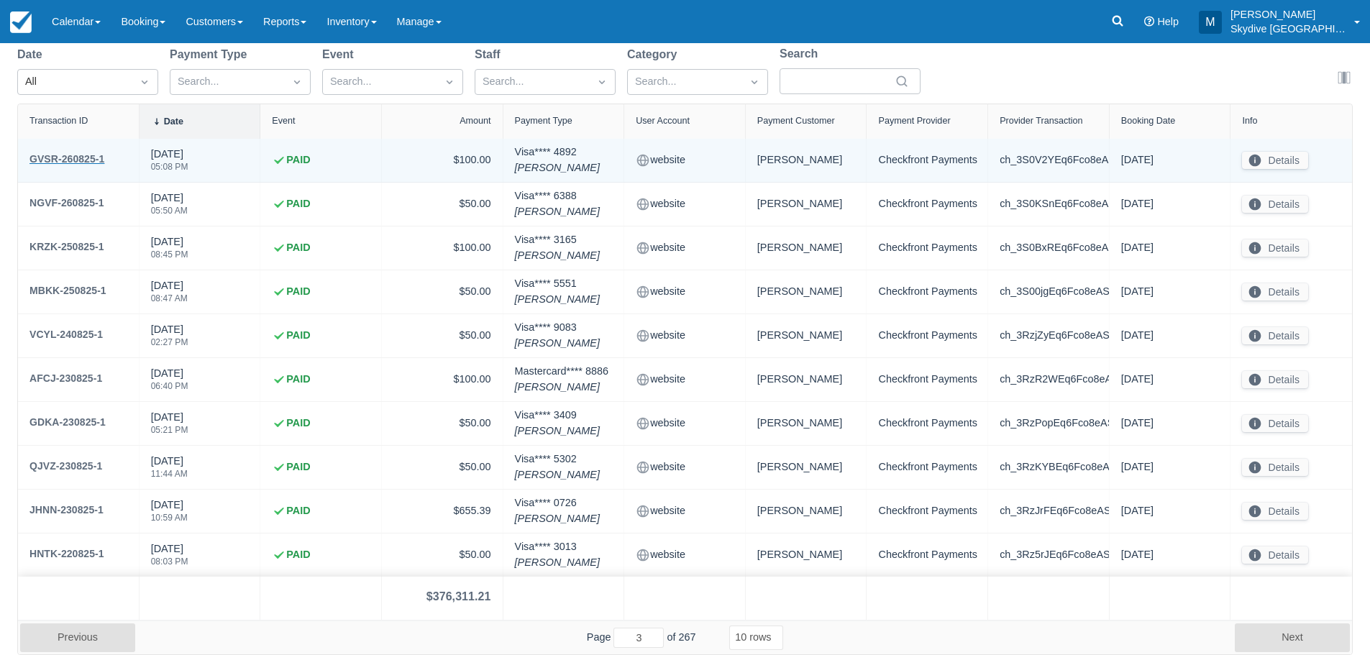
click at [74, 155] on div "GVSR-260825-1" at bounding box center [66, 158] width 75 height 17
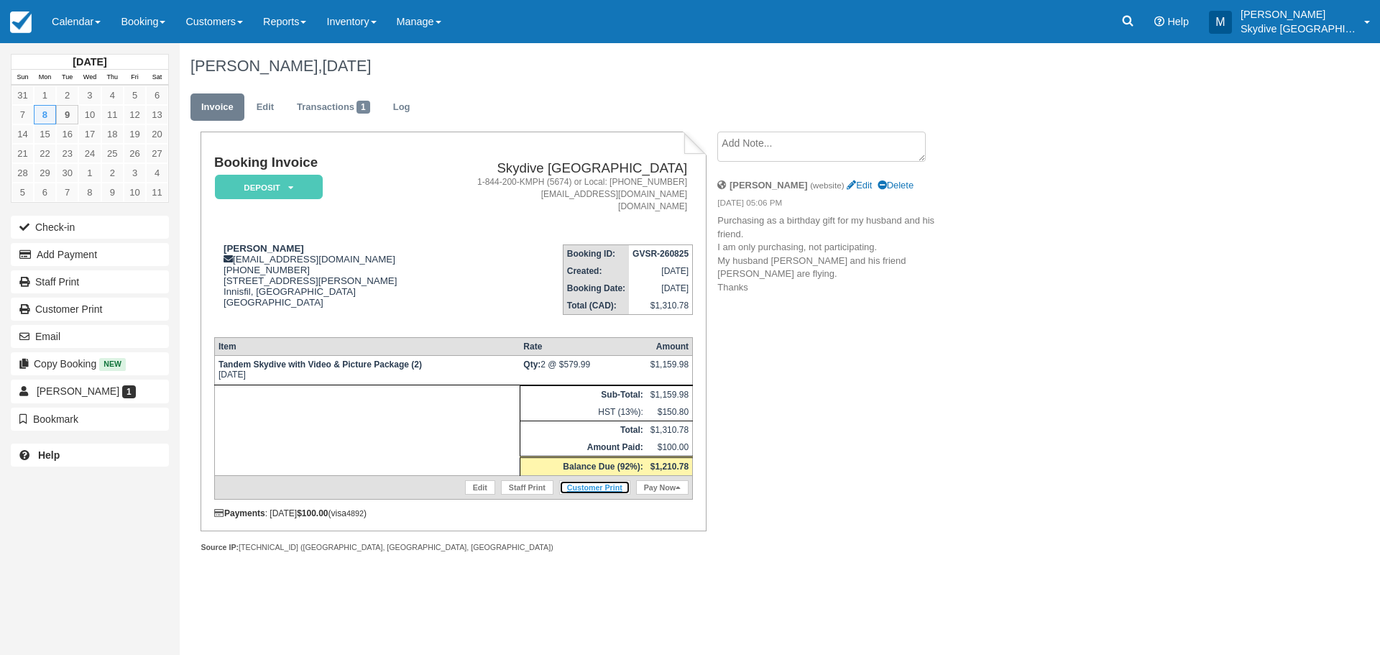
click at [600, 489] on link "Customer Print" at bounding box center [594, 487] width 71 height 14
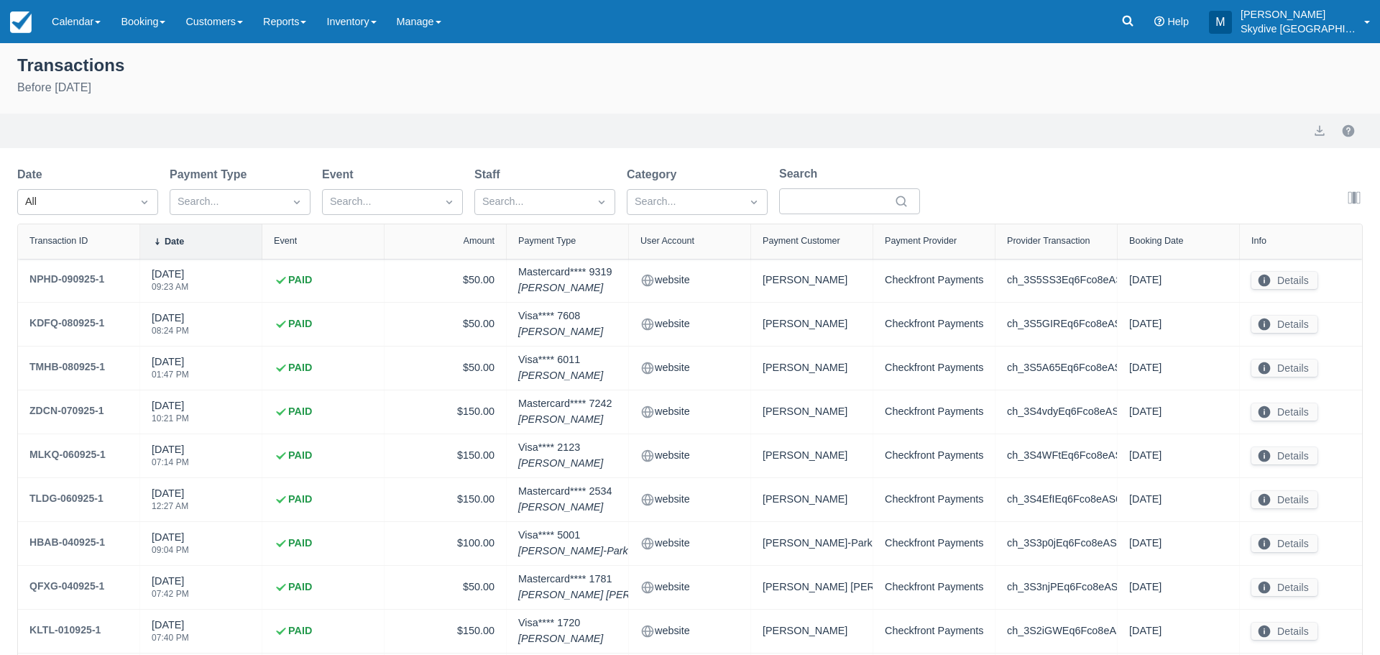
select select "10"
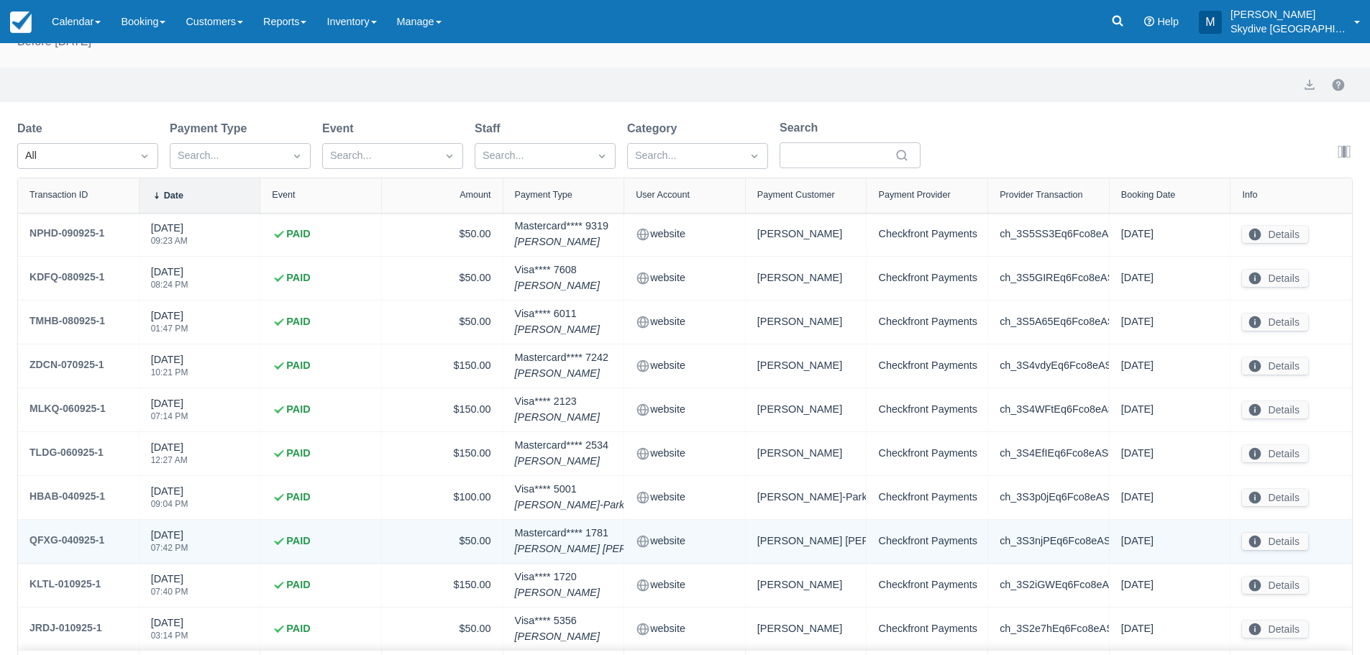
scroll to position [120, 0]
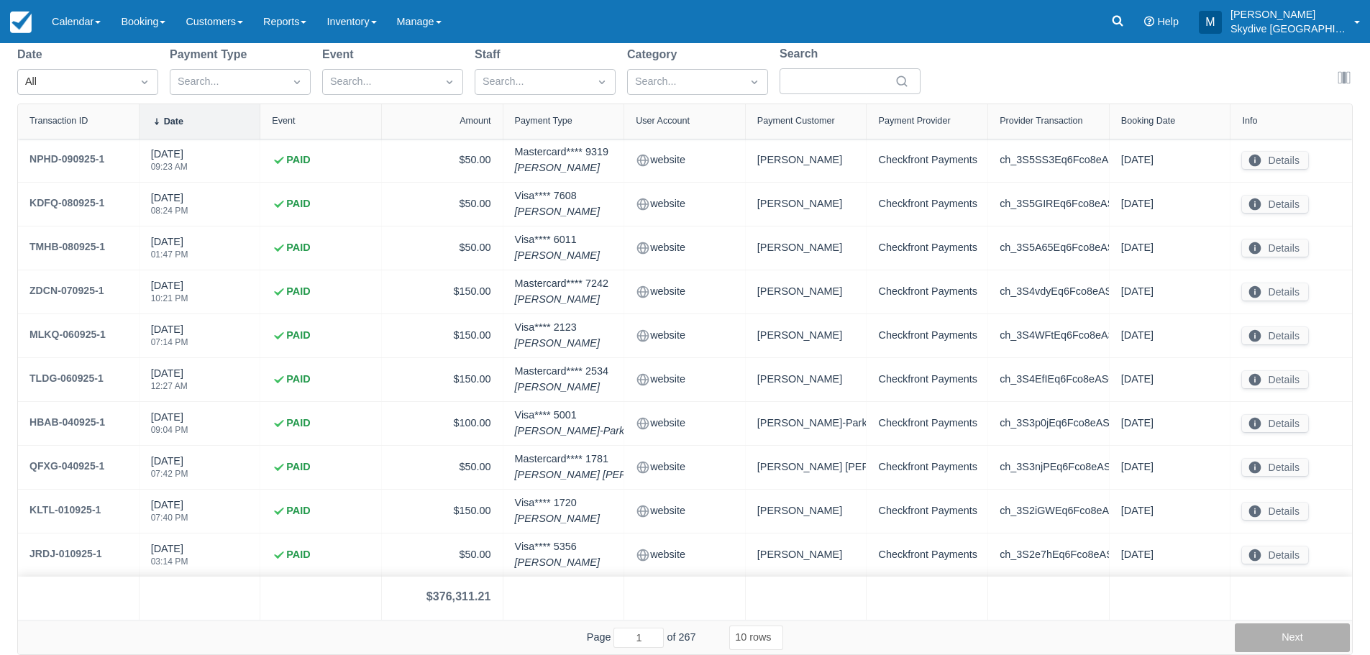
click at [1312, 641] on button "Next" at bounding box center [1291, 637] width 115 height 29
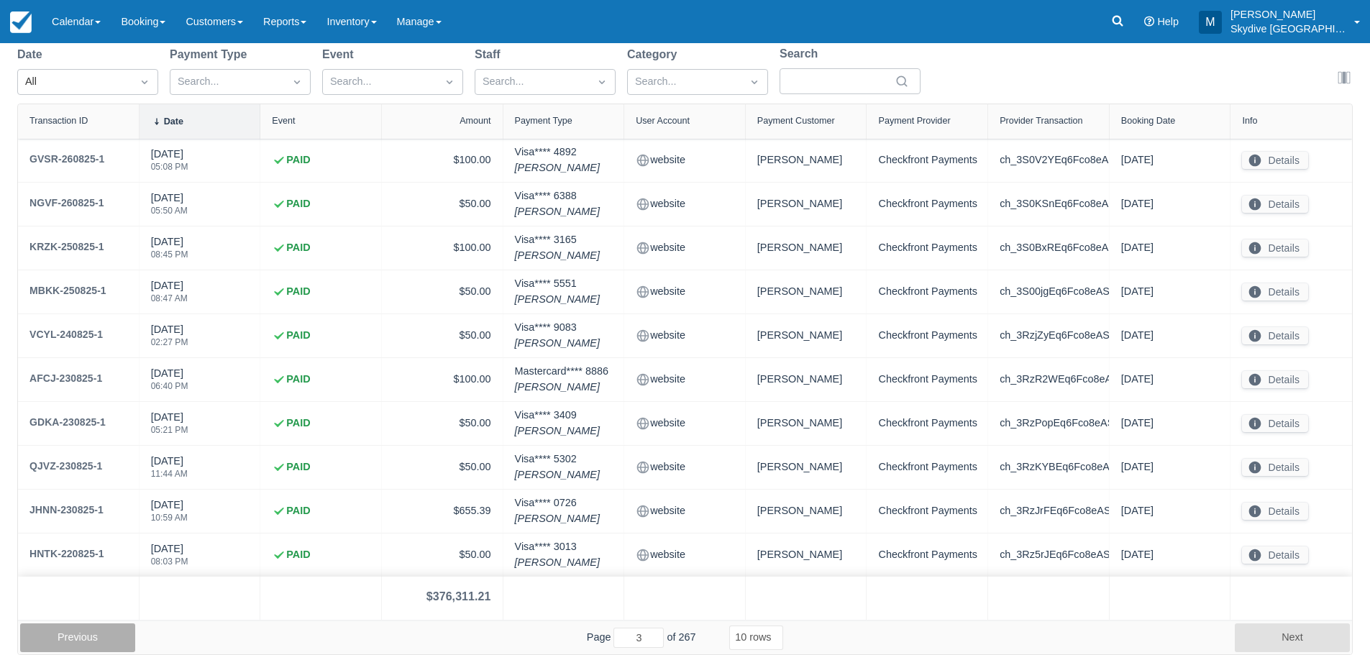
click at [91, 627] on button "Previous" at bounding box center [77, 637] width 115 height 29
type input "2"
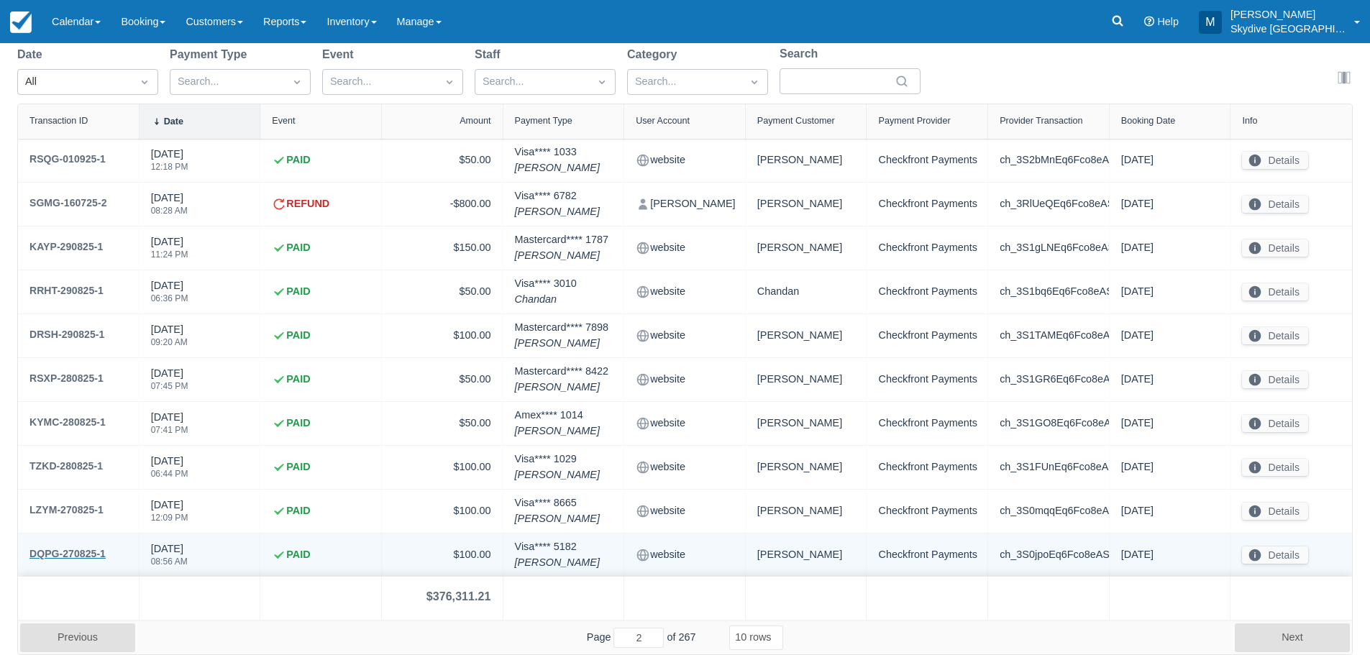
click at [71, 554] on div "DQPG-270825-1" at bounding box center [67, 553] width 76 height 17
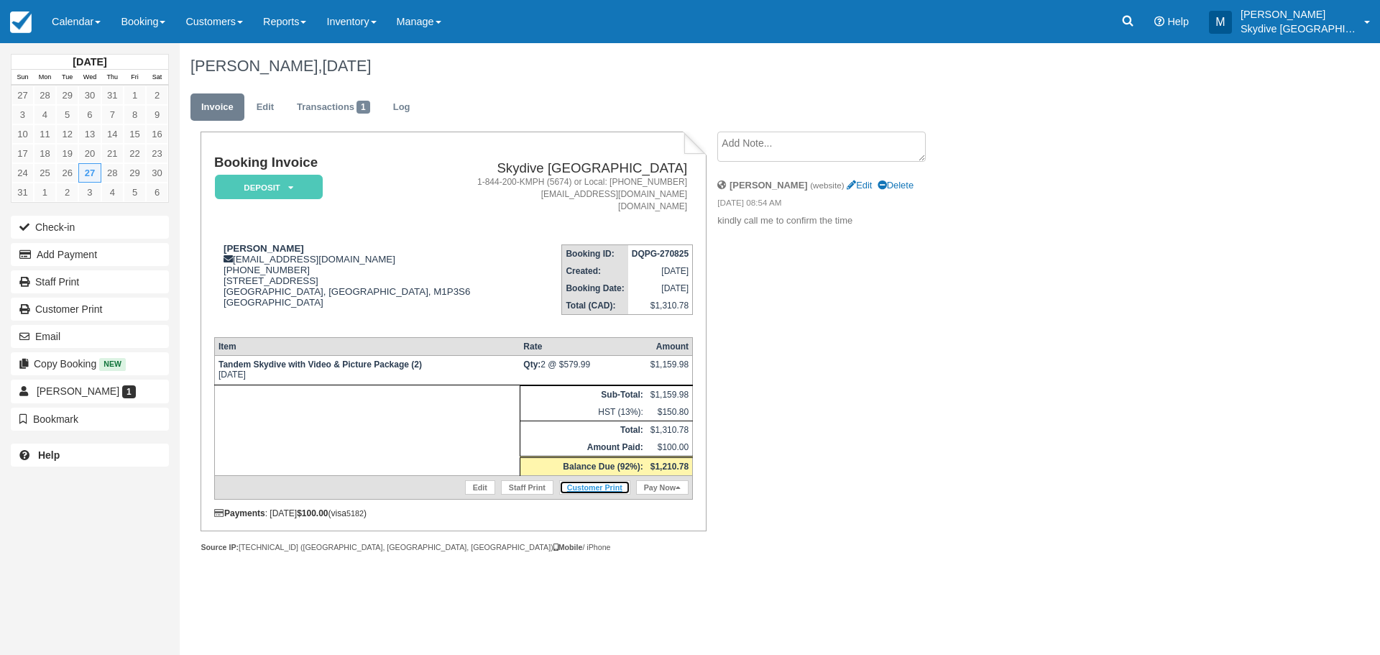
click at [595, 485] on link "Customer Print" at bounding box center [594, 487] width 71 height 14
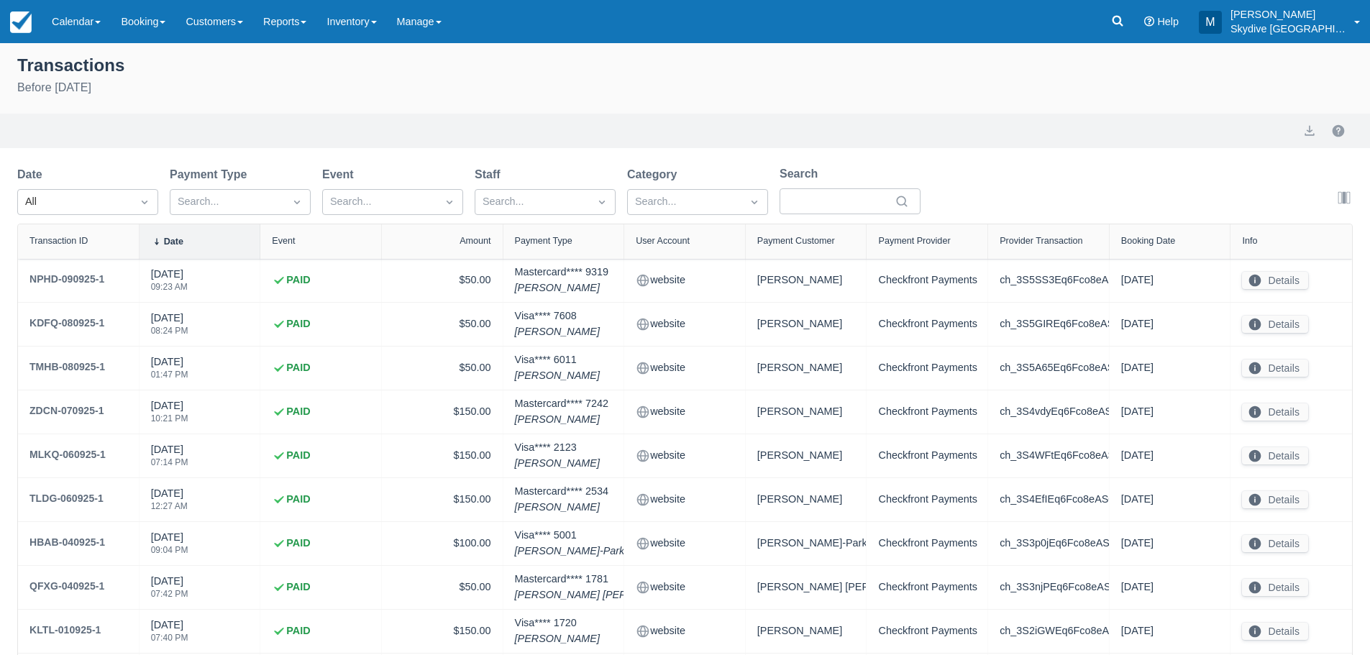
select select "10"
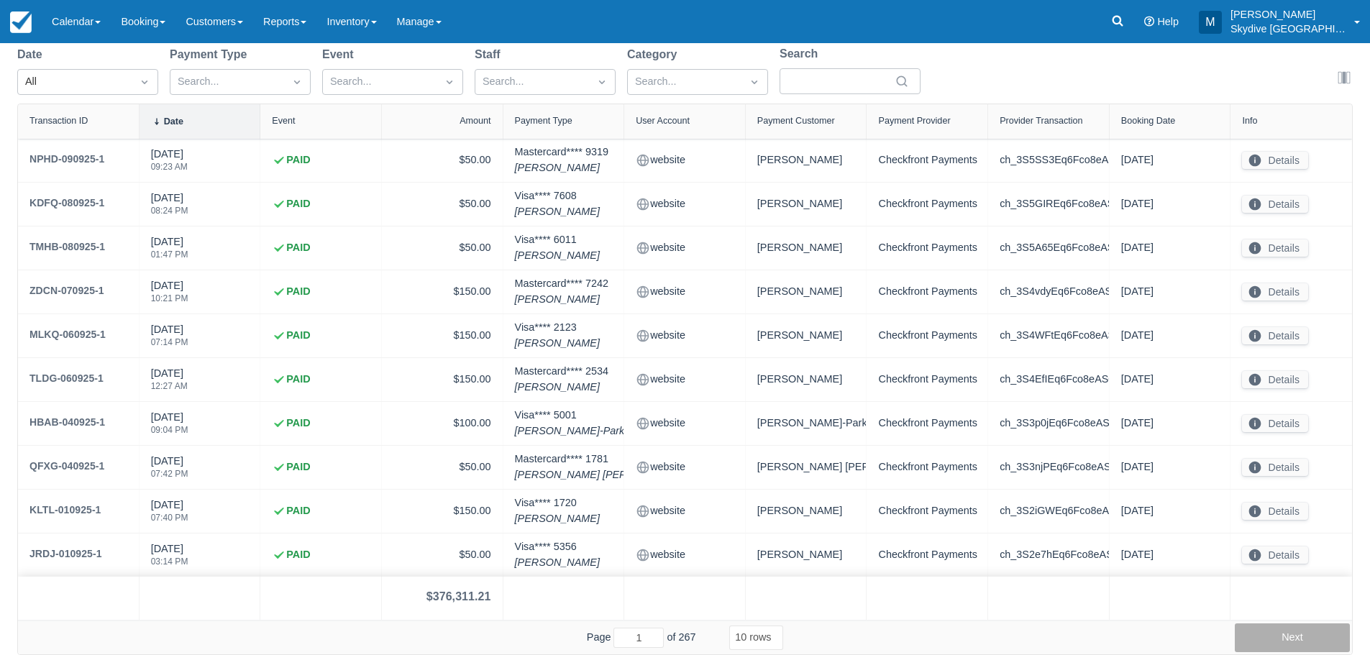
click at [1300, 633] on button "Next" at bounding box center [1291, 637] width 115 height 29
type input "2"
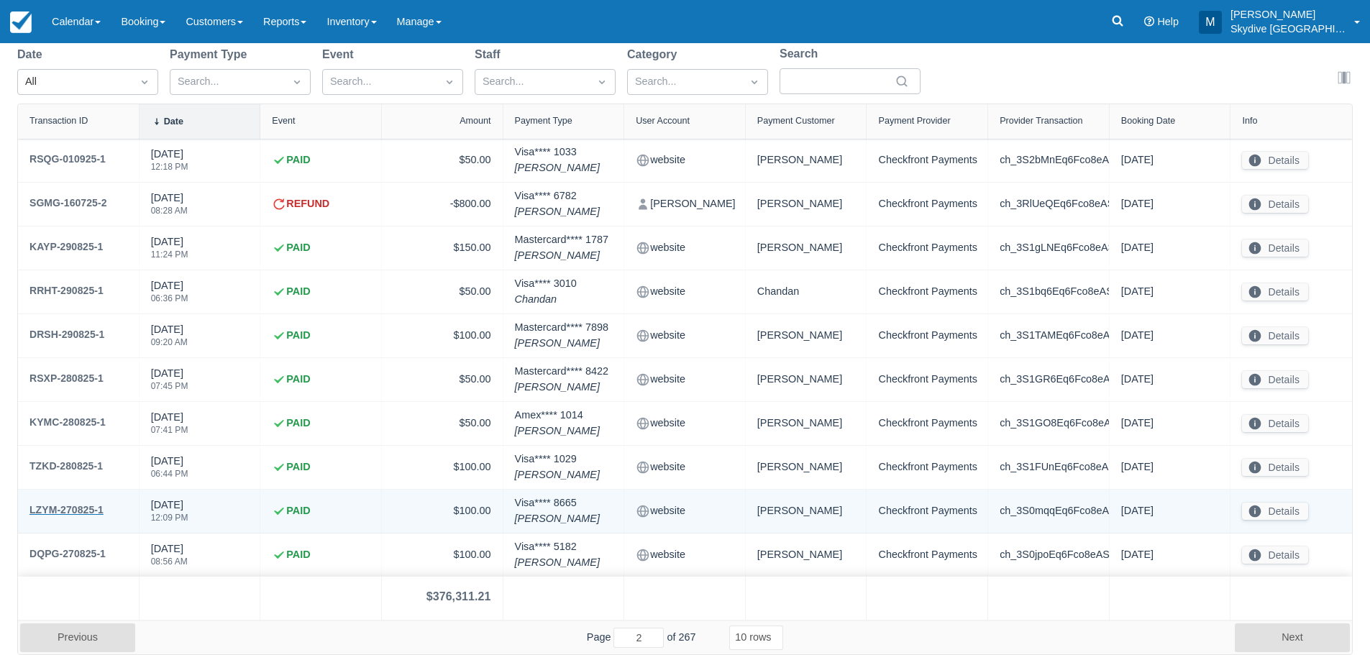
click at [81, 508] on div "LZYM-270825-1" at bounding box center [66, 509] width 74 height 17
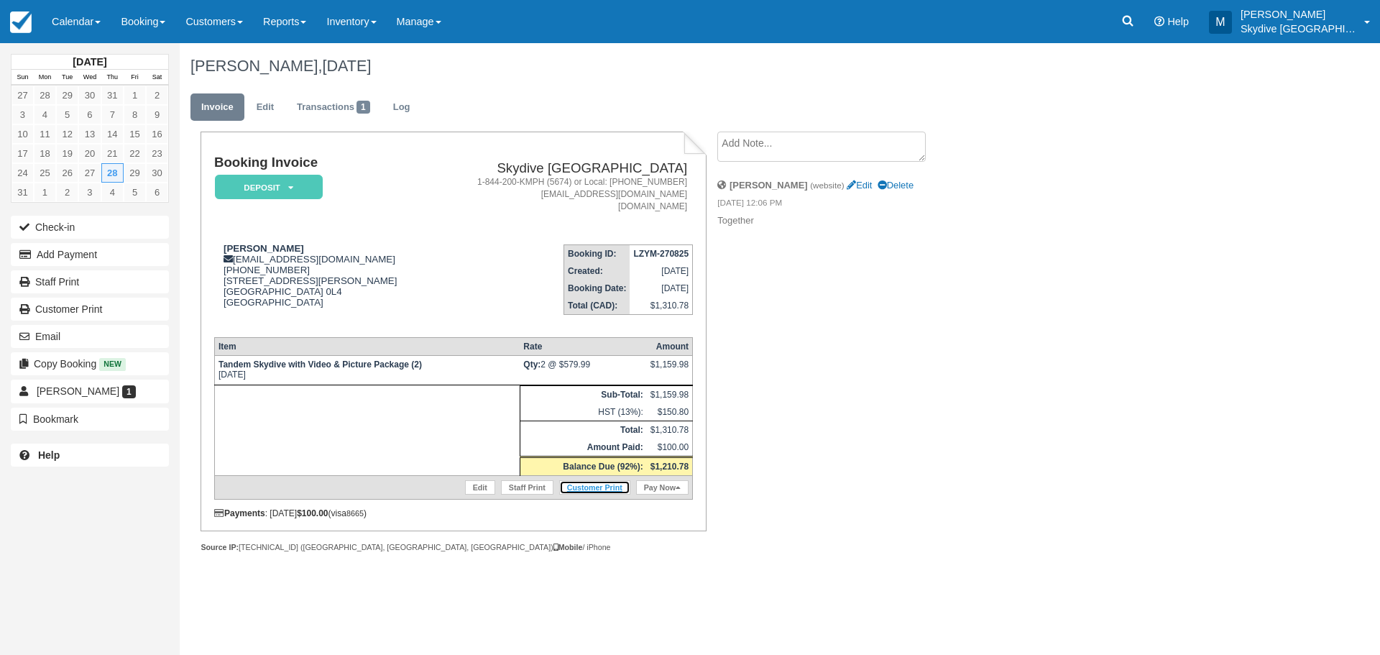
click at [584, 485] on link "Customer Print" at bounding box center [594, 487] width 71 height 14
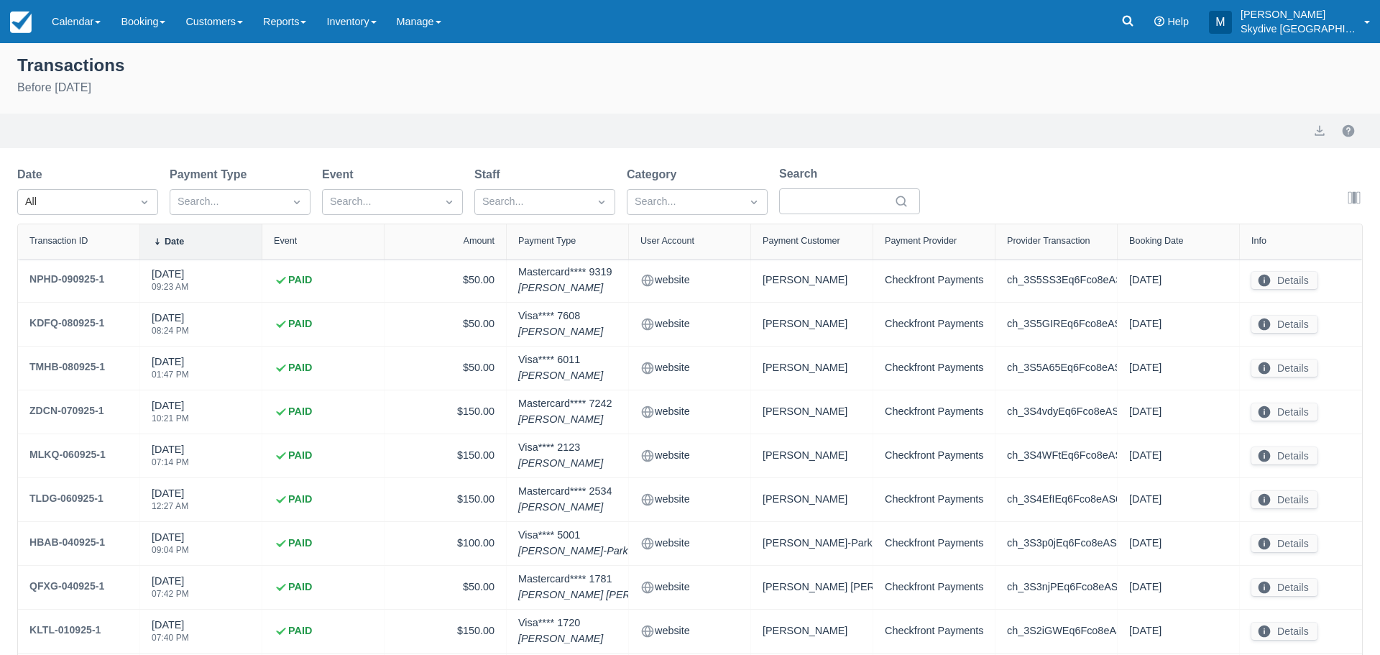
select select "10"
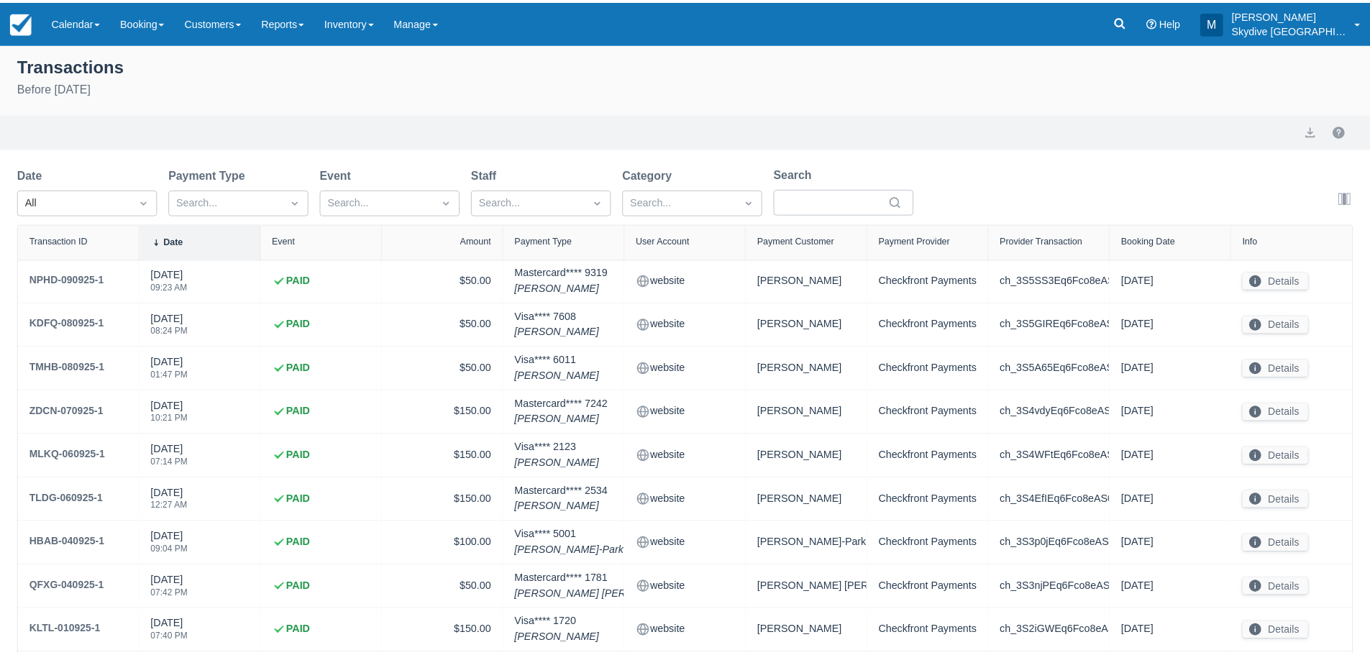
scroll to position [120, 0]
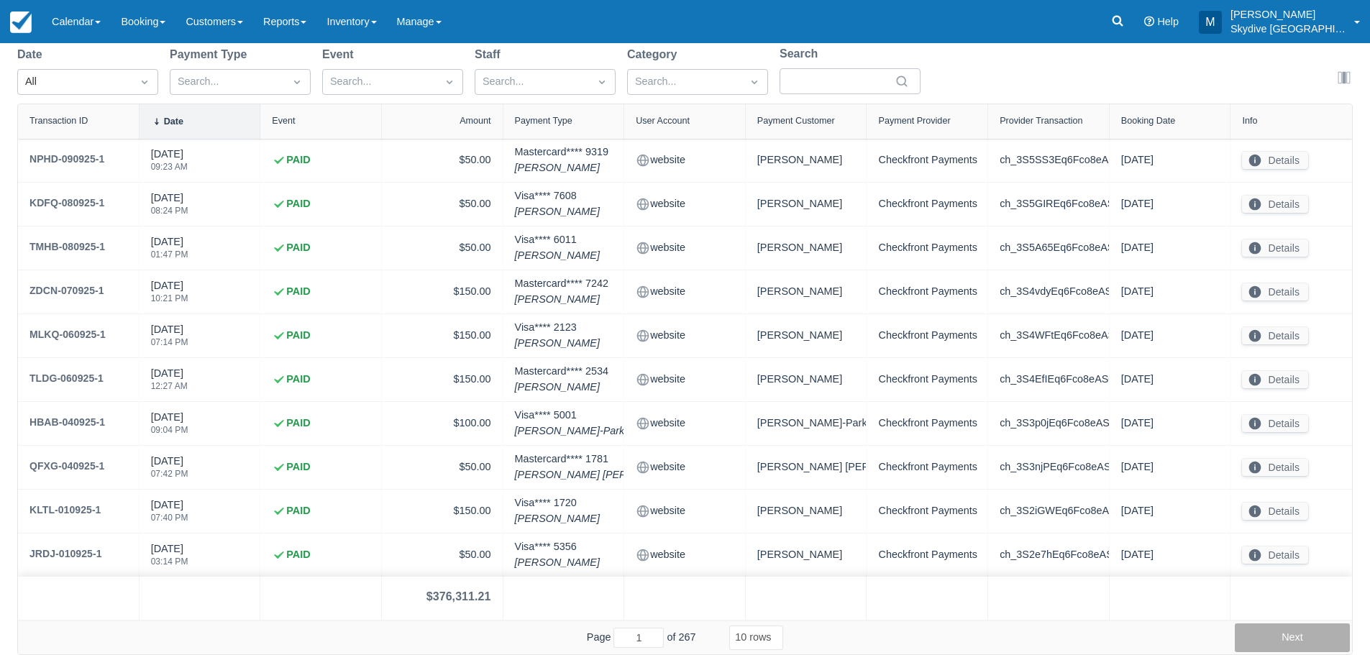
click at [1296, 633] on button "Next" at bounding box center [1291, 637] width 115 height 29
type input "2"
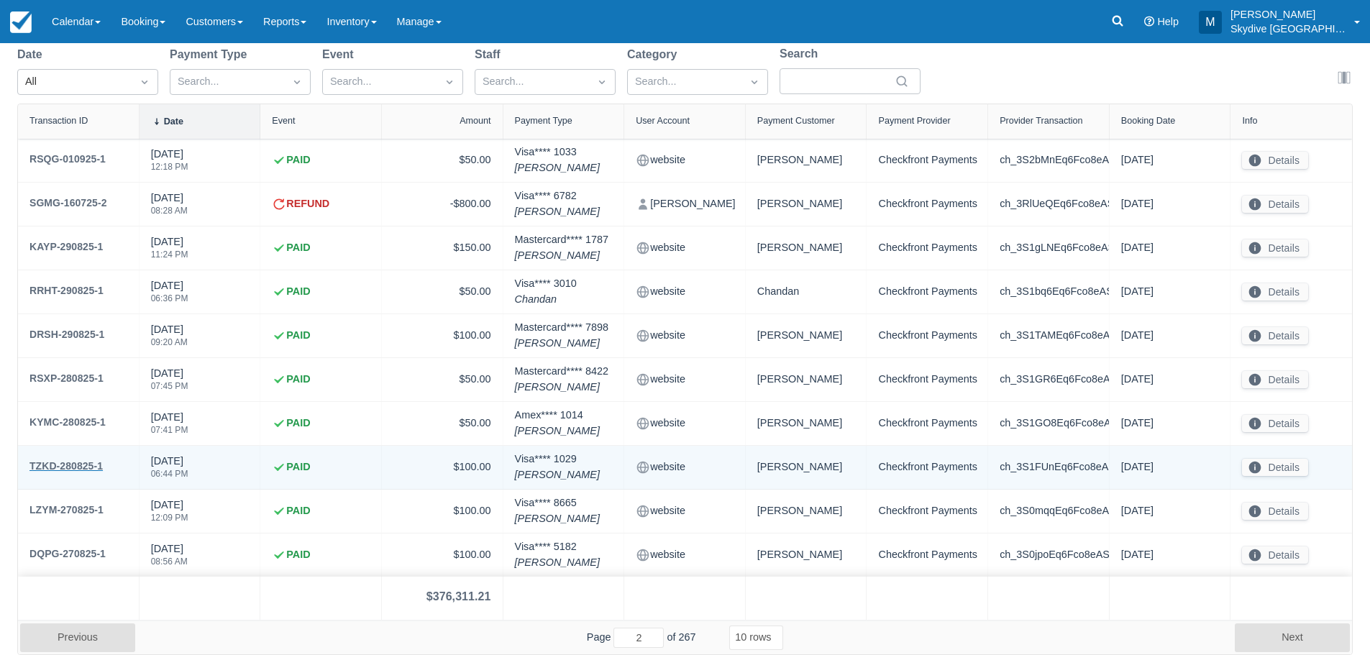
click at [57, 460] on div "TZKD-280825-1" at bounding box center [65, 465] width 73 height 17
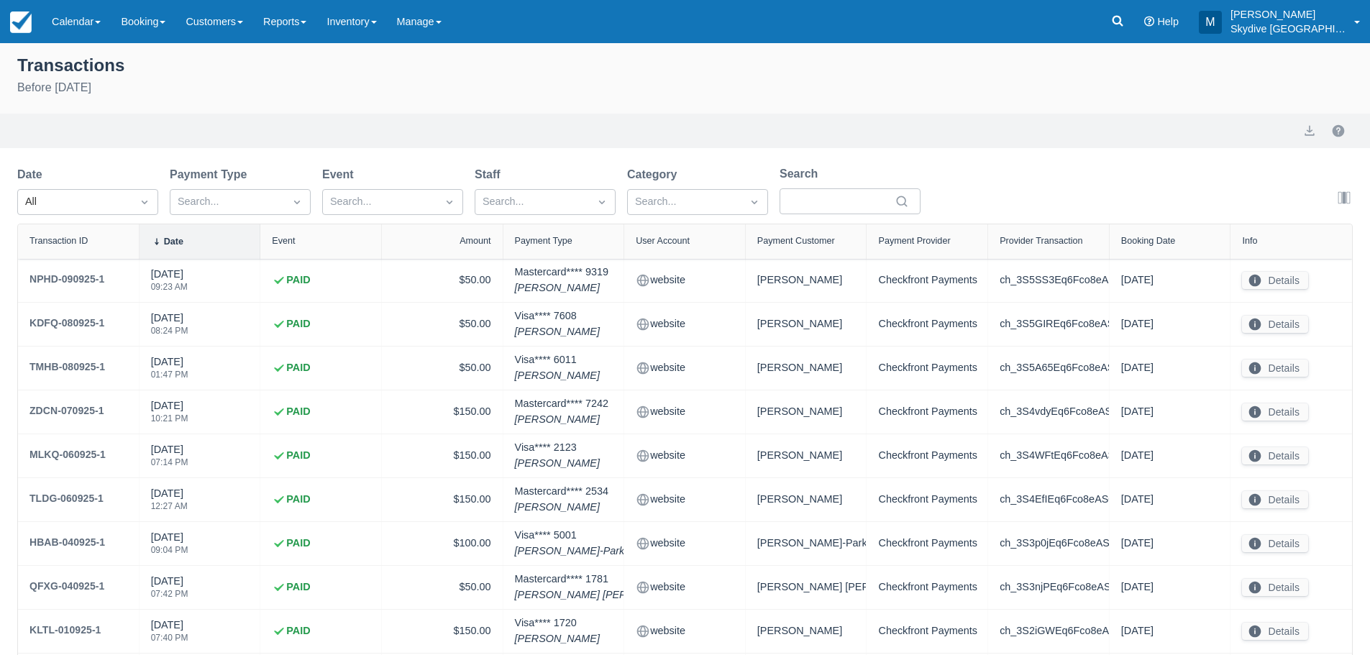
select select "10"
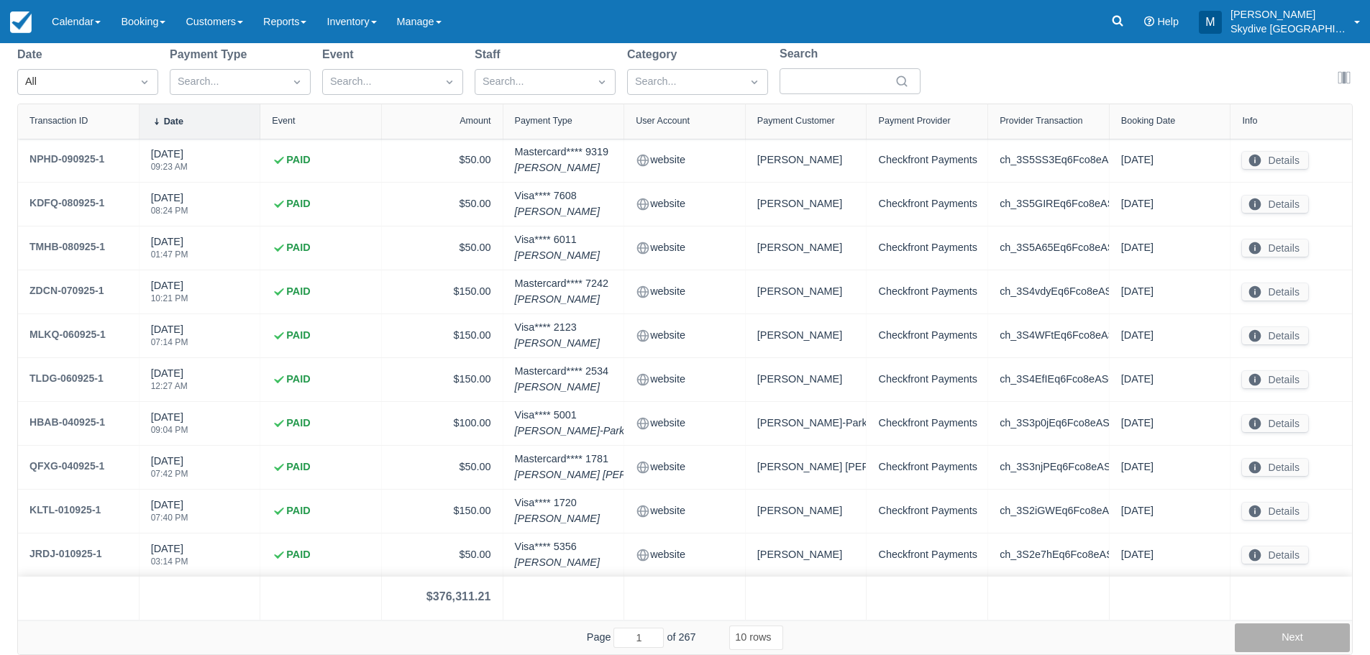
click at [1276, 631] on button "Next" at bounding box center [1291, 637] width 115 height 29
type input "2"
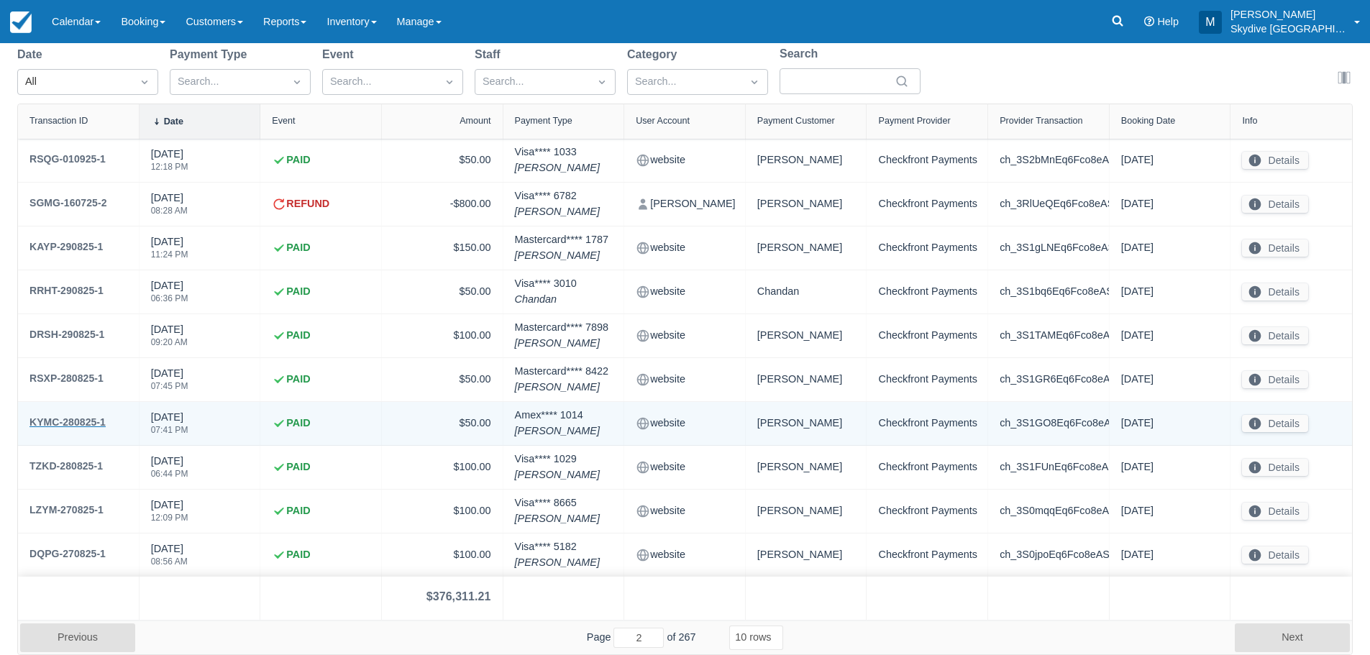
click at [46, 420] on div "KYMC-280825-1" at bounding box center [67, 421] width 76 height 17
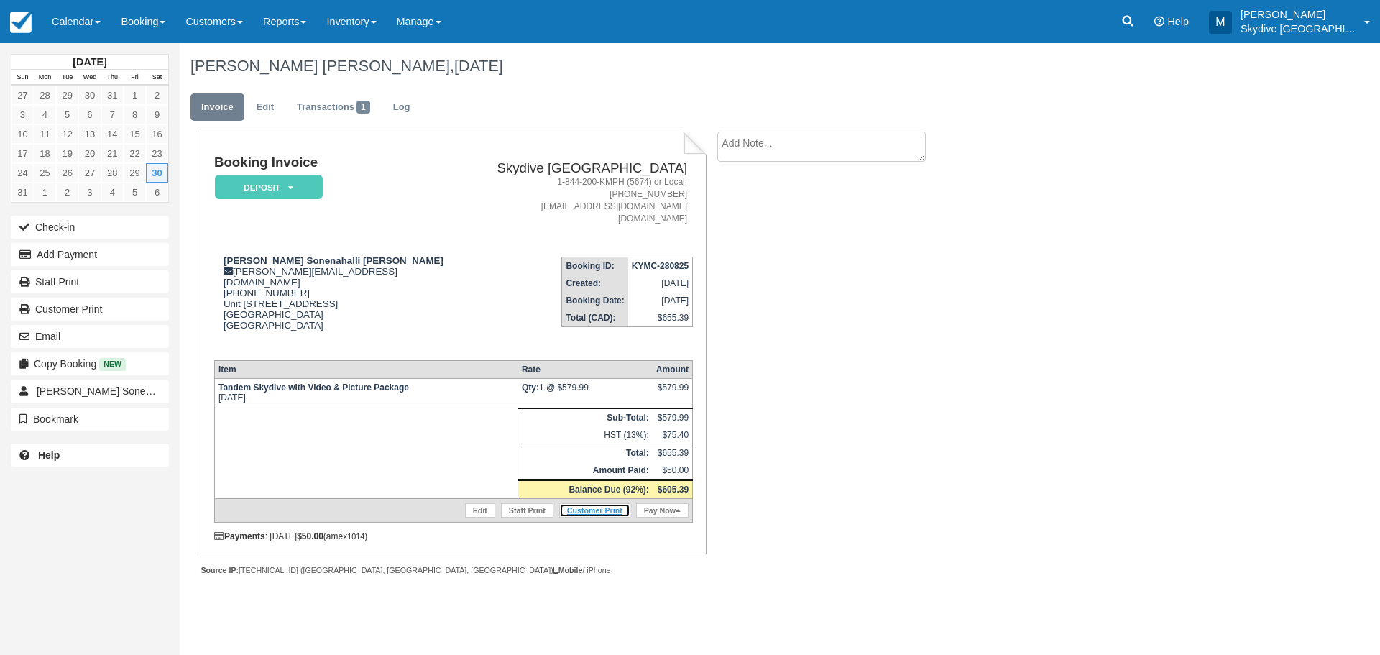
click at [584, 503] on link "Customer Print" at bounding box center [594, 510] width 71 height 14
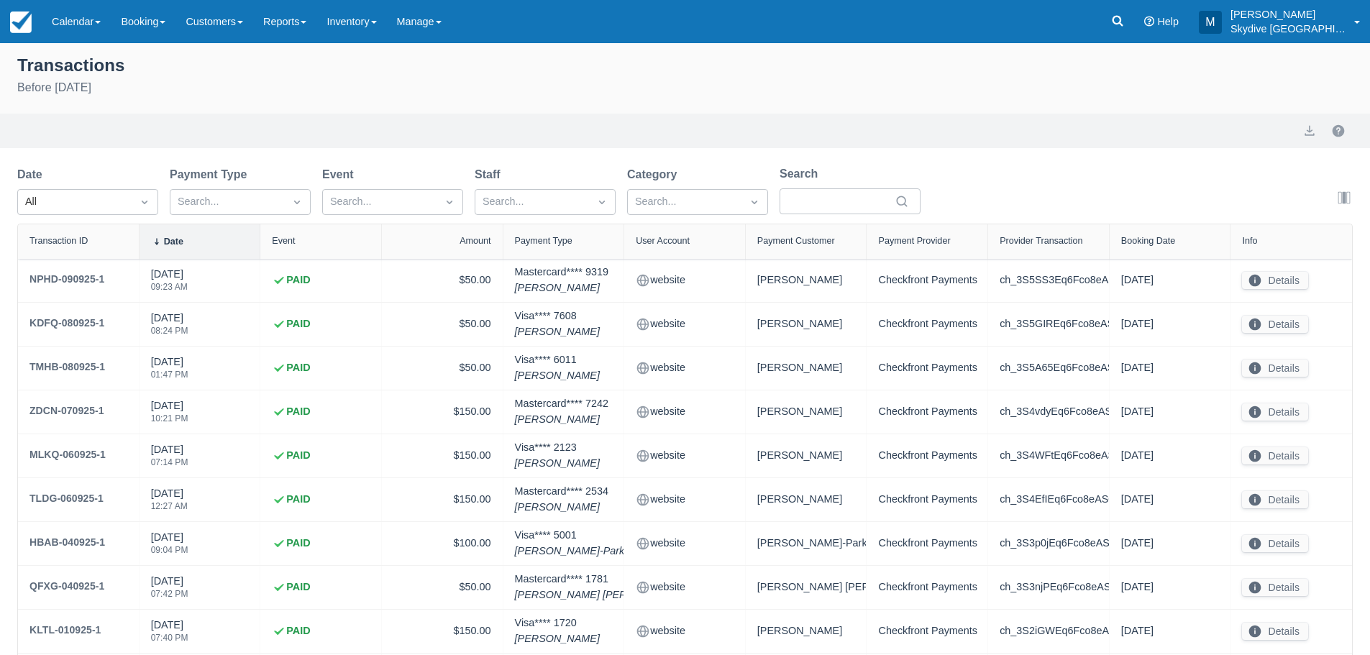
select select "10"
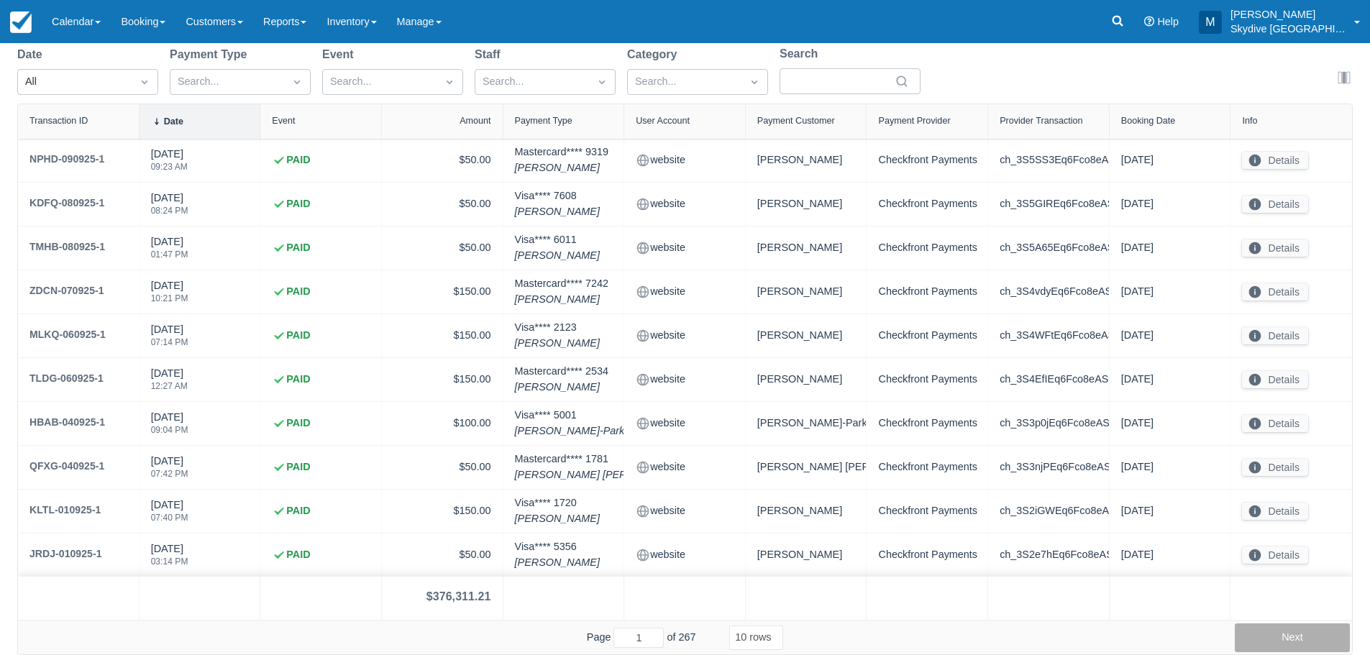
click at [1304, 636] on button "Next" at bounding box center [1291, 637] width 115 height 29
type input "2"
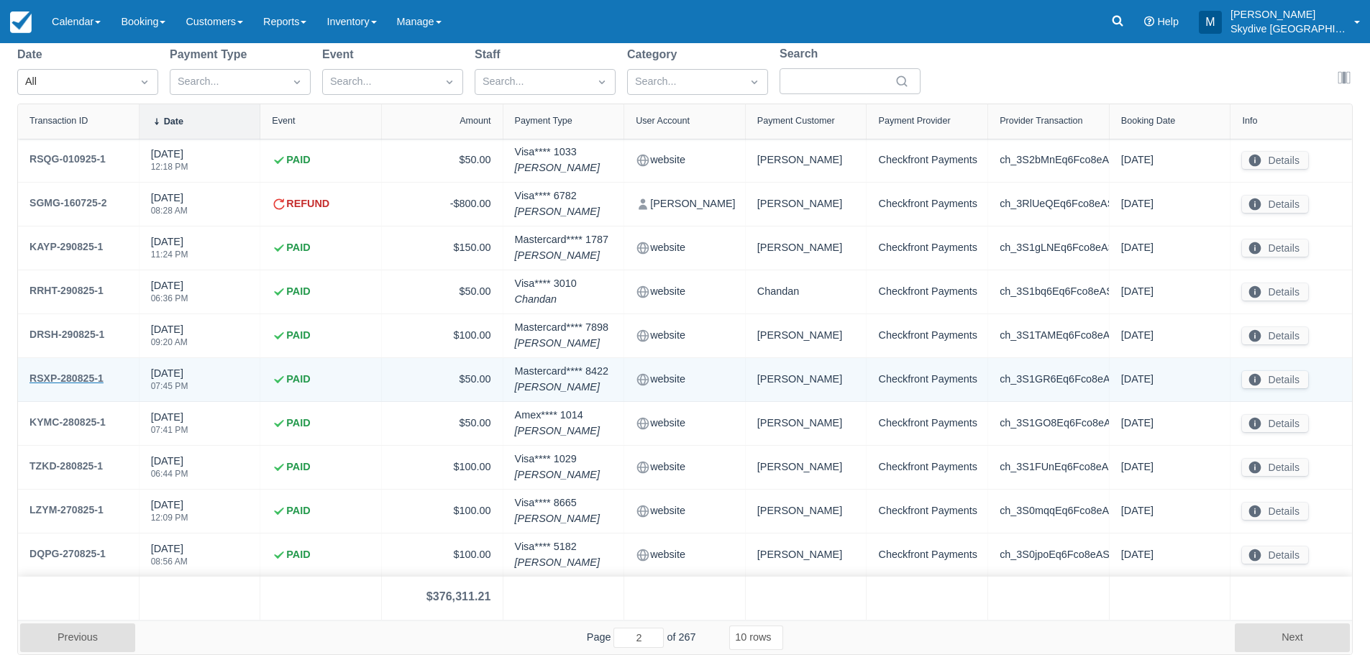
click at [46, 376] on div "RSXP-280825-1" at bounding box center [66, 378] width 74 height 17
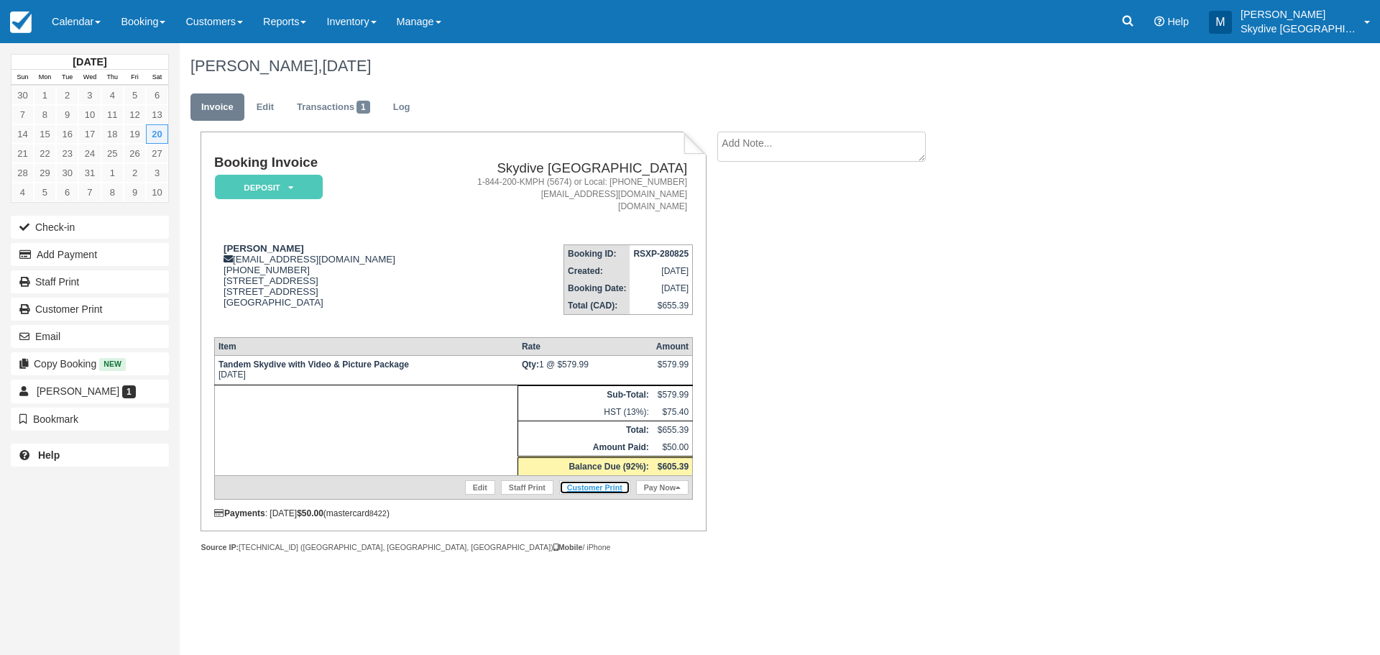
click at [599, 489] on link "Customer Print" at bounding box center [594, 487] width 71 height 14
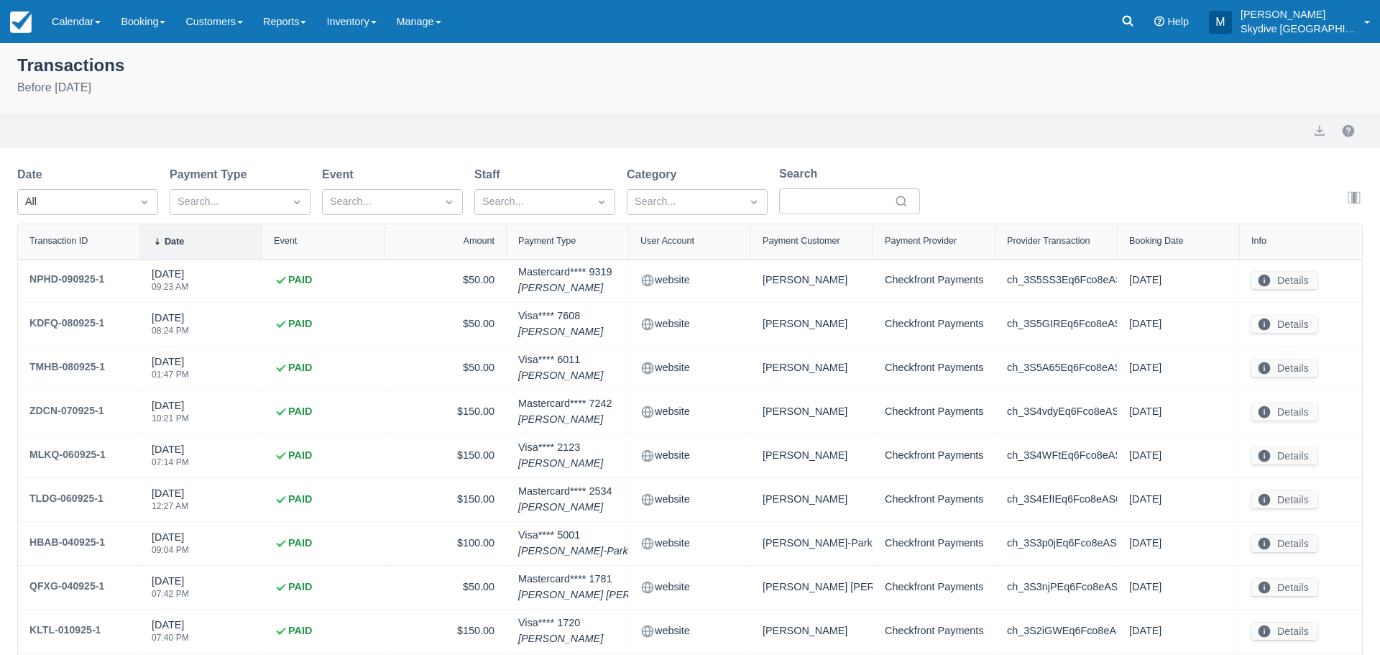
select select "10"
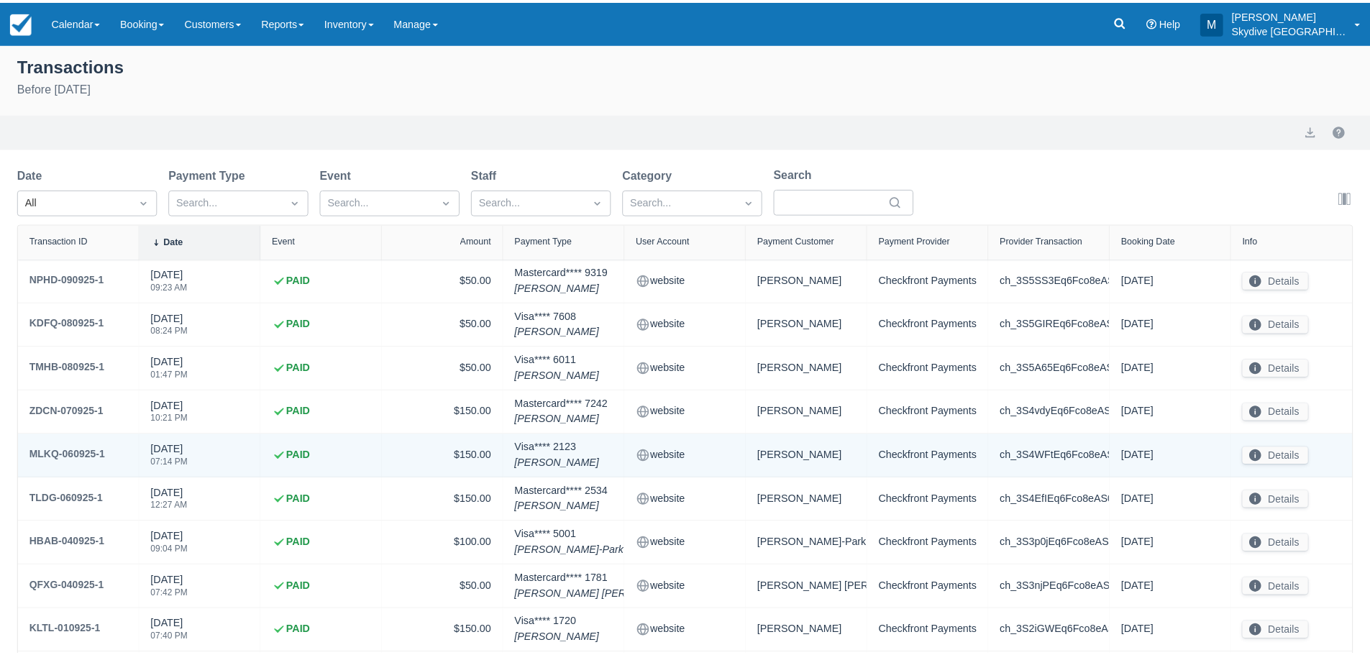
scroll to position [120, 0]
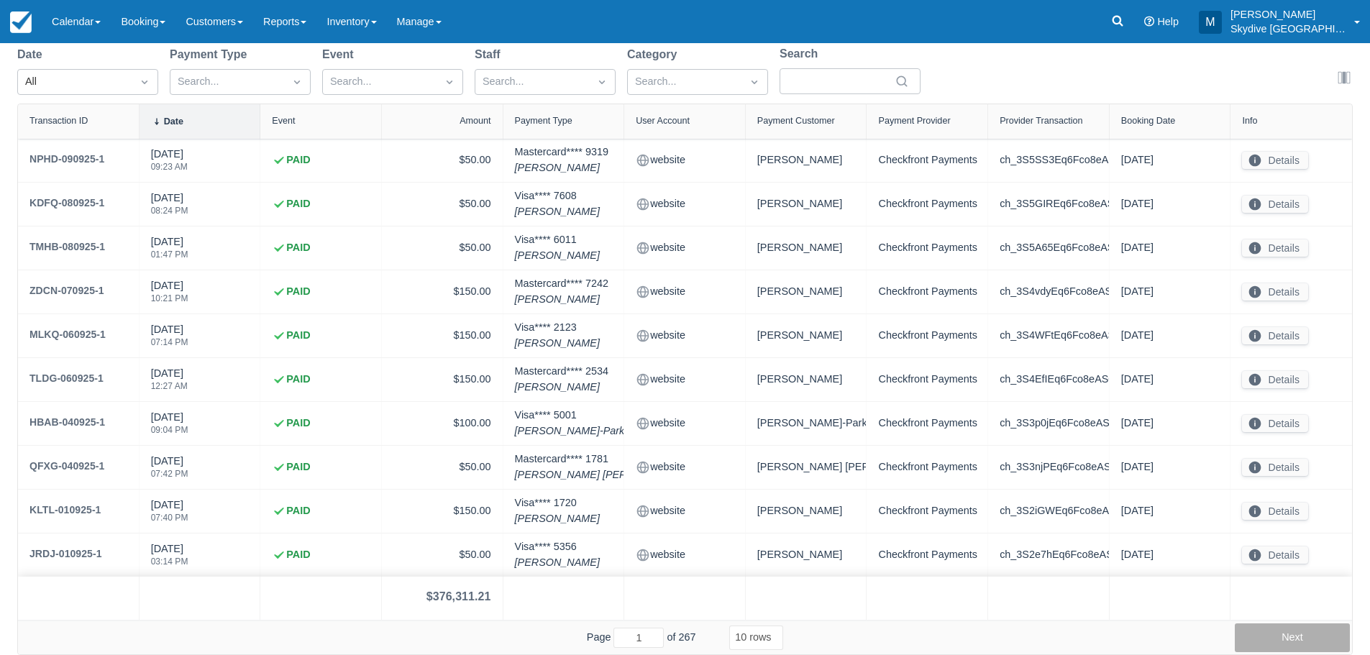
click at [1304, 634] on button "Next" at bounding box center [1291, 637] width 115 height 29
type input "2"
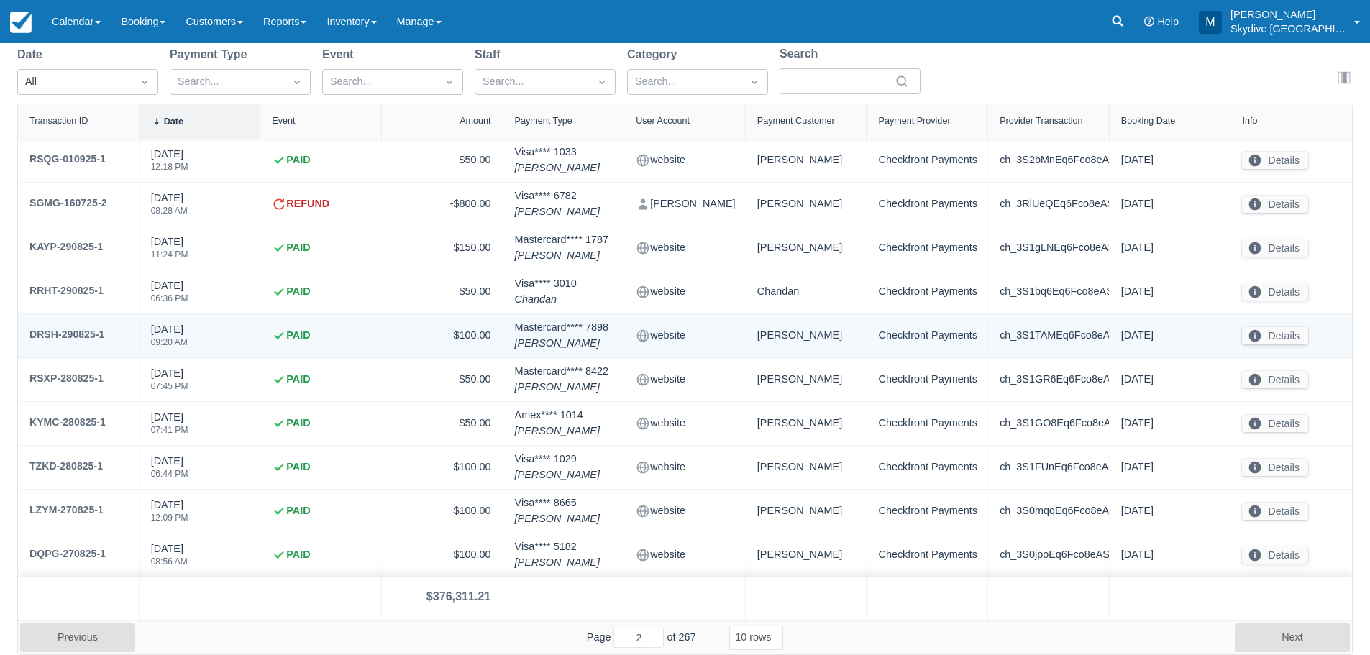
click at [74, 334] on div "DRSH-290825-1" at bounding box center [66, 334] width 75 height 17
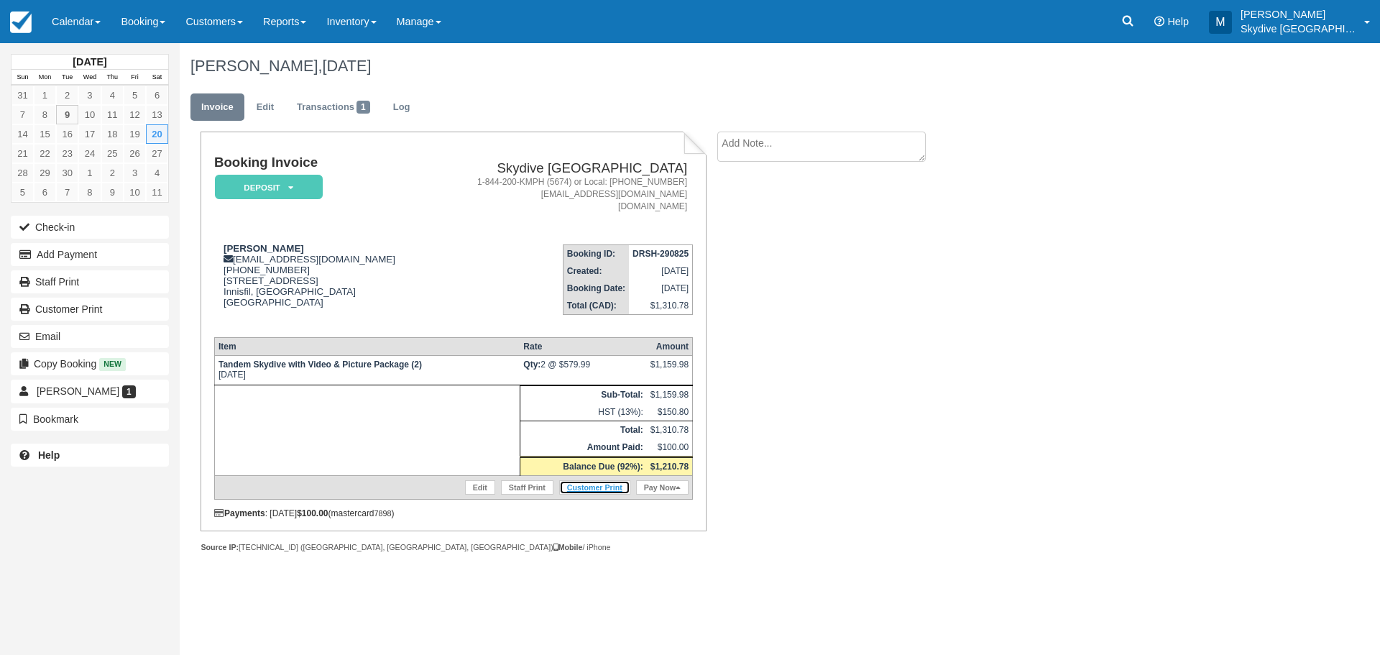
click at [592, 486] on link "Customer Print" at bounding box center [594, 487] width 71 height 14
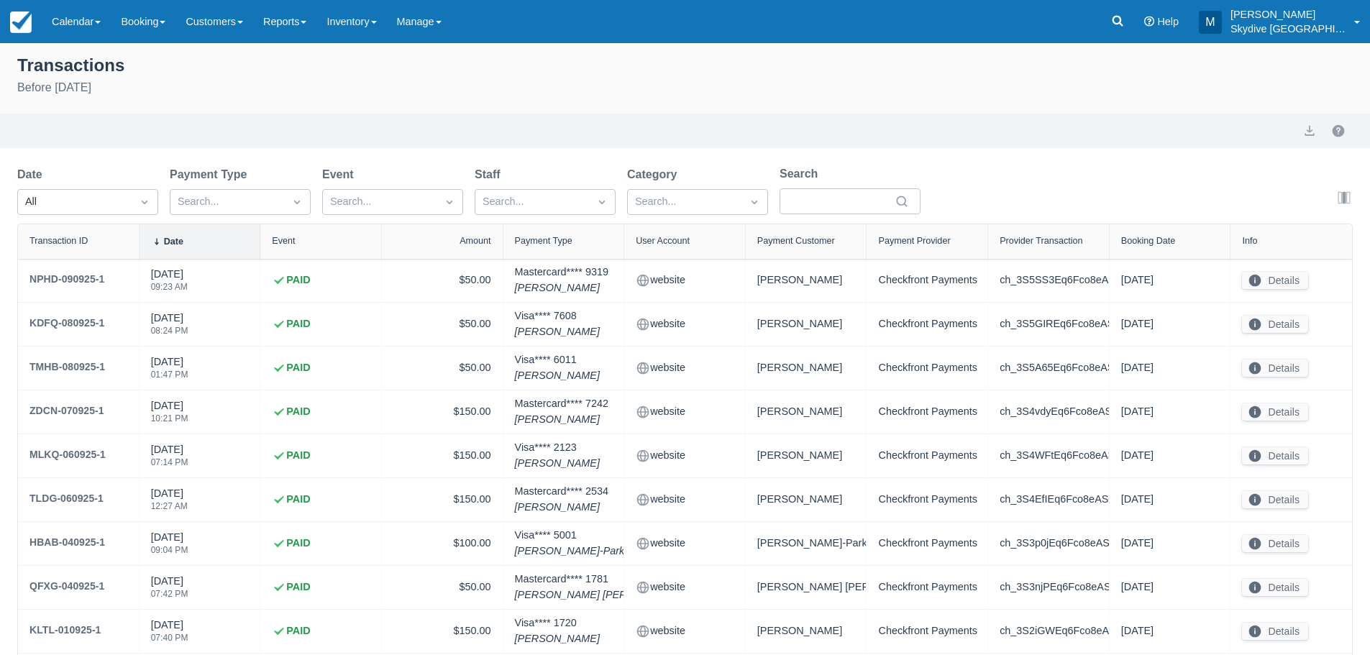
select select "10"
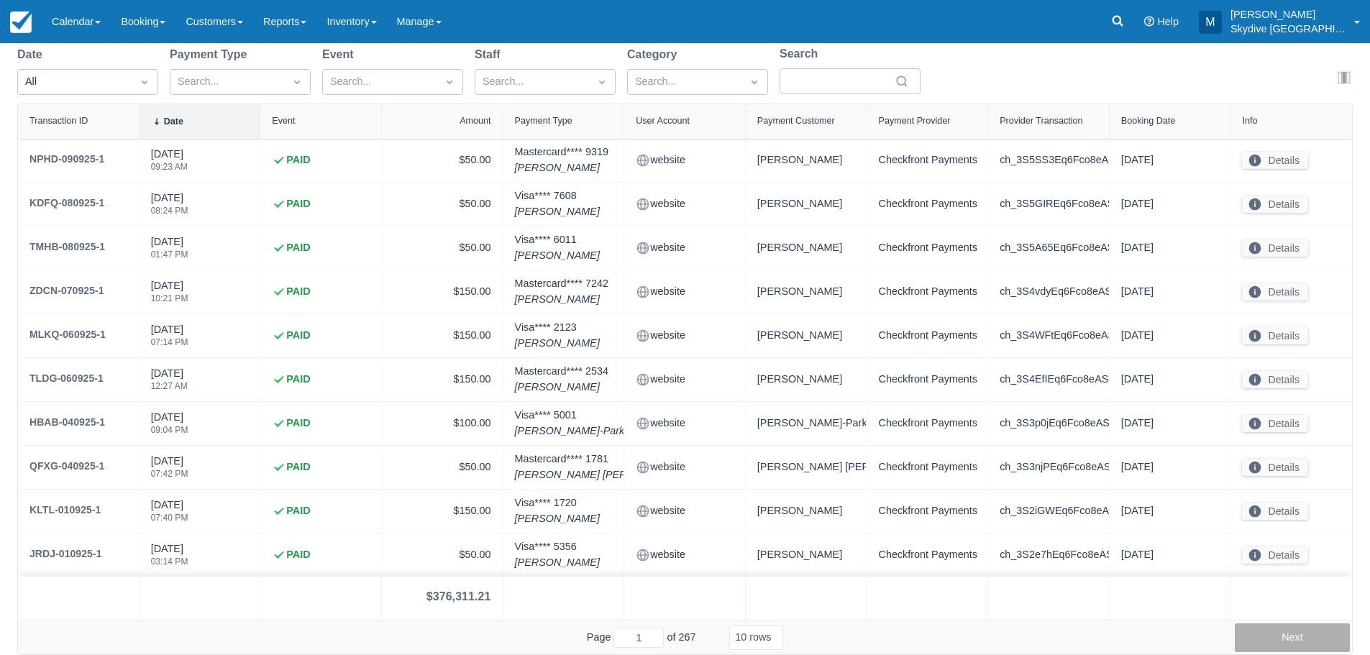
click at [1293, 639] on button "Next" at bounding box center [1291, 637] width 115 height 29
type input "2"
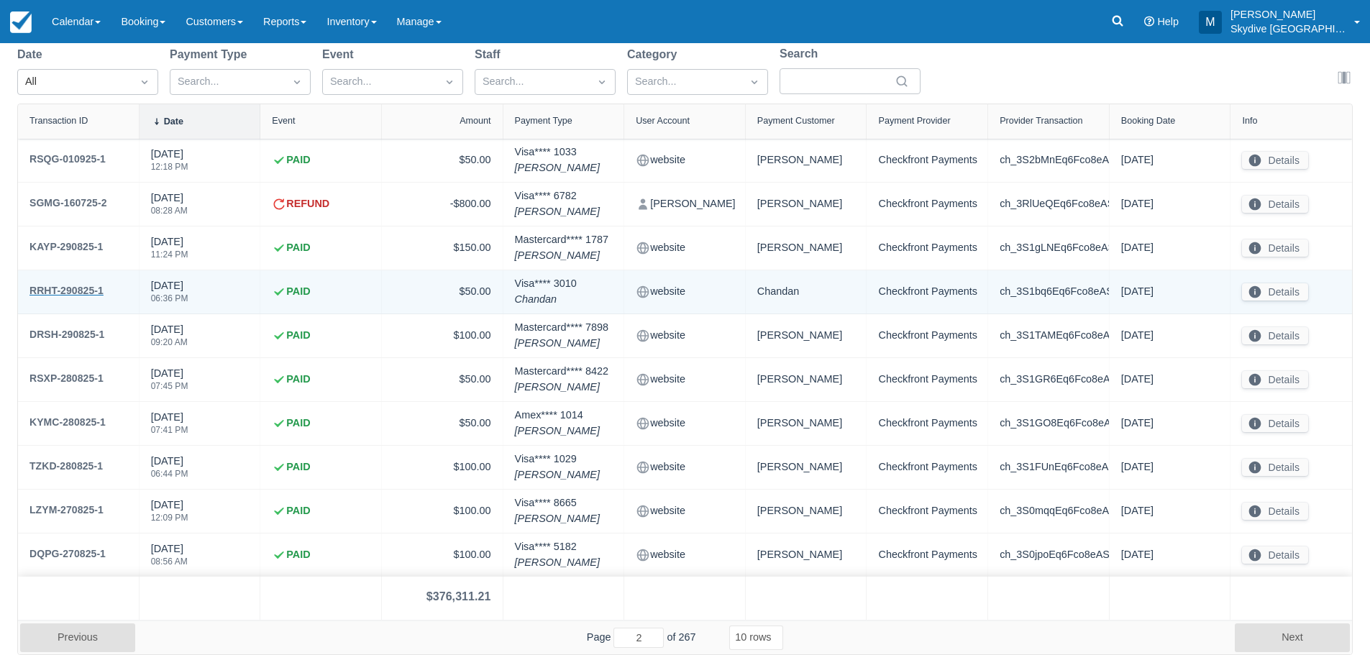
click at [63, 289] on div "RRHT-290825-1" at bounding box center [66, 290] width 74 height 17
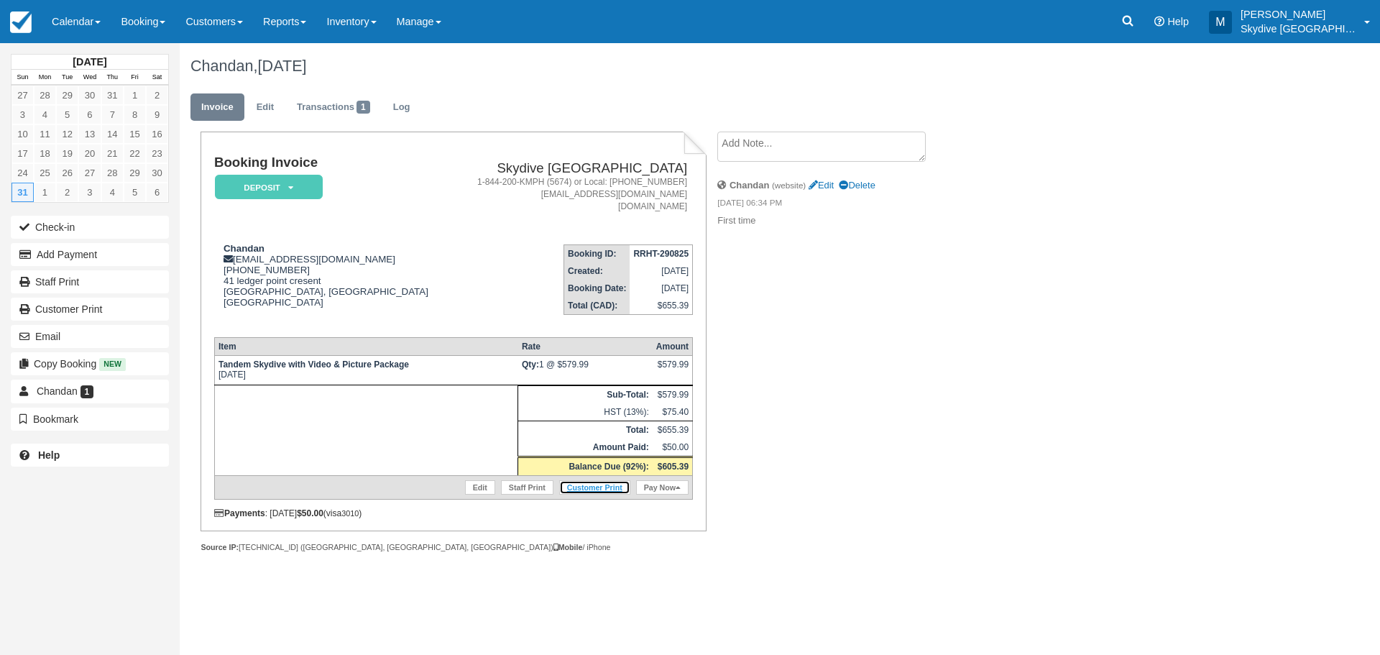
click at [601, 487] on link "Customer Print" at bounding box center [594, 487] width 71 height 14
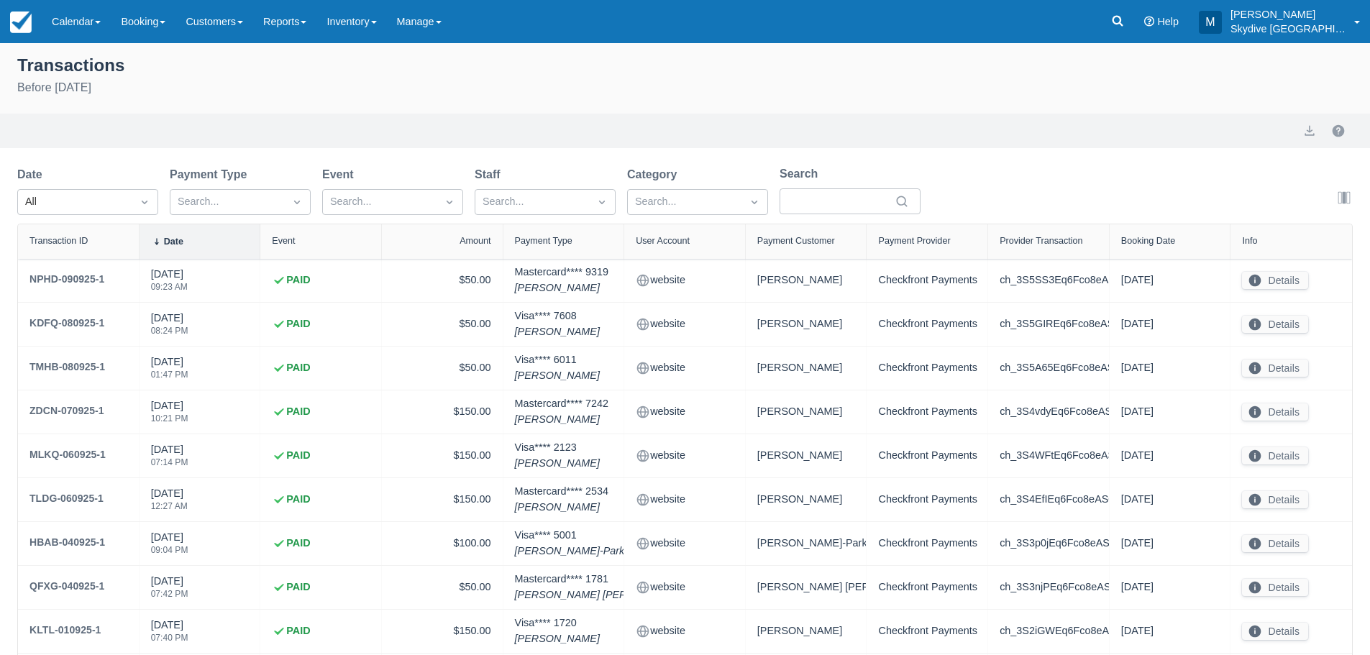
select select "10"
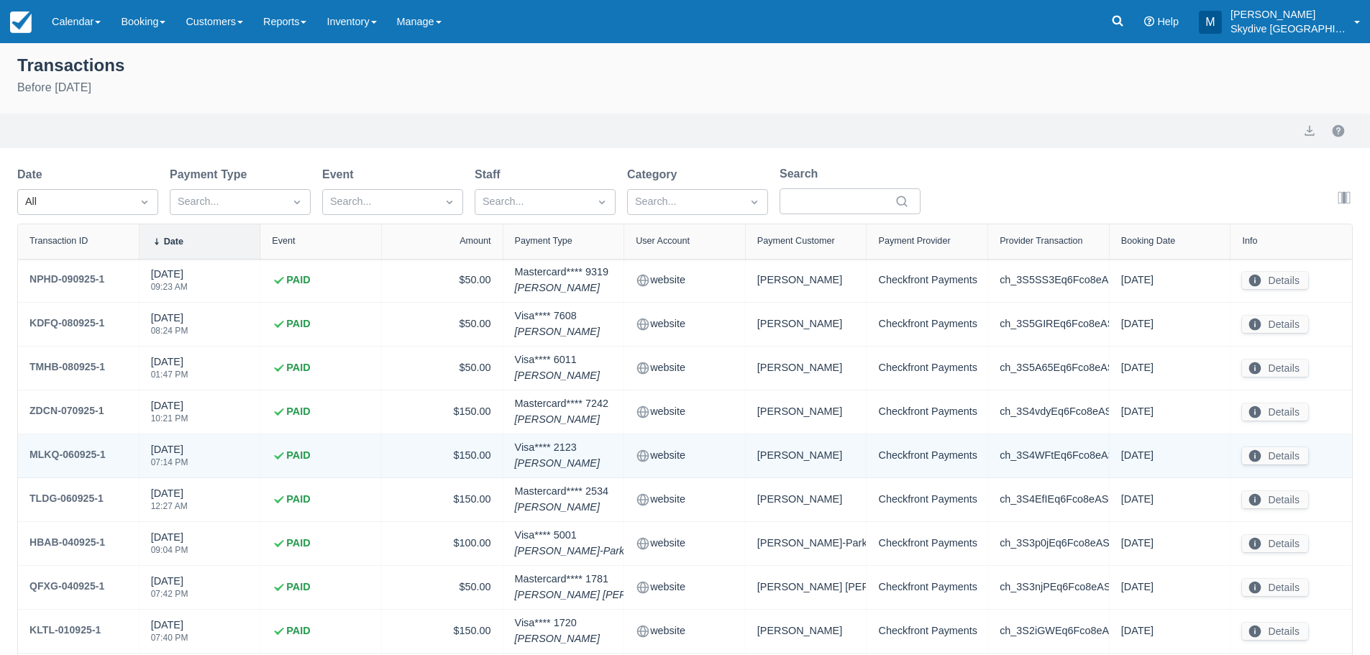
scroll to position [120, 0]
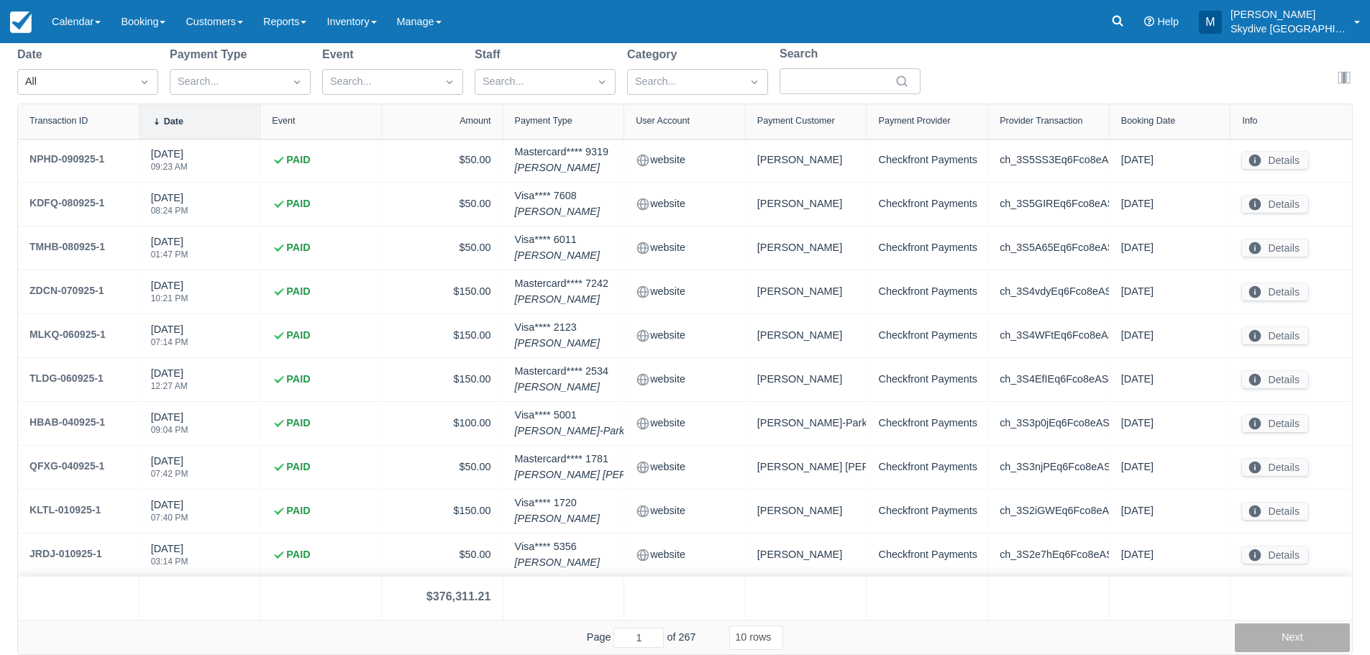
click at [1304, 638] on button "Next" at bounding box center [1291, 637] width 115 height 29
type input "2"
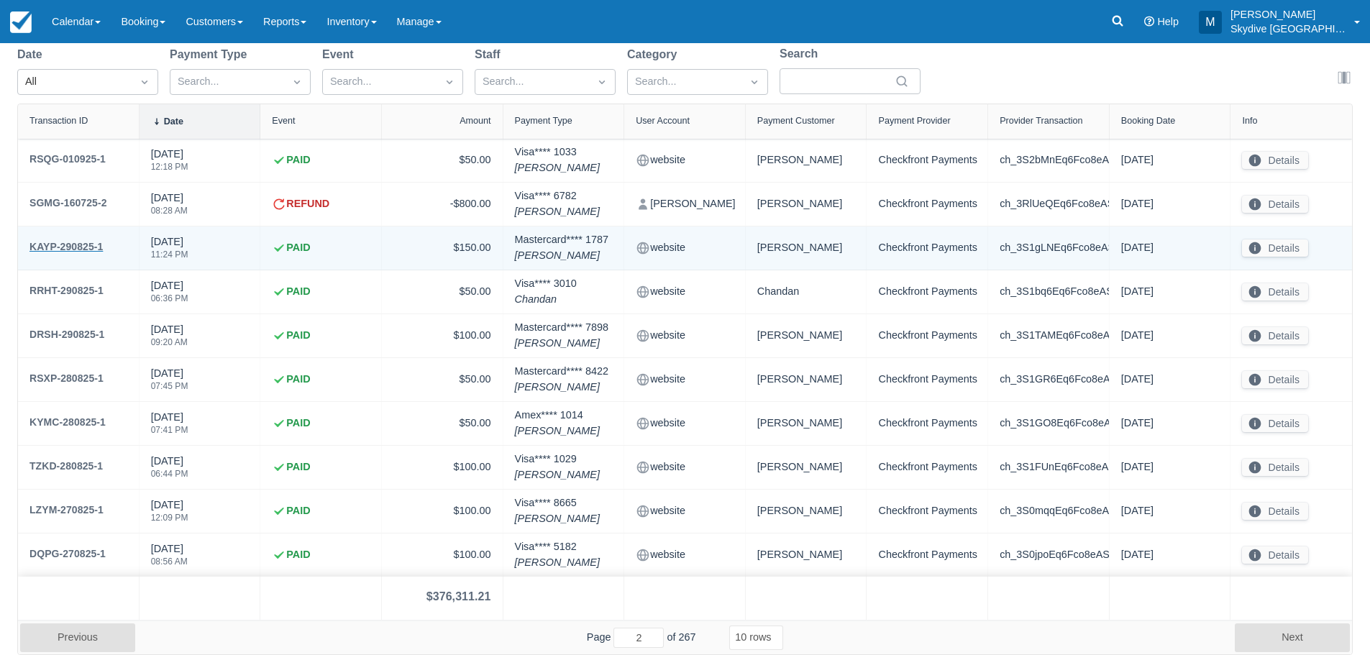
click at [64, 242] on div "KAYP-290825-1" at bounding box center [65, 246] width 73 height 17
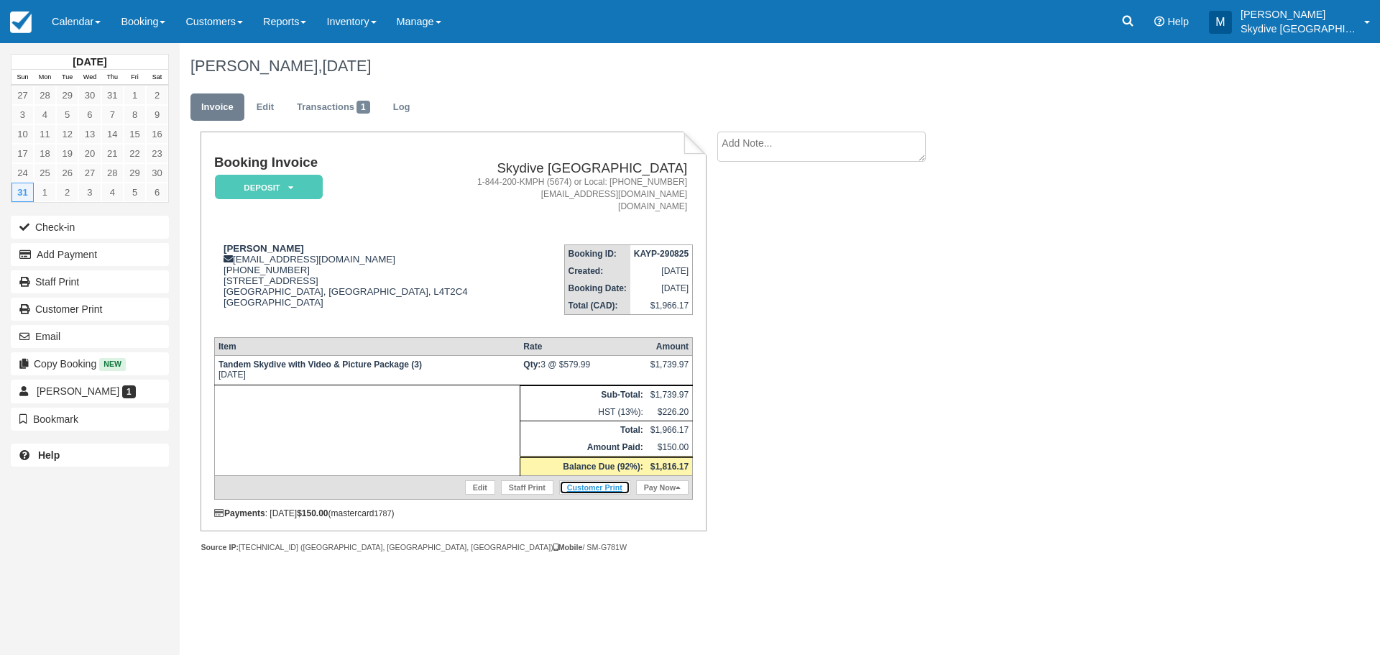
click at [607, 490] on link "Customer Print" at bounding box center [594, 487] width 71 height 14
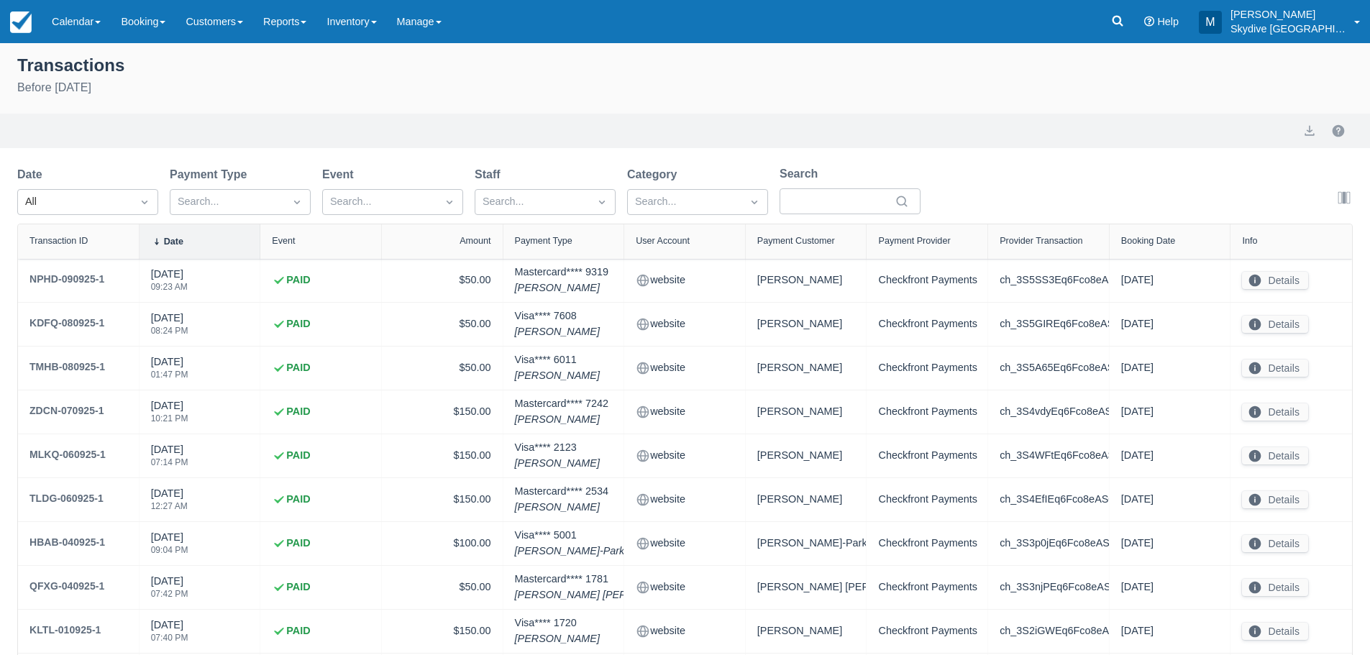
select select "10"
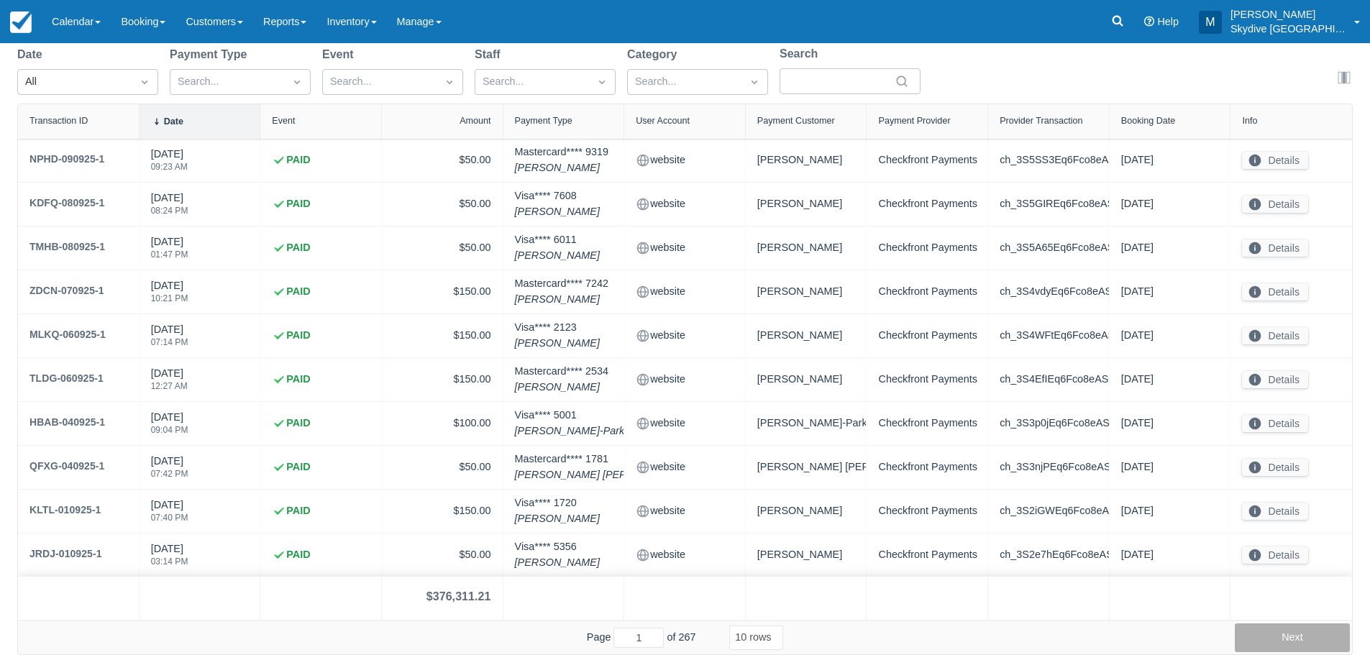
click at [1319, 637] on button "Next" at bounding box center [1291, 637] width 115 height 29
type input "2"
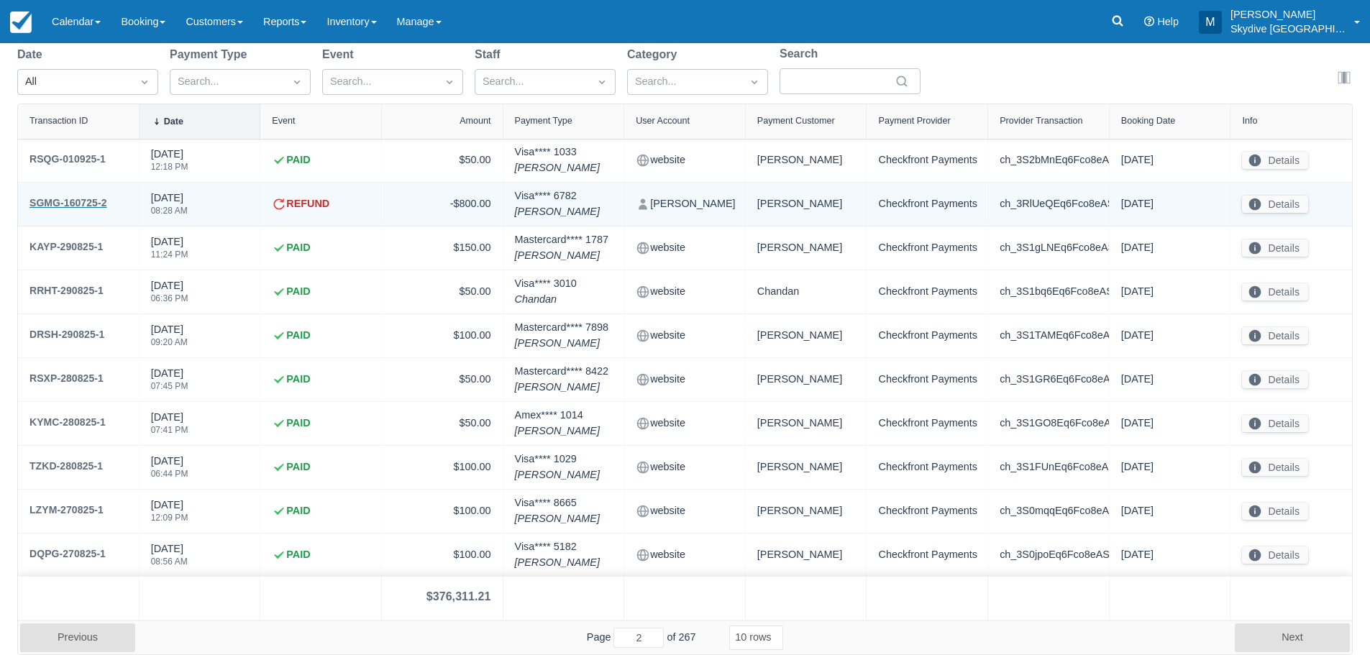
click at [81, 204] on div "SGMG-160725-2" at bounding box center [68, 202] width 78 height 17
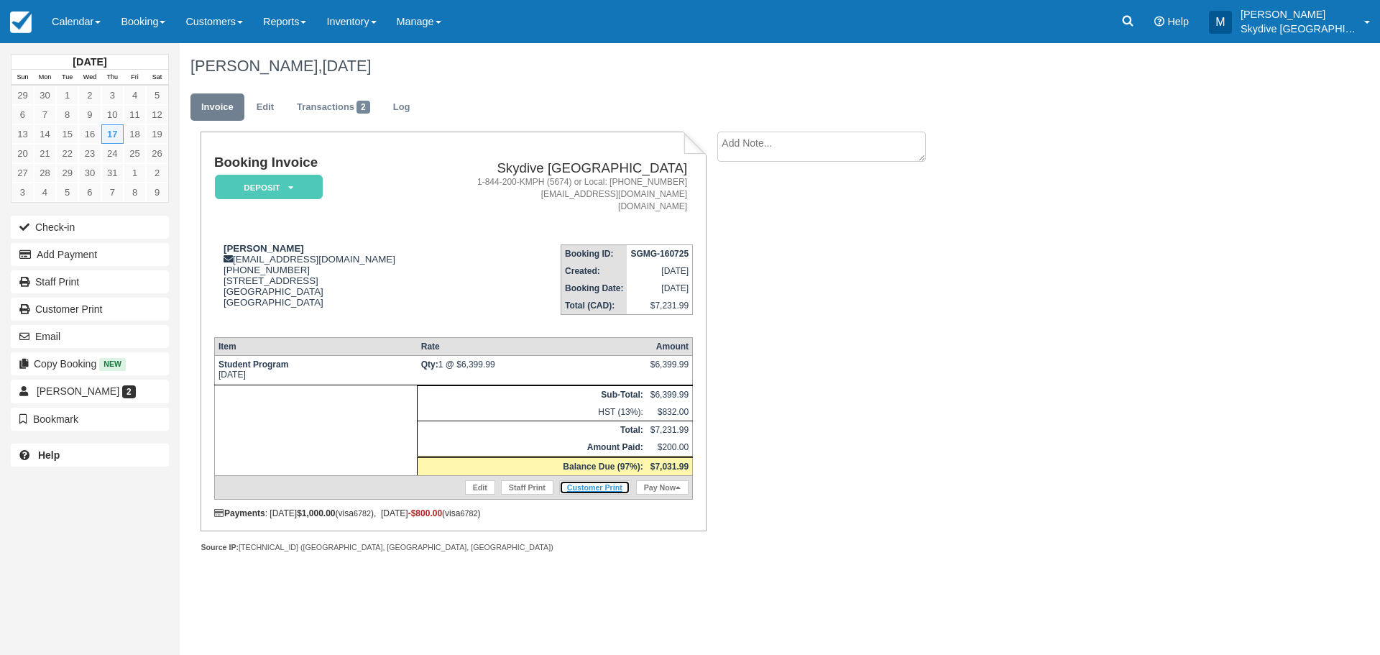
click at [611, 487] on link "Customer Print" at bounding box center [594, 487] width 71 height 14
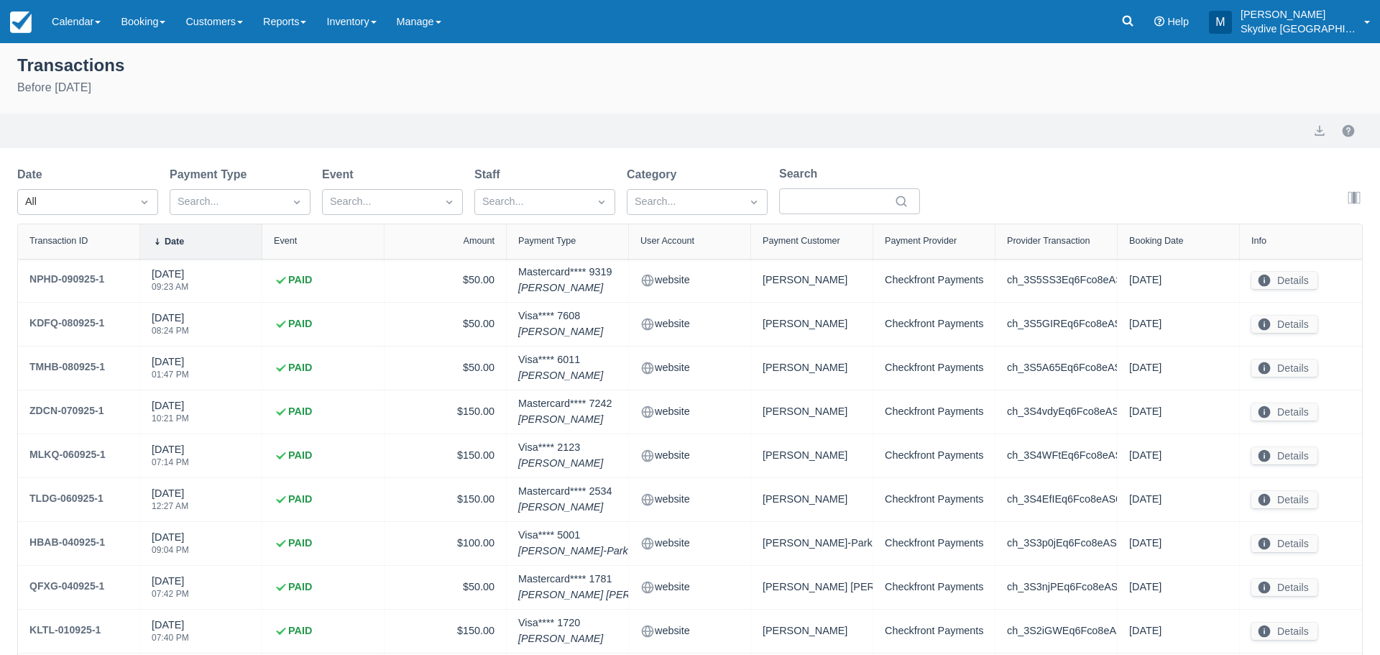
select select "10"
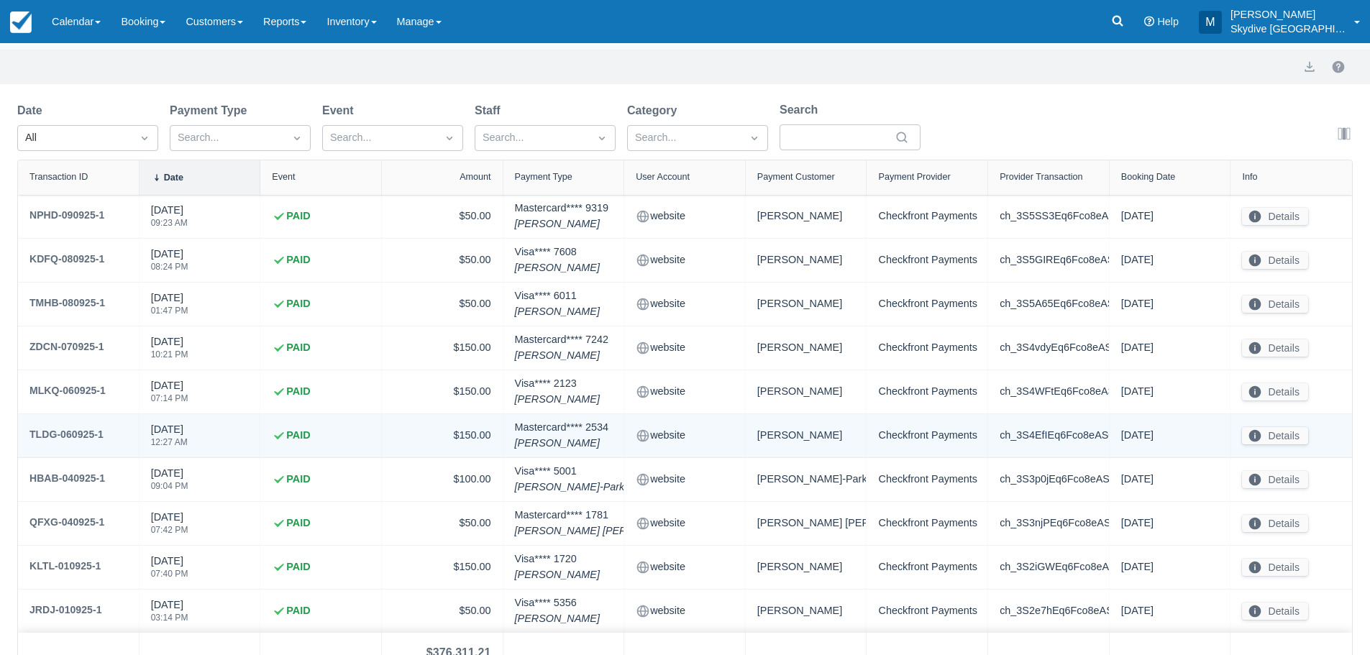
scroll to position [120, 0]
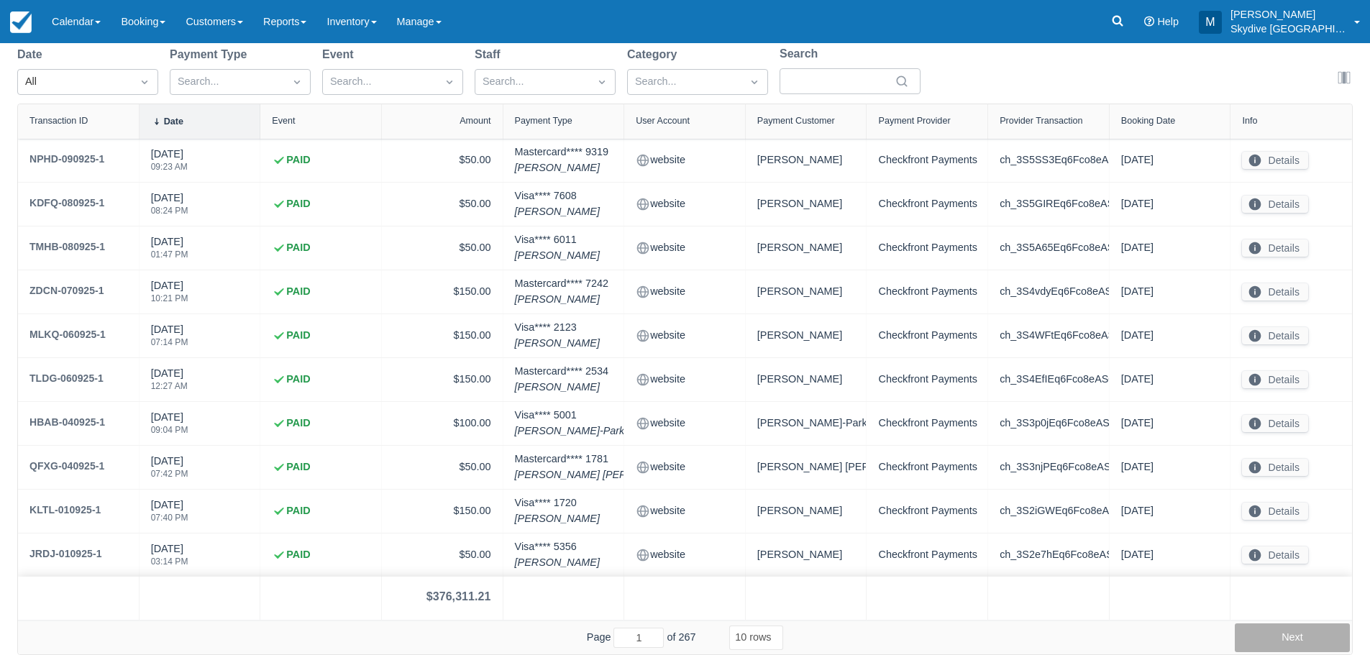
click at [1296, 639] on button "Next" at bounding box center [1291, 637] width 115 height 29
type input "2"
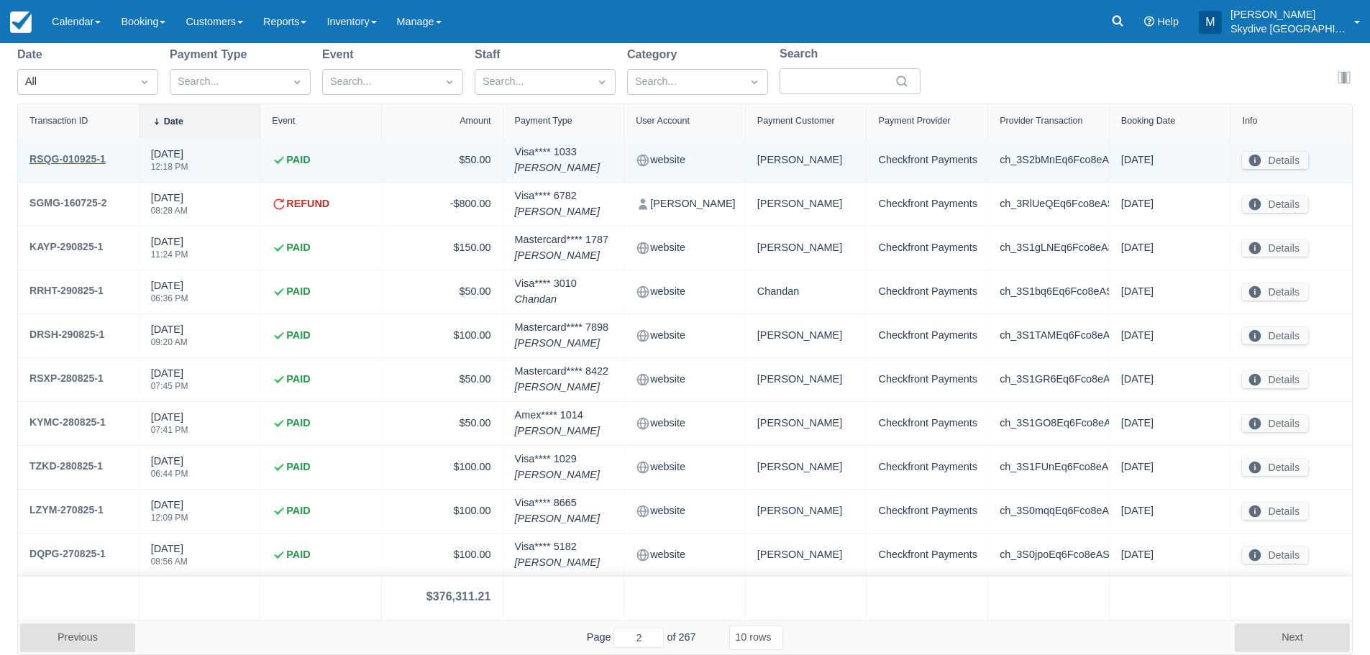
click at [65, 156] on div "RSQG-010925-1" at bounding box center [67, 158] width 76 height 17
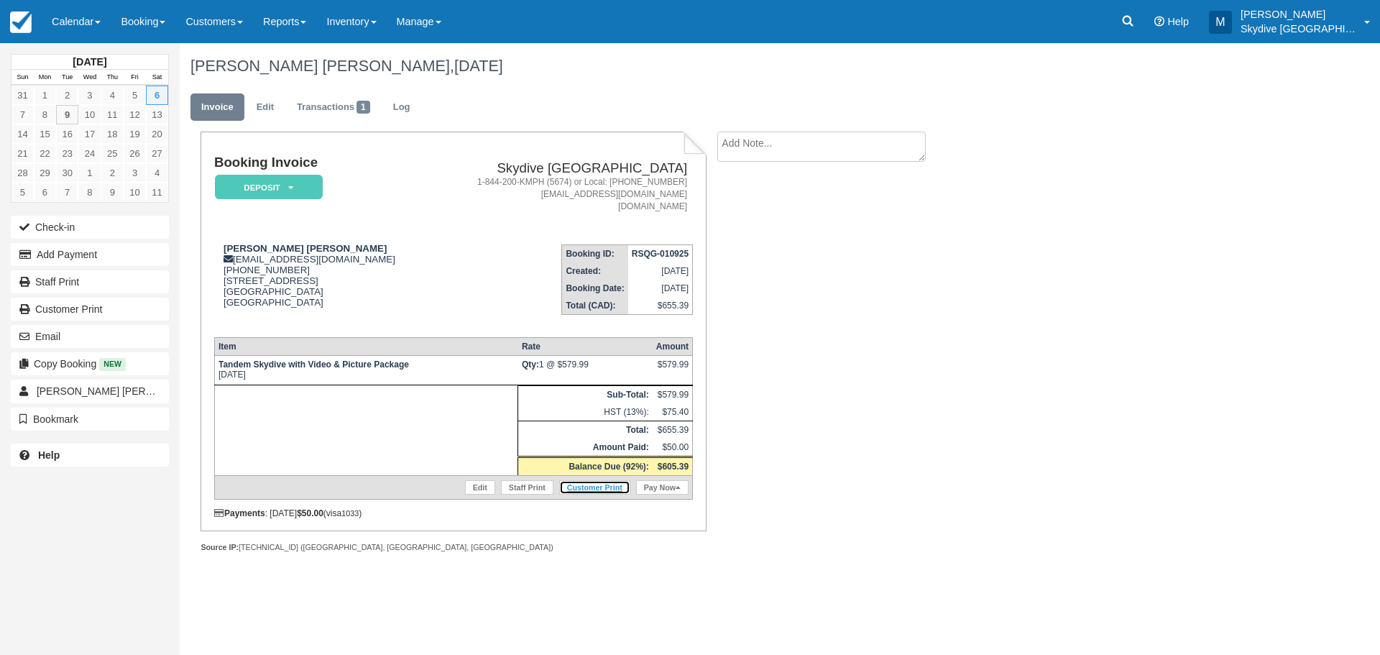
click at [605, 487] on link "Customer Print" at bounding box center [594, 487] width 71 height 14
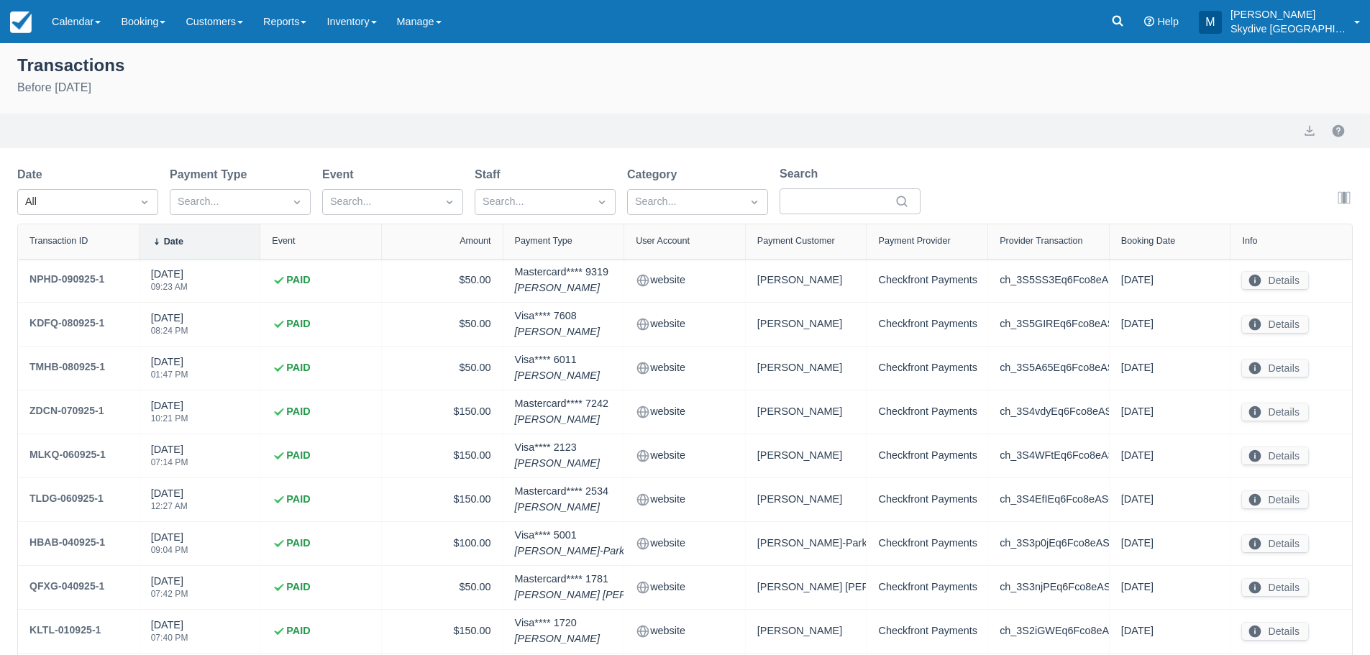
select select "10"
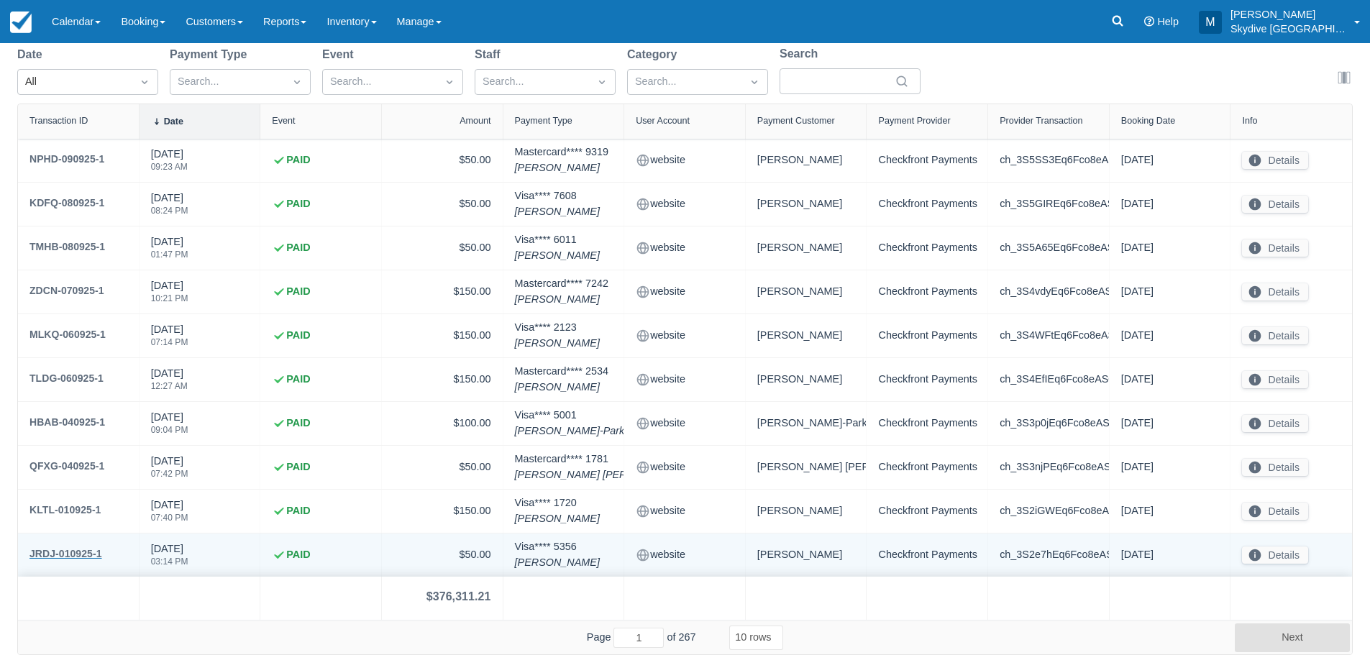
click at [84, 553] on div "JRDJ-010925-1" at bounding box center [65, 553] width 73 height 17
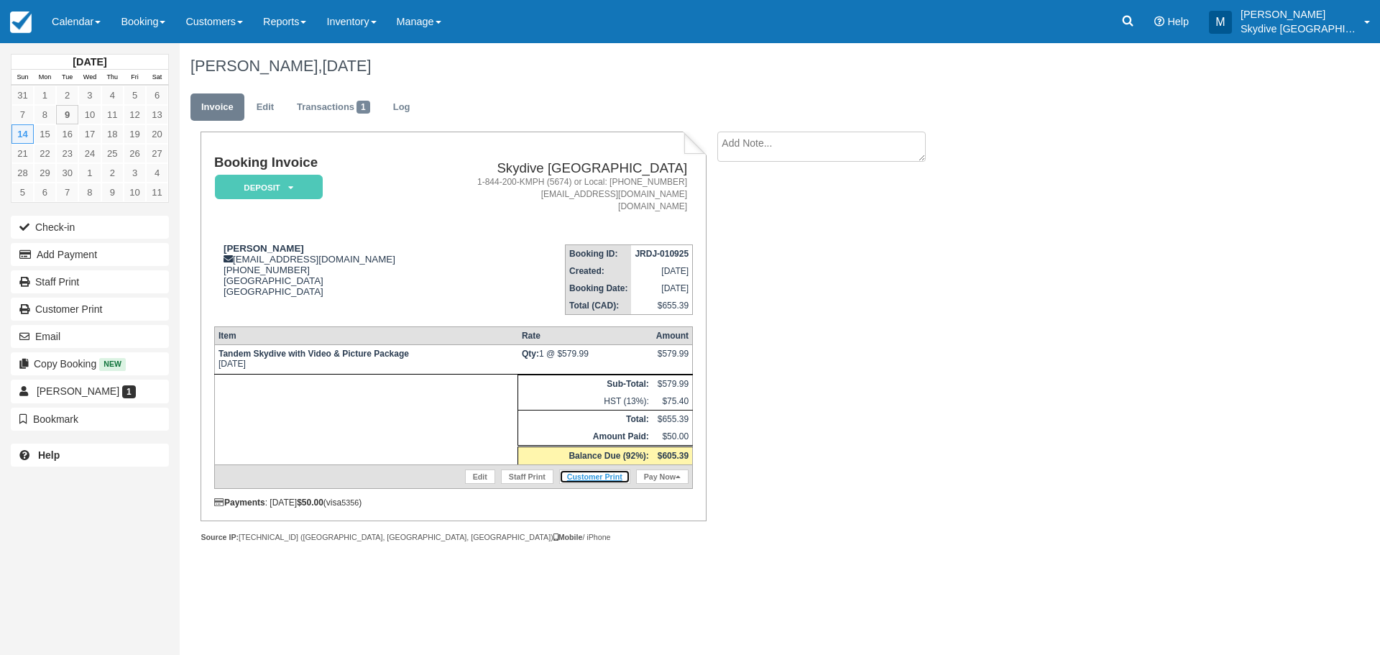
click at [593, 475] on link "Customer Print" at bounding box center [594, 476] width 71 height 14
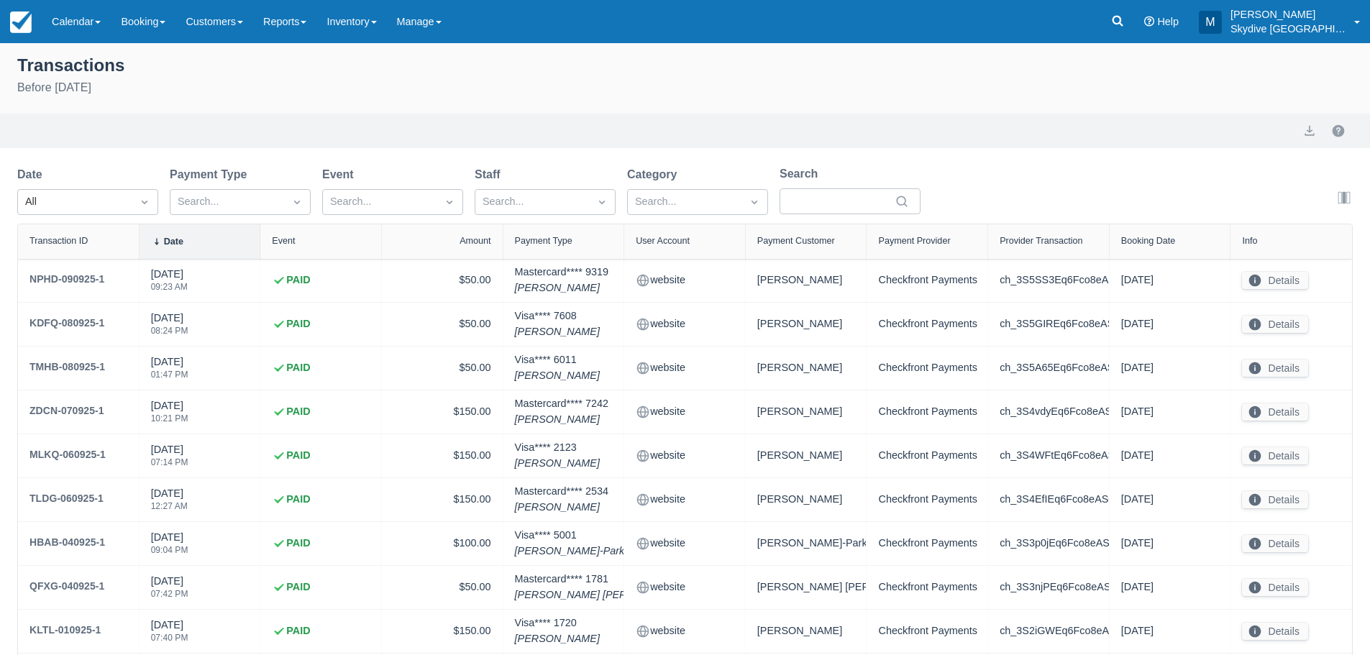
select select "10"
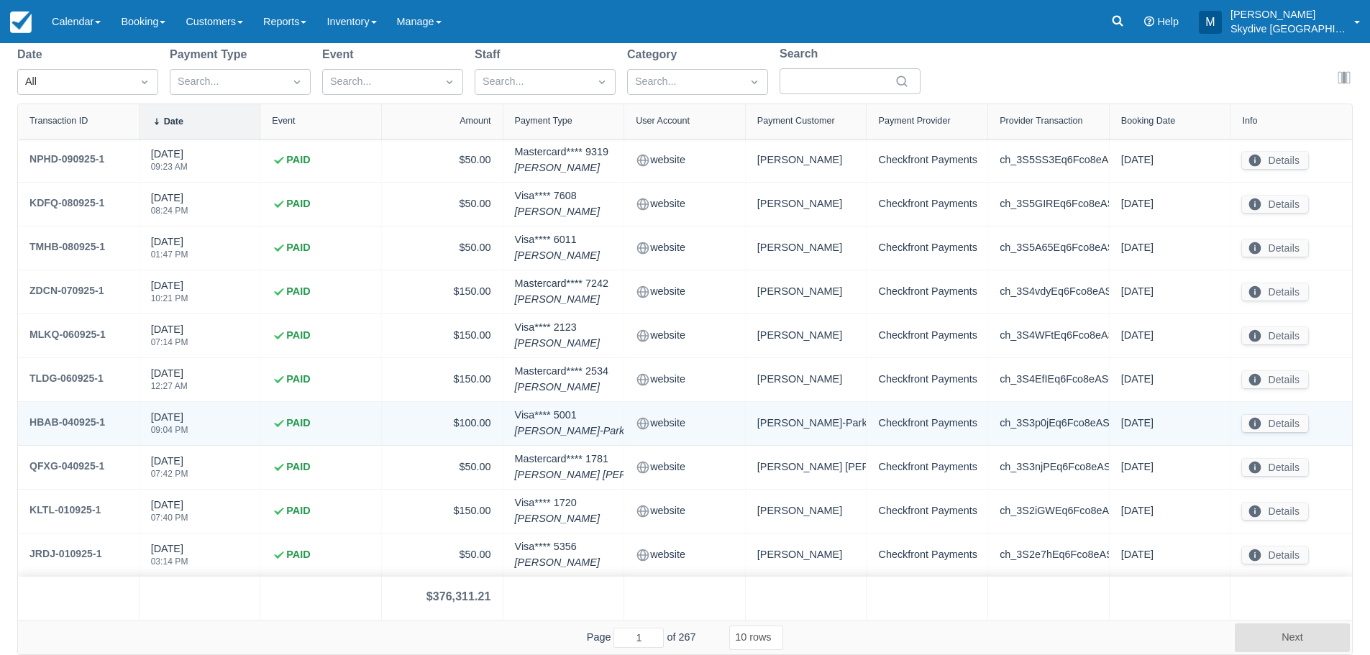
scroll to position [120, 0]
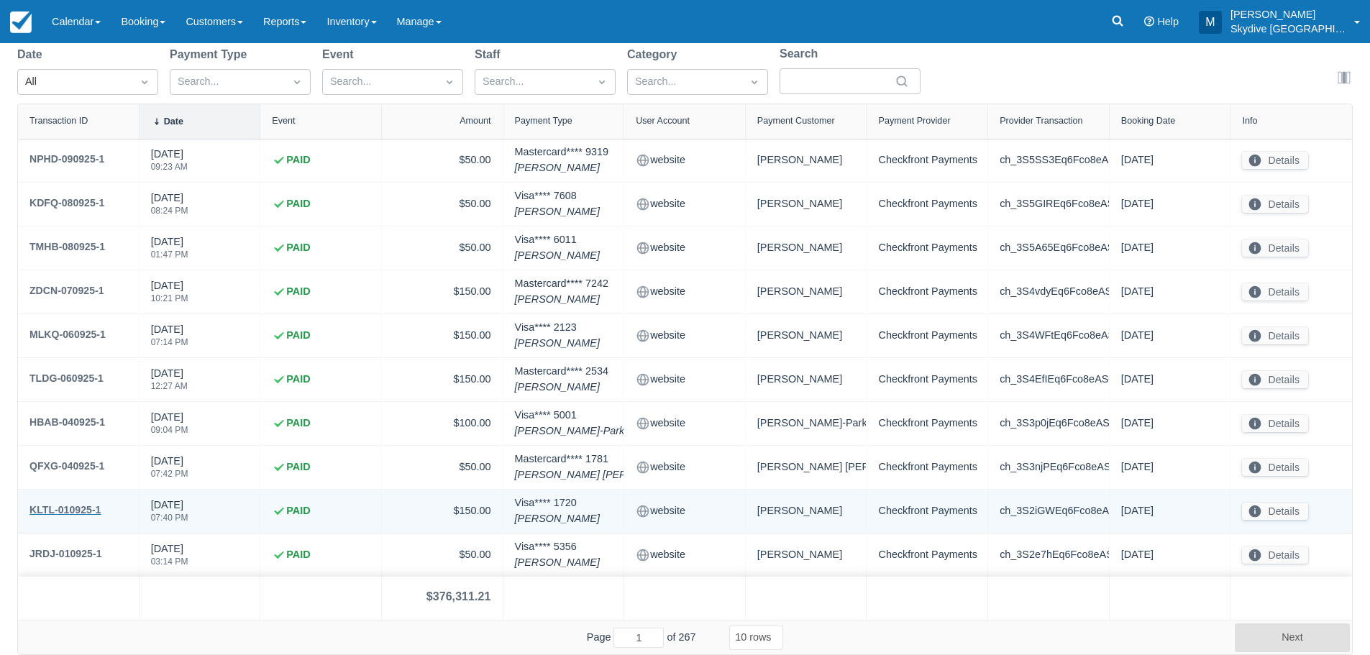
click at [87, 505] on div "KLTL-010925-1" at bounding box center [64, 509] width 71 height 17
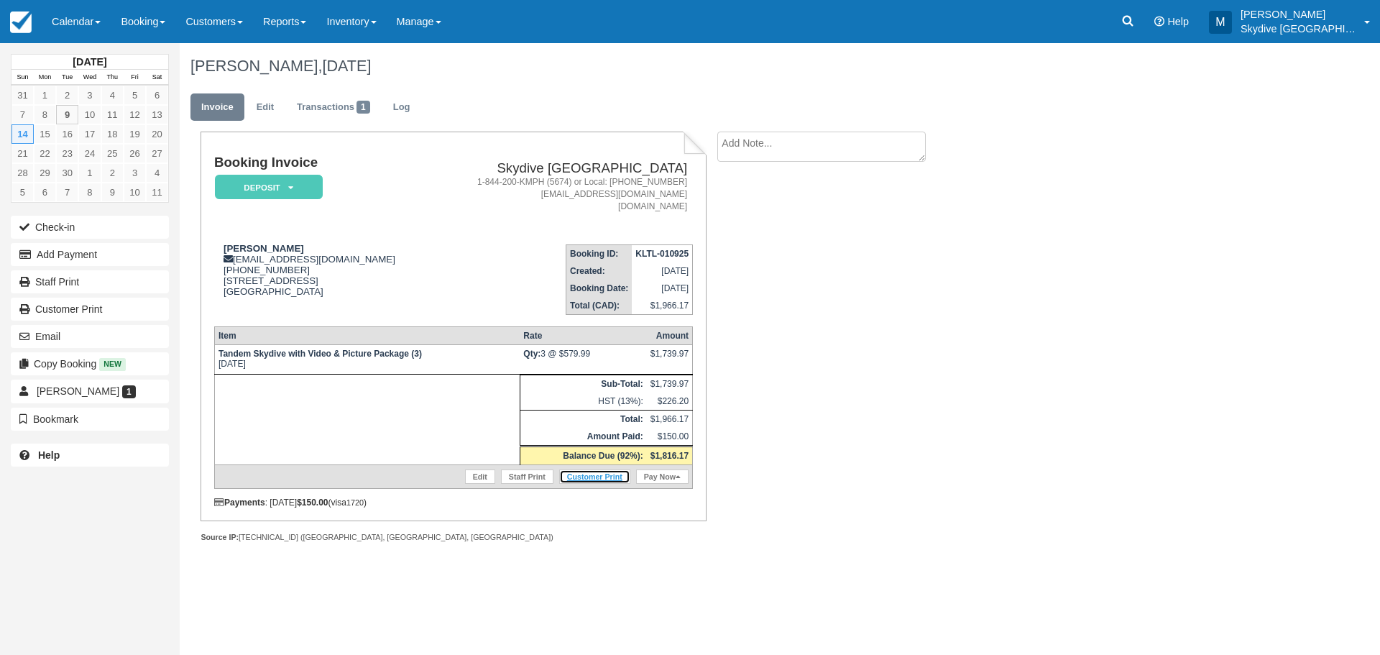
click at [608, 474] on link "Customer Print" at bounding box center [594, 476] width 71 height 14
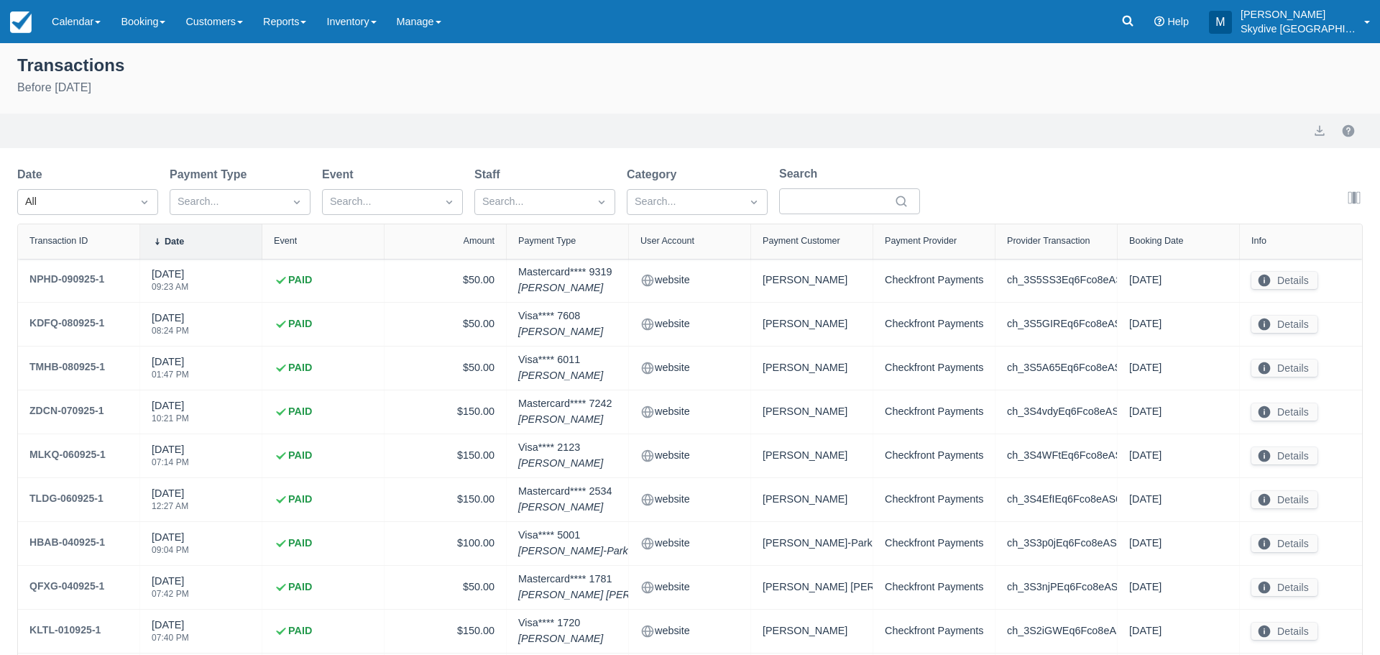
select select "10"
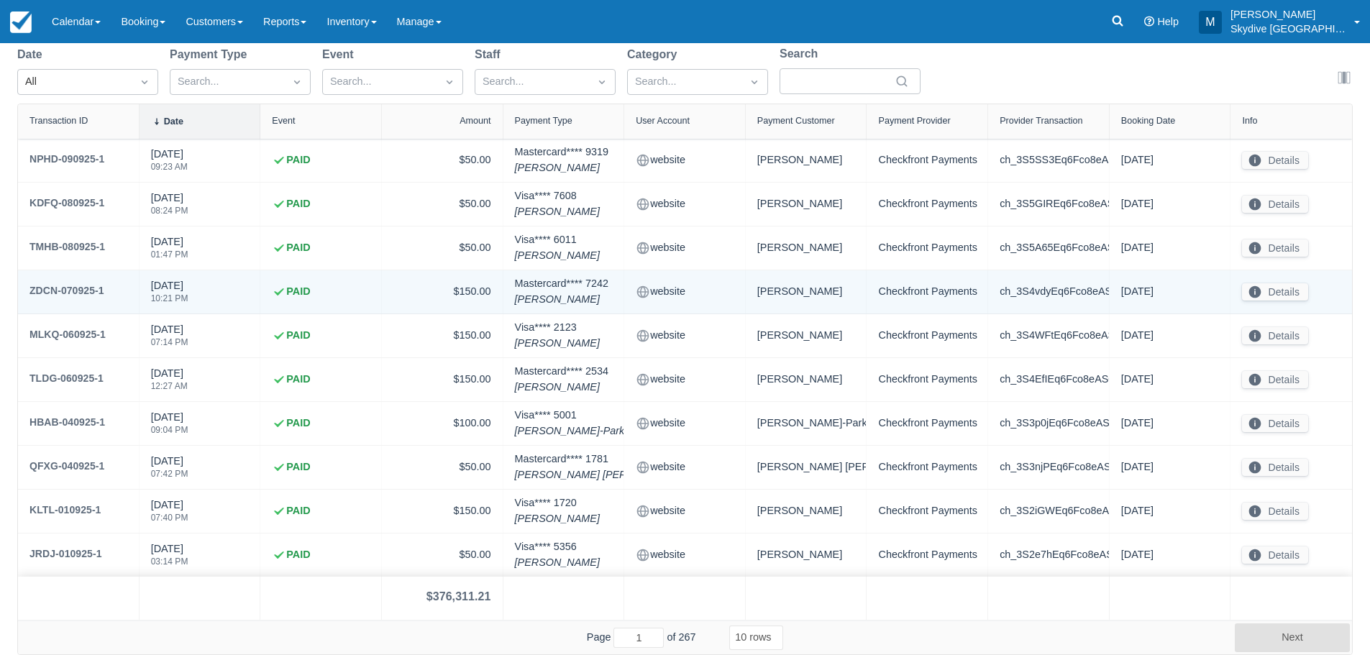
scroll to position [120, 0]
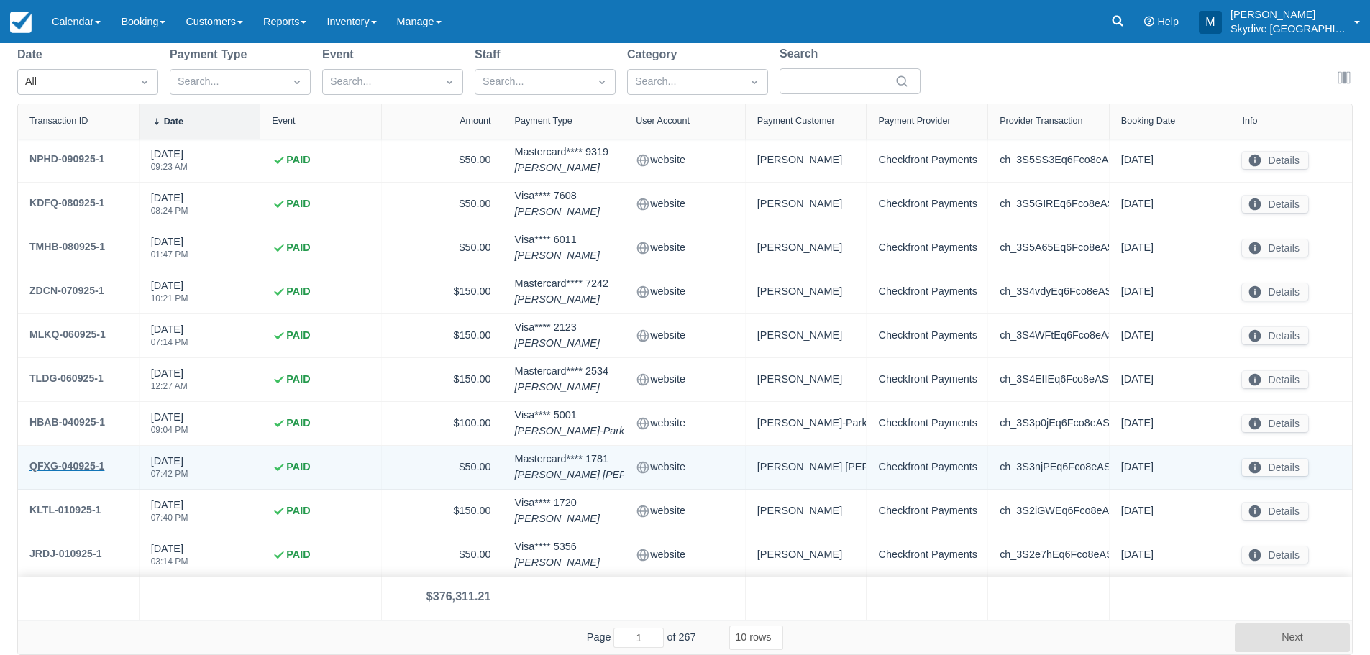
click at [63, 460] on div "QFXG-040925-1" at bounding box center [66, 465] width 75 height 17
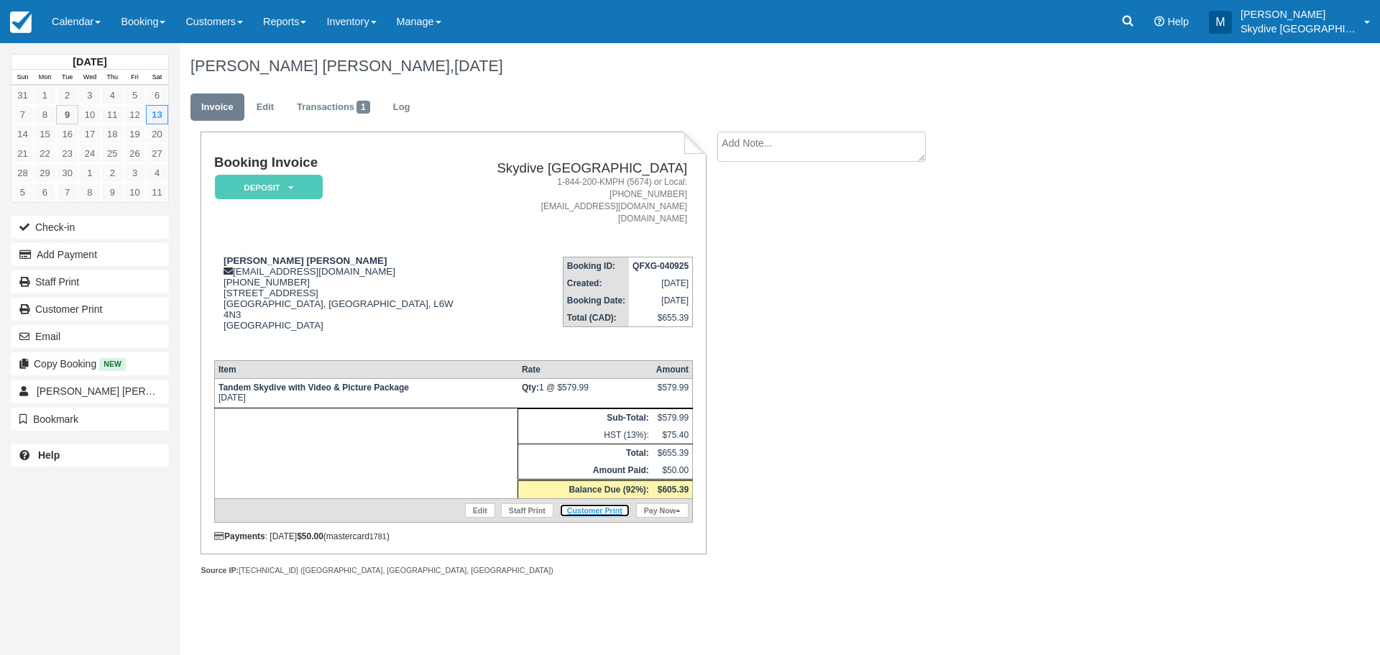
click at [600, 503] on link "Customer Print" at bounding box center [594, 510] width 71 height 14
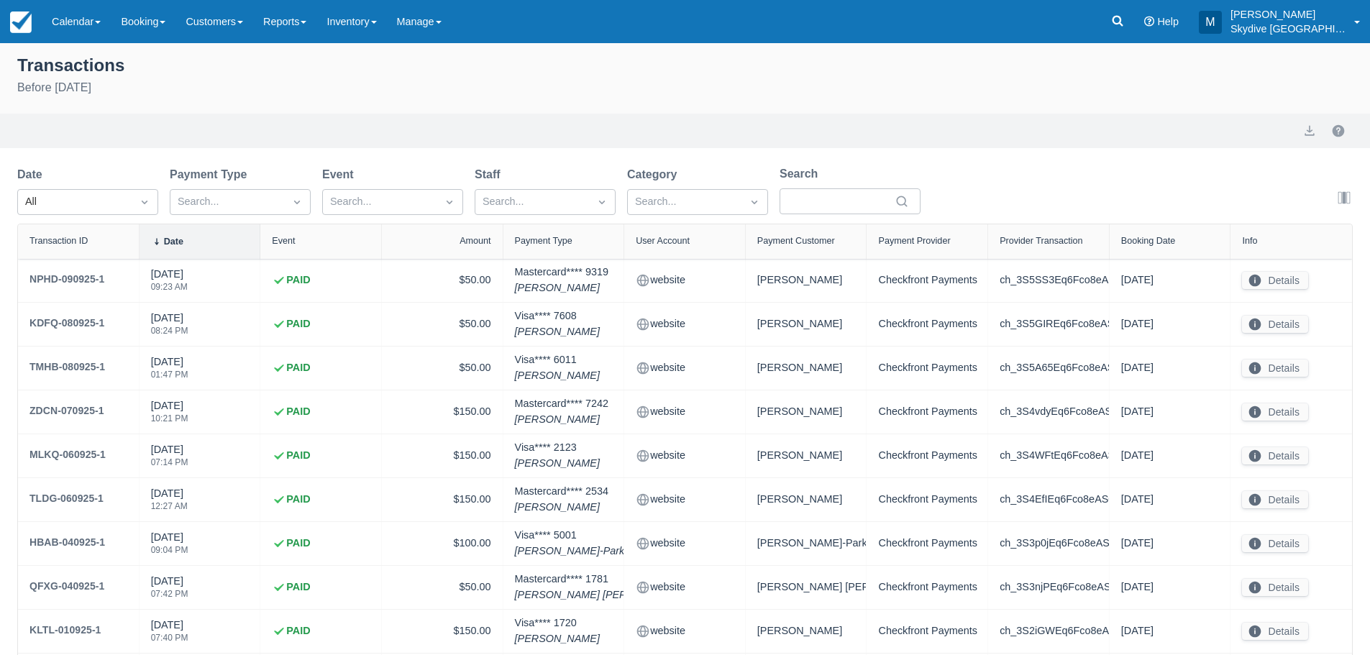
select select "10"
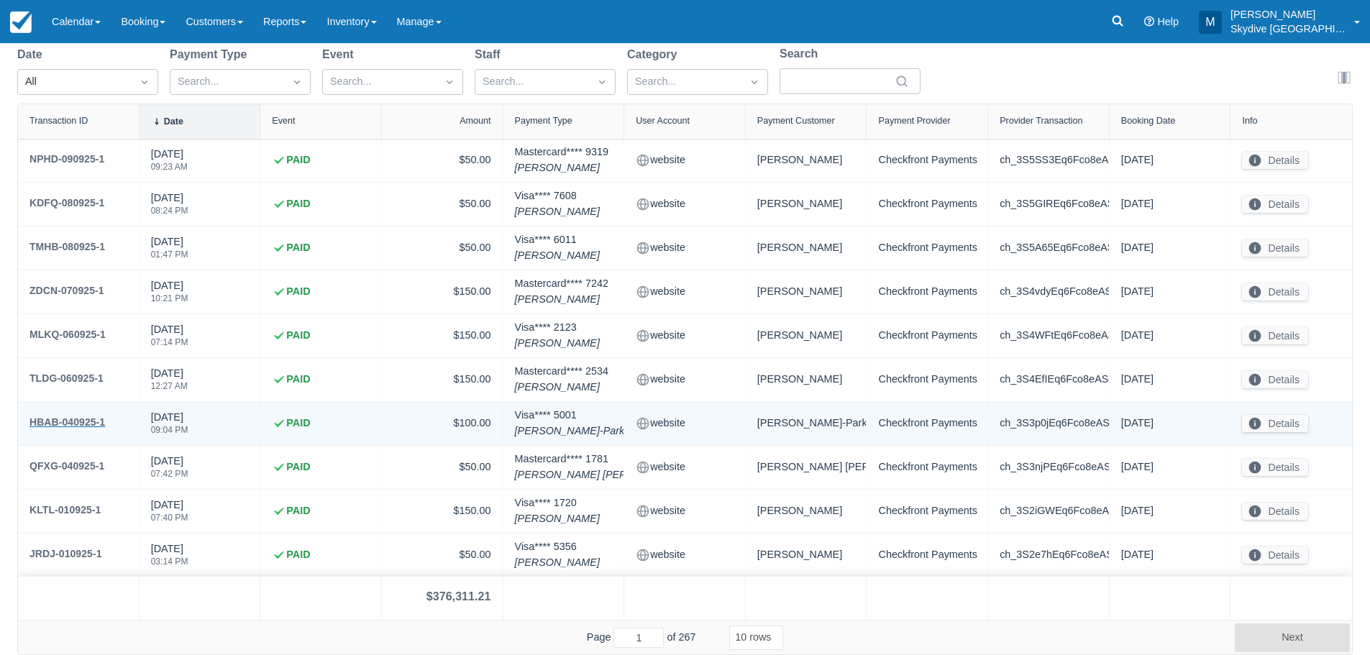
click at [50, 421] on div "HBAB-040925-1" at bounding box center [66, 421] width 75 height 17
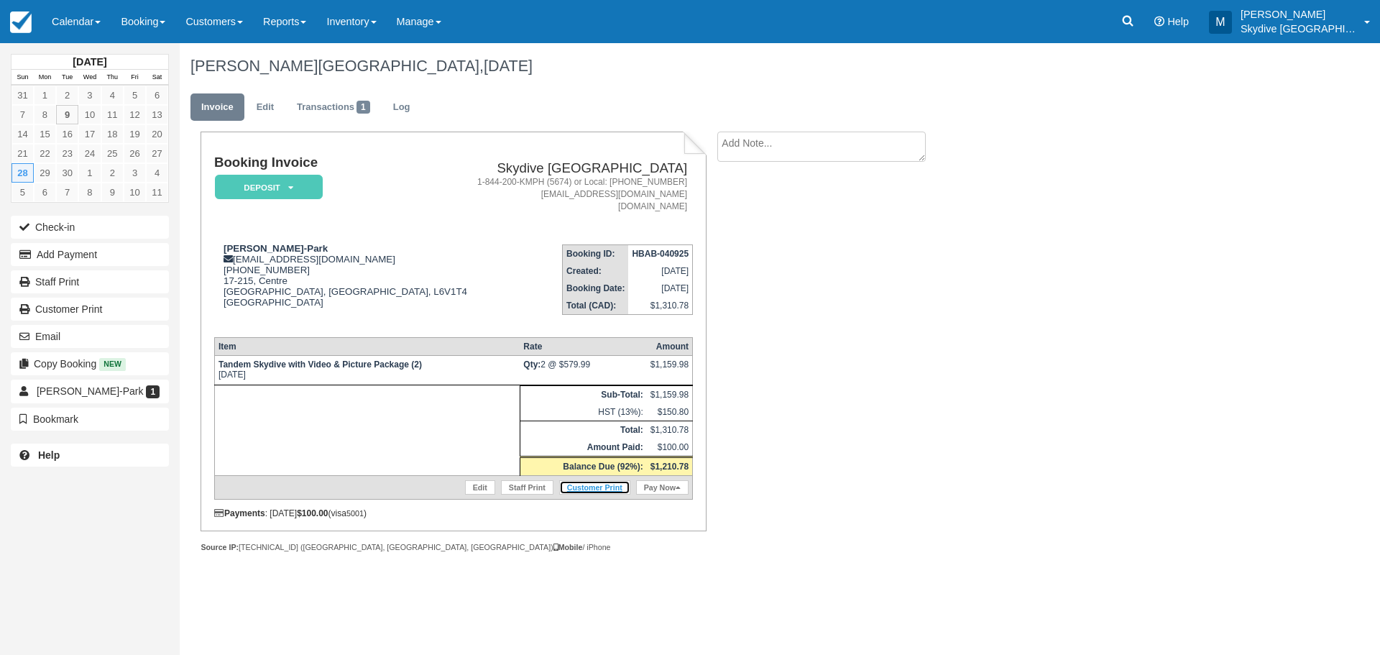
click at [608, 487] on link "Customer Print" at bounding box center [594, 487] width 71 height 14
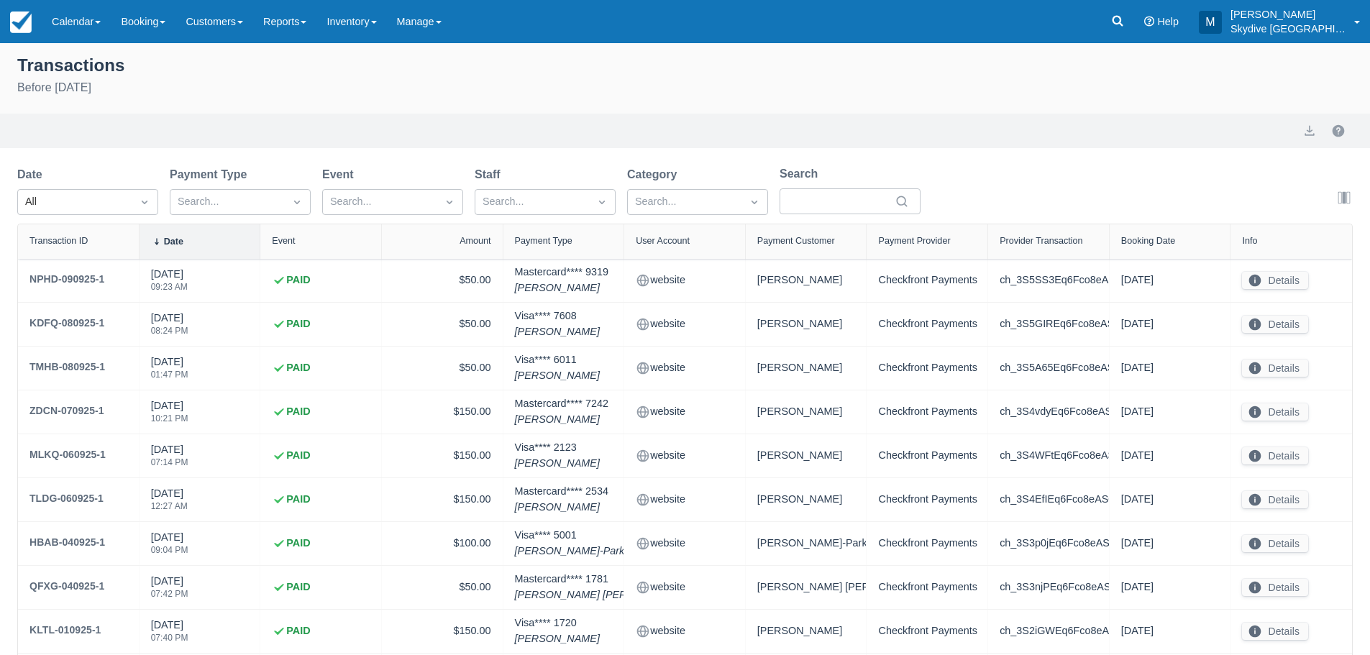
select select "10"
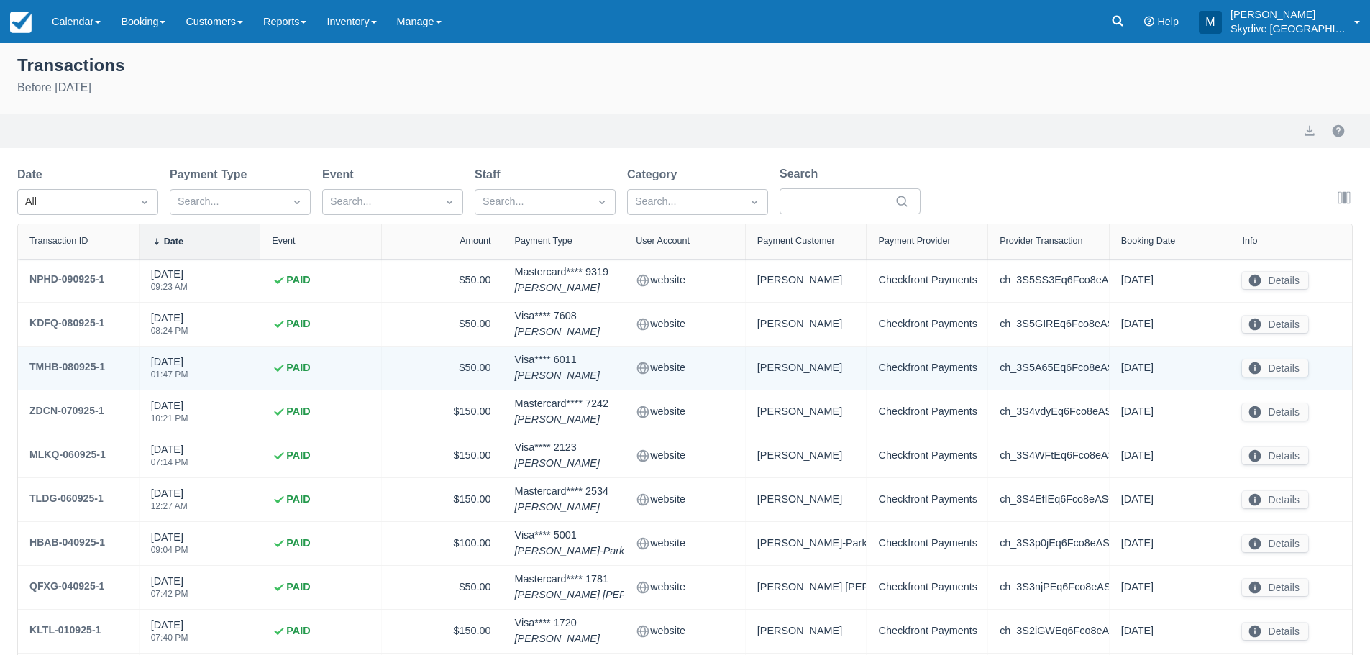
scroll to position [120, 0]
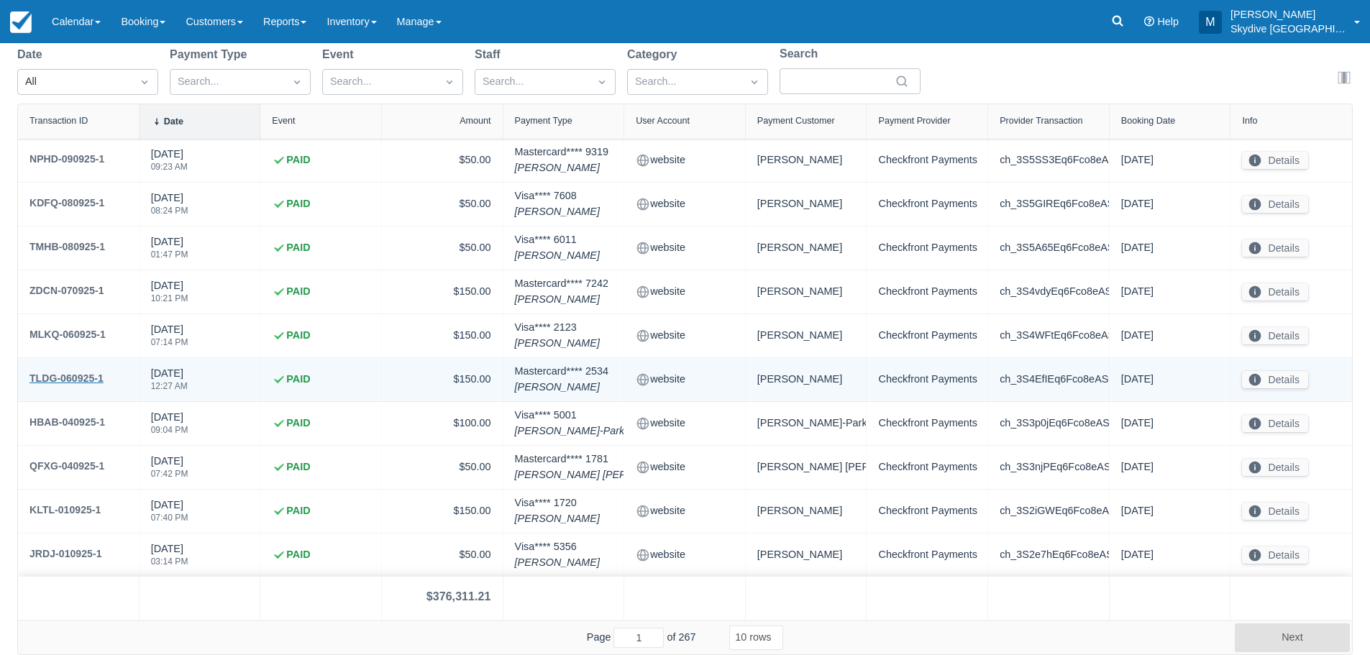
click at [73, 375] on div "TLDG-060925-1" at bounding box center [66, 378] width 74 height 17
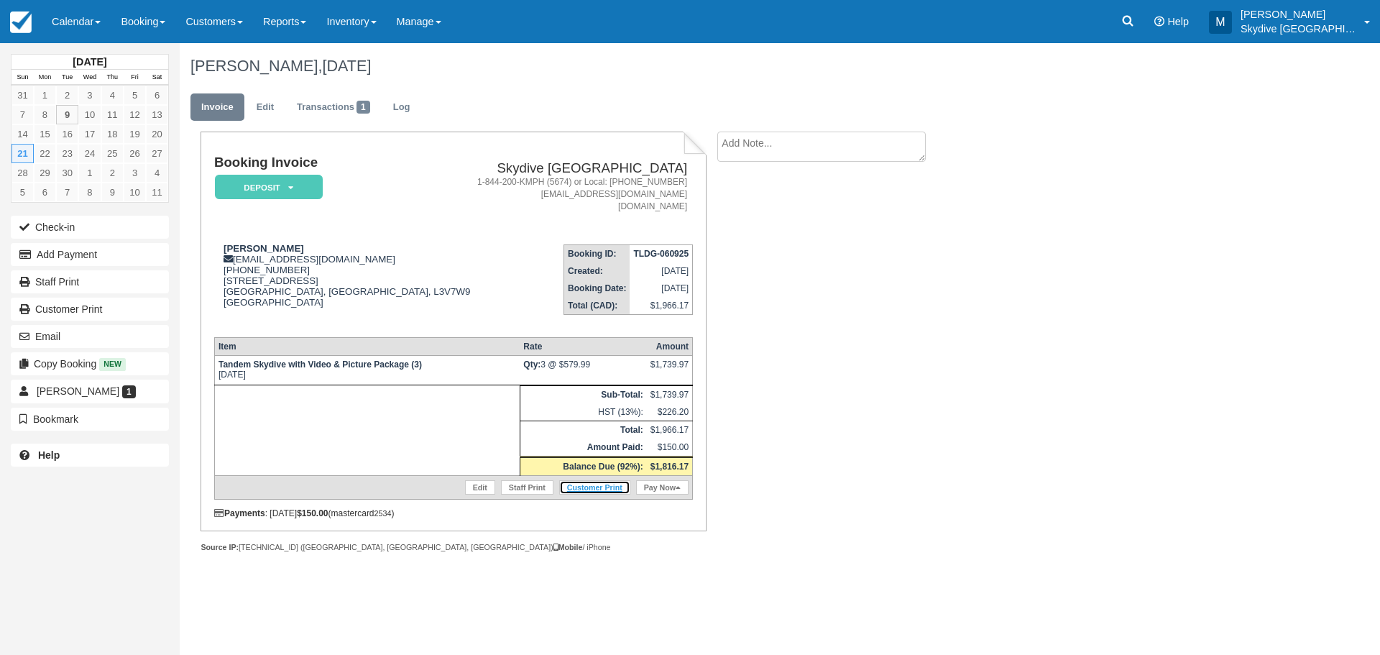
click at [605, 480] on link "Customer Print" at bounding box center [594, 487] width 71 height 14
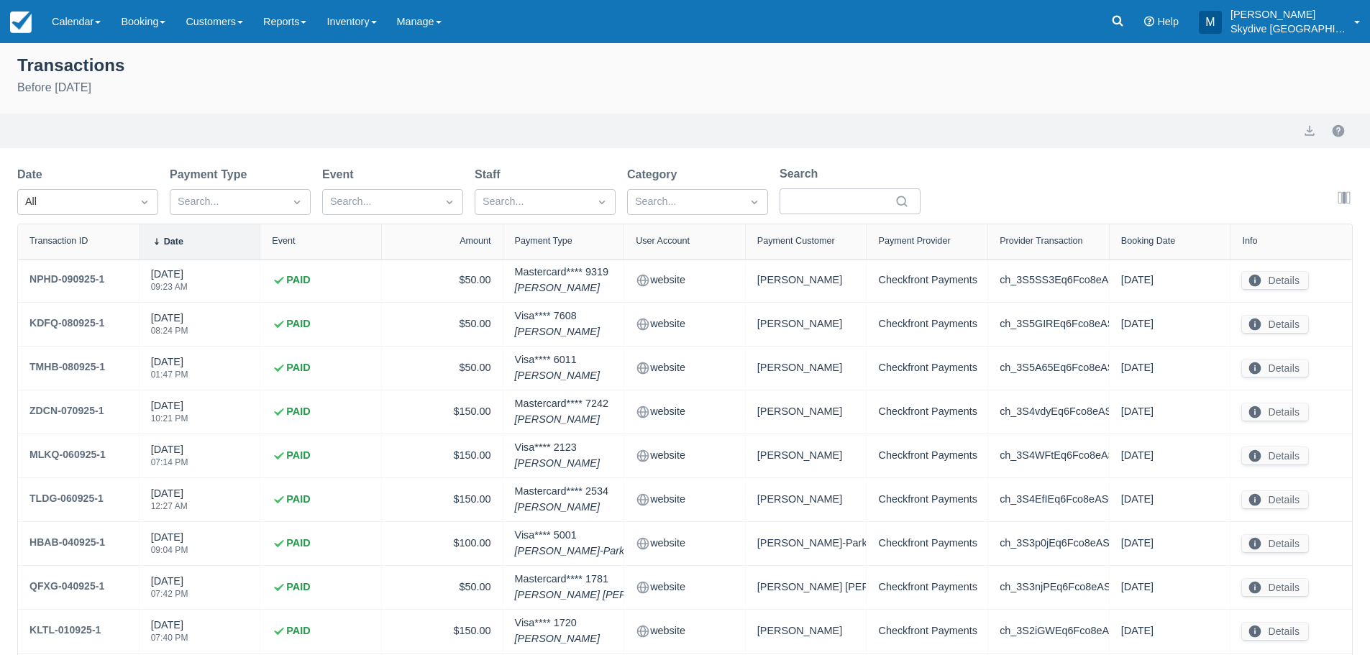
select select "10"
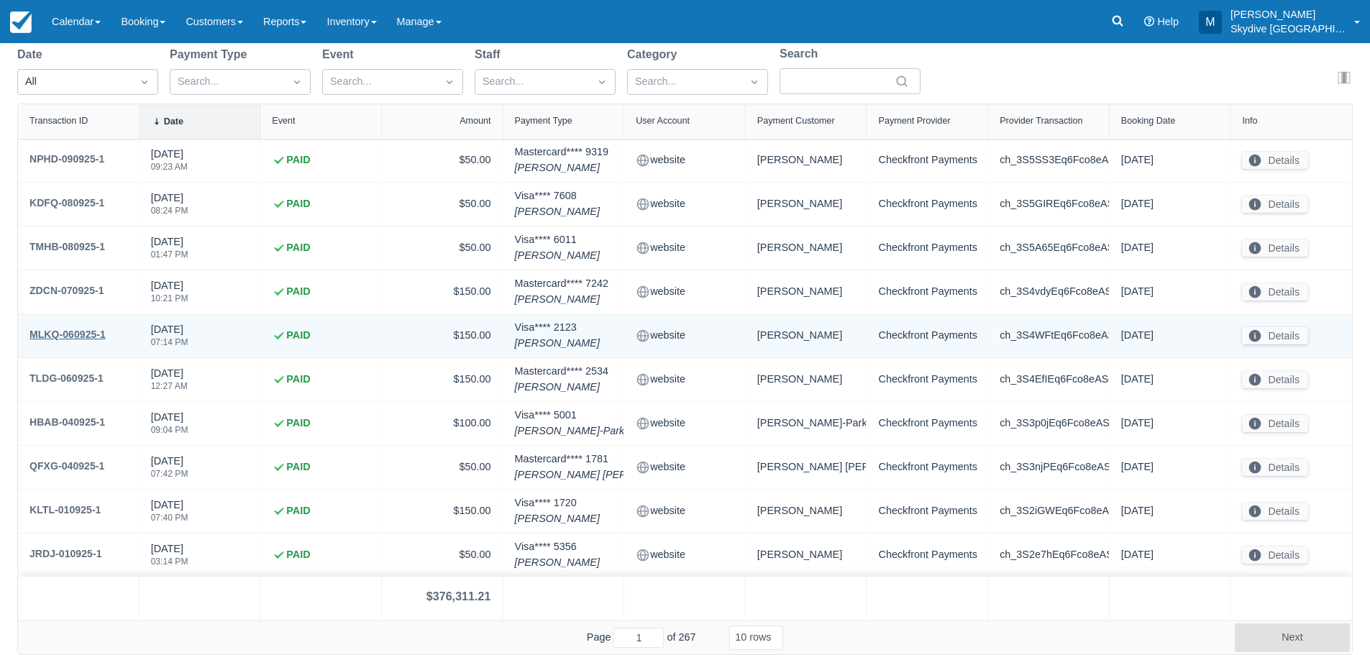
click at [48, 331] on div "MLKQ-060925-1" at bounding box center [67, 334] width 76 height 17
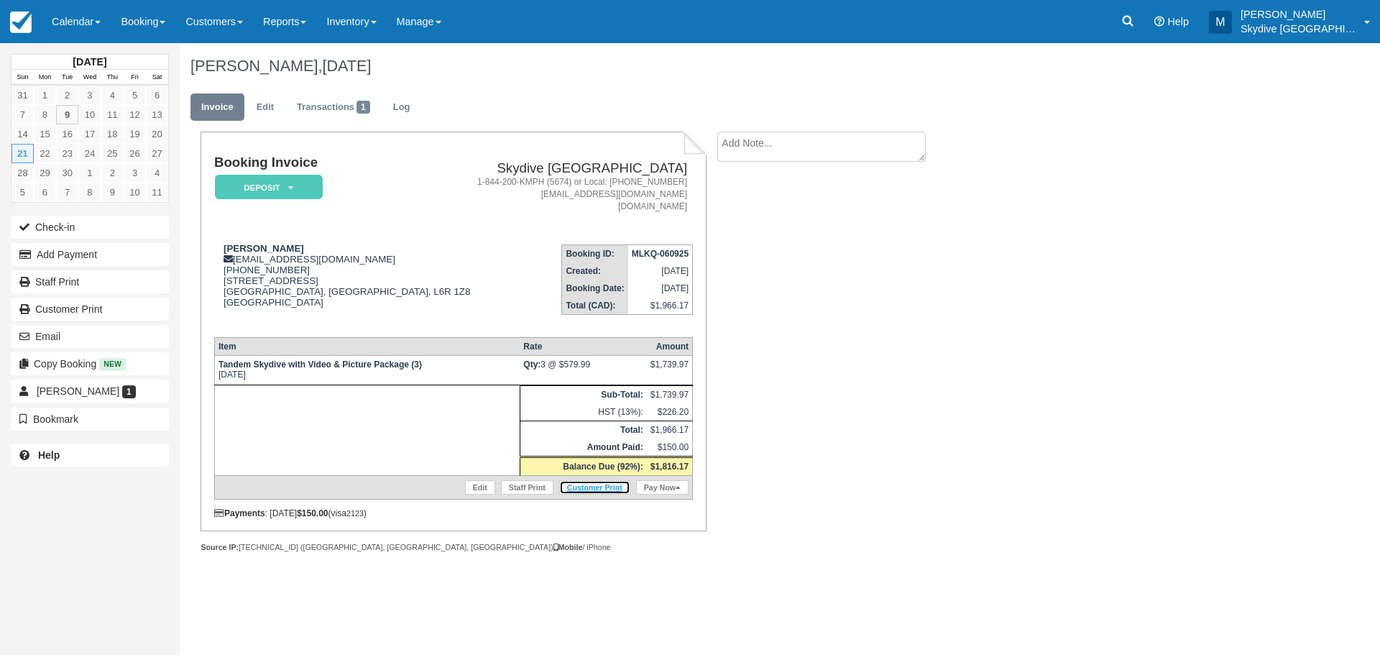
click at [604, 487] on link "Customer Print" at bounding box center [594, 487] width 71 height 14
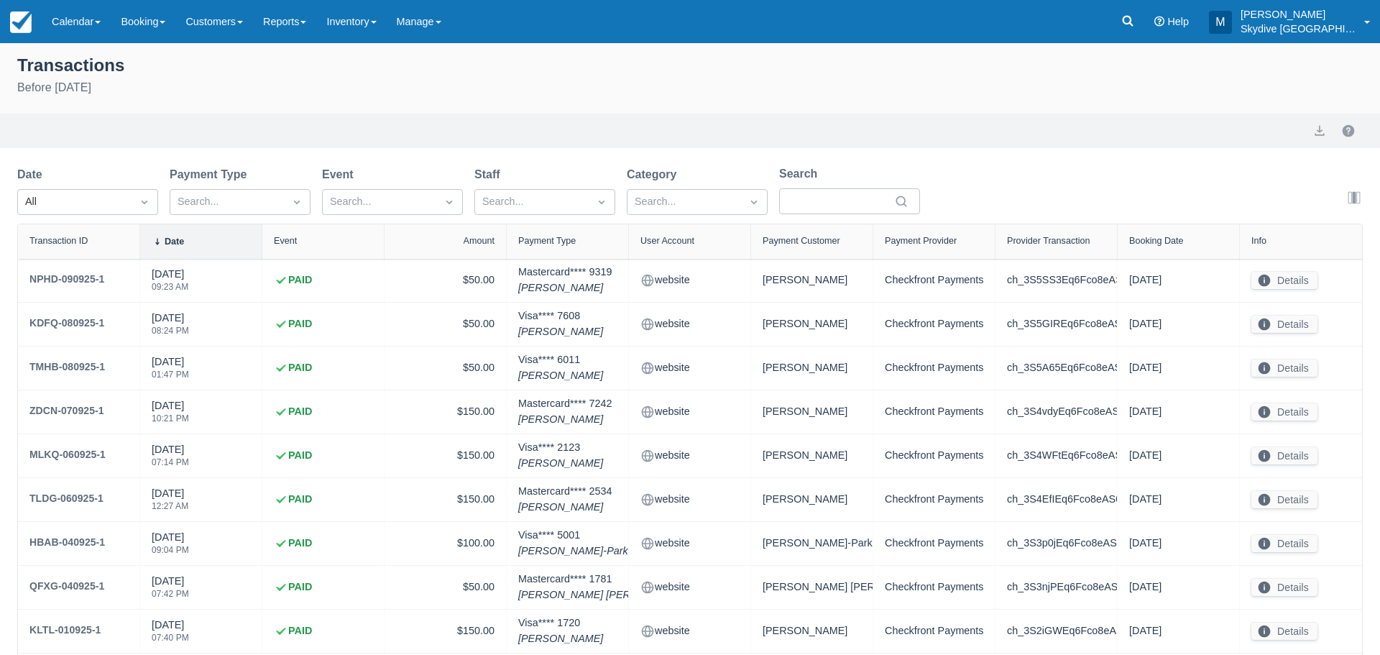
select select "10"
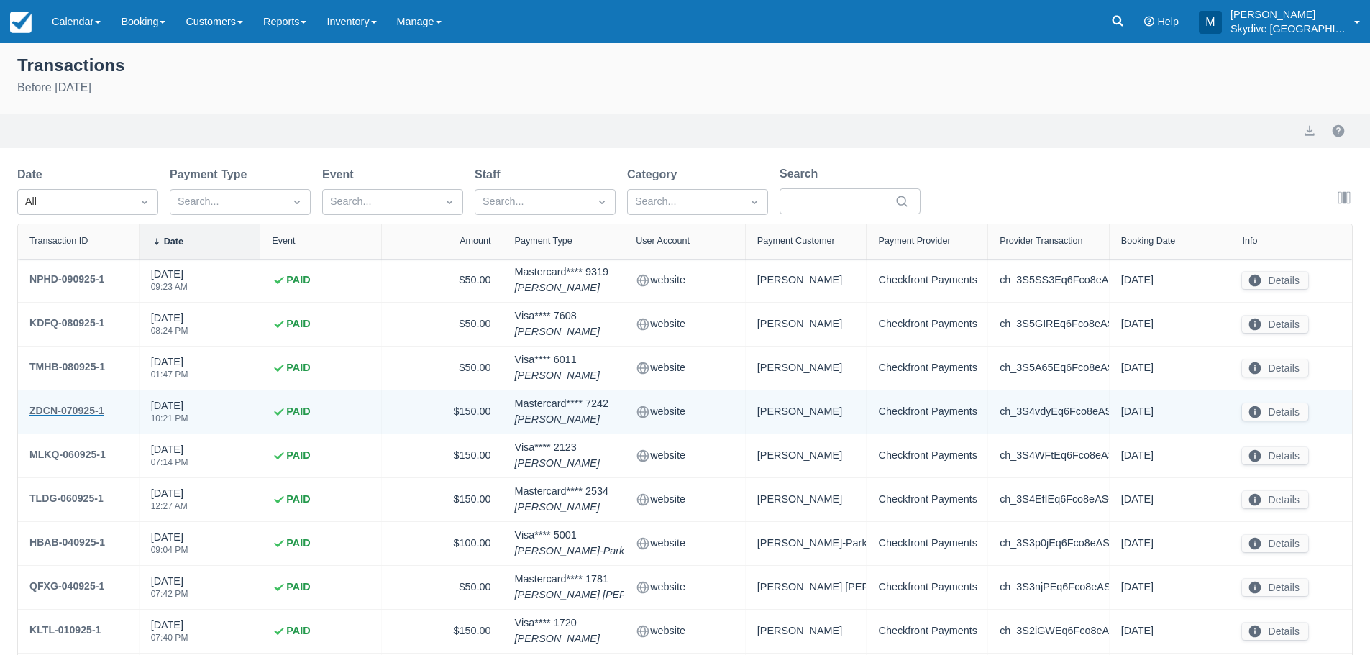
click at [63, 411] on div "ZDCN-070925-1" at bounding box center [66, 410] width 75 height 17
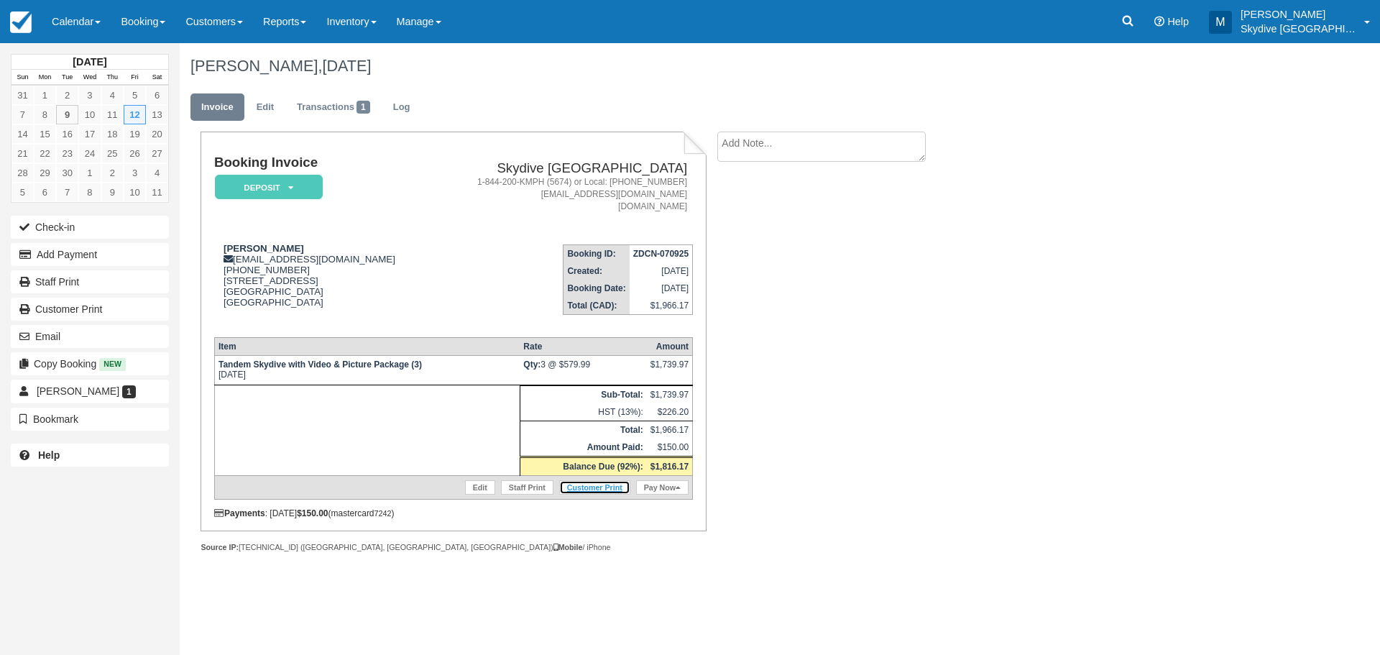
click at [591, 486] on link "Customer Print" at bounding box center [594, 487] width 71 height 14
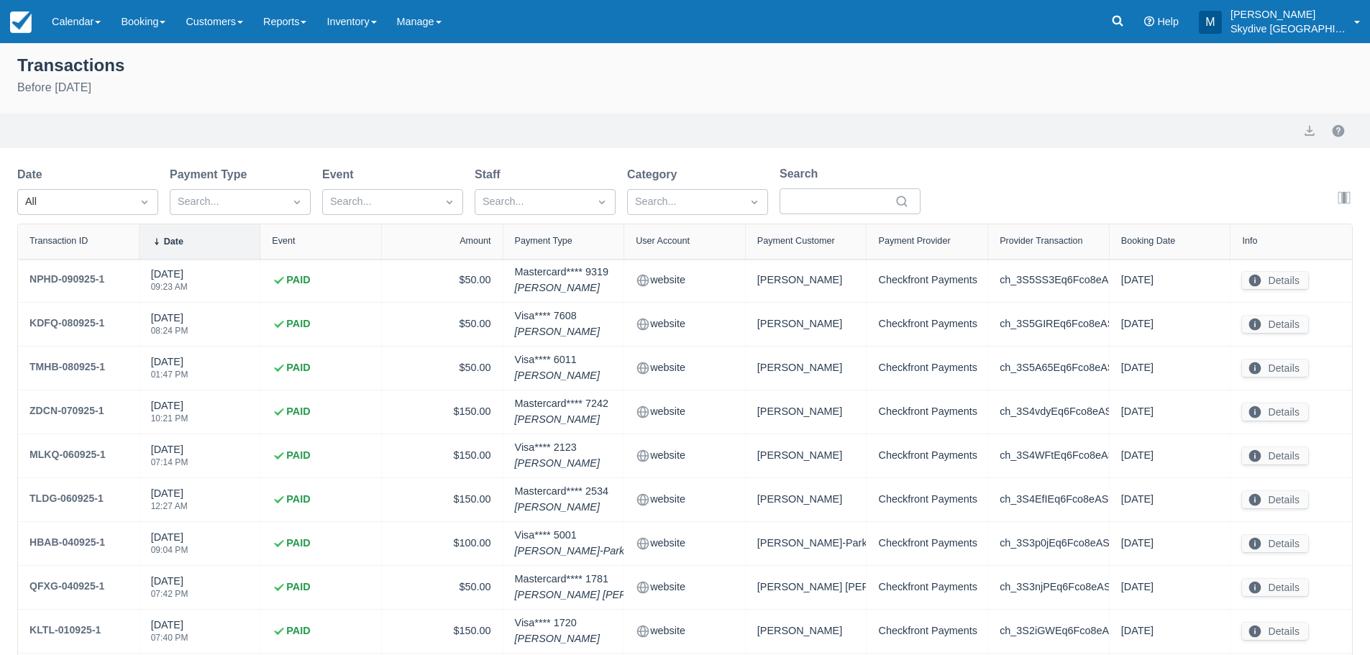
select select "10"
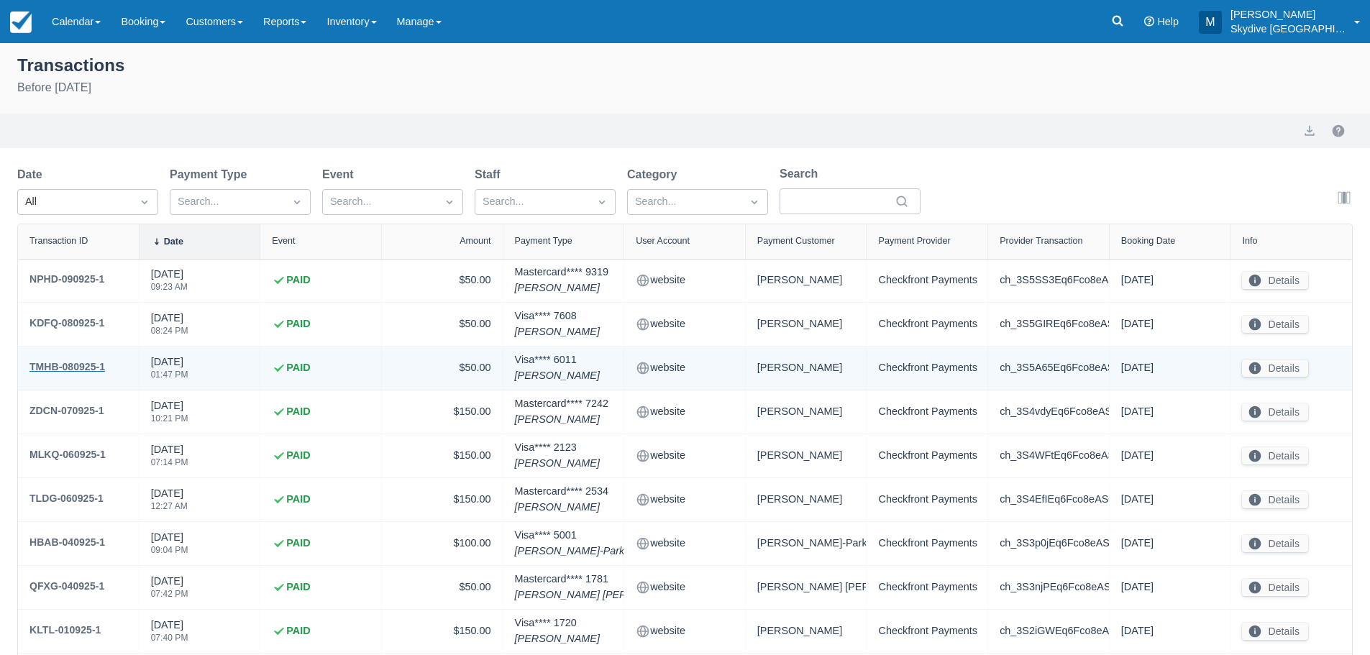
click at [68, 362] on div "TMHB-080925-1" at bounding box center [66, 366] width 75 height 17
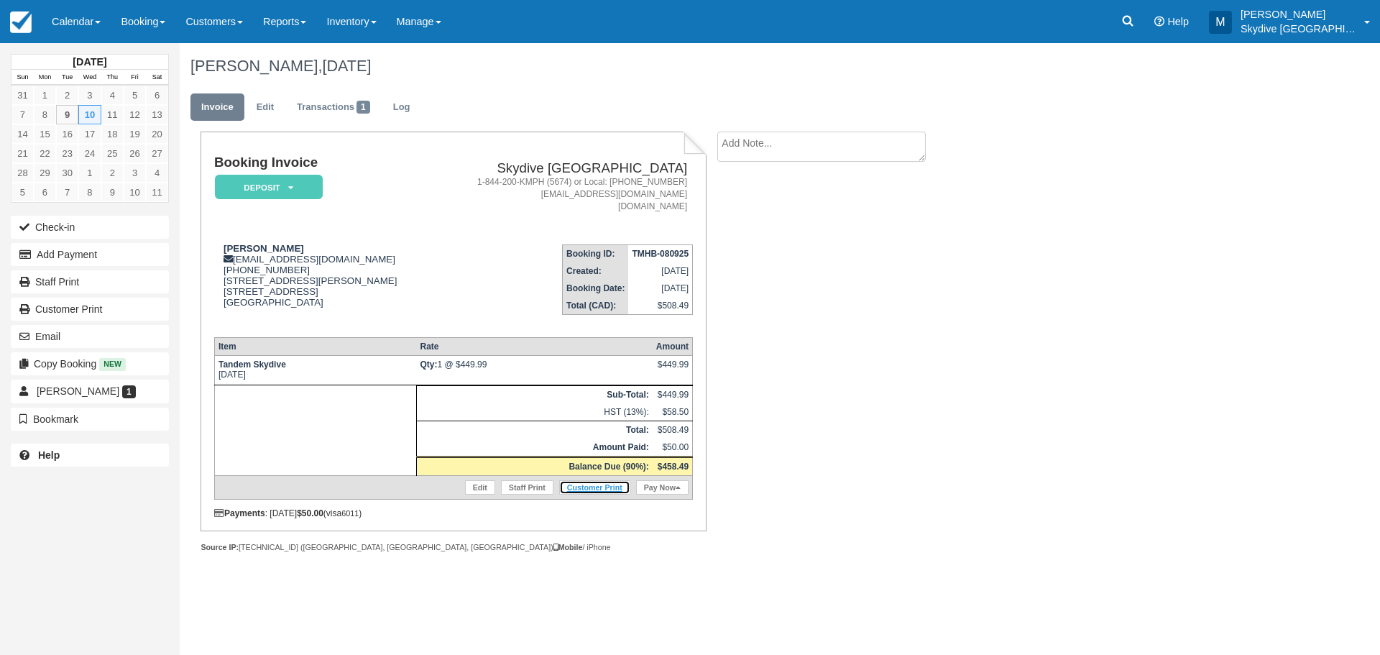
click at [580, 484] on link "Customer Print" at bounding box center [594, 487] width 71 height 14
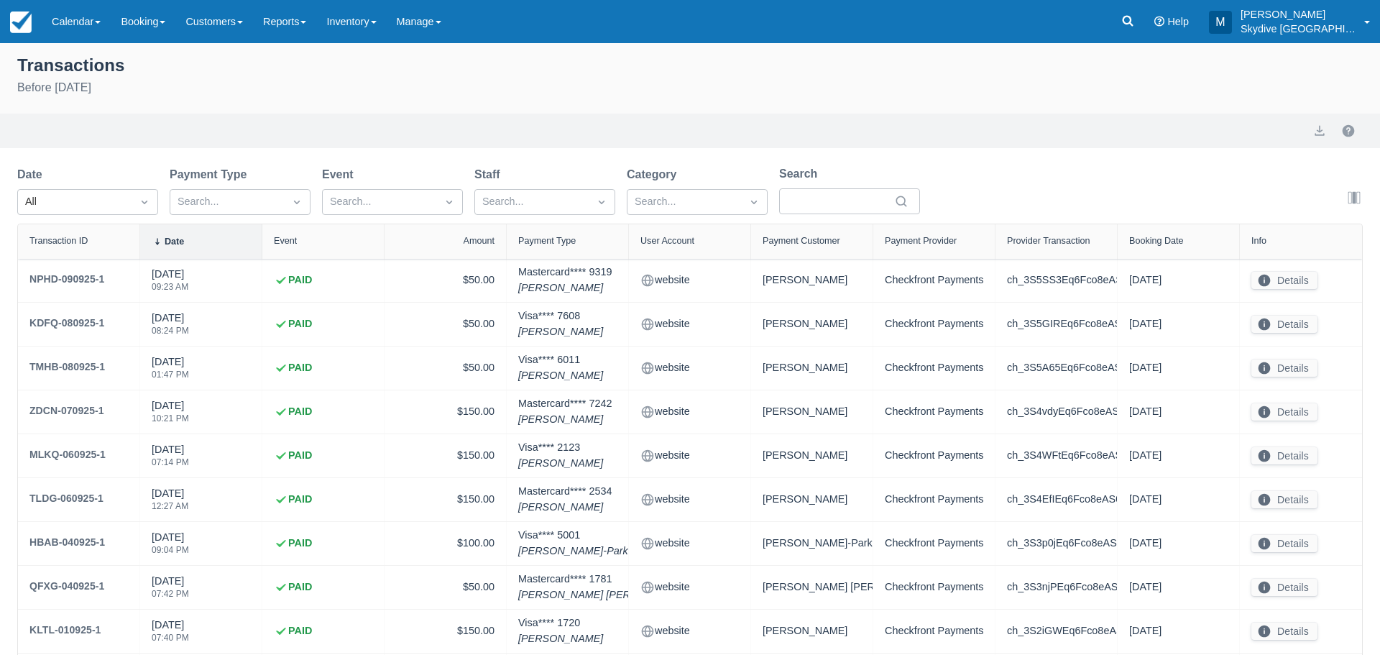
select select "10"
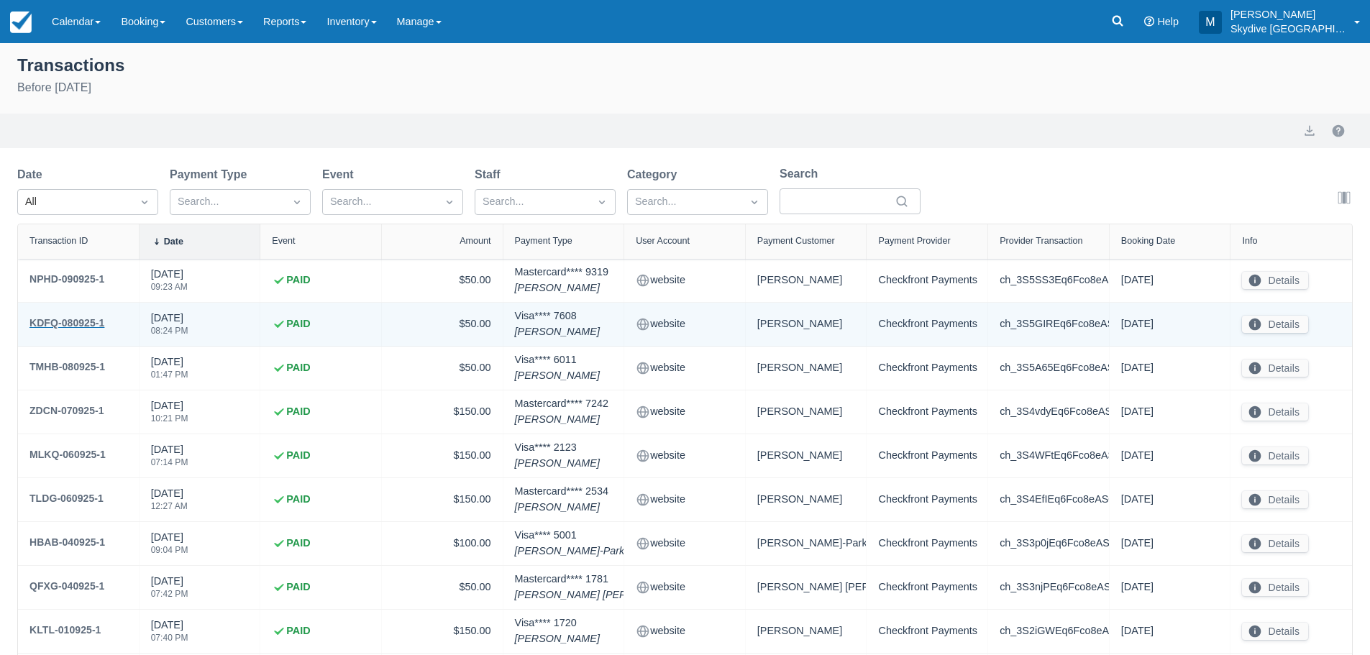
click at [53, 314] on div "KDFQ-080925-1" at bounding box center [66, 322] width 75 height 17
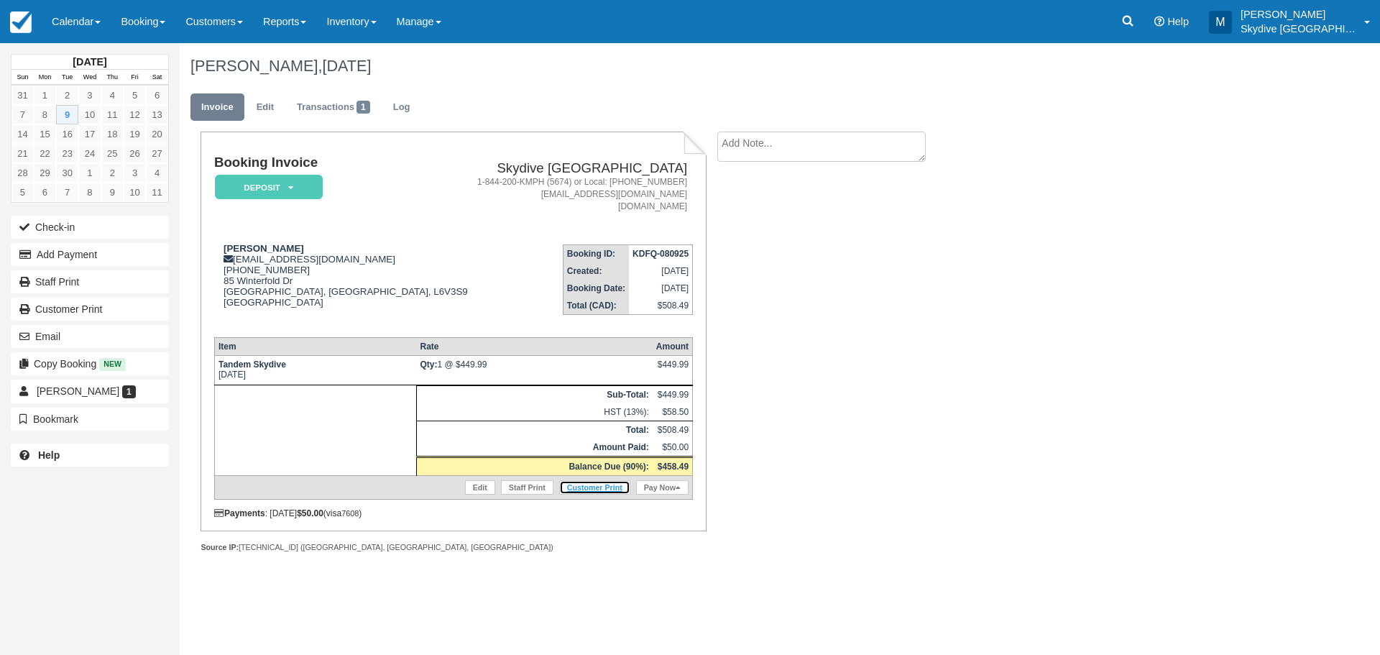
click at [600, 486] on link "Customer Print" at bounding box center [594, 487] width 71 height 14
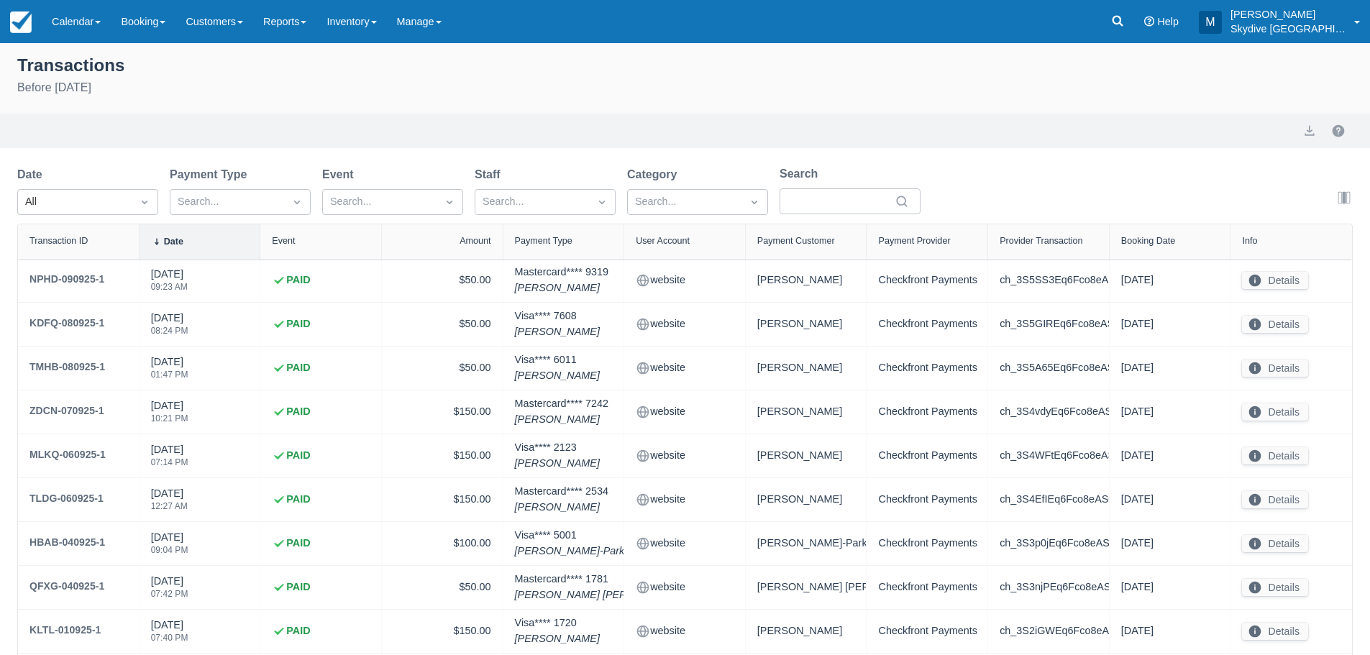
select select "10"
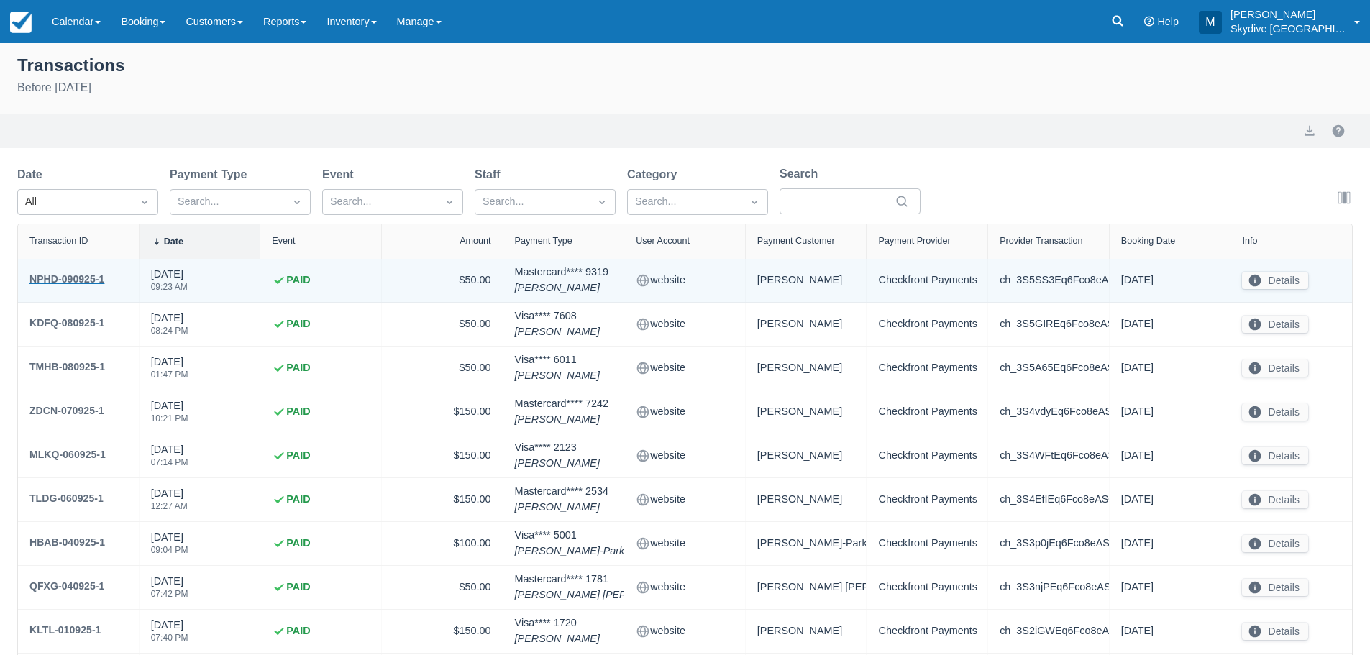
click at [70, 280] on div "NPHD-090925-1" at bounding box center [66, 278] width 75 height 17
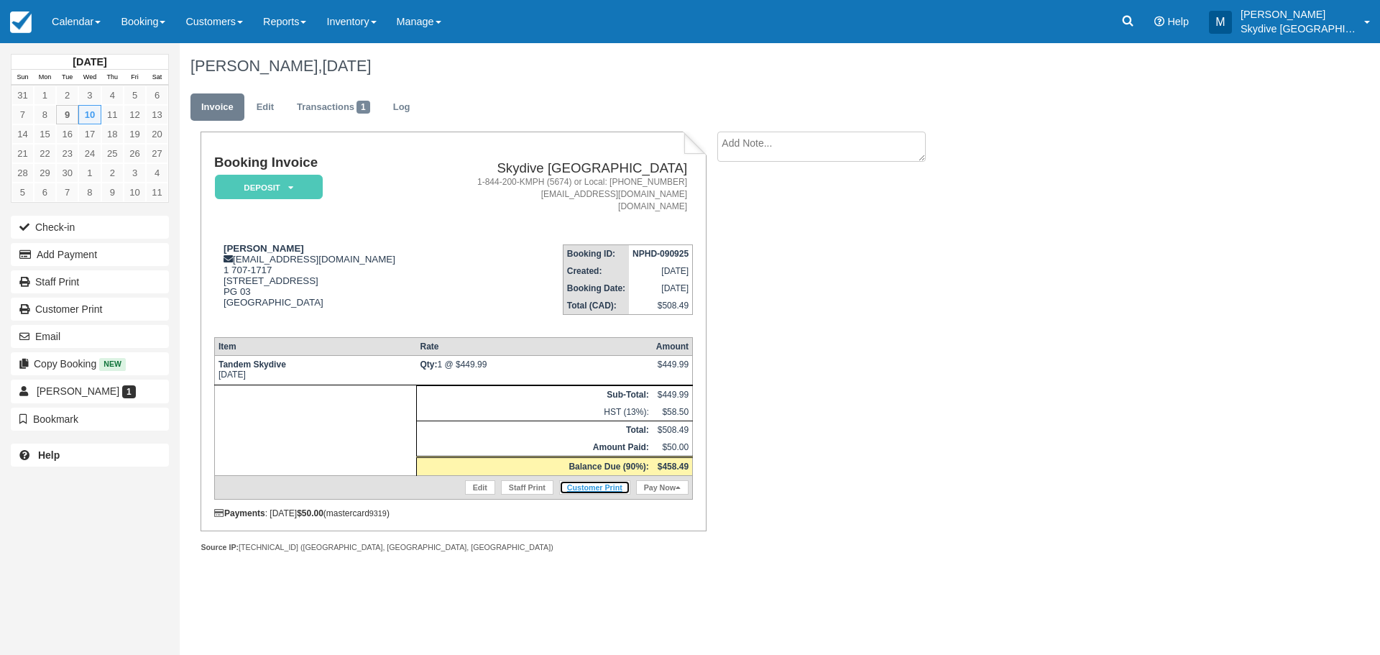
click at [603, 486] on link "Customer Print" at bounding box center [594, 487] width 71 height 14
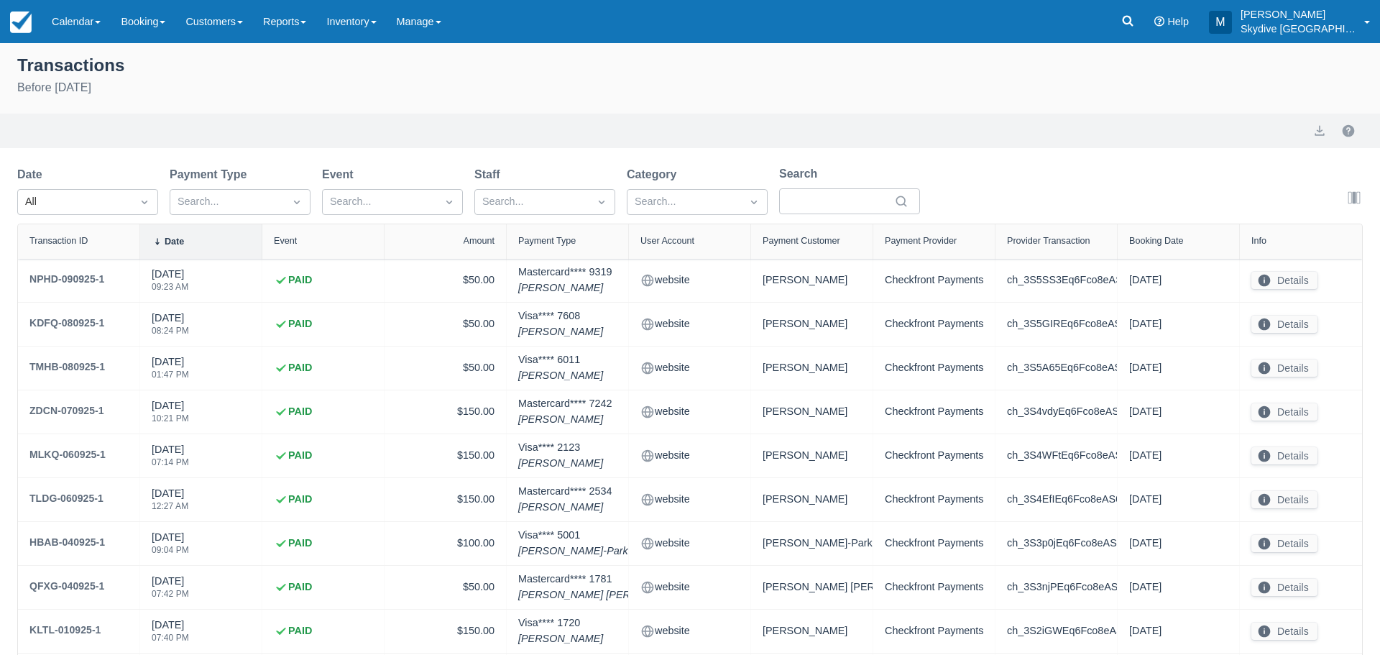
select select "10"
